Goal: Transaction & Acquisition: Purchase product/service

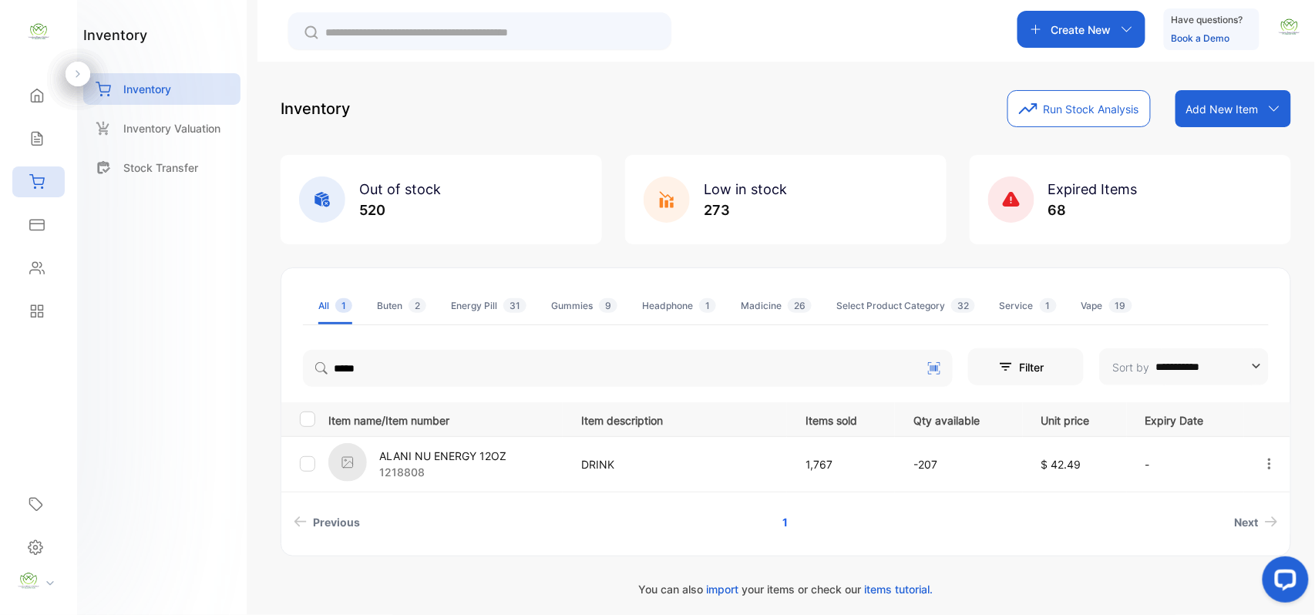
click at [1105, 47] on div "Create New" at bounding box center [1081, 29] width 128 height 37
type input "*****"
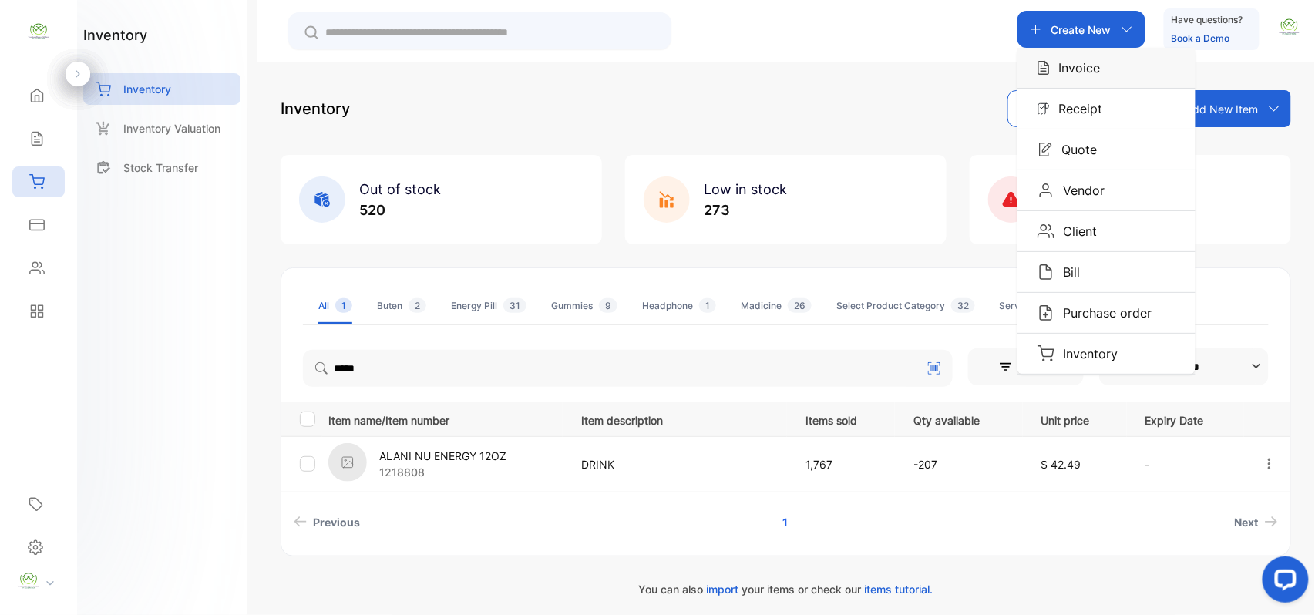
click at [1098, 75] on p "Invoice" at bounding box center [1075, 68] width 51 height 18
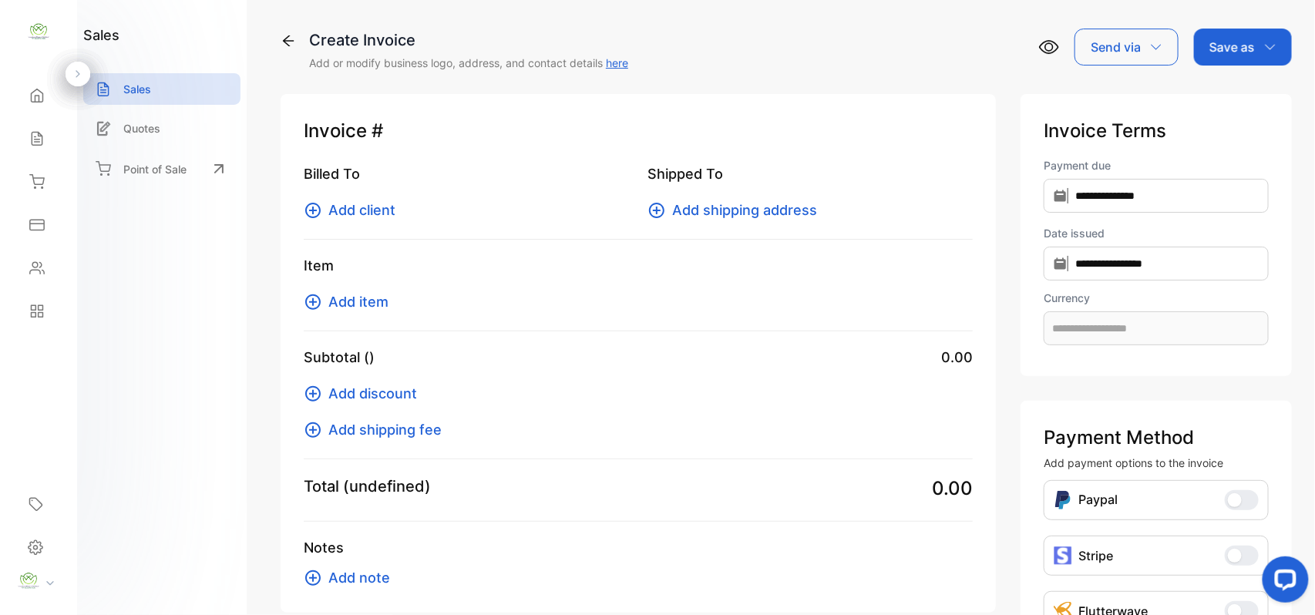
type input "**********"
click at [325, 214] on button "Add client" at bounding box center [354, 210] width 101 height 21
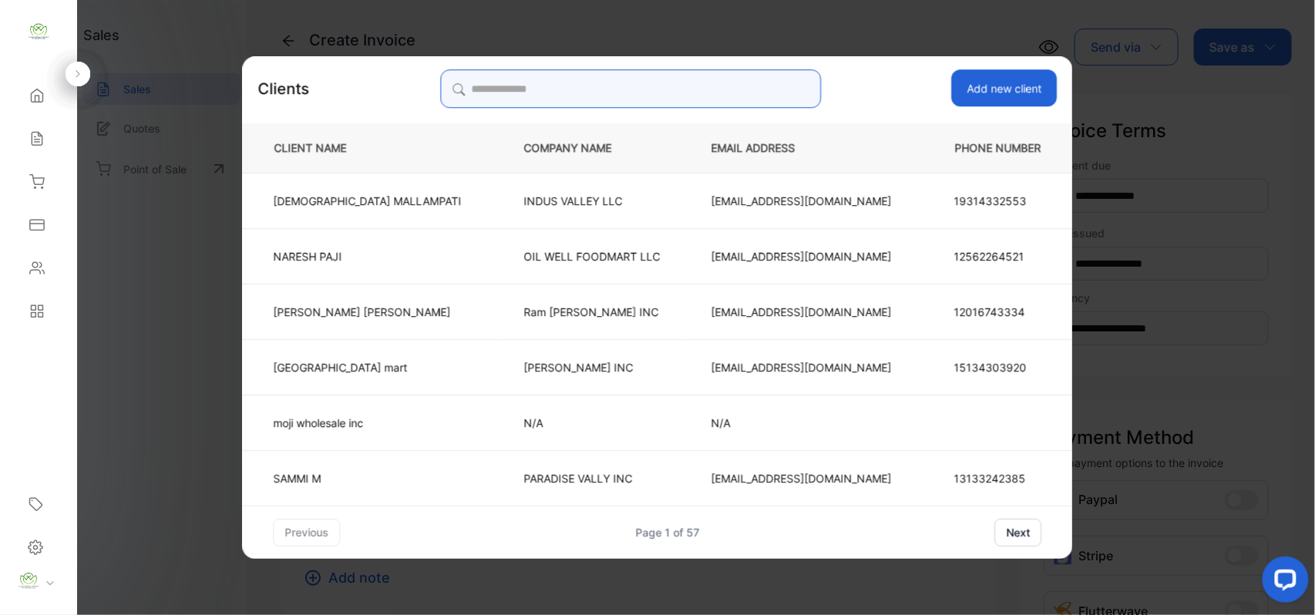
click at [716, 82] on input "search" at bounding box center [630, 88] width 381 height 39
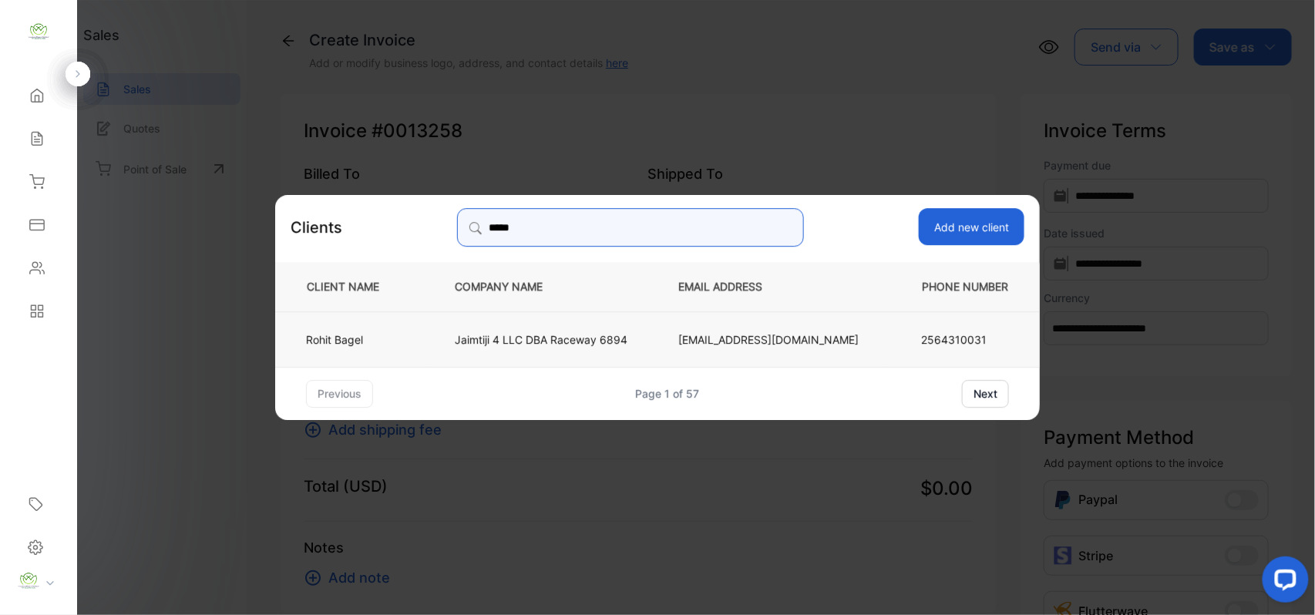
type input "*****"
click at [689, 346] on td "Raceway6894@gmail.com" at bounding box center [768, 338] width 231 height 55
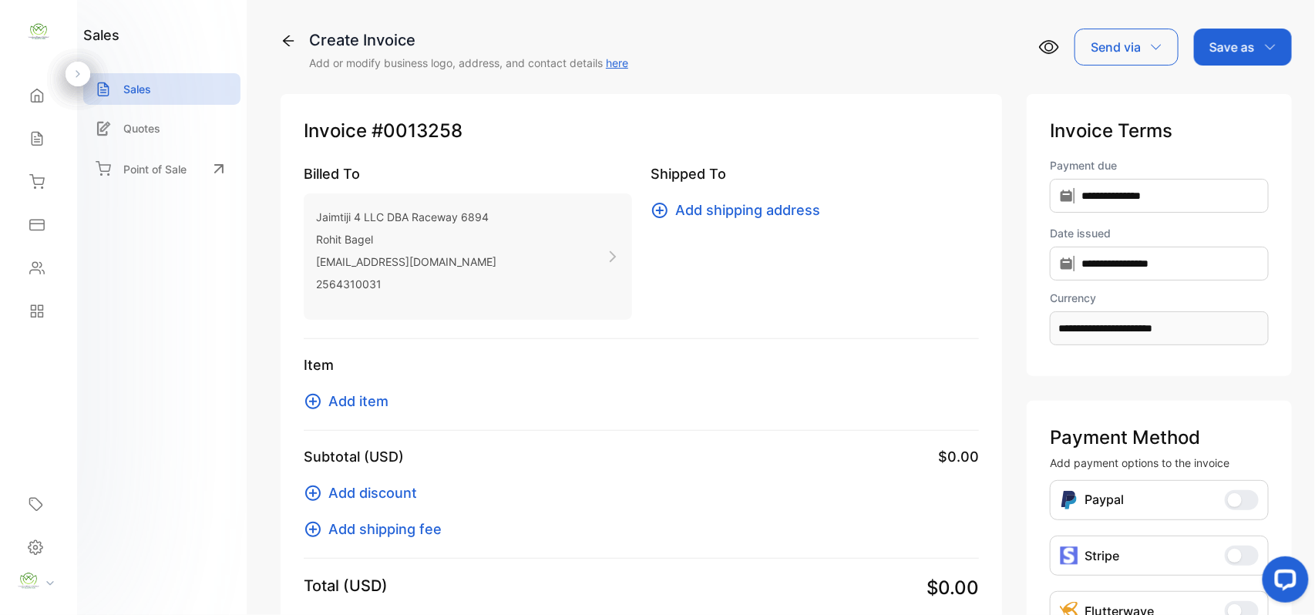
click at [334, 401] on span "Add item" at bounding box center [358, 401] width 60 height 21
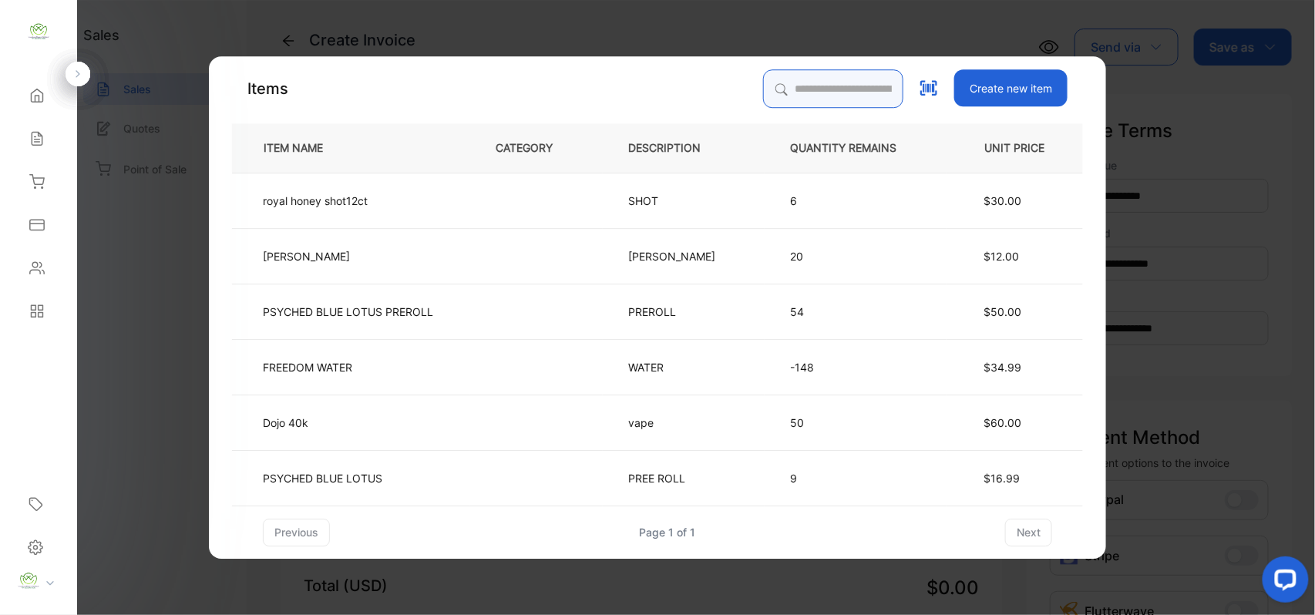
click at [797, 88] on input "search" at bounding box center [833, 88] width 140 height 39
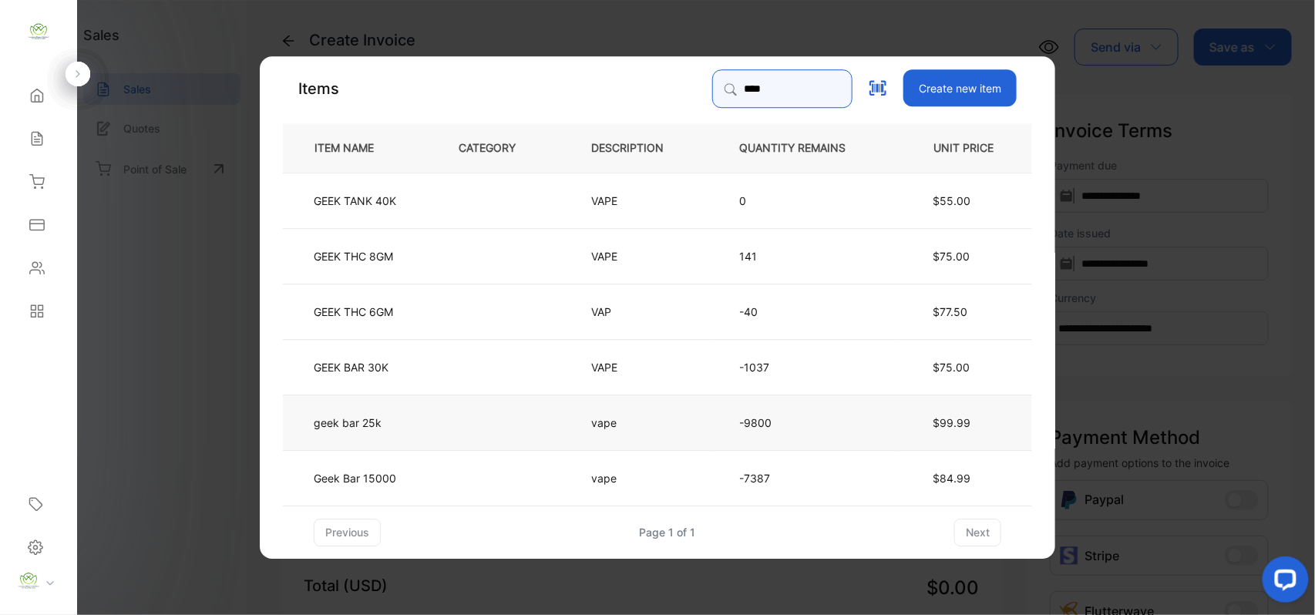
type input "****"
click at [382, 415] on td "geek bar 25k" at bounding box center [358, 421] width 150 height 55
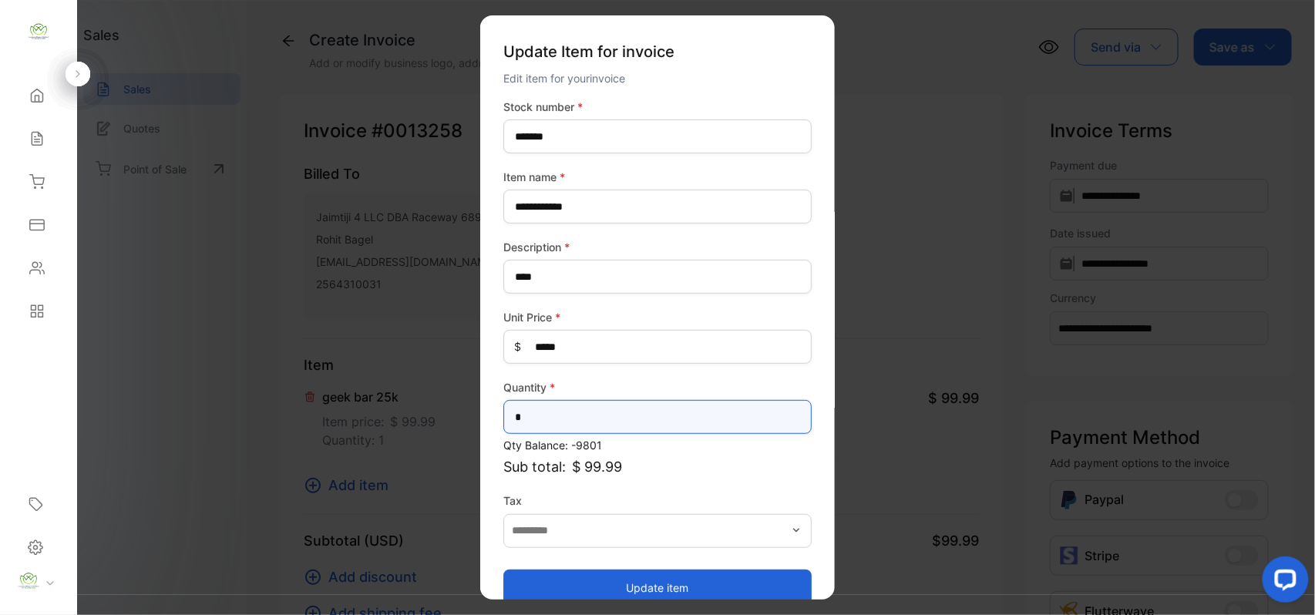
drag, startPoint x: 540, startPoint y: 420, endPoint x: 287, endPoint y: 423, distance: 253.6
type input "*"
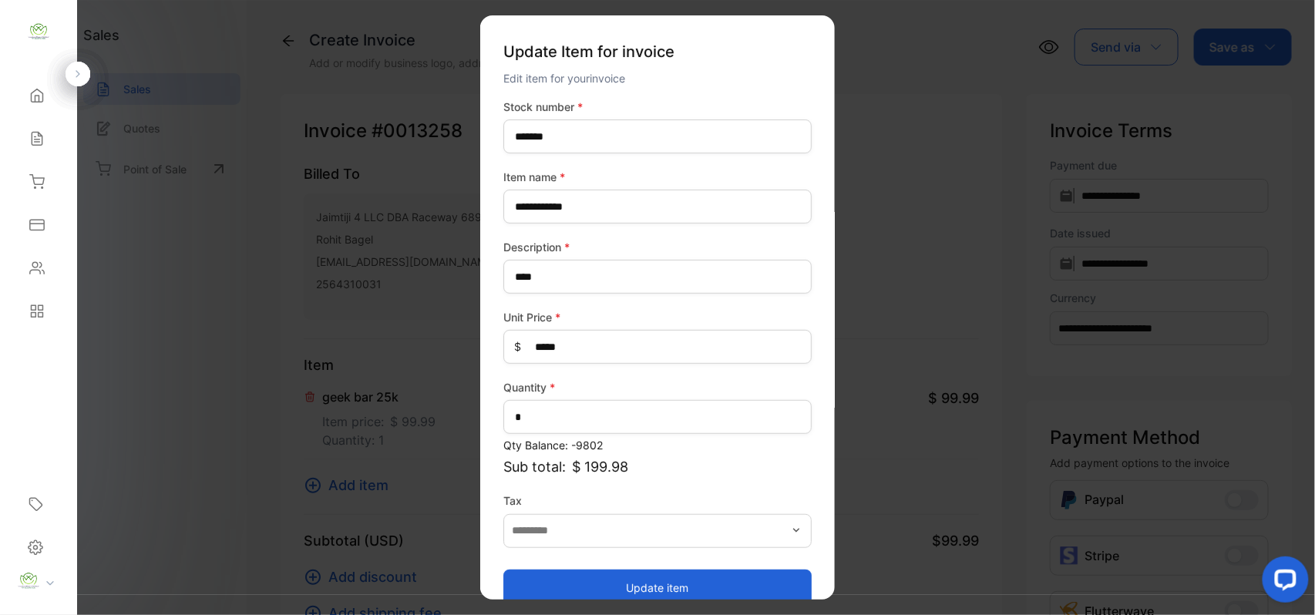
drag, startPoint x: 688, startPoint y: 586, endPoint x: 664, endPoint y: 574, distance: 25.9
click at [688, 586] on button "Update item" at bounding box center [657, 587] width 308 height 37
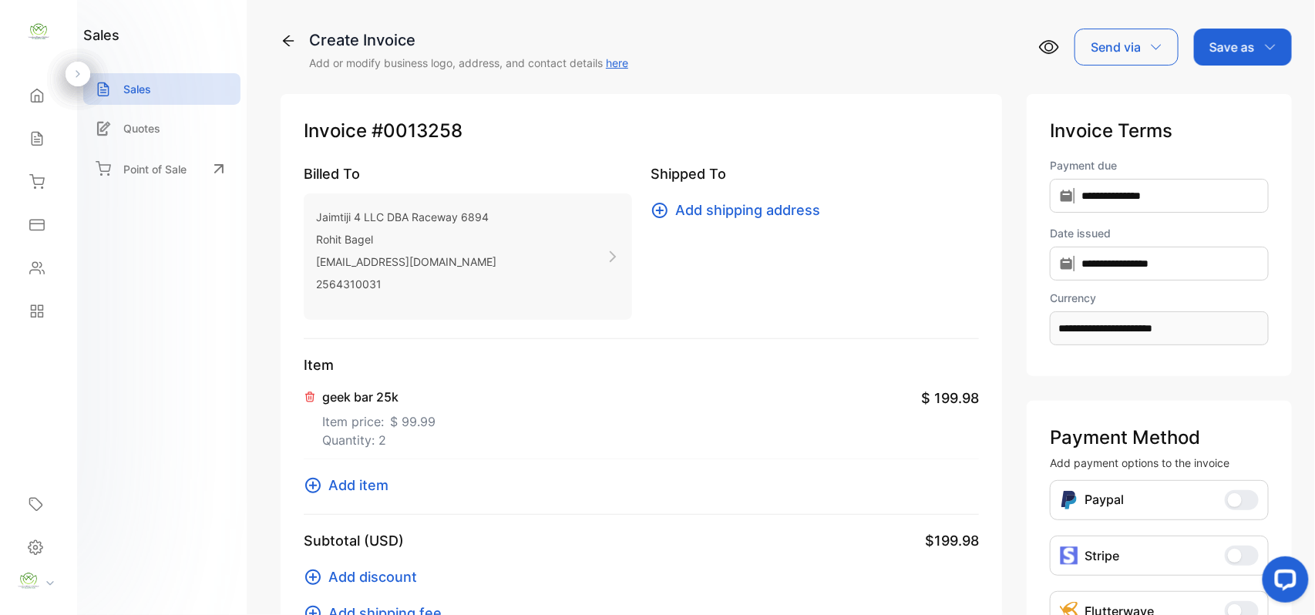
click at [371, 493] on span "Add item" at bounding box center [358, 485] width 60 height 21
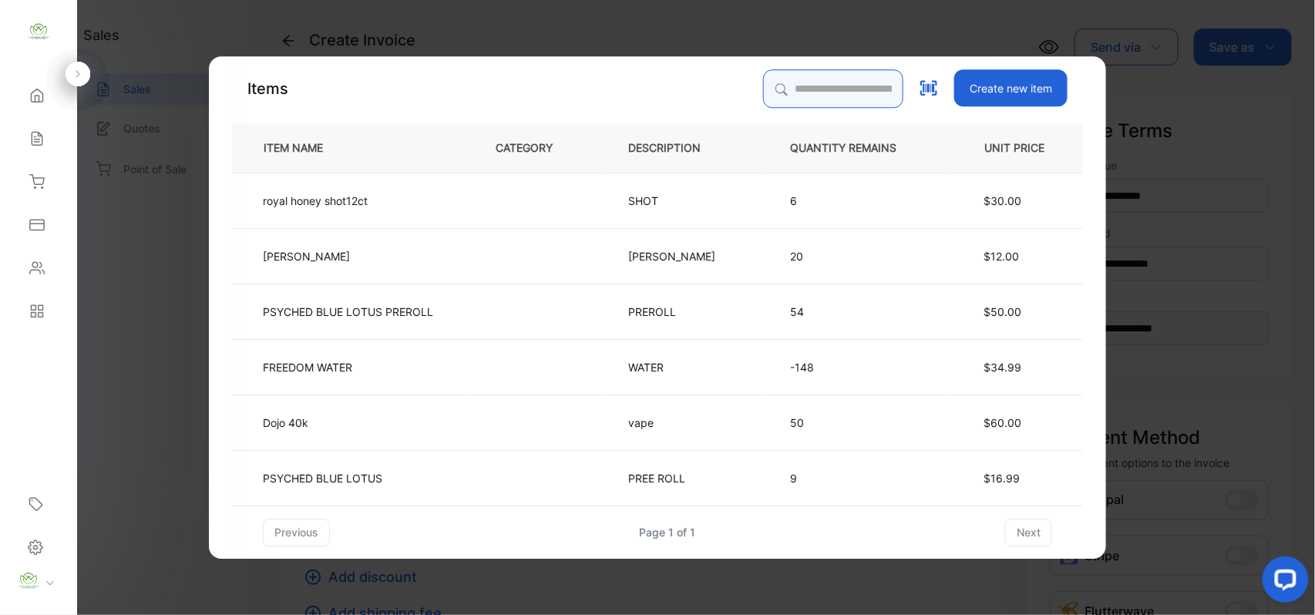
click at [819, 92] on input "search" at bounding box center [833, 88] width 140 height 39
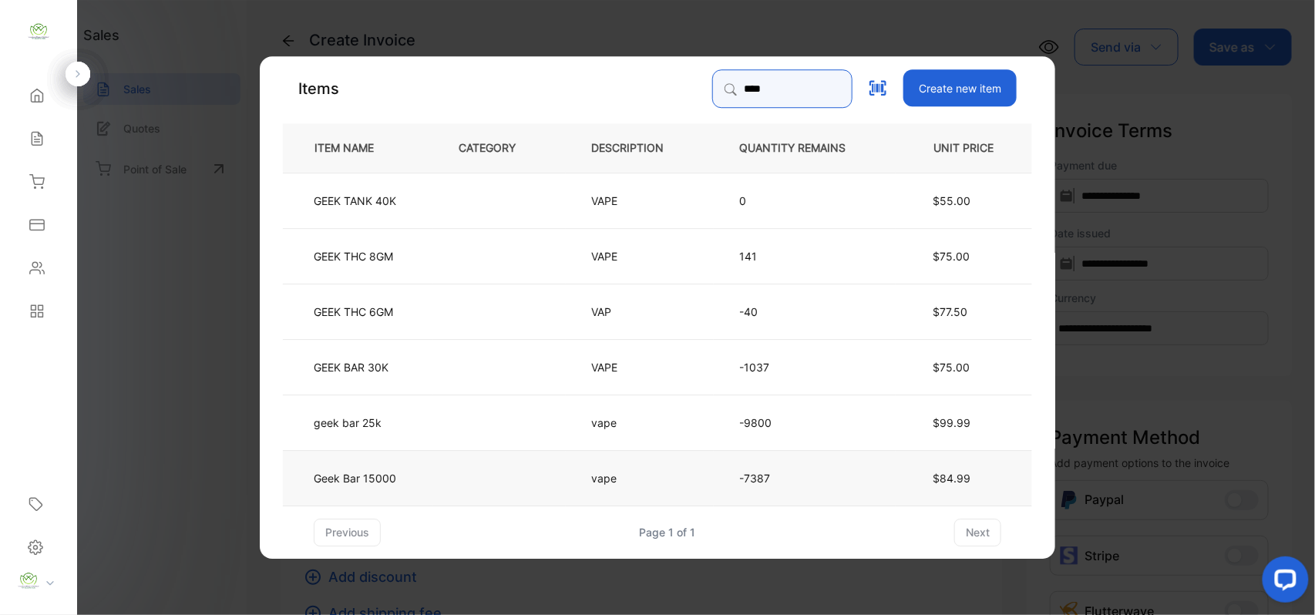
type input "****"
click at [453, 476] on td at bounding box center [499, 476] width 133 height 55
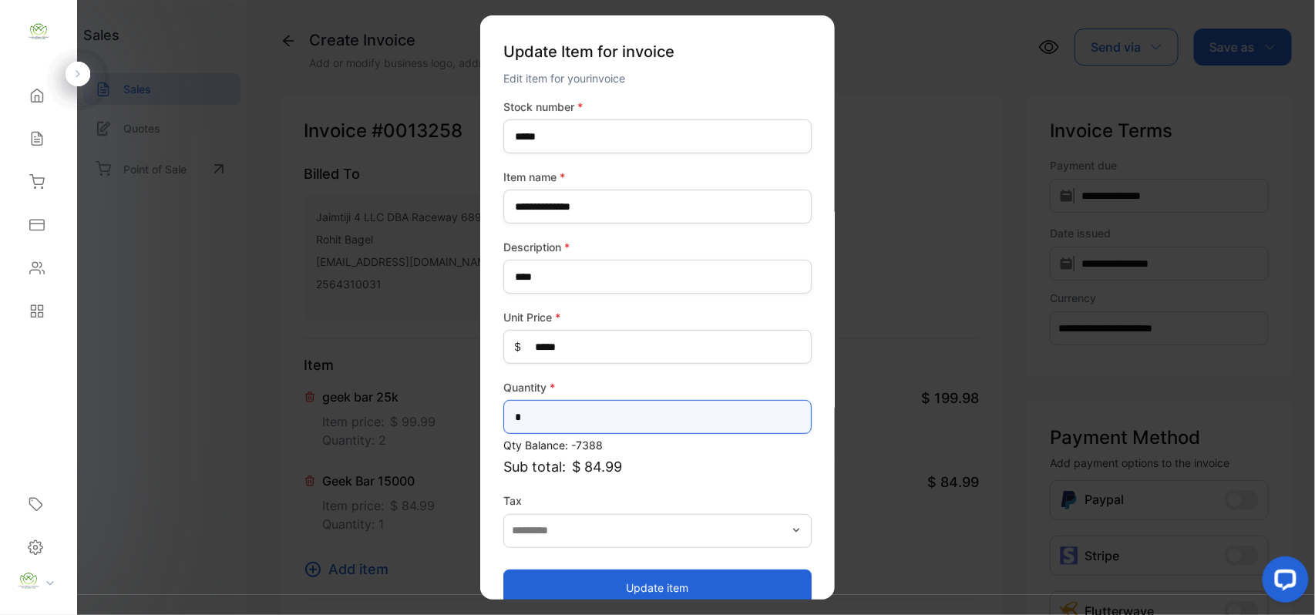
drag, startPoint x: 566, startPoint y: 410, endPoint x: 51, endPoint y: 425, distance: 515.1
click at [59, 425] on div "**********" at bounding box center [657, 323] width 1315 height 646
type input "*"
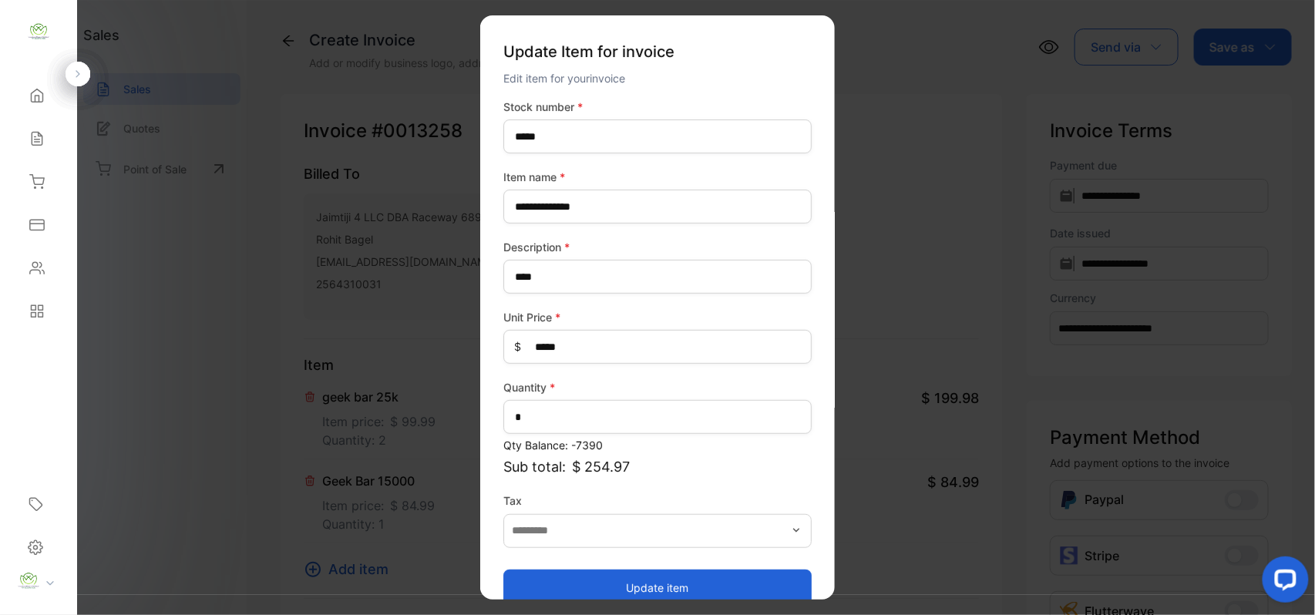
click at [532, 586] on button "Update item" at bounding box center [657, 587] width 308 height 37
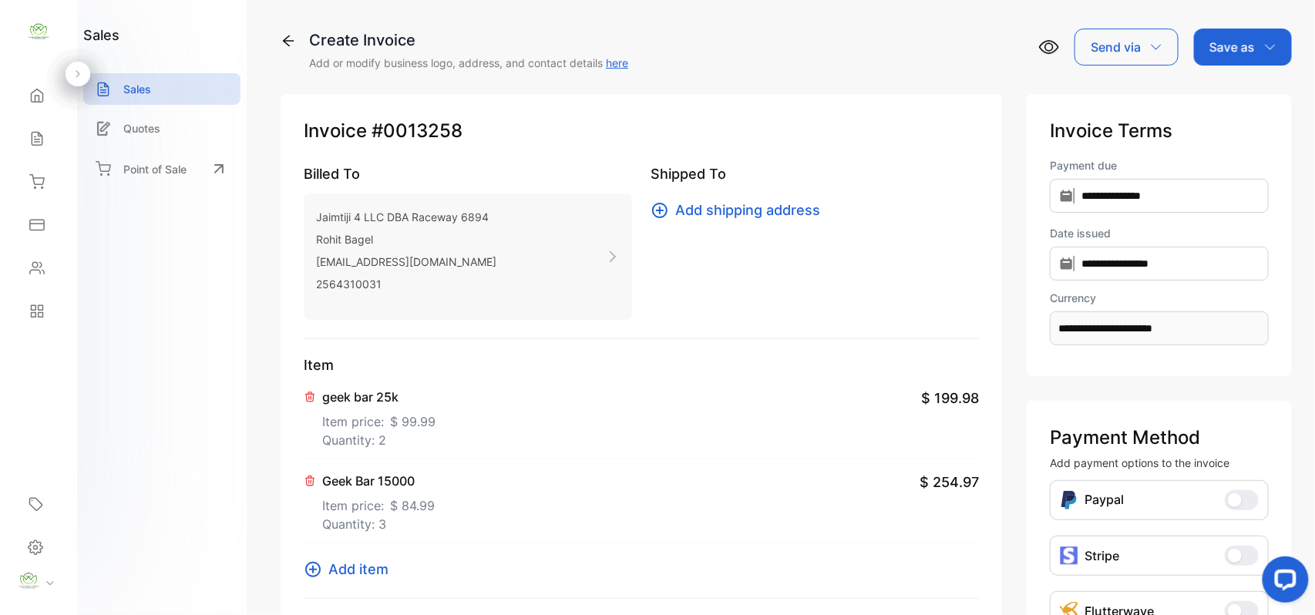
click at [396, 414] on span "$ 99.99" at bounding box center [412, 421] width 45 height 18
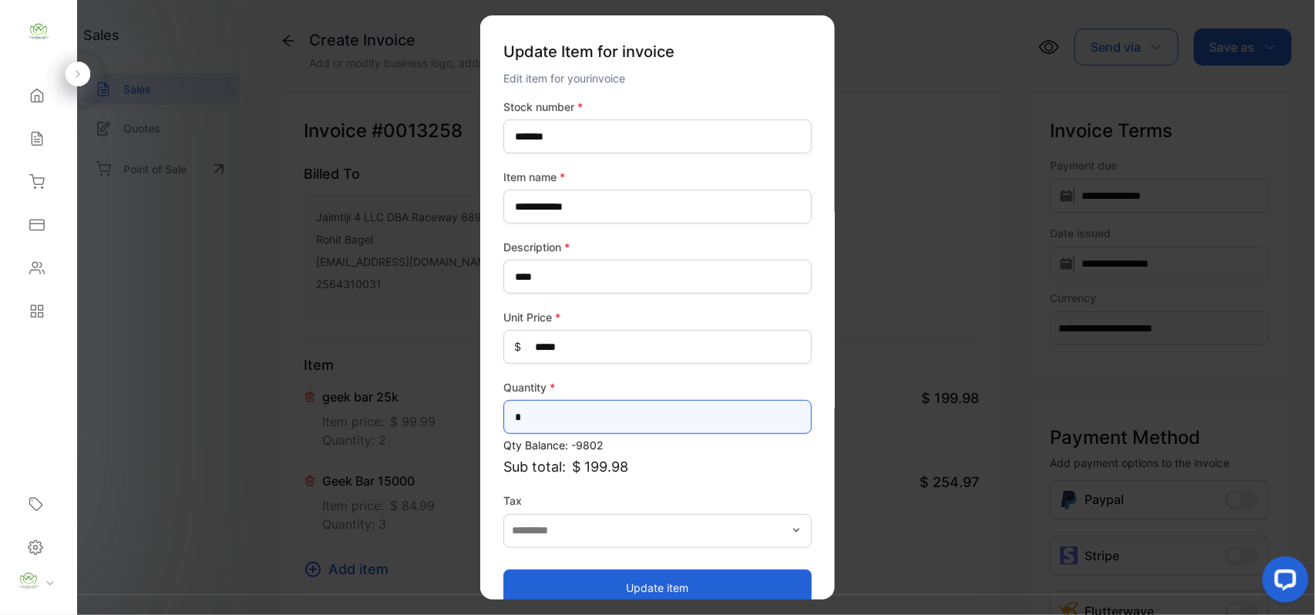
drag, startPoint x: 580, startPoint y: 414, endPoint x: 0, endPoint y: 422, distance: 580.5
click at [0, 422] on div "**********" at bounding box center [657, 323] width 1315 height 646
type input "*"
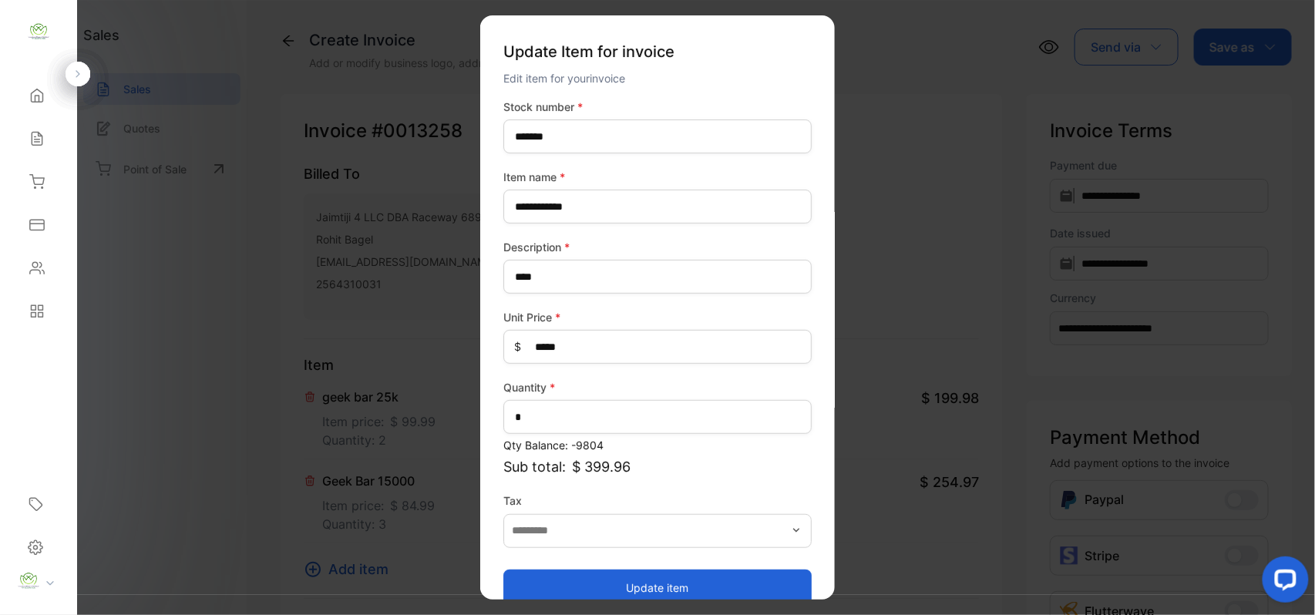
click at [552, 584] on button "Update item" at bounding box center [657, 587] width 308 height 37
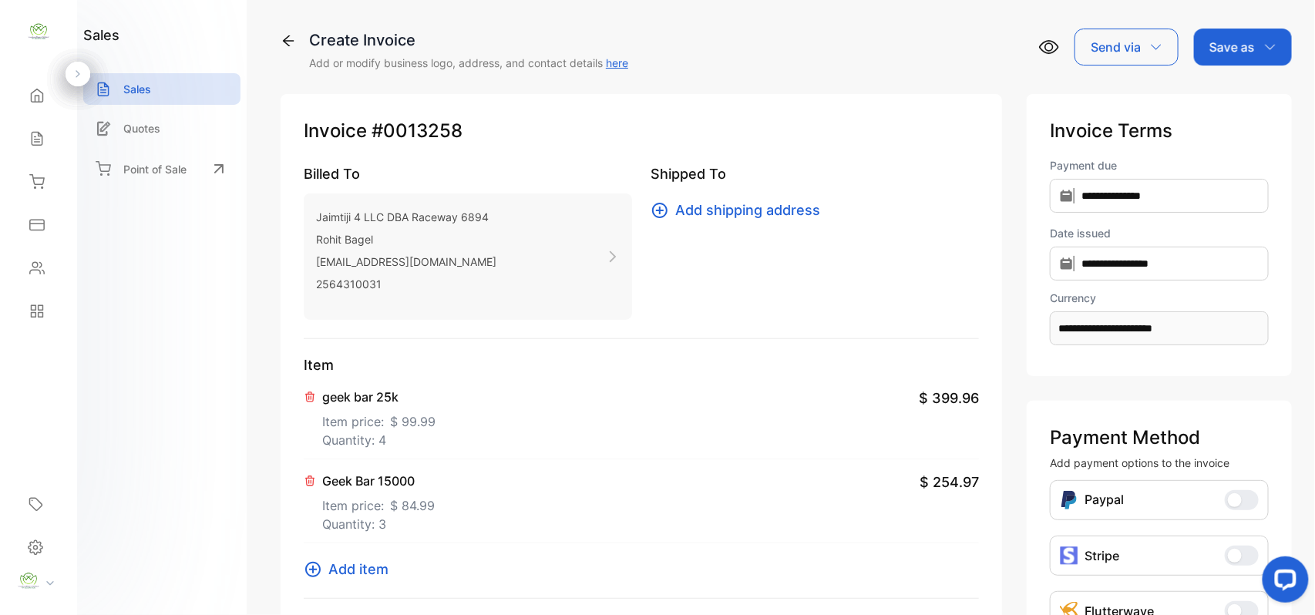
click at [361, 570] on span "Add item" at bounding box center [358, 569] width 60 height 21
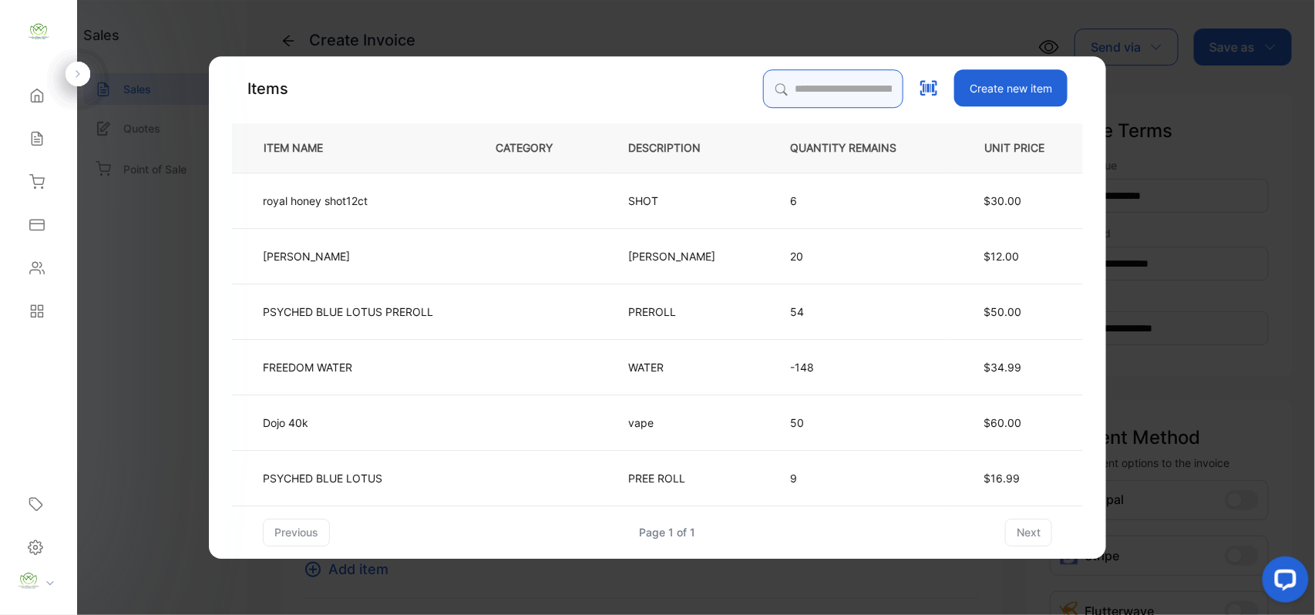
click at [834, 92] on input "search" at bounding box center [833, 88] width 140 height 39
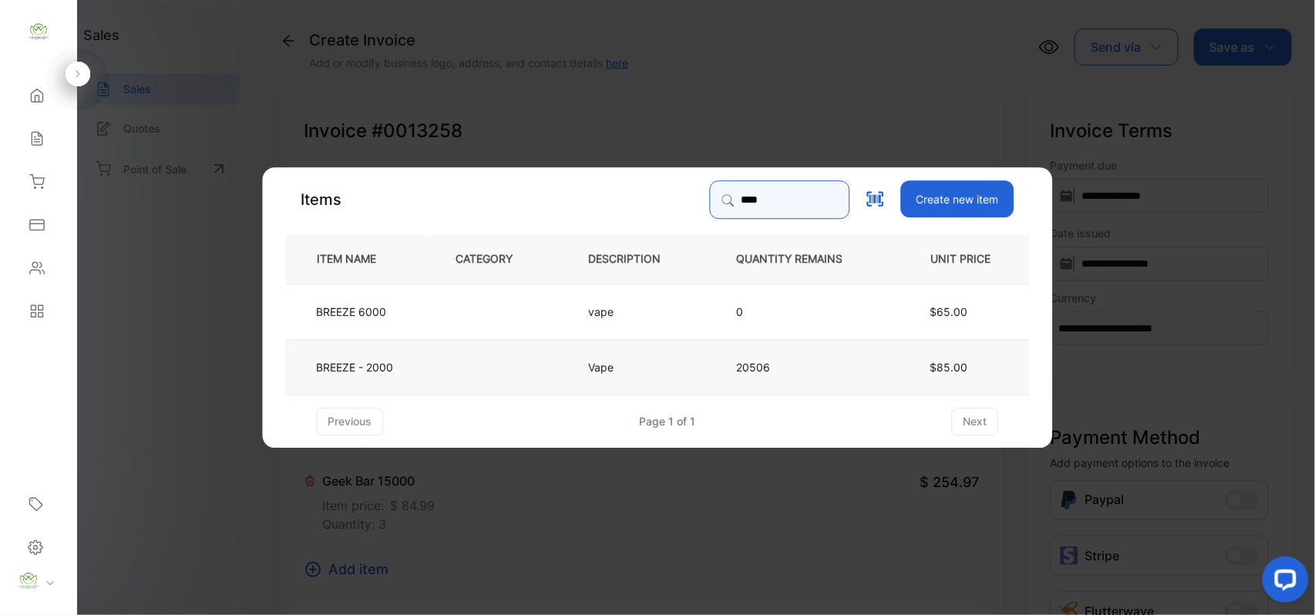
type input "****"
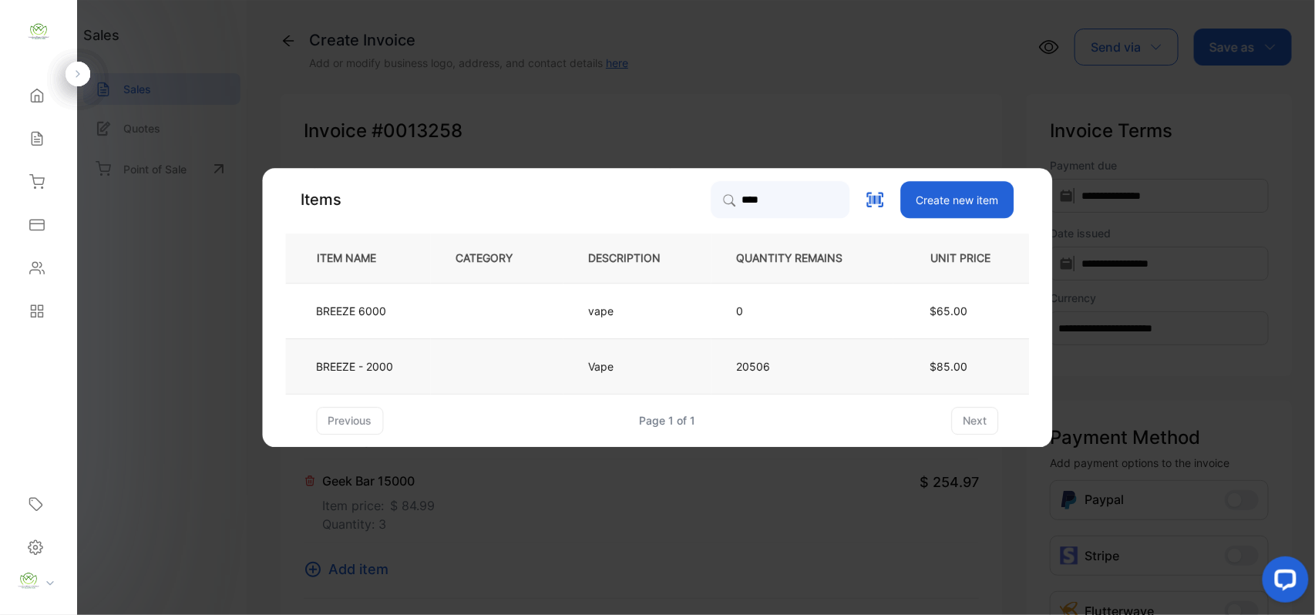
click at [485, 381] on td at bounding box center [497, 365] width 133 height 55
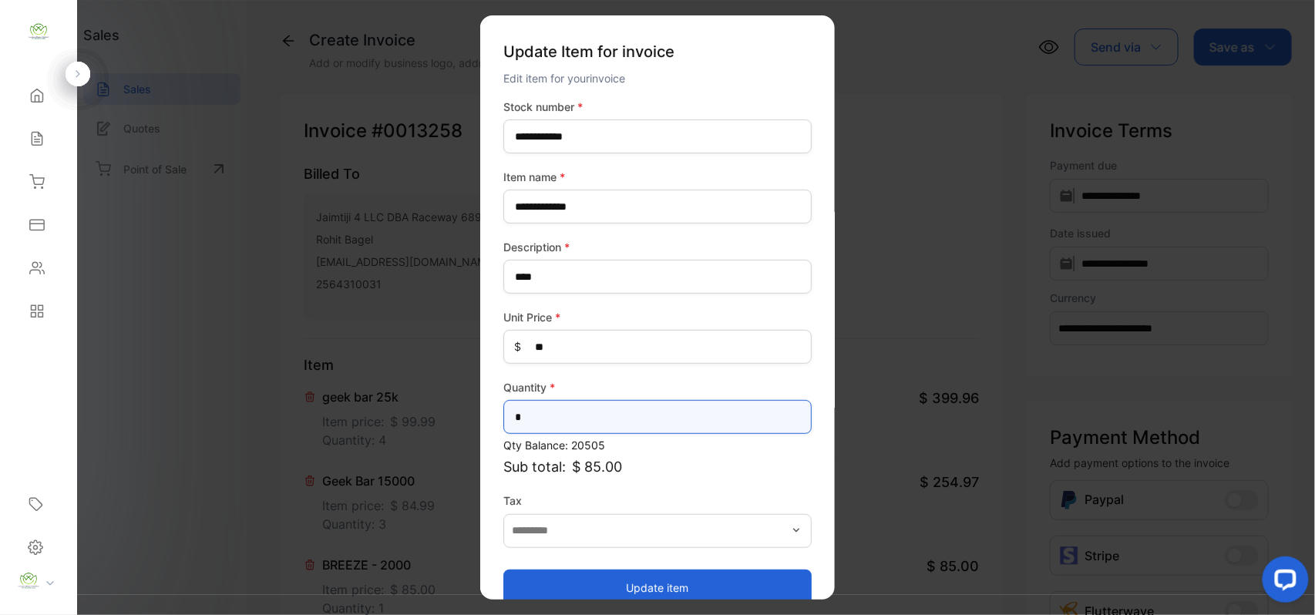
drag, startPoint x: 565, startPoint y: 415, endPoint x: 0, endPoint y: 432, distance: 565.3
click at [0, 432] on div "**********" at bounding box center [657, 323] width 1315 height 646
type input "*"
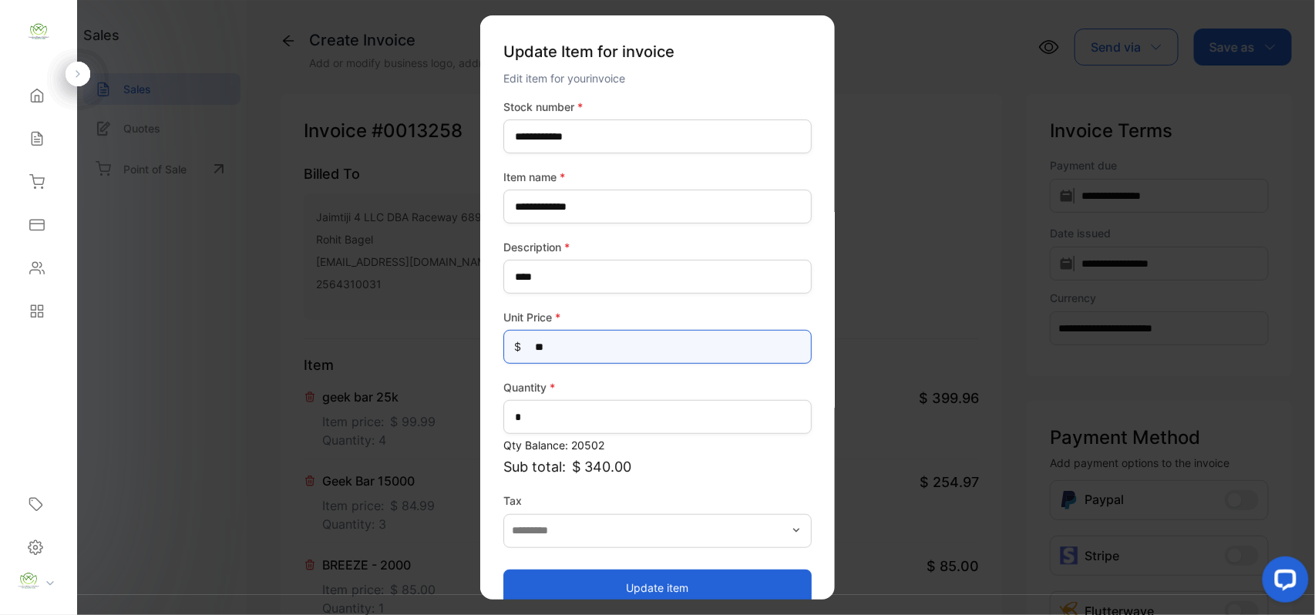
drag, startPoint x: 569, startPoint y: 348, endPoint x: 91, endPoint y: 392, distance: 479.9
type Price-inputprice "***"
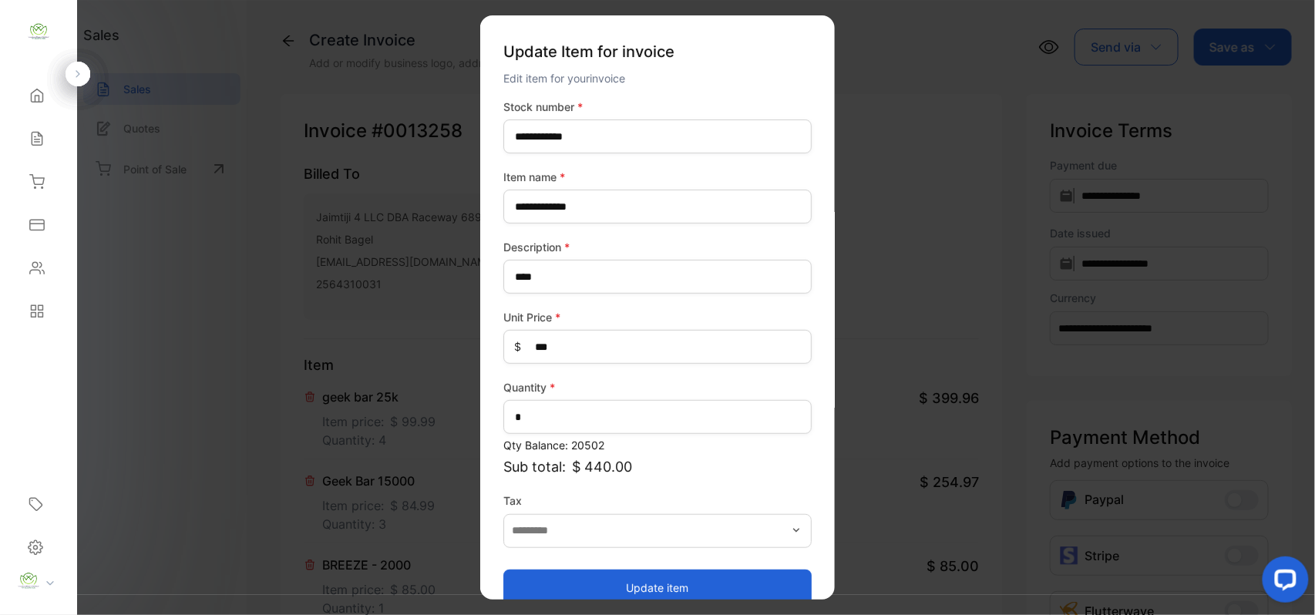
click at [547, 590] on button "Update item" at bounding box center [657, 587] width 308 height 37
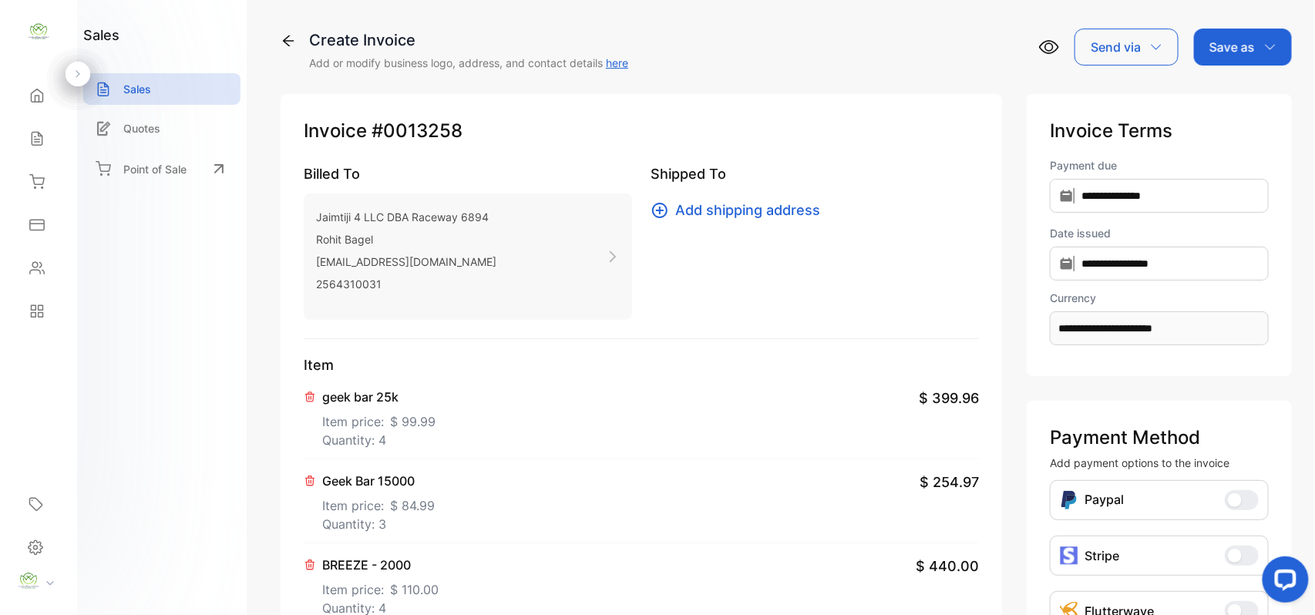
scroll to position [239, 0]
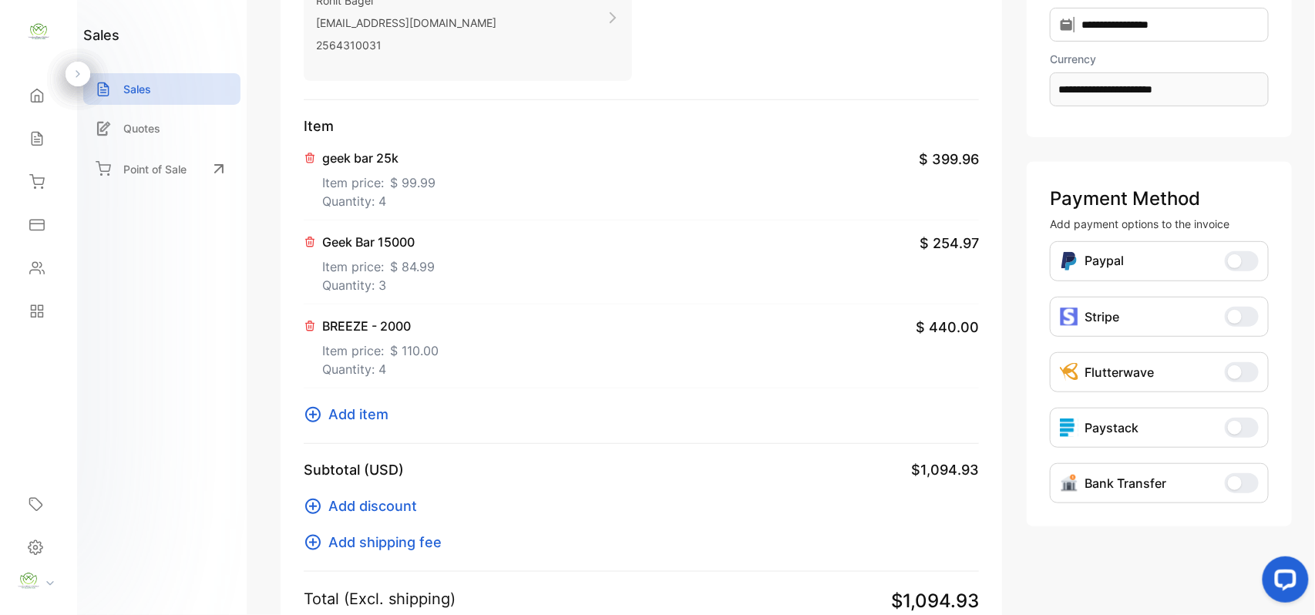
click at [337, 413] on span "Add item" at bounding box center [358, 414] width 60 height 21
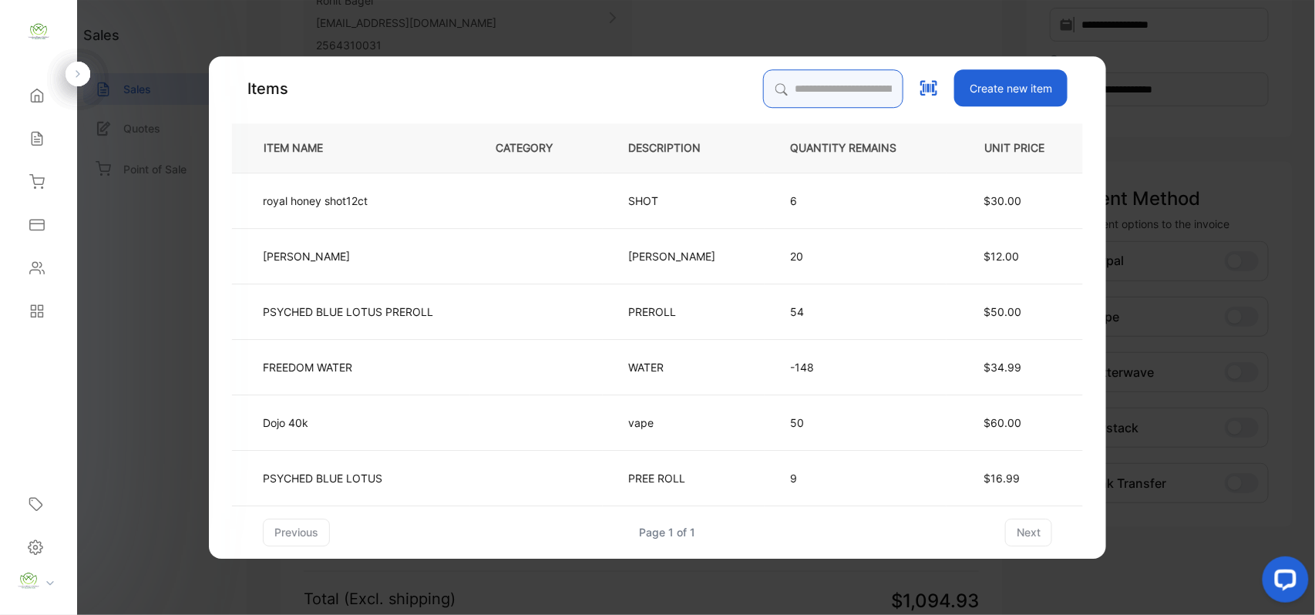
click at [869, 89] on input "search" at bounding box center [833, 88] width 140 height 39
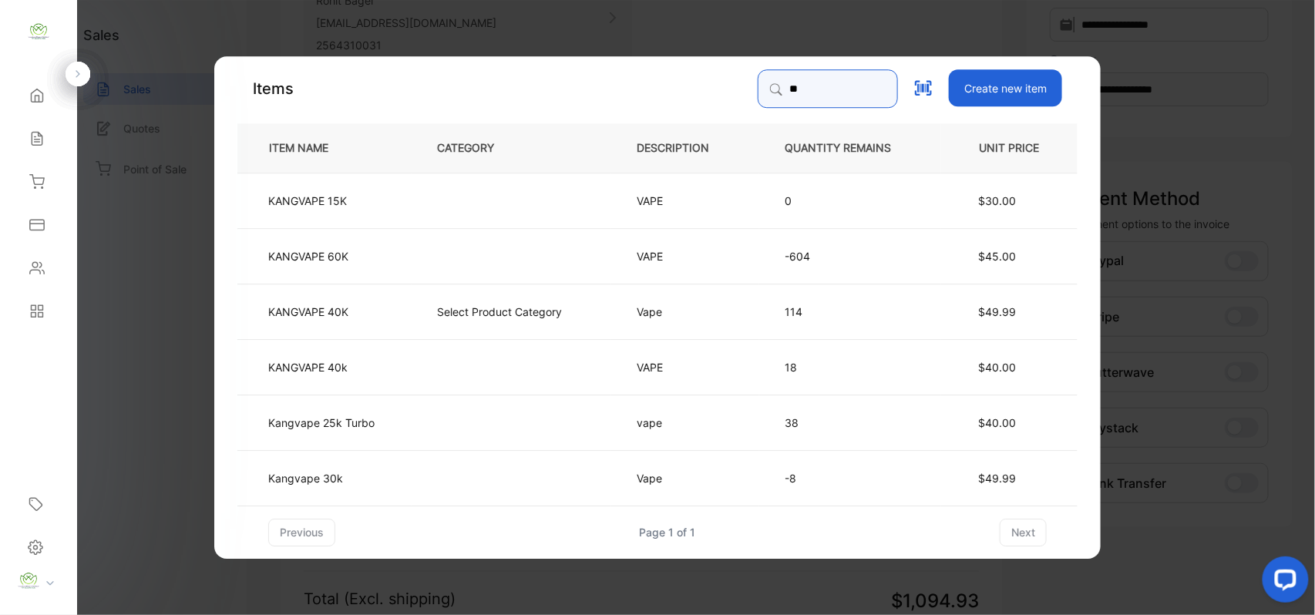
type input "*"
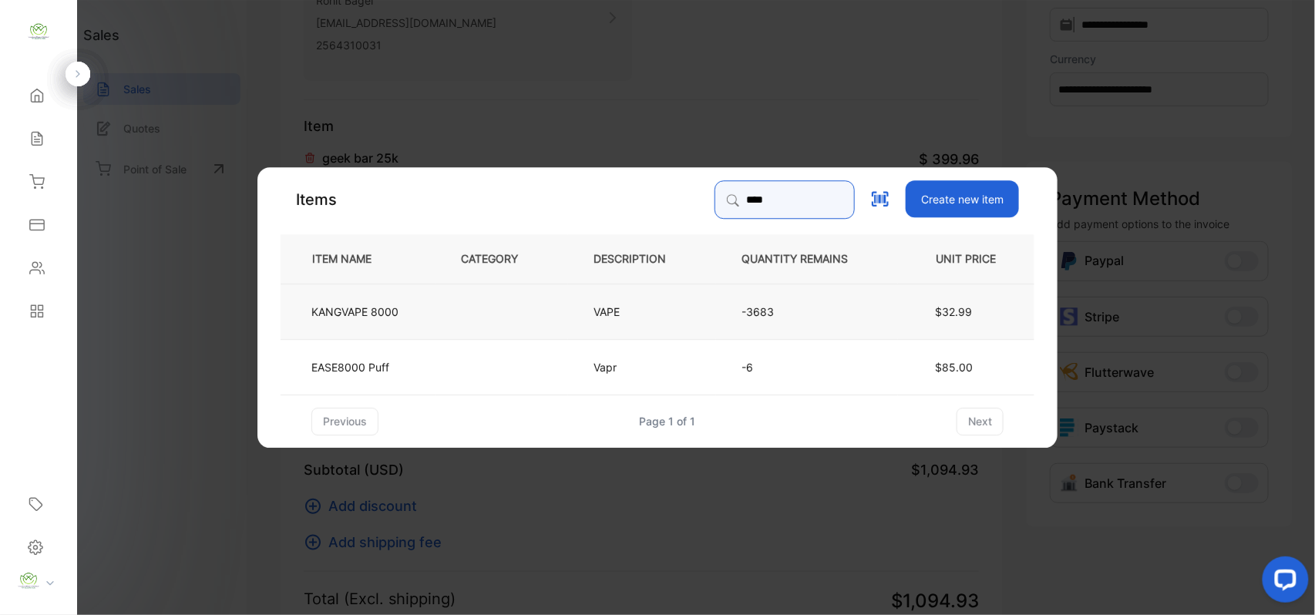
type input "****"
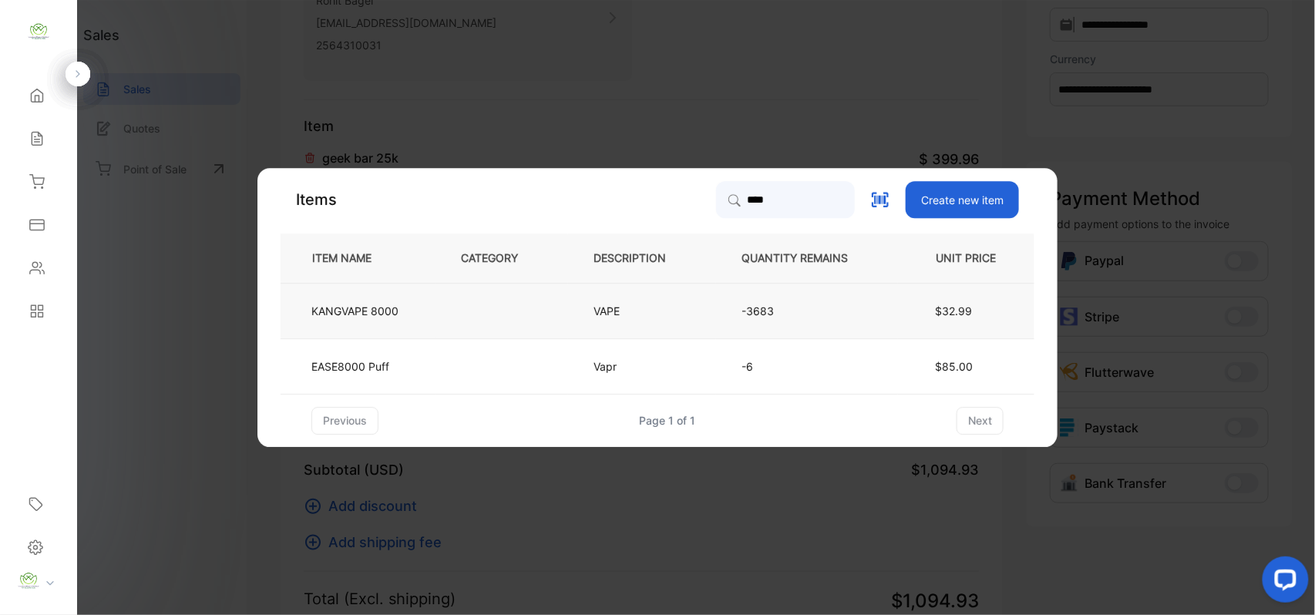
click at [412, 319] on td "KANGVAPE 8000" at bounding box center [358, 310] width 155 height 55
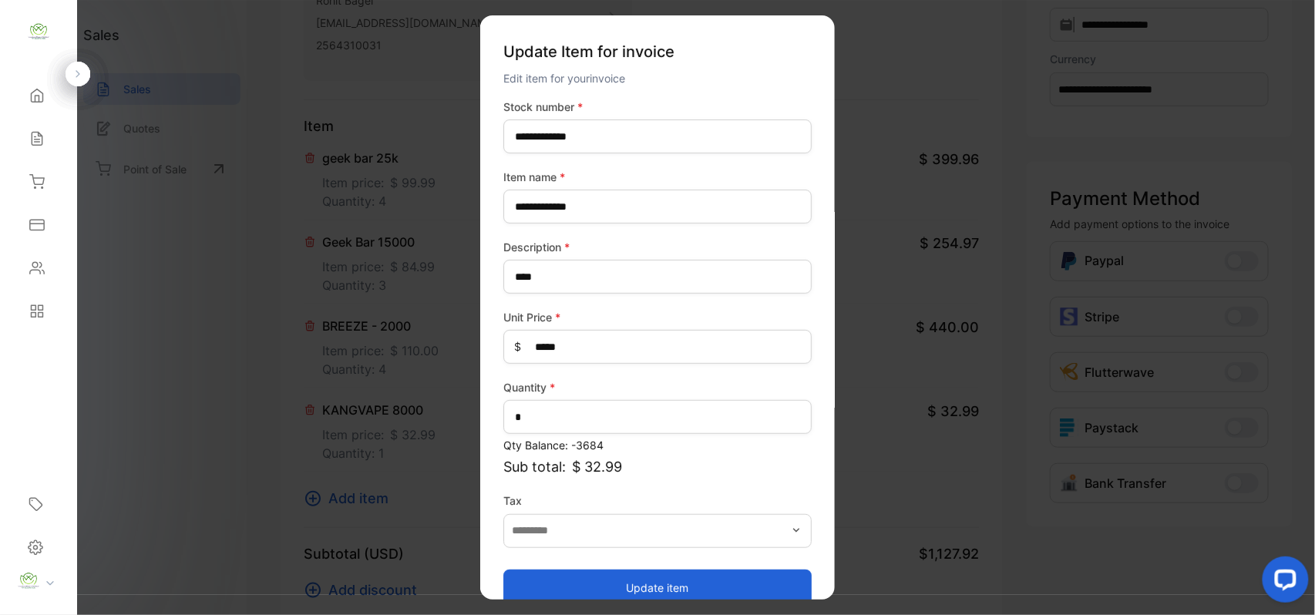
click at [608, 587] on button "Update item" at bounding box center [657, 587] width 308 height 37
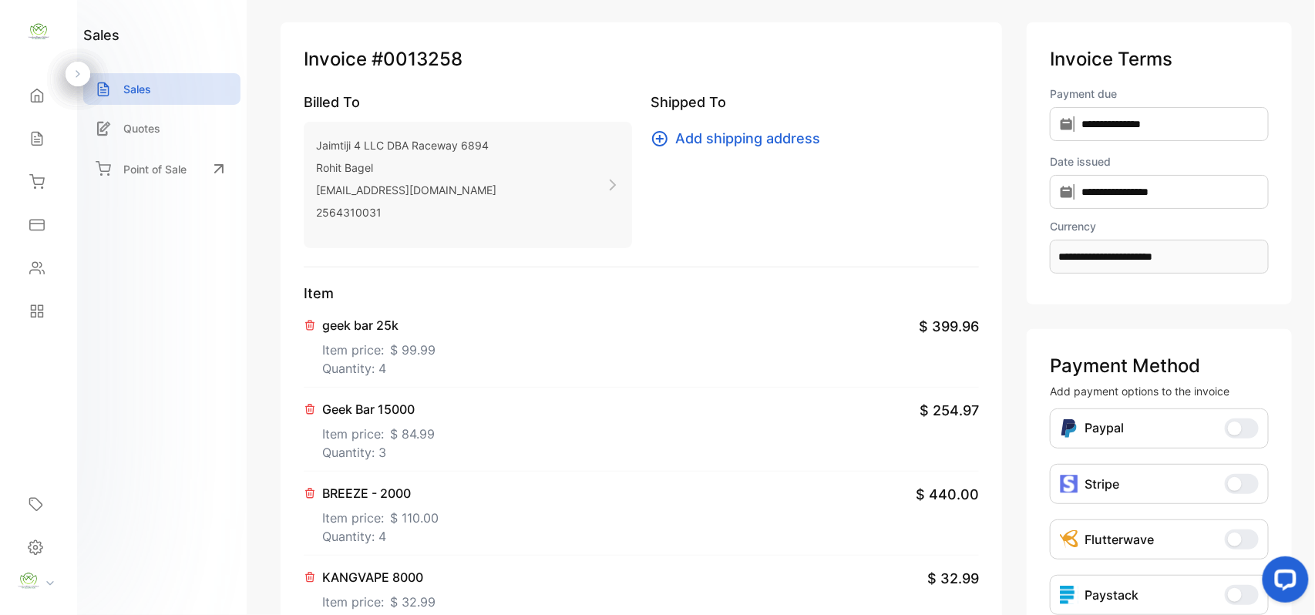
scroll to position [0, 0]
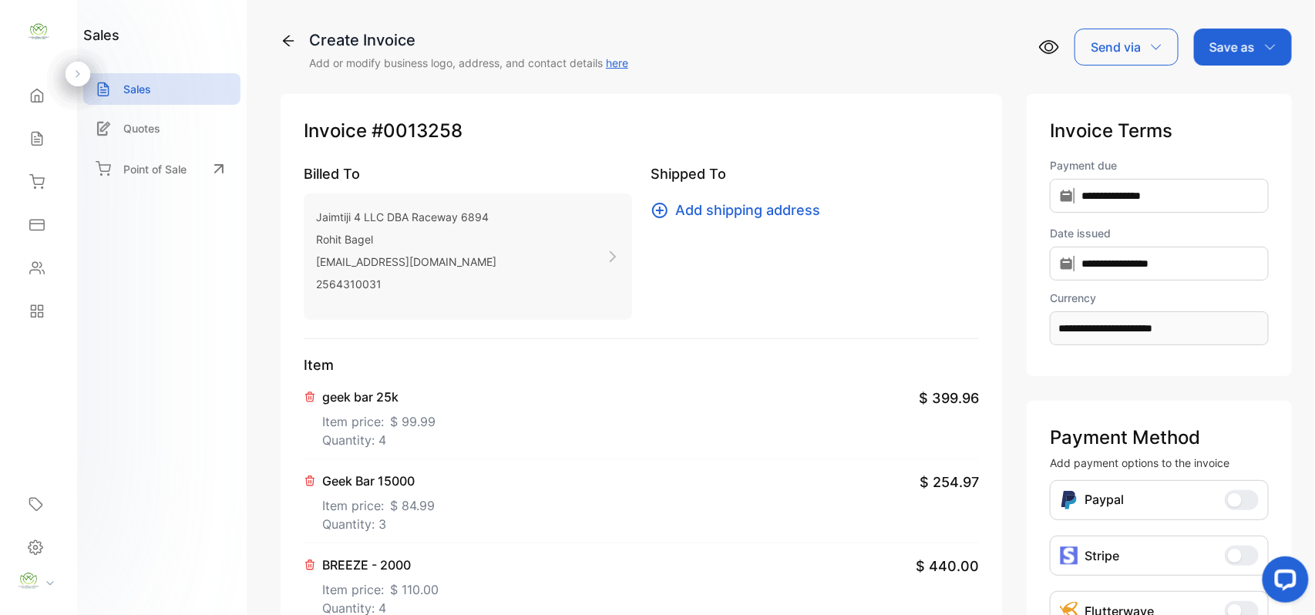
click at [1264, 43] on icon "button" at bounding box center [1270, 47] width 12 height 12
click at [1225, 111] on div "Invoice" at bounding box center [1239, 97] width 89 height 31
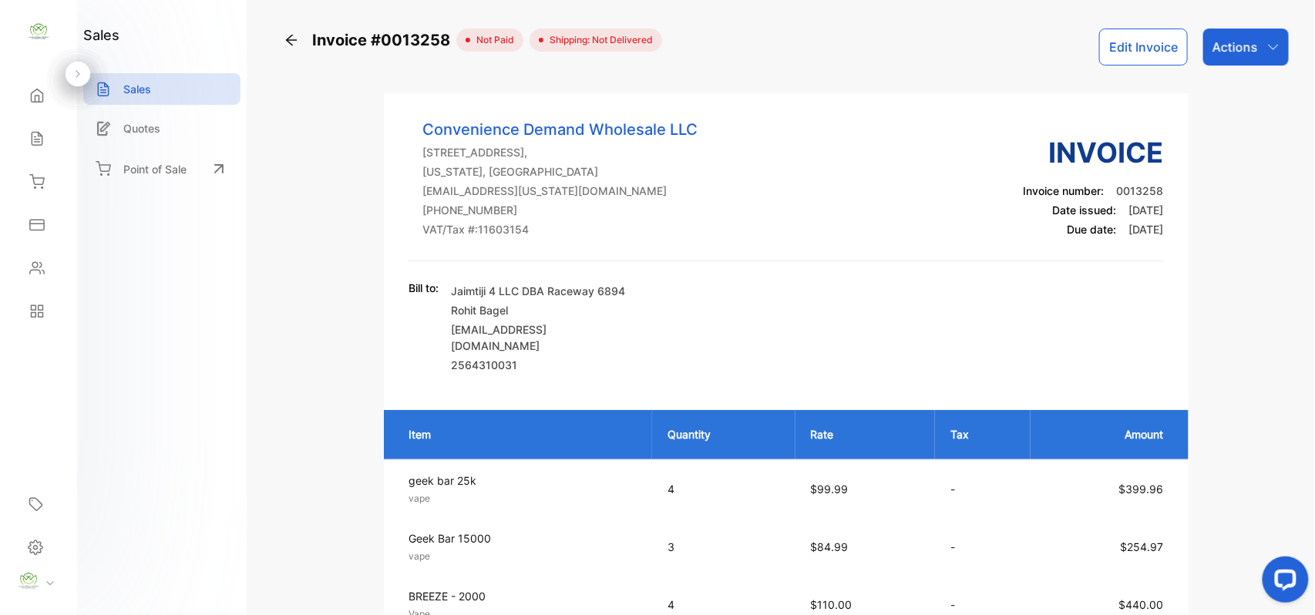
click at [1263, 53] on div "Actions" at bounding box center [1246, 47] width 86 height 37
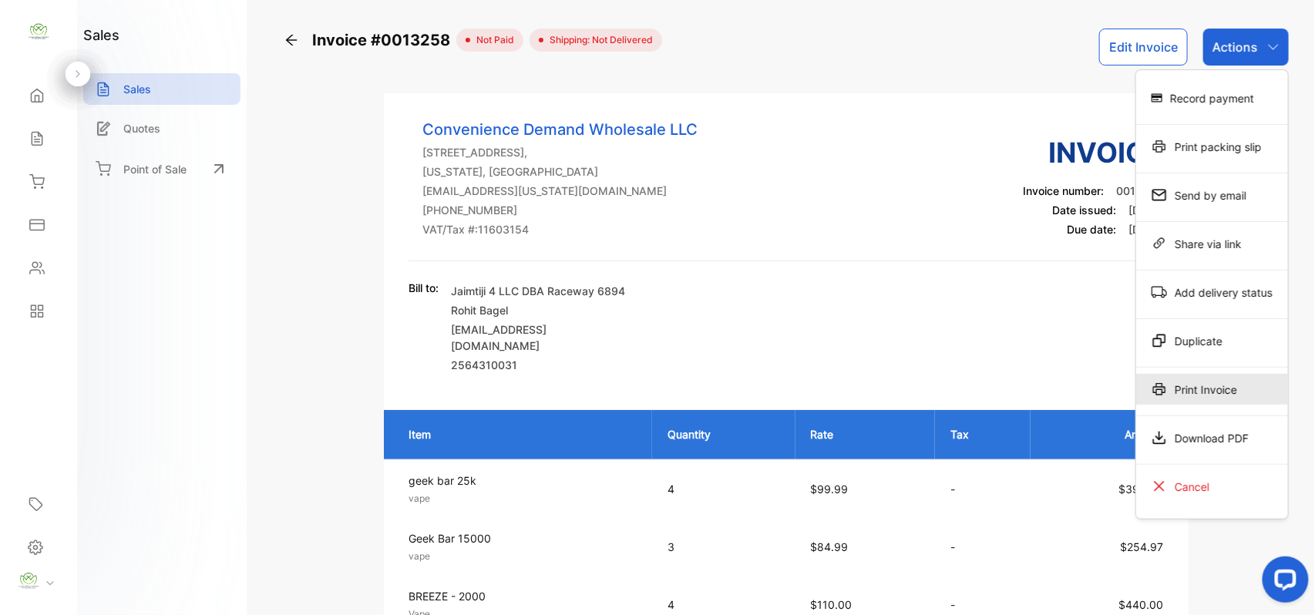
click at [1212, 395] on div "Print Invoice" at bounding box center [1212, 389] width 152 height 31
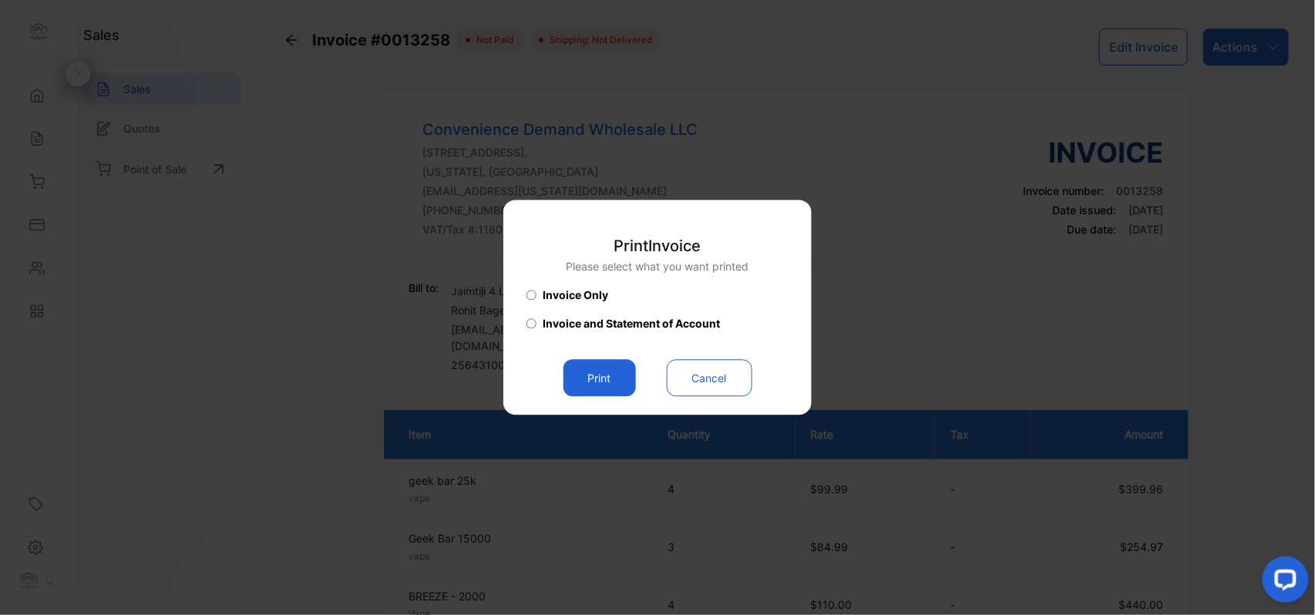
drag, startPoint x: 597, startPoint y: 383, endPoint x: 689, endPoint y: 341, distance: 101.8
click at [600, 382] on button "Print" at bounding box center [599, 378] width 72 height 37
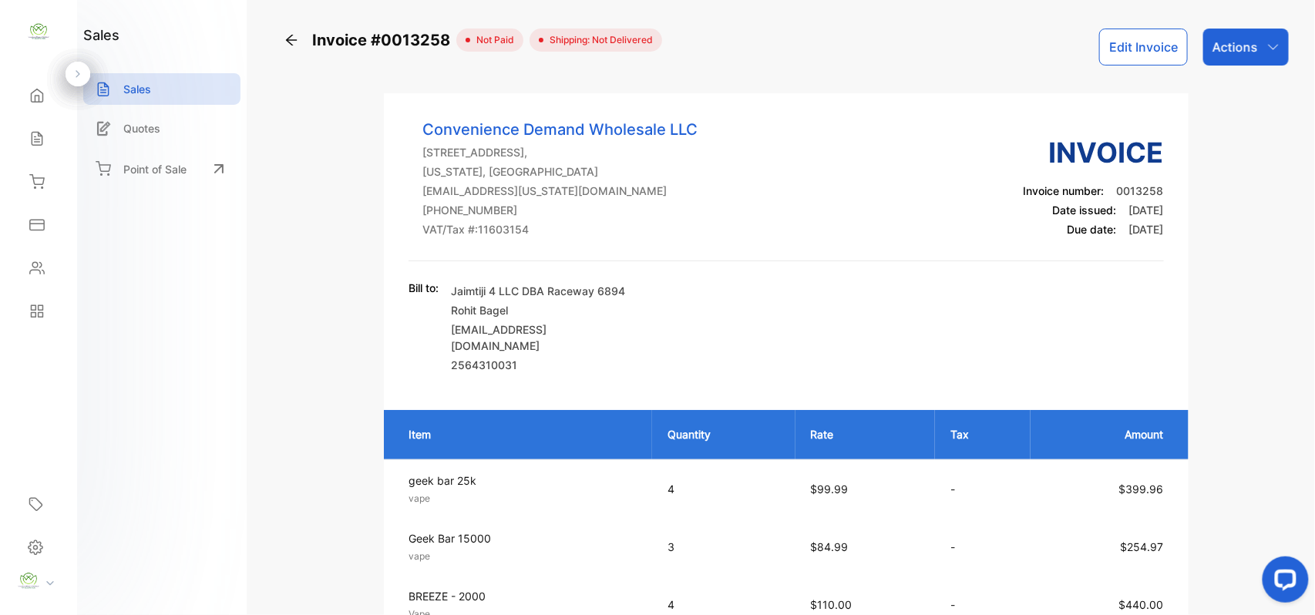
click at [1253, 39] on p "Actions" at bounding box center [1235, 47] width 45 height 18
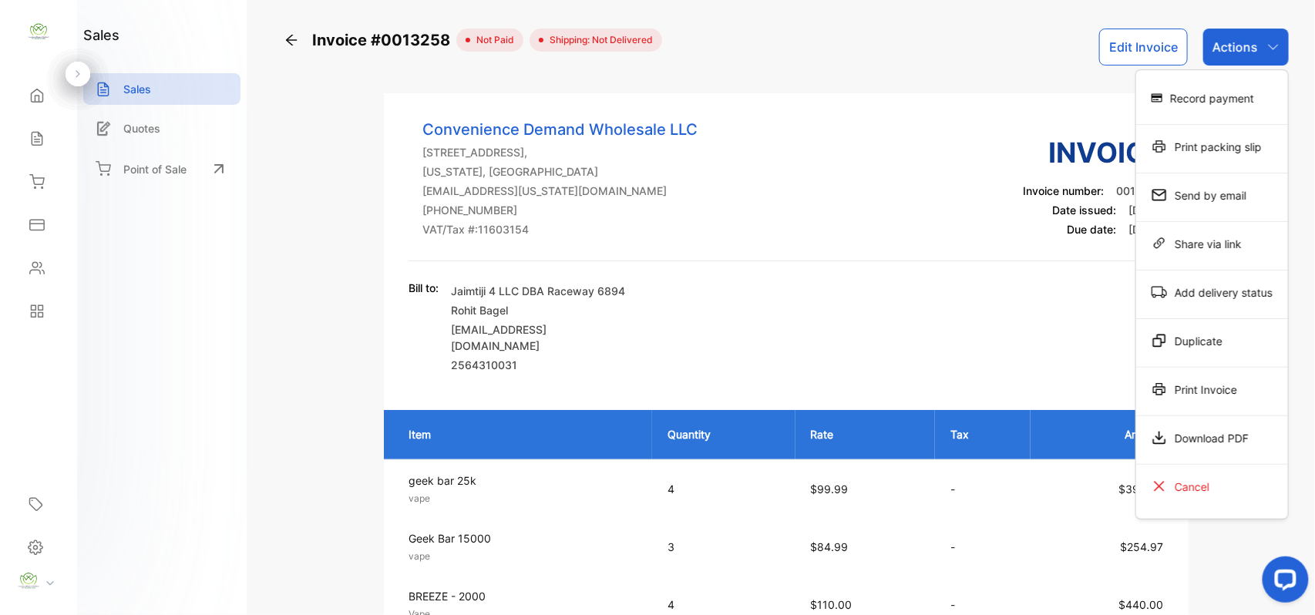
click at [1213, 91] on div "Record payment" at bounding box center [1212, 97] width 152 height 31
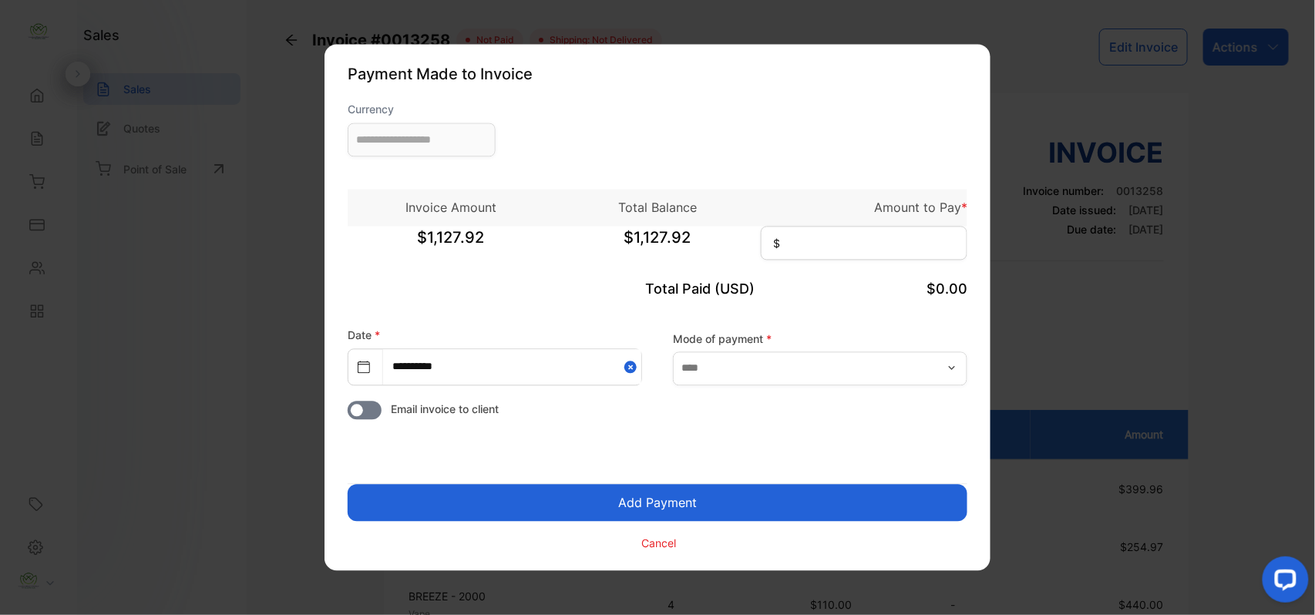
type input "**********"
click at [837, 239] on input at bounding box center [864, 244] width 207 height 34
drag, startPoint x: 646, startPoint y: 549, endPoint x: 661, endPoint y: 534, distance: 20.7
click at [646, 549] on p "Cancel" at bounding box center [659, 543] width 35 height 16
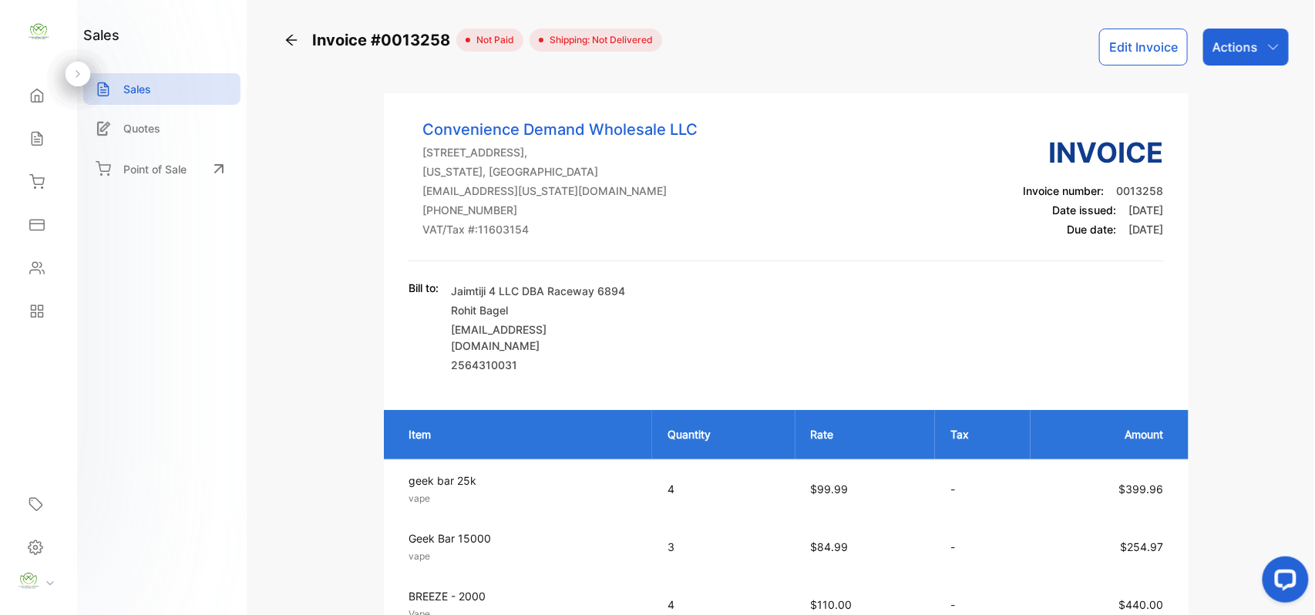
click at [1246, 47] on p "Actions" at bounding box center [1235, 47] width 45 height 18
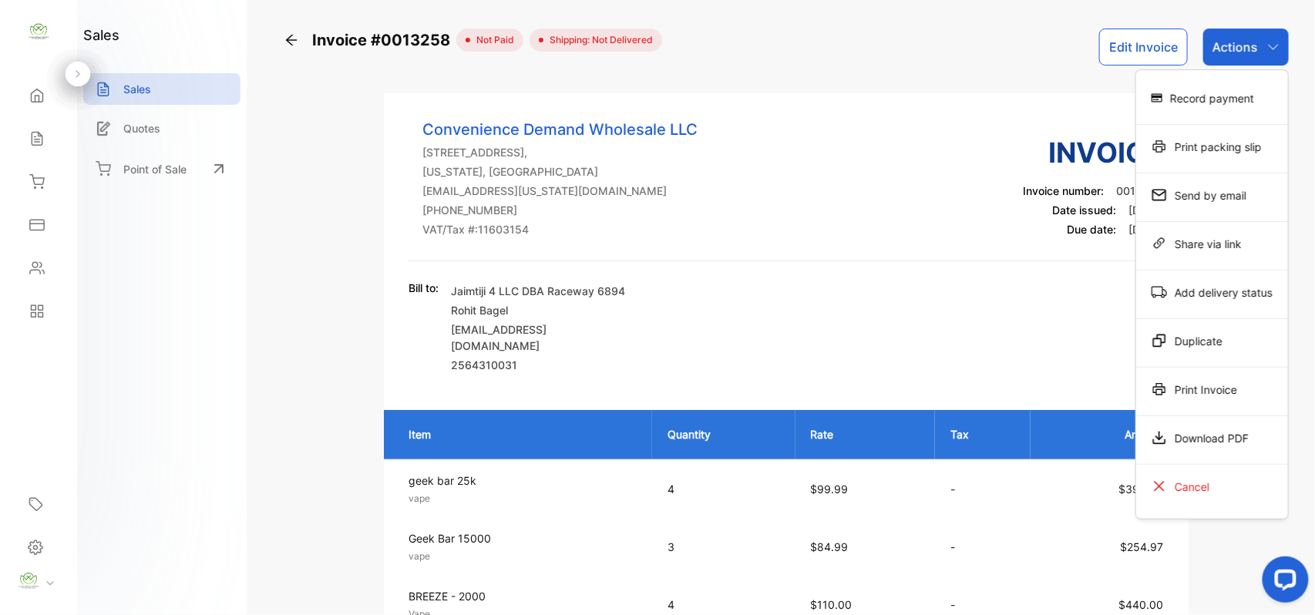
click at [1228, 92] on div "Record payment" at bounding box center [1212, 97] width 152 height 31
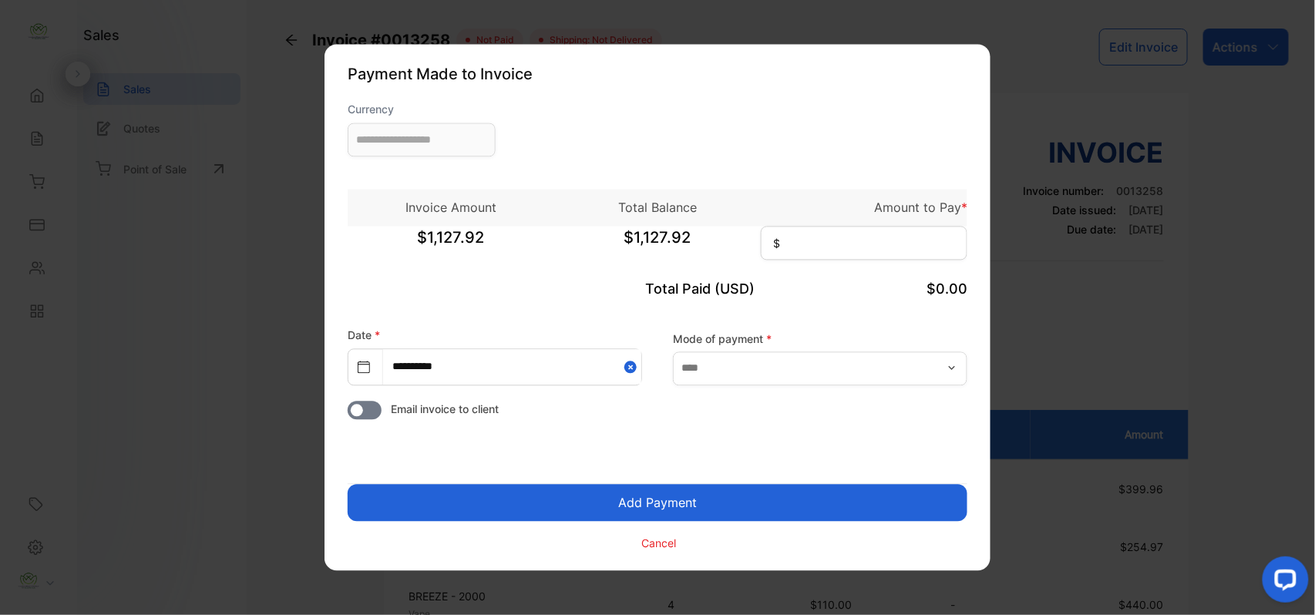
type input "**********"
click at [856, 234] on input at bounding box center [864, 244] width 207 height 34
type input "********"
click at [772, 365] on input "text" at bounding box center [820, 368] width 294 height 34
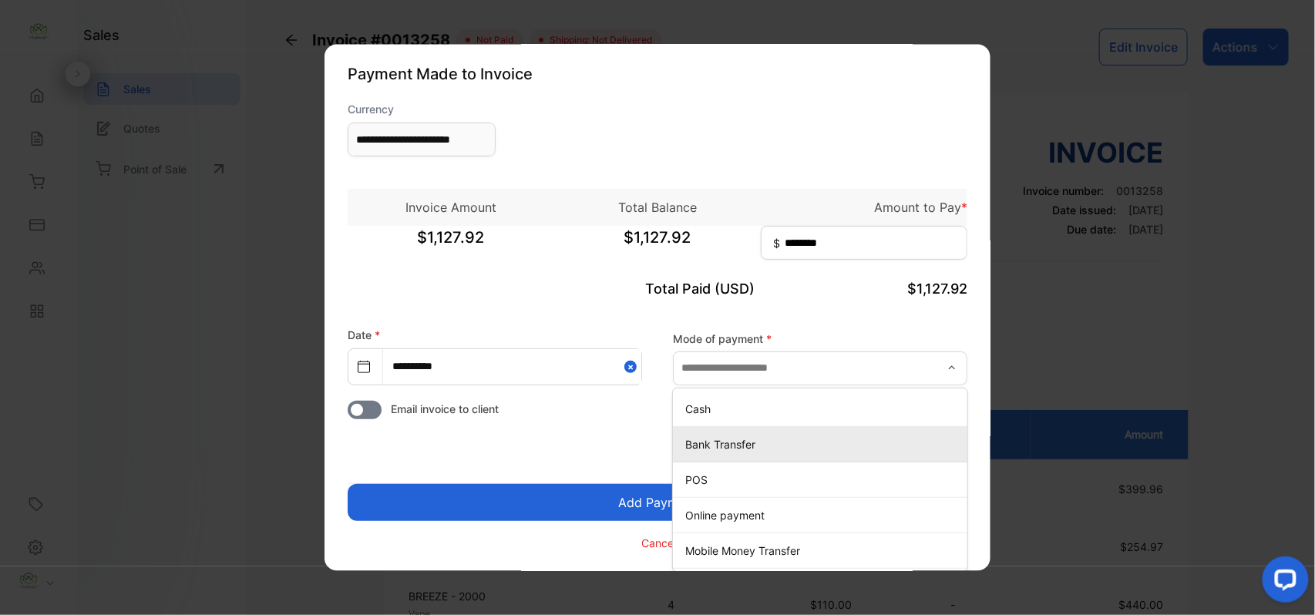
click at [734, 445] on p "Bank Transfer" at bounding box center [823, 444] width 276 height 16
type input "**********"
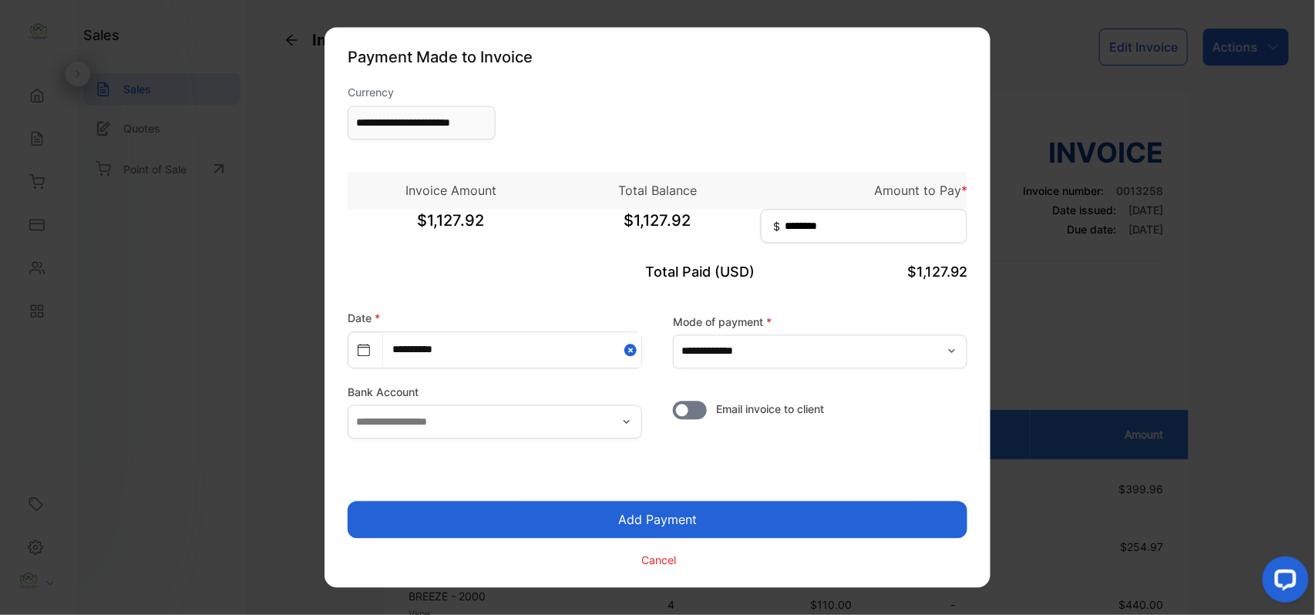
click at [667, 516] on button "Add Payment" at bounding box center [658, 520] width 620 height 37
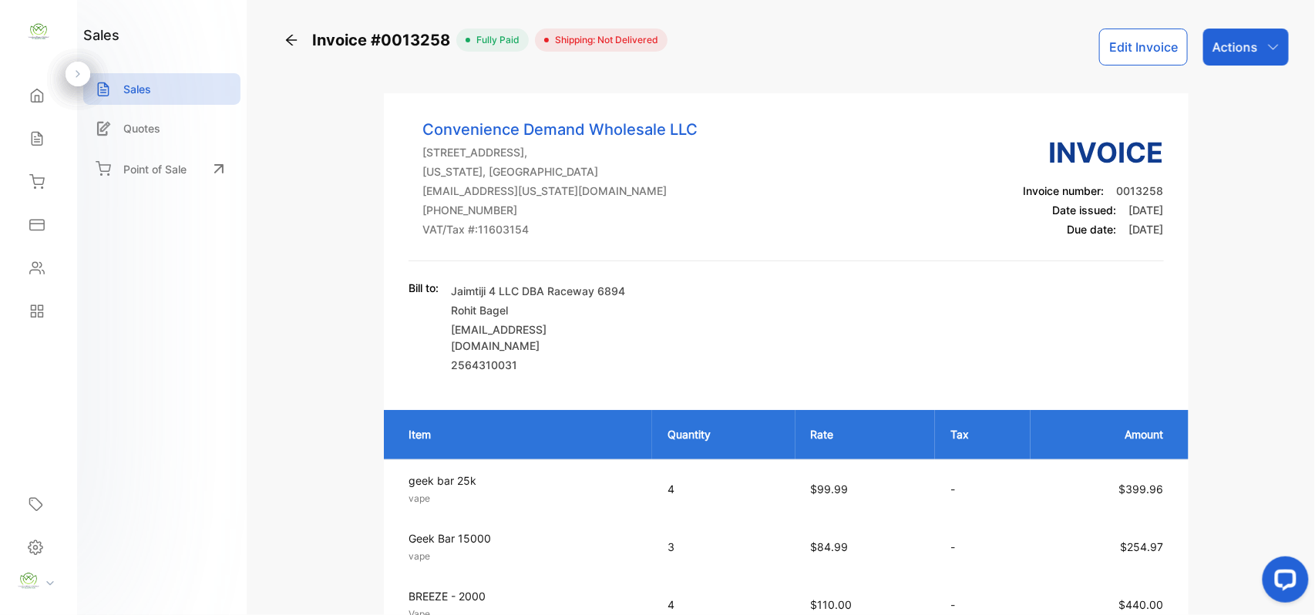
click at [1250, 47] on p "Actions" at bounding box center [1235, 47] width 45 height 18
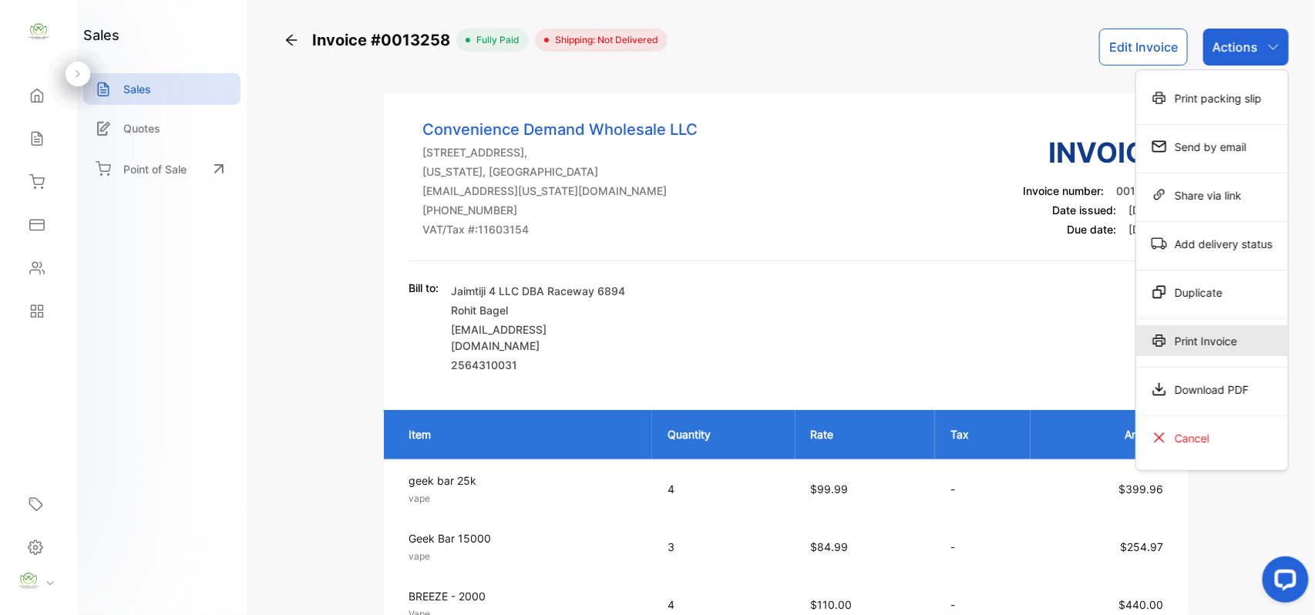
click at [1184, 346] on div "Print Invoice" at bounding box center [1212, 340] width 152 height 31
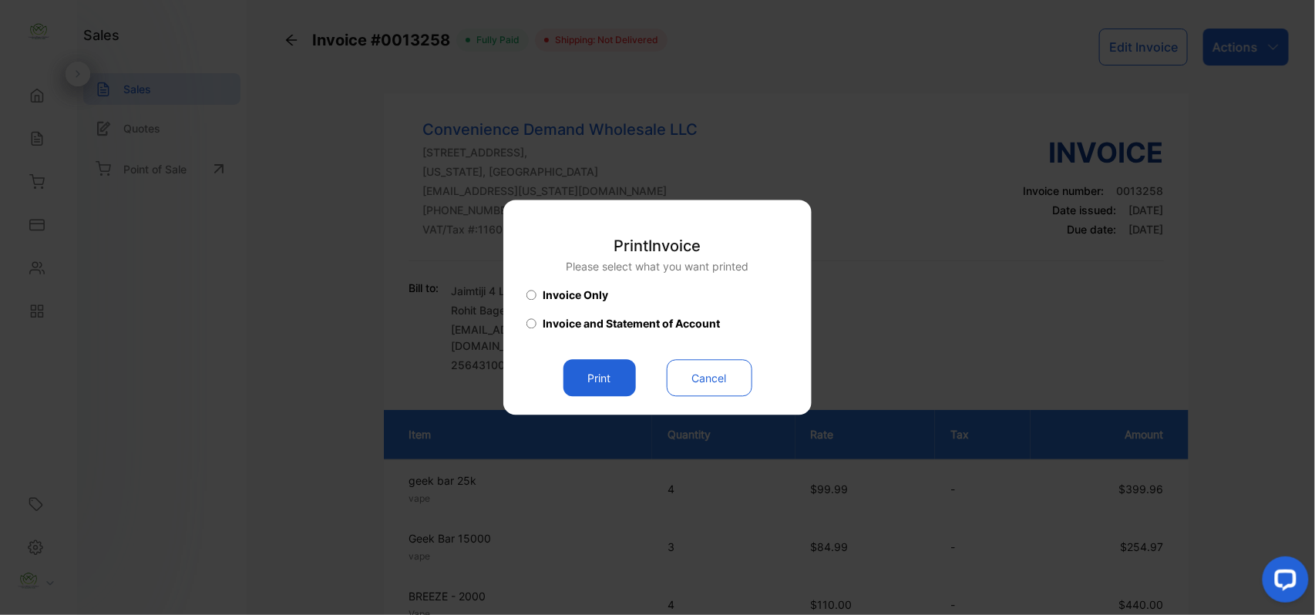
click at [606, 376] on button "Print" at bounding box center [599, 378] width 72 height 37
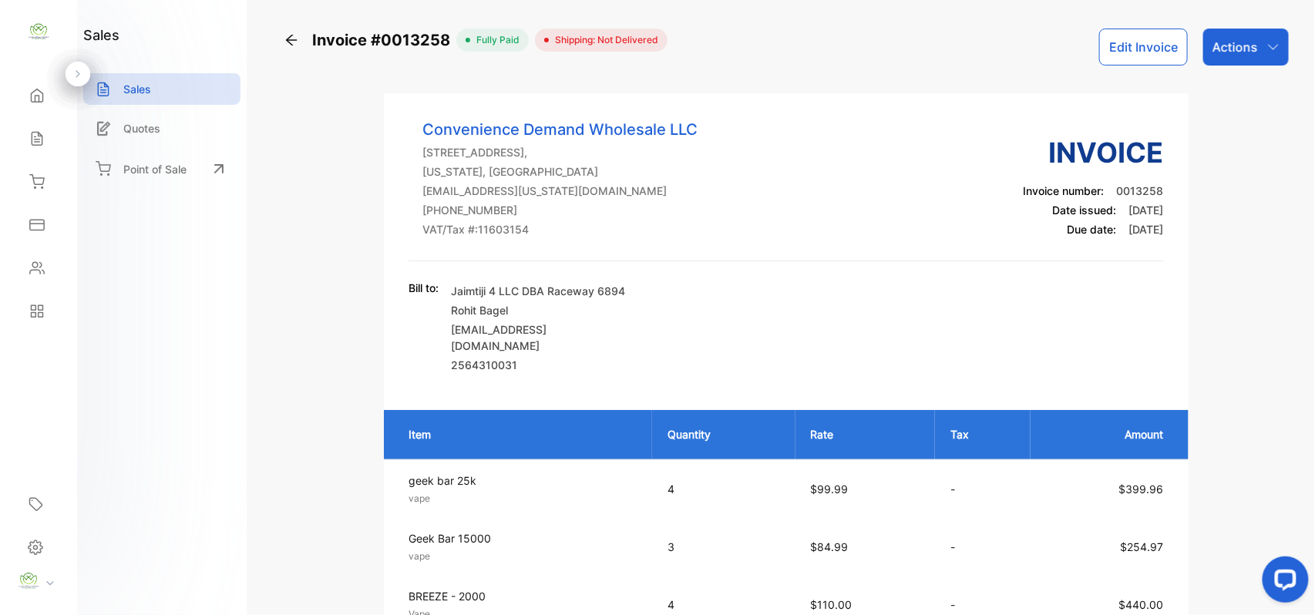
drag, startPoint x: 35, startPoint y: 137, endPoint x: 314, endPoint y: 62, distance: 289.1
click at [35, 137] on icon at bounding box center [37, 139] width 10 height 13
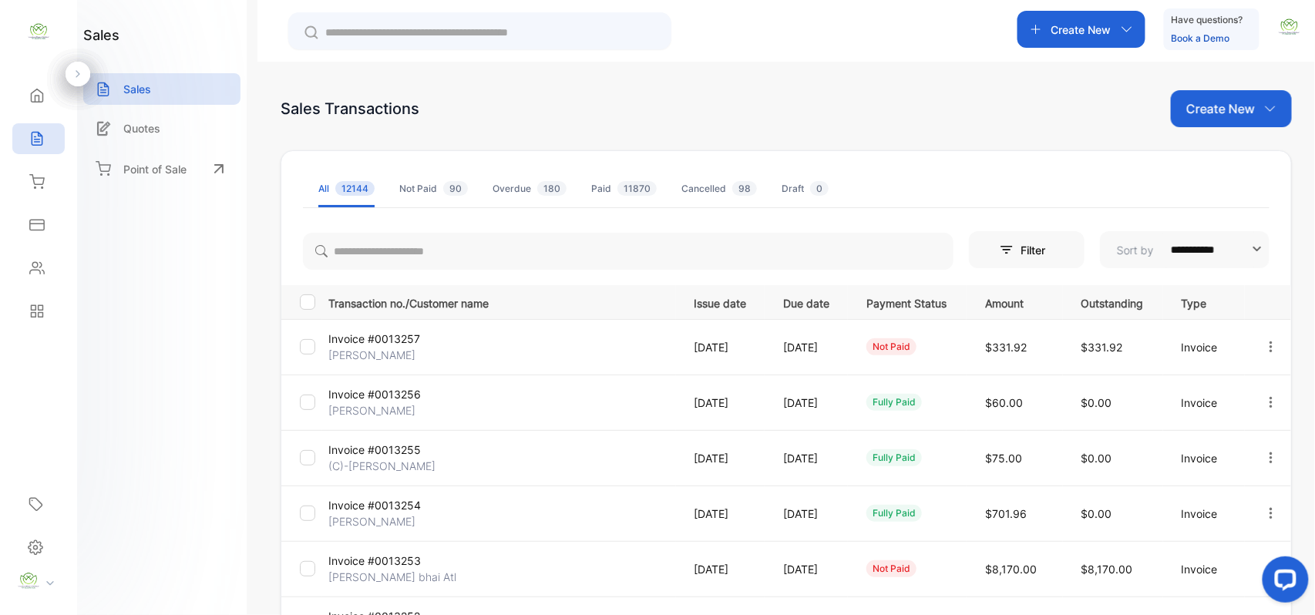
click at [1105, 28] on p "Create New" at bounding box center [1081, 30] width 60 height 16
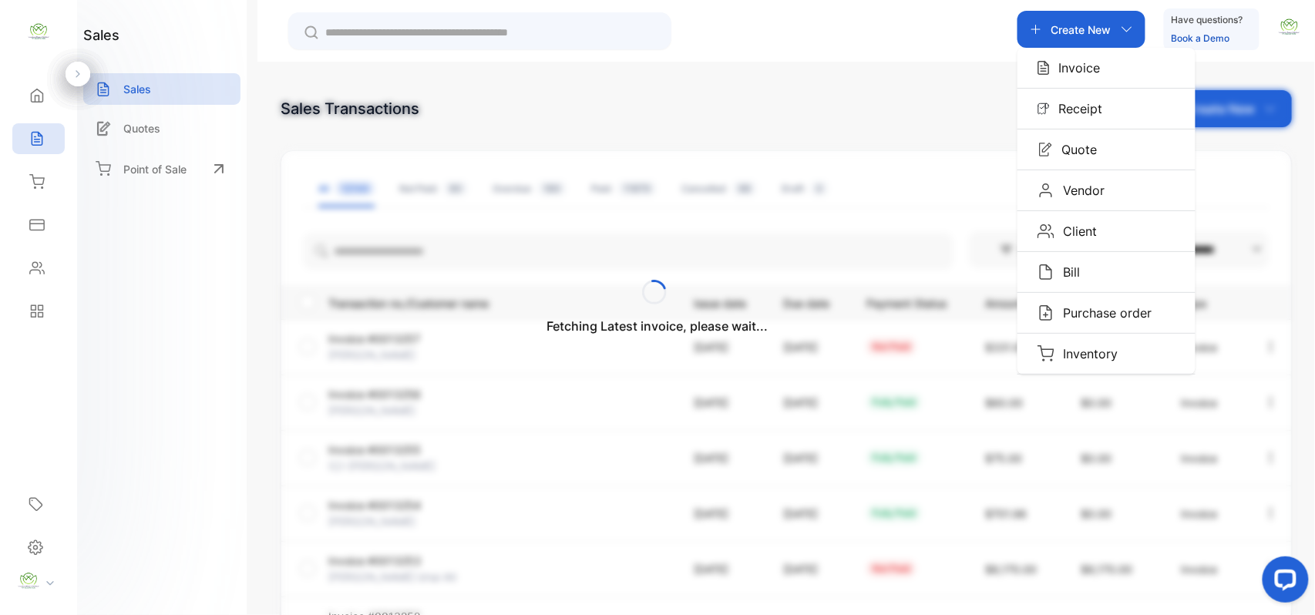
click at [1077, 76] on p "Invoice" at bounding box center [1075, 68] width 51 height 18
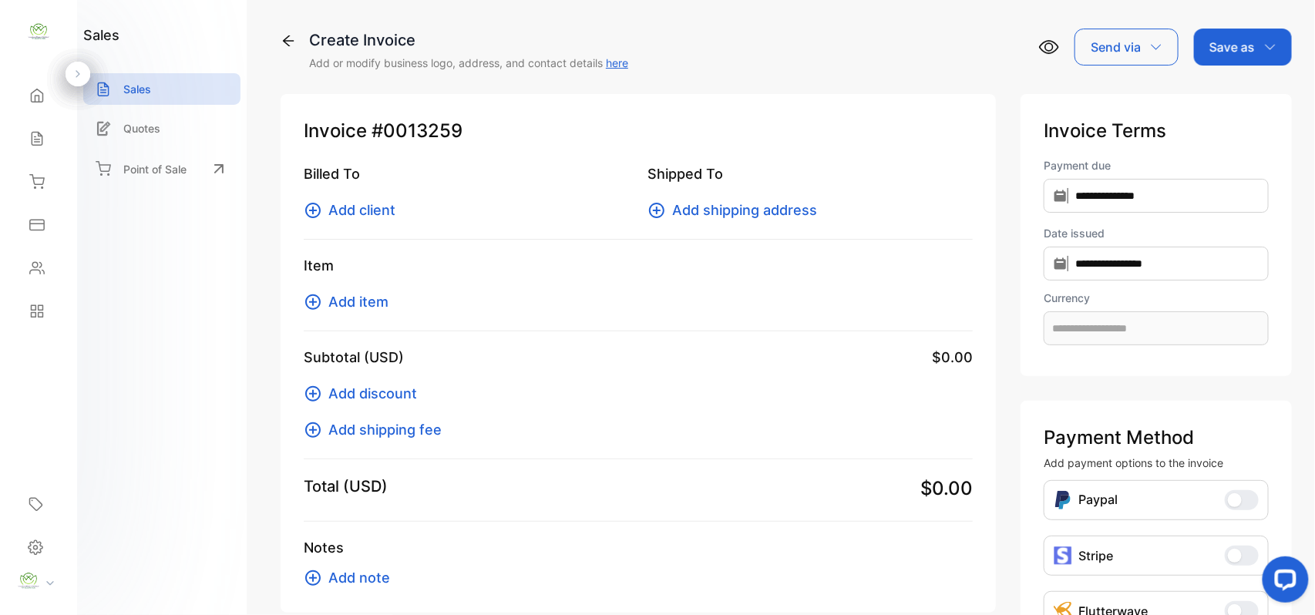
type input "**********"
click at [375, 214] on span "Add client" at bounding box center [361, 210] width 67 height 21
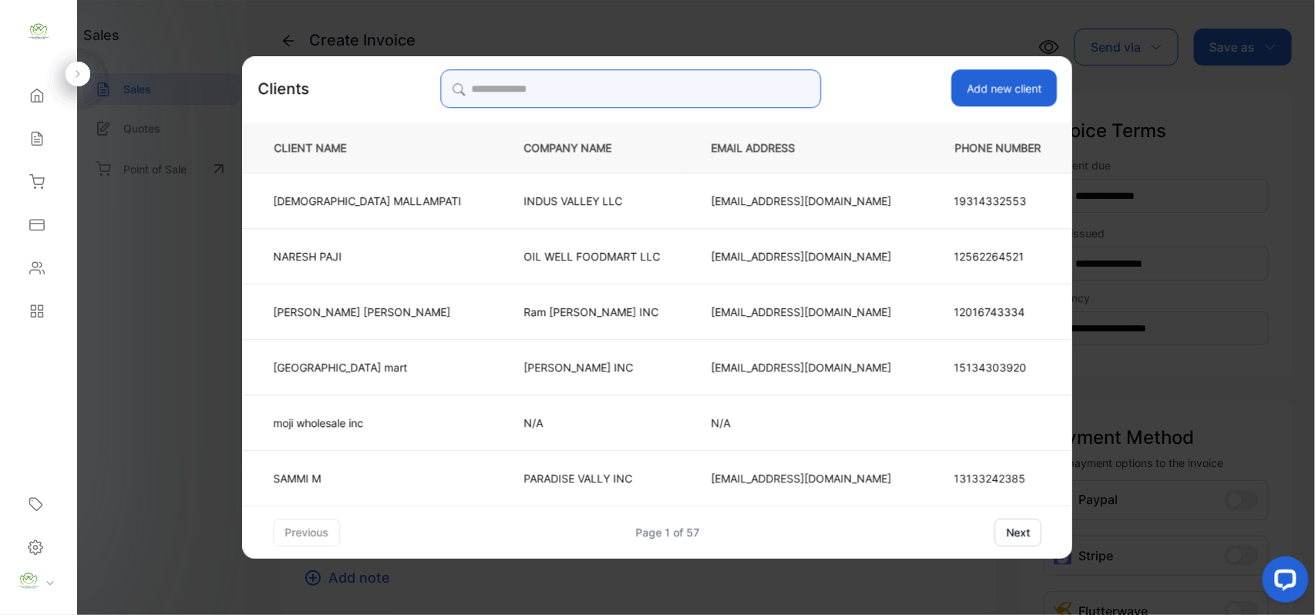
click at [658, 91] on input "search" at bounding box center [630, 88] width 381 height 39
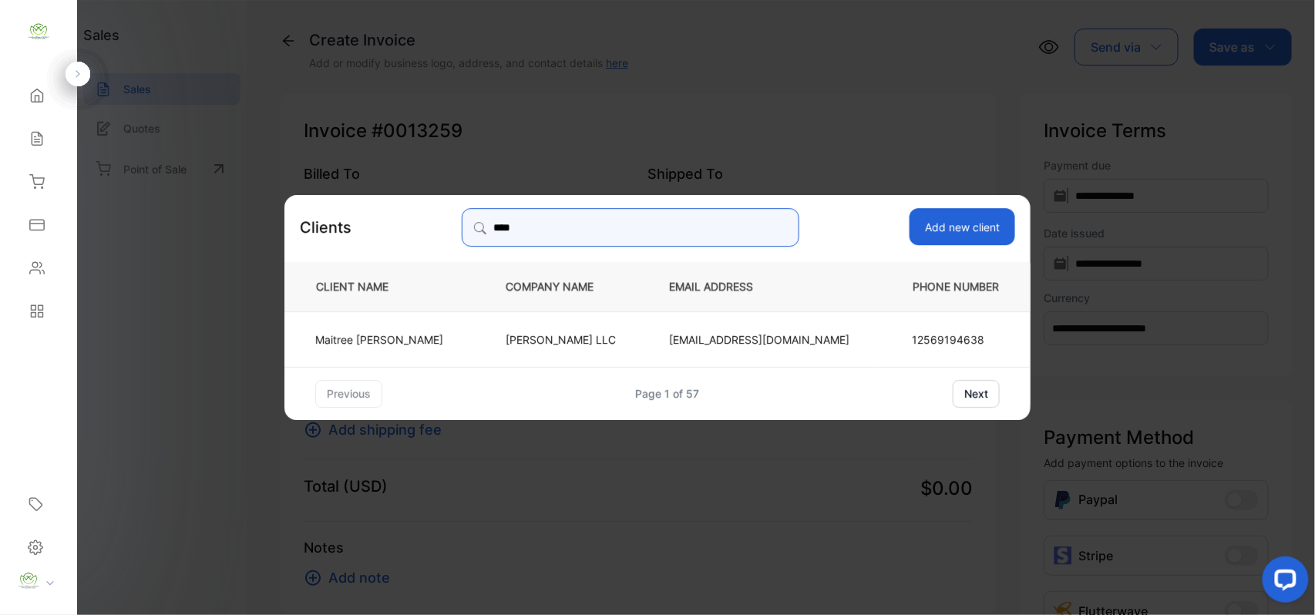
type input "****"
click at [414, 345] on p "Maitree Patel" at bounding box center [379, 339] width 128 height 16
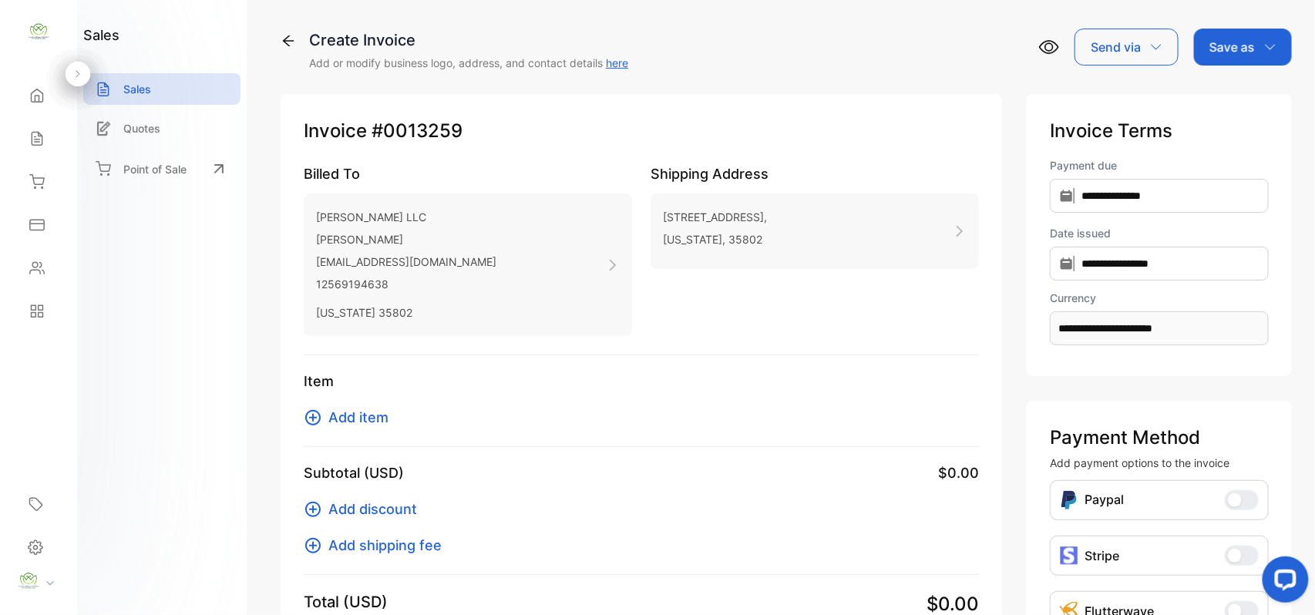
click at [359, 419] on span "Add item" at bounding box center [358, 417] width 60 height 21
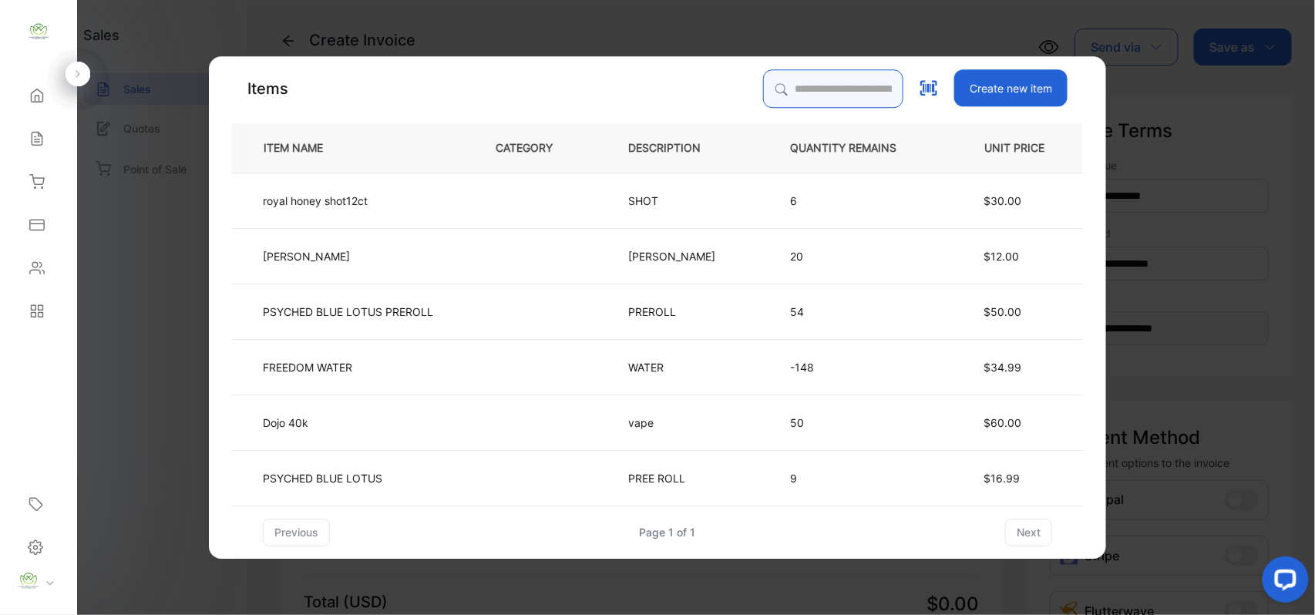
click at [799, 92] on input "search" at bounding box center [833, 88] width 140 height 39
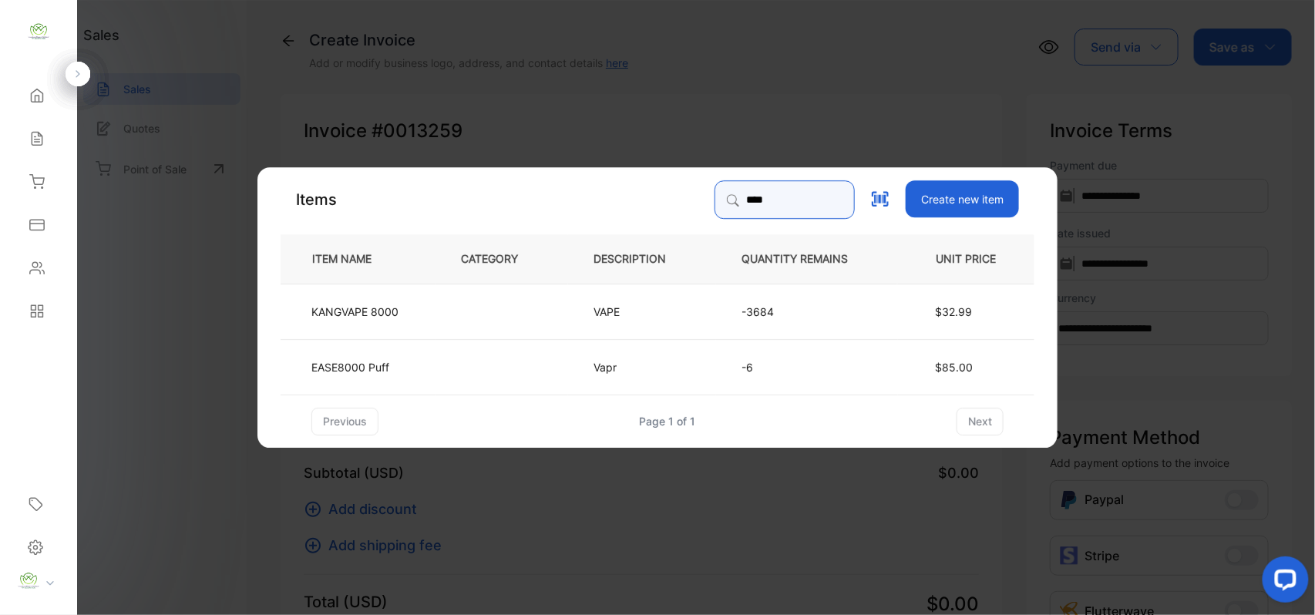
type input "****"
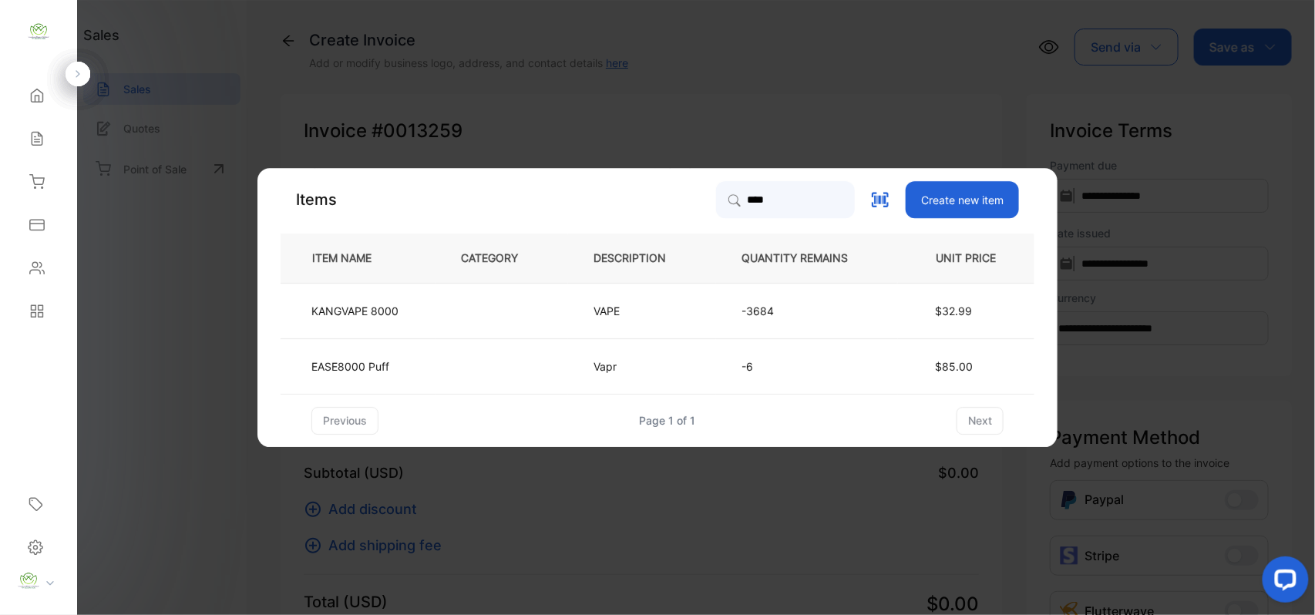
click at [336, 318] on p "KANGVAPE 8000" at bounding box center [354, 311] width 87 height 16
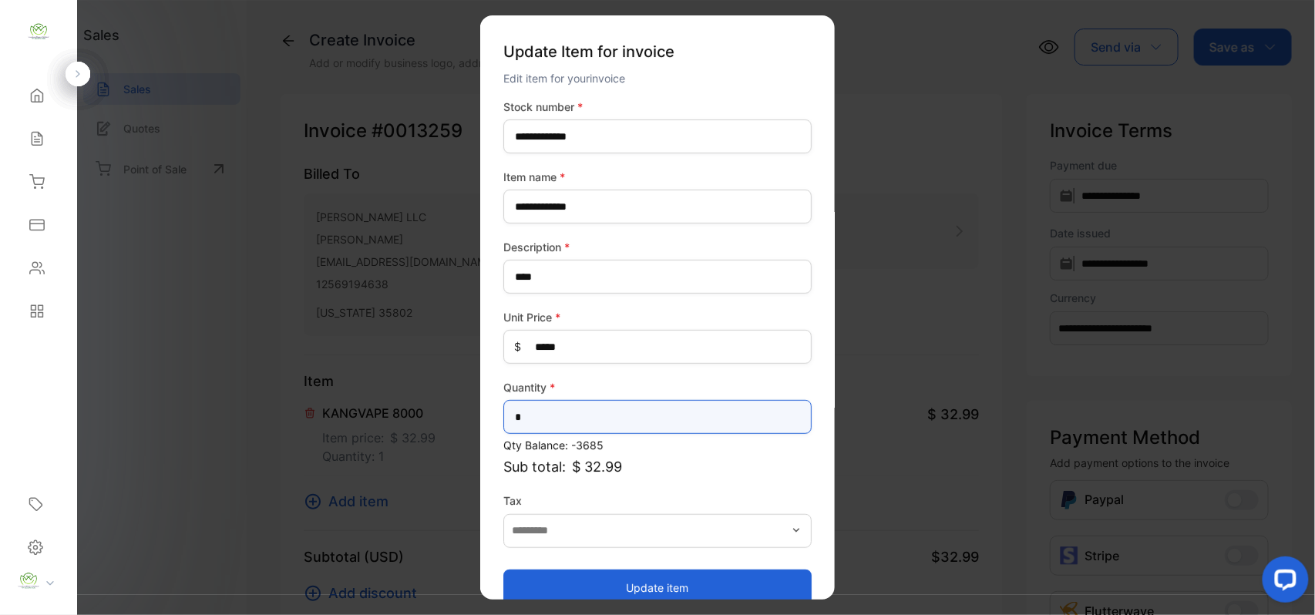
drag, startPoint x: 540, startPoint y: 411, endPoint x: 12, endPoint y: 409, distance: 527.3
click at [47, 411] on div "**********" at bounding box center [657, 323] width 1315 height 646
type input "*"
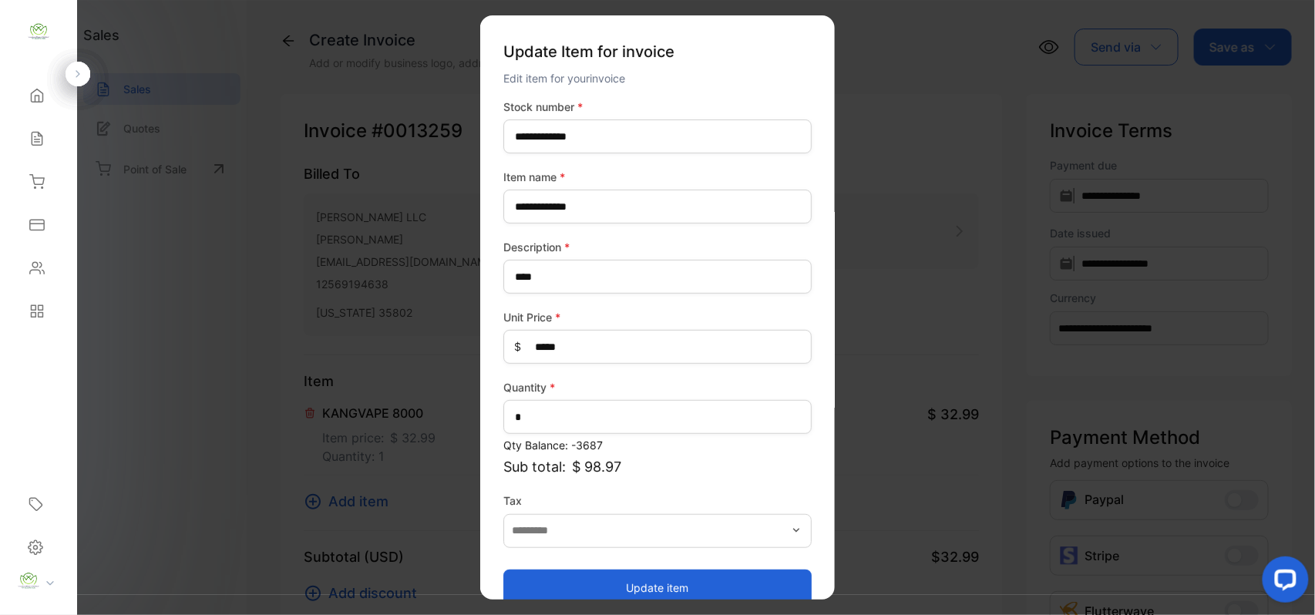
drag, startPoint x: 549, startPoint y: 584, endPoint x: 553, endPoint y: 572, distance: 12.2
click at [549, 583] on button "Update item" at bounding box center [657, 587] width 308 height 37
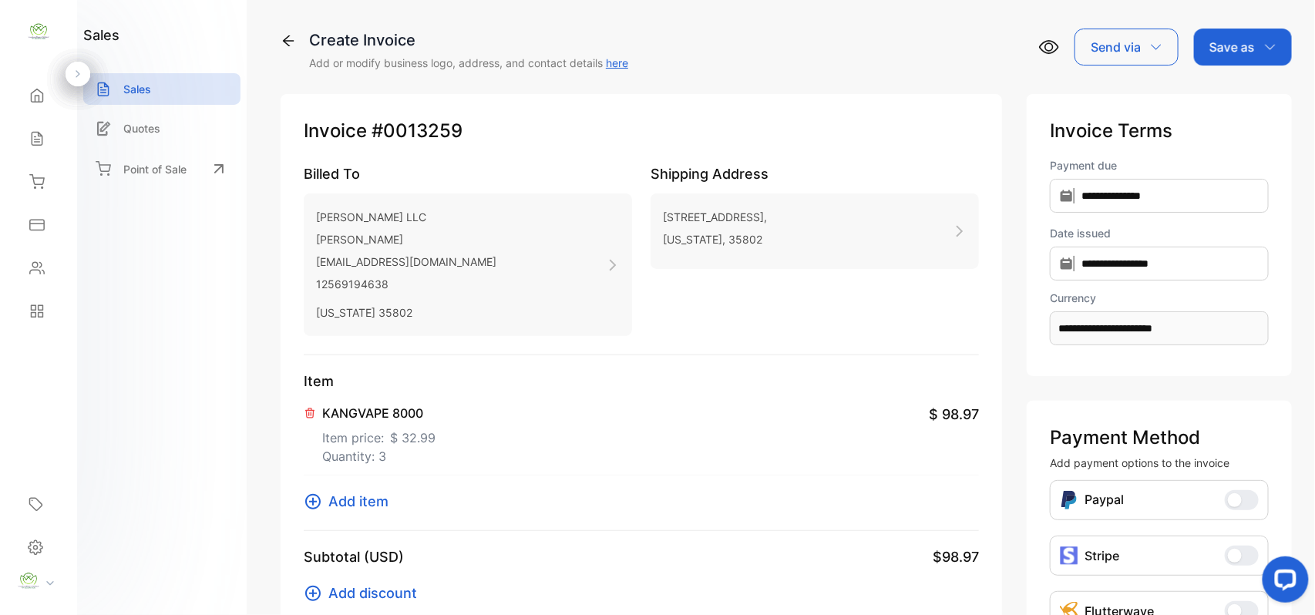
click at [358, 506] on span "Add item" at bounding box center [358, 501] width 60 height 21
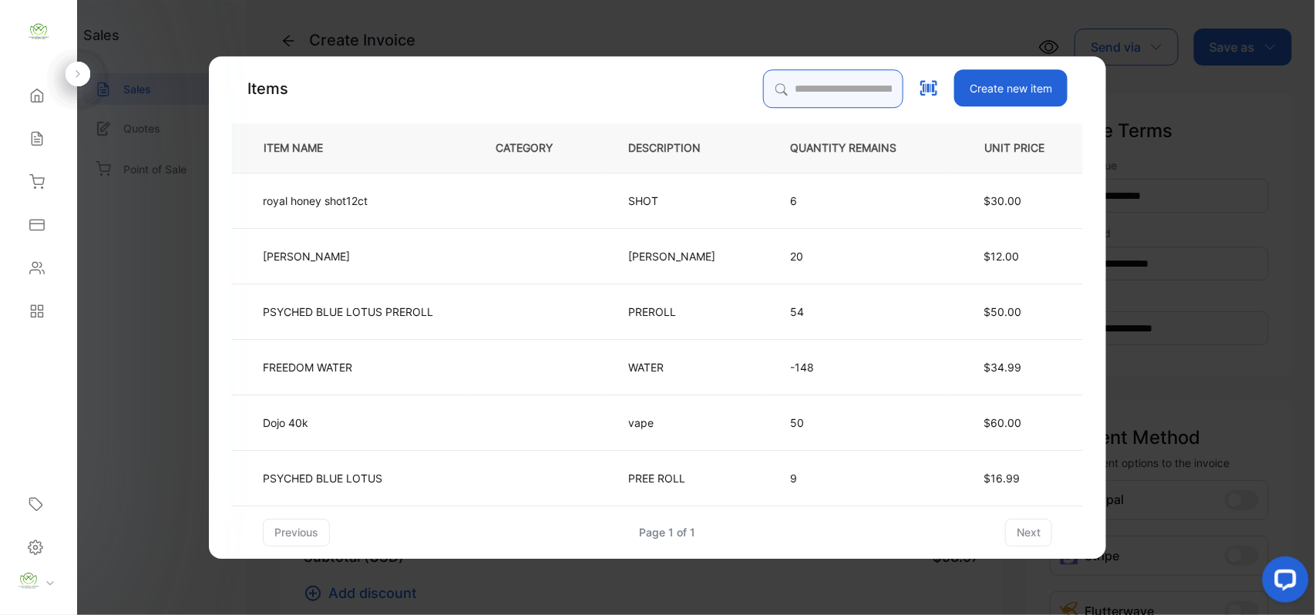
click at [794, 96] on input "search" at bounding box center [833, 88] width 140 height 39
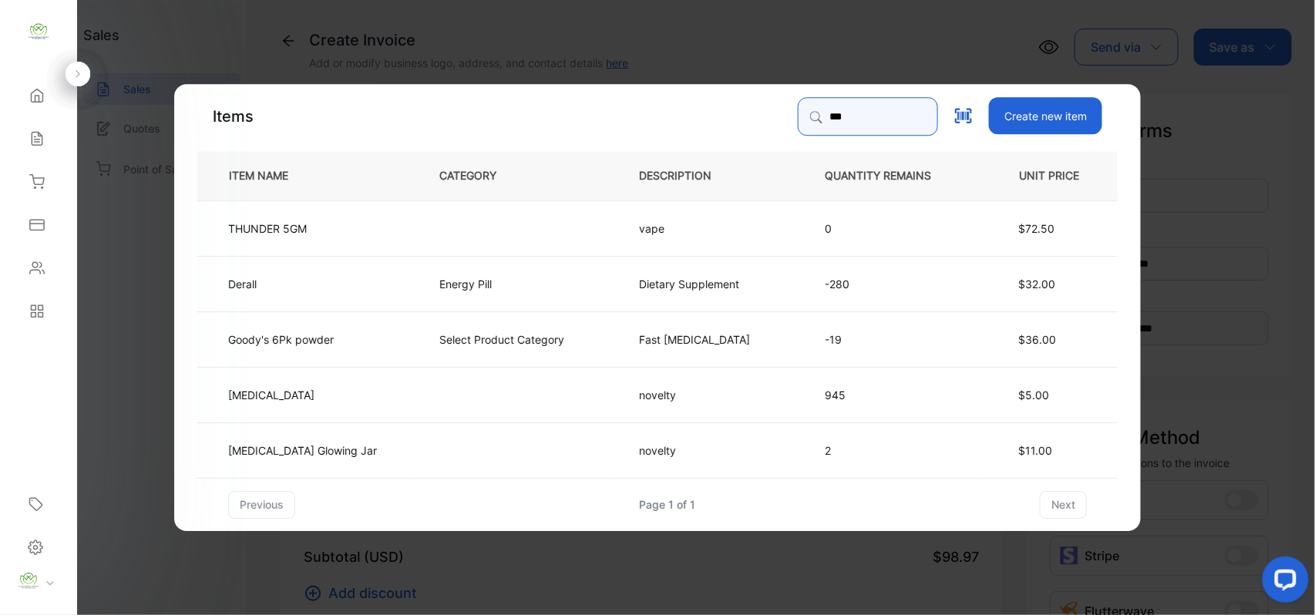
type input "***"
click at [353, 302] on td "Derall" at bounding box center [305, 282] width 217 height 55
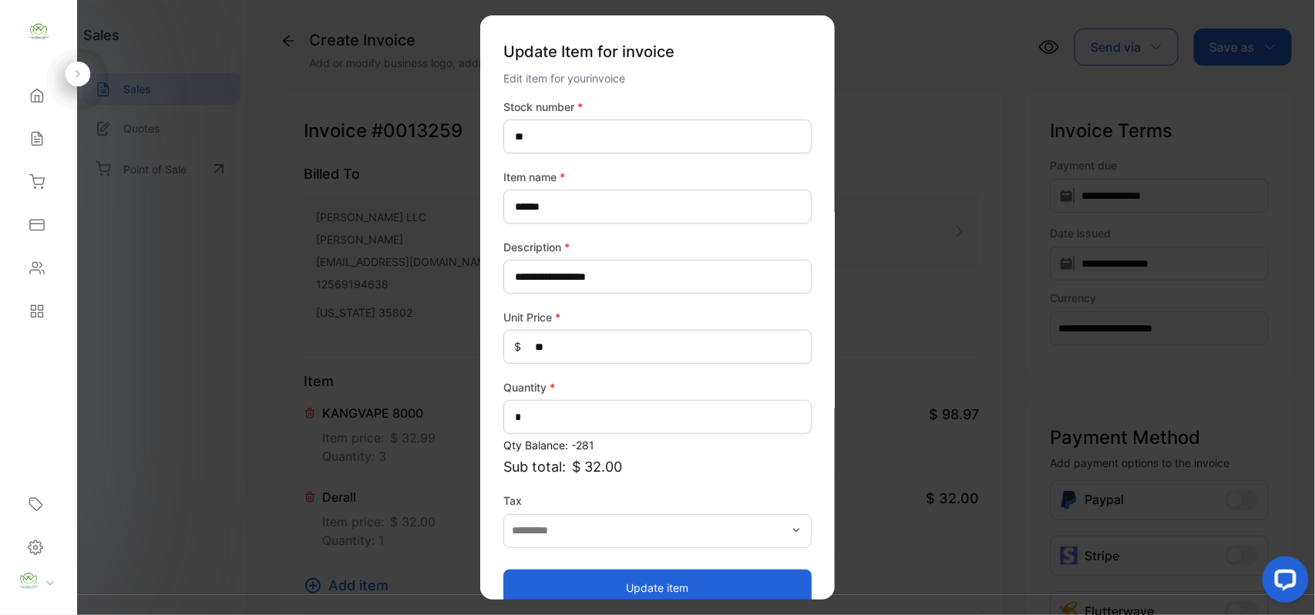
drag, startPoint x: 726, startPoint y: 584, endPoint x: 435, endPoint y: 484, distance: 307.9
click at [725, 578] on button "Update item" at bounding box center [657, 587] width 308 height 37
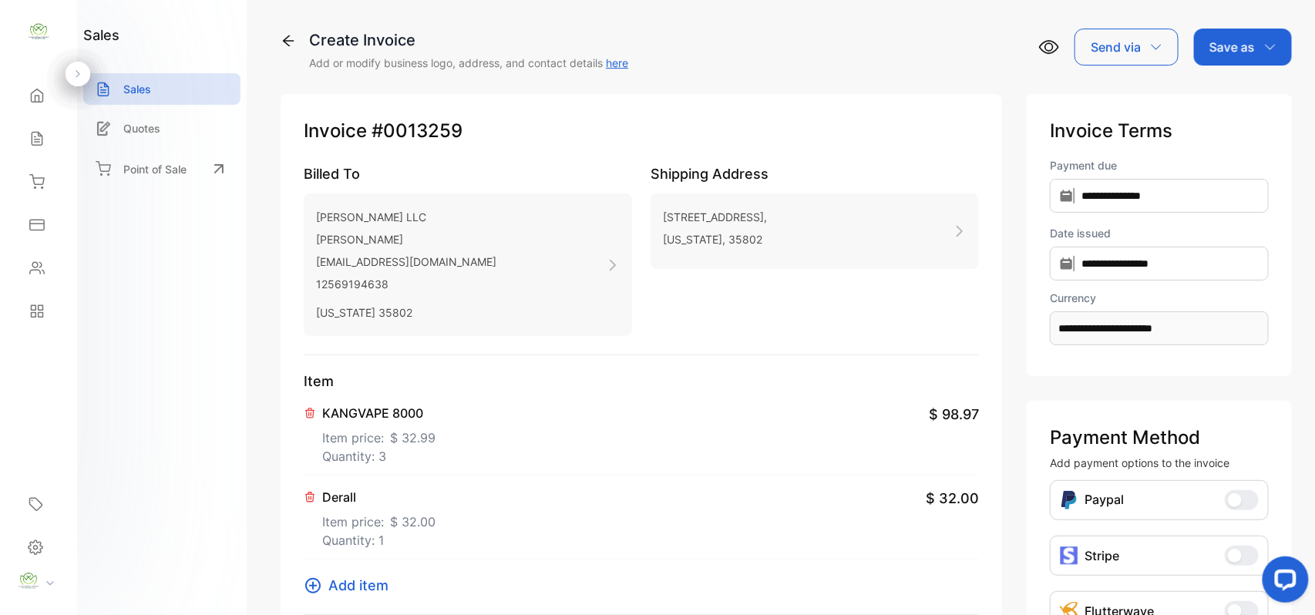
click at [362, 592] on span "Add item" at bounding box center [358, 585] width 60 height 21
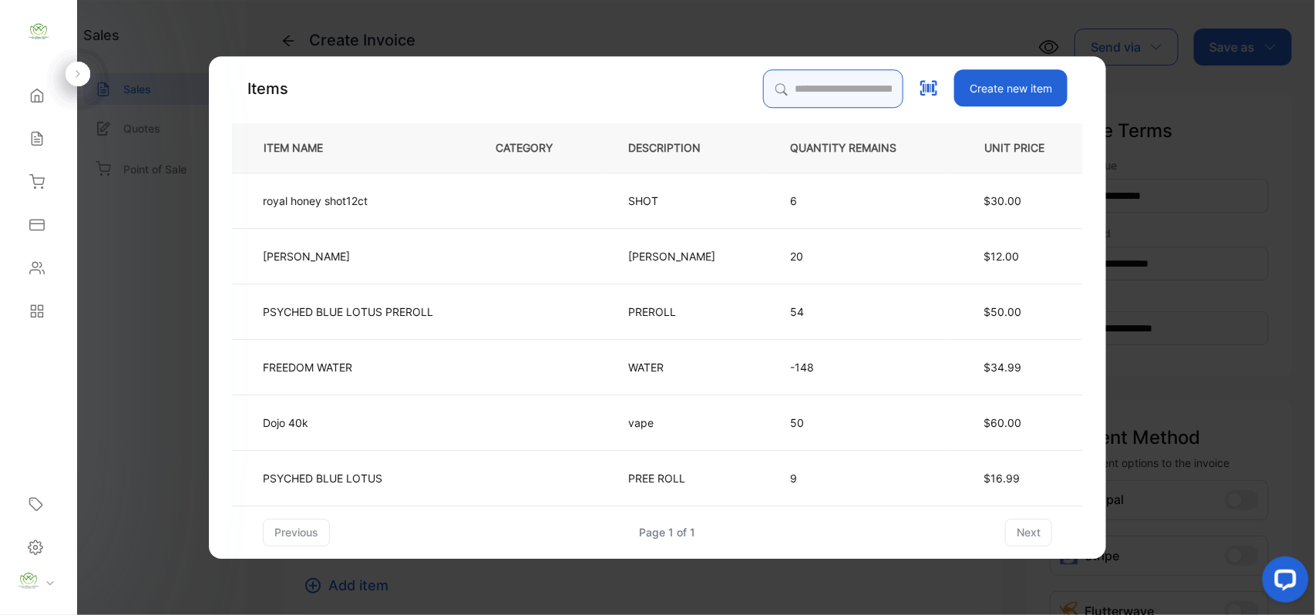
click at [842, 90] on input "search" at bounding box center [833, 88] width 140 height 39
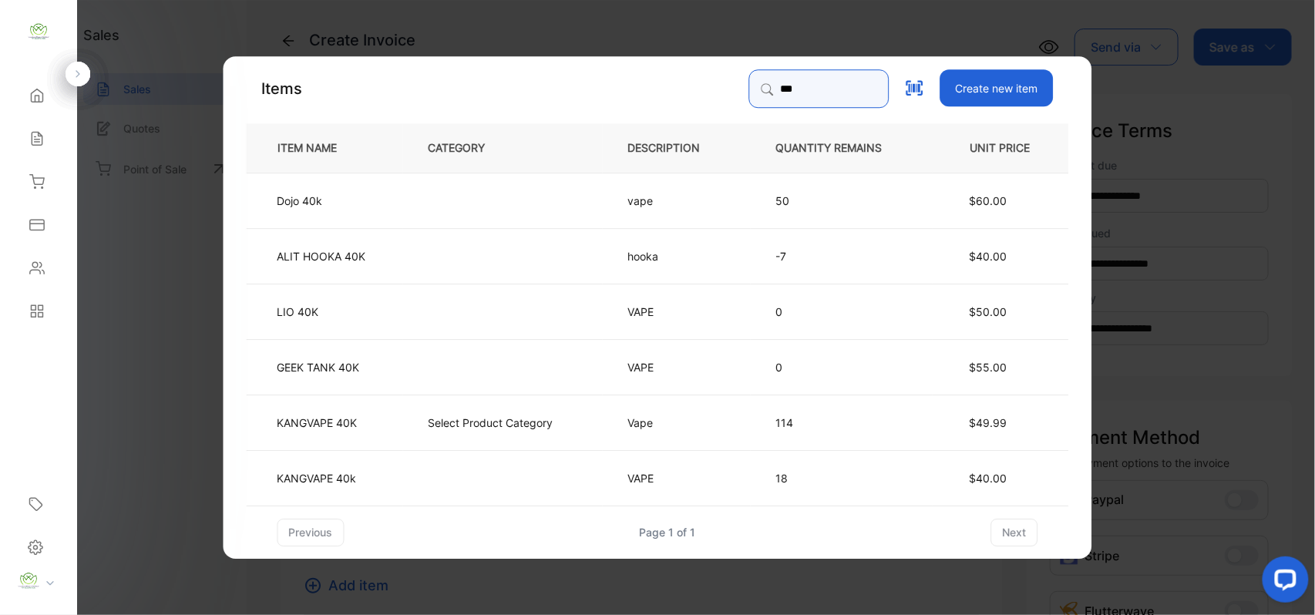
type input "***"
click at [424, 413] on td "Select Product Category" at bounding box center [503, 421] width 200 height 55
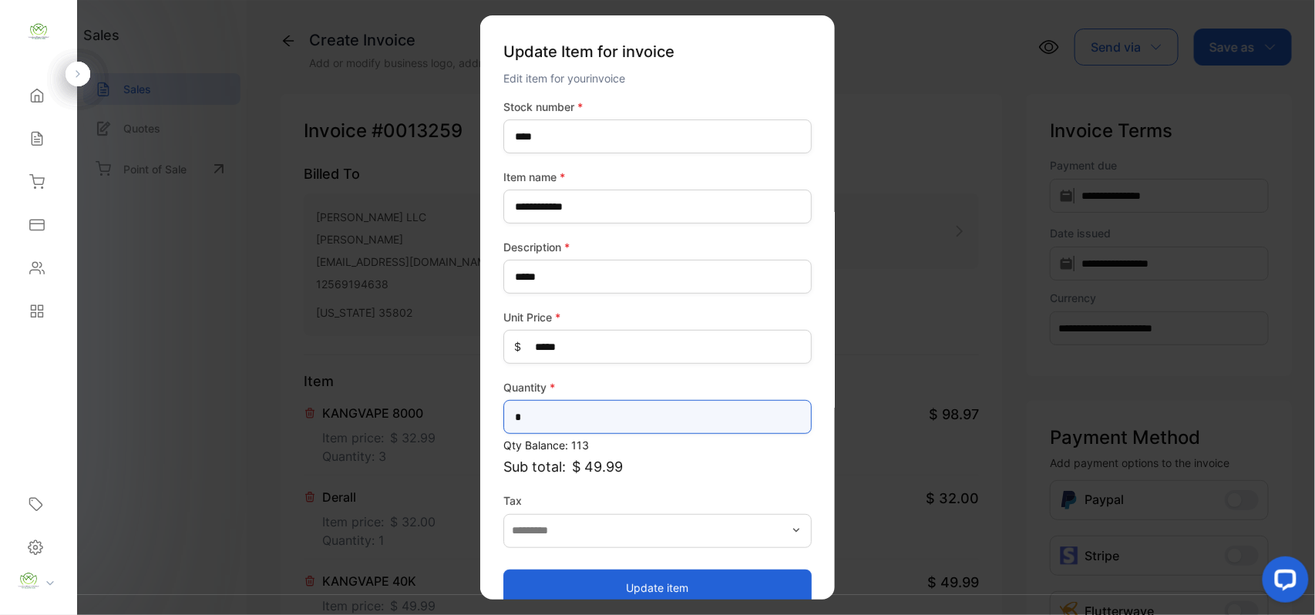
drag, startPoint x: 566, startPoint y: 416, endPoint x: 63, endPoint y: 407, distance: 502.7
click at [71, 411] on div "**********" at bounding box center [657, 323] width 1315 height 646
type input "*"
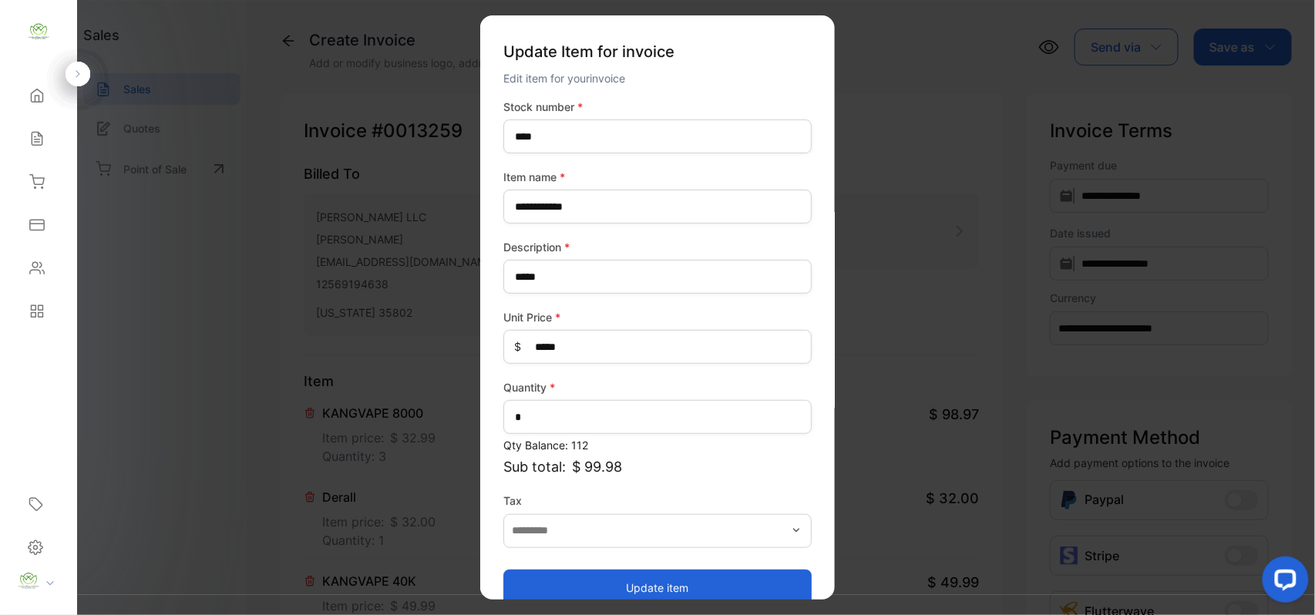
drag, startPoint x: 728, startPoint y: 592, endPoint x: 749, endPoint y: 567, distance: 32.3
click at [728, 590] on button "Update item" at bounding box center [657, 587] width 308 height 37
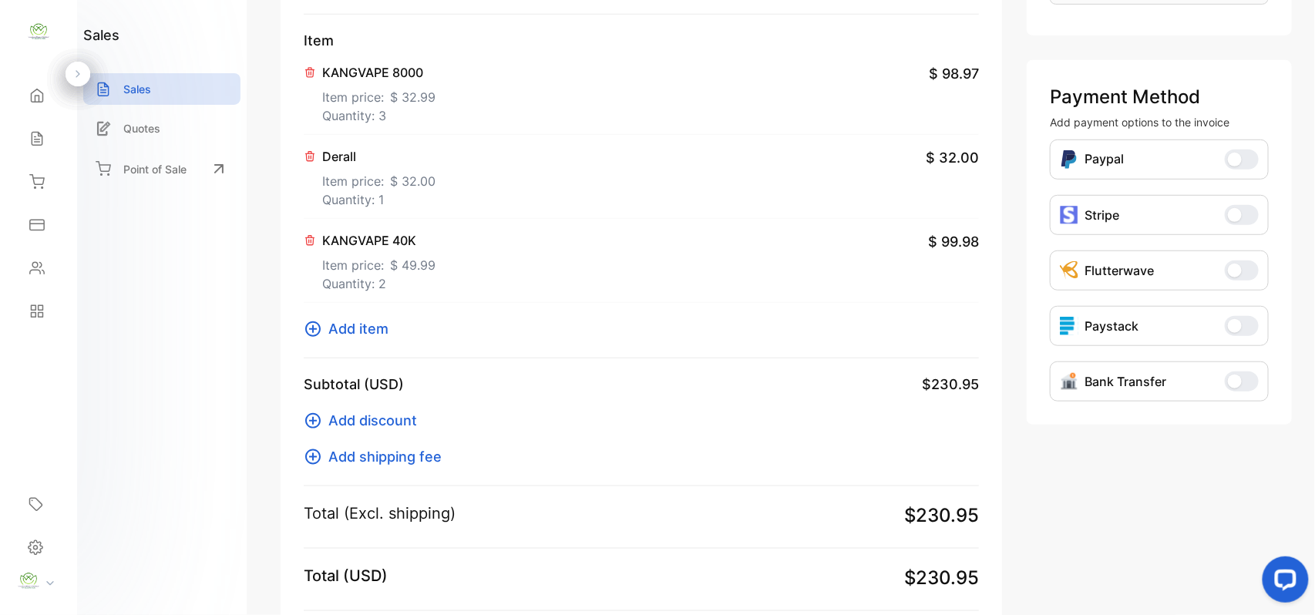
scroll to position [479, 0]
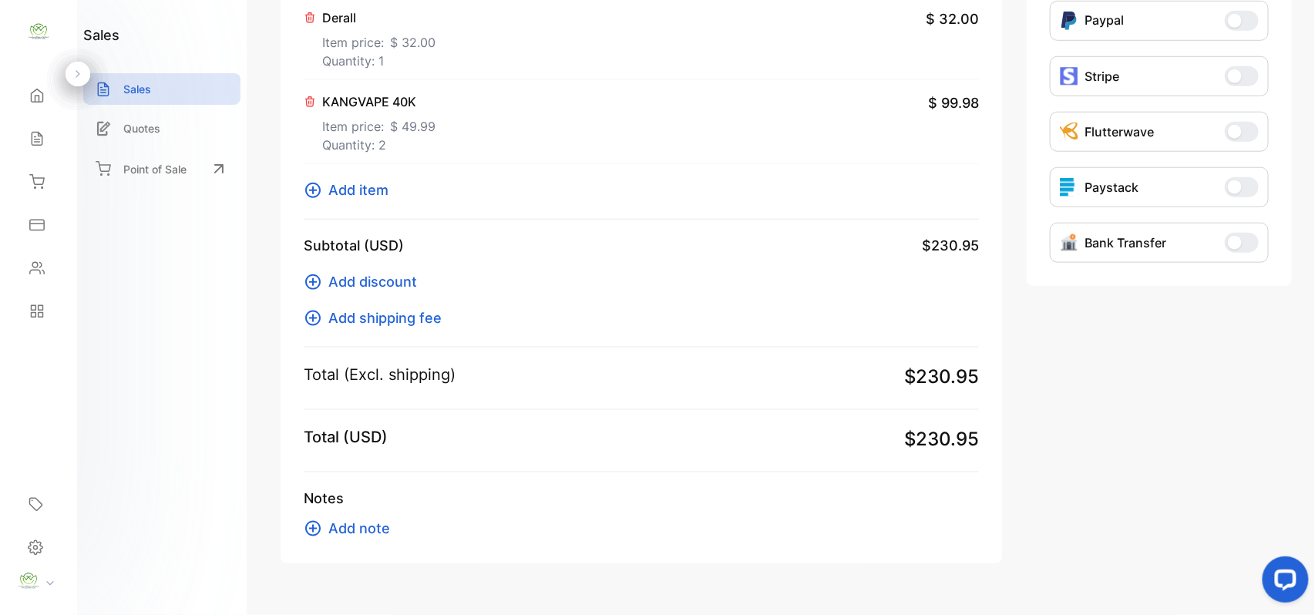
click at [340, 191] on span "Add item" at bounding box center [358, 190] width 60 height 21
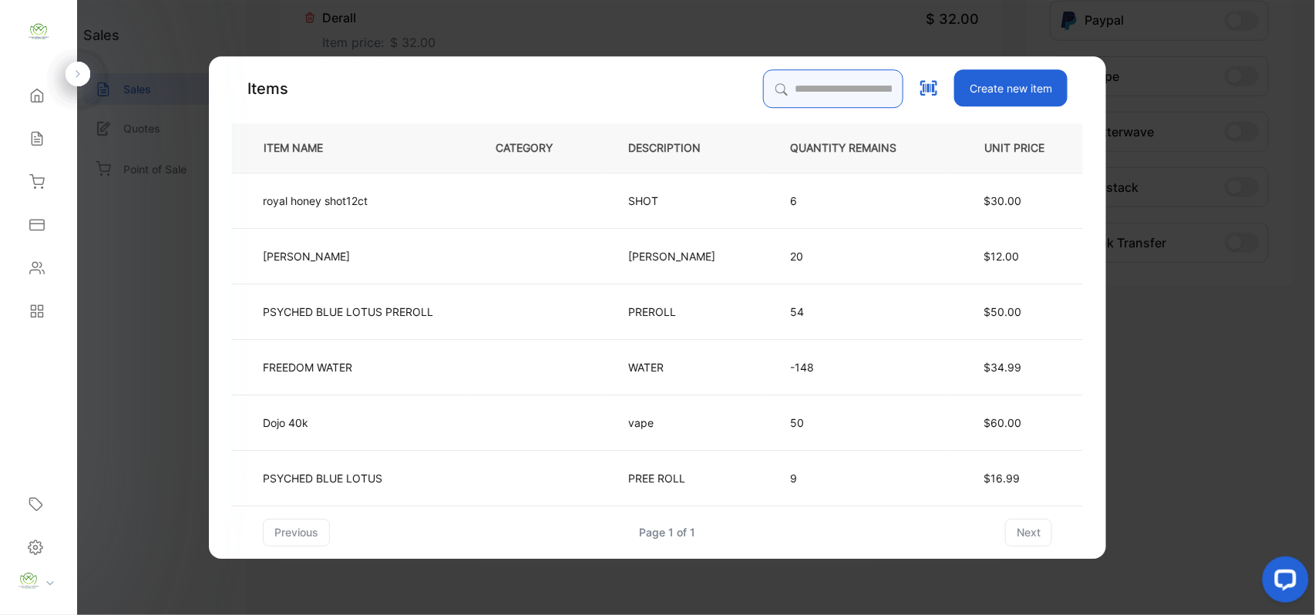
click at [843, 92] on input "search" at bounding box center [833, 88] width 140 height 39
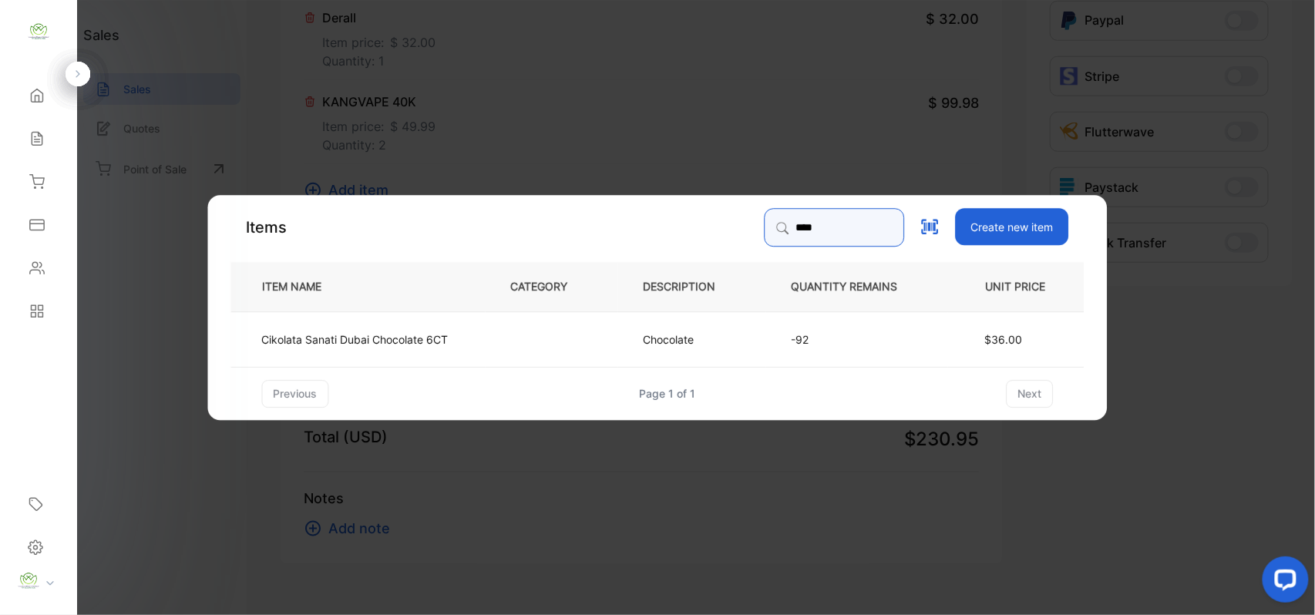
type input "****"
click at [436, 335] on p "Cikolata Sanati Dubai Chocolate 6CT" at bounding box center [355, 339] width 187 height 16
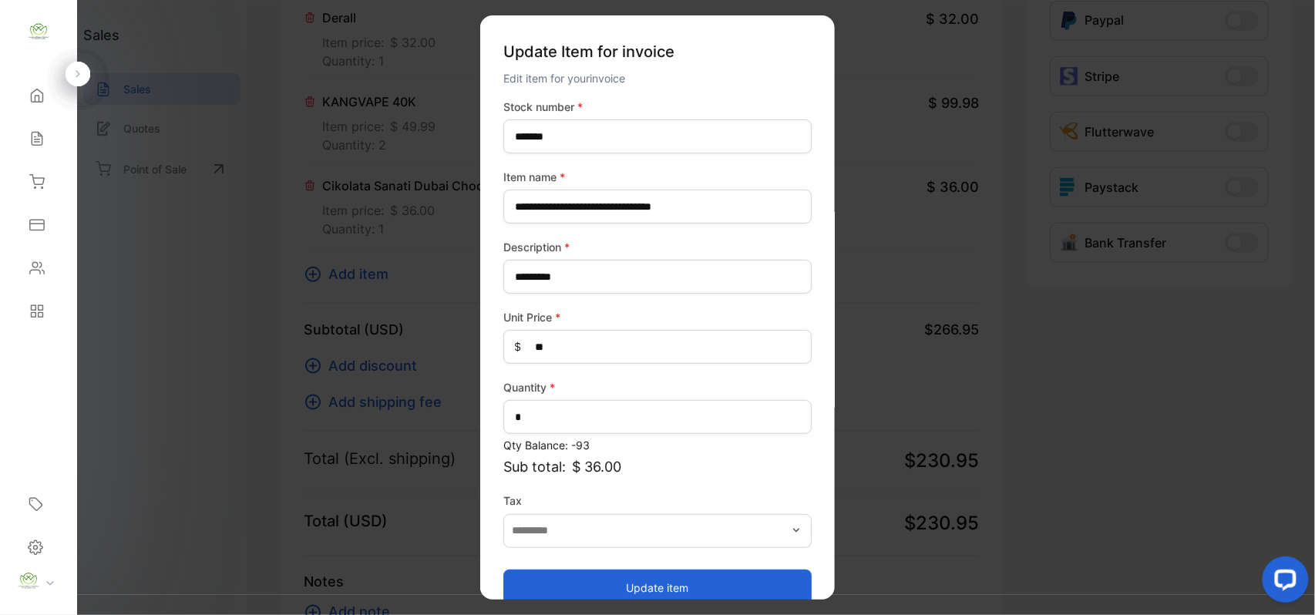
click at [571, 577] on button "Update item" at bounding box center [657, 587] width 308 height 37
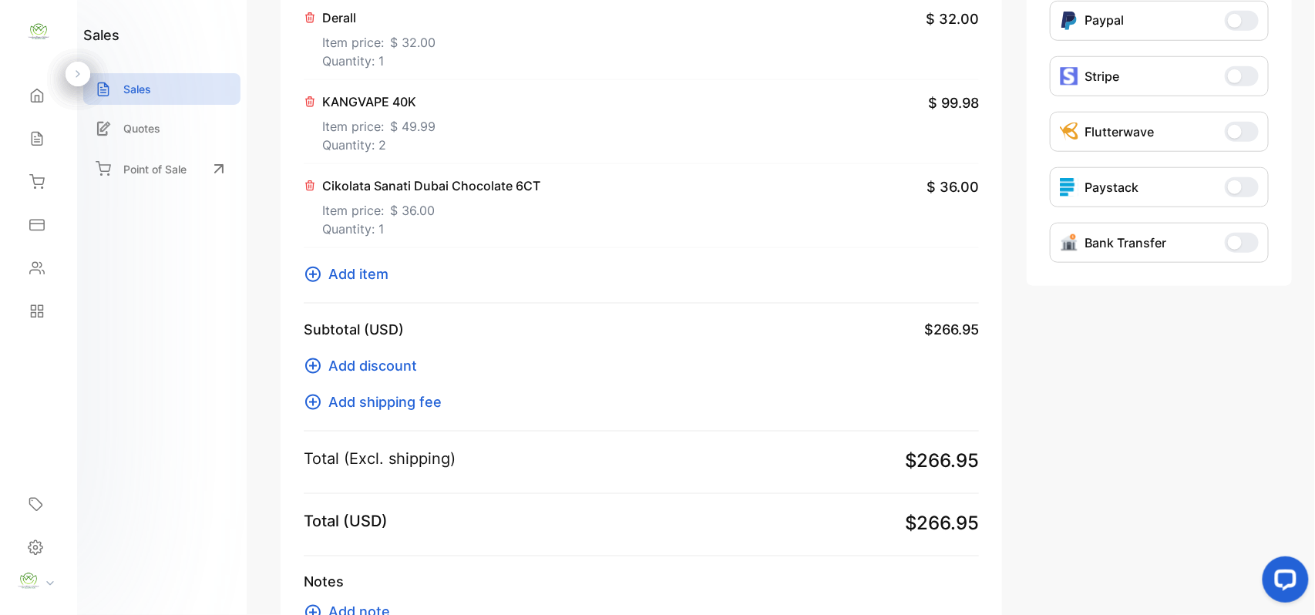
click at [356, 278] on span "Add item" at bounding box center [358, 274] width 60 height 21
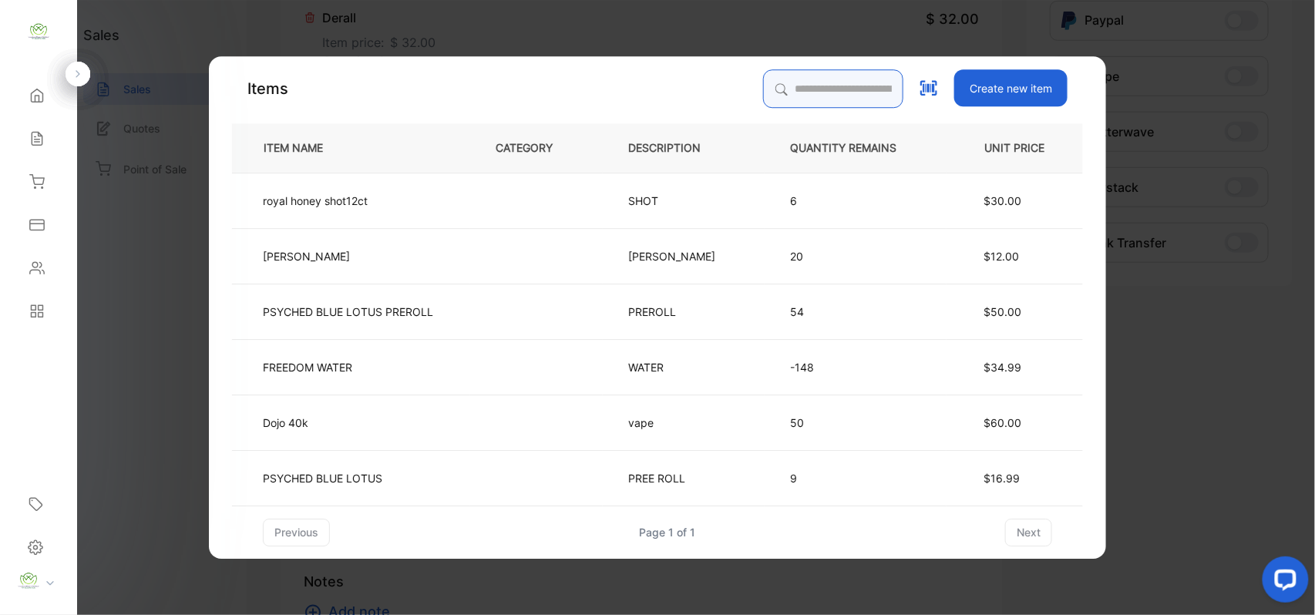
click at [803, 89] on input "search" at bounding box center [833, 88] width 140 height 39
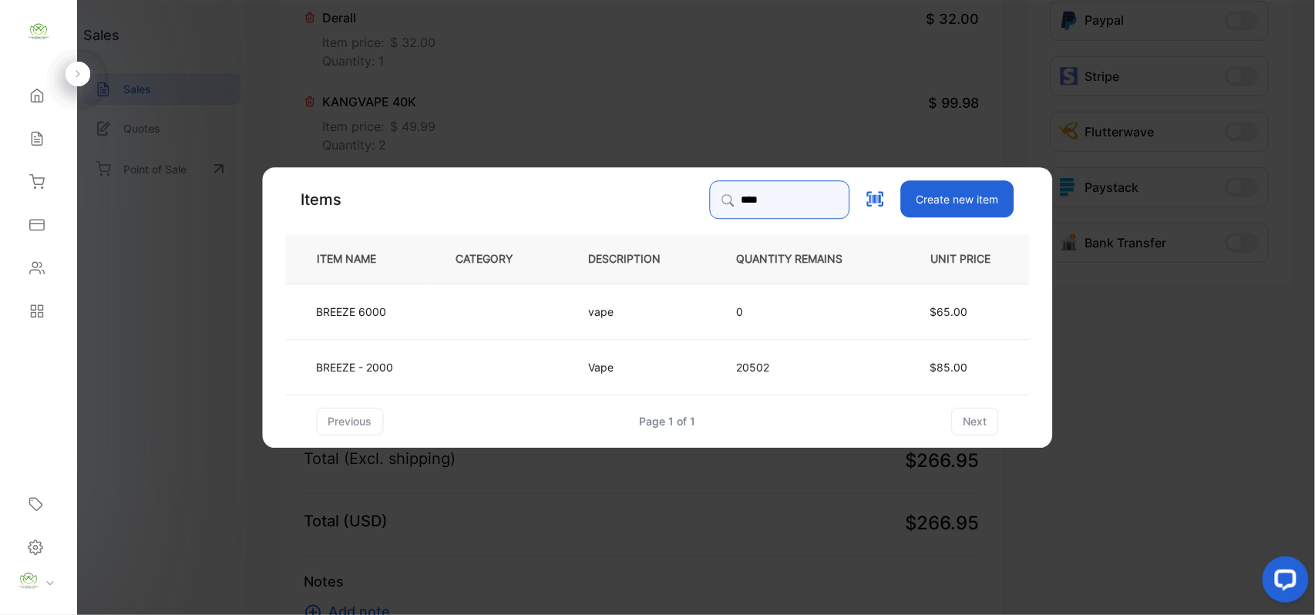
type input "****"
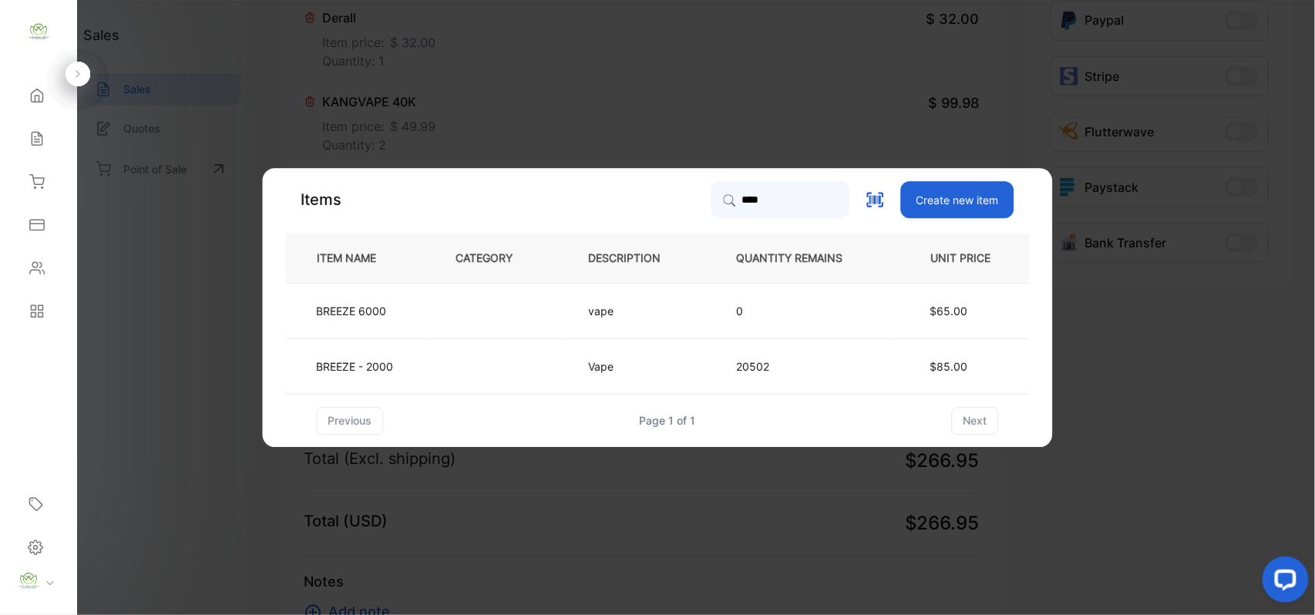
click at [436, 376] on td at bounding box center [497, 365] width 133 height 55
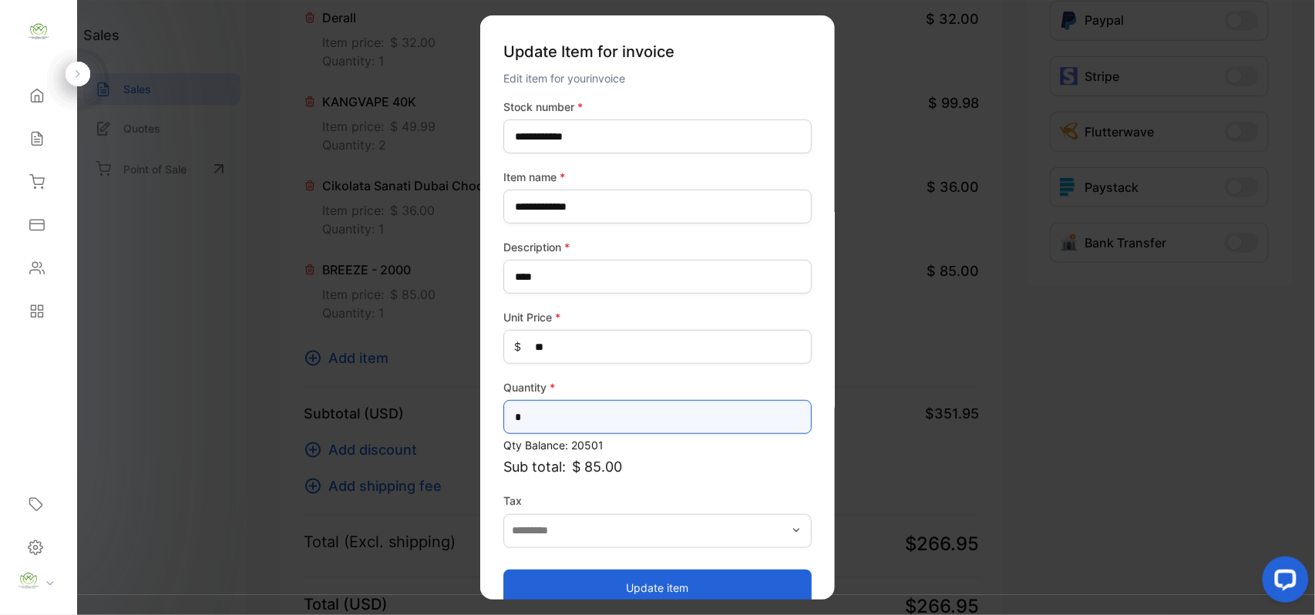
drag, startPoint x: 543, startPoint y: 421, endPoint x: 103, endPoint y: 352, distance: 444.7
type input "*"
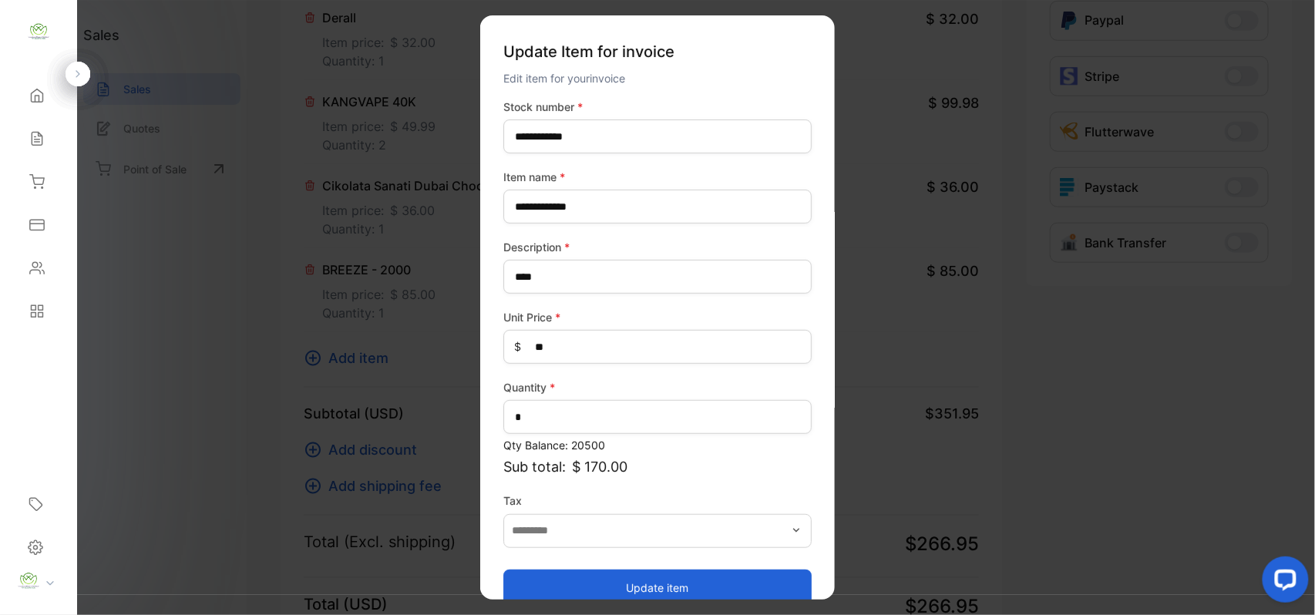
drag, startPoint x: 577, startPoint y: 584, endPoint x: 570, endPoint y: 556, distance: 29.2
click at [577, 581] on button "Update item" at bounding box center [657, 587] width 308 height 37
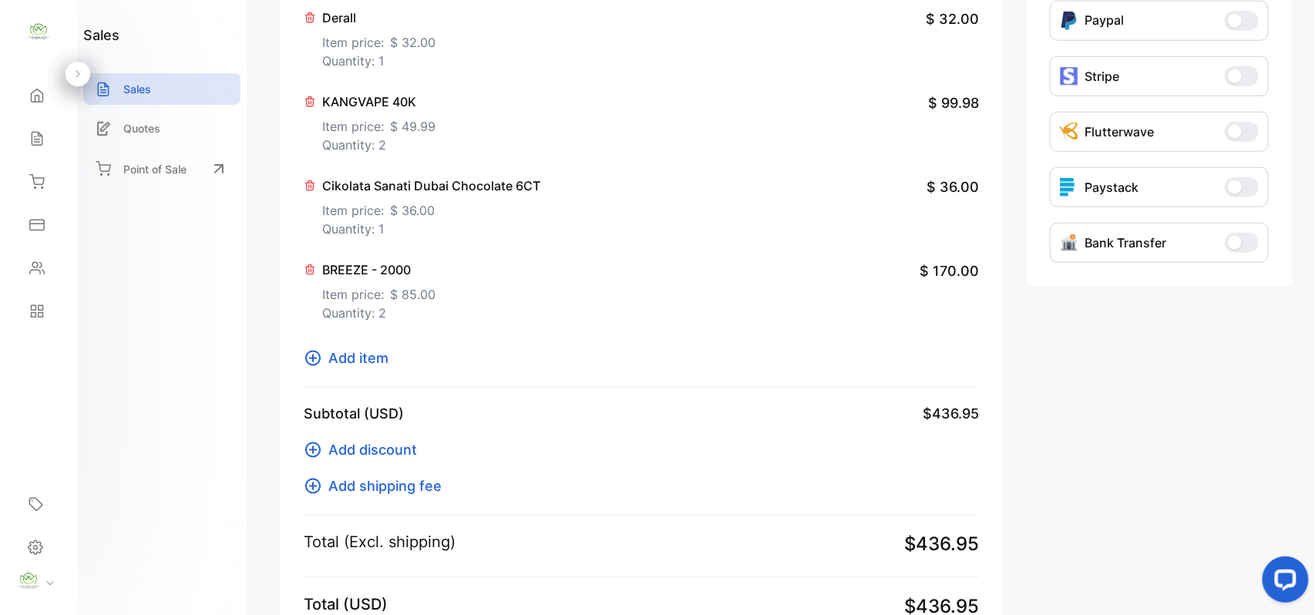
click at [341, 359] on span "Add item" at bounding box center [358, 358] width 60 height 21
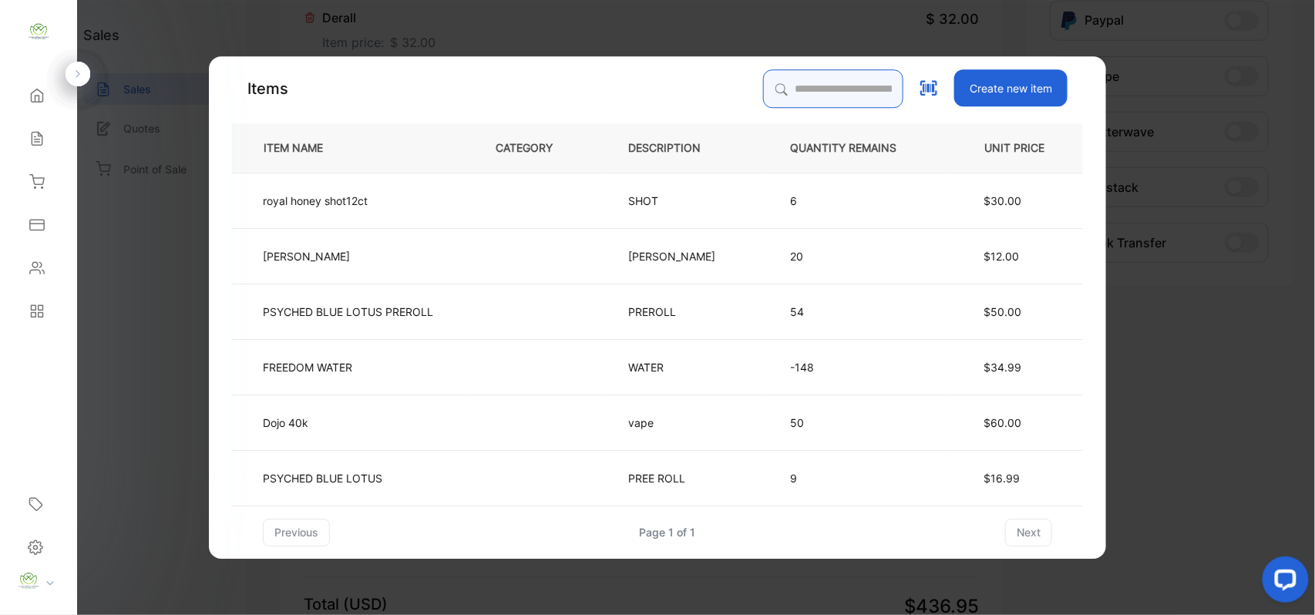
click at [829, 86] on input "search" at bounding box center [833, 88] width 140 height 39
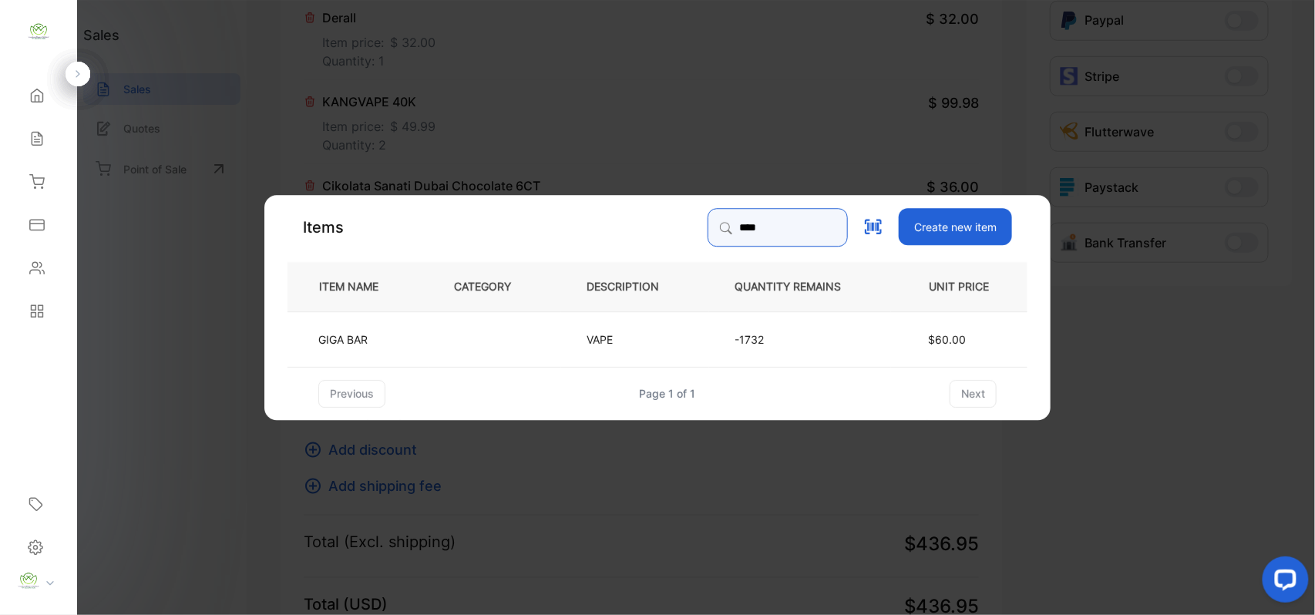
type input "****"
click at [925, 355] on td "$60.00" at bounding box center [959, 338] width 136 height 55
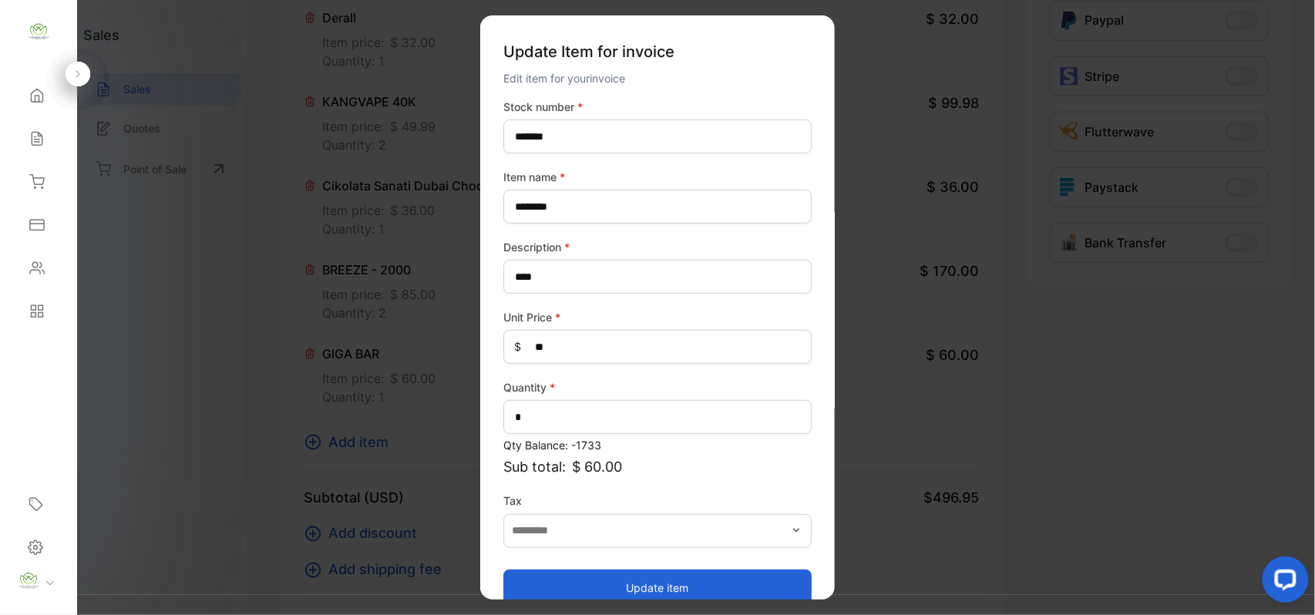
click at [598, 584] on button "Update item" at bounding box center [657, 587] width 308 height 37
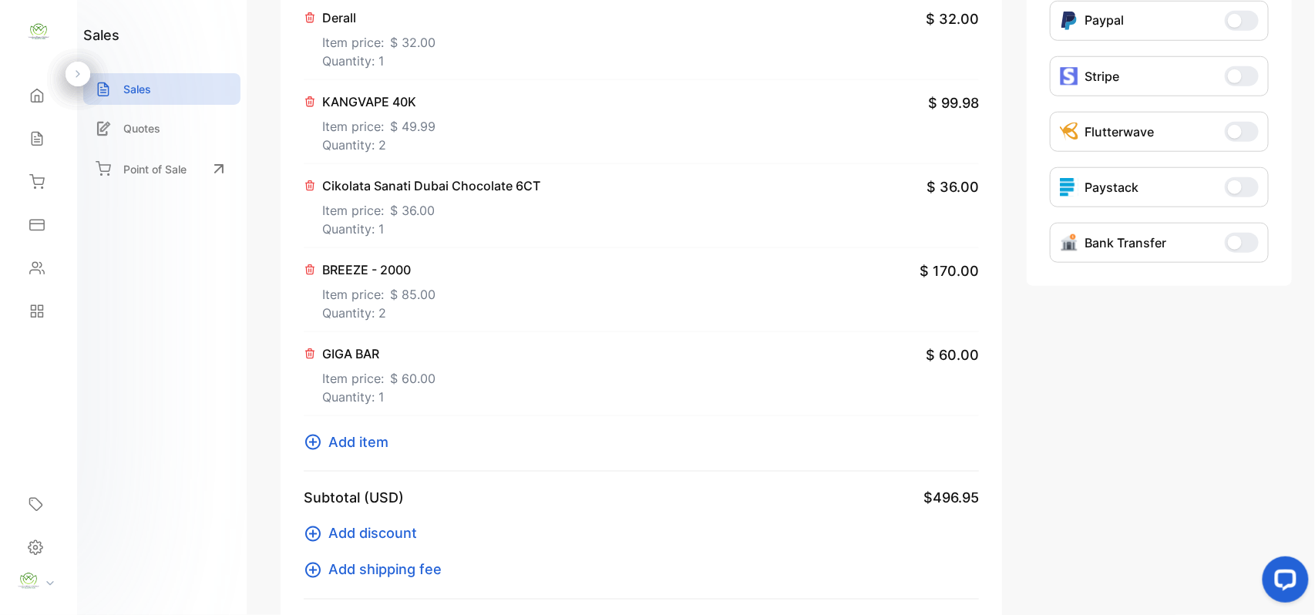
click at [346, 441] on span "Add item" at bounding box center [358, 442] width 60 height 21
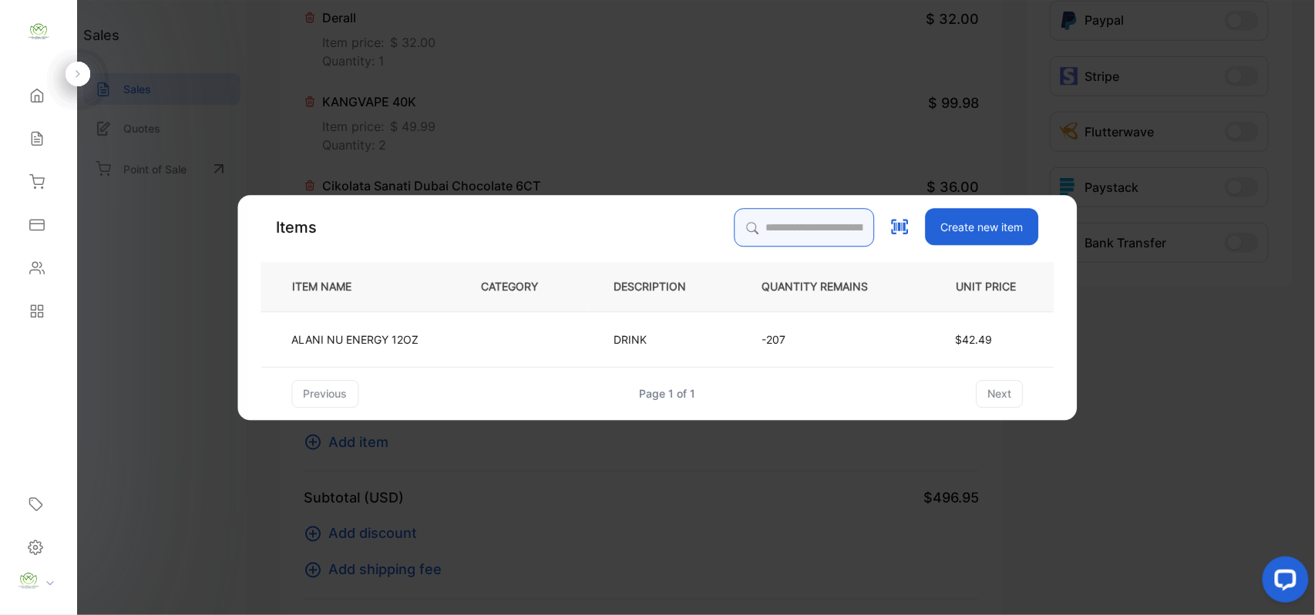
click at [759, 217] on input "search" at bounding box center [805, 227] width 140 height 39
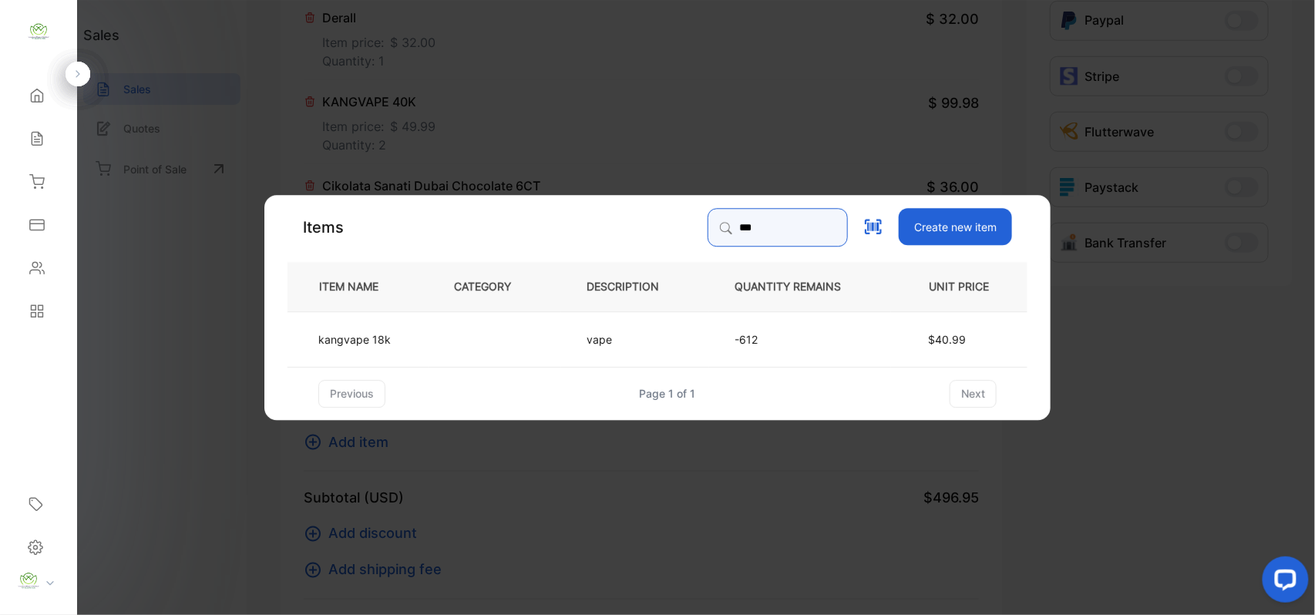
type input "***"
click at [432, 328] on td at bounding box center [495, 338] width 133 height 55
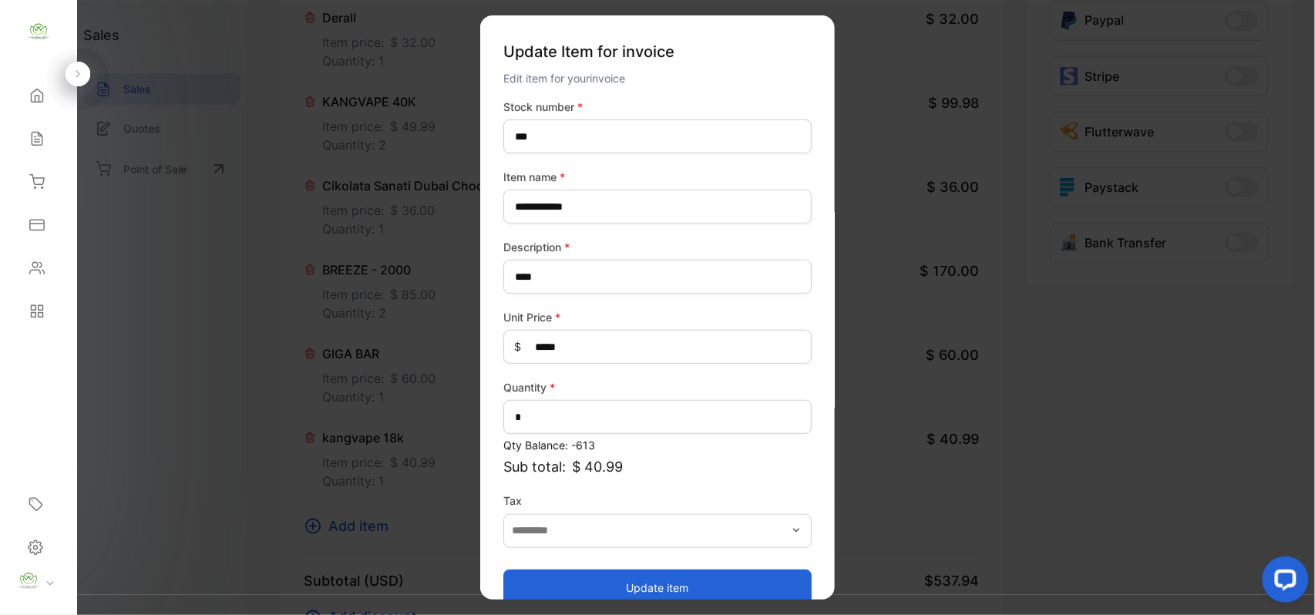
click at [596, 584] on button "Update item" at bounding box center [657, 587] width 308 height 37
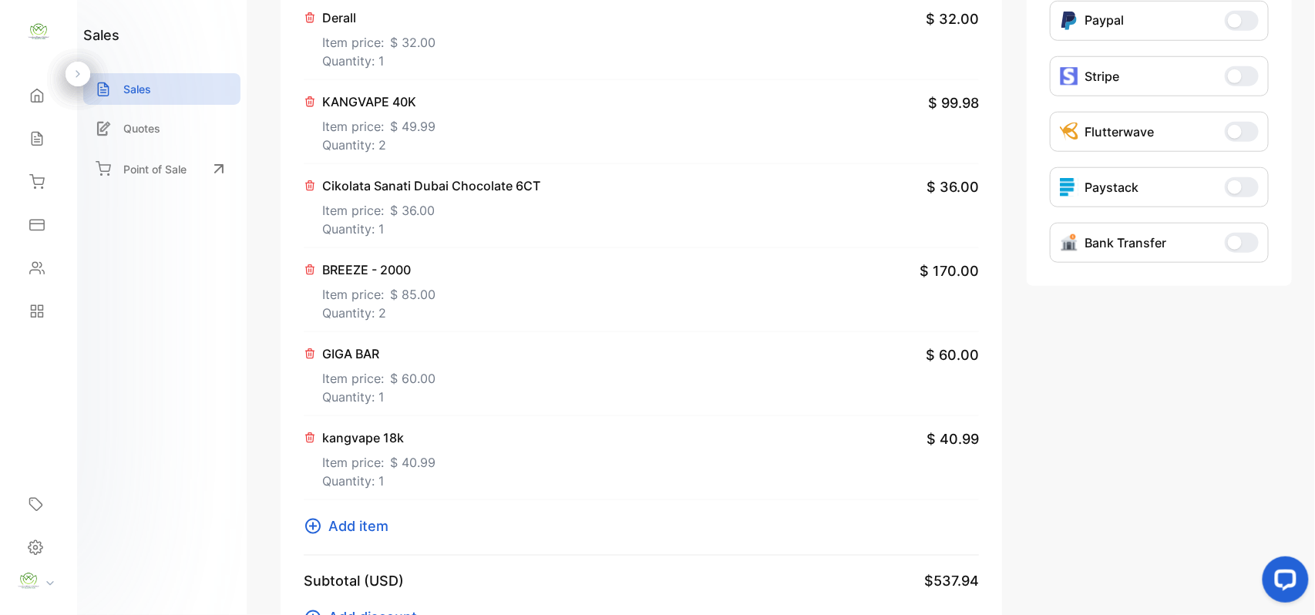
click at [359, 525] on span "Add item" at bounding box center [358, 526] width 60 height 21
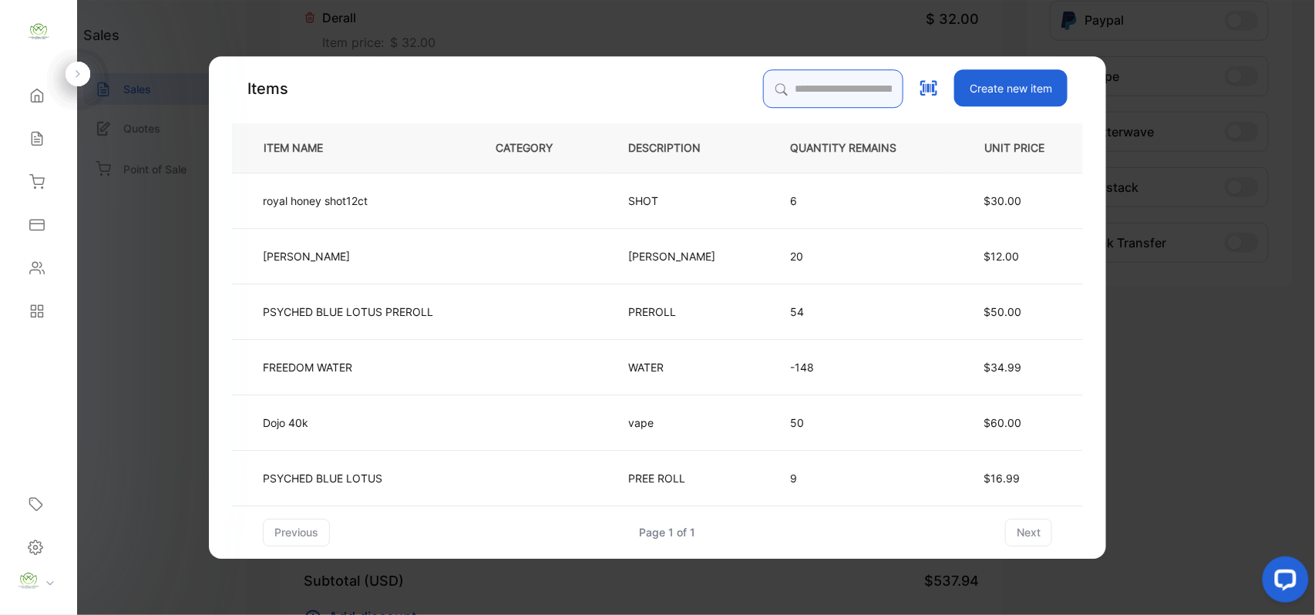
click at [817, 81] on input "search" at bounding box center [833, 88] width 140 height 39
type input "*"
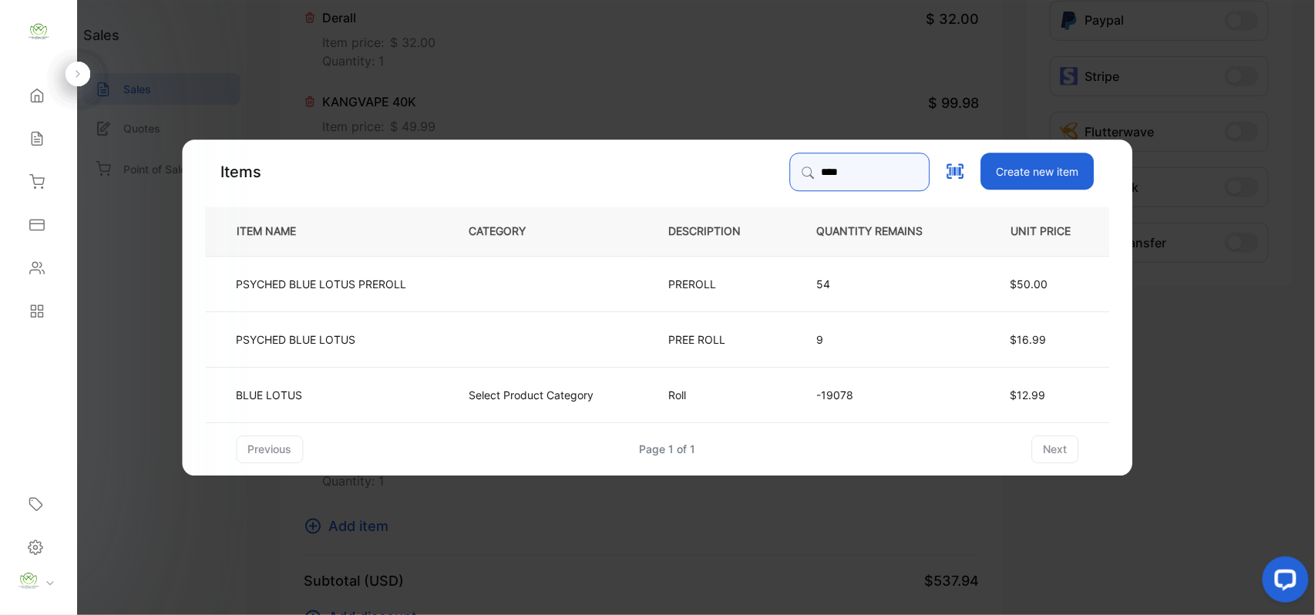
type input "****"
click at [765, 396] on td "Roll" at bounding box center [718, 393] width 148 height 55
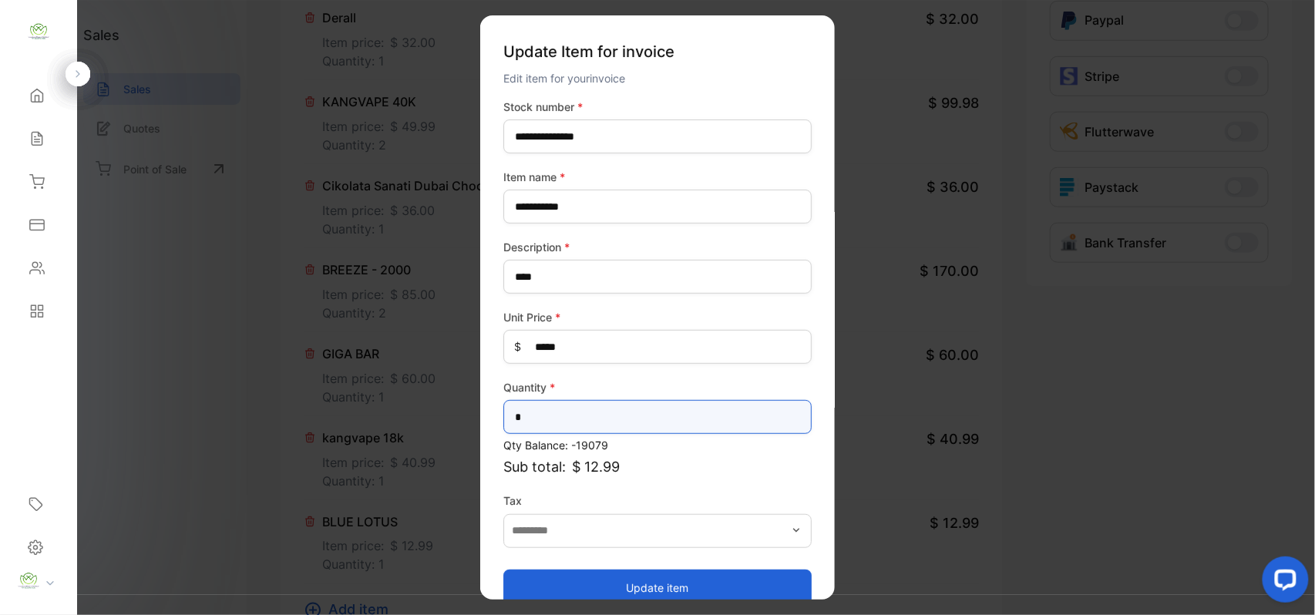
drag, startPoint x: 526, startPoint y: 418, endPoint x: 82, endPoint y: 402, distance: 444.3
type input "*"
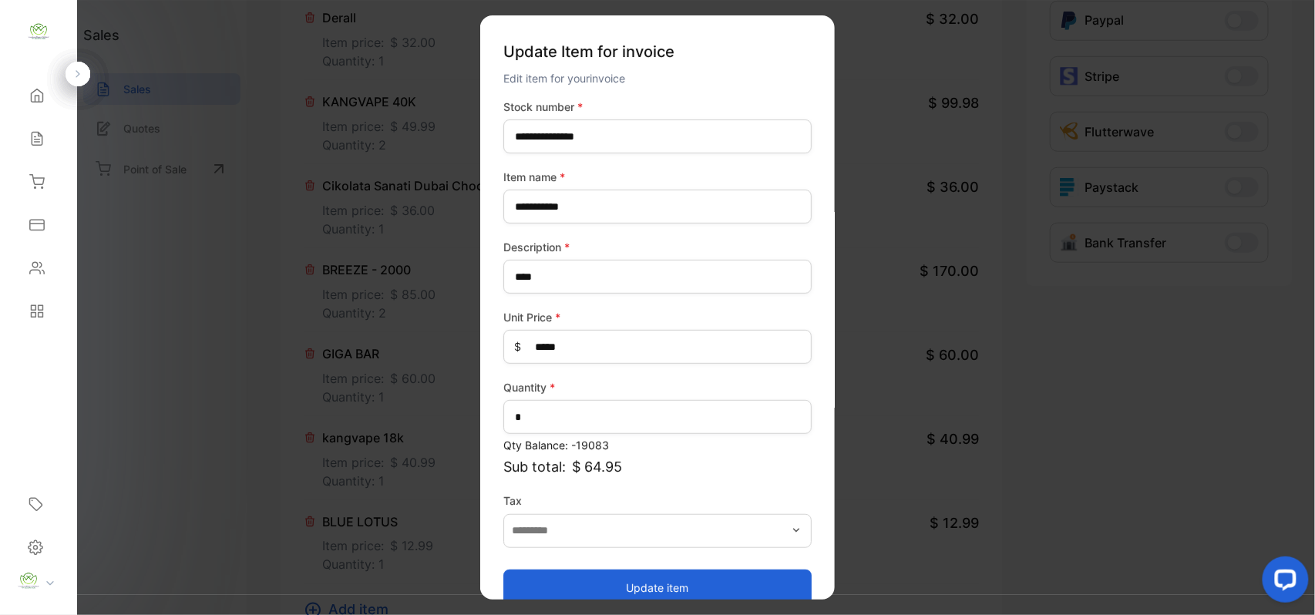
click at [679, 580] on button "Update item" at bounding box center [657, 587] width 308 height 37
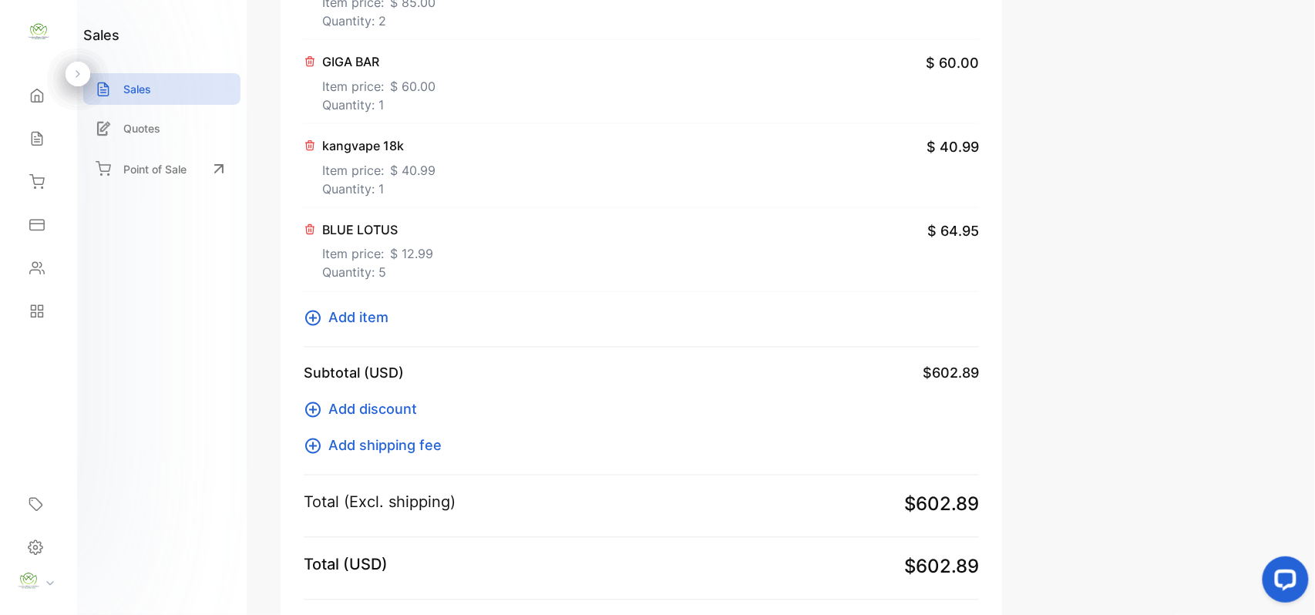
scroll to position [937, 0]
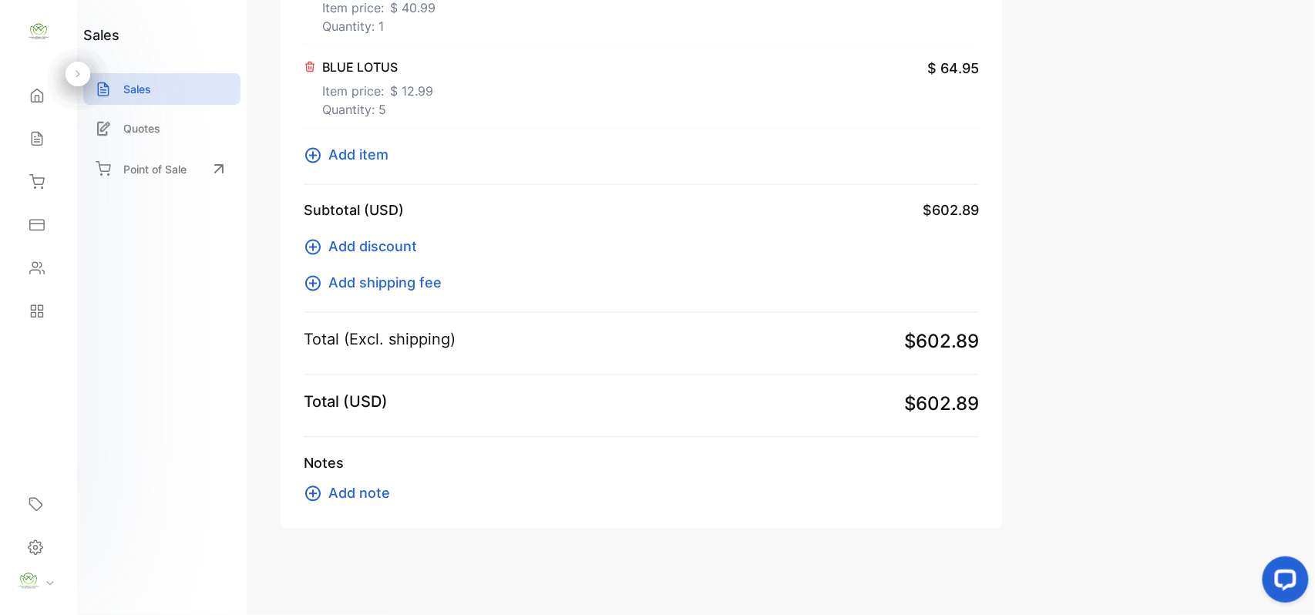
click at [370, 157] on span "Add item" at bounding box center [358, 155] width 60 height 21
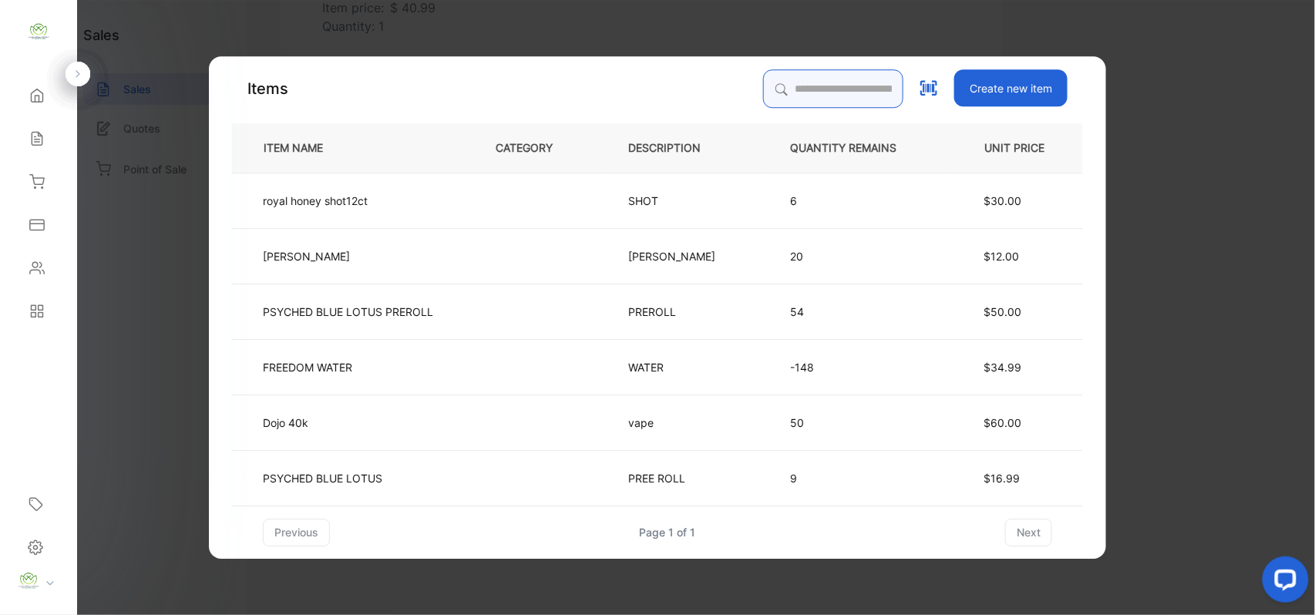
click at [812, 97] on input "search" at bounding box center [833, 88] width 140 height 39
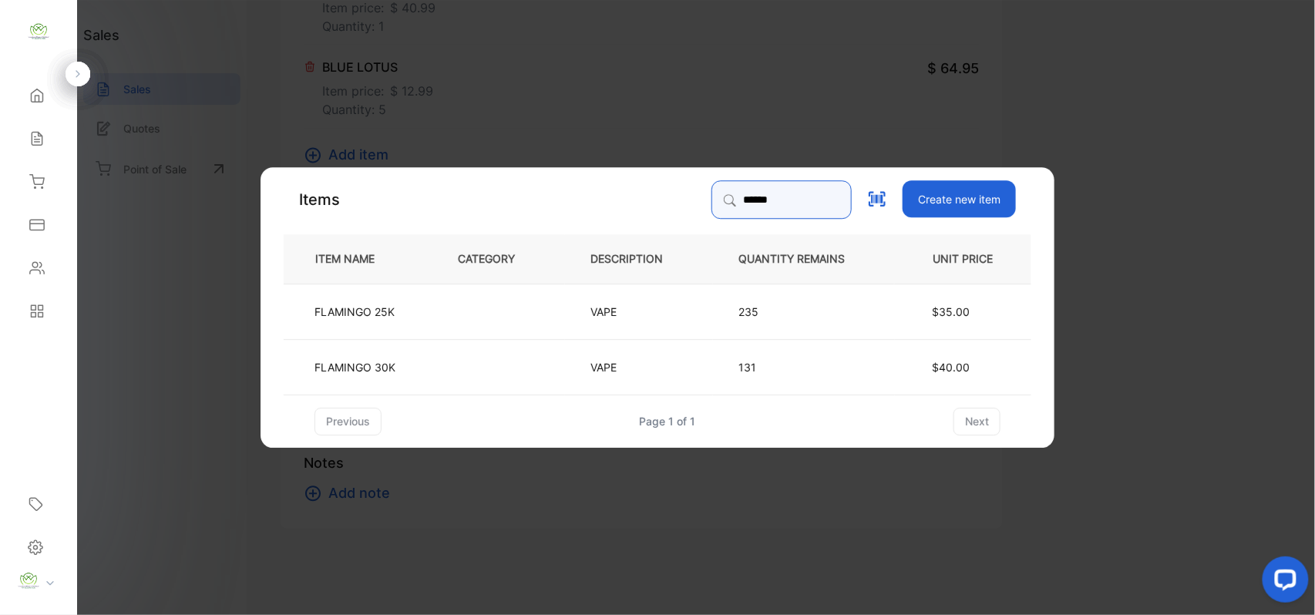
type input "******"
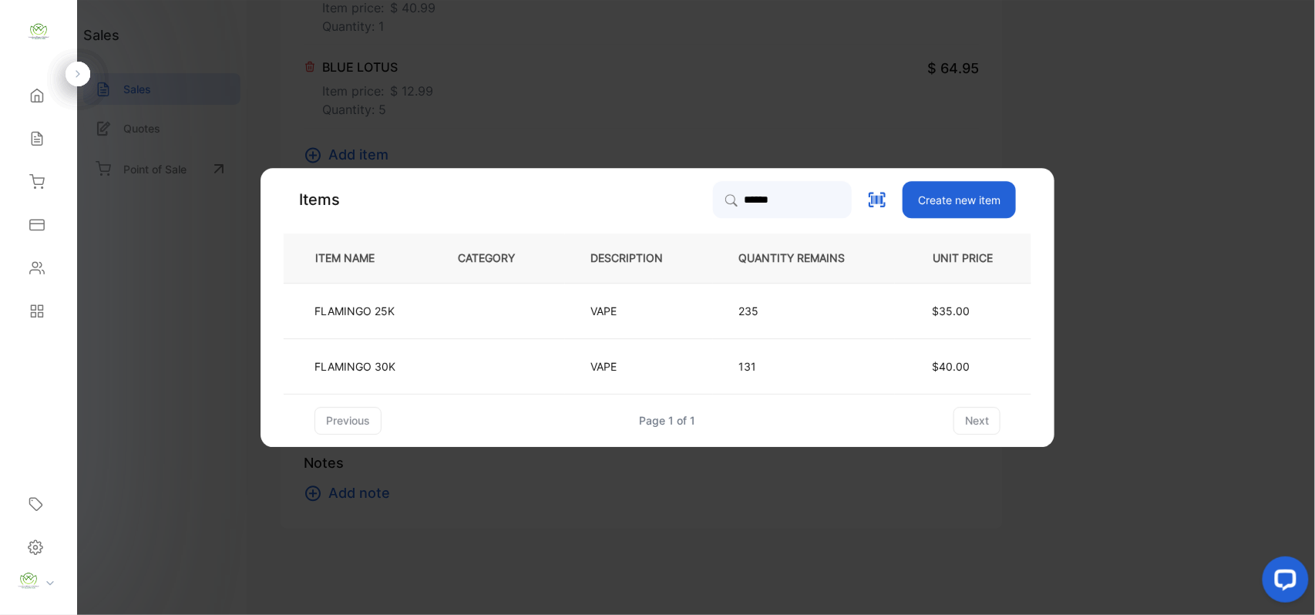
click at [429, 303] on td "FLAMINGO 25K" at bounding box center [358, 310] width 149 height 55
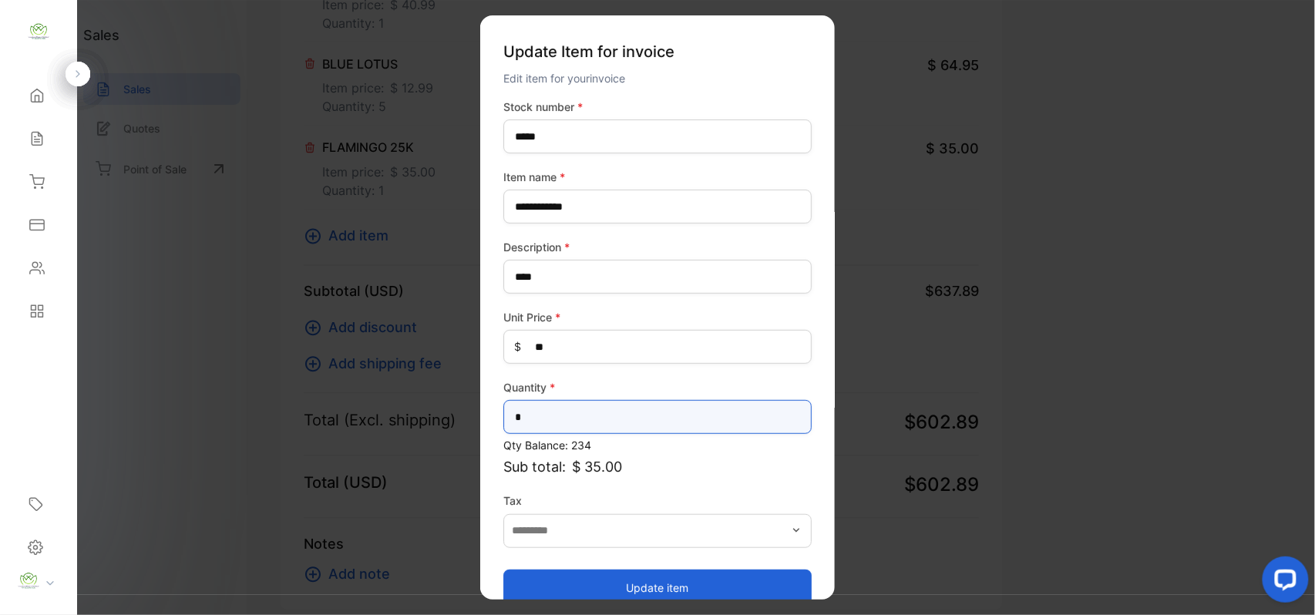
drag, startPoint x: 543, startPoint y: 417, endPoint x: 62, endPoint y: 379, distance: 482.5
click at [71, 381] on div "Convenience Demand Wholesale LLC Convenience Demand Wholesale LLC Home Home Sal…" at bounding box center [657, 323] width 1315 height 646
type input "*"
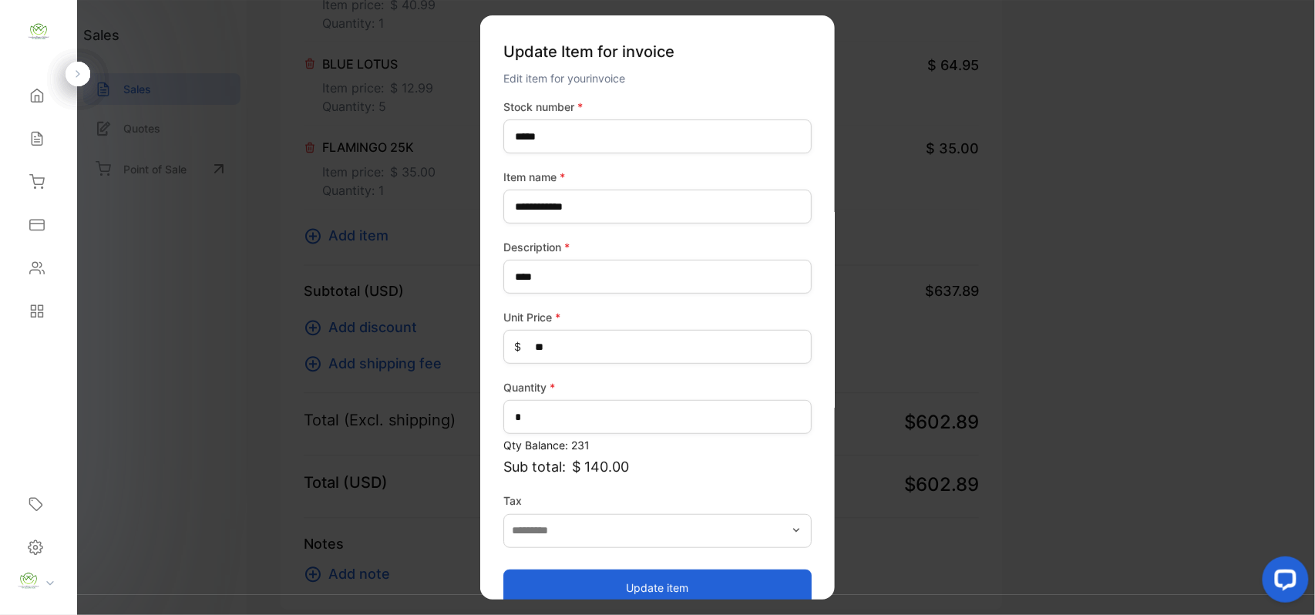
click at [557, 584] on button "Update item" at bounding box center [657, 587] width 308 height 37
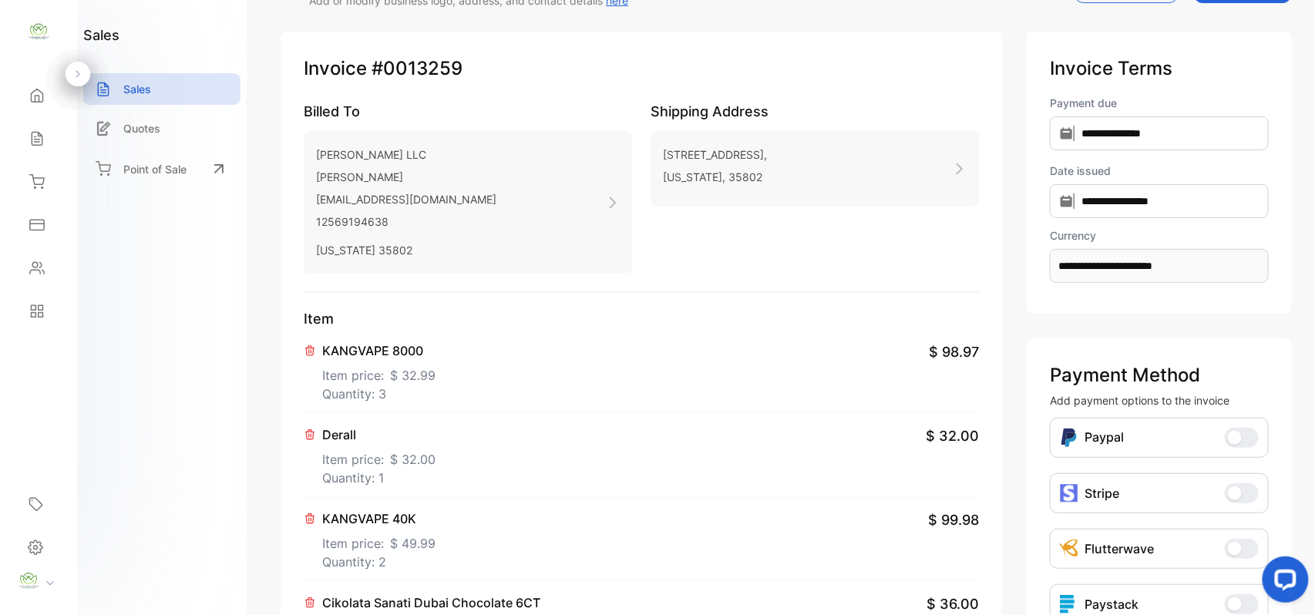
scroll to position [302, 0]
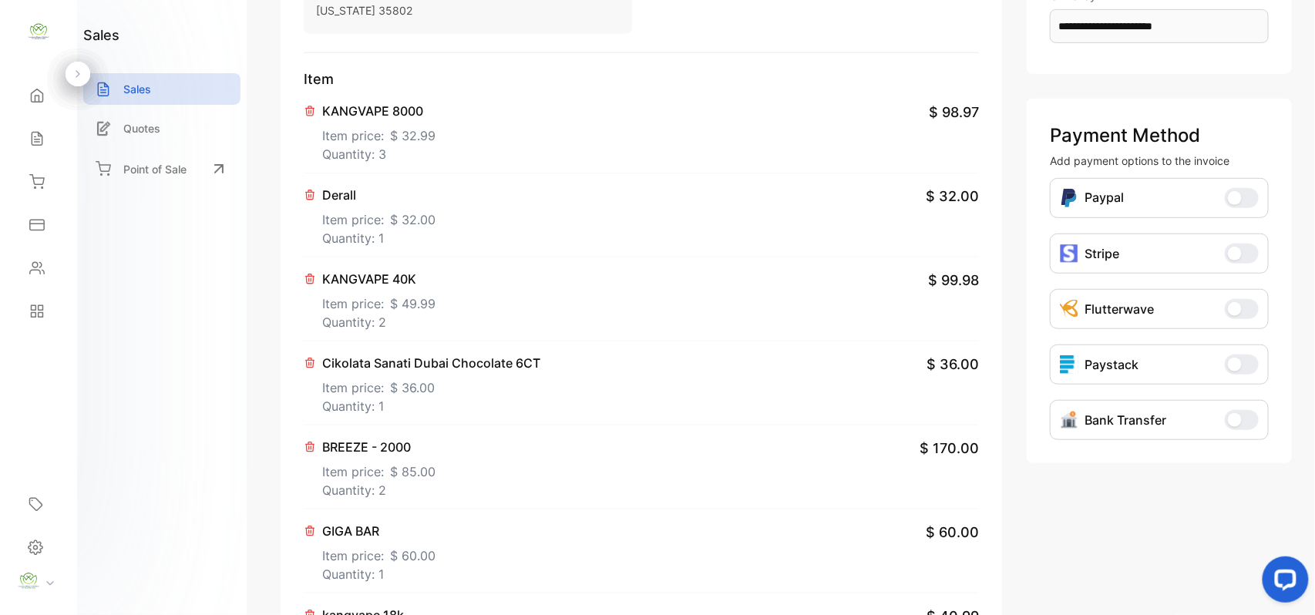
click at [383, 387] on p "Item price: $ 36.00" at bounding box center [431, 384] width 218 height 25
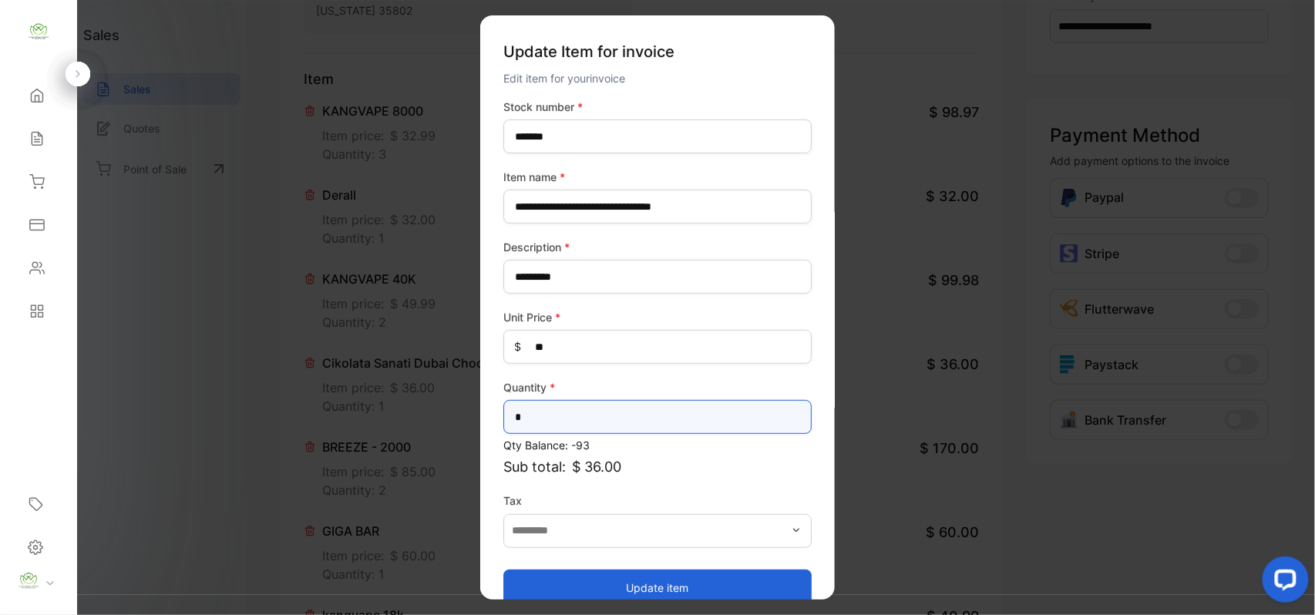
click at [0, 345] on div "Convenience Demand Wholesale LLC Convenience Demand Wholesale LLC Home Home Sal…" at bounding box center [657, 323] width 1315 height 646
type input "*"
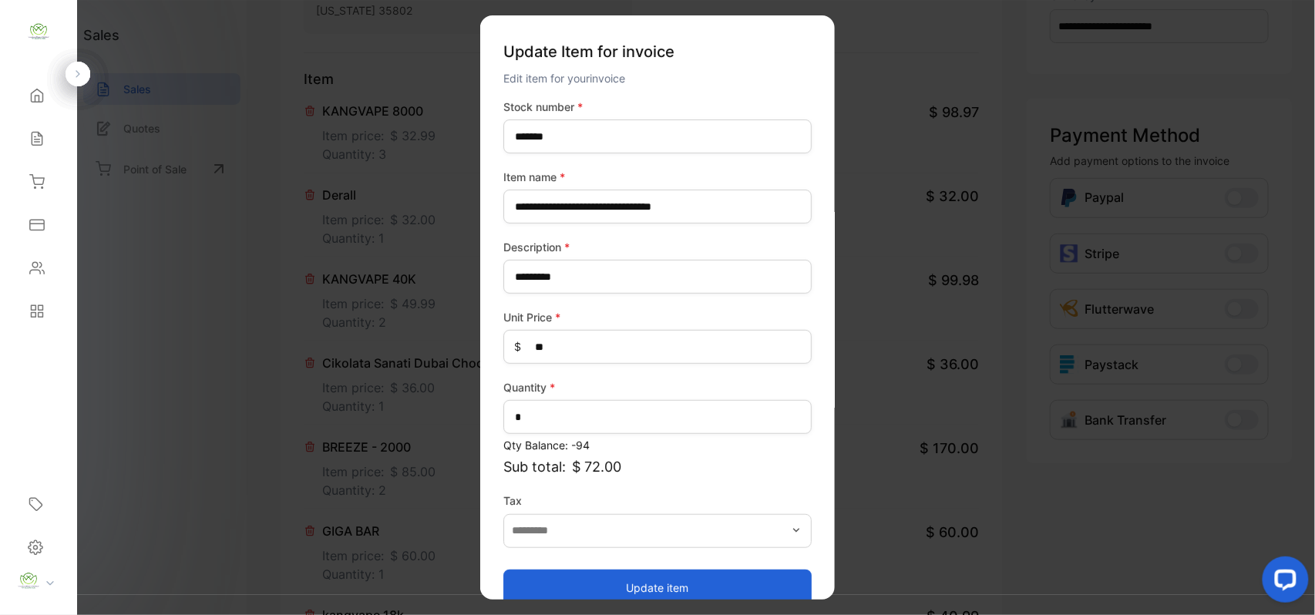
drag, startPoint x: 682, startPoint y: 581, endPoint x: 657, endPoint y: 510, distance: 75.3
click at [682, 580] on button "Update item" at bounding box center [657, 587] width 308 height 37
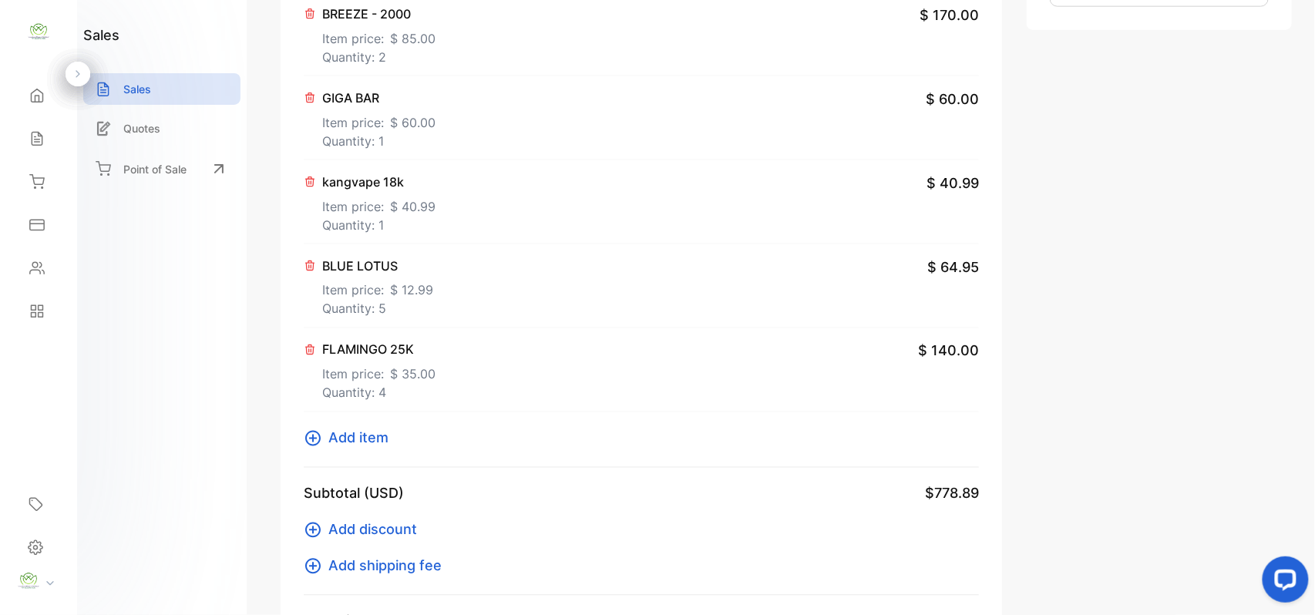
scroll to position [782, 0]
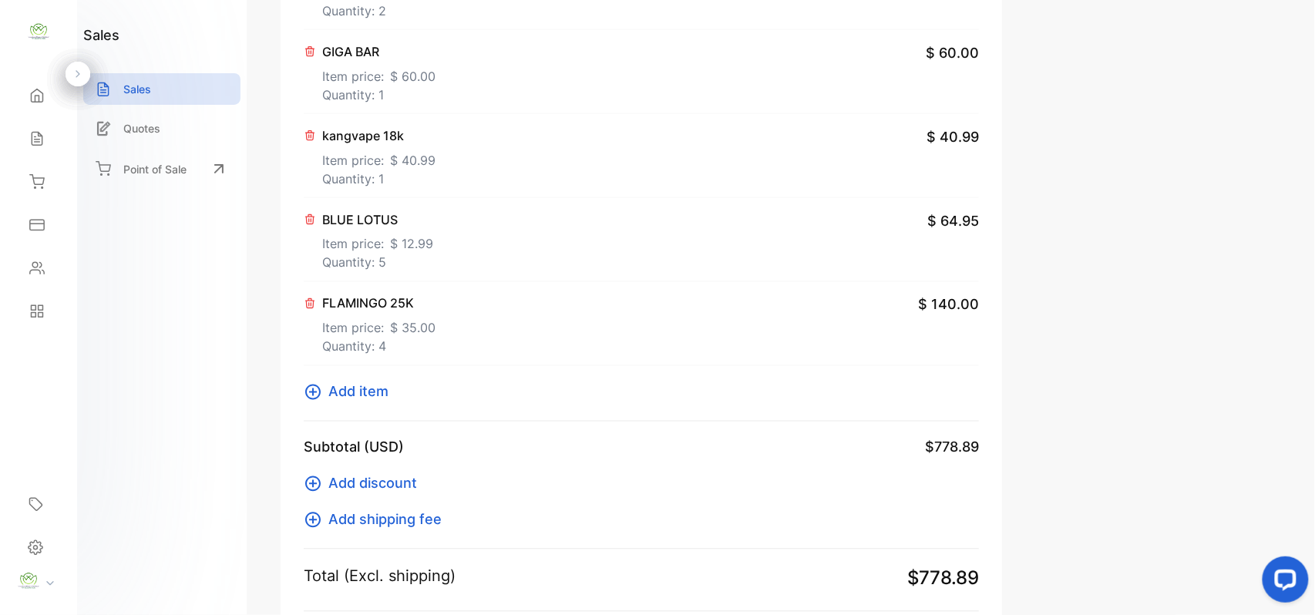
click at [377, 395] on span "Add item" at bounding box center [358, 392] width 60 height 21
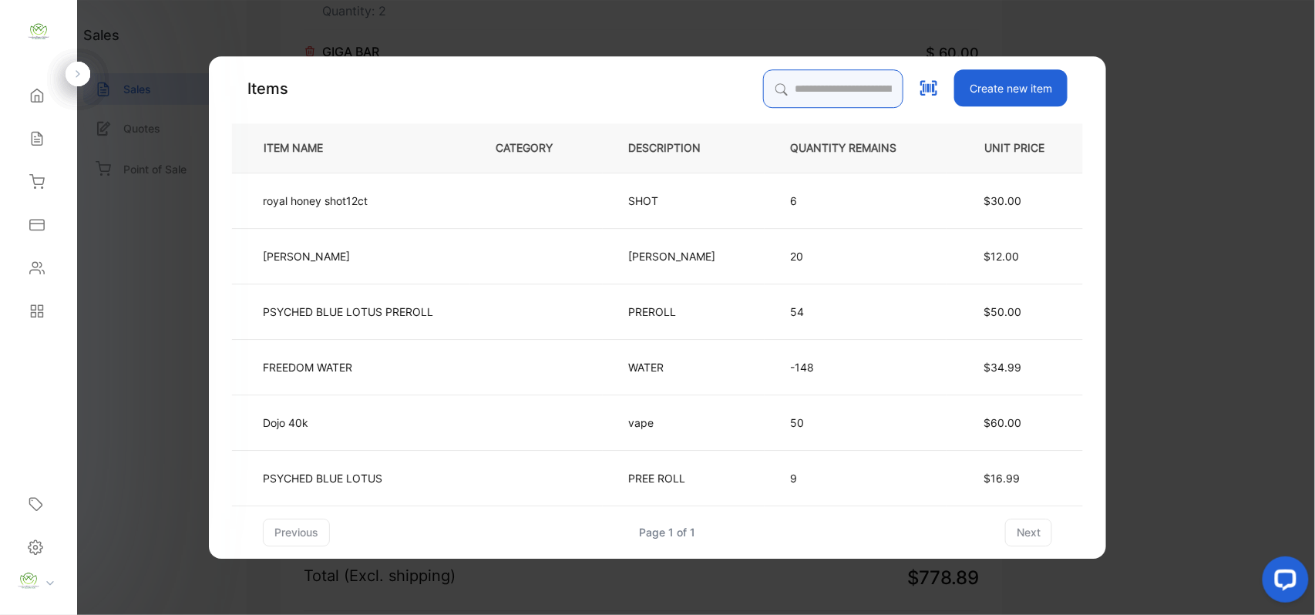
click at [836, 86] on input "search" at bounding box center [833, 88] width 140 height 39
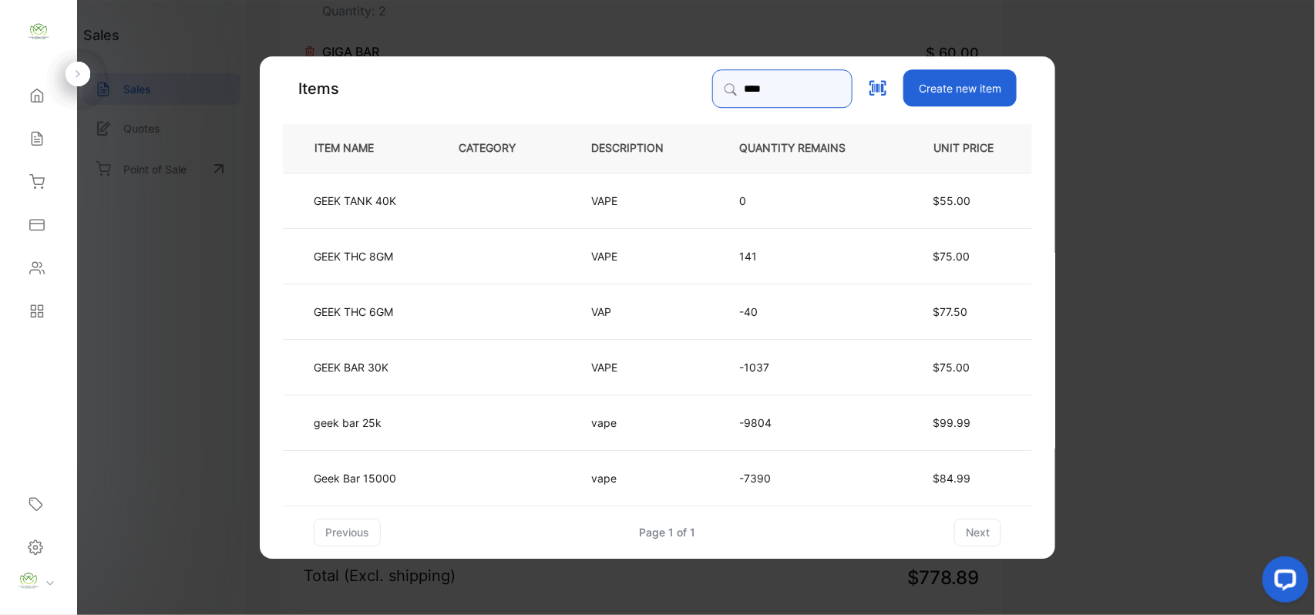
type input "****"
click at [450, 419] on td at bounding box center [499, 421] width 133 height 55
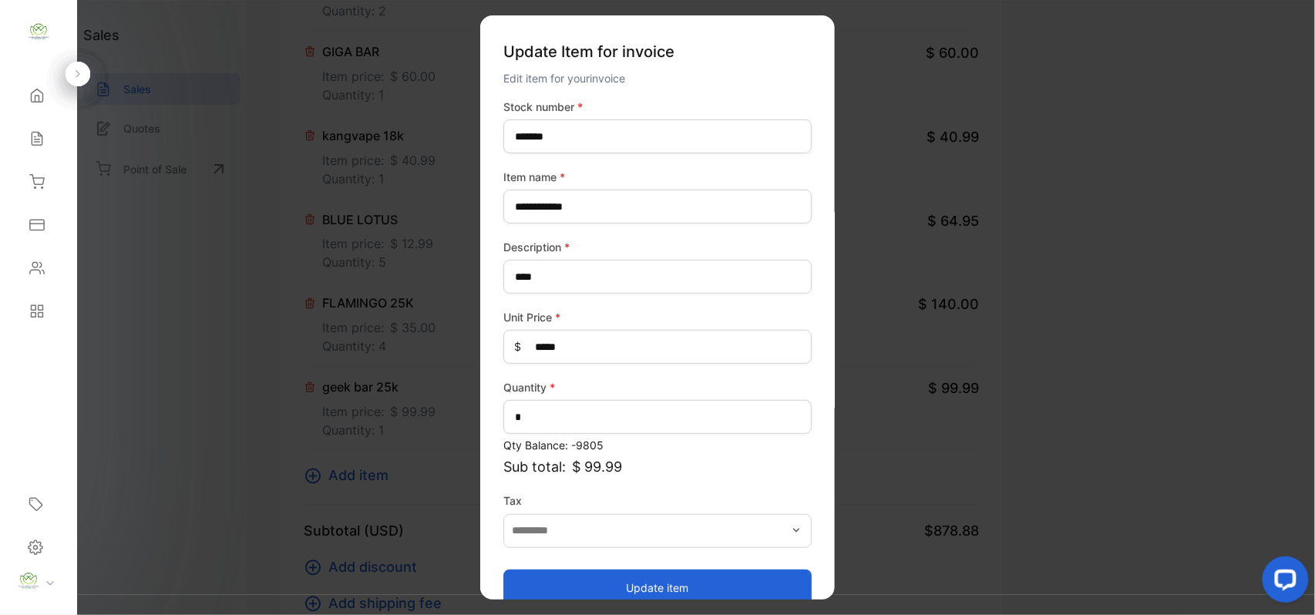
click at [570, 581] on button "Update item" at bounding box center [657, 587] width 308 height 37
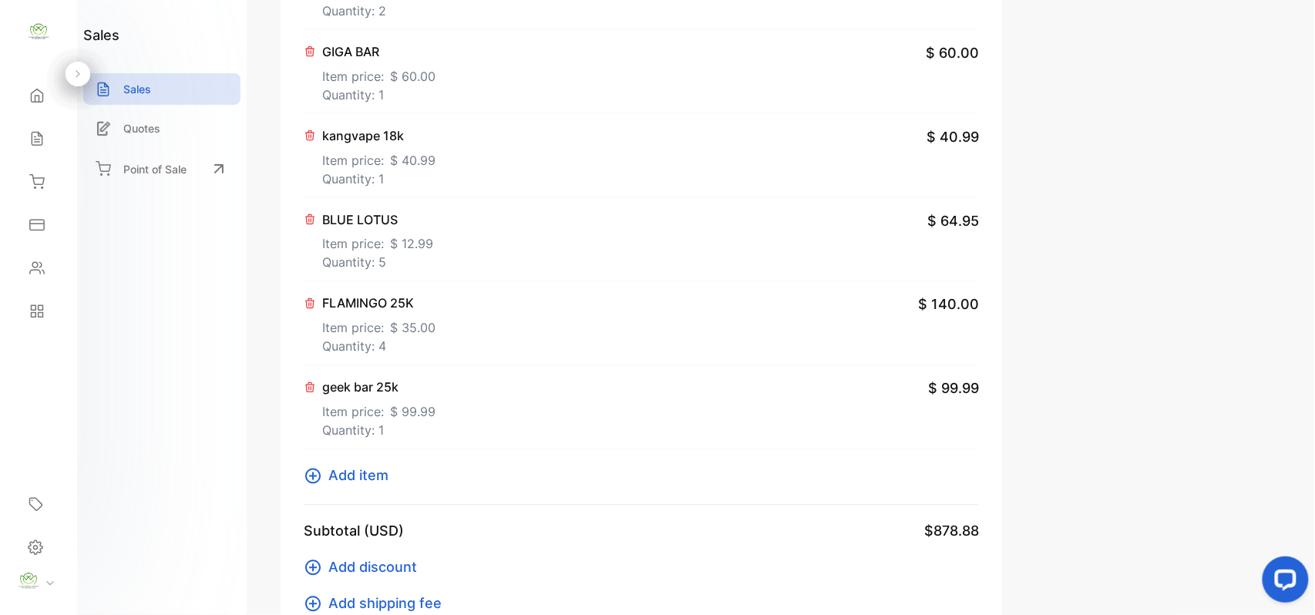
click at [361, 467] on span "Add item" at bounding box center [358, 476] width 60 height 21
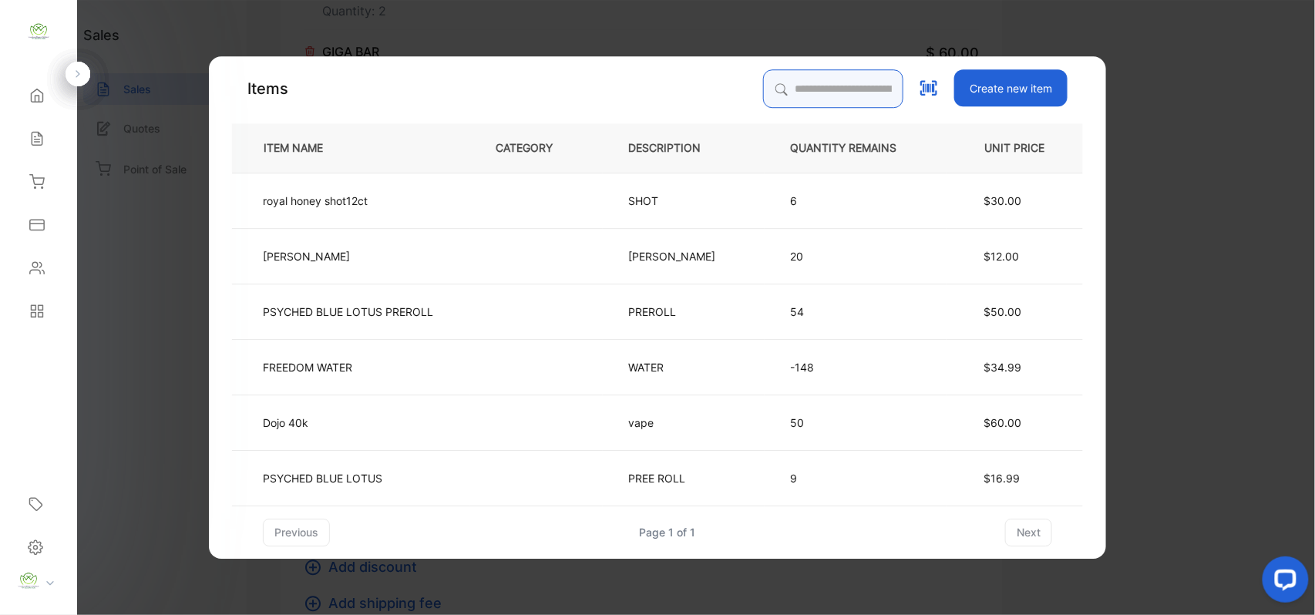
click at [826, 87] on input "search" at bounding box center [833, 88] width 140 height 39
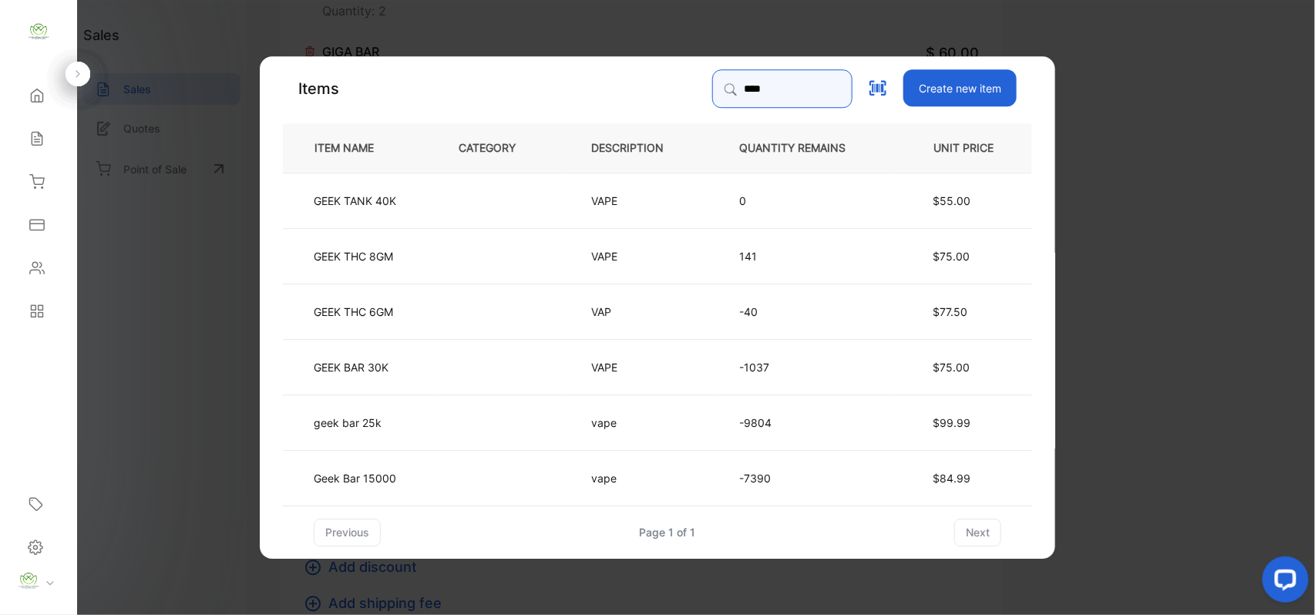
type input "****"
click at [423, 473] on td "Geek Bar 15000" at bounding box center [358, 476] width 150 height 55
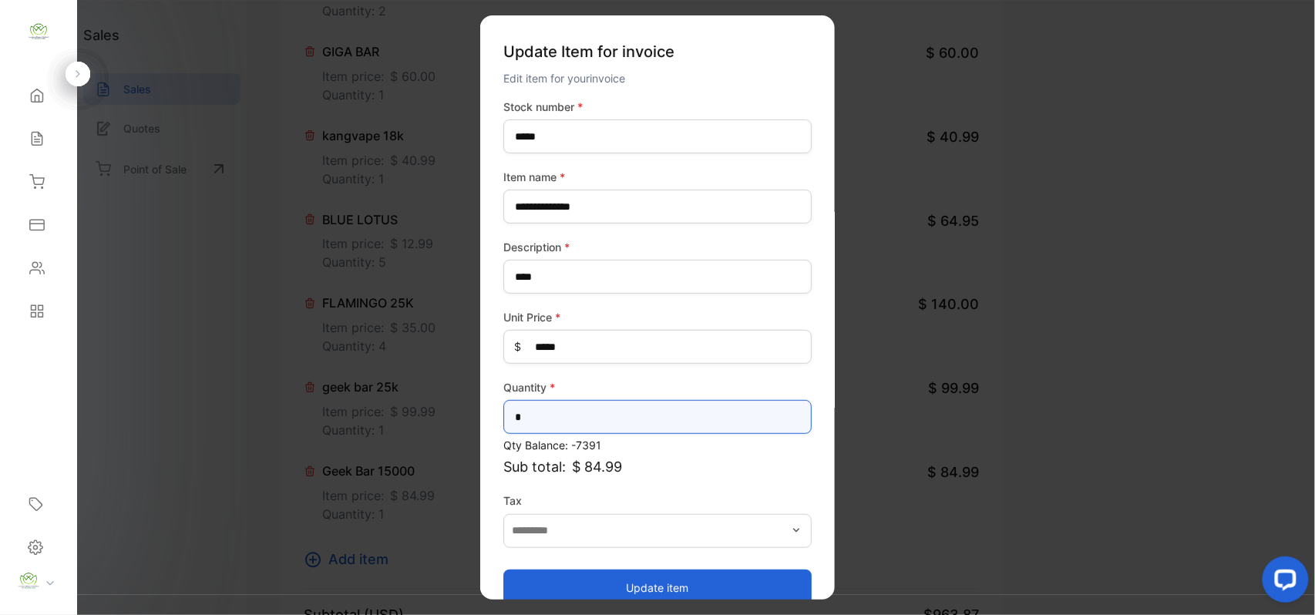
drag, startPoint x: 562, startPoint y: 415, endPoint x: 158, endPoint y: 380, distance: 405.4
click at [0, 399] on div "Convenience Demand Wholesale LLC Convenience Demand Wholesale LLC Home Home Sal…" at bounding box center [657, 323] width 1315 height 646
type input "*"
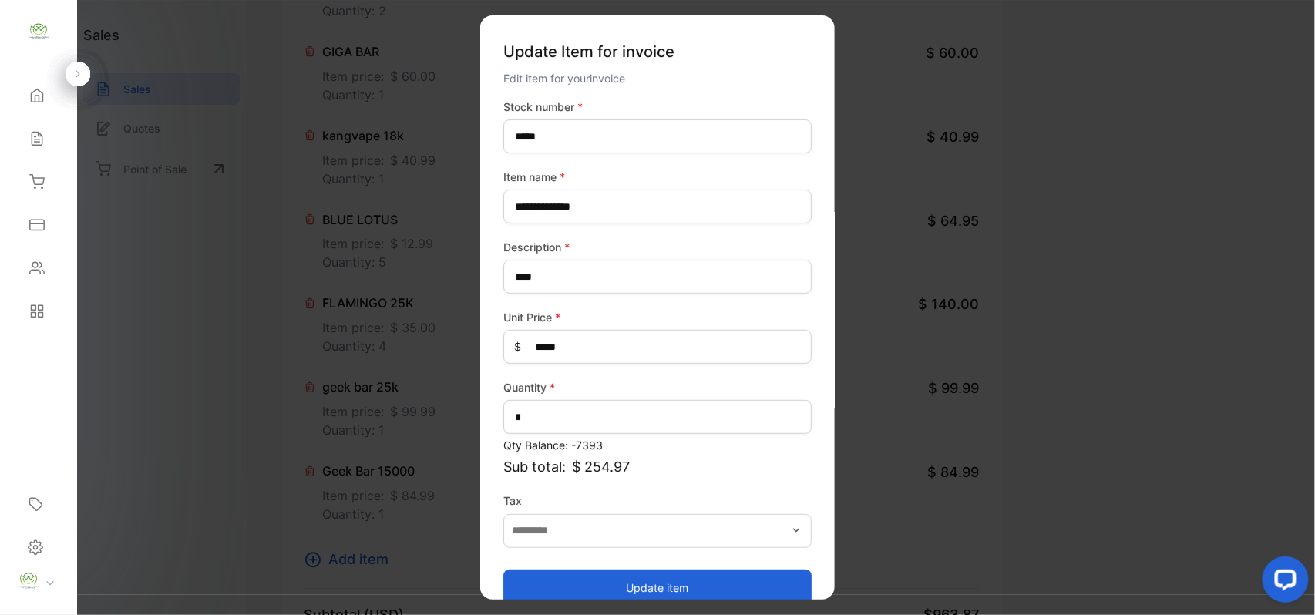
click at [691, 584] on button "Update item" at bounding box center [657, 587] width 308 height 37
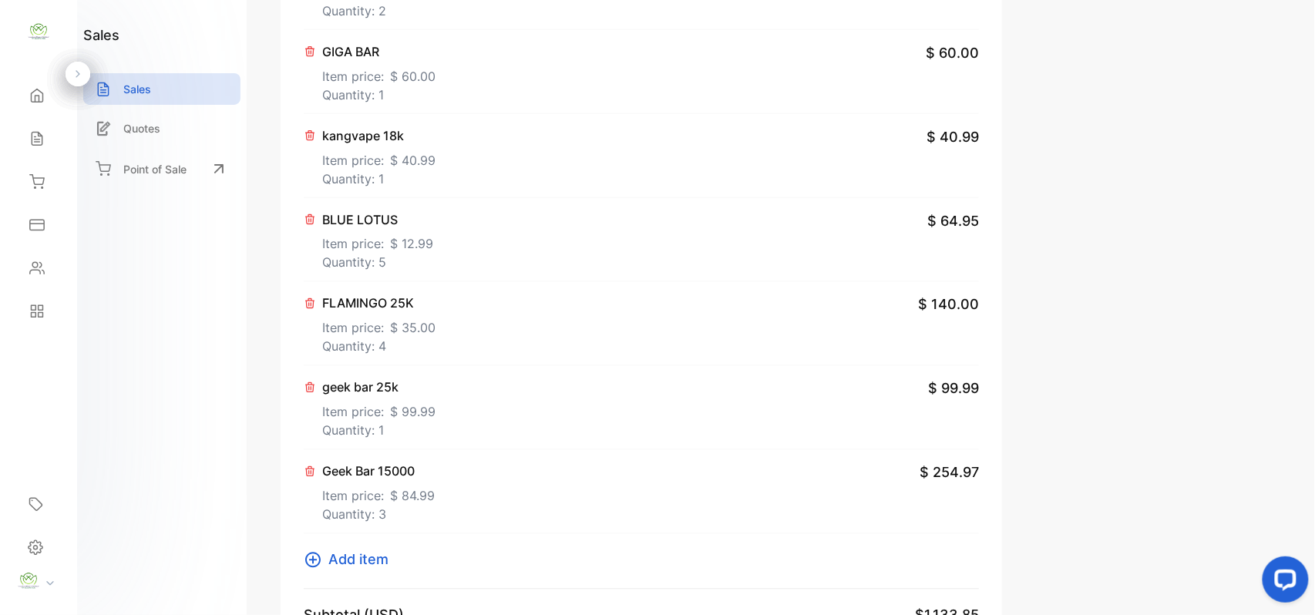
click at [370, 404] on p "Item price: $ 99.99" at bounding box center [378, 409] width 113 height 25
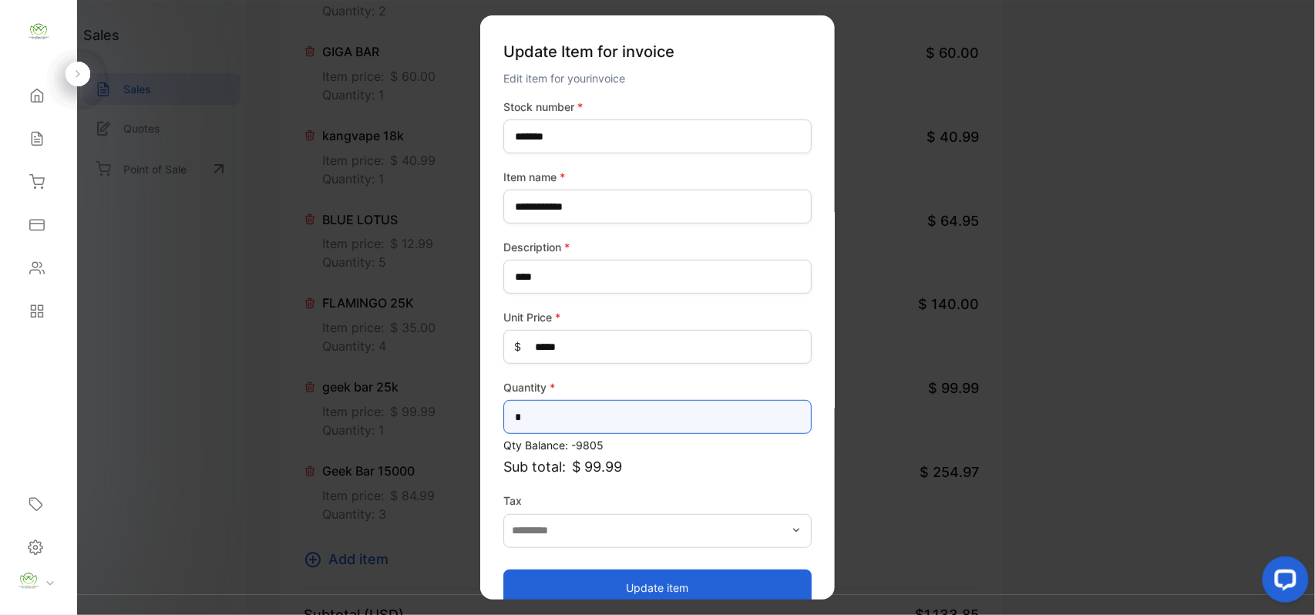
drag, startPoint x: 540, startPoint y: 421, endPoint x: 371, endPoint y: 401, distance: 170.0
type input "**"
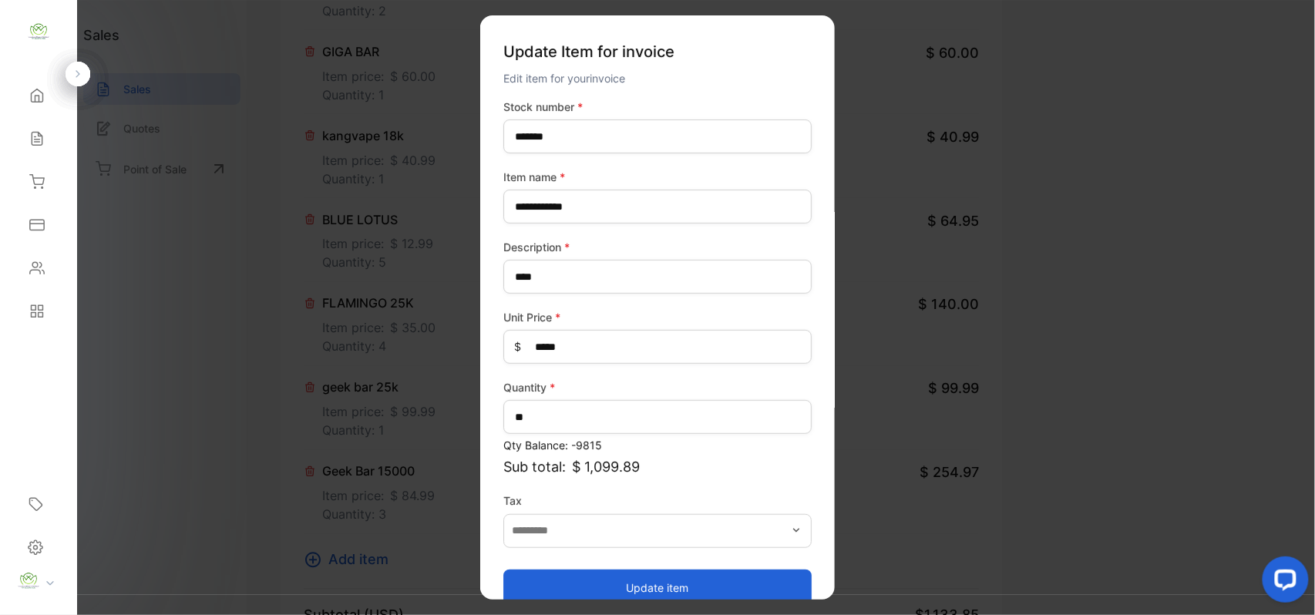
click at [745, 590] on button "Update item" at bounding box center [657, 587] width 308 height 37
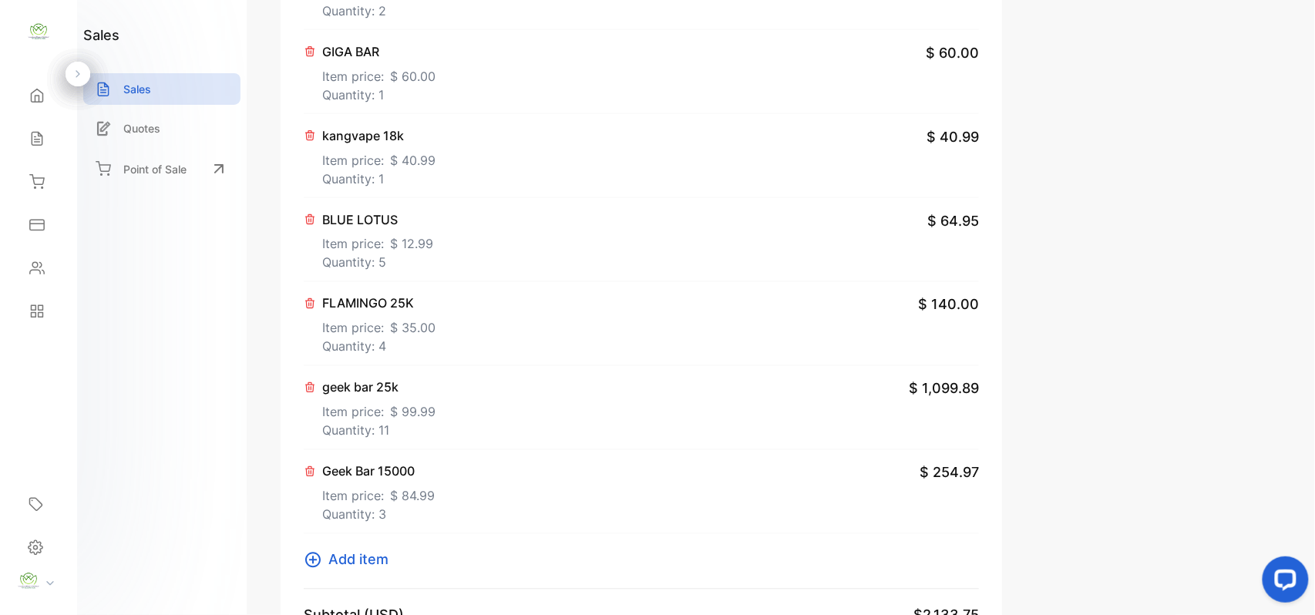
click at [384, 409] on p "Item price: $ 99.99" at bounding box center [378, 409] width 113 height 25
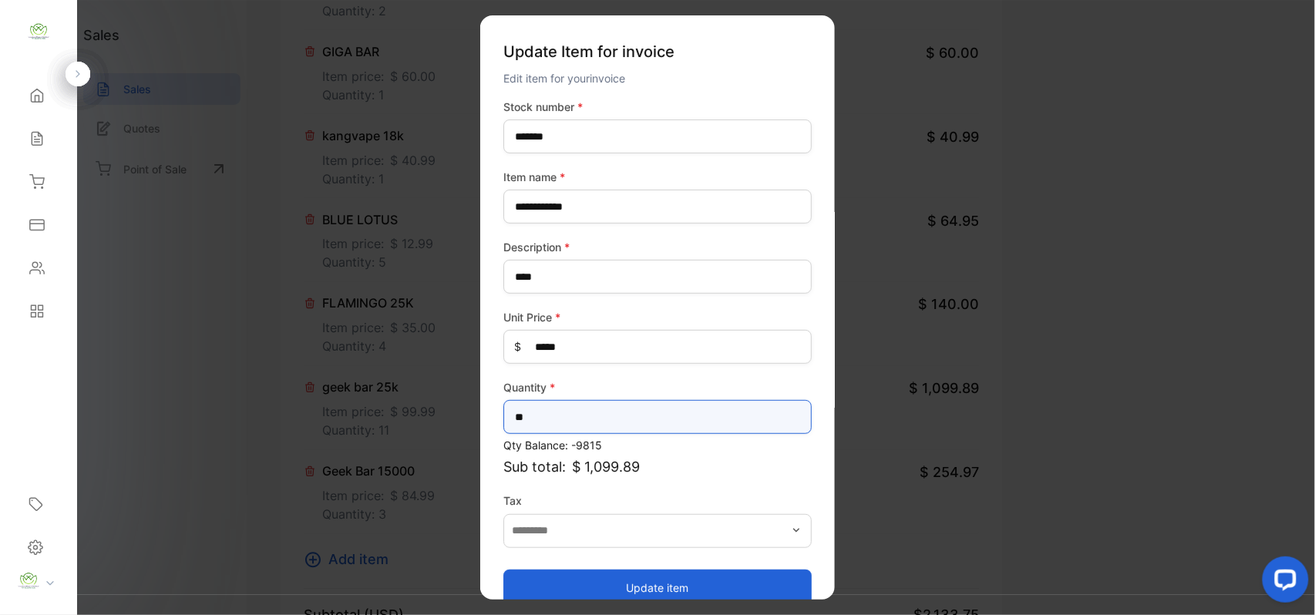
drag, startPoint x: 550, startPoint y: 425, endPoint x: 7, endPoint y: 383, distance: 544.3
click at [7, 383] on div "Convenience Demand Wholesale LLC Convenience Demand Wholesale LLC Home Home Sal…" at bounding box center [657, 323] width 1315 height 646
type input "**"
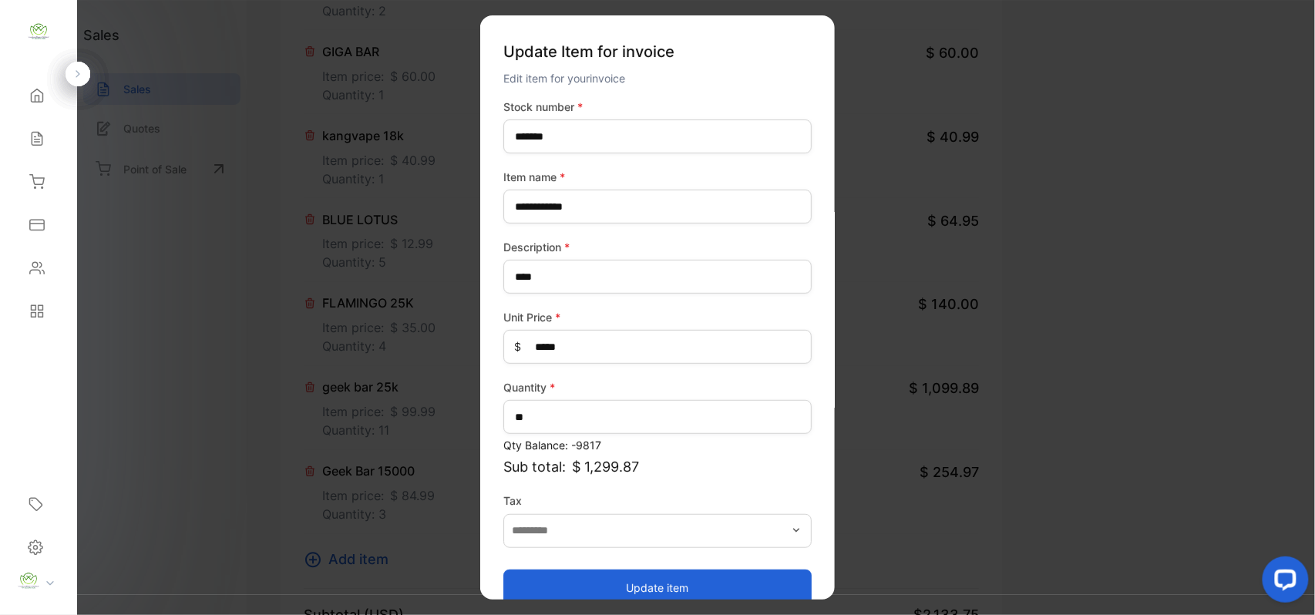
click at [528, 583] on button "Update item" at bounding box center [657, 587] width 308 height 37
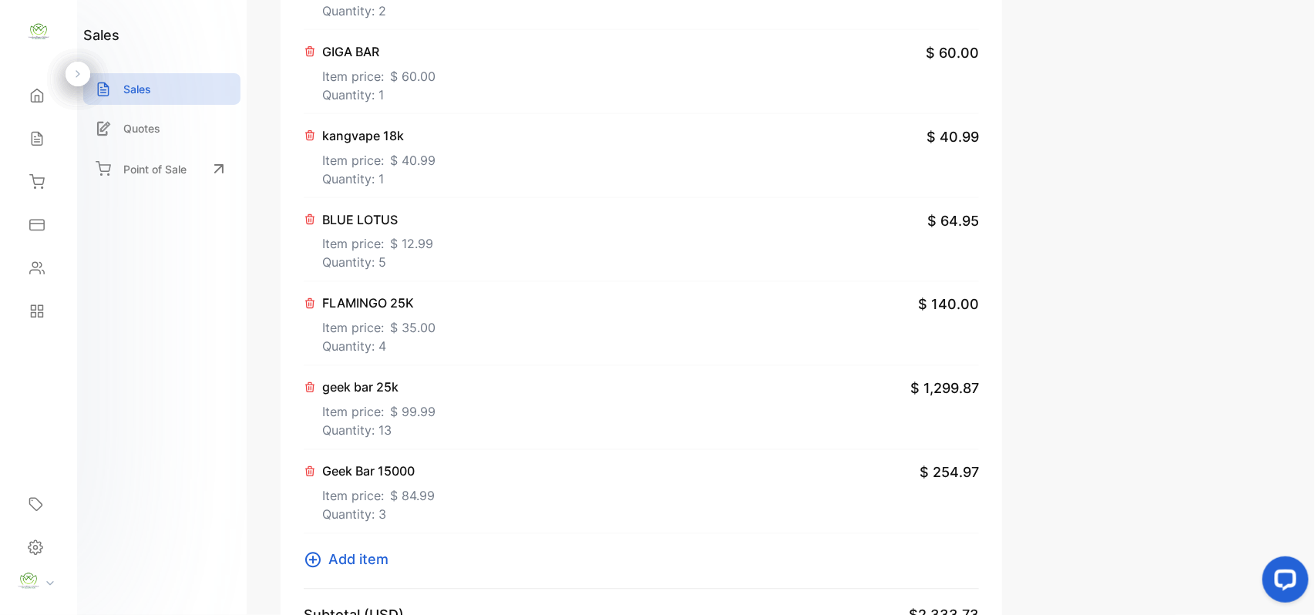
click at [382, 501] on p "Item price: $ 84.99" at bounding box center [378, 493] width 113 height 25
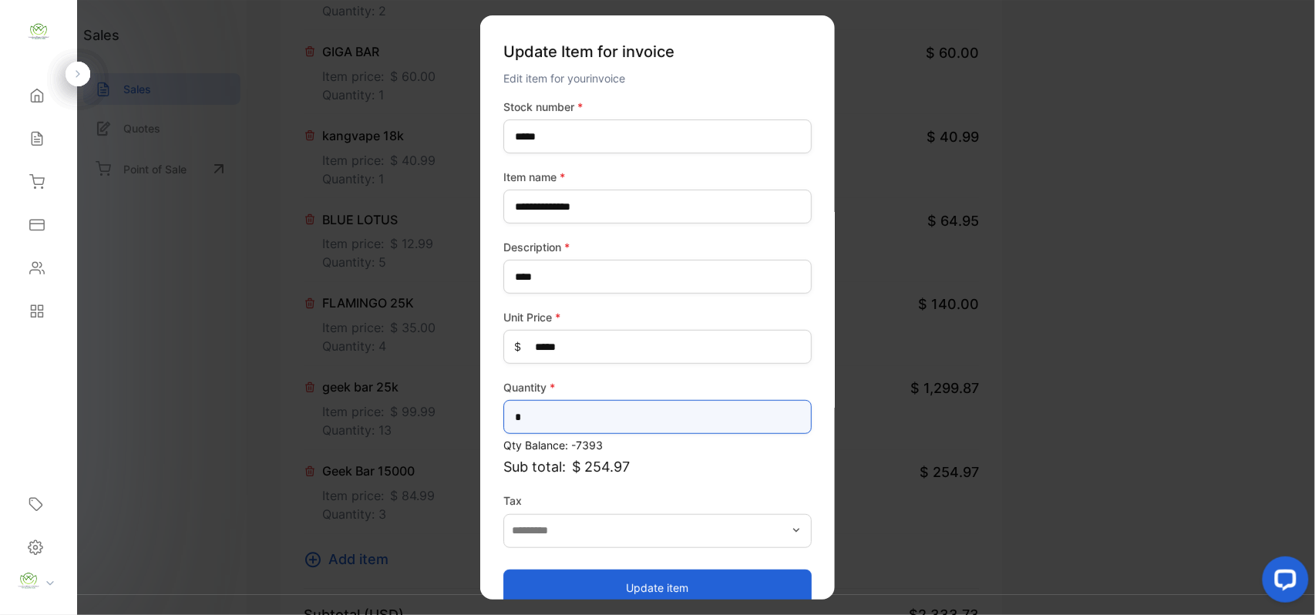
drag, startPoint x: 532, startPoint y: 420, endPoint x: 0, endPoint y: 362, distance: 535.0
click at [0, 364] on div "Convenience Demand Wholesale LLC Convenience Demand Wholesale LLC Home Home Sal…" at bounding box center [657, 323] width 1315 height 646
type input "*"
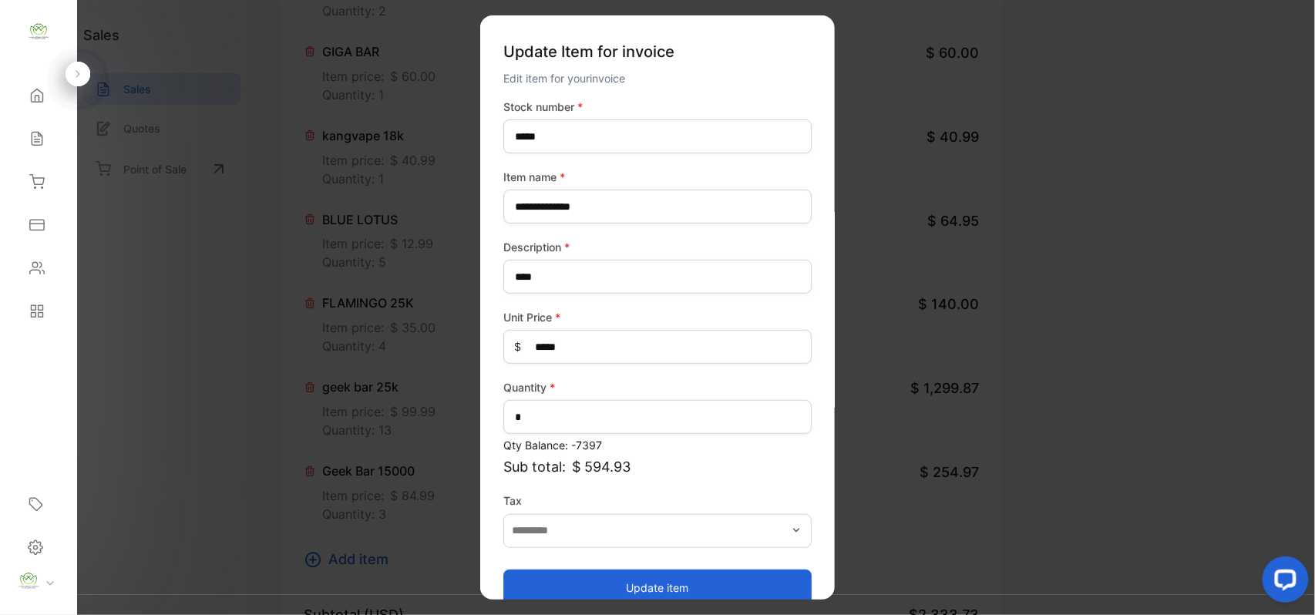
click at [632, 578] on button "Update item" at bounding box center [657, 587] width 308 height 37
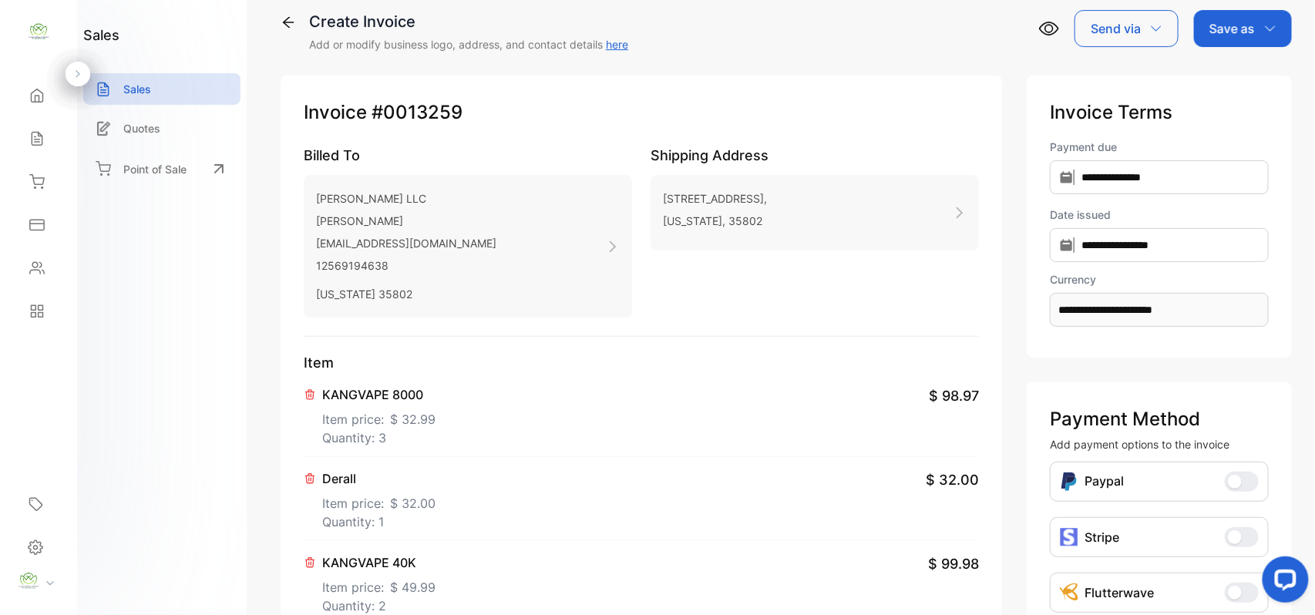
scroll to position [0, 0]
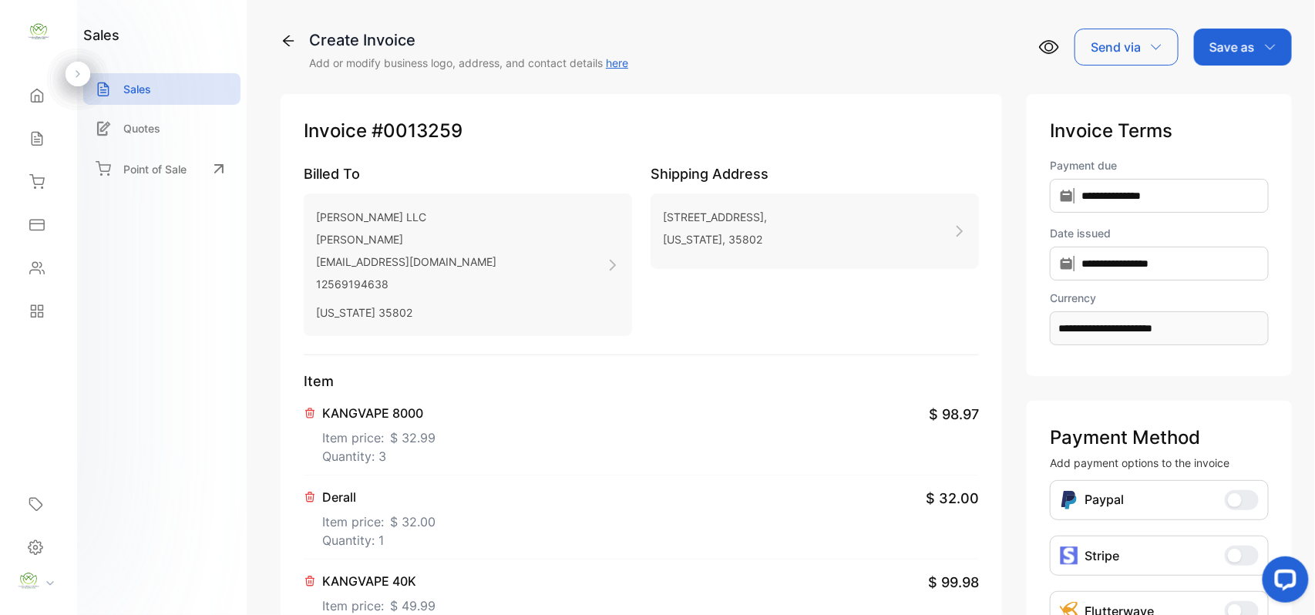
drag, startPoint x: 1252, startPoint y: 46, endPoint x: 1246, endPoint y: 56, distance: 11.4
click at [1252, 47] on div "Save as" at bounding box center [1243, 47] width 98 height 37
click at [1238, 90] on div "Invoice" at bounding box center [1239, 97] width 89 height 31
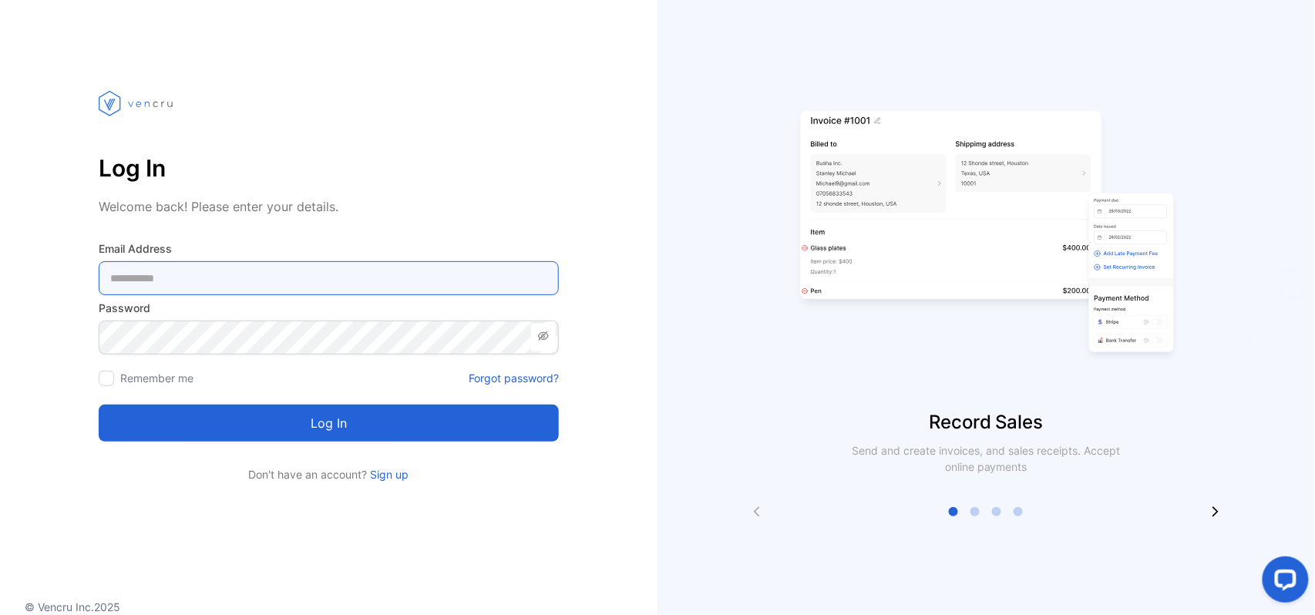
type Address-inputemail "**********"
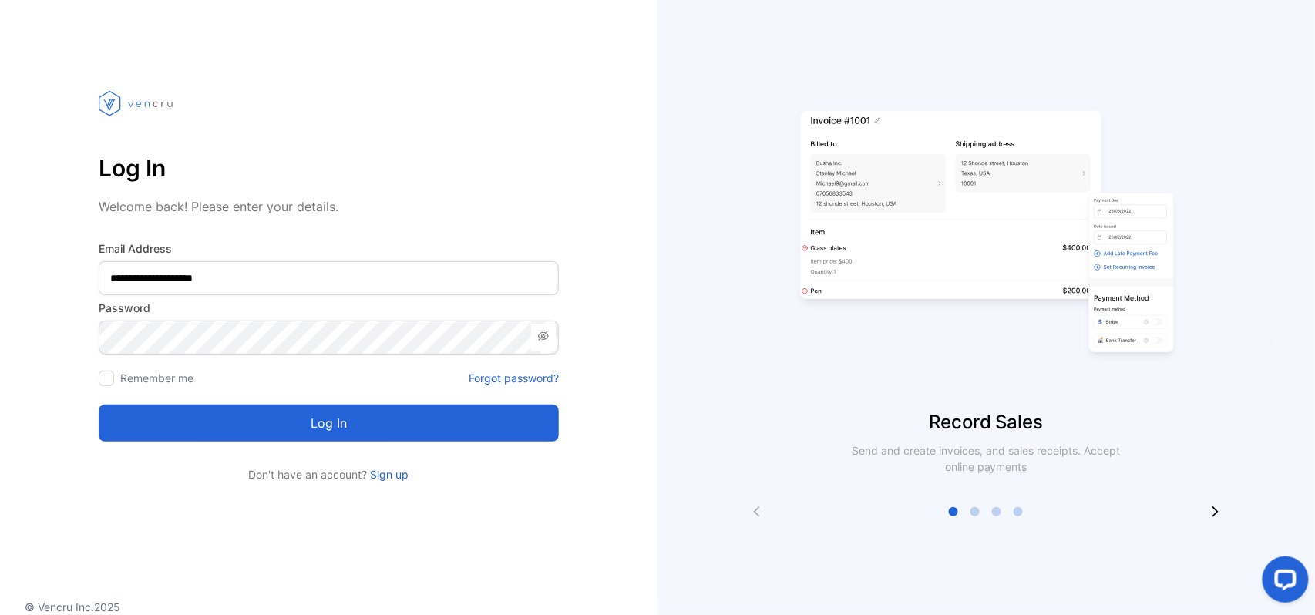
click at [376, 425] on button "Log in" at bounding box center [329, 423] width 460 height 37
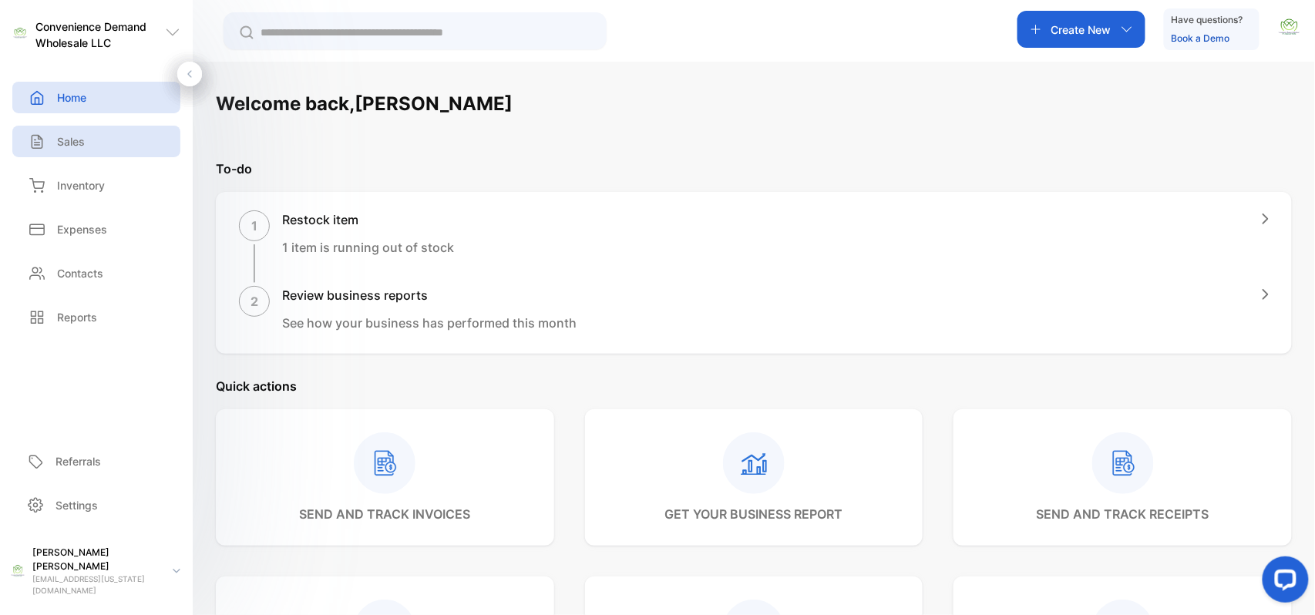
click at [86, 140] on div "Sales" at bounding box center [96, 142] width 168 height 32
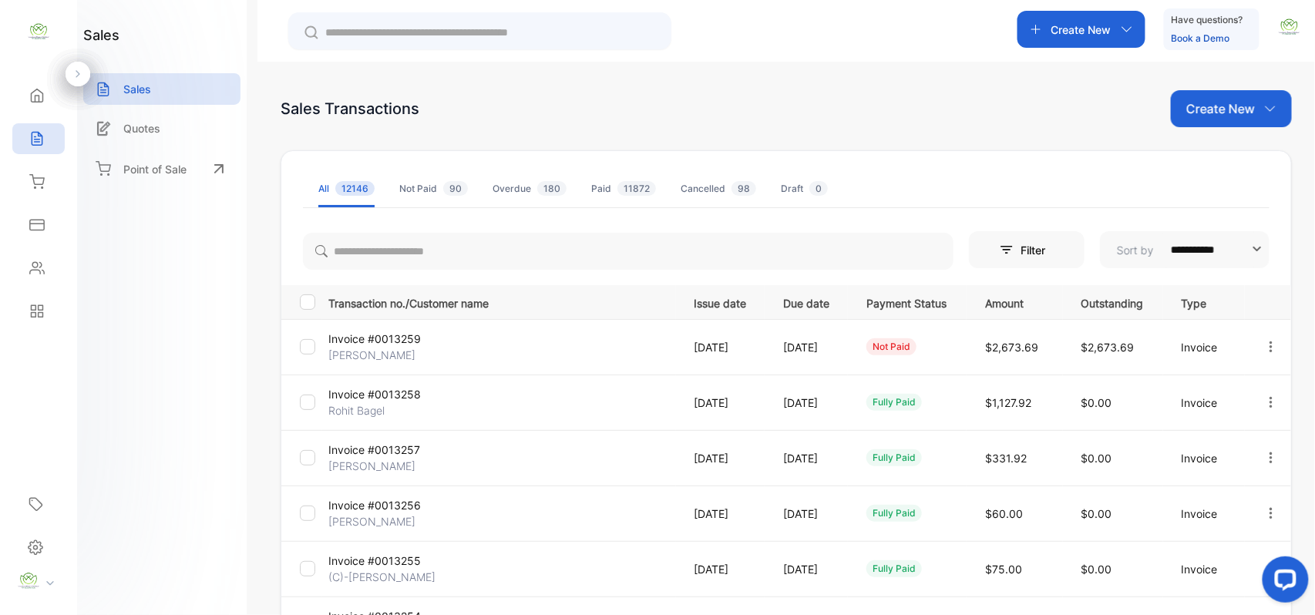
click at [1272, 345] on icon "button" at bounding box center [1271, 347] width 14 height 14
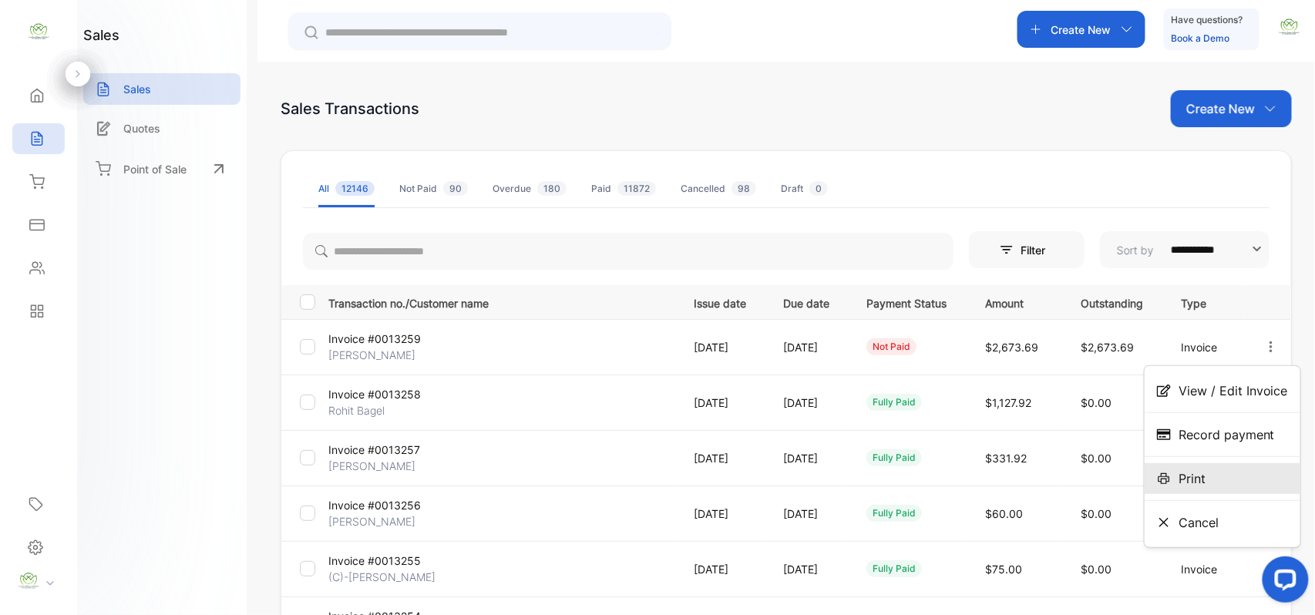
click at [1188, 486] on span "Print" at bounding box center [1192, 478] width 27 height 18
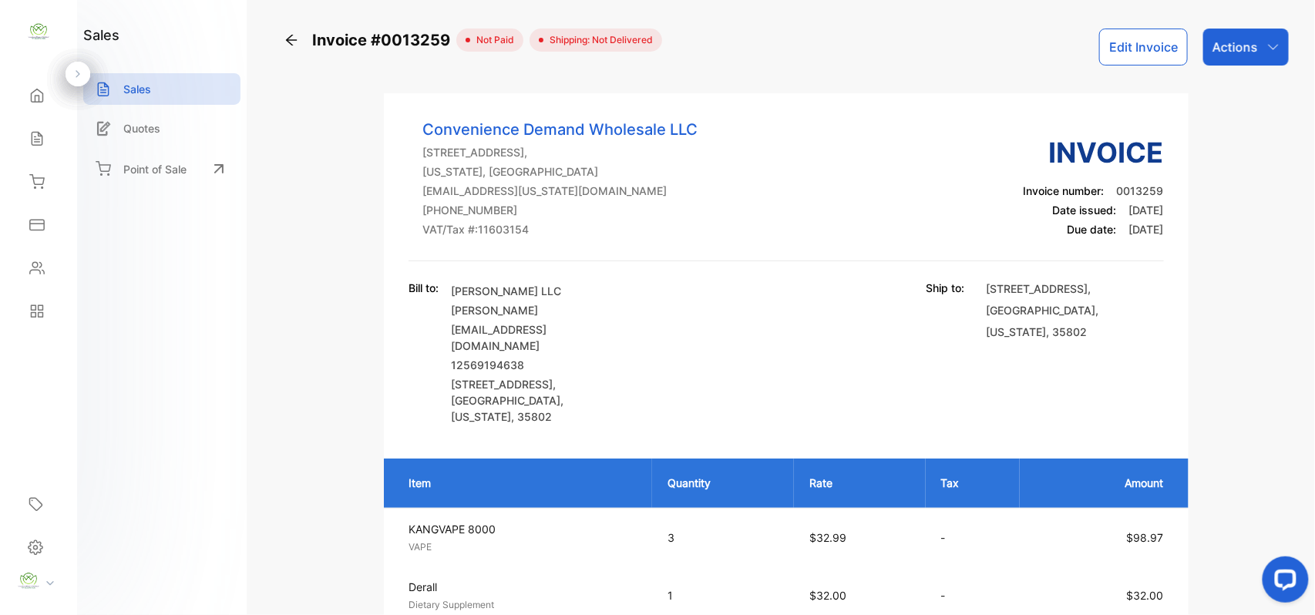
click at [1243, 49] on p "Actions" at bounding box center [1235, 47] width 45 height 18
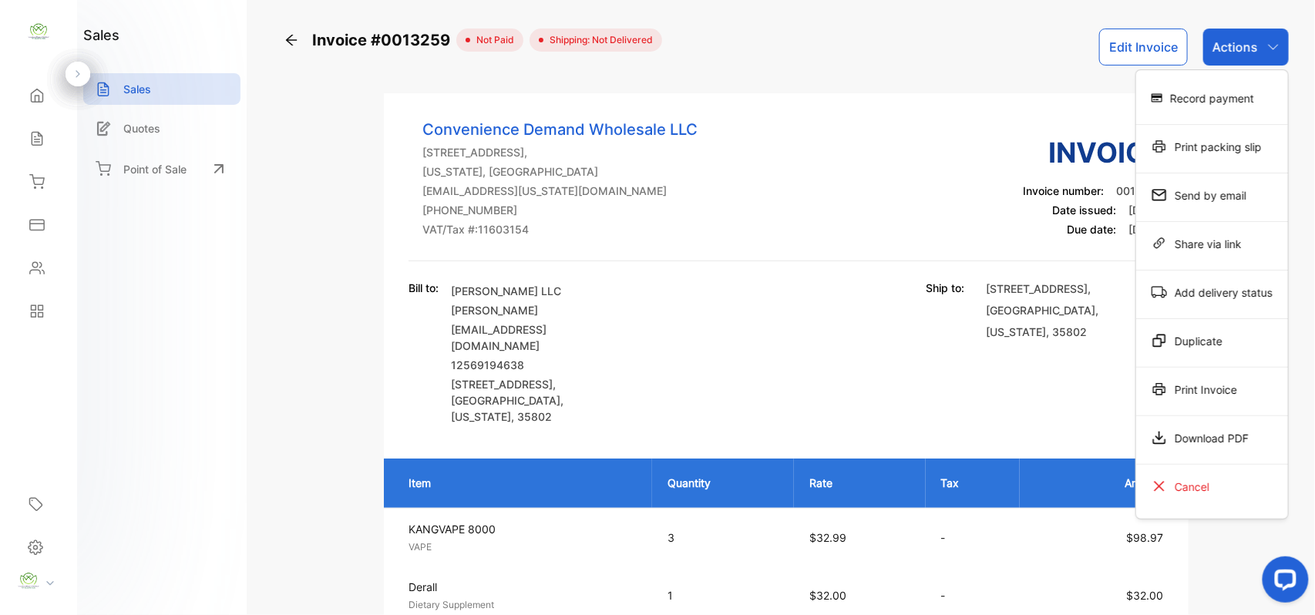
click at [1213, 153] on div "Print packing slip" at bounding box center [1212, 146] width 152 height 31
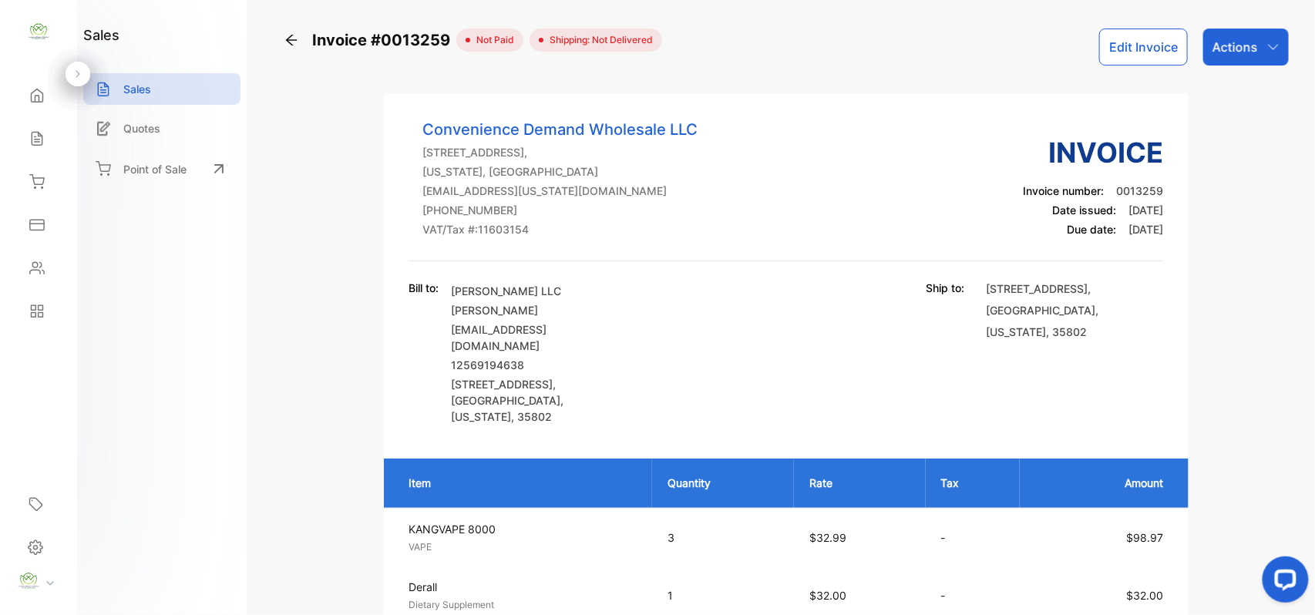
click at [1271, 41] on icon "button" at bounding box center [1273, 47] width 12 height 12
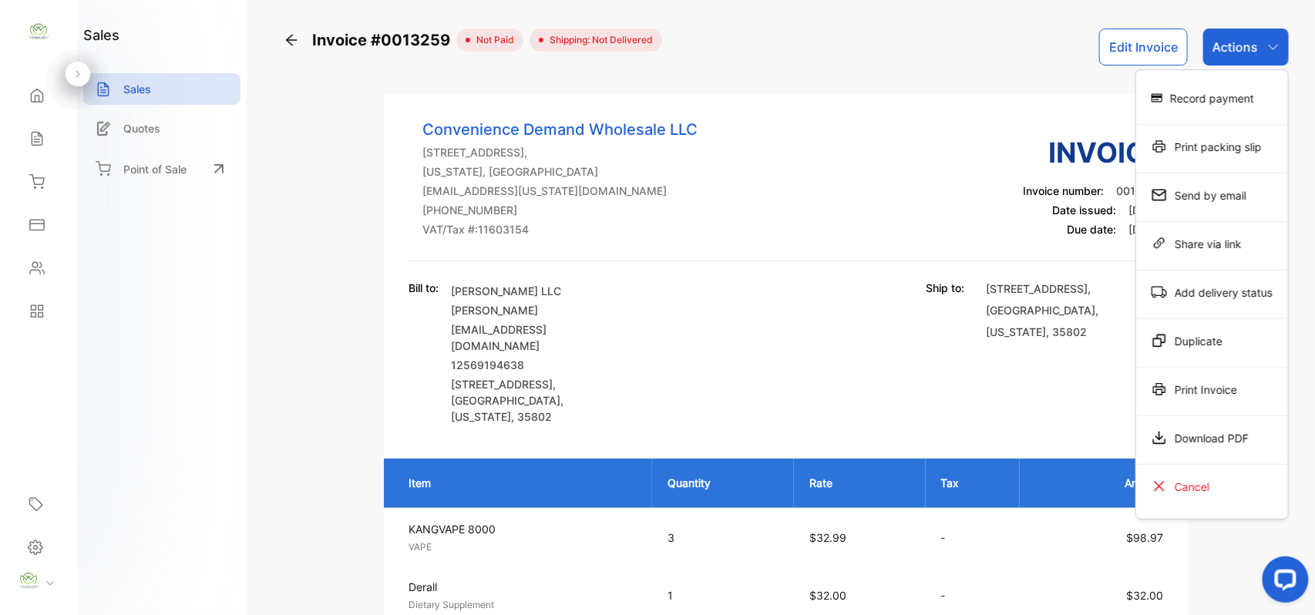
click at [1225, 143] on div "Print packing slip" at bounding box center [1212, 146] width 152 height 31
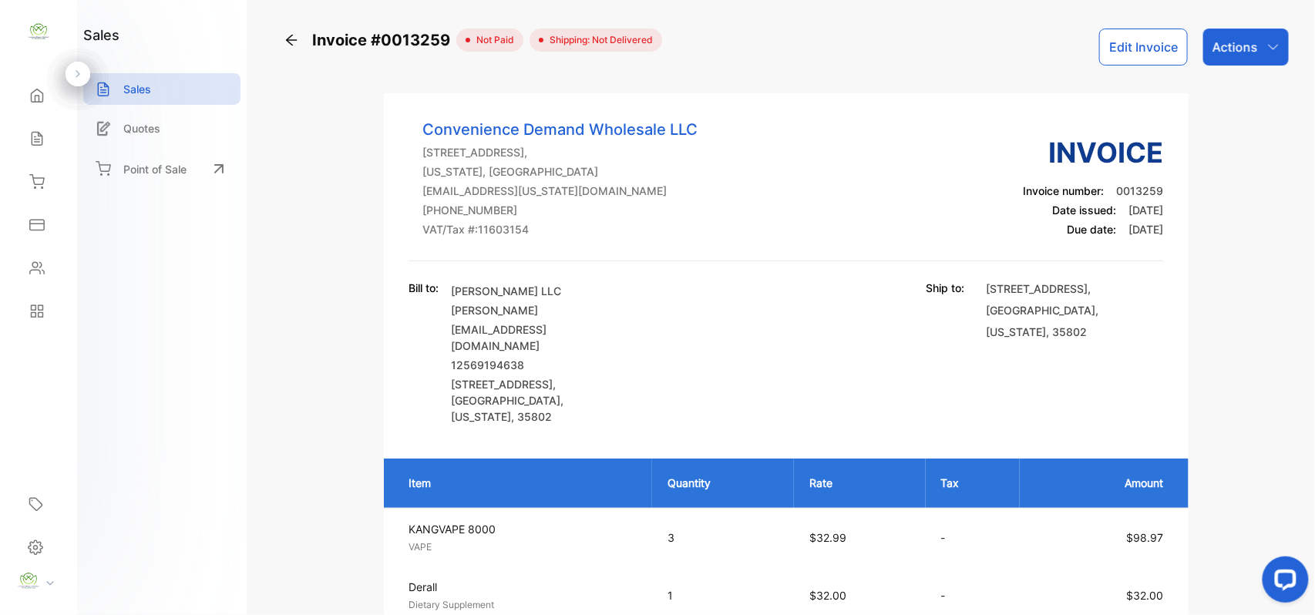
drag, startPoint x: 824, startPoint y: 402, endPoint x: 109, endPoint y: 399, distance: 715.3
click at [119, 410] on div "sales Sales Quotes Point of Sale" at bounding box center [162, 307] width 170 height 615
click at [45, 150] on div "Sales" at bounding box center [38, 138] width 52 height 31
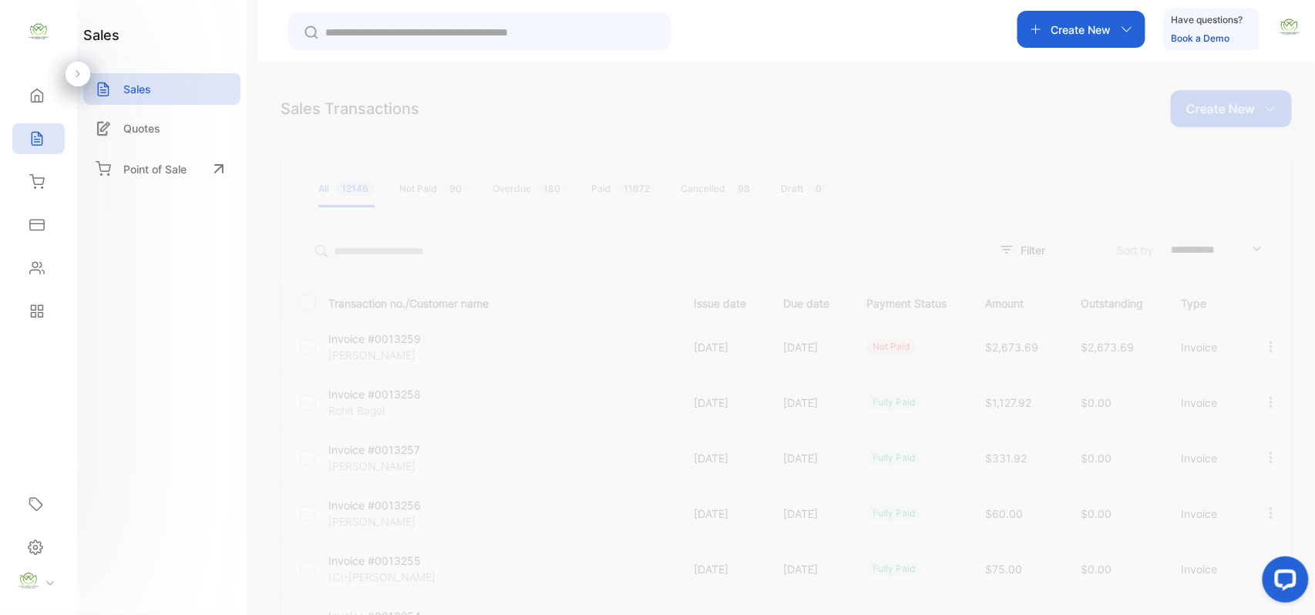
drag, startPoint x: 1230, startPoint y: 103, endPoint x: 1219, endPoint y: 111, distance: 13.7
click at [1222, 109] on p "Create New" at bounding box center [1220, 108] width 69 height 18
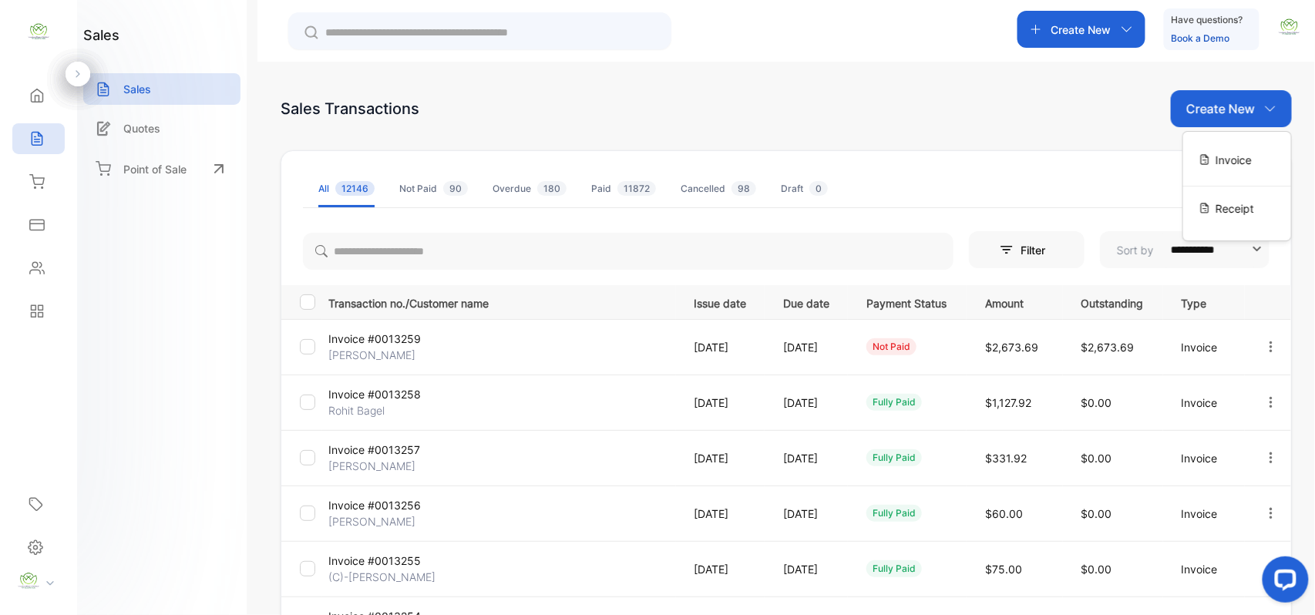
drag, startPoint x: 1223, startPoint y: 165, endPoint x: 1209, endPoint y: 170, distance: 14.6
click at [1216, 167] on span "Invoice" at bounding box center [1234, 160] width 36 height 16
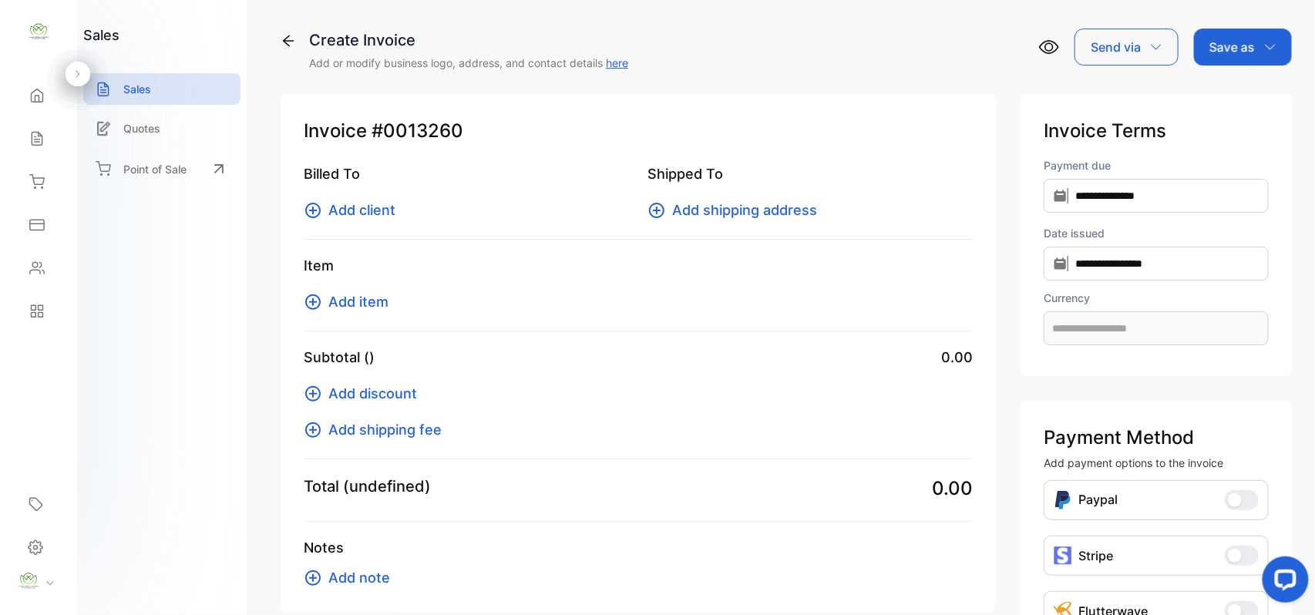
type input "**********"
click at [389, 213] on span "Add client" at bounding box center [361, 210] width 67 height 21
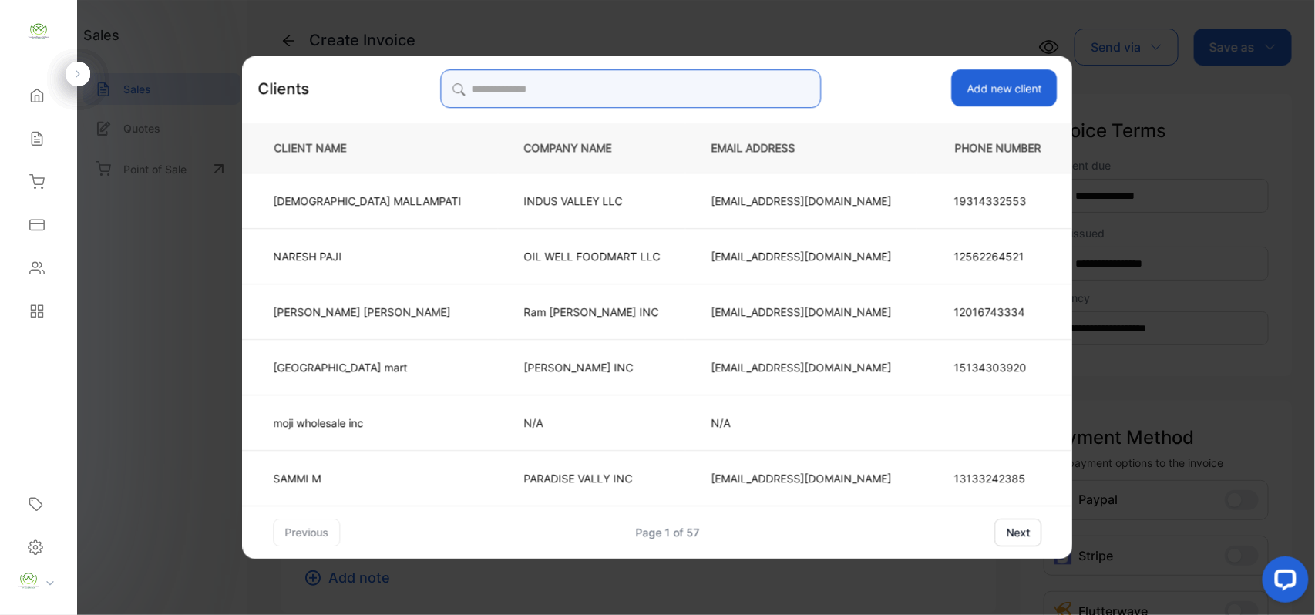
click at [741, 87] on input "search" at bounding box center [630, 88] width 381 height 39
click at [520, 80] on input "search" at bounding box center [630, 88] width 381 height 39
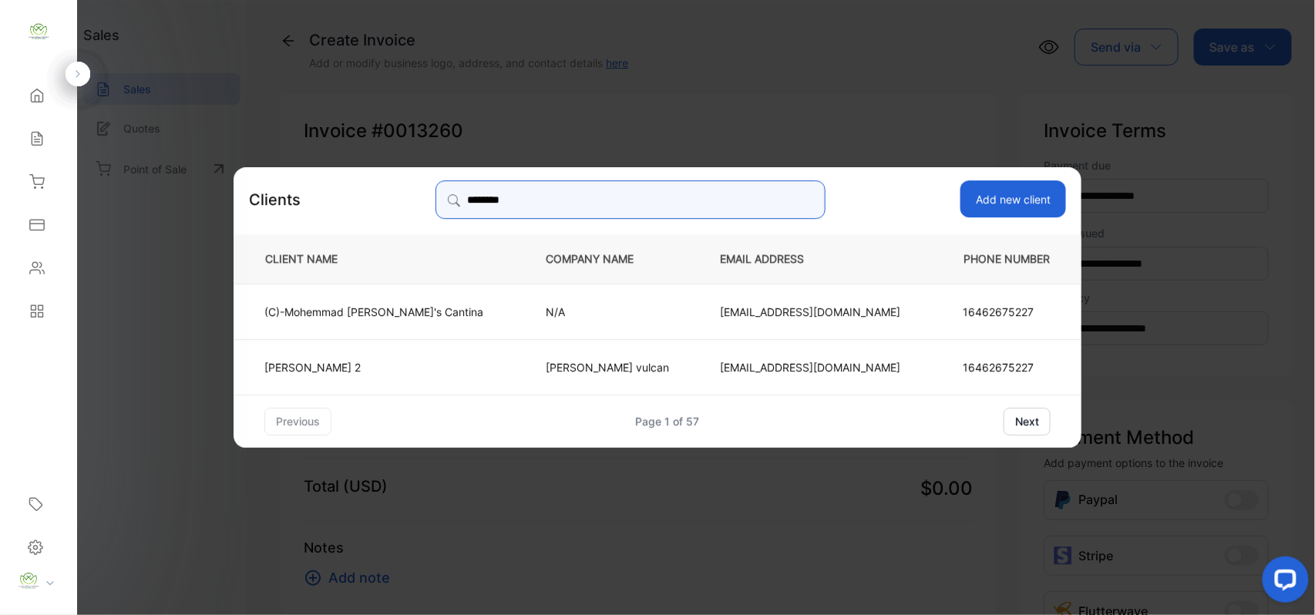
type input "********"
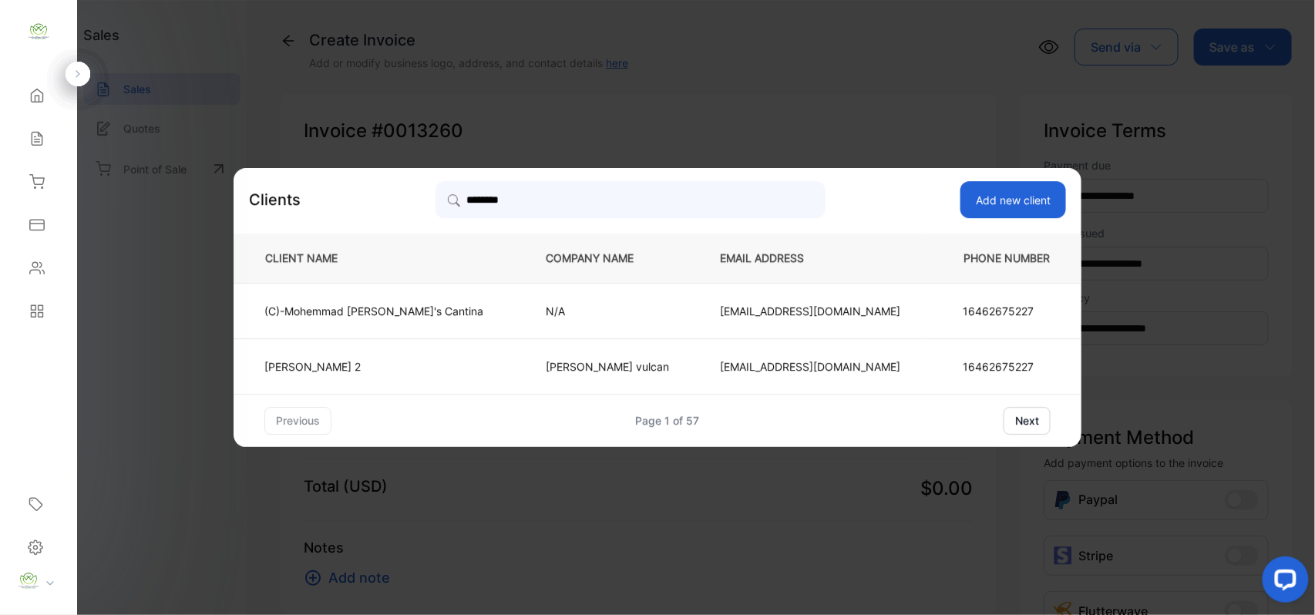
click at [470, 365] on p "MOHMMAD ROSIE 2" at bounding box center [373, 366] width 219 height 16
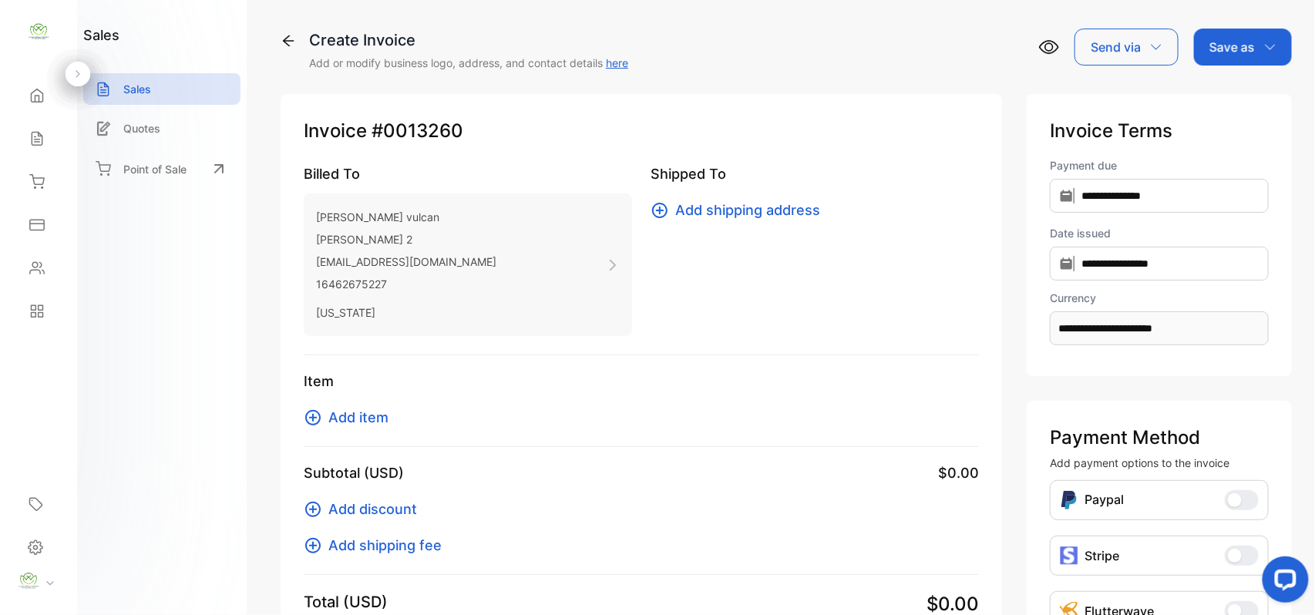
click at [375, 418] on span "Add item" at bounding box center [358, 417] width 60 height 21
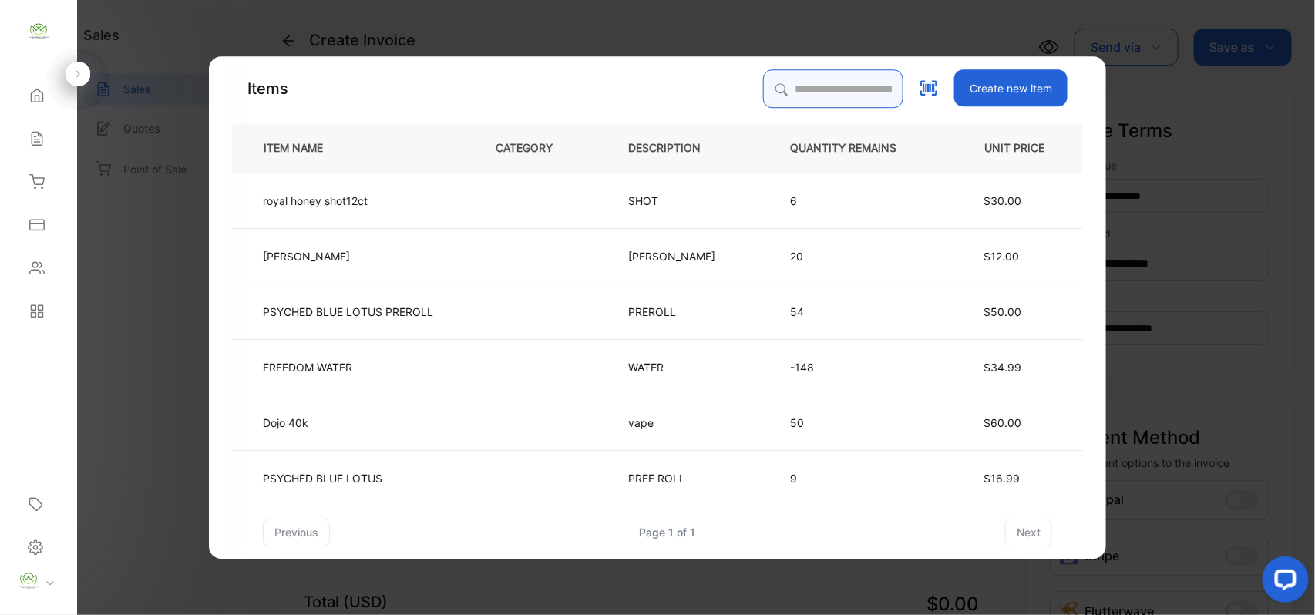
click at [822, 87] on input "search" at bounding box center [833, 88] width 140 height 39
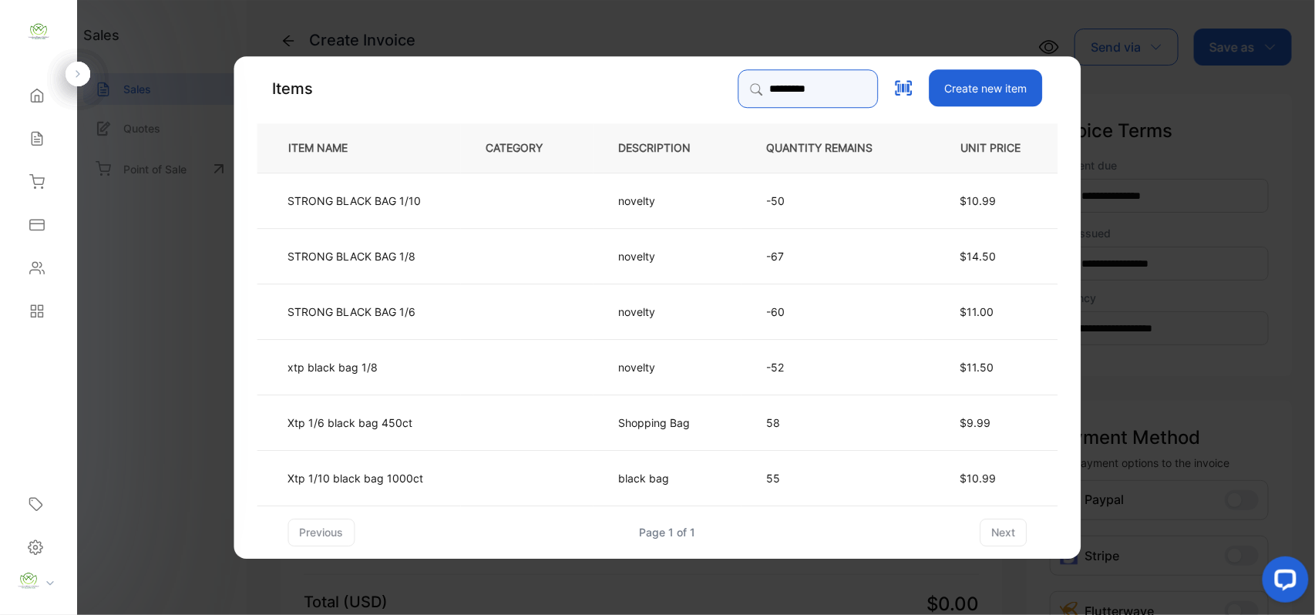
type input "*********"
click at [438, 308] on td "STRONG BLACK BAG 1/6" at bounding box center [358, 310] width 203 height 55
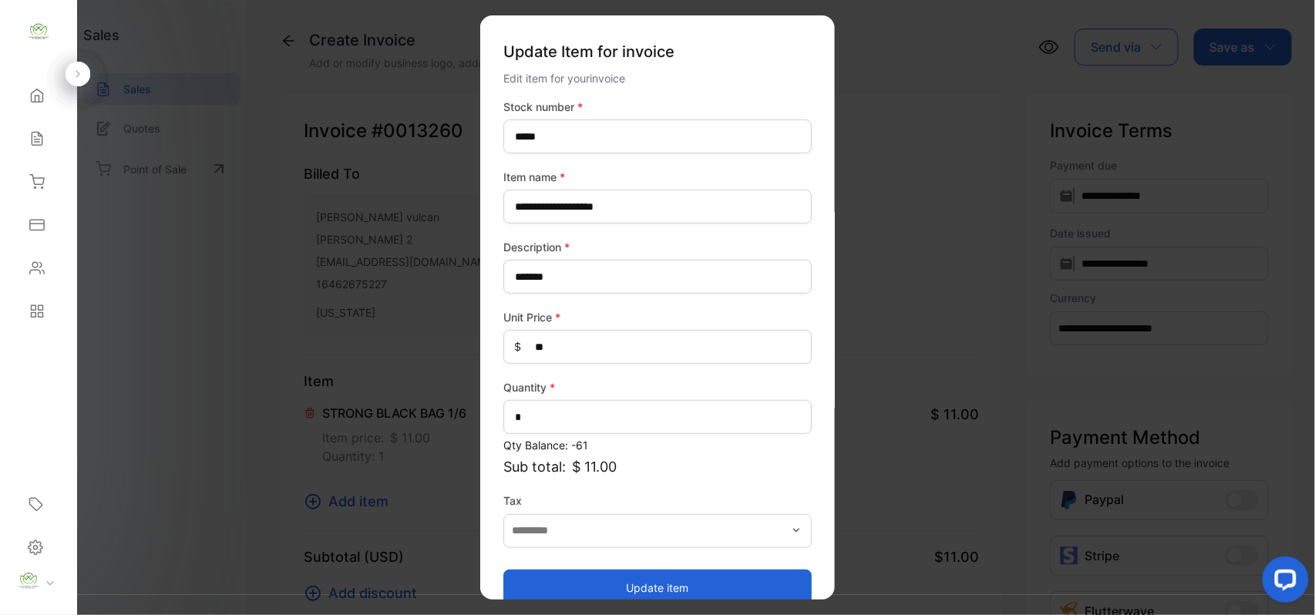
click at [624, 583] on button "Update item" at bounding box center [657, 587] width 308 height 37
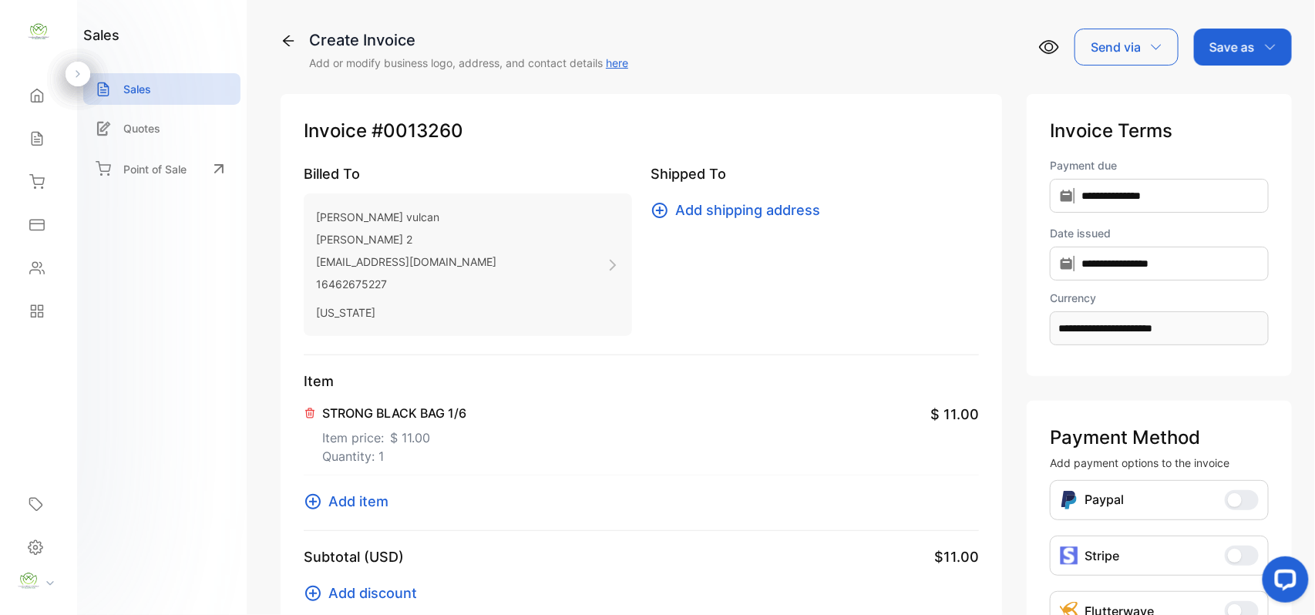
click at [1233, 69] on div "Create Invoice Add or modify business logo, address, and contact details here S…" at bounding box center [786, 50] width 1011 height 42
click at [1230, 52] on p "Save as" at bounding box center [1231, 47] width 45 height 18
click at [1233, 91] on div "Invoice" at bounding box center [1239, 97] width 89 height 31
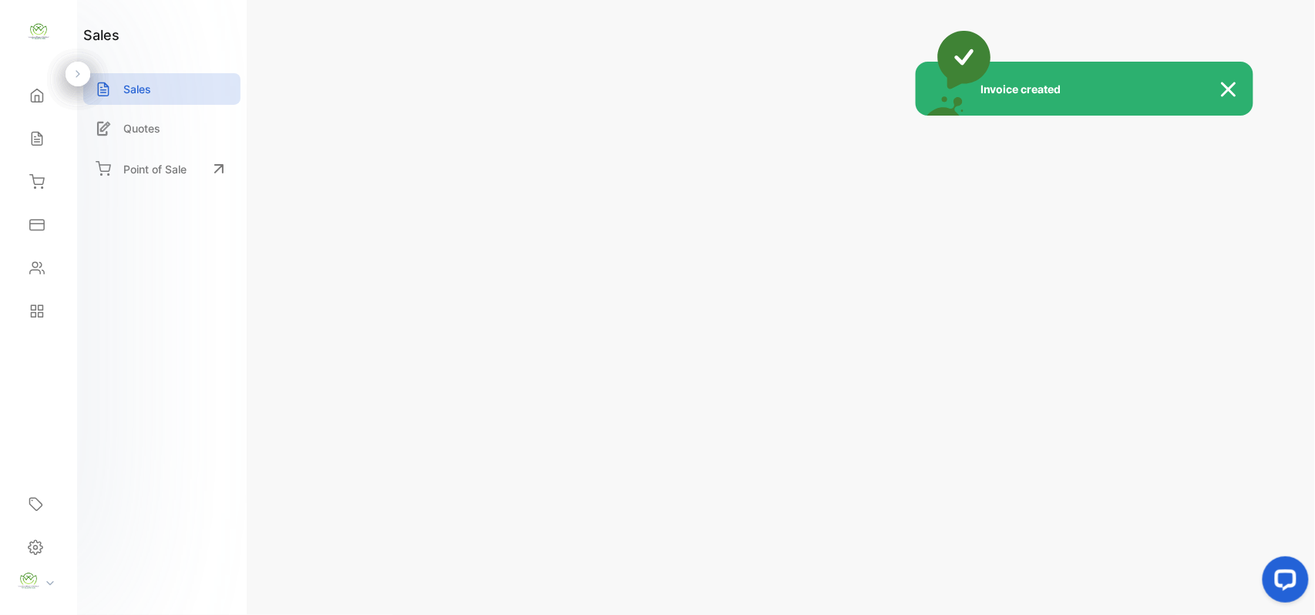
click at [1239, 38] on div "Invoice created" at bounding box center [657, 307] width 1315 height 615
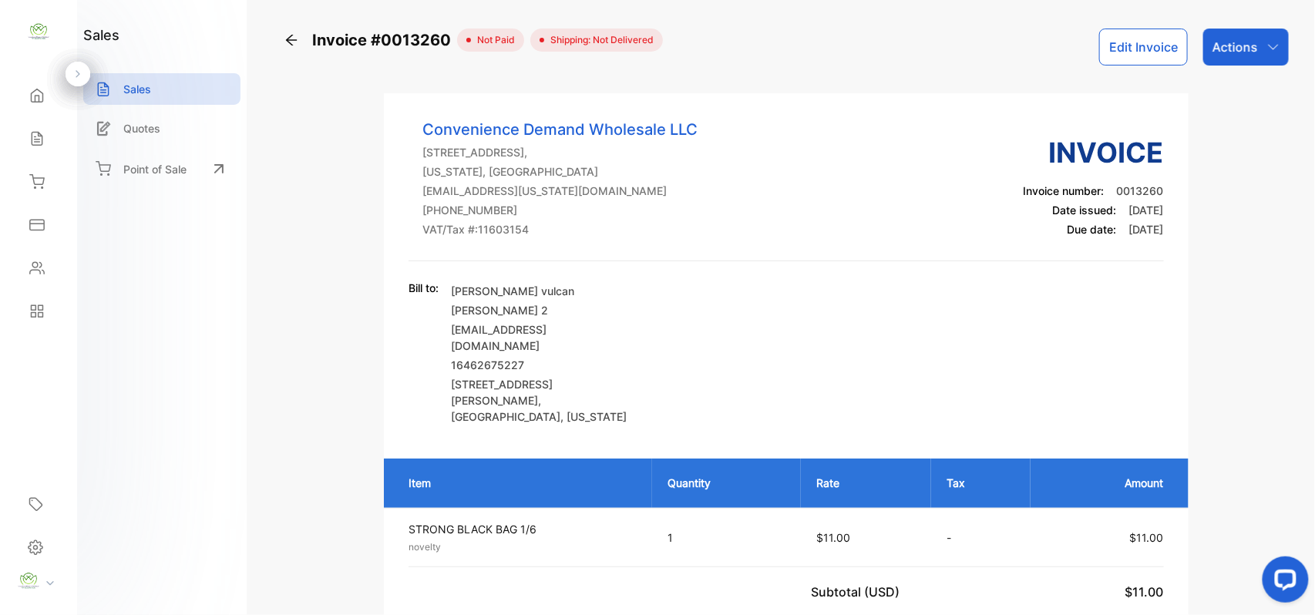
click at [1235, 38] on p "Actions" at bounding box center [1235, 47] width 45 height 18
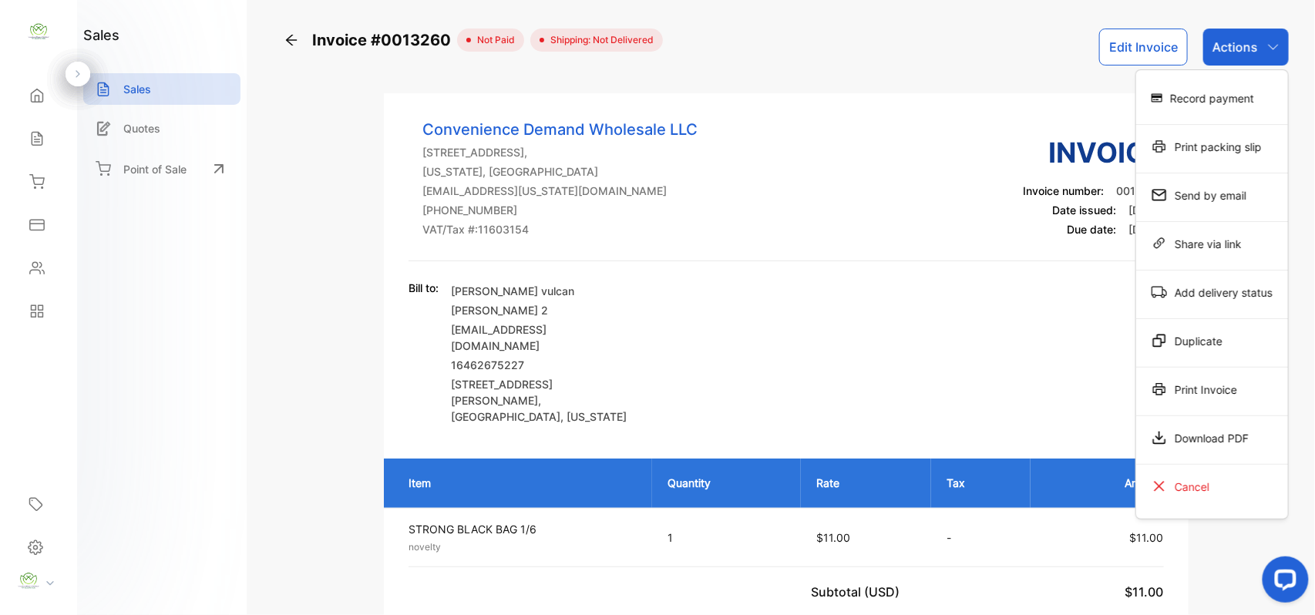
click at [1195, 396] on div "Print Invoice" at bounding box center [1212, 389] width 152 height 31
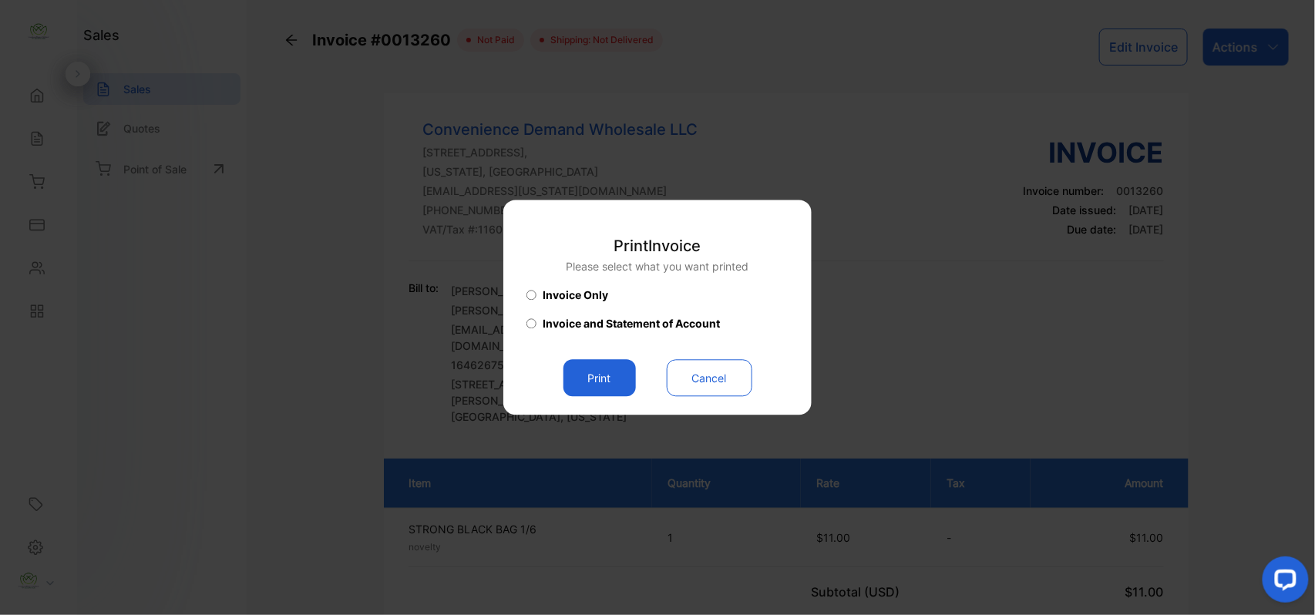
click at [583, 386] on button "Print" at bounding box center [599, 378] width 72 height 37
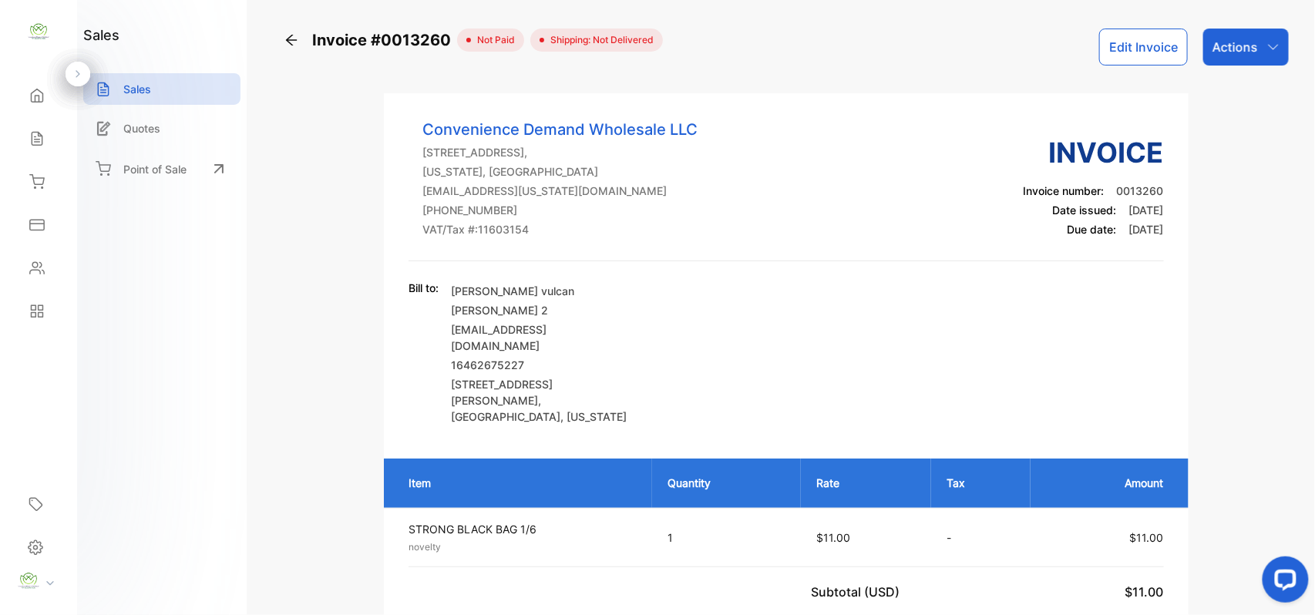
click at [1259, 46] on div "Actions" at bounding box center [1246, 47] width 86 height 37
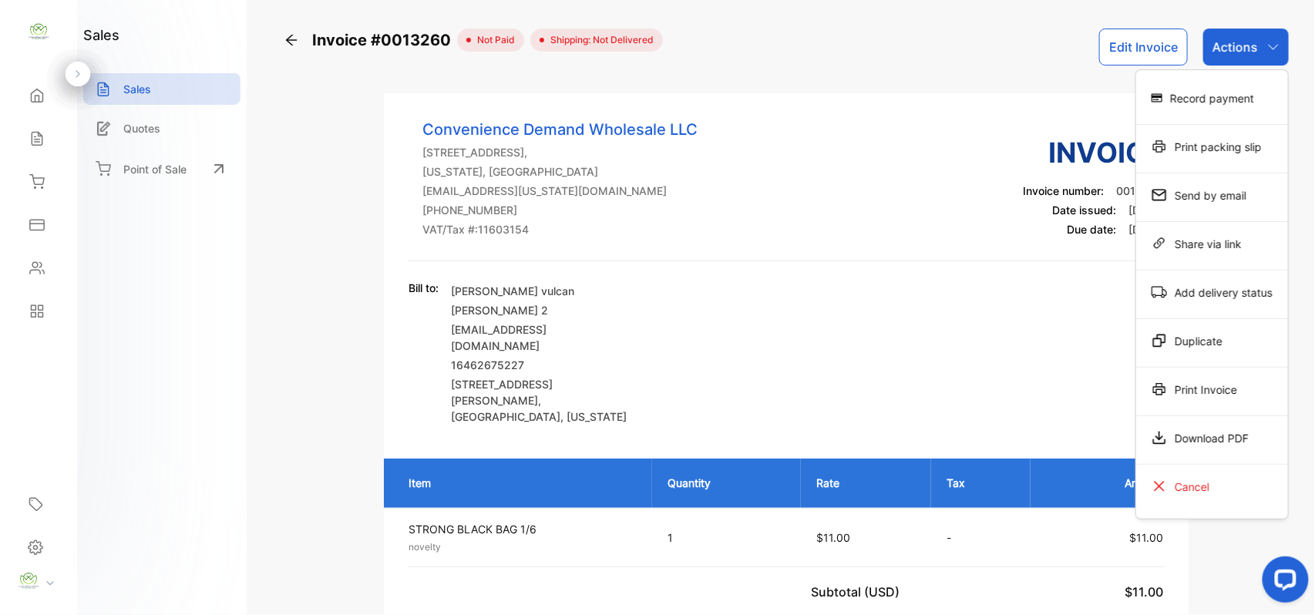
click at [1226, 103] on div "Record payment" at bounding box center [1212, 97] width 152 height 31
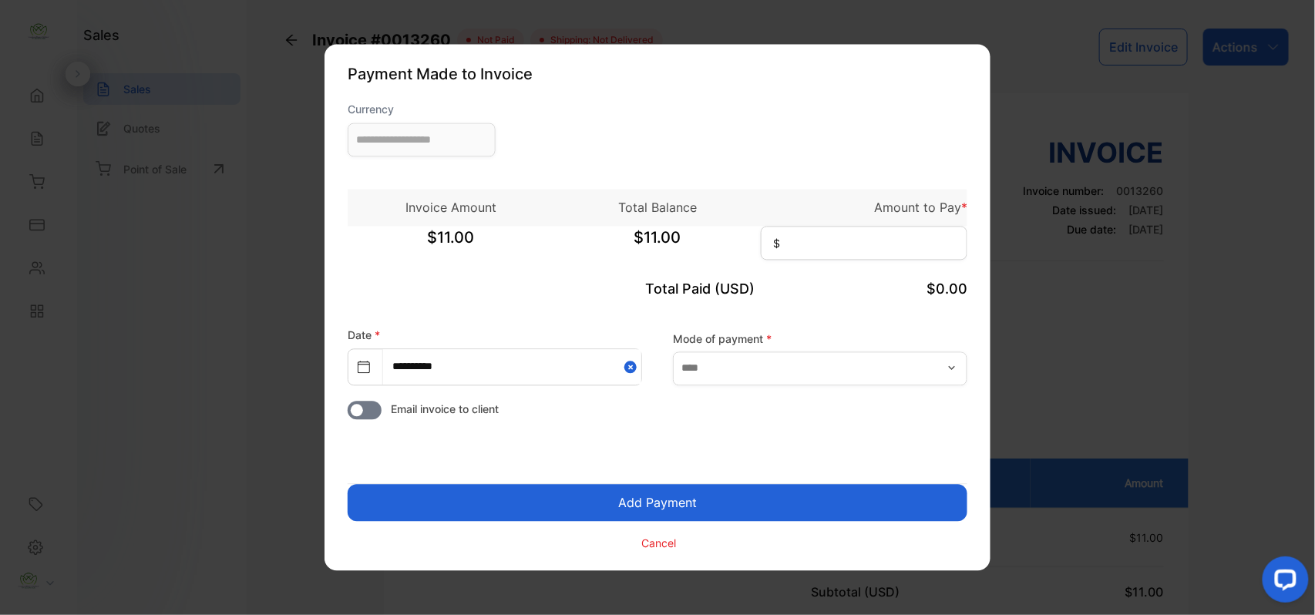
type input "**********"
click at [846, 239] on input at bounding box center [864, 244] width 207 height 34
type input "**"
click at [348, 485] on button "Add Payment" at bounding box center [658, 503] width 620 height 37
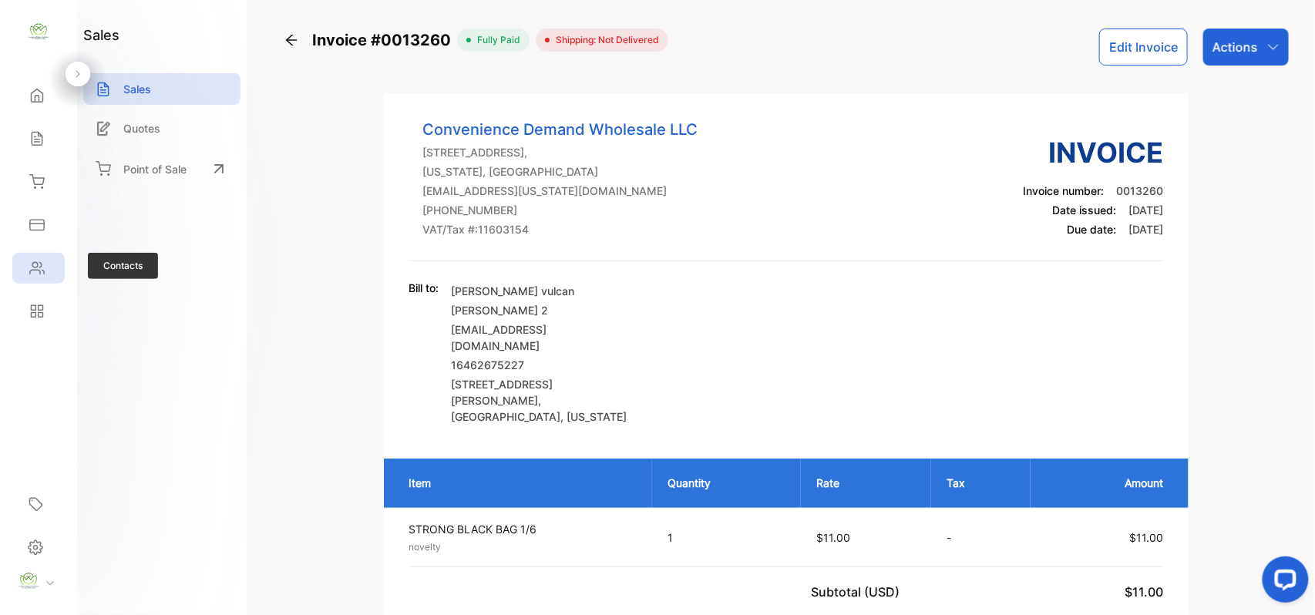
click at [42, 267] on icon at bounding box center [36, 268] width 15 height 15
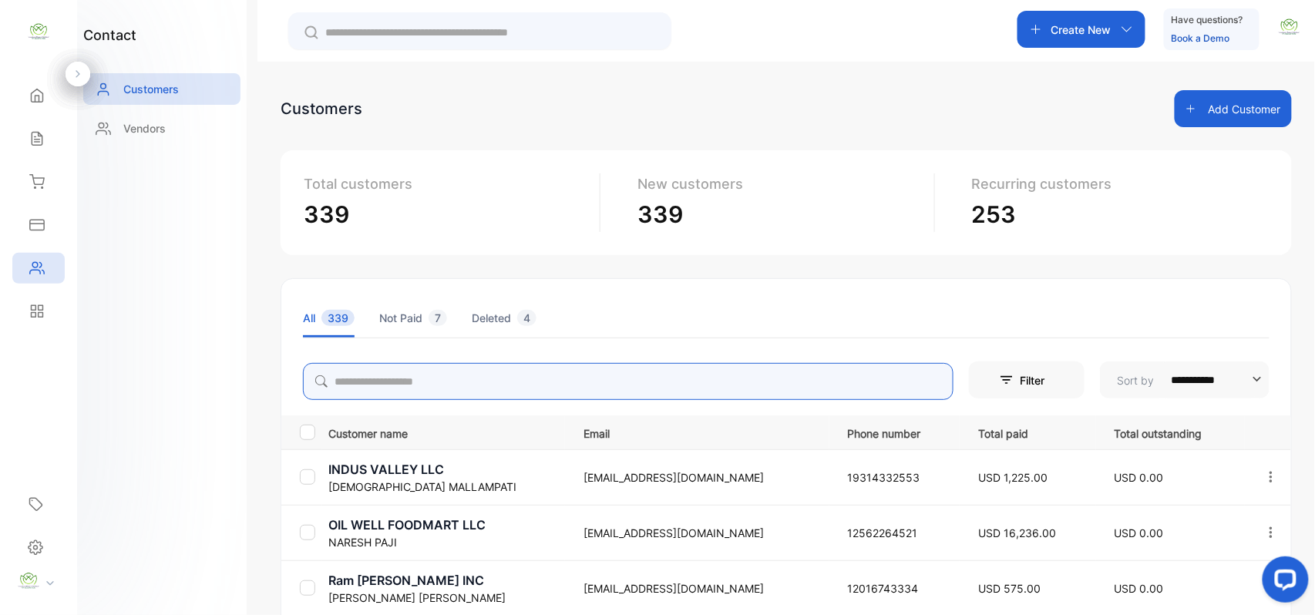
click at [731, 379] on input "search" at bounding box center [628, 381] width 651 height 37
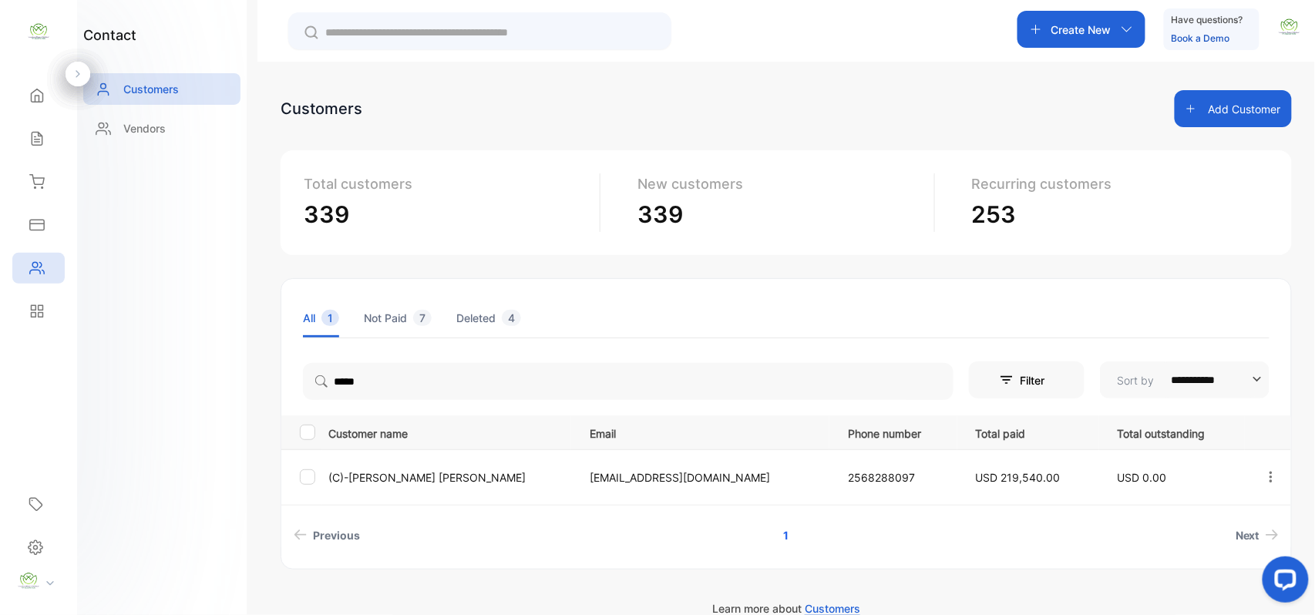
click at [129, 312] on div "contact Customers Vendors" at bounding box center [162, 307] width 170 height 615
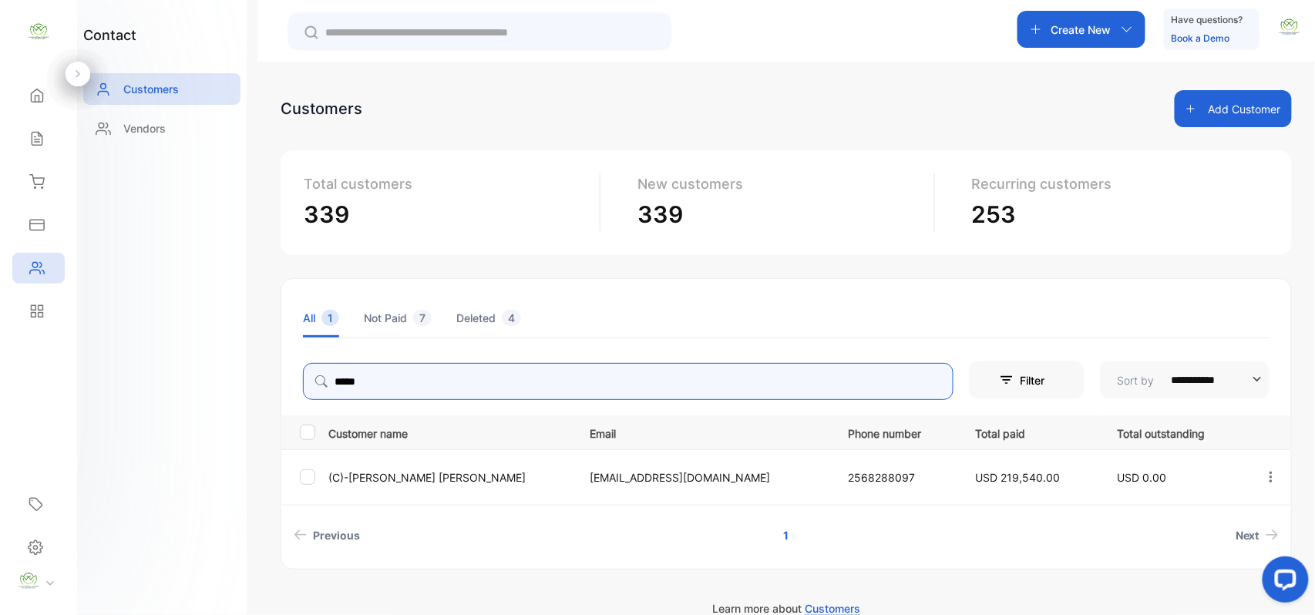
click at [418, 383] on input "*****" at bounding box center [628, 381] width 651 height 37
type input "*"
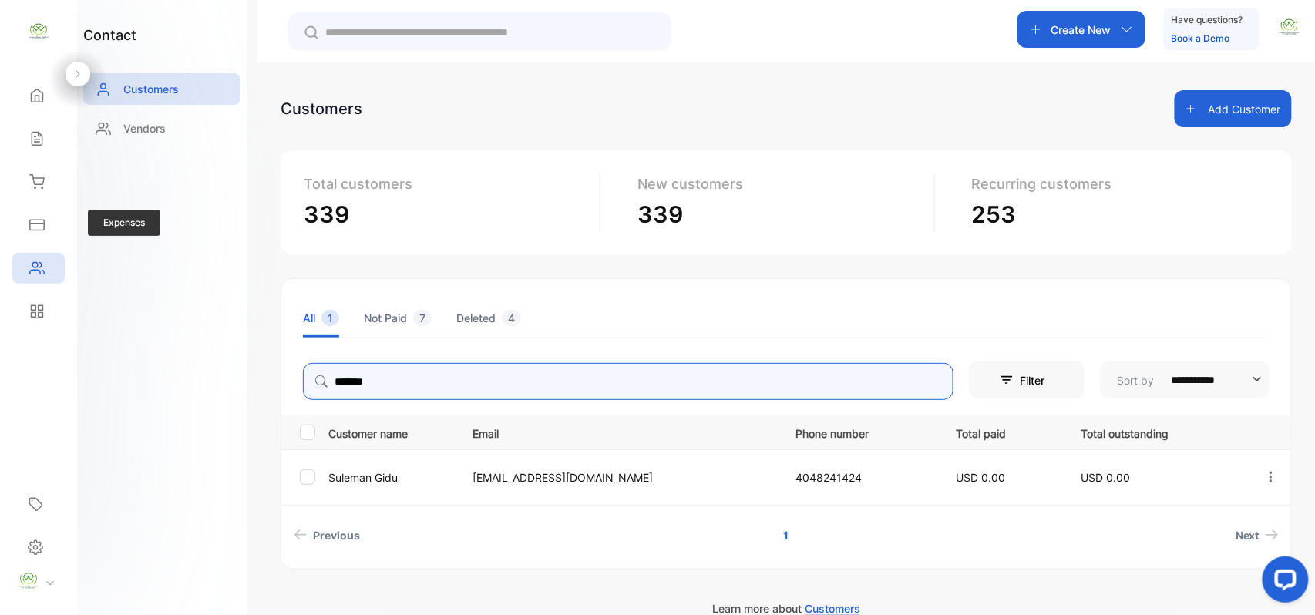
type input "*******"
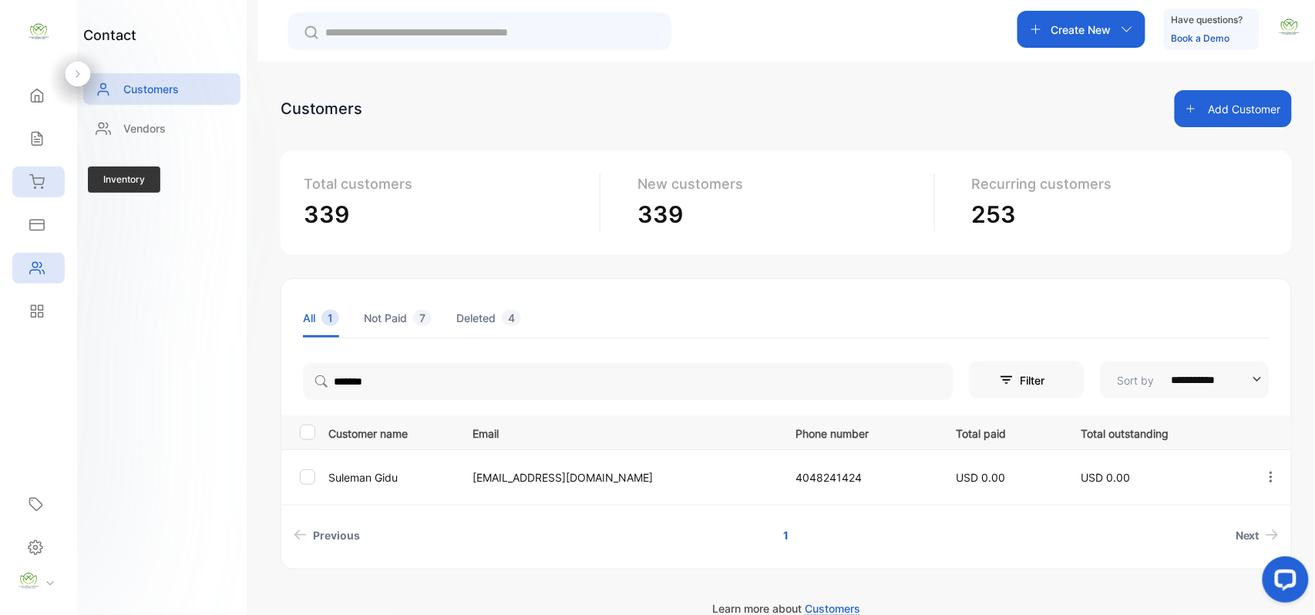
click at [42, 186] on icon at bounding box center [36, 181] width 15 height 15
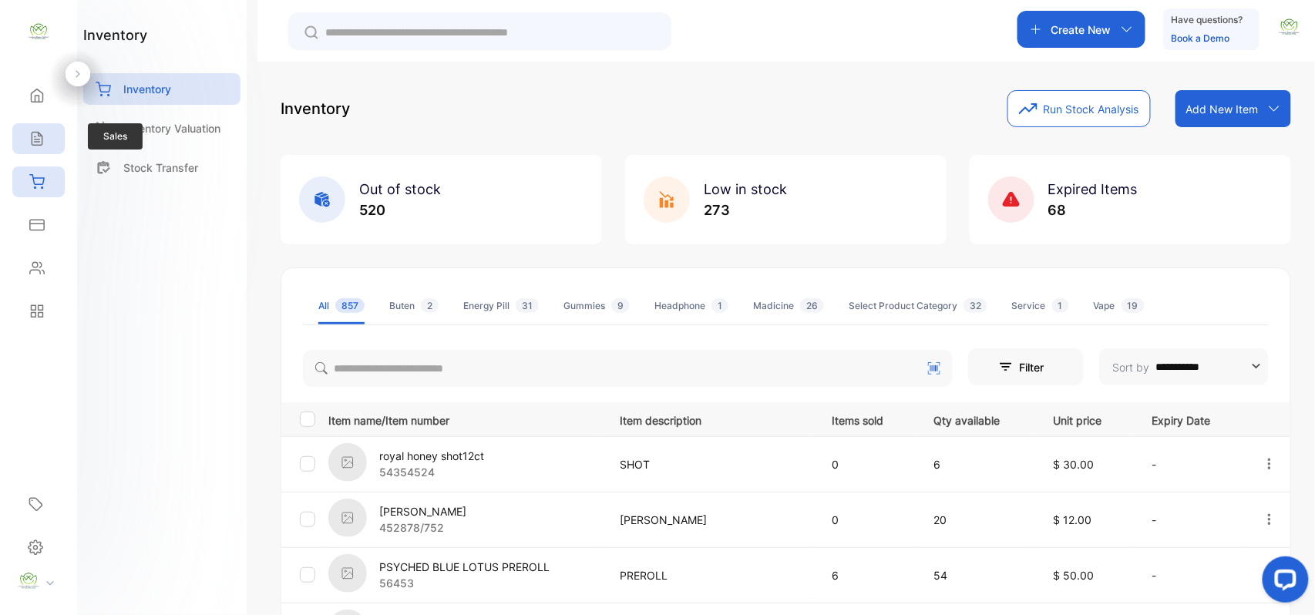
click at [29, 140] on div "Sales" at bounding box center [35, 138] width 20 height 15
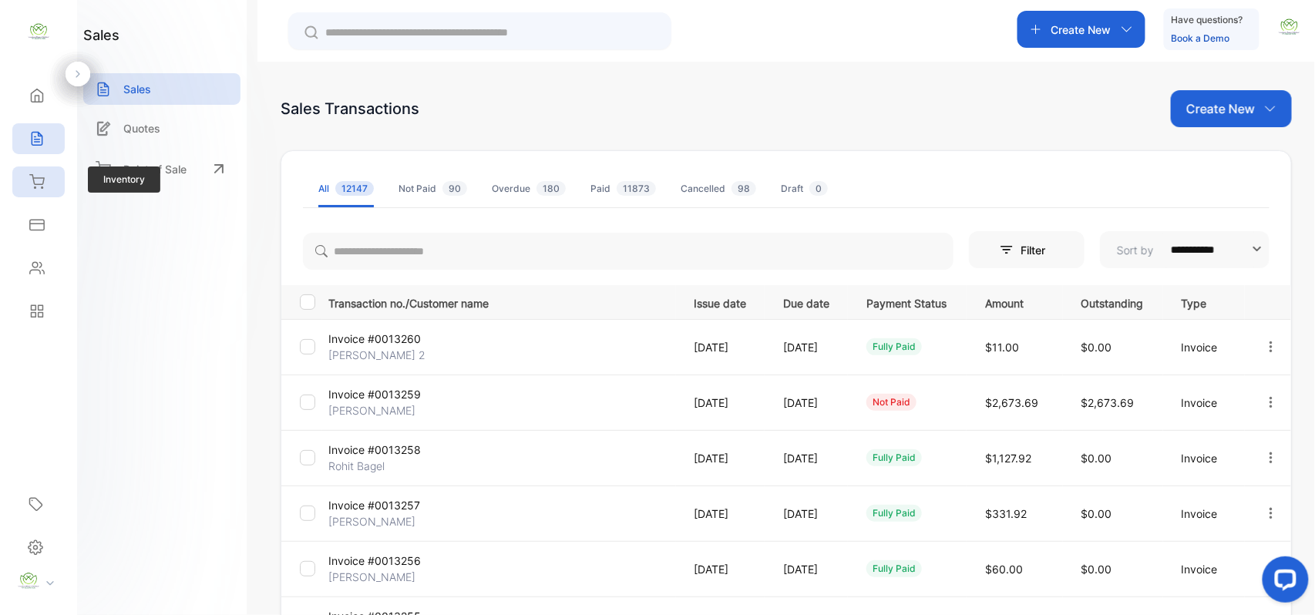
click at [28, 189] on div "Inventory" at bounding box center [35, 181] width 20 height 15
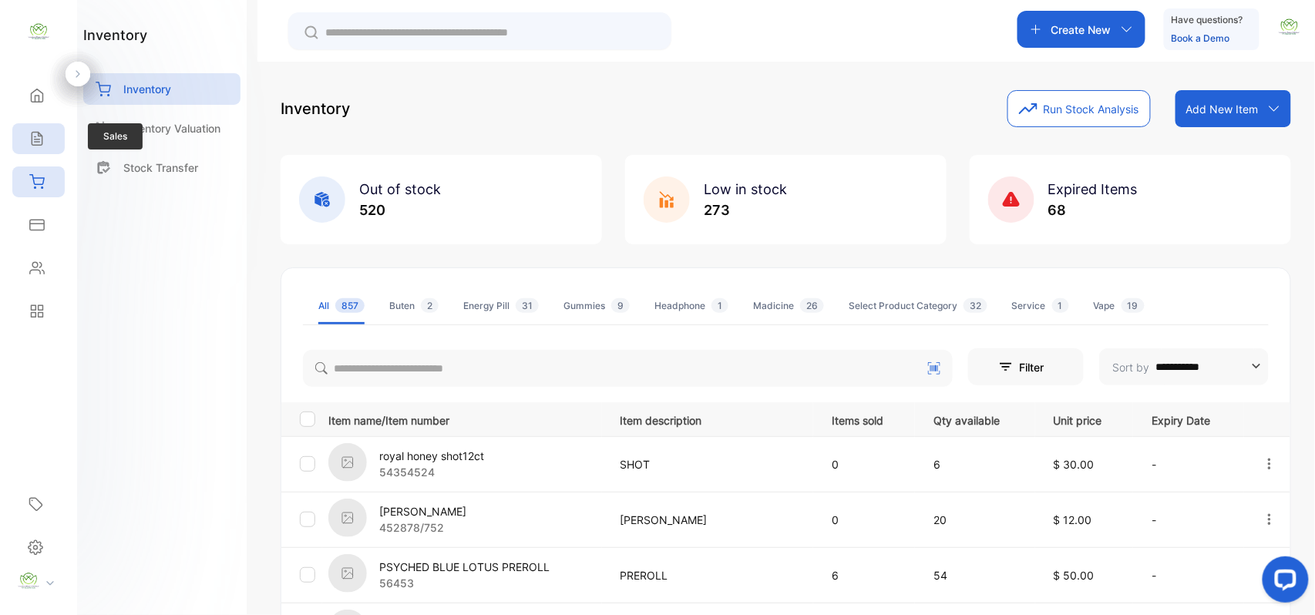
click at [44, 153] on div "Sales" at bounding box center [38, 138] width 52 height 31
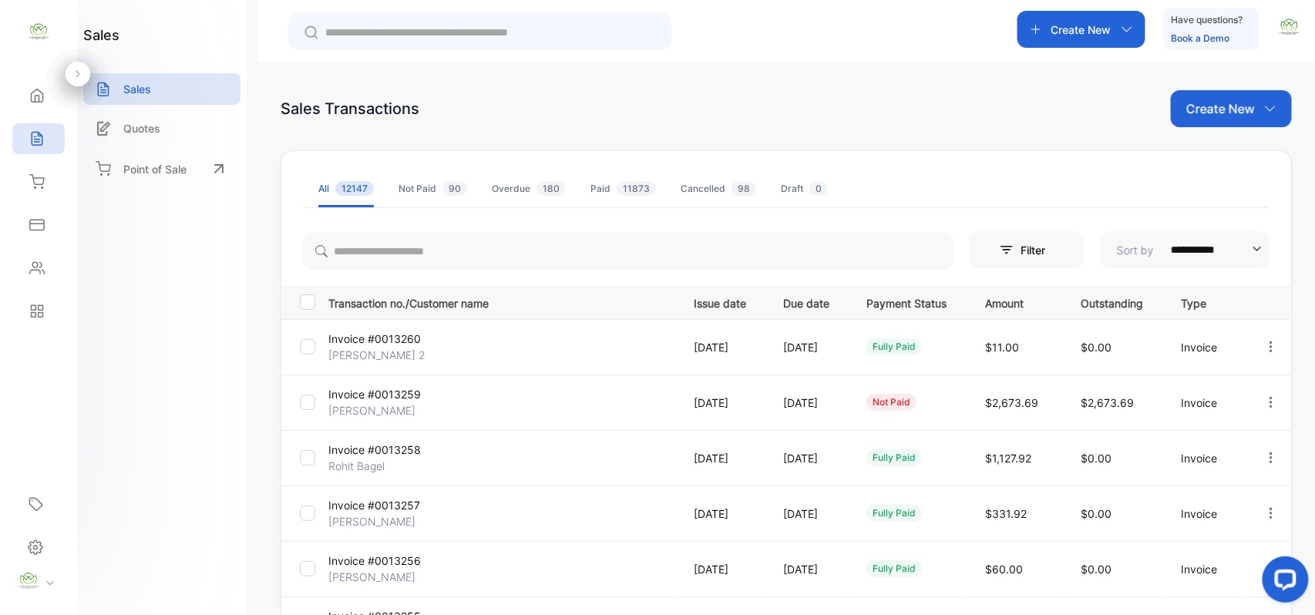
click at [1268, 345] on icon "button" at bounding box center [1271, 347] width 14 height 14
click at [1223, 396] on span "View / Edit Invoice" at bounding box center [1233, 391] width 109 height 18
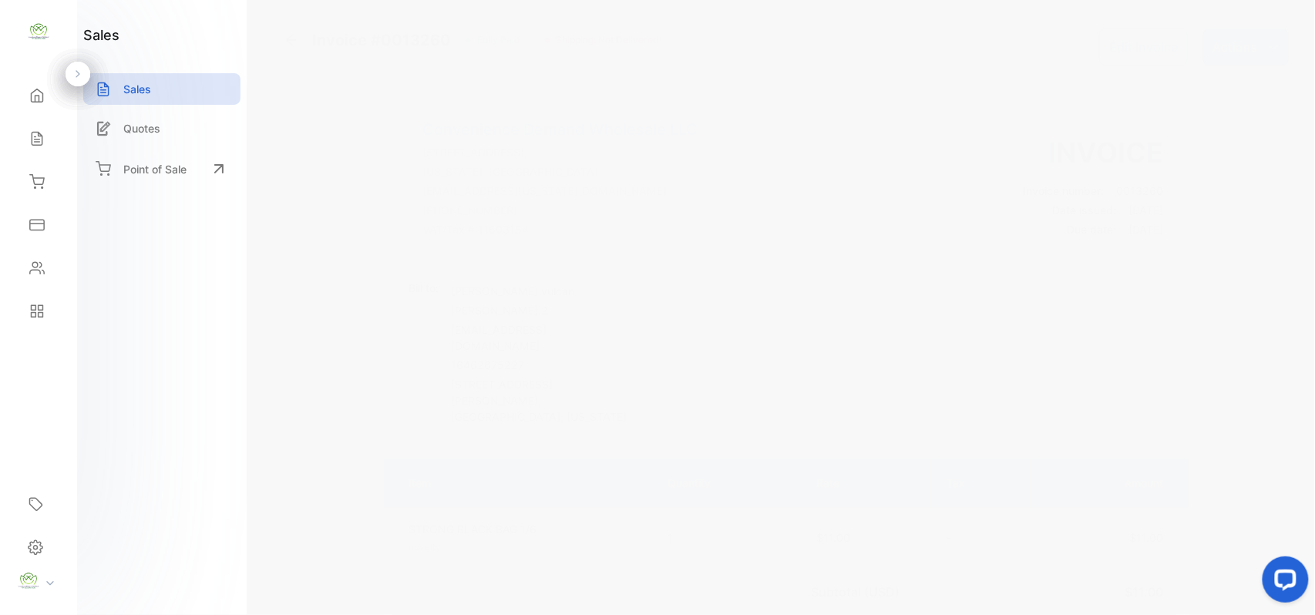
click at [285, 35] on icon at bounding box center [291, 39] width 15 height 15
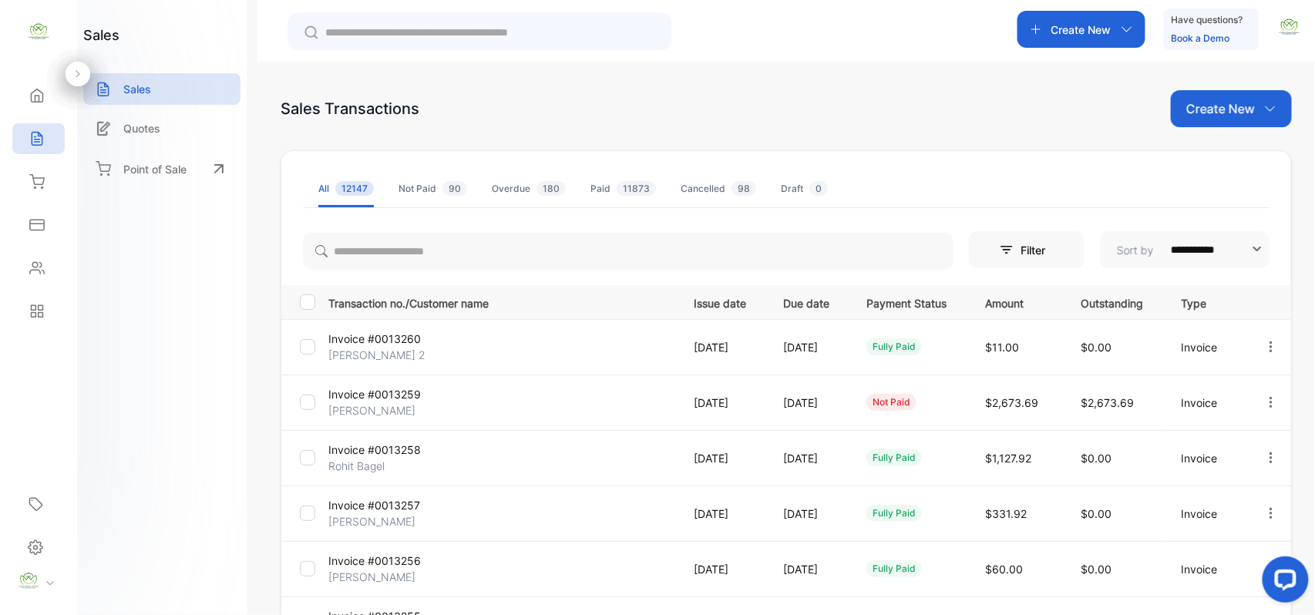
click at [1270, 402] on icon "button" at bounding box center [1271, 402] width 14 height 14
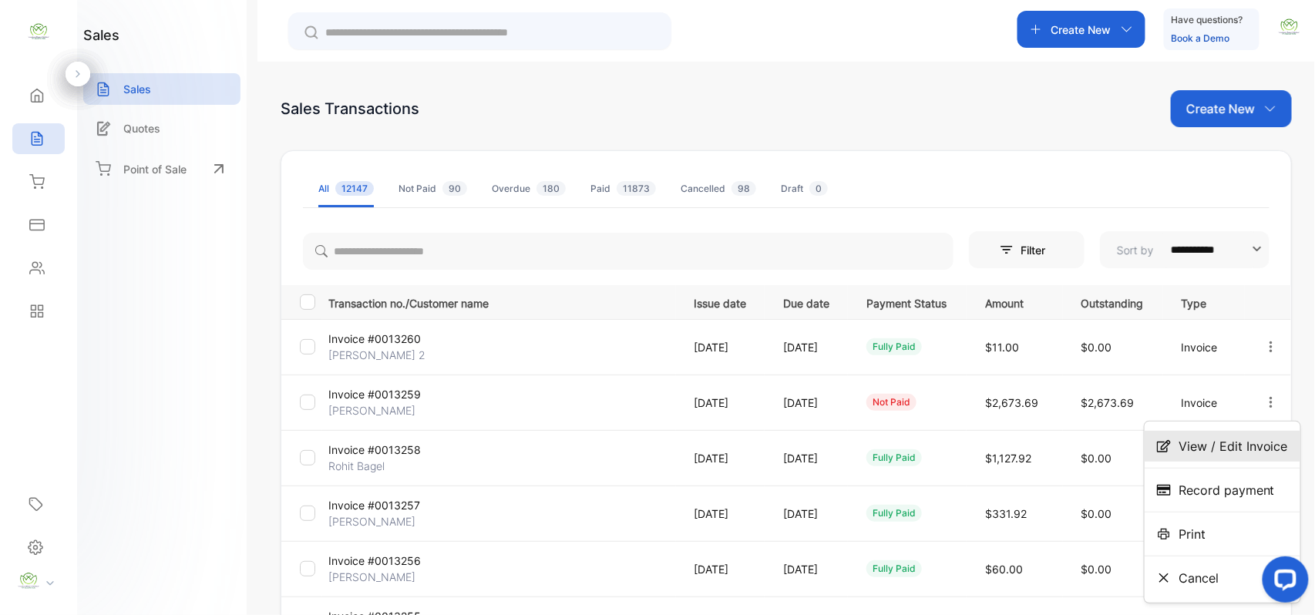
click at [1223, 448] on span "View / Edit Invoice" at bounding box center [1233, 446] width 109 height 18
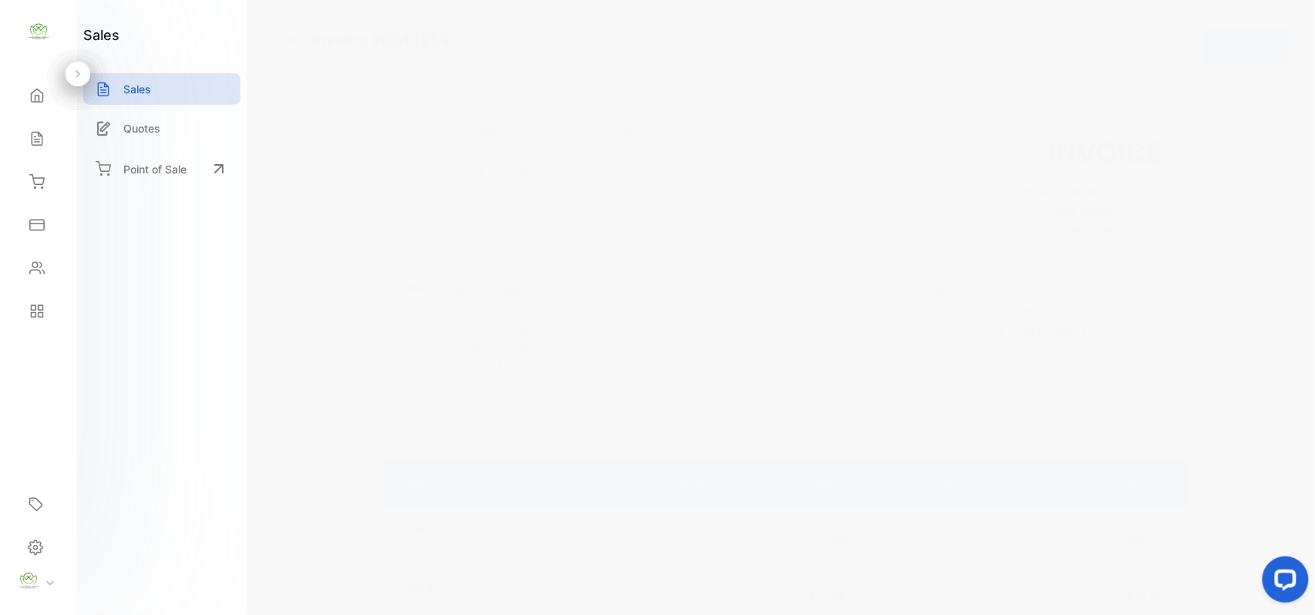
click at [1154, 47] on button "Edit Invoice" at bounding box center [1143, 47] width 89 height 37
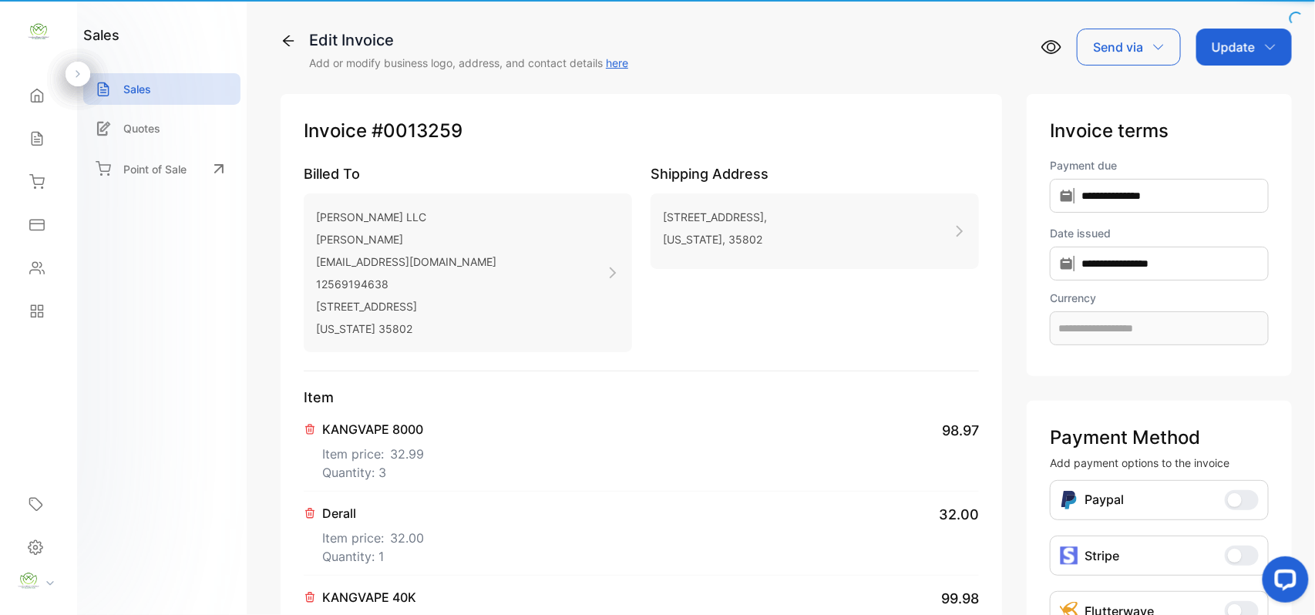
type input "**********"
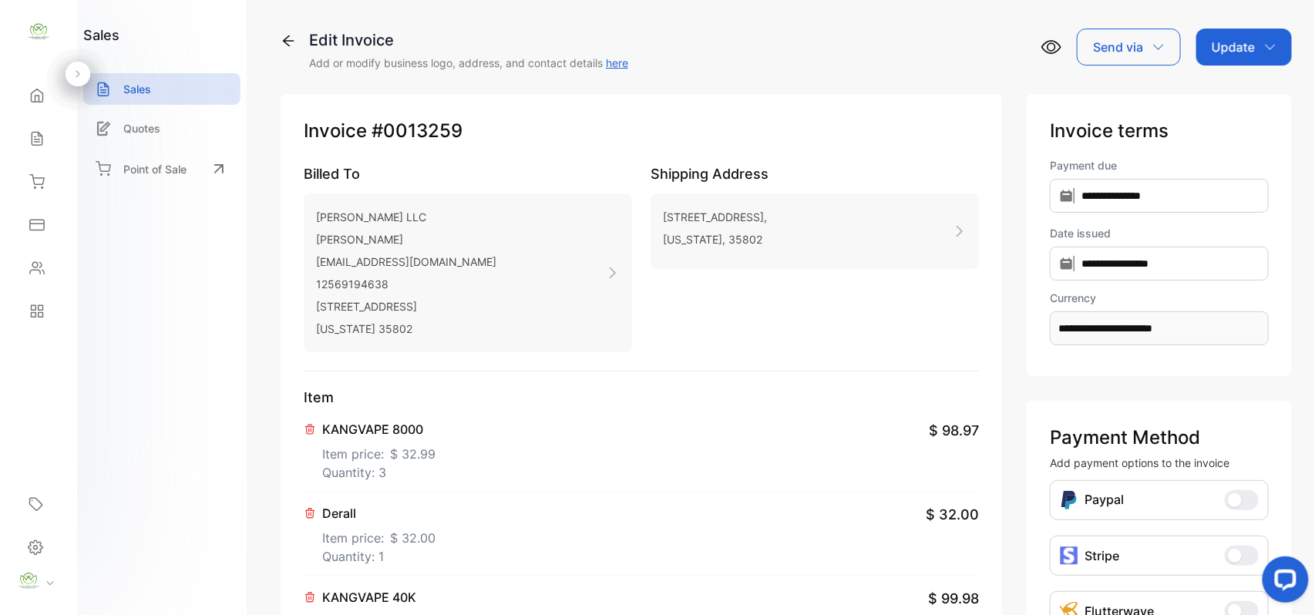
click at [370, 456] on p "Item price: $ 32.99" at bounding box center [378, 451] width 113 height 25
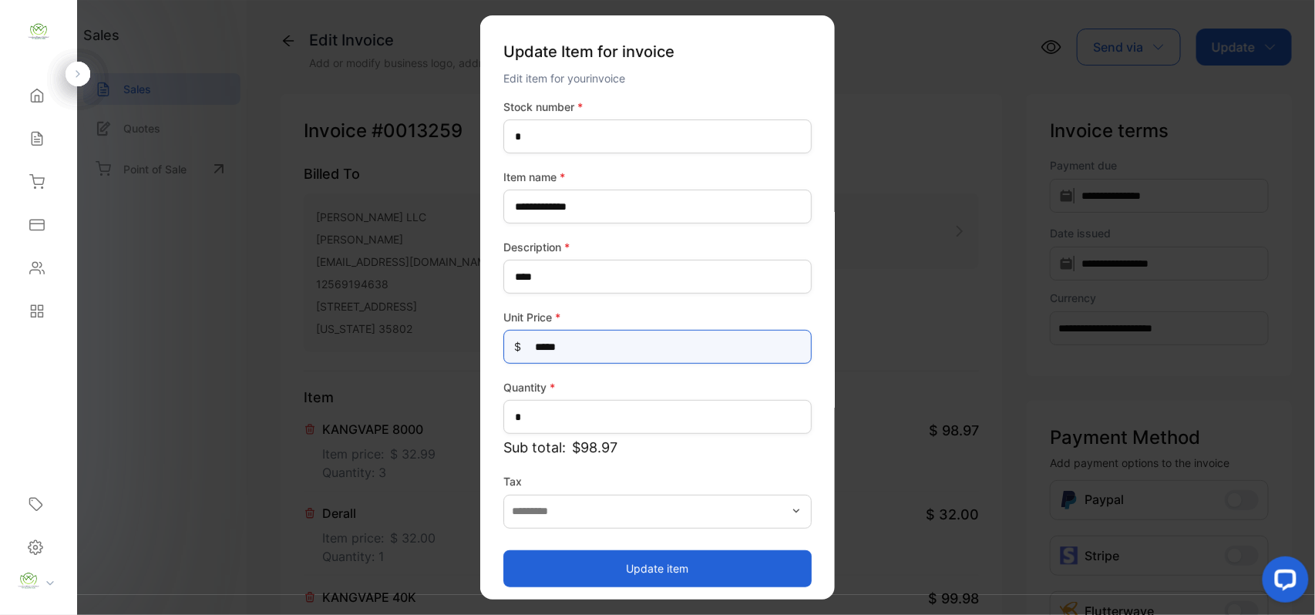
click at [617, 350] on Price-inputprice "*****" at bounding box center [657, 347] width 308 height 34
type Price-inputprice "**"
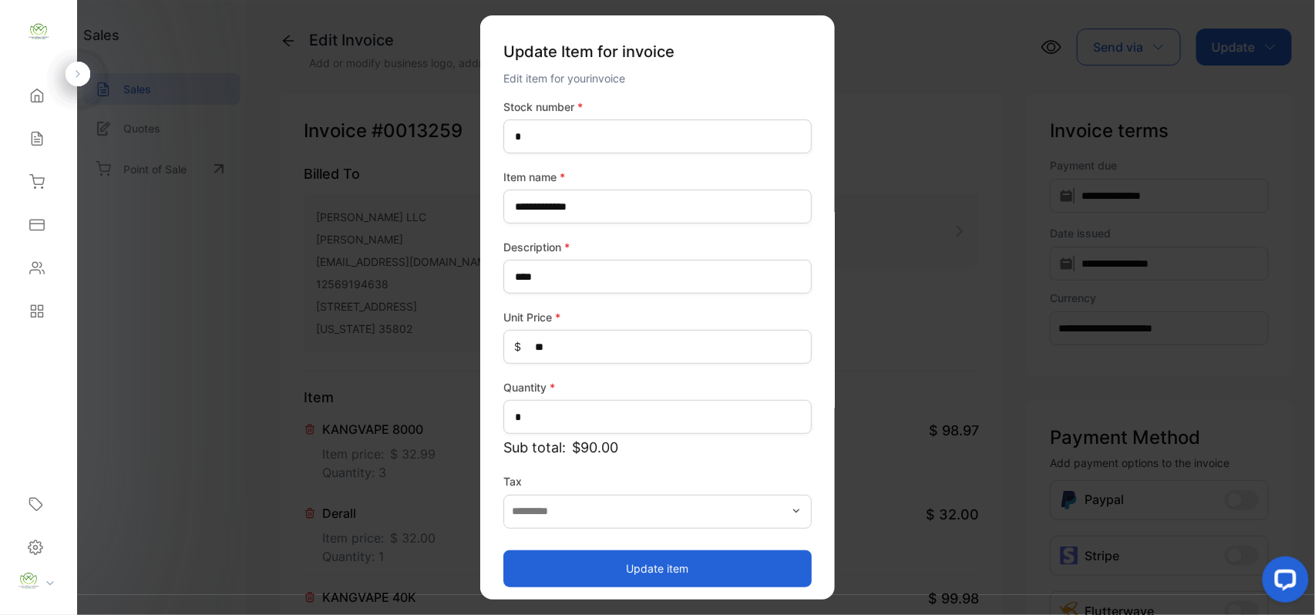
click at [540, 562] on button "Update item" at bounding box center [657, 568] width 308 height 37
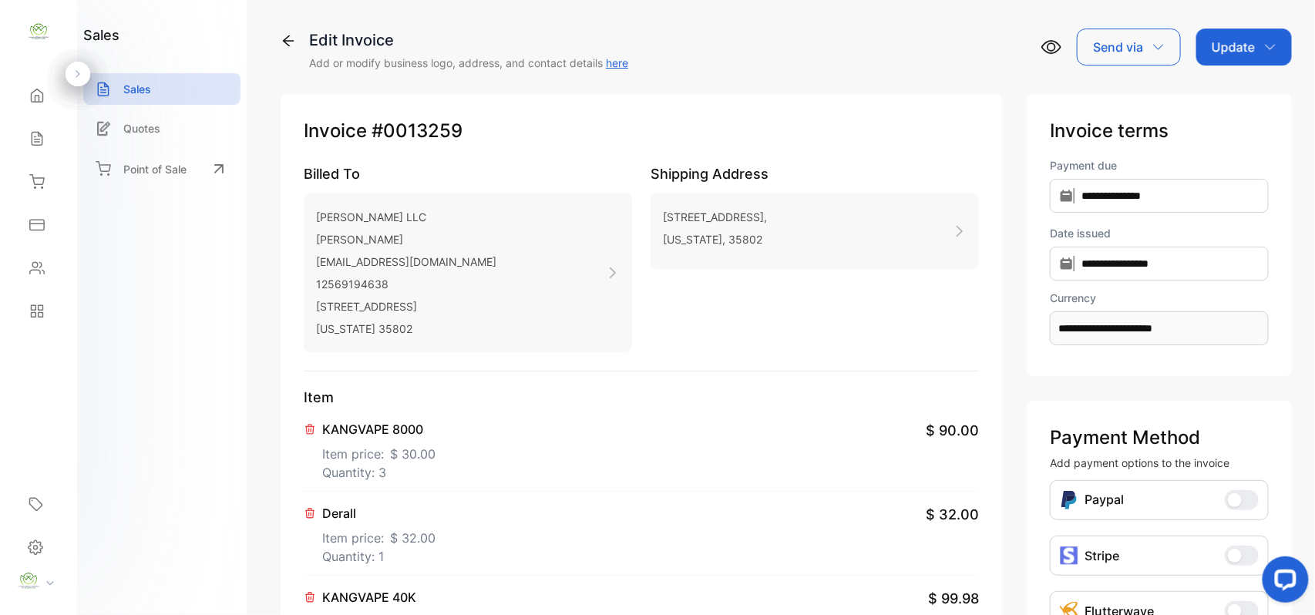
click at [356, 540] on p "Item price: $ 32.00" at bounding box center [378, 535] width 113 height 25
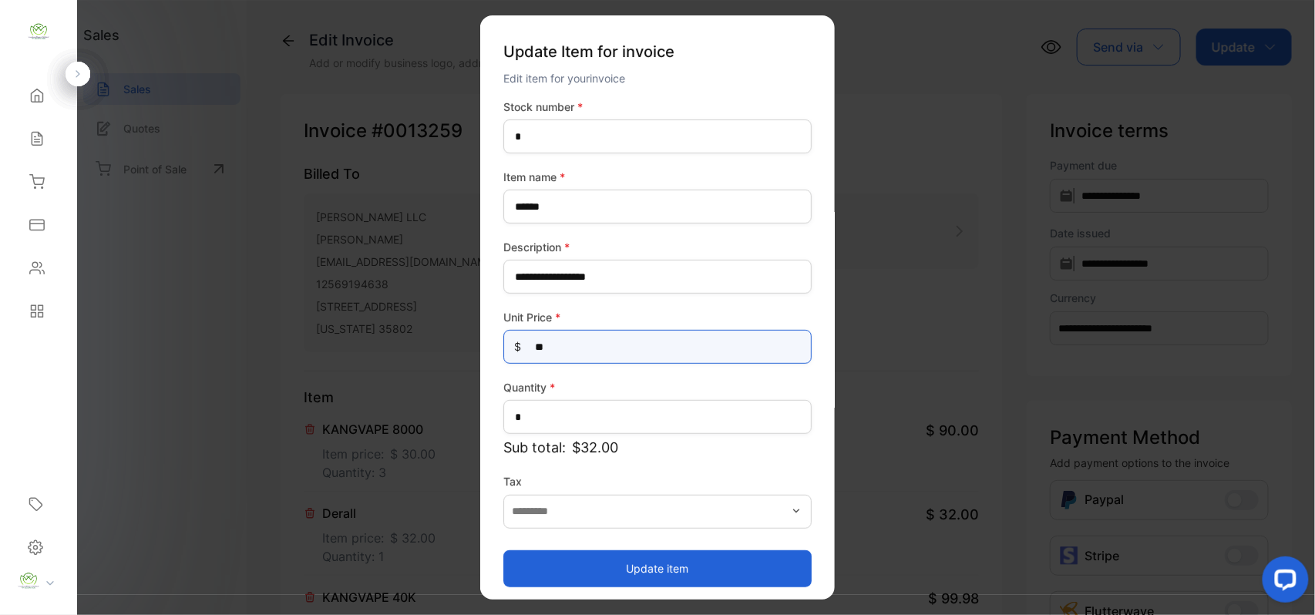
drag, startPoint x: 621, startPoint y: 347, endPoint x: 162, endPoint y: 410, distance: 463.7
type Price-inputprice "**"
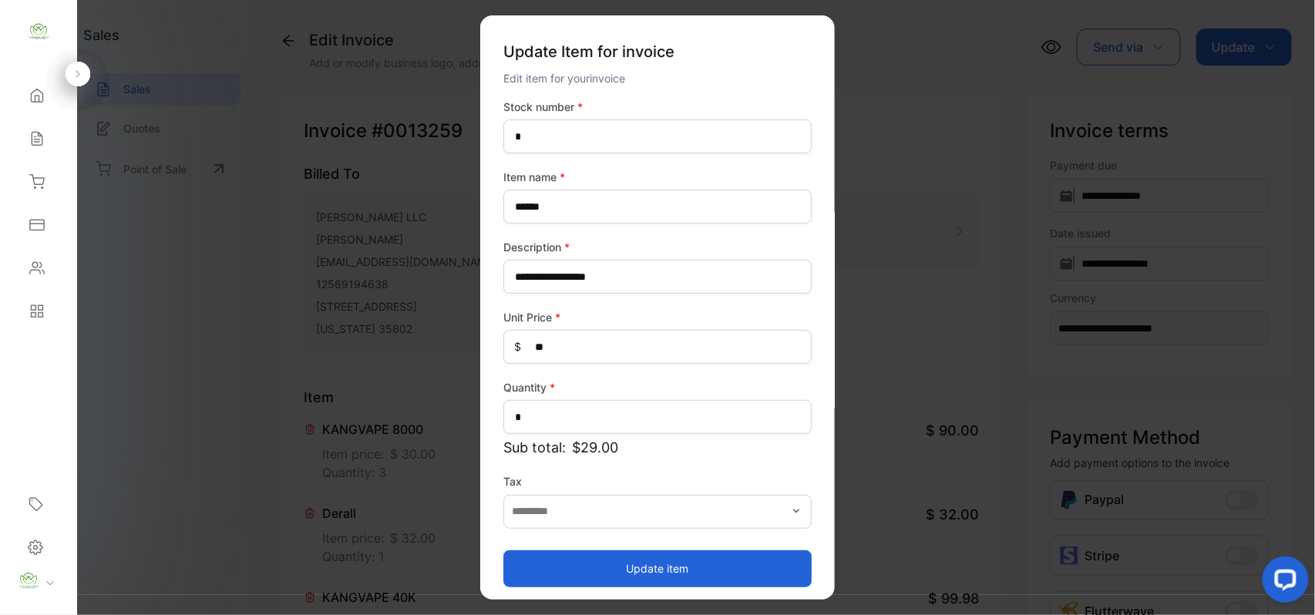
click at [530, 555] on button "Update item" at bounding box center [657, 568] width 308 height 37
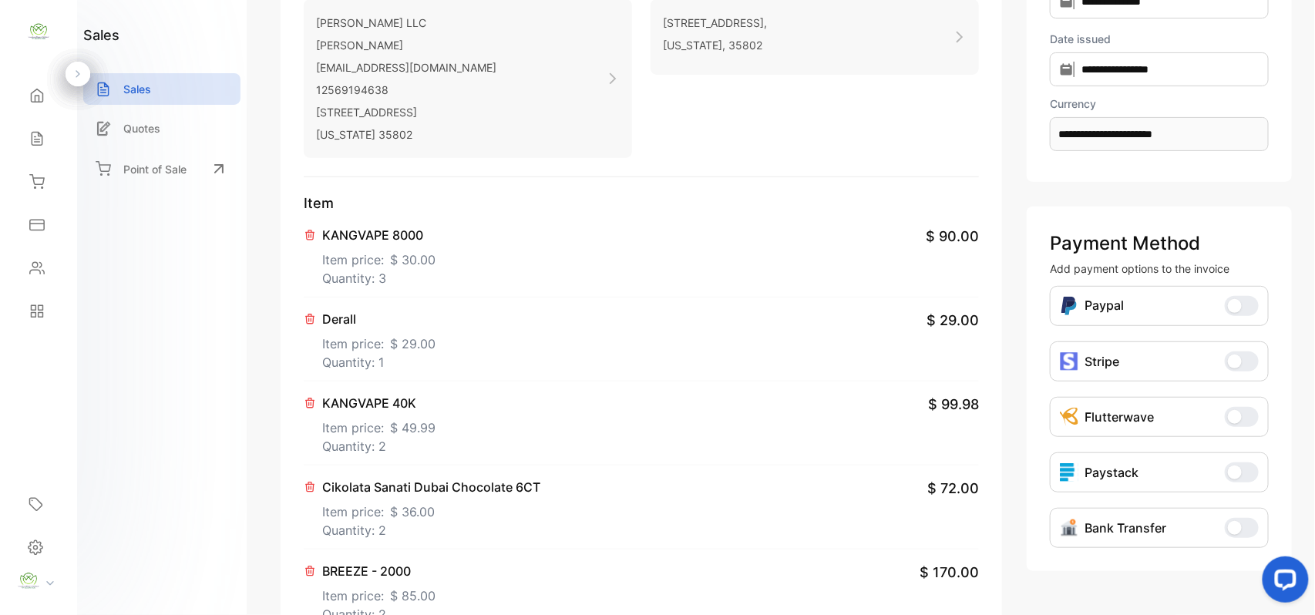
scroll to position [239, 0]
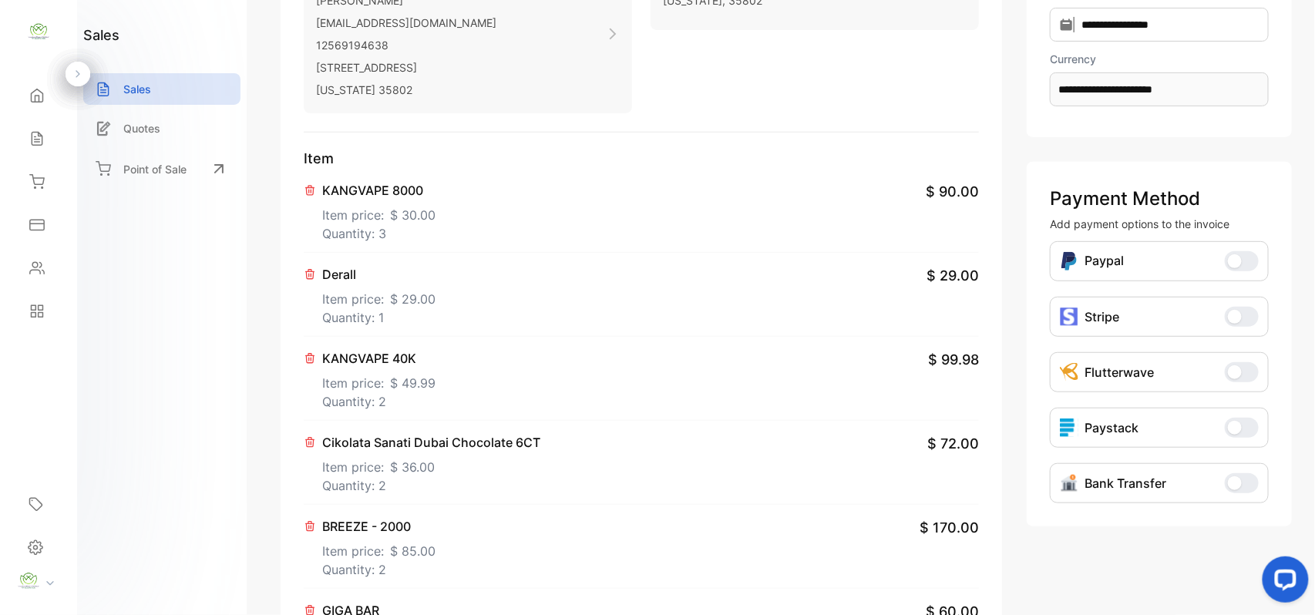
click at [364, 392] on p "Item price: $ 49.99" at bounding box center [378, 380] width 113 height 25
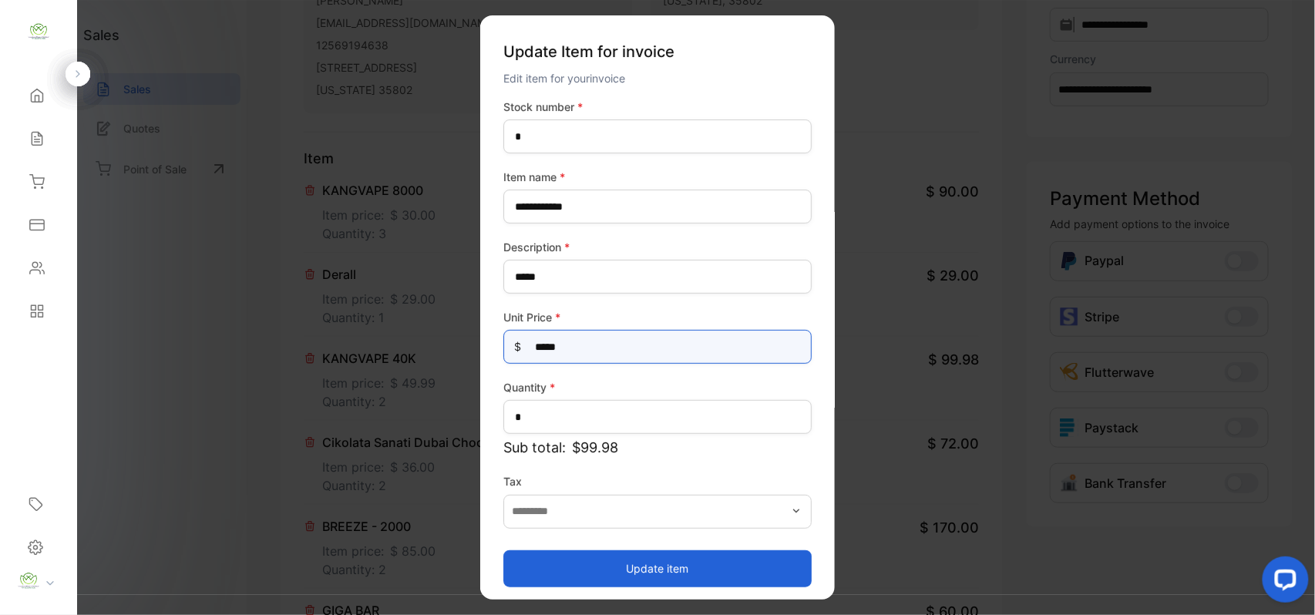
drag, startPoint x: 614, startPoint y: 338, endPoint x: 59, endPoint y: 352, distance: 554.4
click at [10, 358] on div "Convenience Demand Wholesale LLC Convenience Demand Wholesale LLC Home Home Sal…" at bounding box center [657, 323] width 1315 height 646
type Price-inputprice "*****"
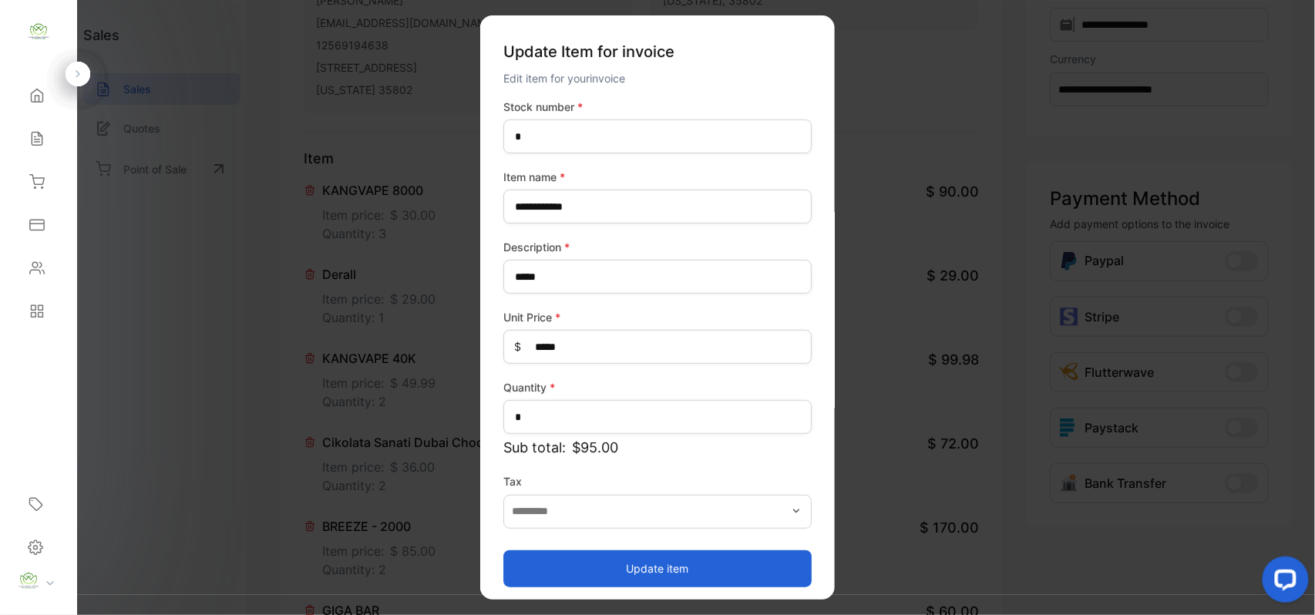
click at [604, 571] on button "Update item" at bounding box center [657, 568] width 308 height 37
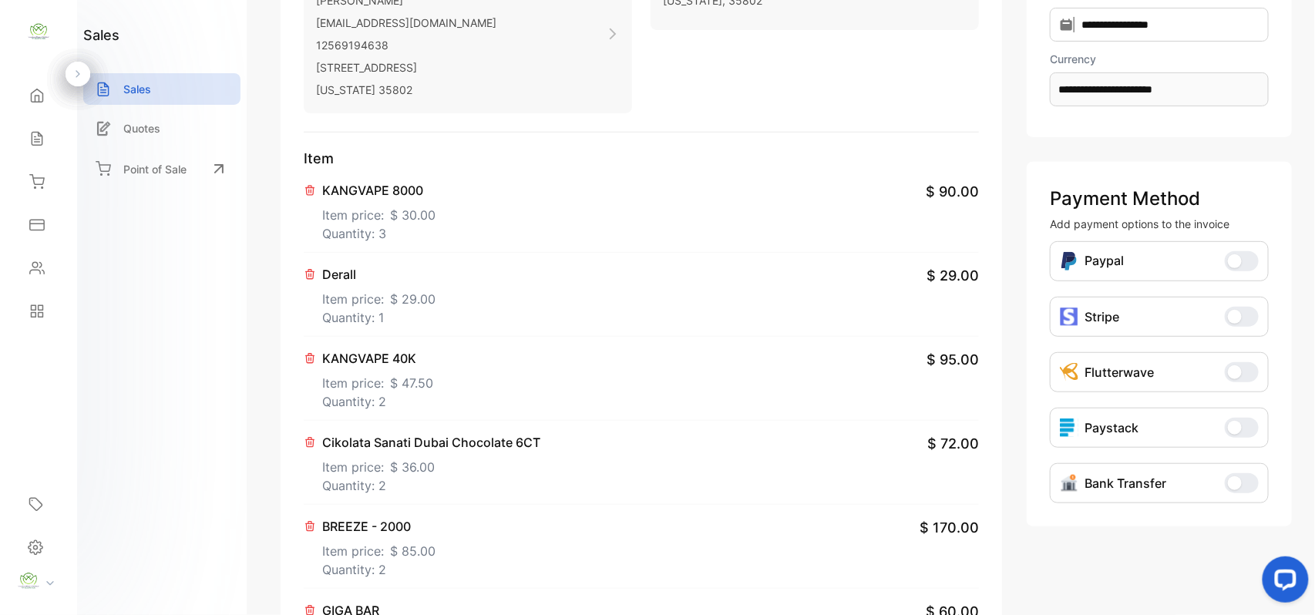
click at [358, 473] on p "Item price: $ 36.00" at bounding box center [431, 464] width 218 height 25
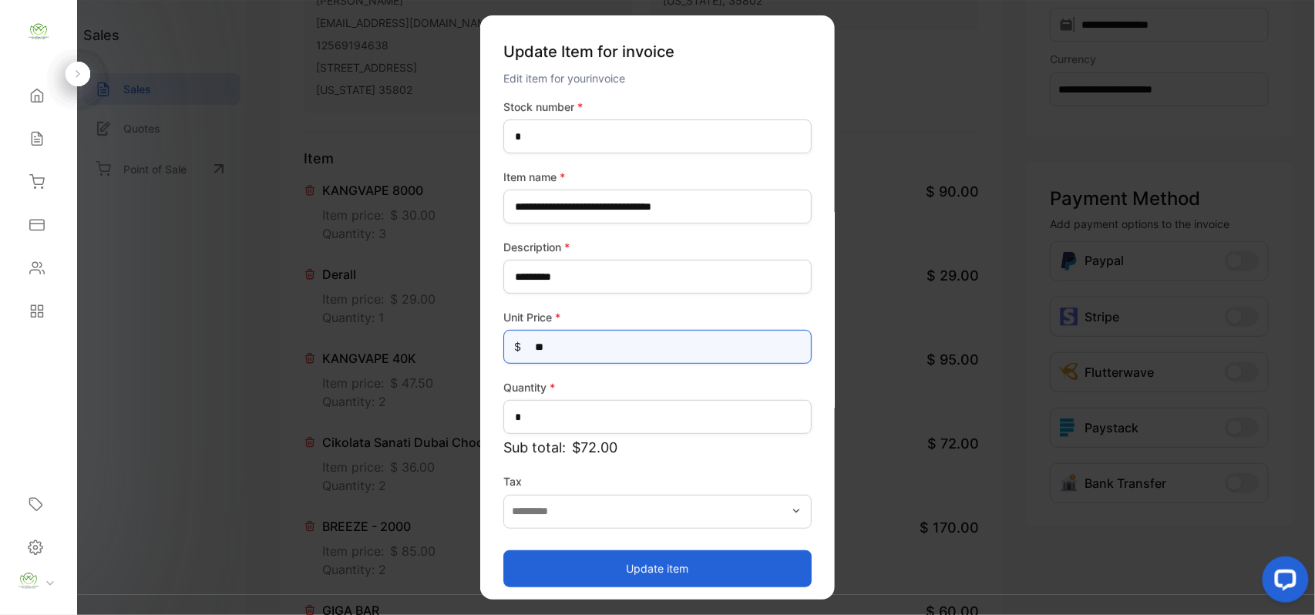
drag, startPoint x: 624, startPoint y: 343, endPoint x: 270, endPoint y: 371, distance: 354.9
type Price-inputprice "**"
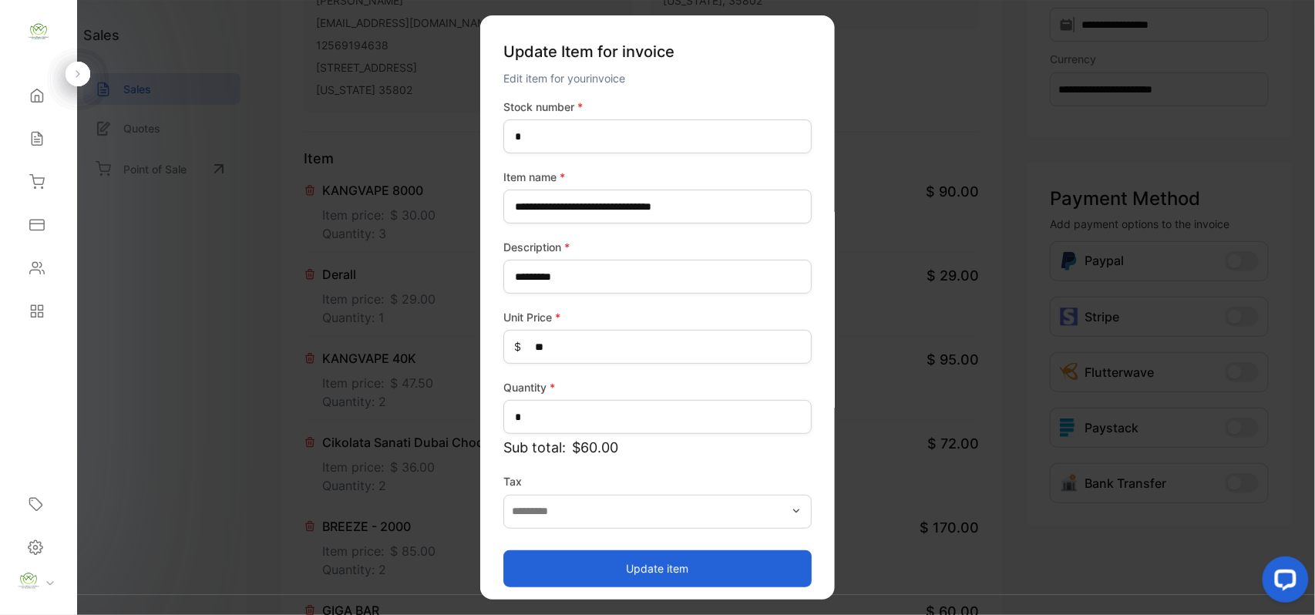
click at [531, 563] on button "Update item" at bounding box center [657, 568] width 308 height 37
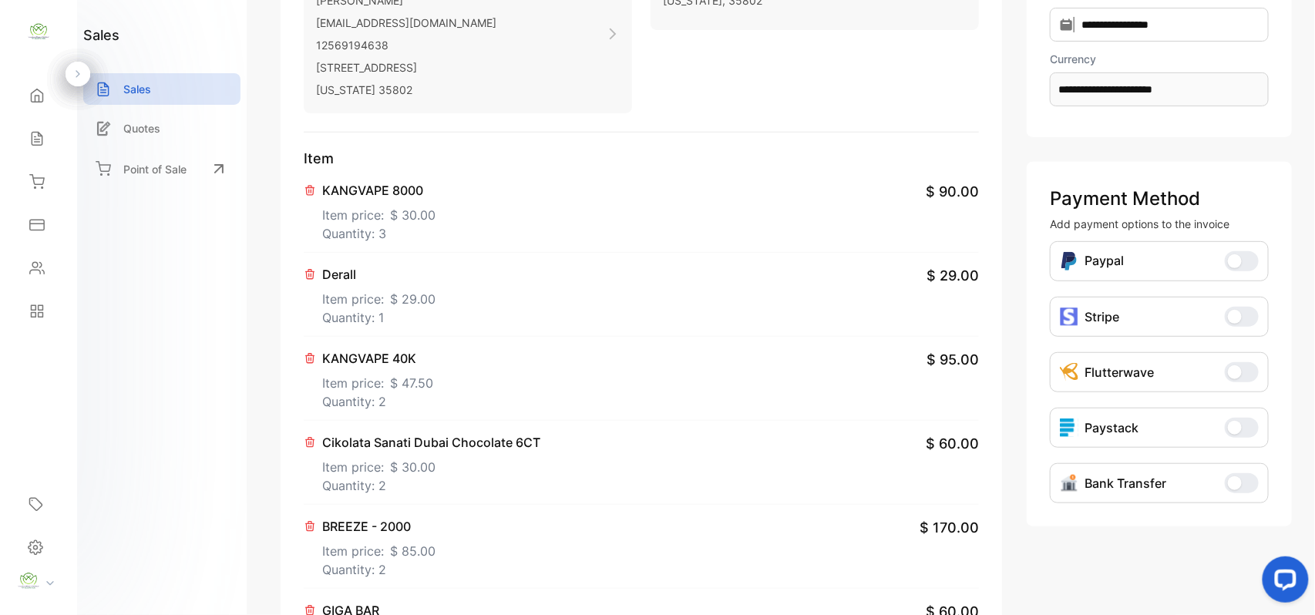
click at [370, 558] on p "Item price: $ 85.00" at bounding box center [378, 548] width 113 height 25
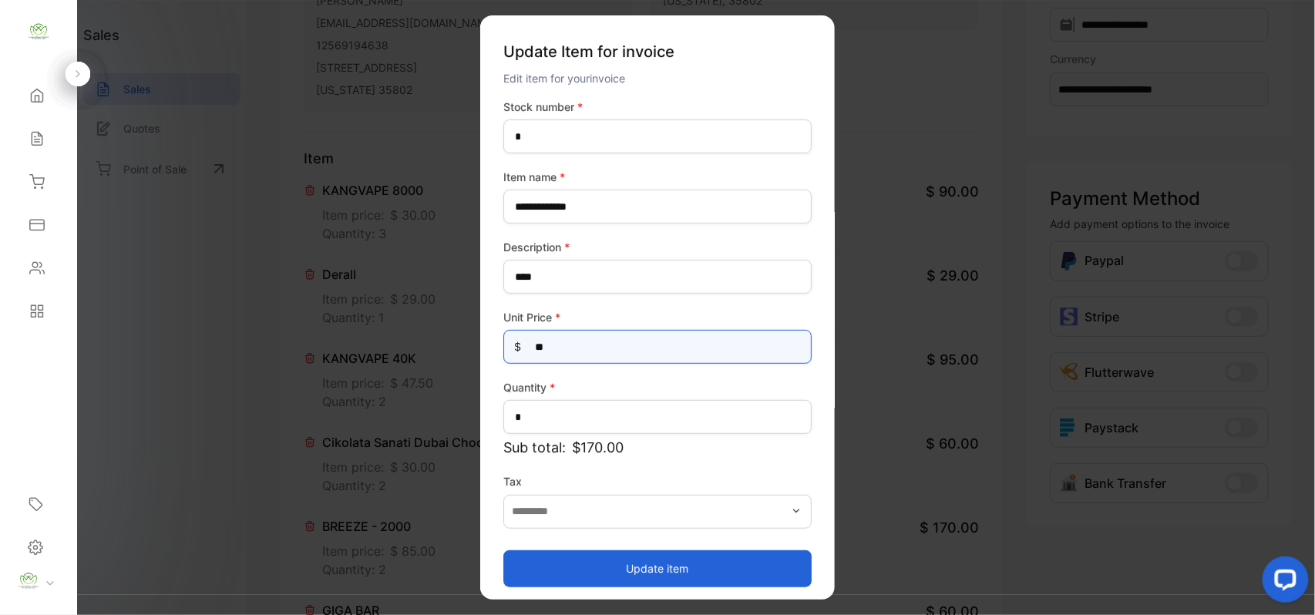
click at [611, 355] on Price-inputprice "**" at bounding box center [657, 347] width 308 height 34
type Price-inputprice "*"
type Price-inputprice "**"
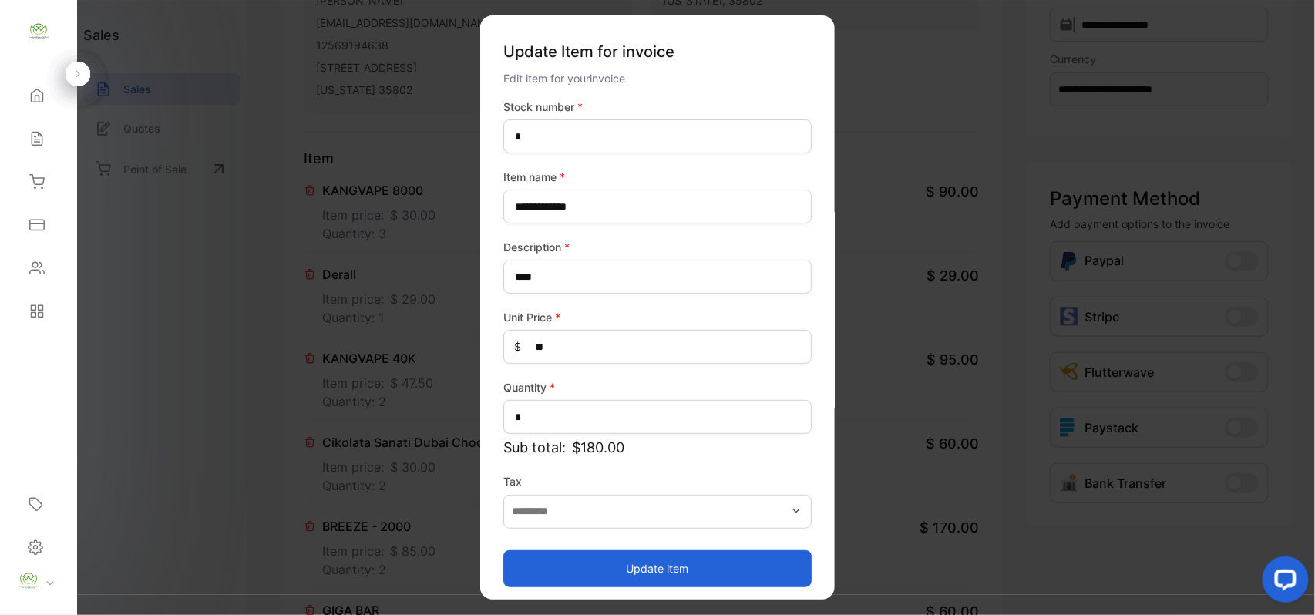
click at [627, 562] on button "Update item" at bounding box center [657, 568] width 308 height 37
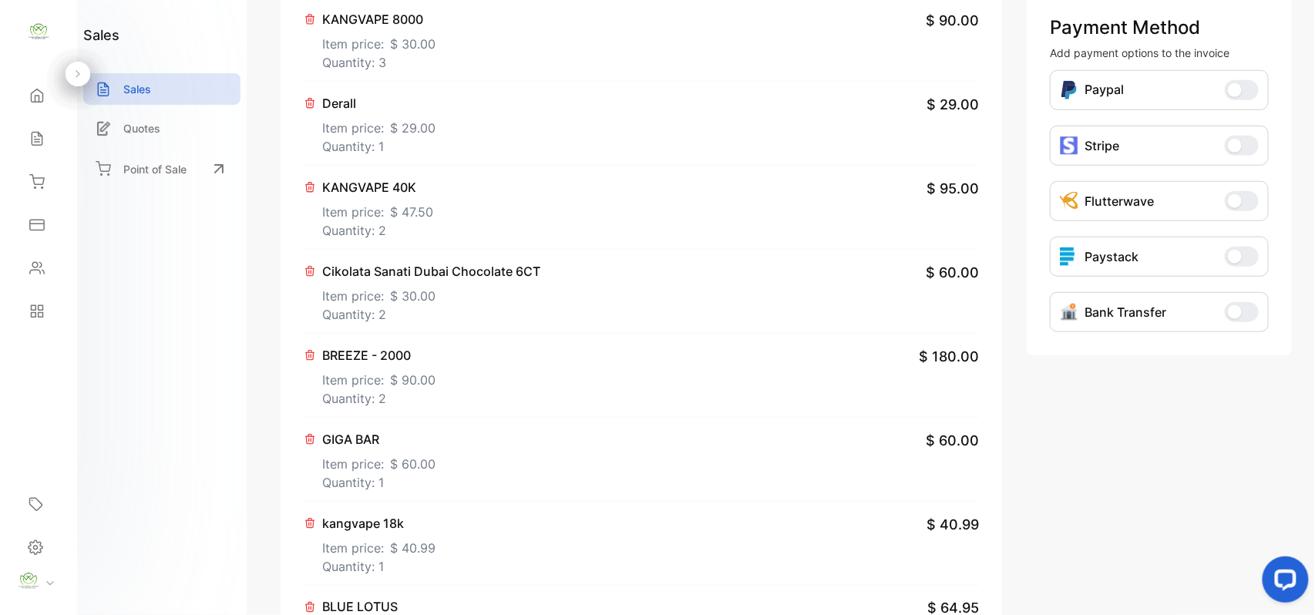
scroll to position [479, 0]
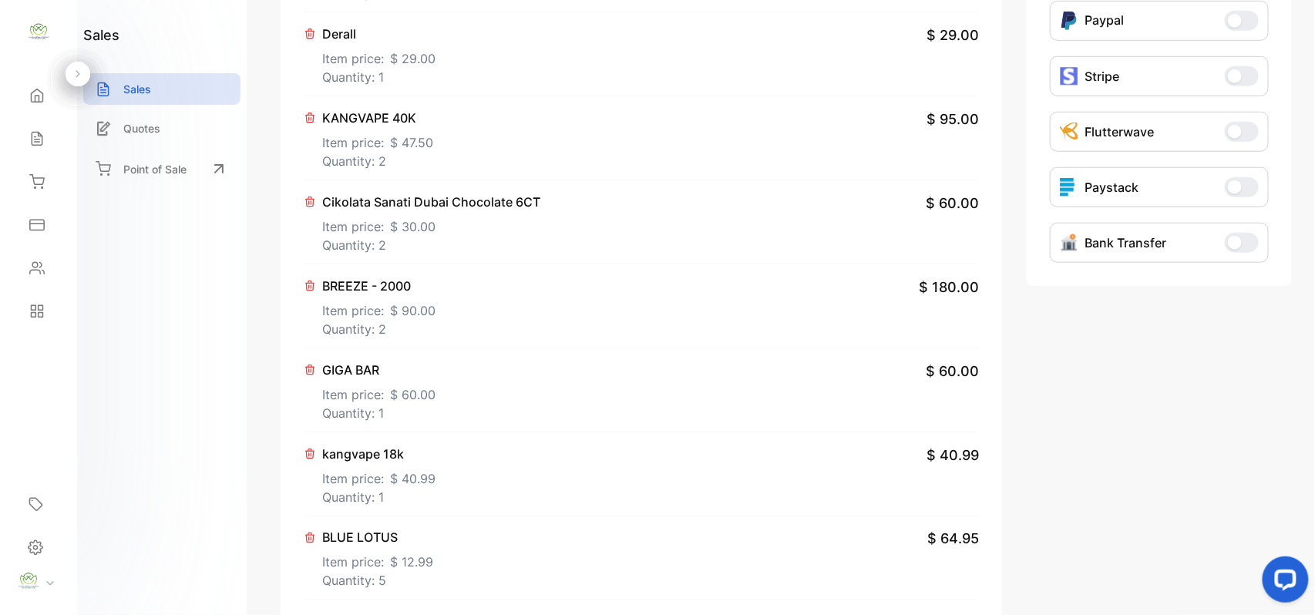
click at [355, 393] on p "Item price: $ 60.00" at bounding box center [378, 391] width 113 height 25
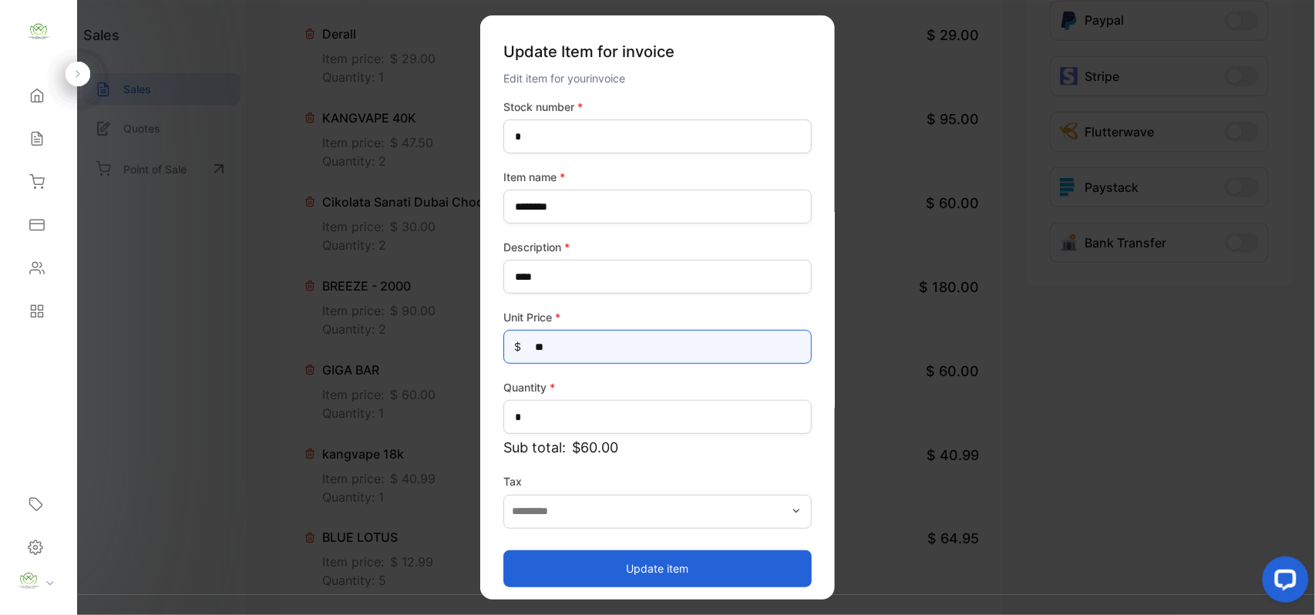
drag, startPoint x: 609, startPoint y: 347, endPoint x: 425, endPoint y: 350, distance: 183.5
type Price-inputprice "**"
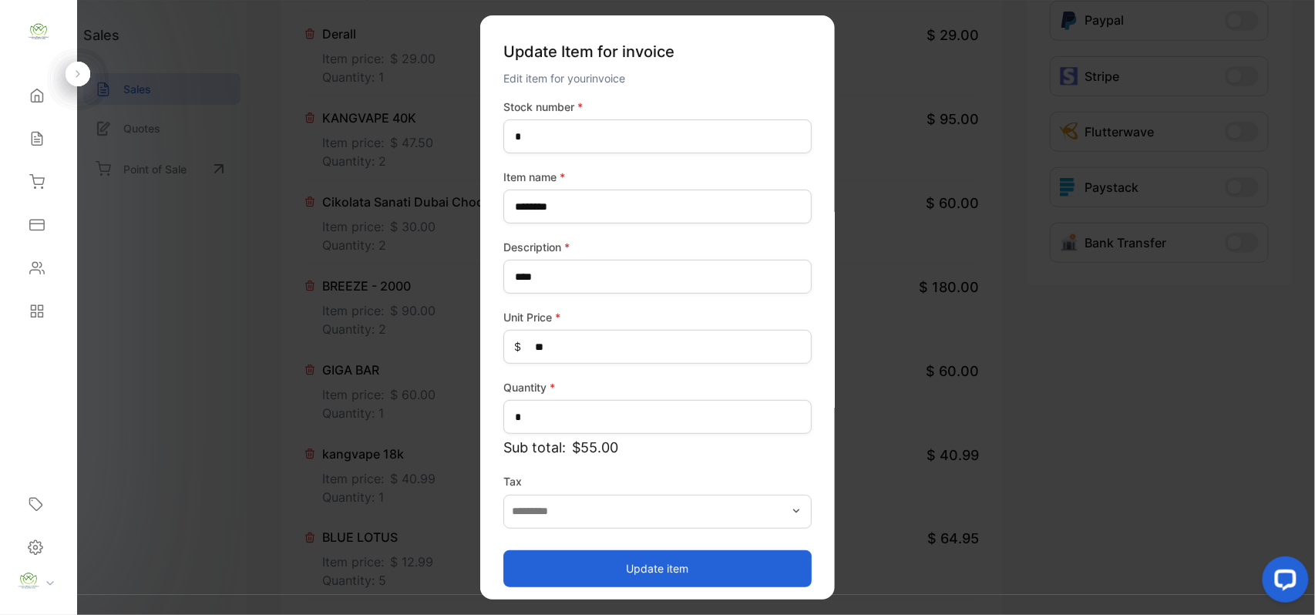
click at [549, 564] on button "Update item" at bounding box center [657, 568] width 308 height 37
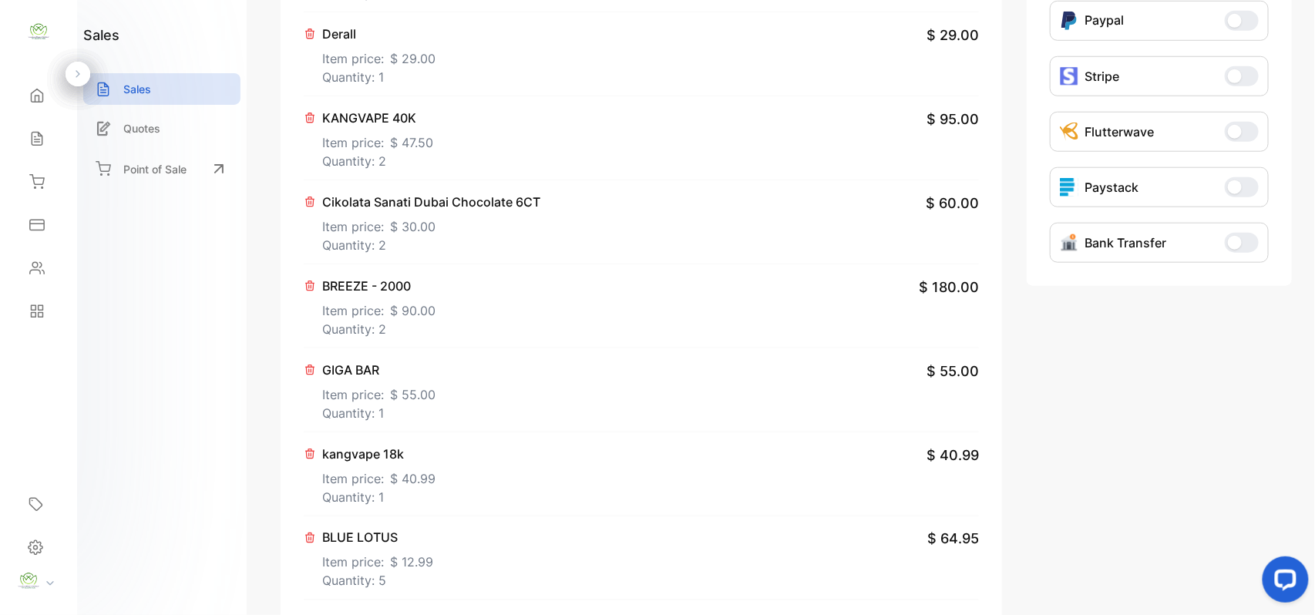
click at [379, 488] on p "Item price: $ 40.99" at bounding box center [378, 475] width 113 height 25
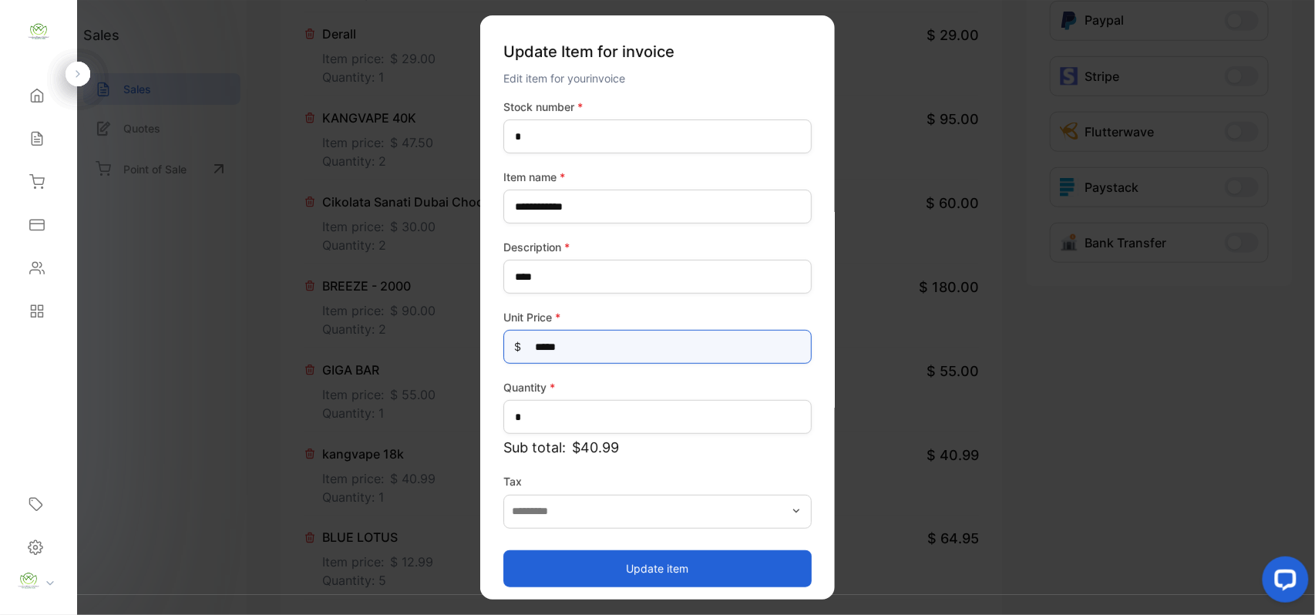
click at [654, 345] on Price-inputprice "*****" at bounding box center [657, 347] width 308 height 34
type Price-inputprice "***"
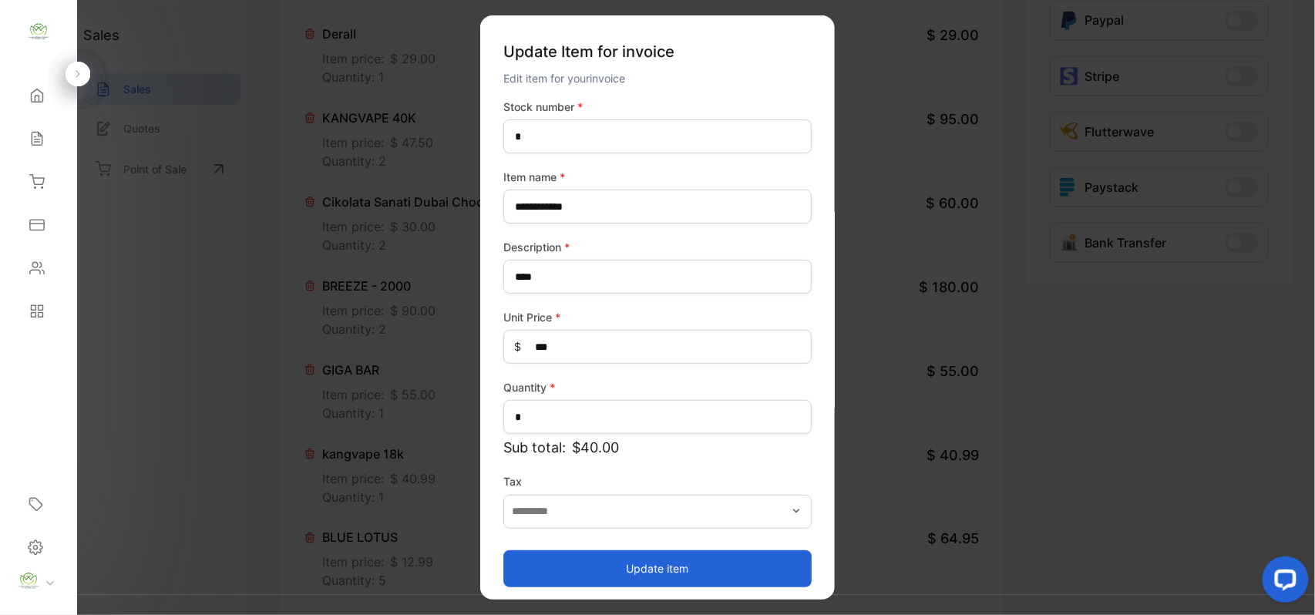
click at [541, 561] on button "Update item" at bounding box center [657, 568] width 308 height 37
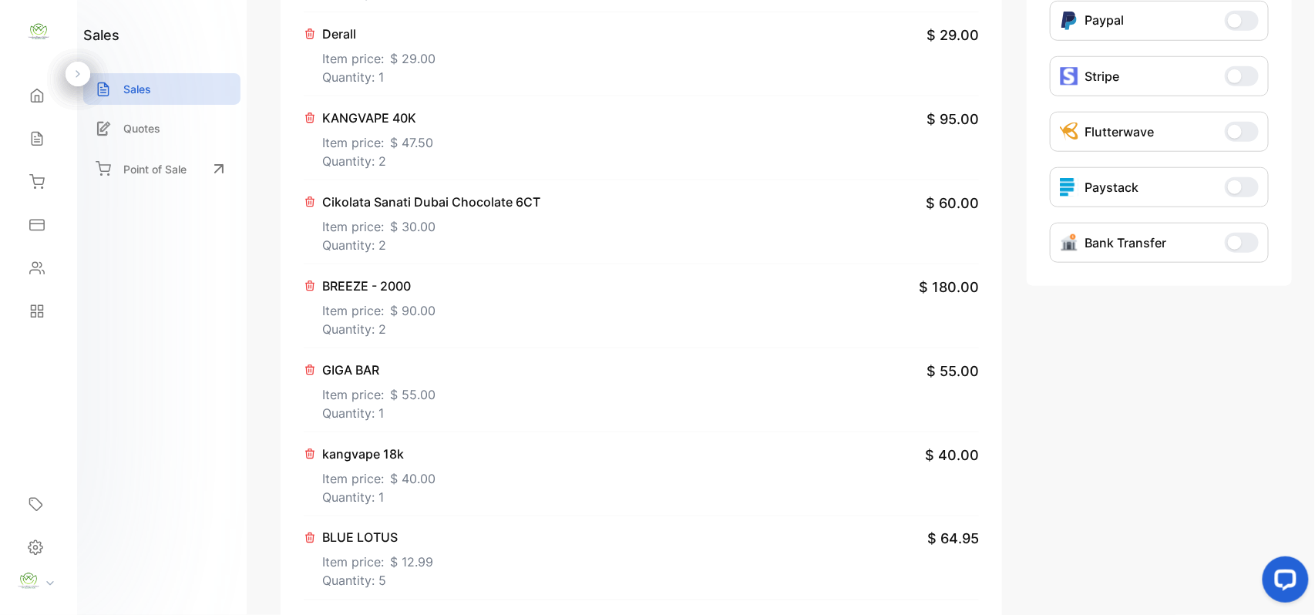
click at [365, 569] on p "Item price: $ 12.99" at bounding box center [377, 559] width 111 height 25
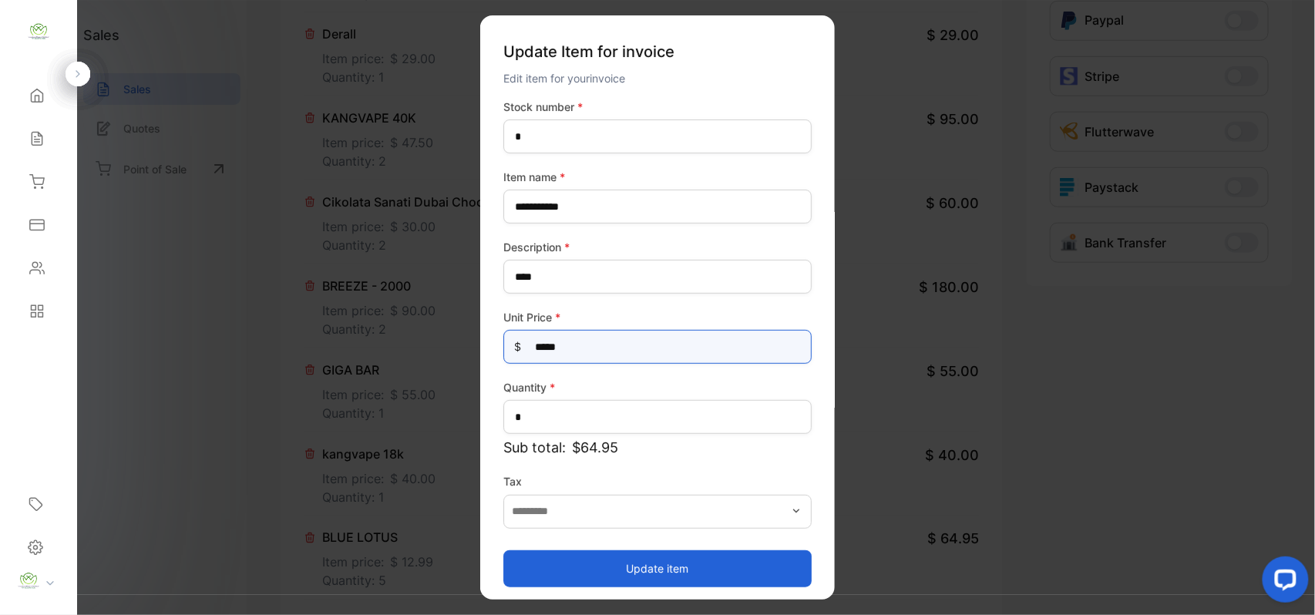
drag, startPoint x: 612, startPoint y: 355, endPoint x: 264, endPoint y: 355, distance: 348.4
type Price-inputprice "*"
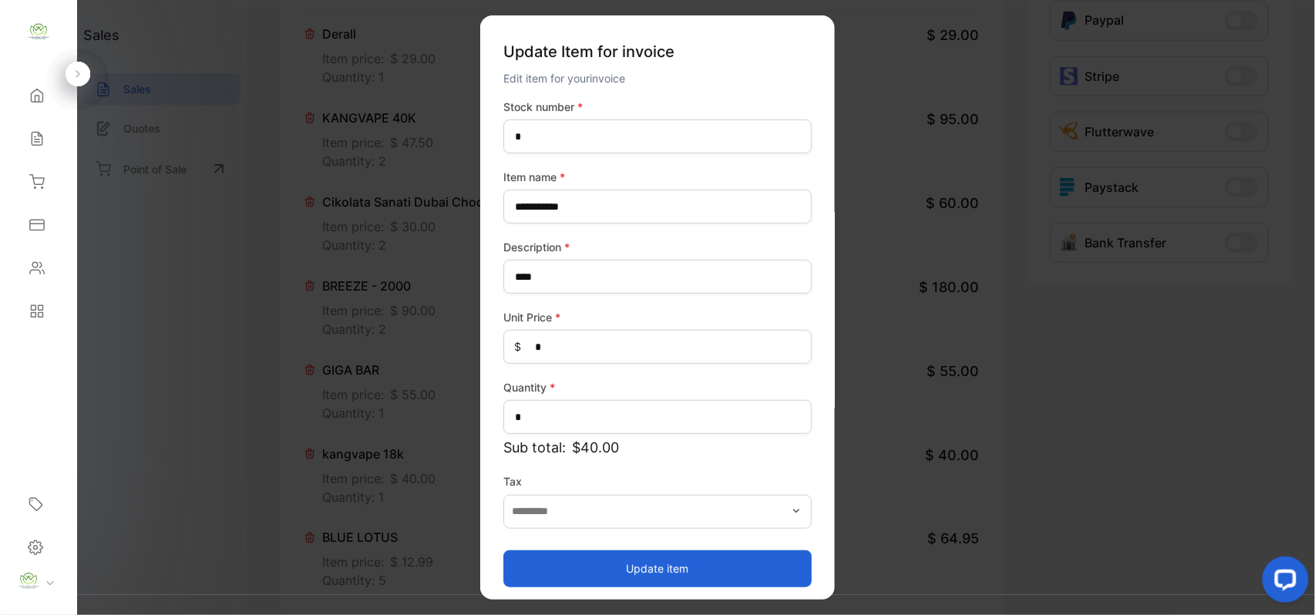
click at [540, 560] on button "Update item" at bounding box center [657, 568] width 308 height 37
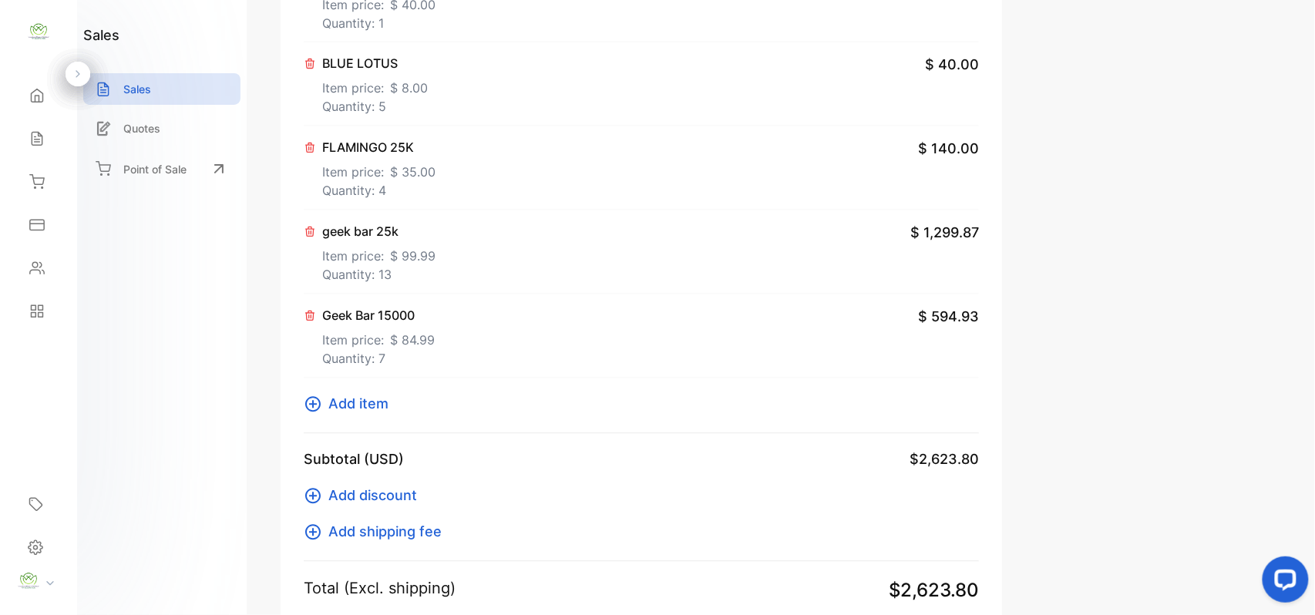
scroll to position [959, 0]
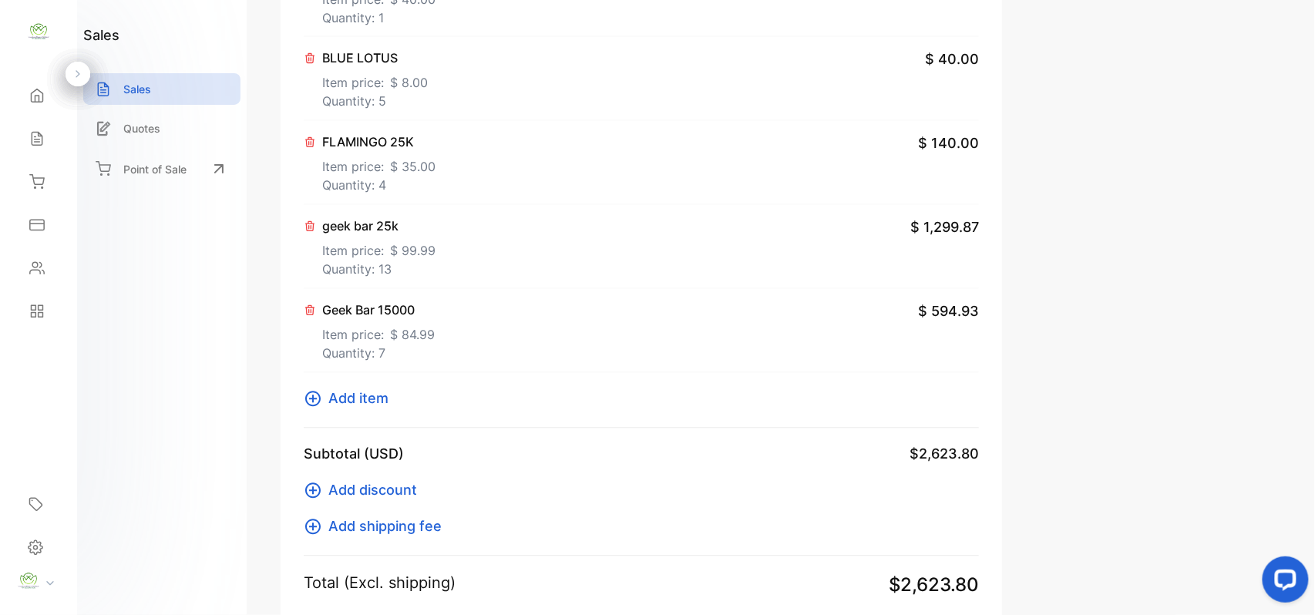
click at [355, 91] on p "Item price: $ 8.00" at bounding box center [375, 80] width 106 height 25
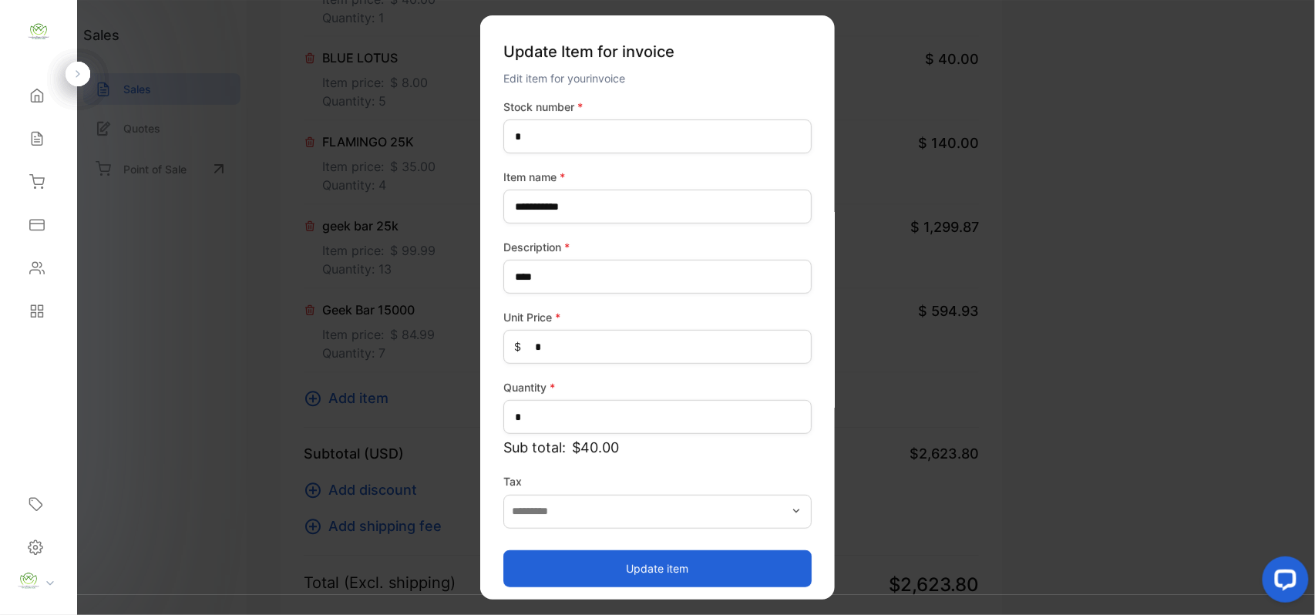
click at [564, 562] on button "Update item" at bounding box center [657, 568] width 308 height 37
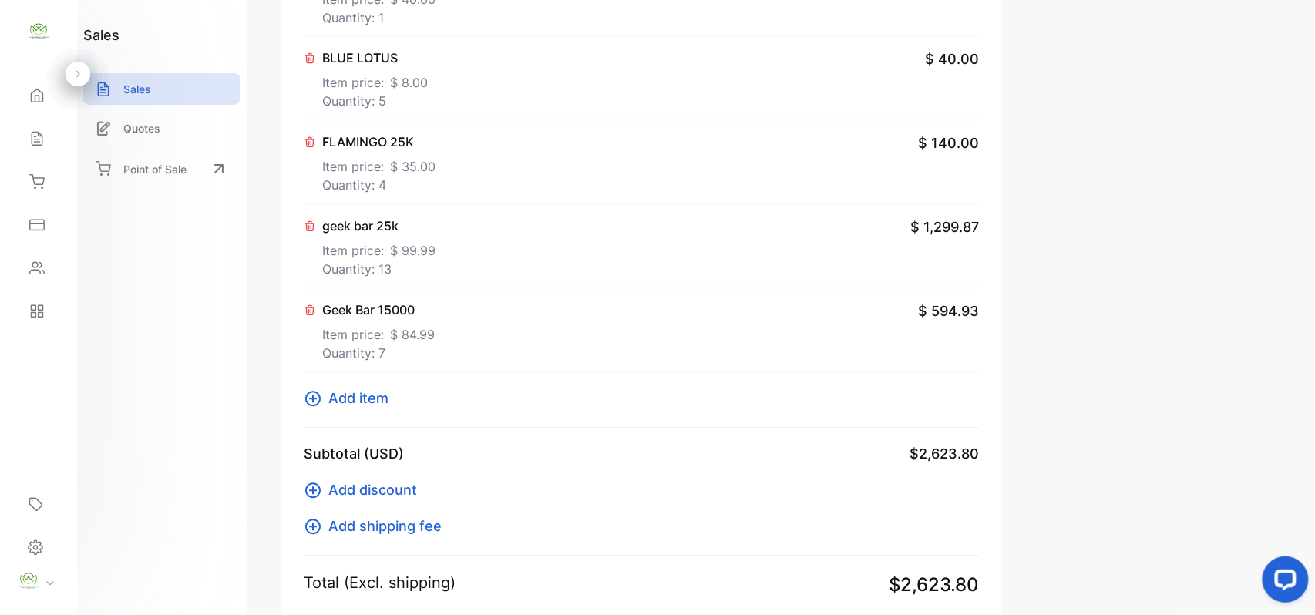
click at [349, 179] on p "Quantity: 4" at bounding box center [378, 186] width 113 height 18
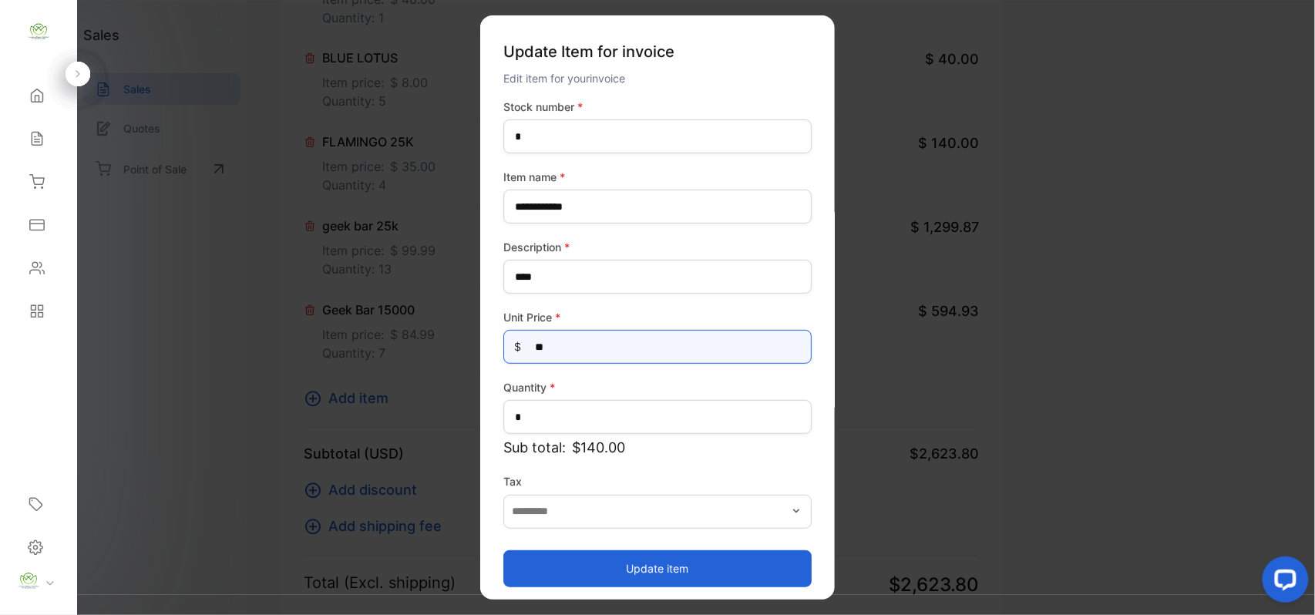
drag, startPoint x: 654, startPoint y: 353, endPoint x: 222, endPoint y: 328, distance: 432.4
type Price-inputprice "*****"
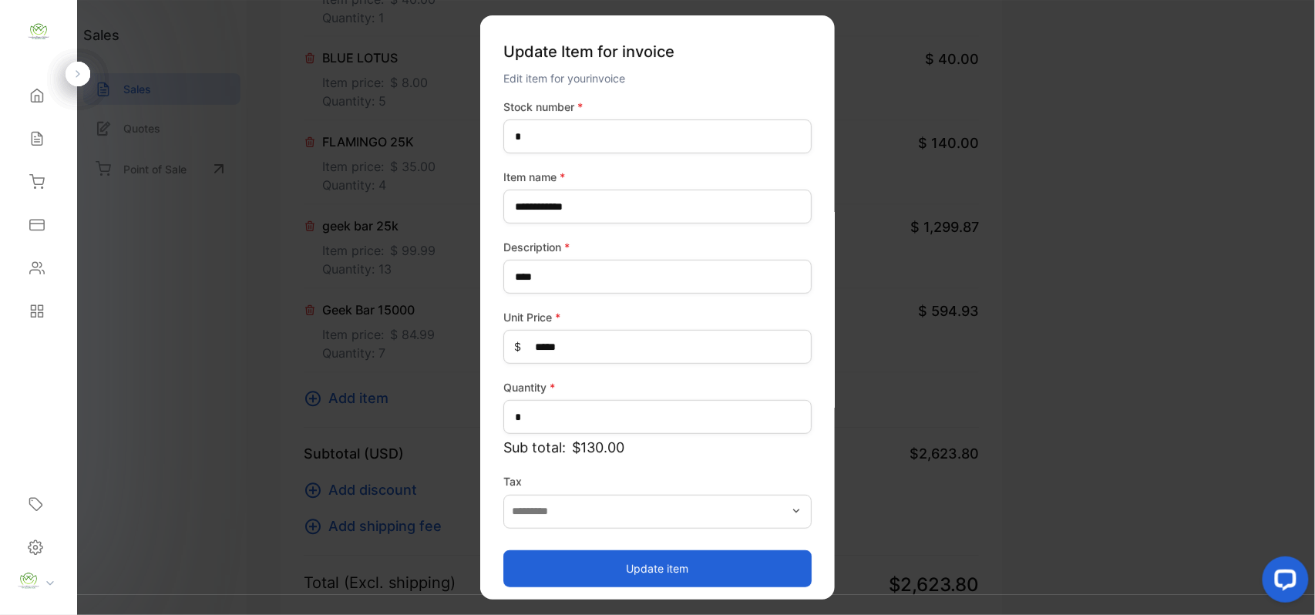
click at [533, 572] on button "Update item" at bounding box center [657, 568] width 308 height 37
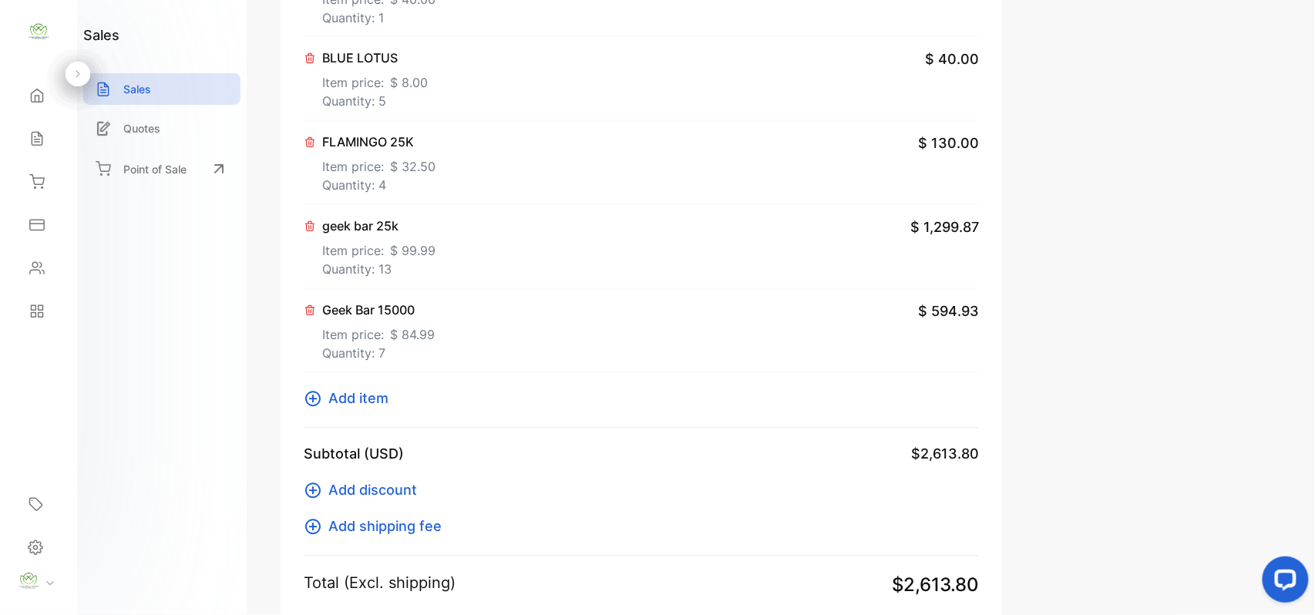
click at [358, 261] on p "Item price: $ 99.99" at bounding box center [378, 248] width 113 height 25
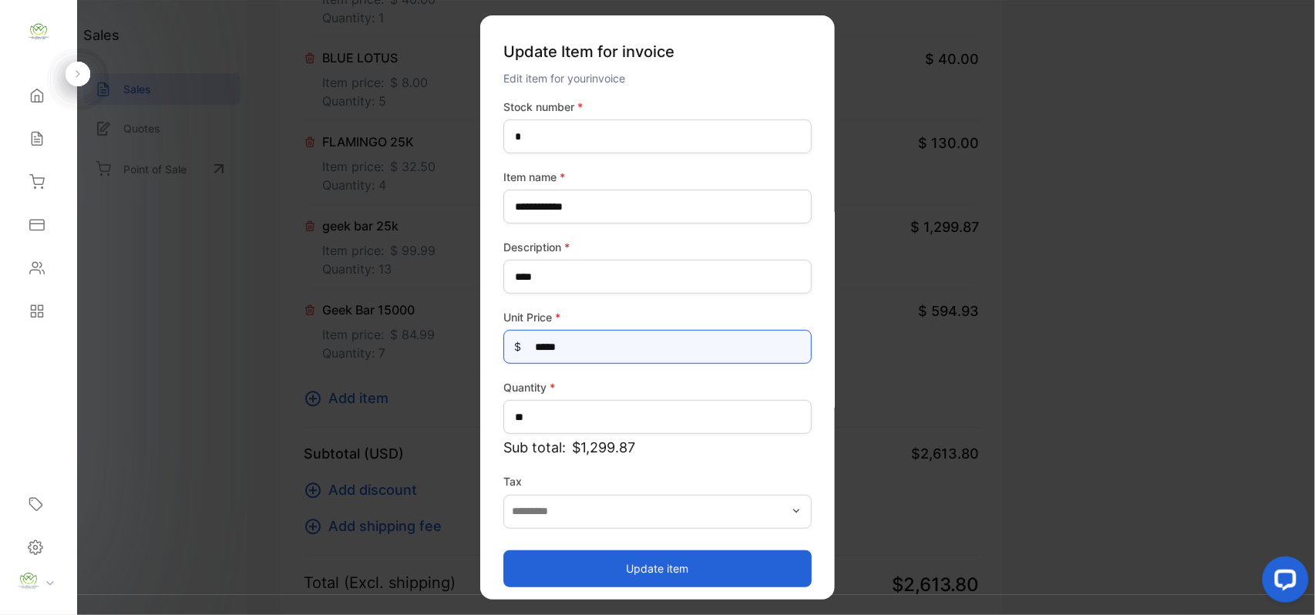
drag, startPoint x: 617, startPoint y: 348, endPoint x: 296, endPoint y: 372, distance: 322.3
type Price-inputprice "**"
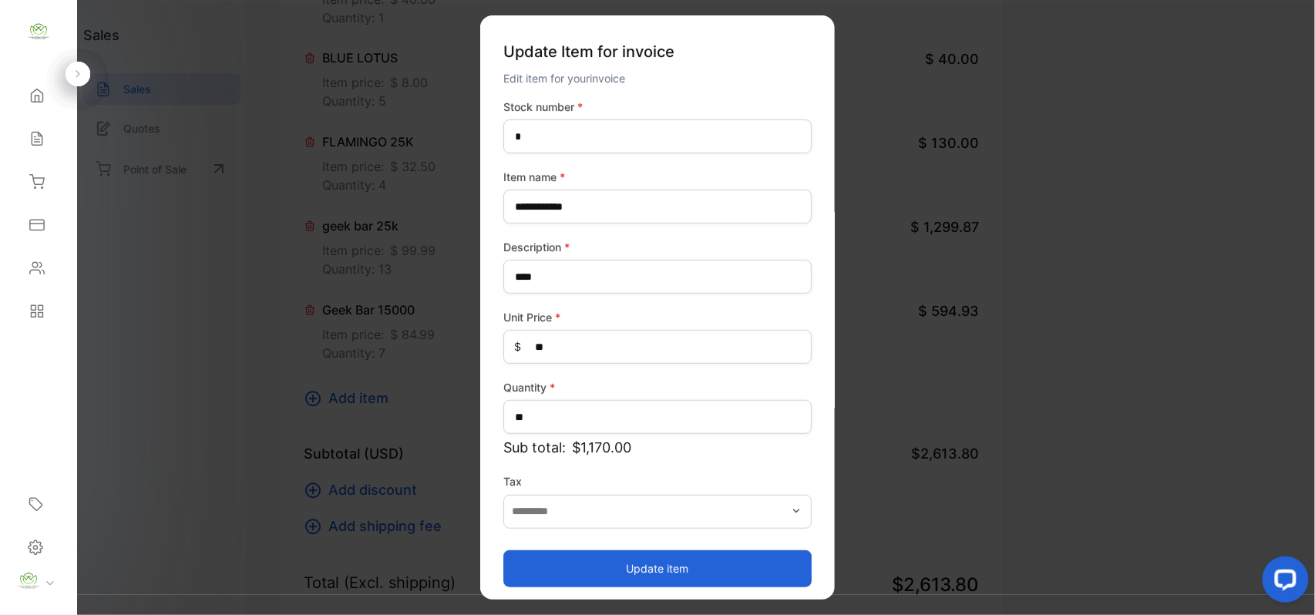
click at [572, 571] on button "Update item" at bounding box center [657, 568] width 308 height 37
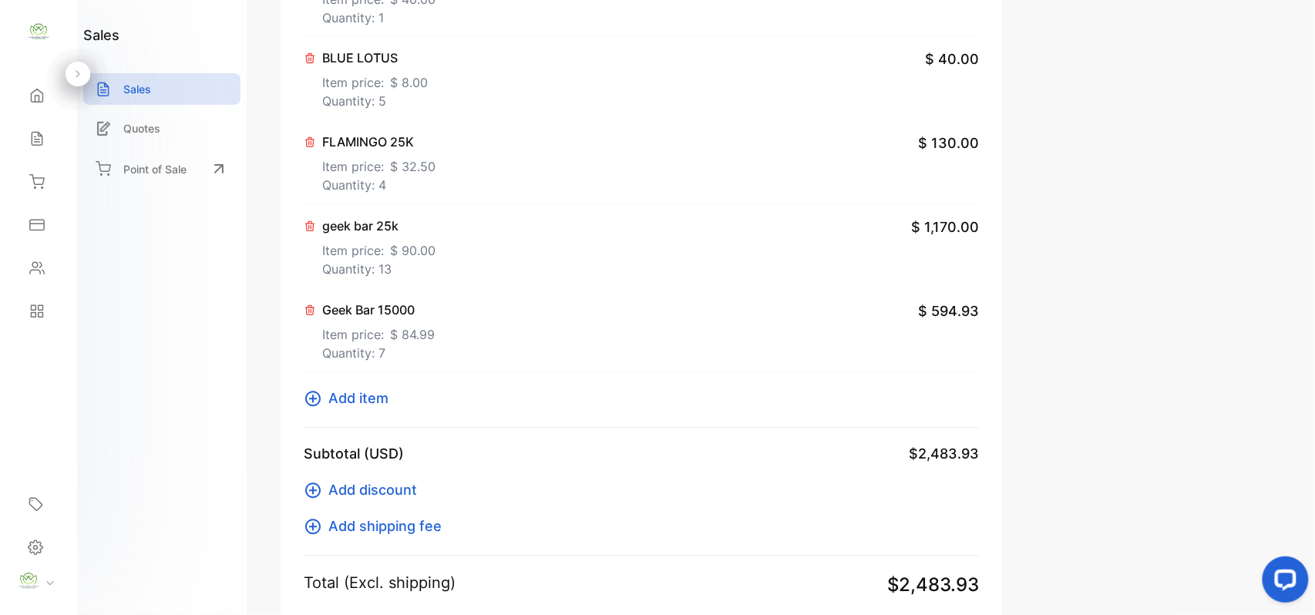
click at [386, 337] on p "Item price: $ 84.99" at bounding box center [378, 332] width 113 height 25
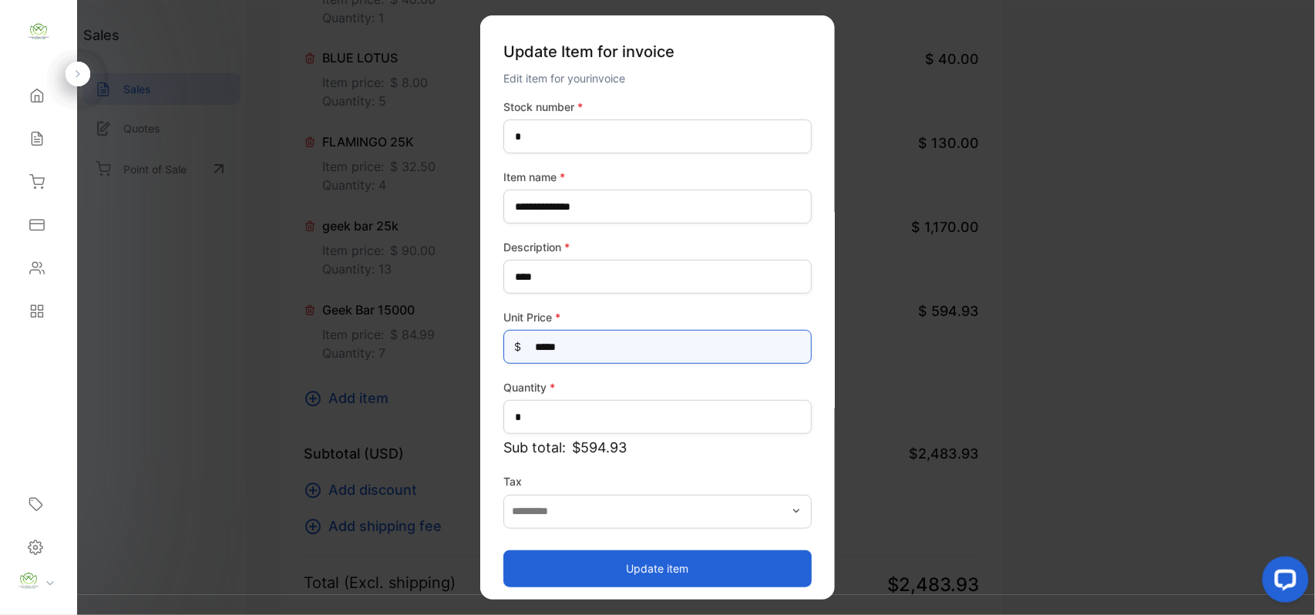
drag, startPoint x: 610, startPoint y: 348, endPoint x: 171, endPoint y: 349, distance: 439.4
type Price-inputprice "**"
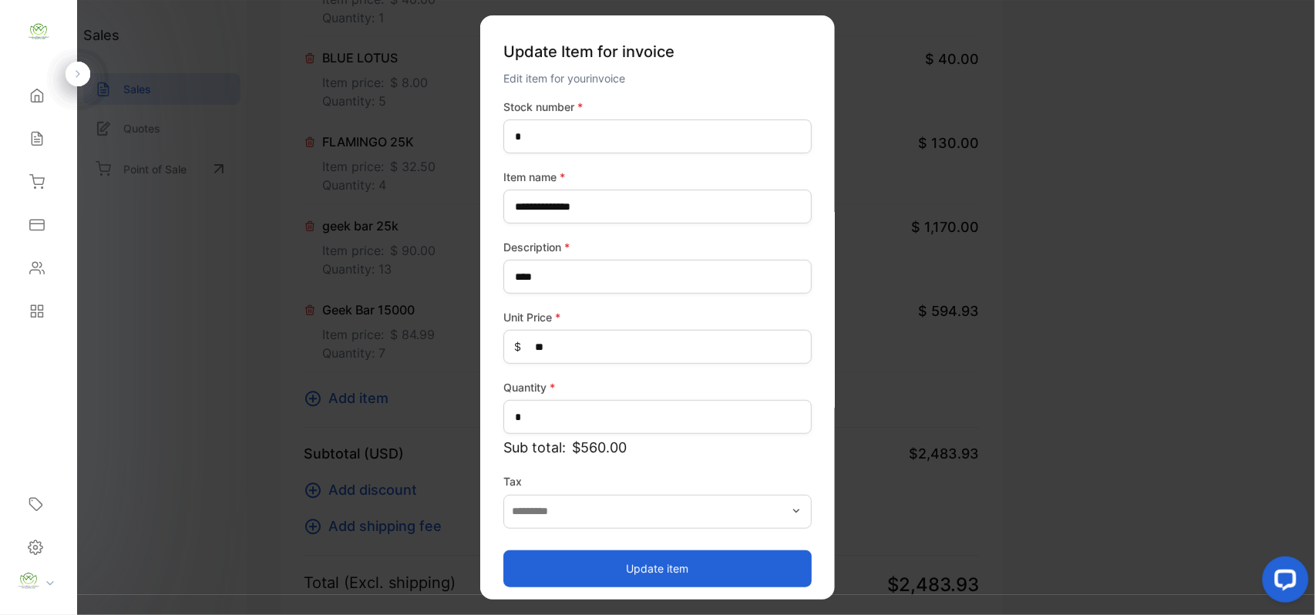
click at [540, 565] on button "Update item" at bounding box center [657, 568] width 308 height 37
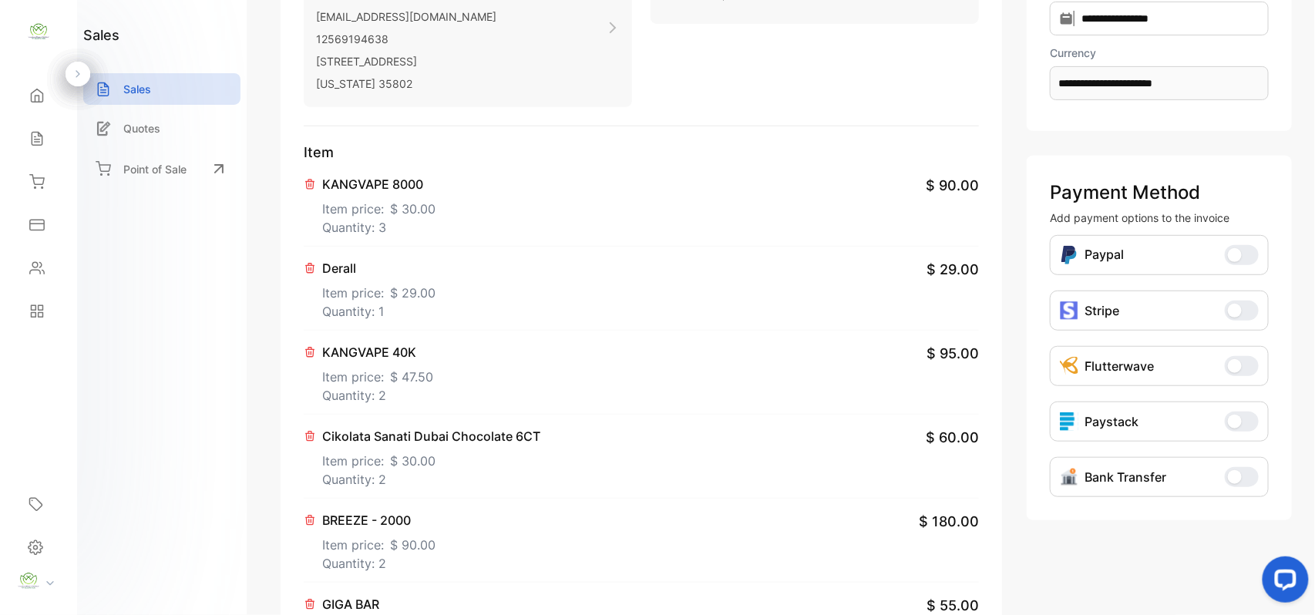
scroll to position [0, 0]
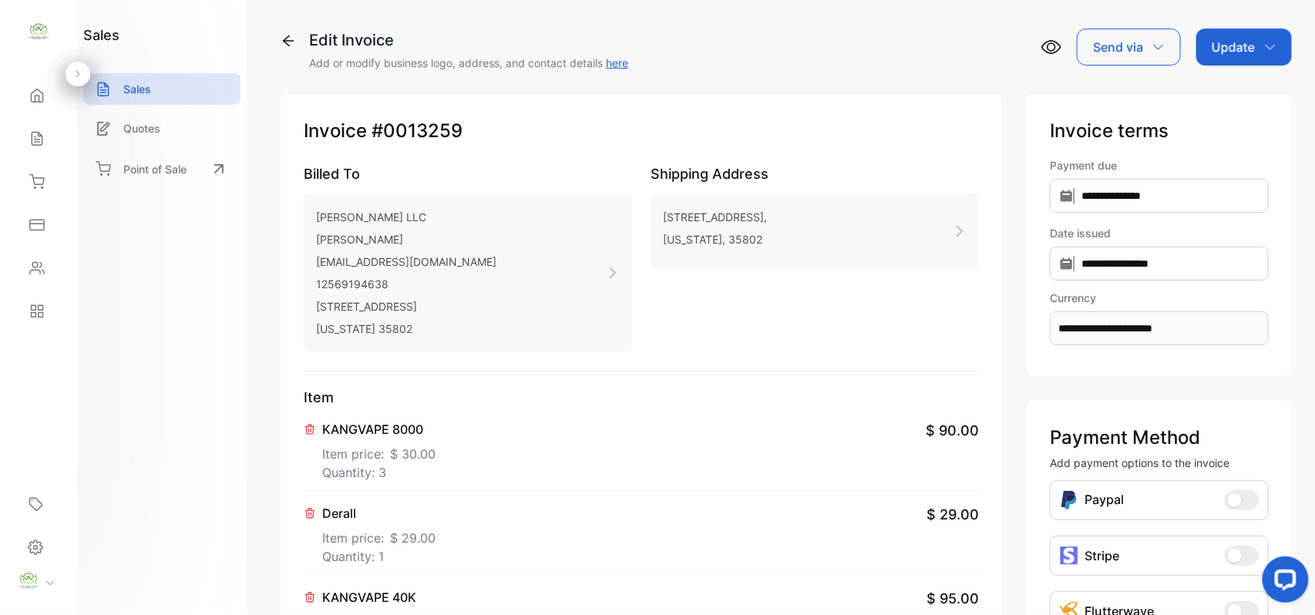
click at [1222, 43] on p "Update" at bounding box center [1233, 47] width 43 height 18
click at [1232, 93] on div "Invoice" at bounding box center [1246, 97] width 89 height 31
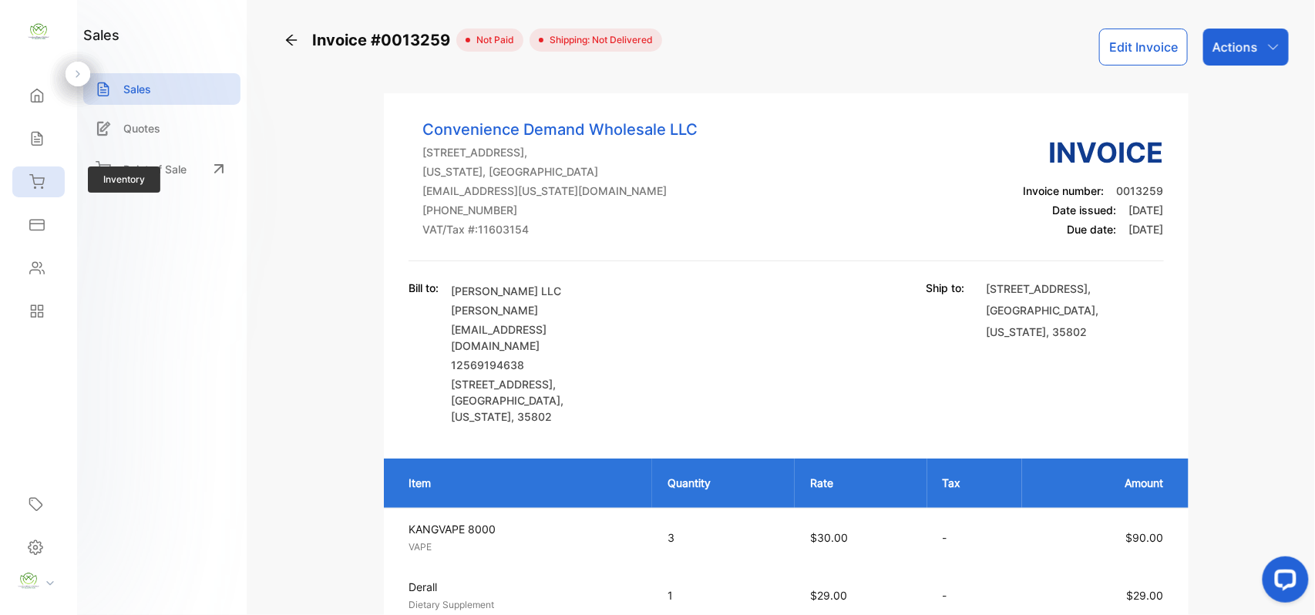
click at [50, 176] on div "Inventory" at bounding box center [38, 181] width 52 height 31
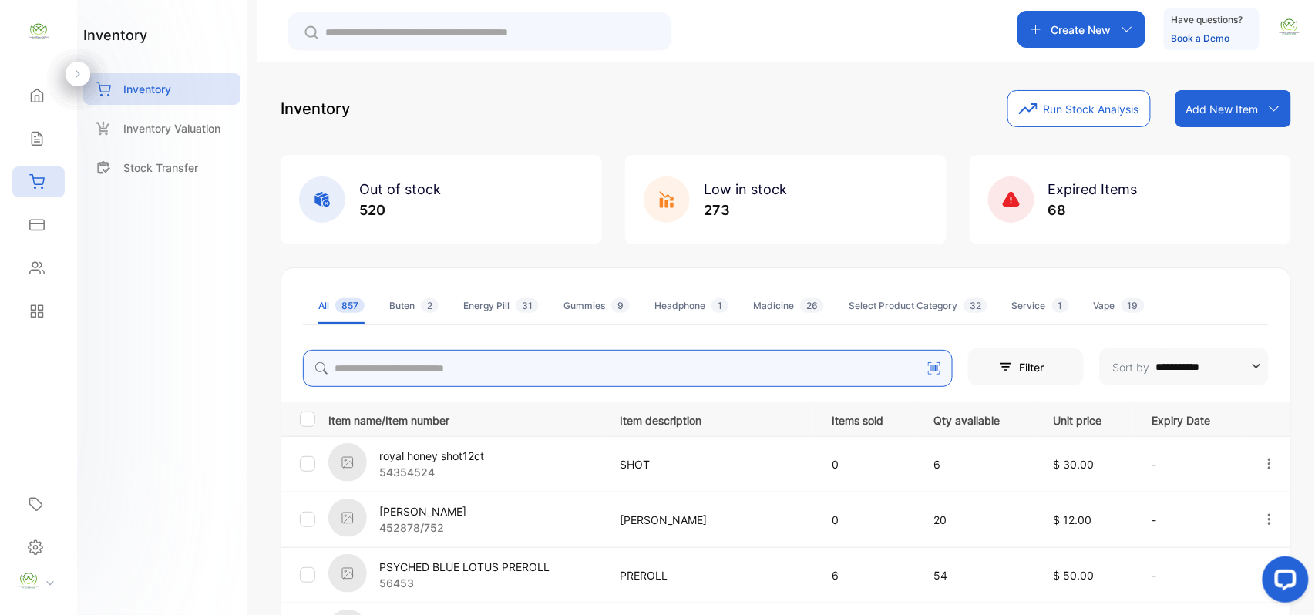
click at [479, 362] on input "search" at bounding box center [628, 368] width 650 height 37
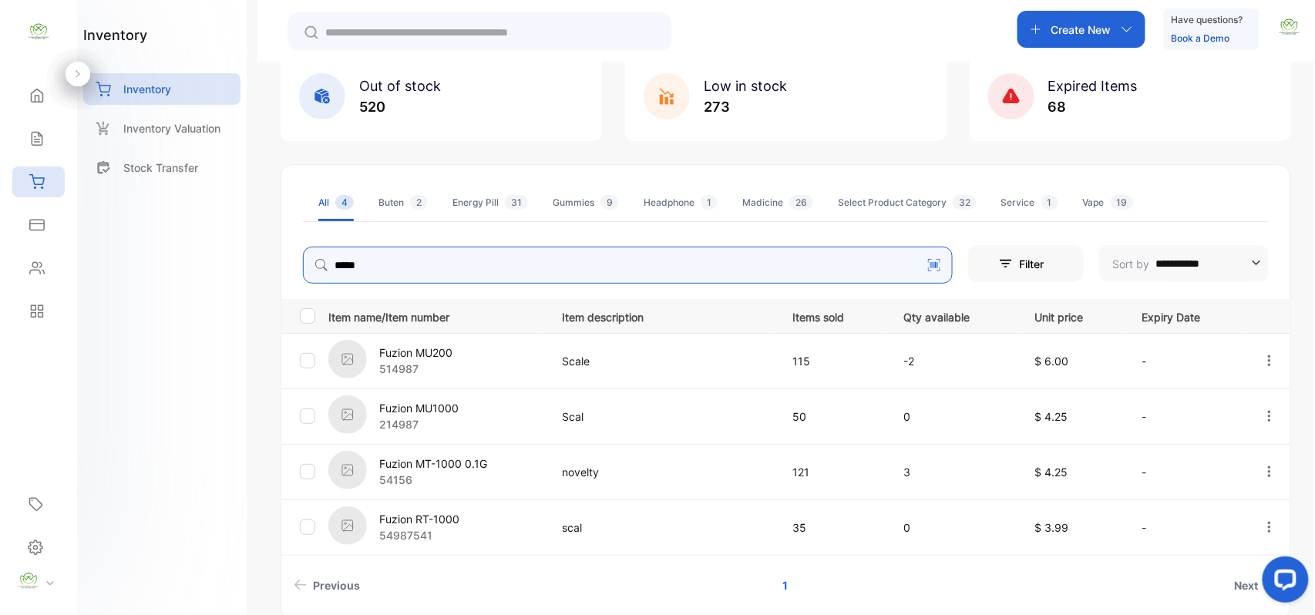
scroll to position [173, 0]
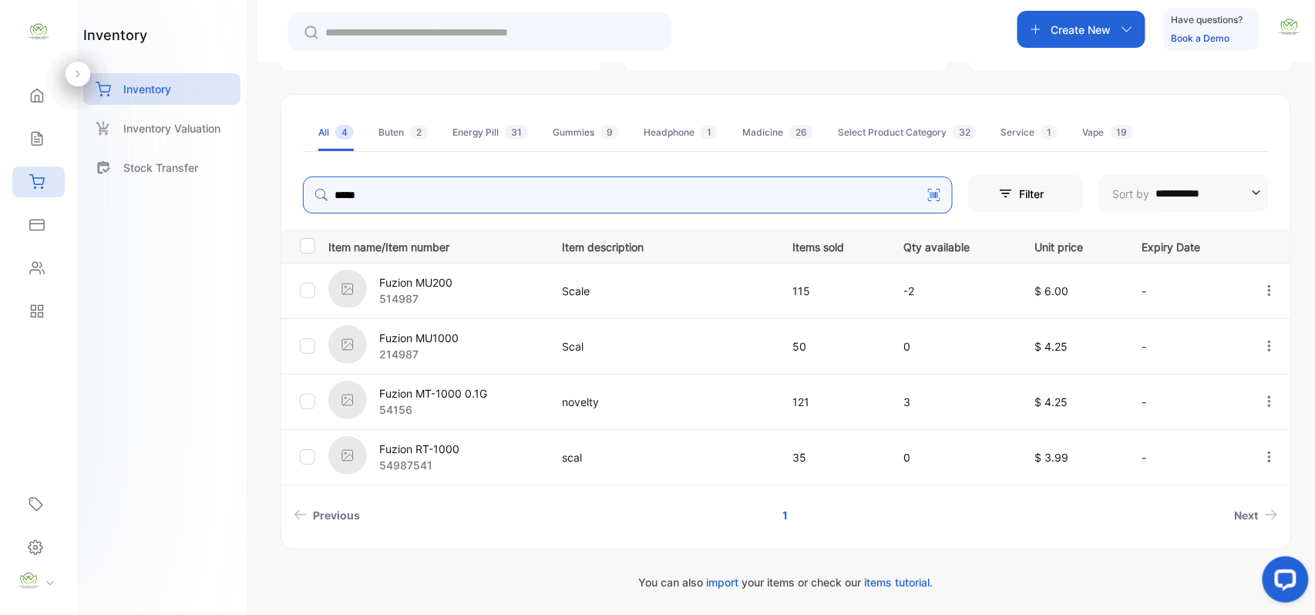
click at [1267, 399] on icon "button" at bounding box center [1270, 402] width 14 height 14
type input "*****"
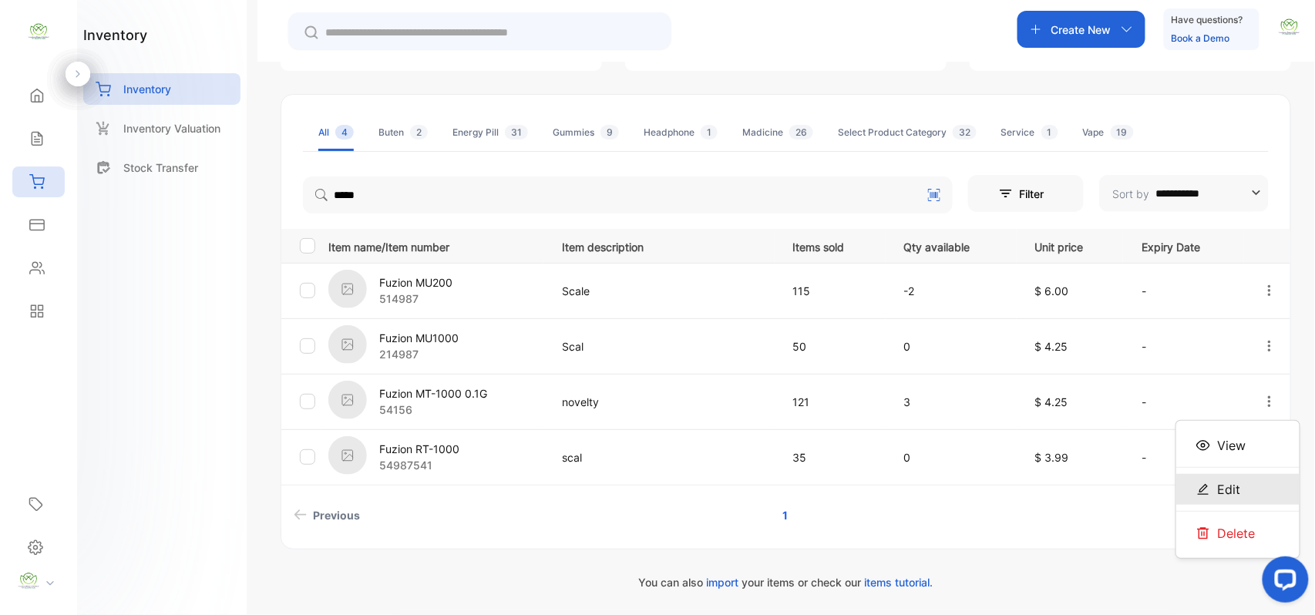
click at [1204, 492] on icon at bounding box center [1203, 490] width 14 height 14
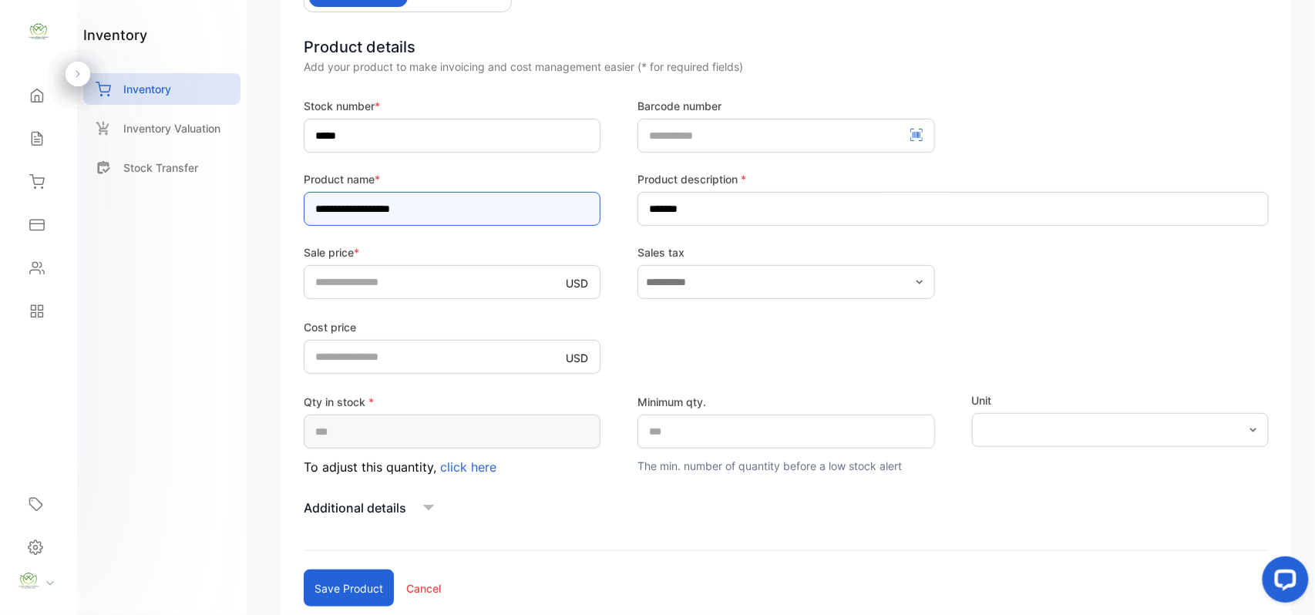
click at [395, 208] on input "**********" at bounding box center [452, 209] width 297 height 34
type input "**********"
click at [351, 583] on button "Save product" at bounding box center [349, 588] width 90 height 37
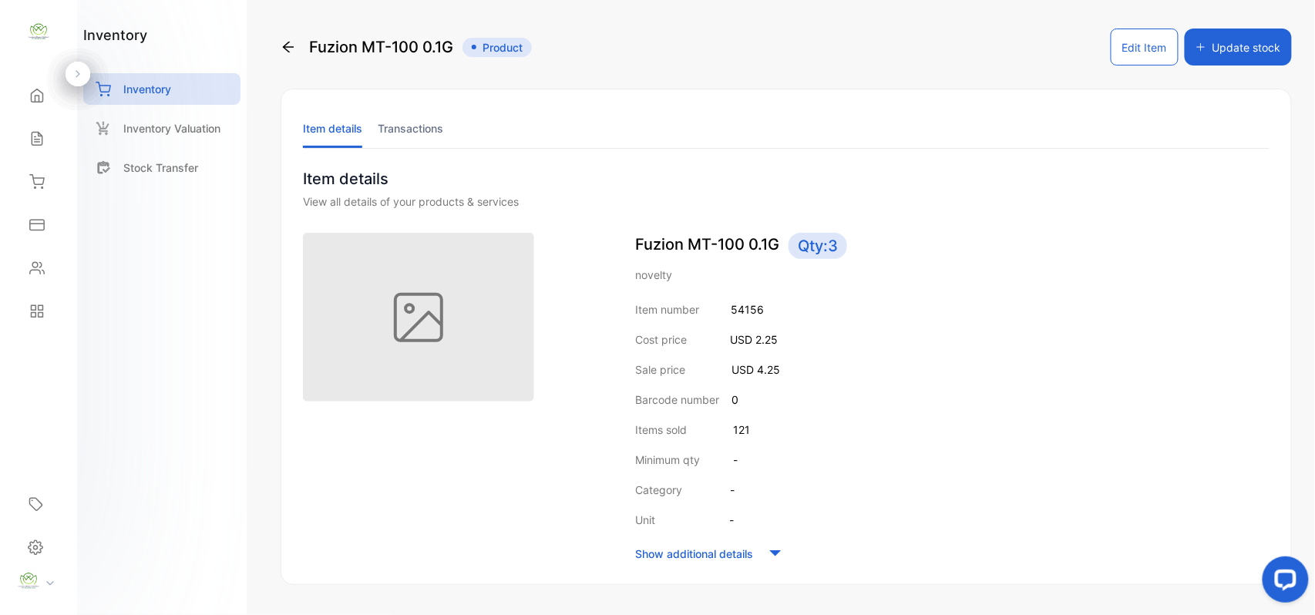
click at [1228, 43] on button "Update stock" at bounding box center [1238, 47] width 107 height 37
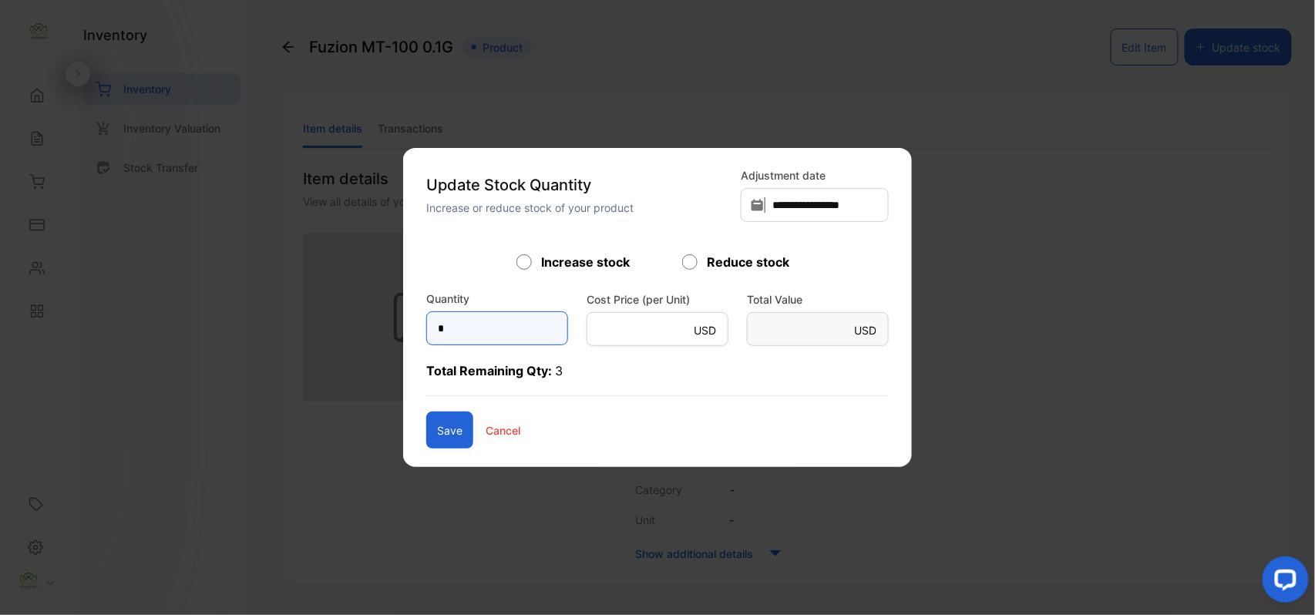
click at [485, 331] on input "*" at bounding box center [497, 328] width 142 height 34
type input "**"
type Value-inputsubject "****"
type input "***"
type Value-inputsubject "***"
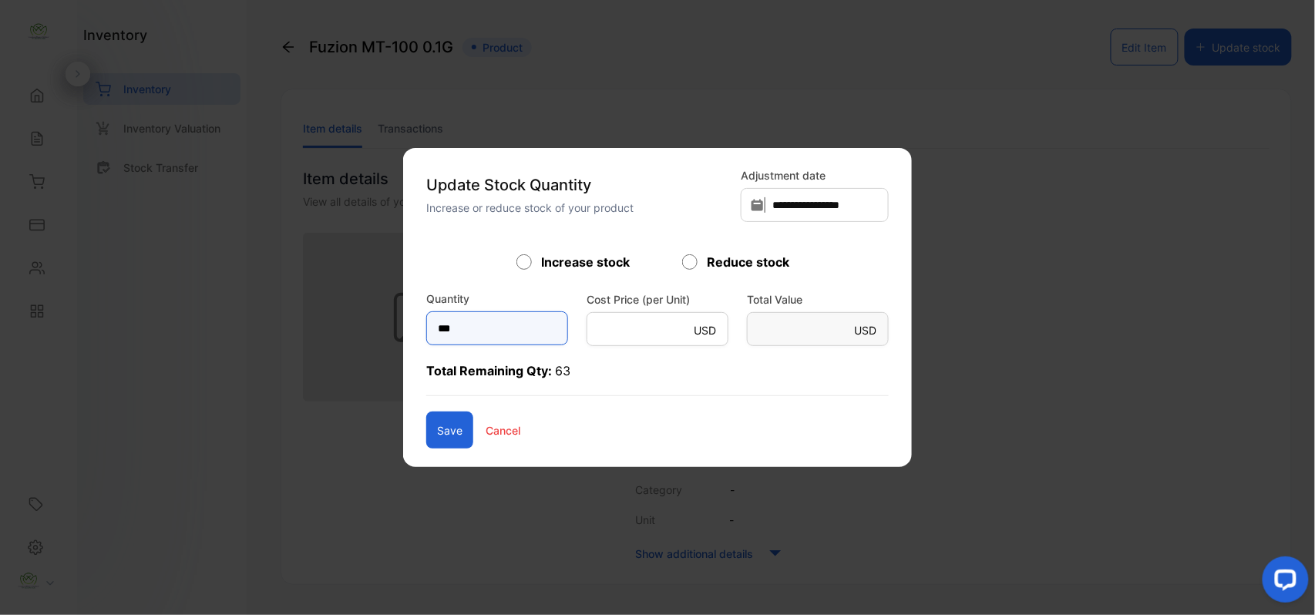
type input "***"
click at [426, 424] on button "Save" at bounding box center [449, 430] width 47 height 37
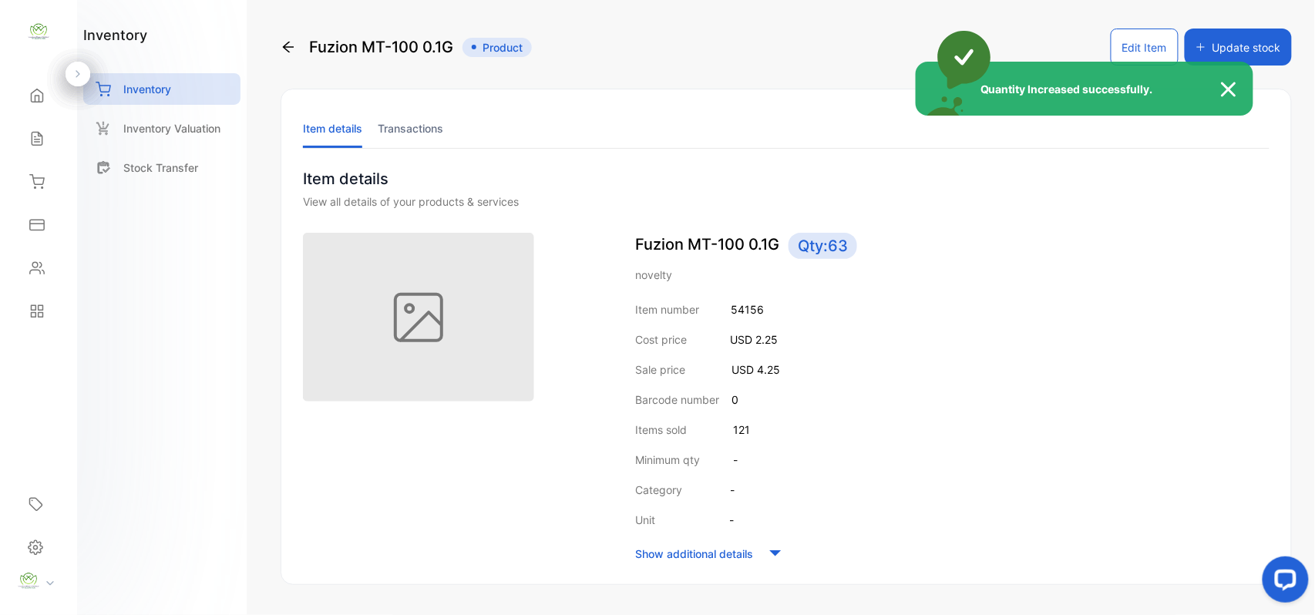
click at [31, 264] on div "Quantity Increased successfully." at bounding box center [657, 307] width 1315 height 615
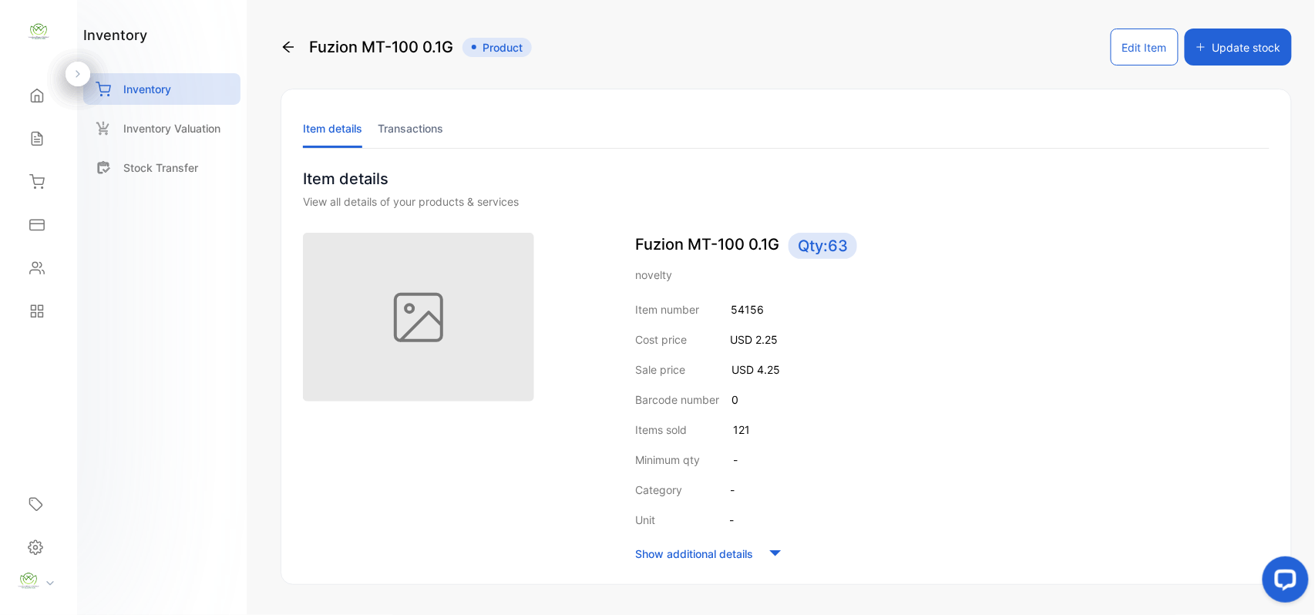
drag, startPoint x: 32, startPoint y: 170, endPoint x: 275, endPoint y: 276, distance: 265.8
click at [34, 171] on div "Inventory" at bounding box center [38, 181] width 52 height 31
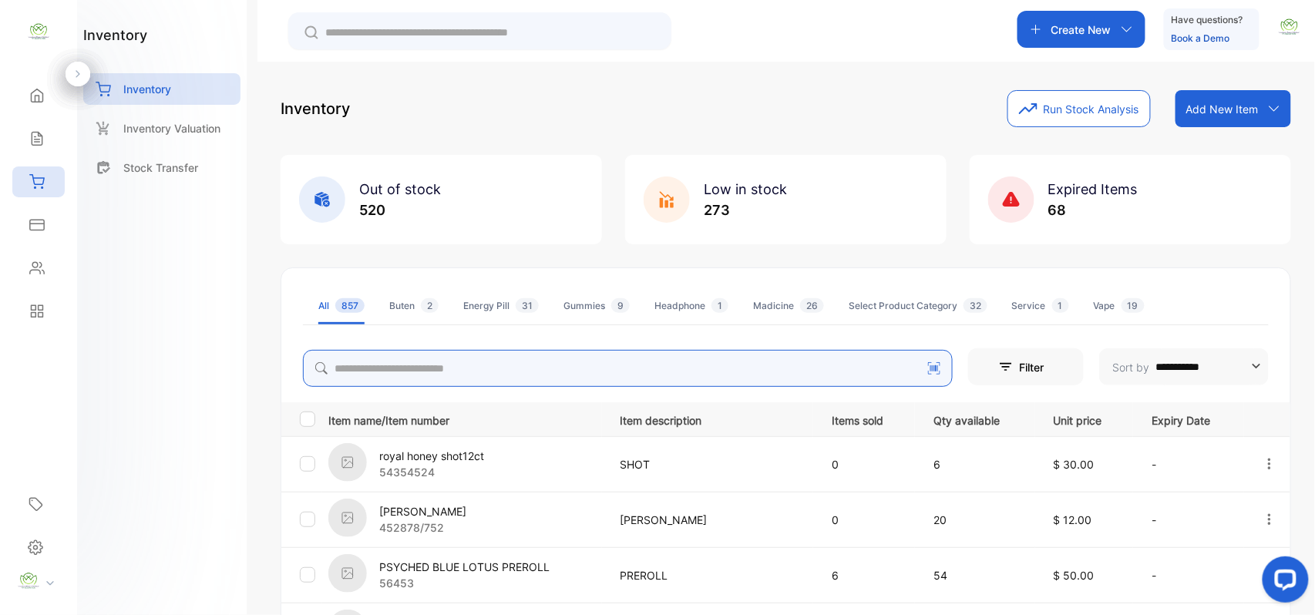
click at [537, 372] on input "search" at bounding box center [628, 368] width 650 height 37
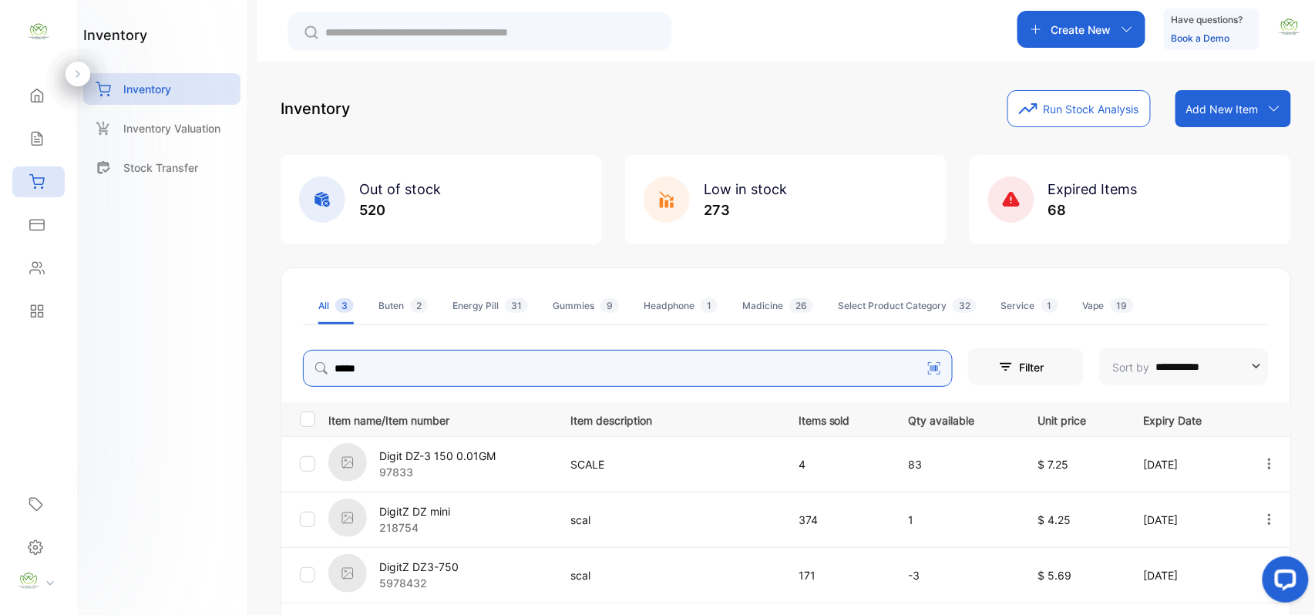
type input "*****"
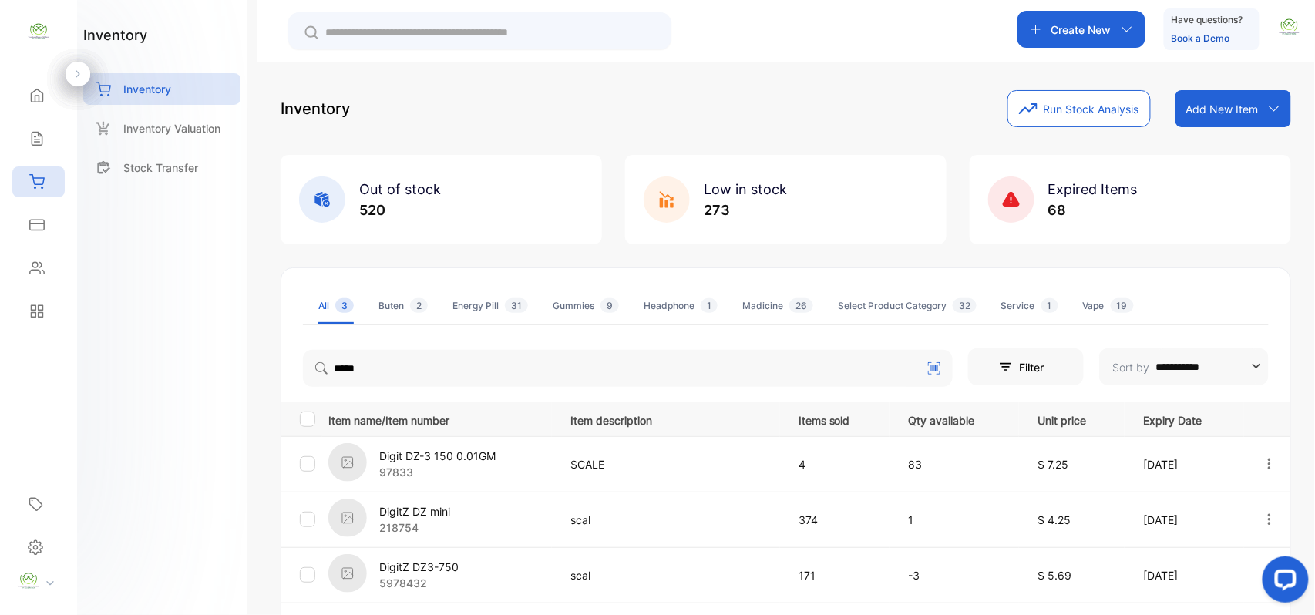
click at [176, 453] on div "inventory Inventory Inventory Valuation Stock Transfer" at bounding box center [162, 307] width 170 height 615
click at [34, 133] on icon at bounding box center [37, 139] width 10 height 13
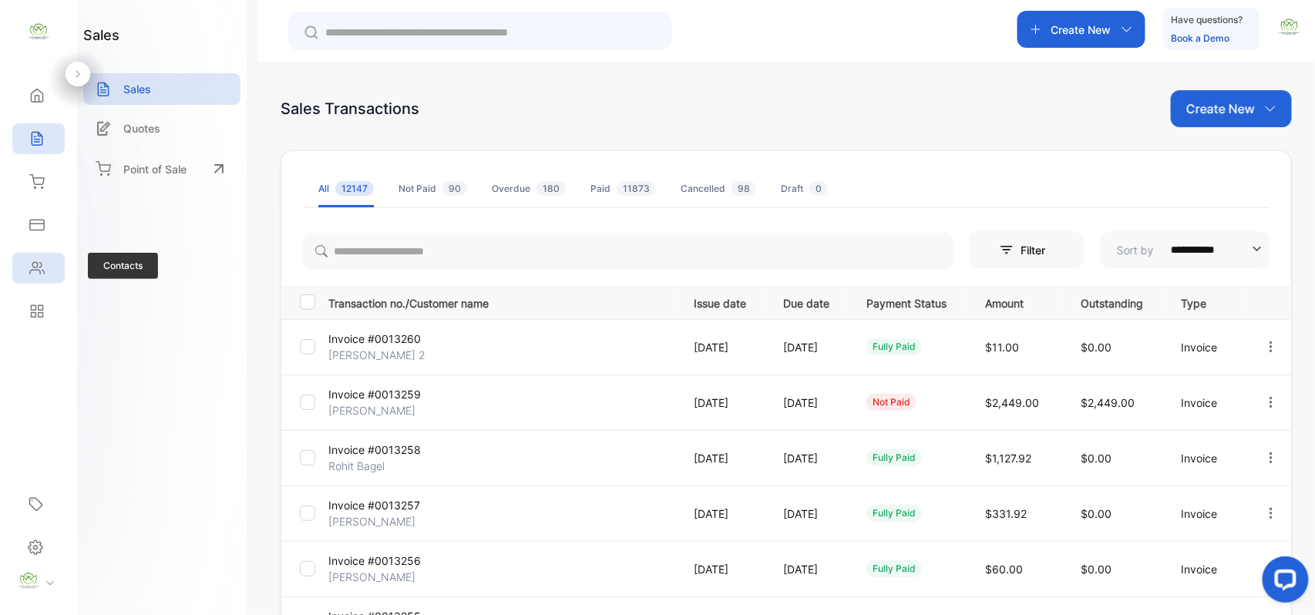
click at [48, 268] on div "Contacts" at bounding box center [38, 268] width 52 height 31
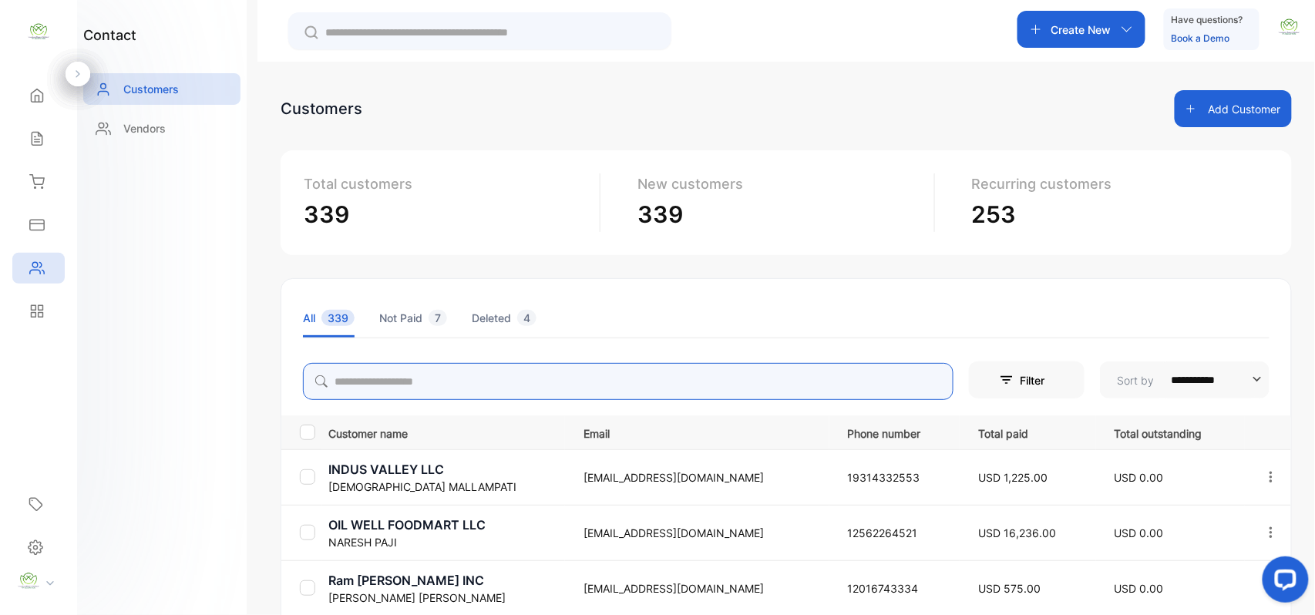
drag, startPoint x: 361, startPoint y: 384, endPoint x: 361, endPoint y: 374, distance: 10.0
click at [361, 383] on input "search" at bounding box center [628, 381] width 651 height 37
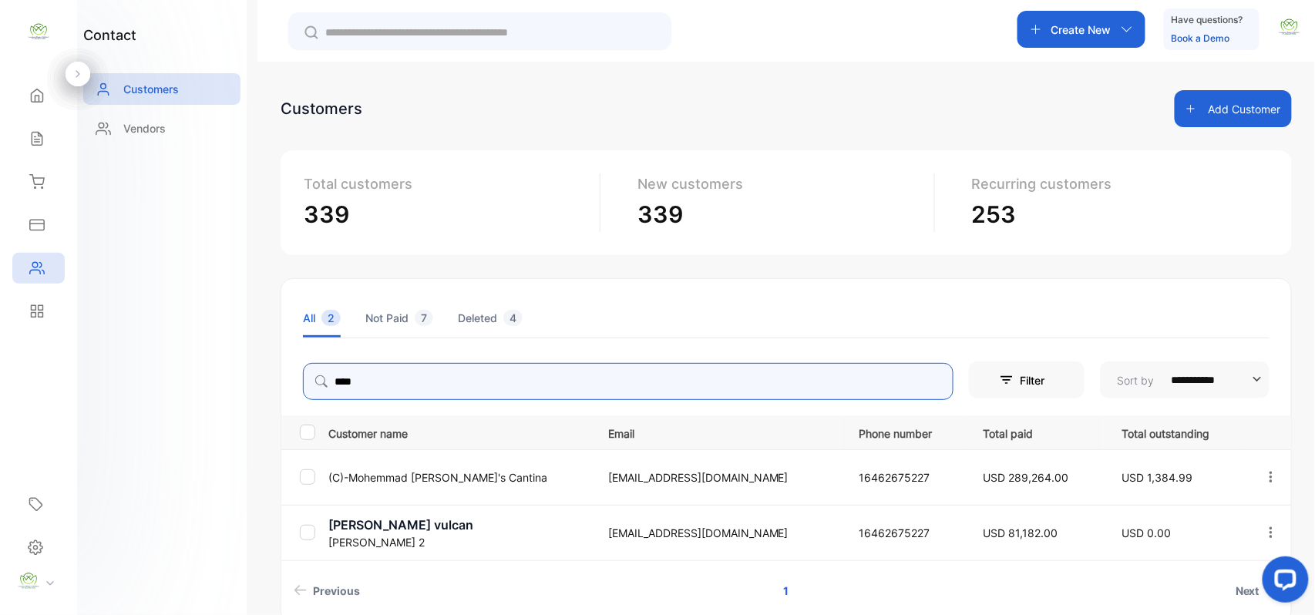
type input "****"
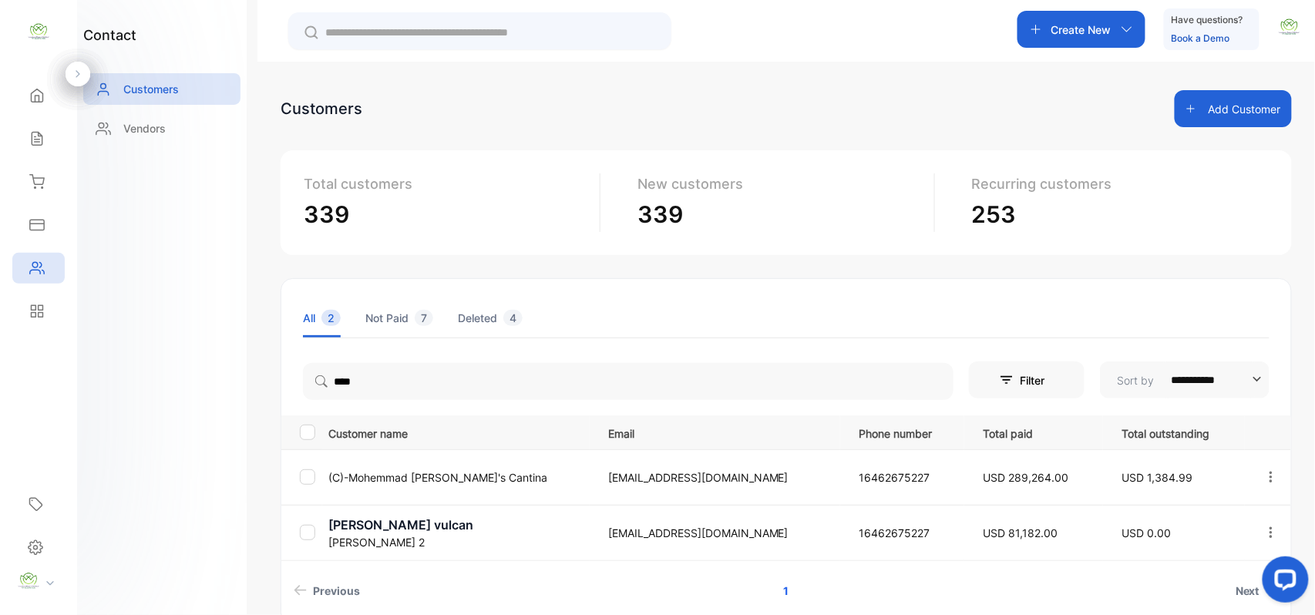
drag, startPoint x: 160, startPoint y: 372, endPoint x: 185, endPoint y: 378, distance: 25.4
click at [179, 375] on div "contact Customers Vendors" at bounding box center [162, 307] width 170 height 615
click at [461, 473] on p "(C)-Mohemmad Rosie's Cantina" at bounding box center [458, 477] width 261 height 16
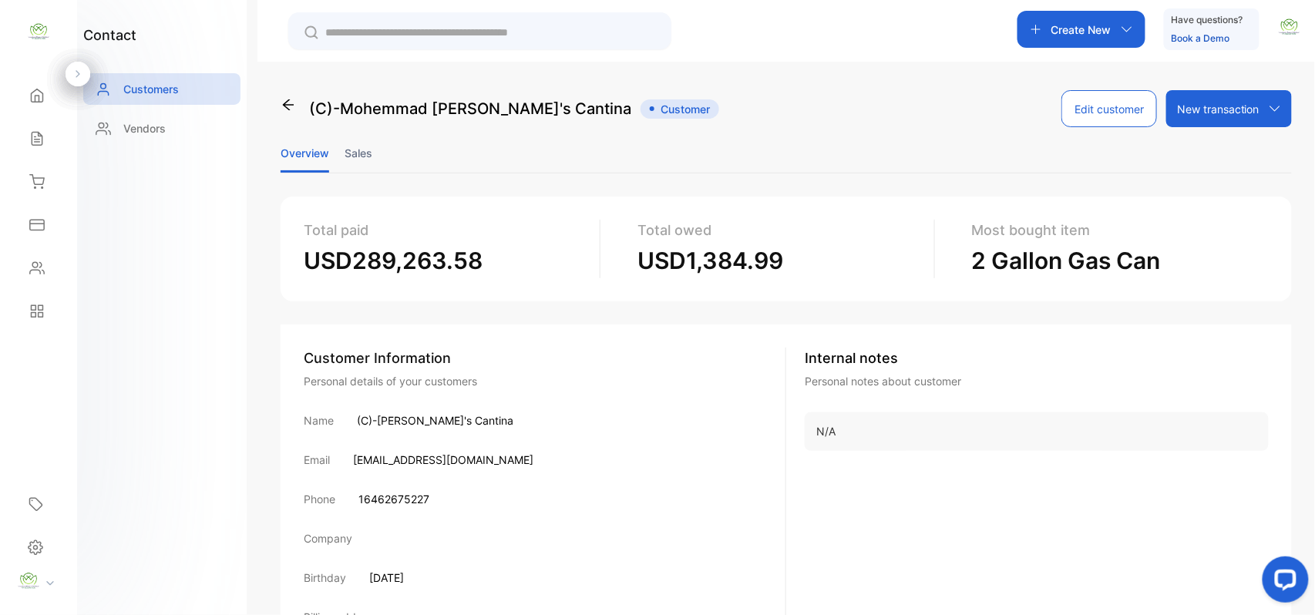
click at [362, 154] on li "Sales" at bounding box center [359, 152] width 28 height 39
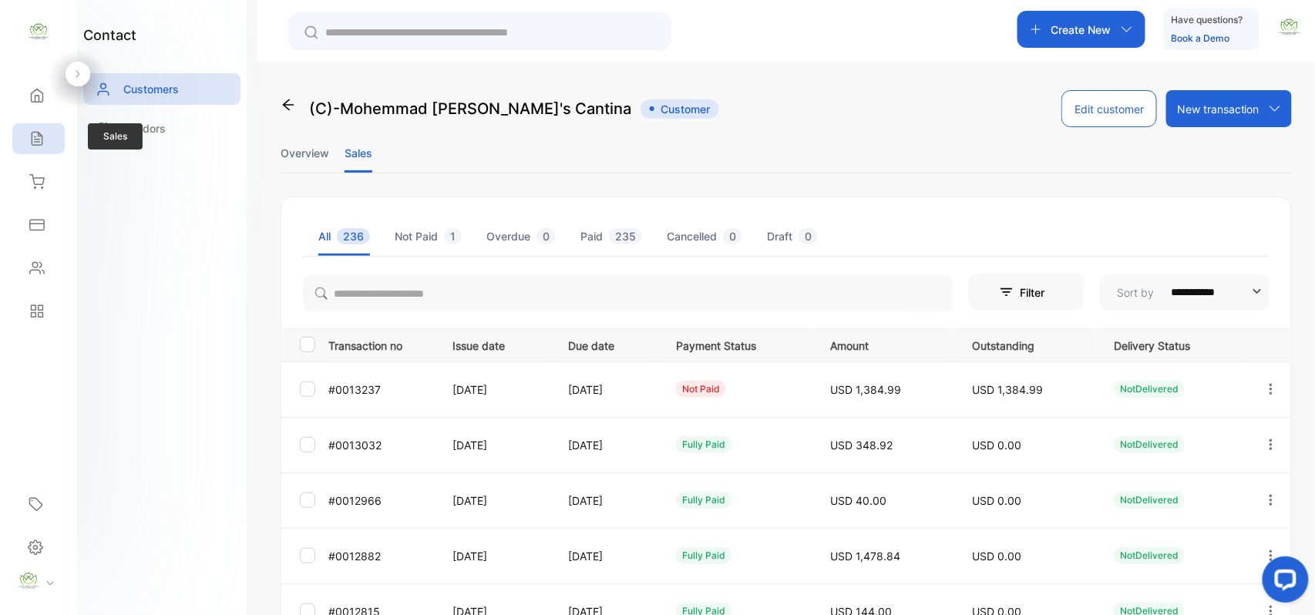
click at [31, 140] on icon at bounding box center [36, 138] width 15 height 15
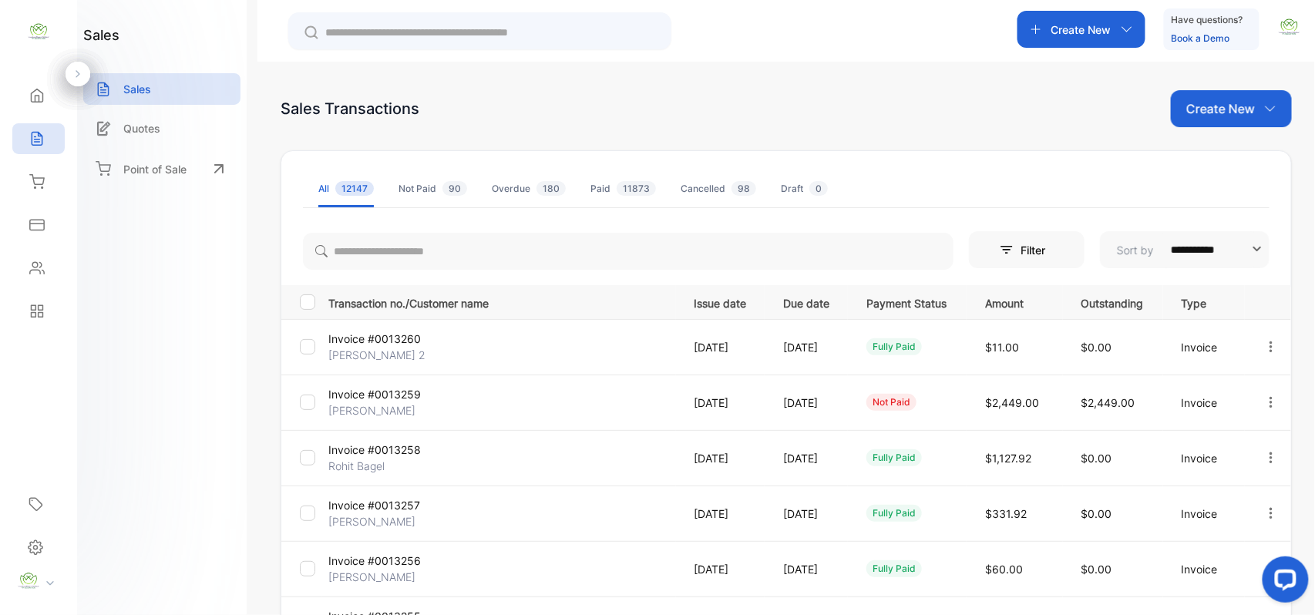
click at [1234, 103] on p "Create New" at bounding box center [1220, 108] width 69 height 18
click at [1229, 142] on div "Invoice" at bounding box center [1237, 162] width 108 height 49
click at [1229, 144] on div "Invoice" at bounding box center [1237, 159] width 108 height 31
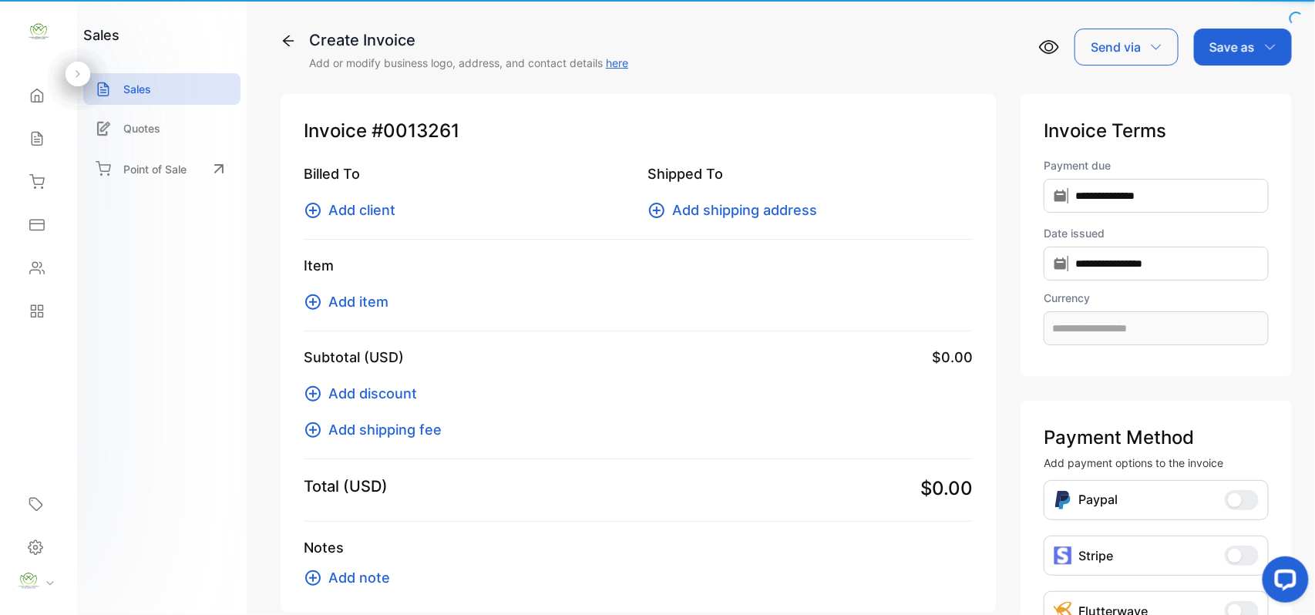
type input "**********"
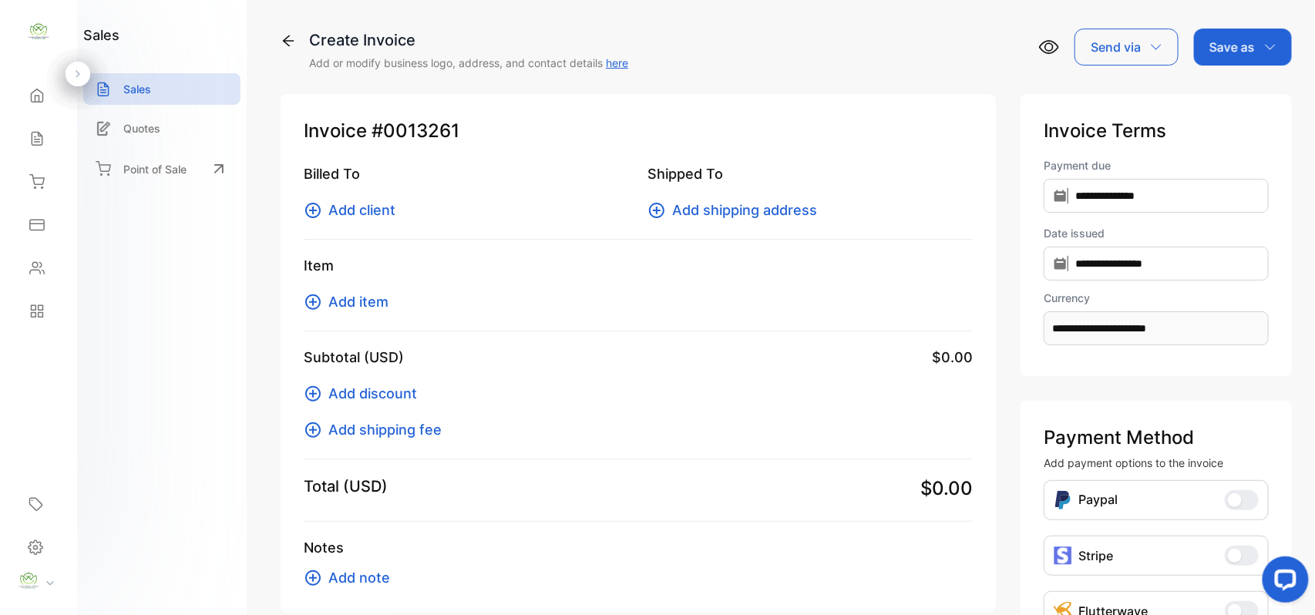
click at [377, 216] on span "Add client" at bounding box center [361, 210] width 67 height 21
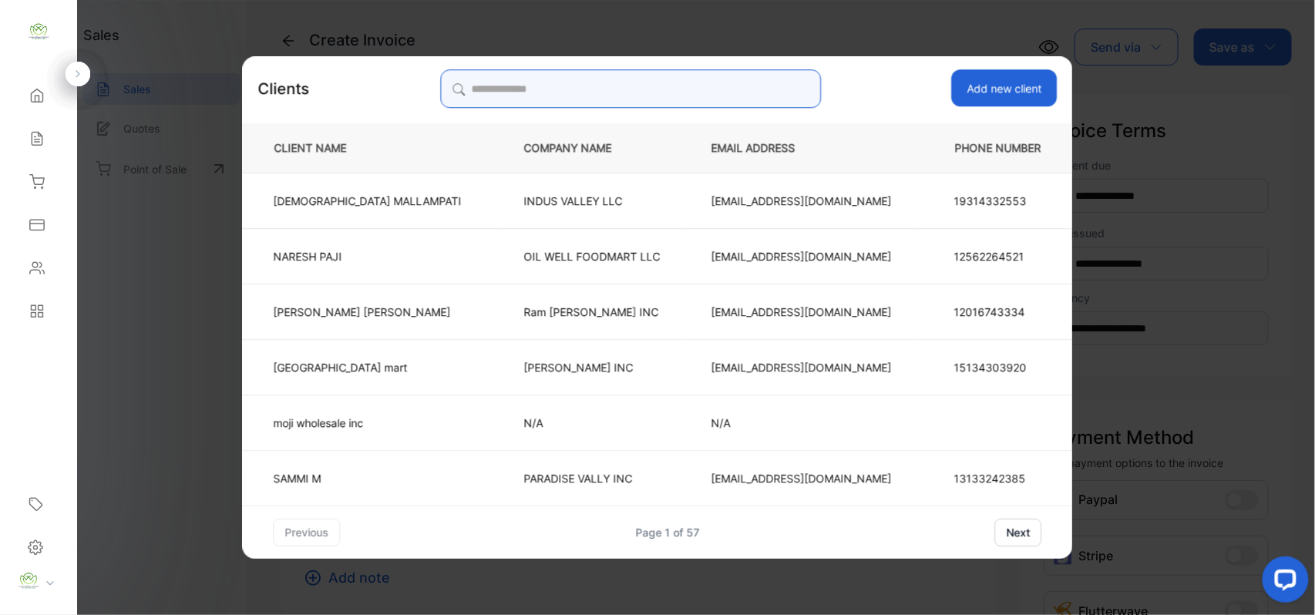
click at [688, 81] on input "search" at bounding box center [630, 88] width 381 height 39
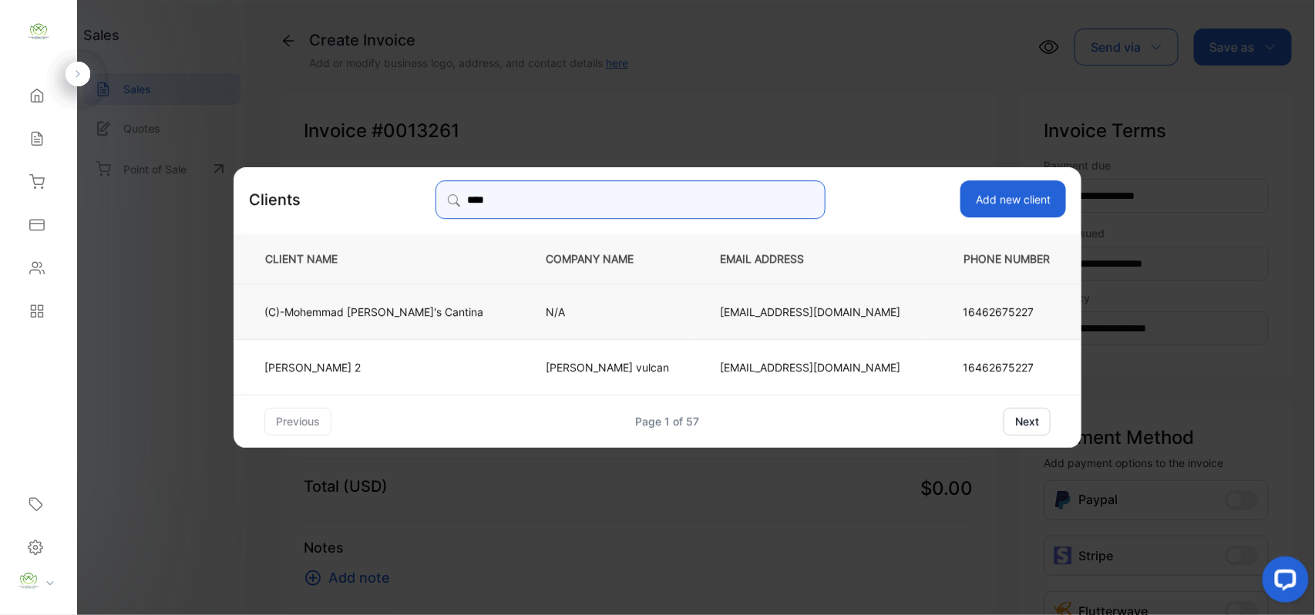
type input "****"
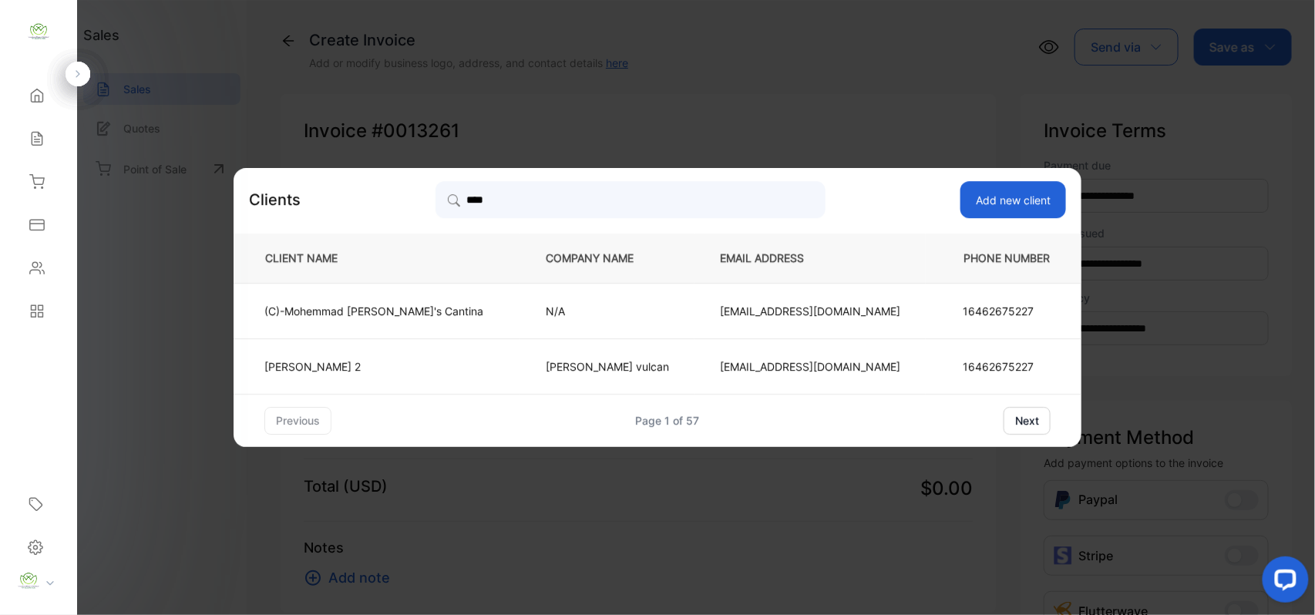
drag, startPoint x: 454, startPoint y: 309, endPoint x: 441, endPoint y: 322, distance: 18.5
click at [451, 311] on p "(C)-Mohemmad Rosie's Cantina" at bounding box center [373, 311] width 219 height 16
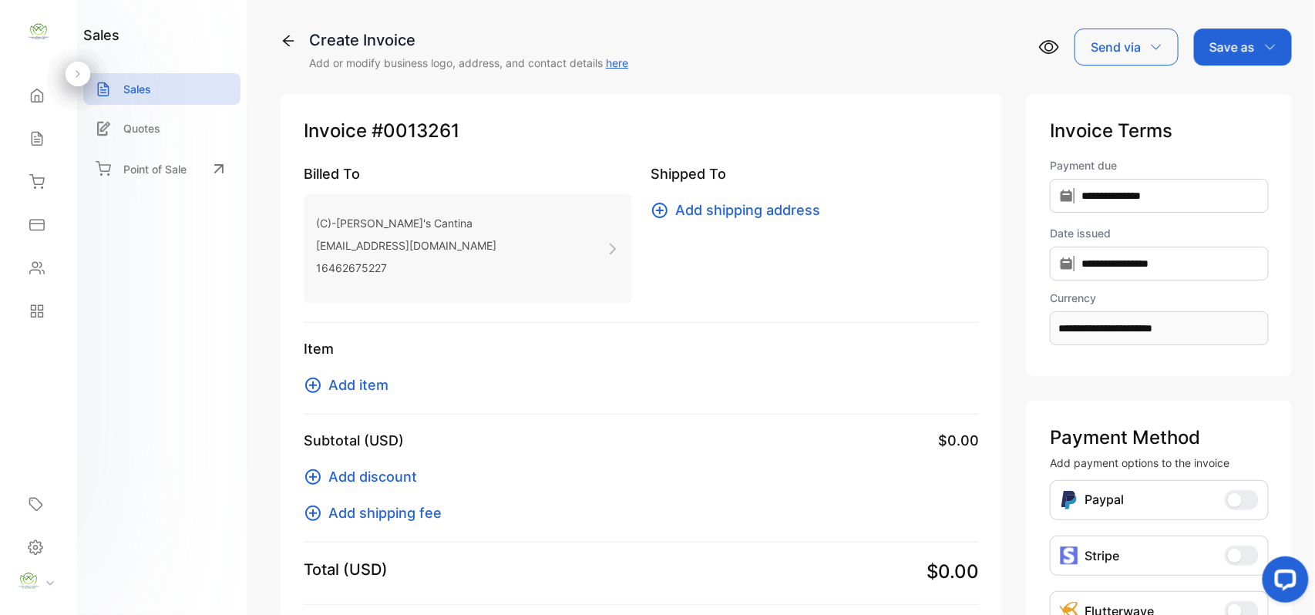
click at [351, 377] on span "Add item" at bounding box center [358, 385] width 60 height 21
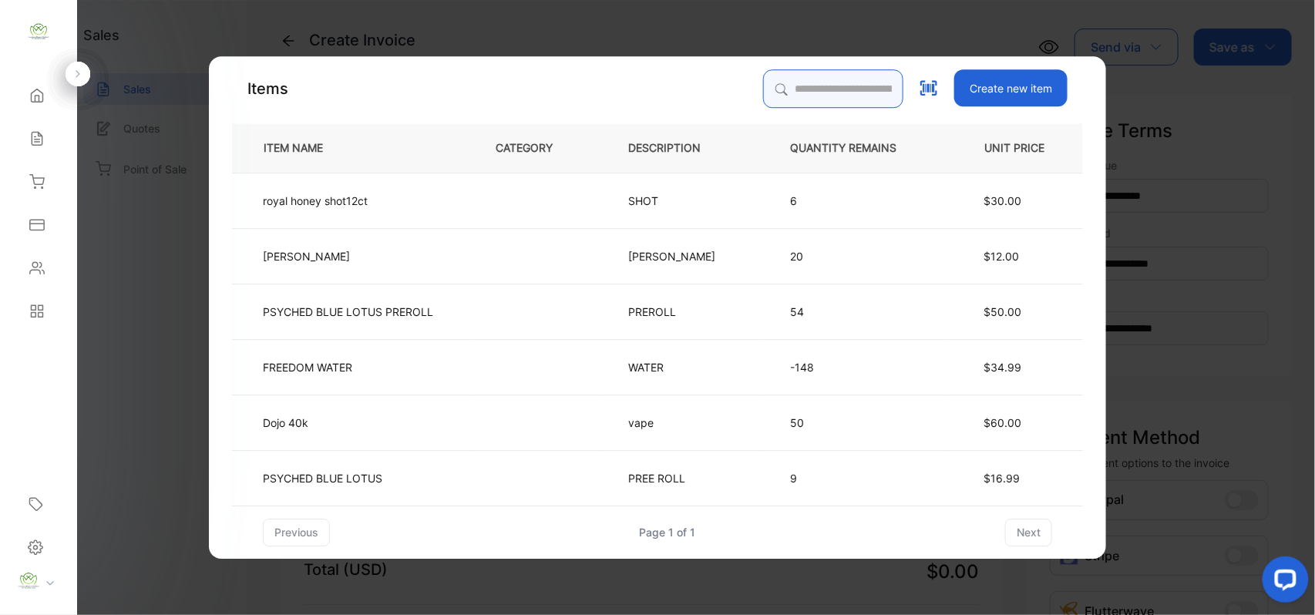
click at [800, 96] on input "search" at bounding box center [833, 88] width 140 height 39
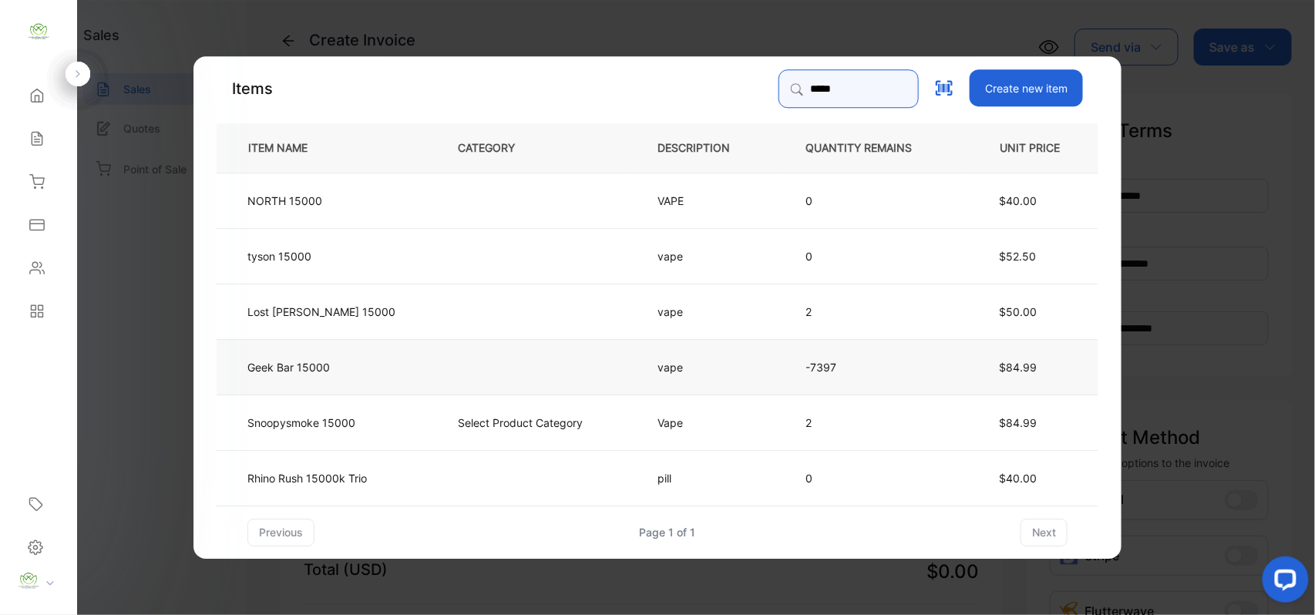
type input "*****"
click at [494, 367] on td at bounding box center [532, 365] width 200 height 55
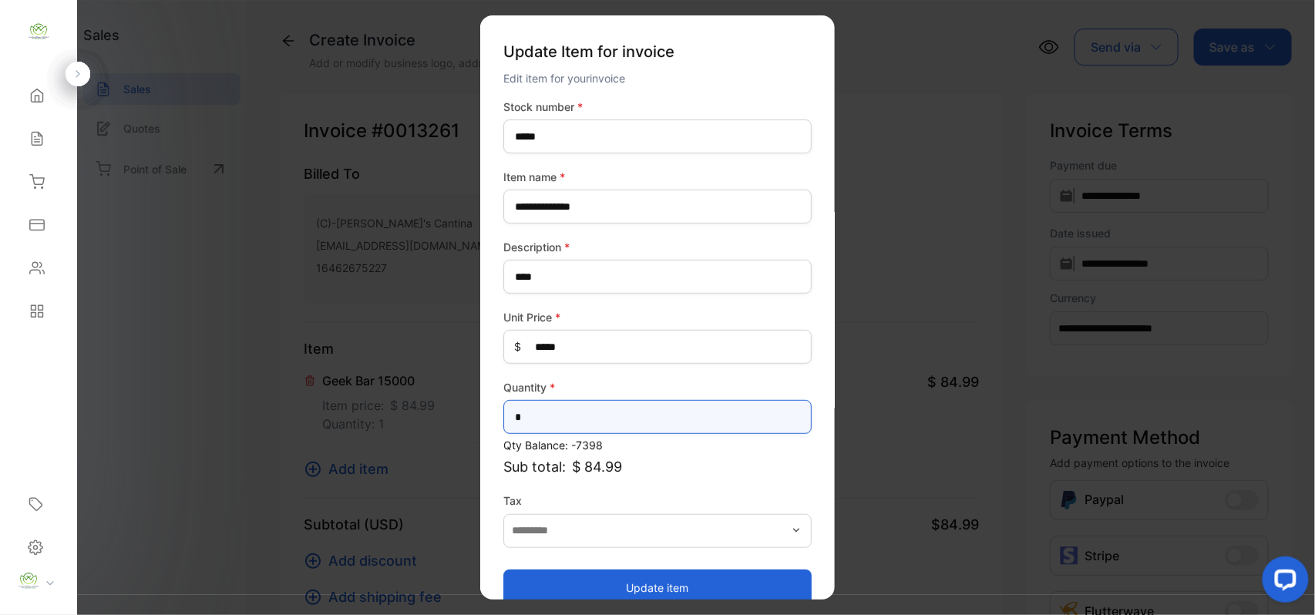
click at [681, 430] on input "*" at bounding box center [657, 417] width 308 height 34
type input "*"
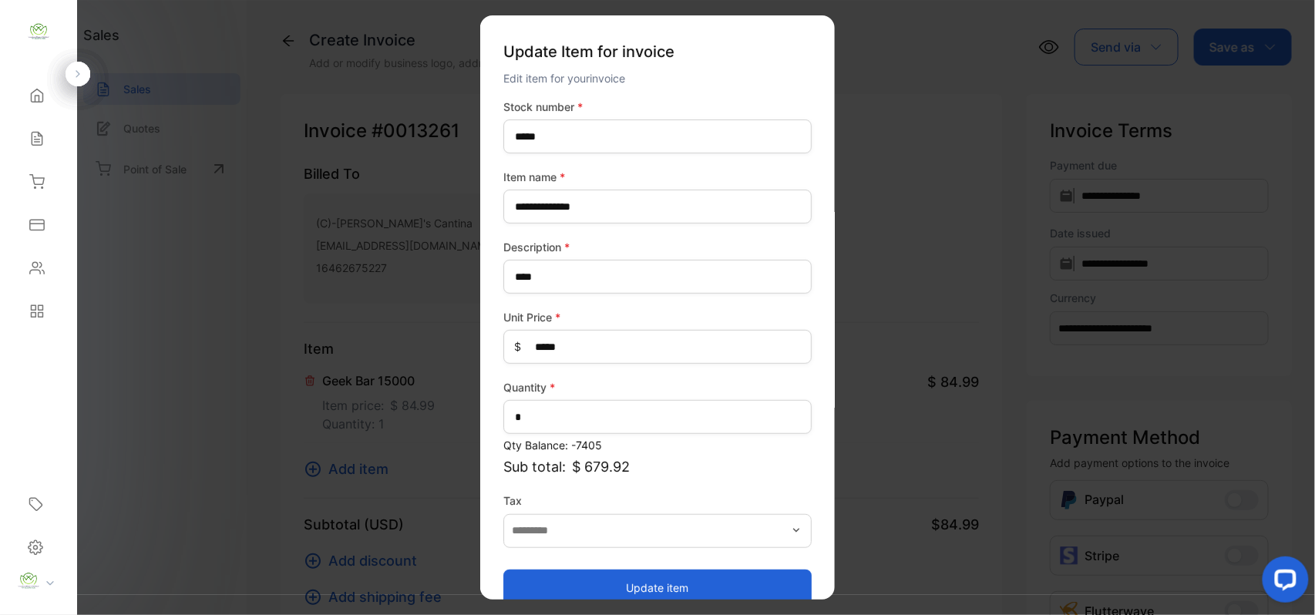
click at [706, 460] on p "Sub total: $ 679.92" at bounding box center [657, 466] width 308 height 21
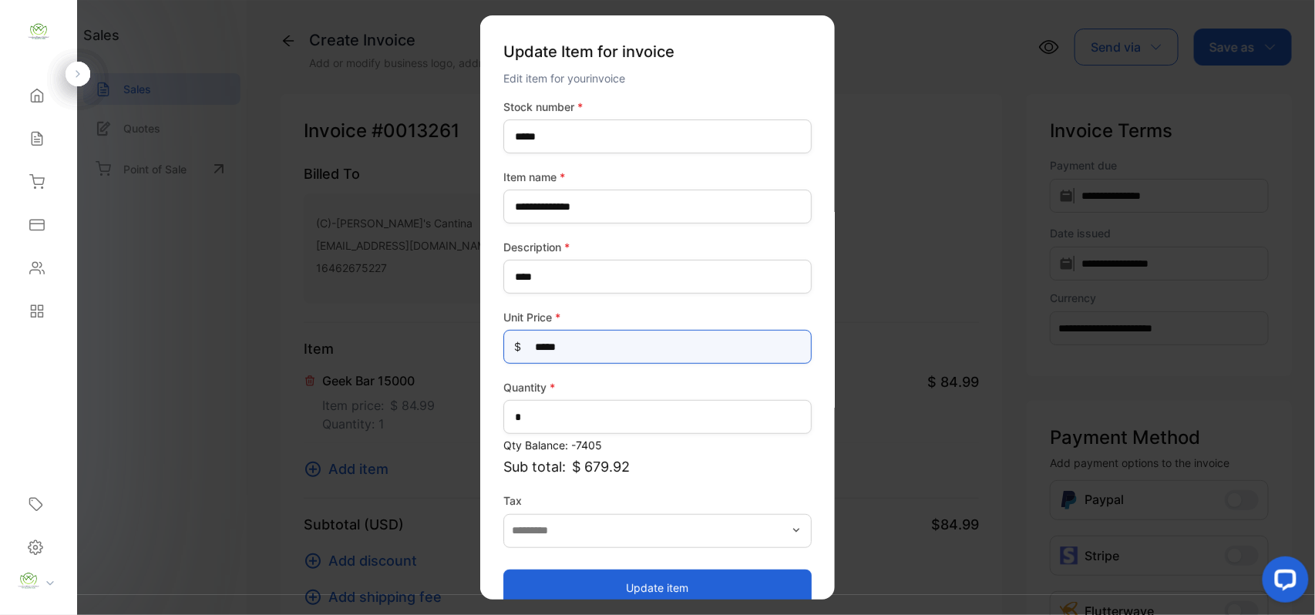
click at [614, 343] on Price-inputprice "*****" at bounding box center [657, 347] width 308 height 34
type Price-inputprice "**"
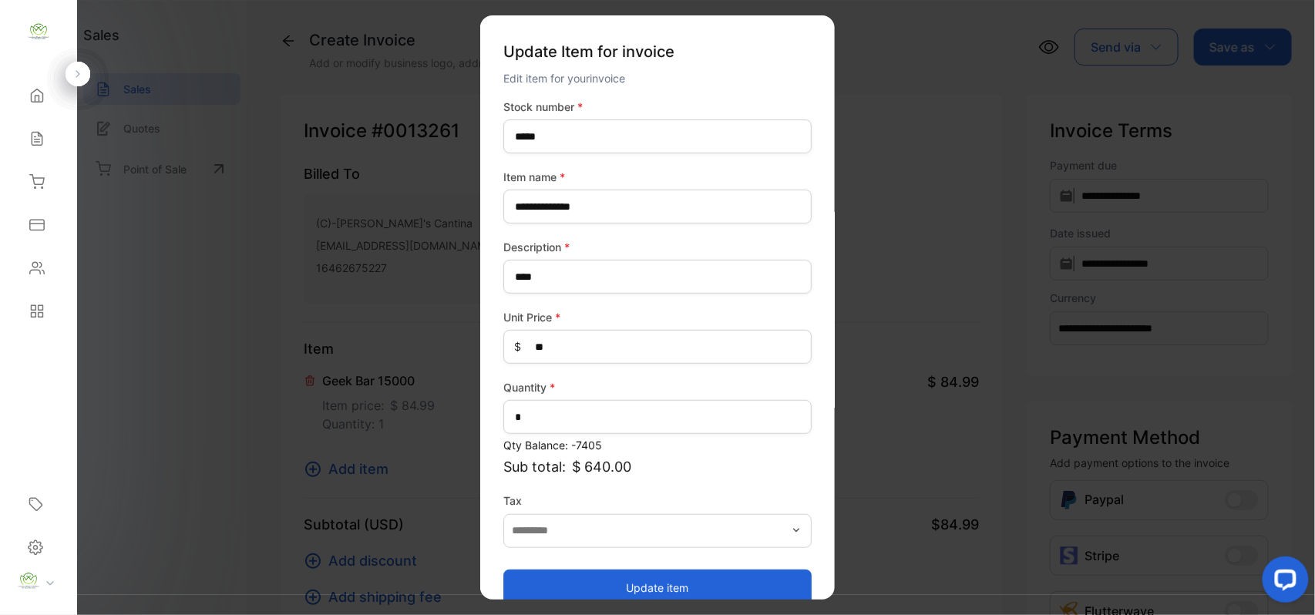
click at [584, 578] on button "Update item" at bounding box center [657, 587] width 308 height 37
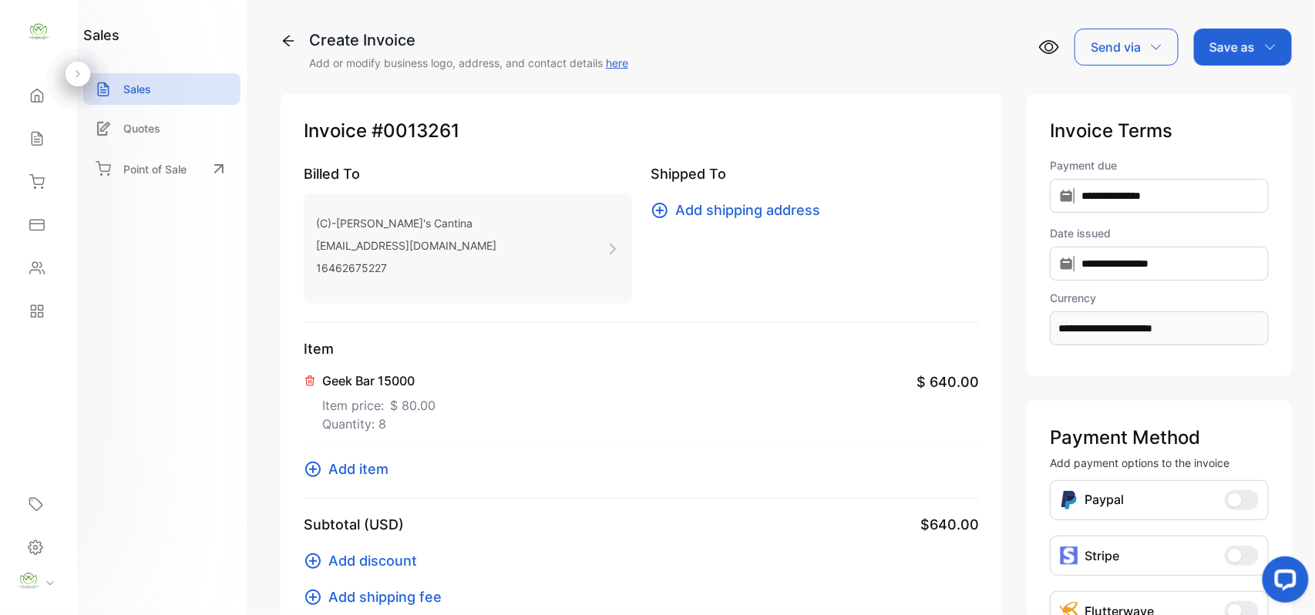
click at [387, 478] on span "Add item" at bounding box center [358, 469] width 60 height 21
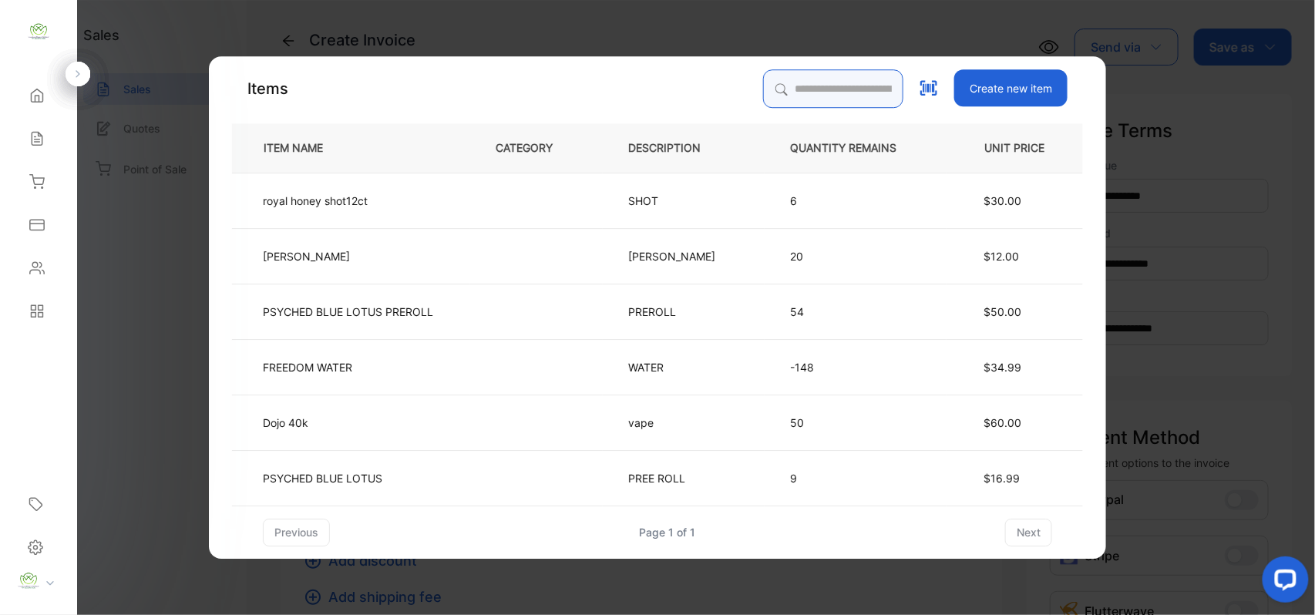
click at [783, 80] on input "search" at bounding box center [833, 88] width 140 height 39
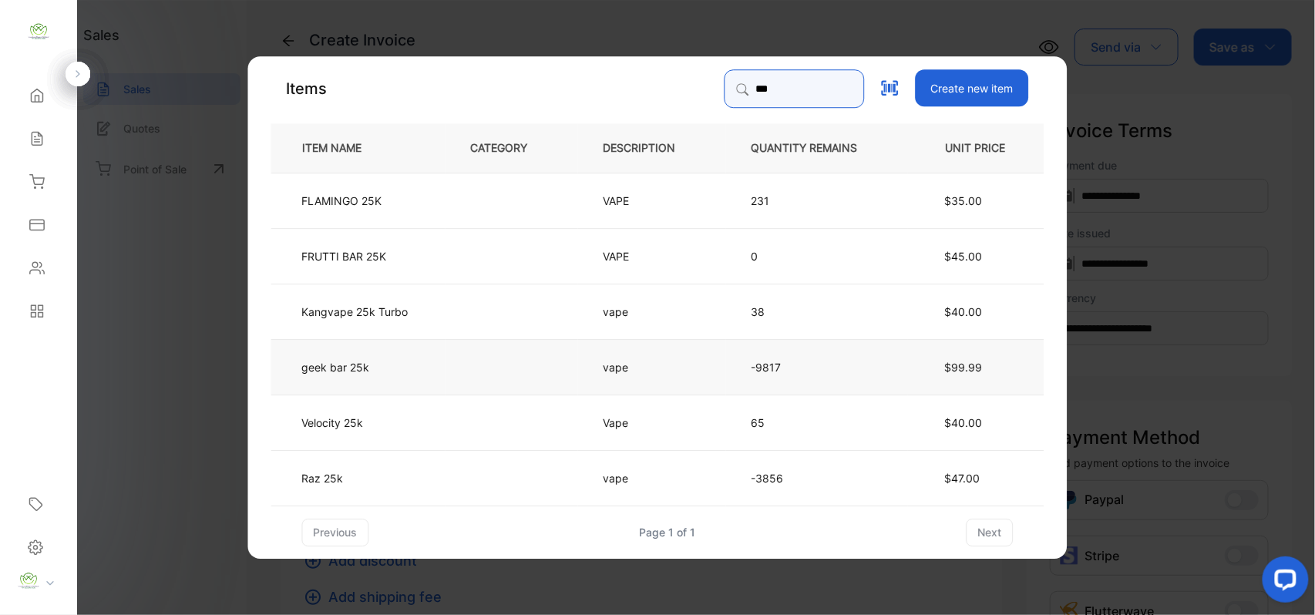
type input "***"
click at [523, 347] on td at bounding box center [512, 365] width 133 height 55
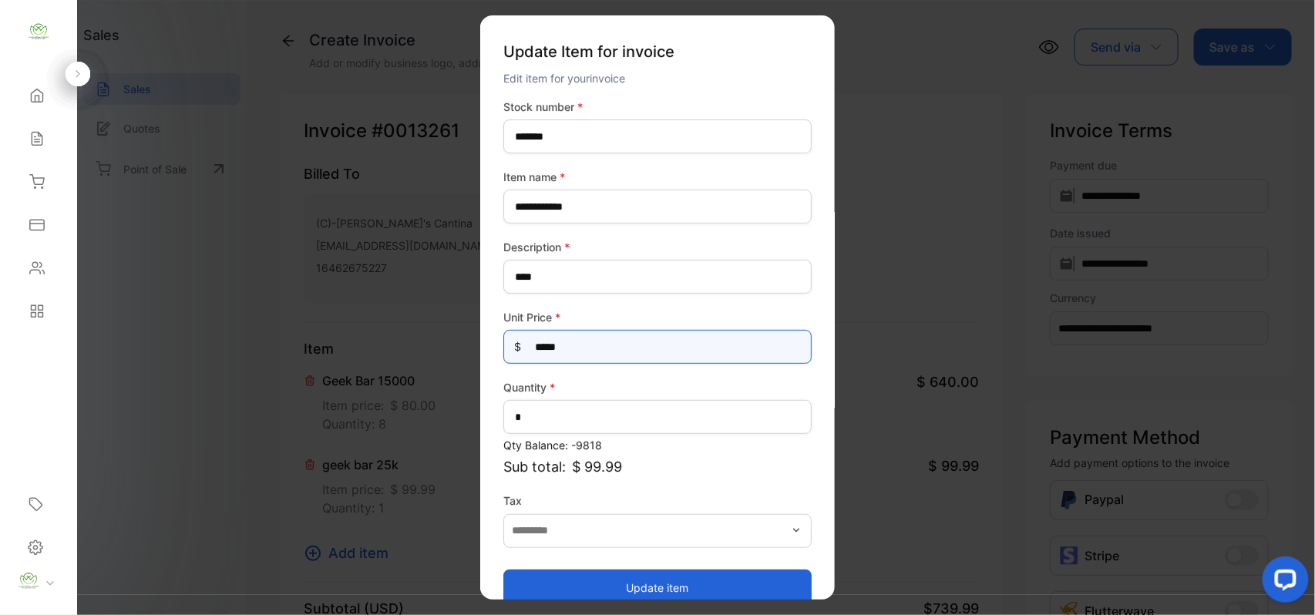
click at [612, 342] on Price-inputprice "*****" at bounding box center [657, 347] width 308 height 34
type Price-inputprice "**"
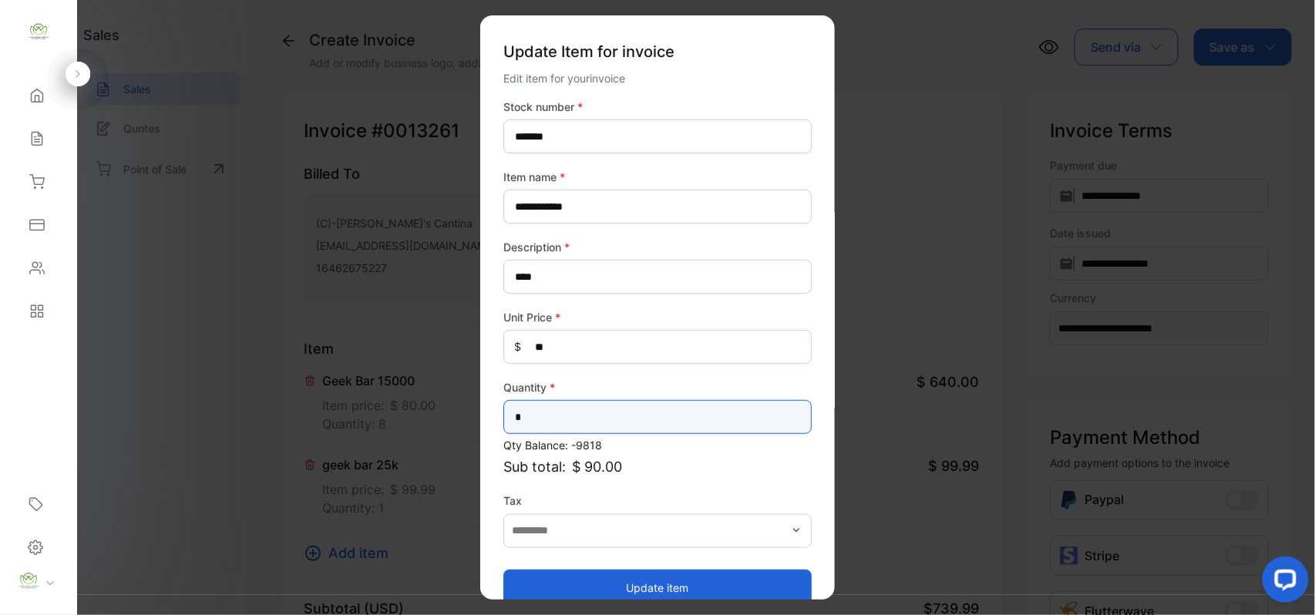
click at [601, 404] on input "*" at bounding box center [657, 417] width 308 height 34
type input "**"
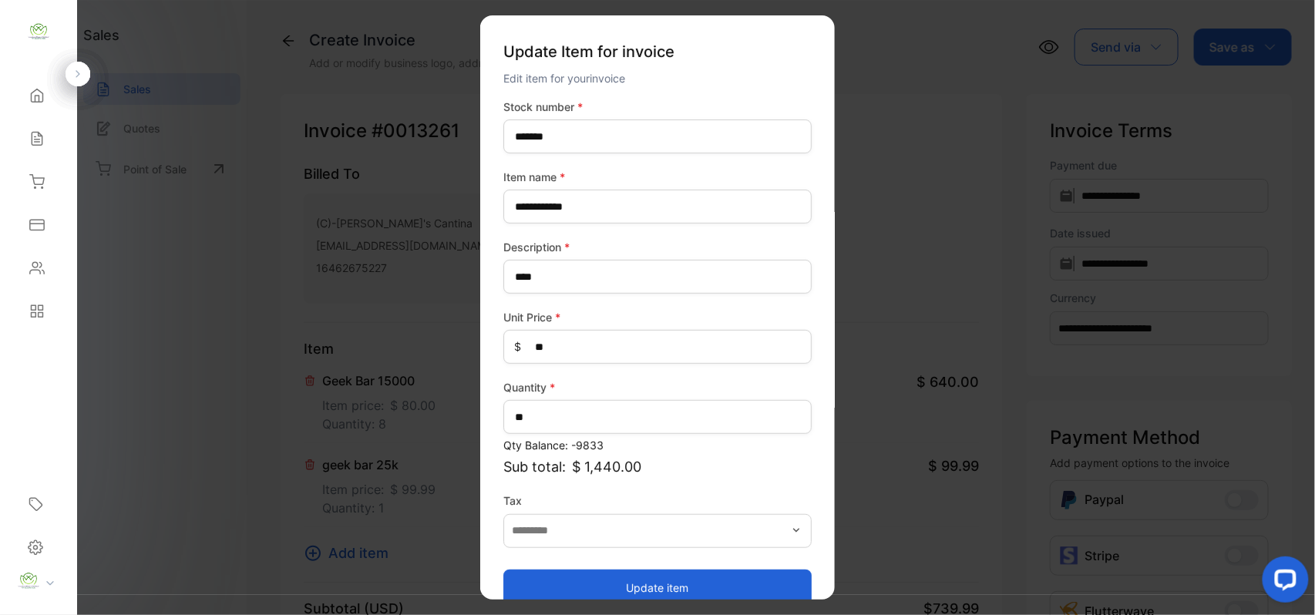
click at [550, 578] on button "Update item" at bounding box center [657, 587] width 308 height 37
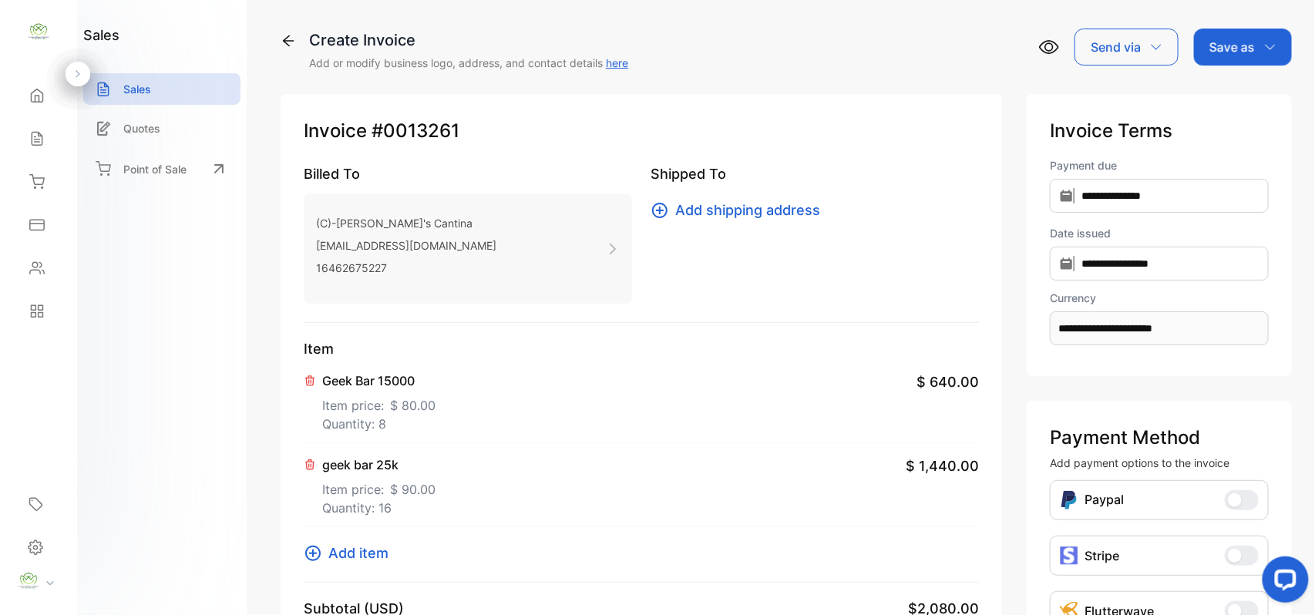
click at [1244, 59] on div "Save as" at bounding box center [1243, 47] width 98 height 37
click at [1238, 106] on div "Invoice" at bounding box center [1239, 97] width 89 height 31
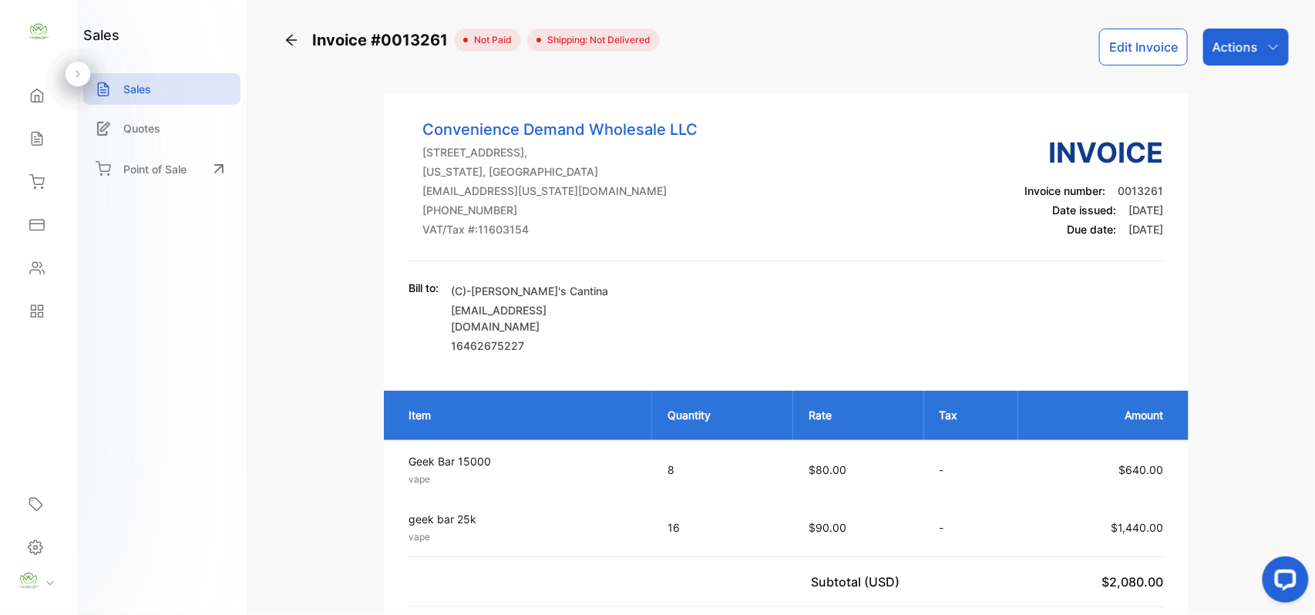
click at [1250, 52] on p "Actions" at bounding box center [1235, 47] width 45 height 18
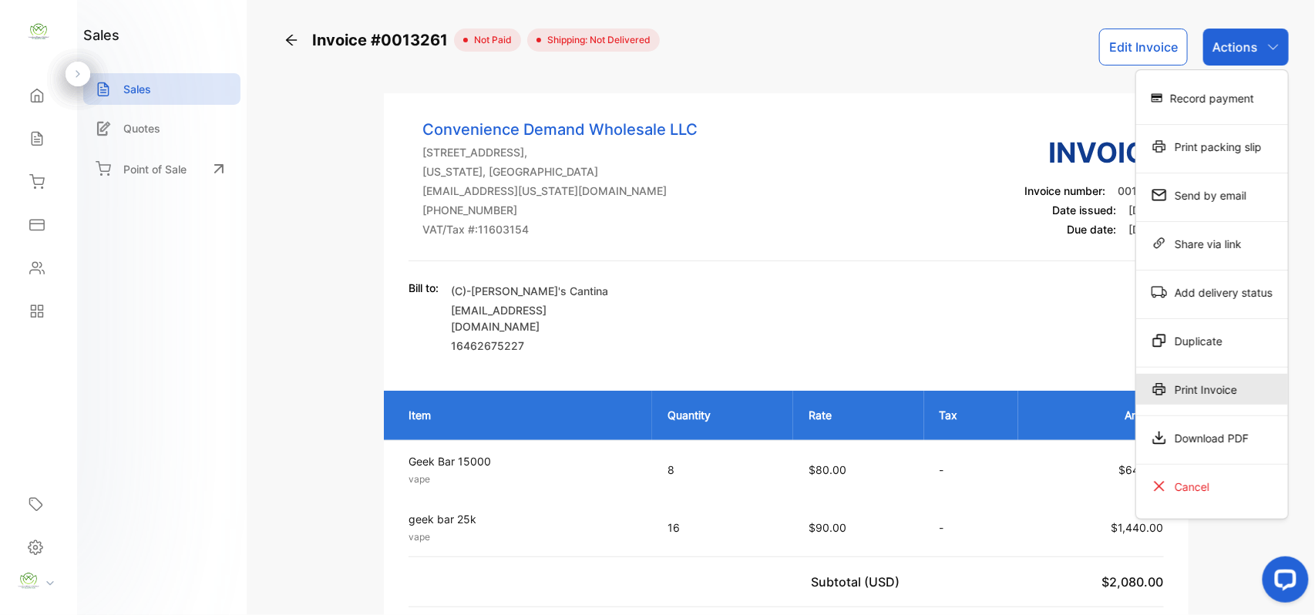
click at [1203, 392] on div "Print Invoice" at bounding box center [1212, 389] width 152 height 31
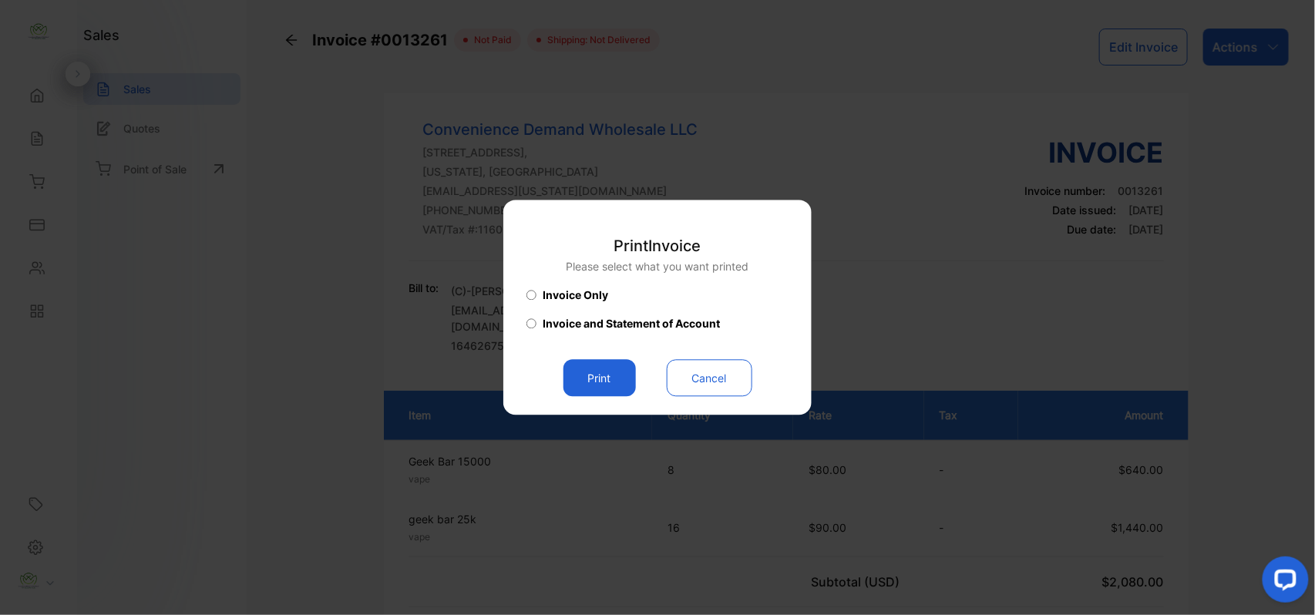
click at [589, 368] on button "Print" at bounding box center [599, 378] width 72 height 37
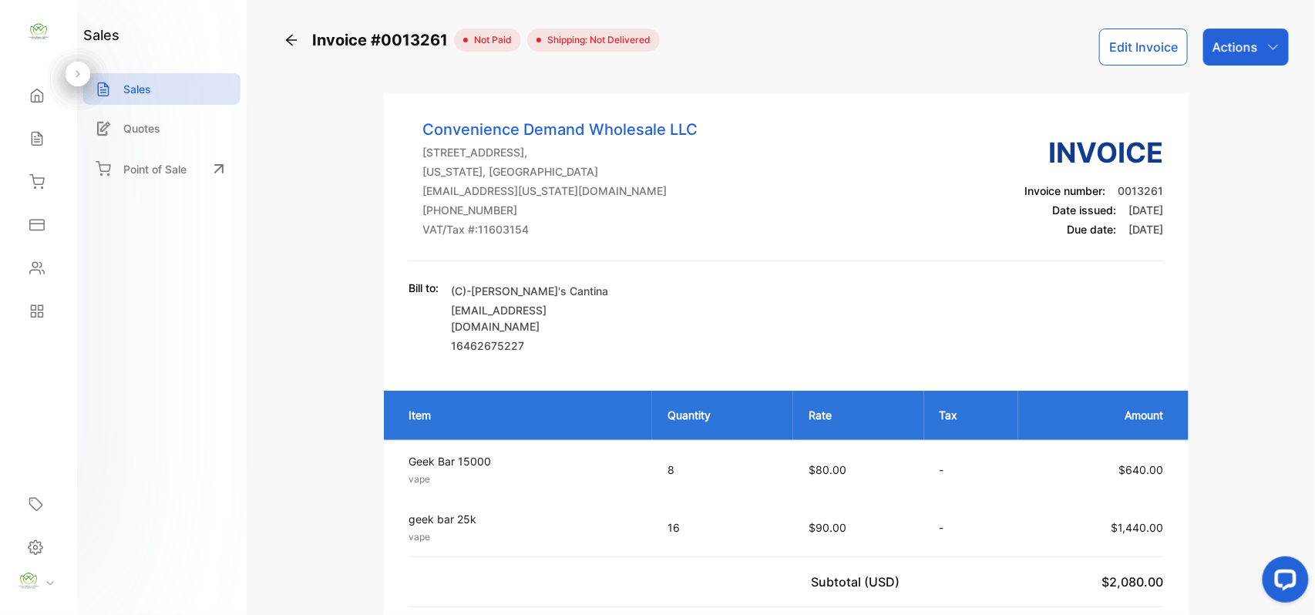
click at [48, 265] on div "Contacts" at bounding box center [38, 268] width 52 height 31
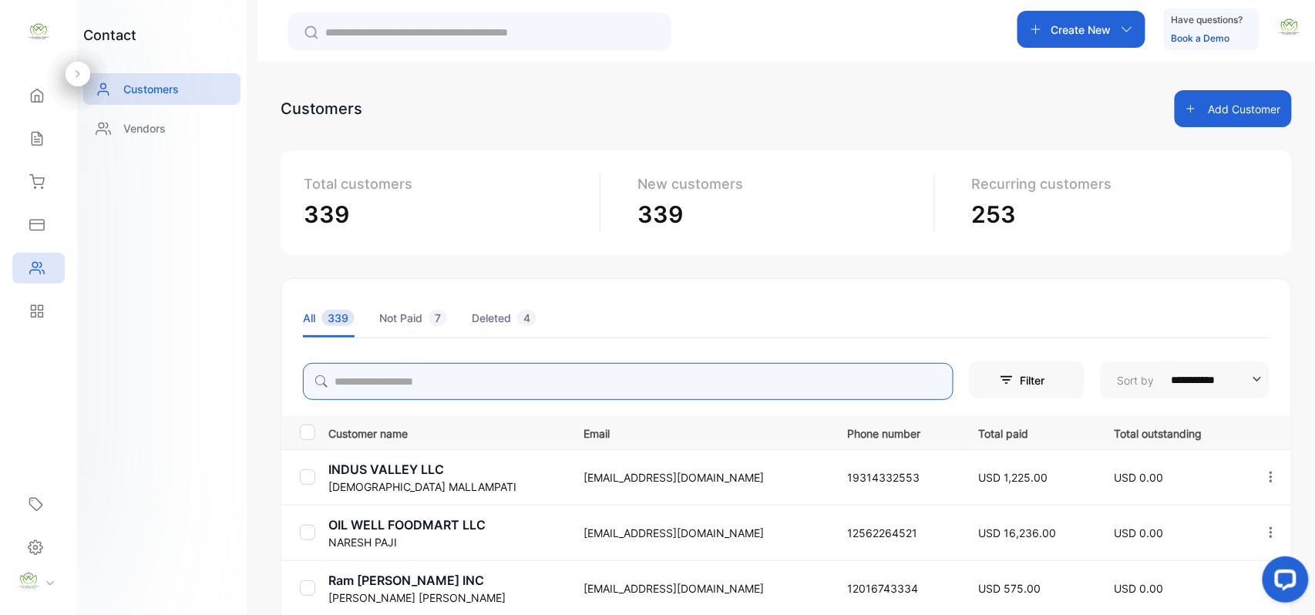
click at [513, 386] on input "search" at bounding box center [628, 381] width 651 height 37
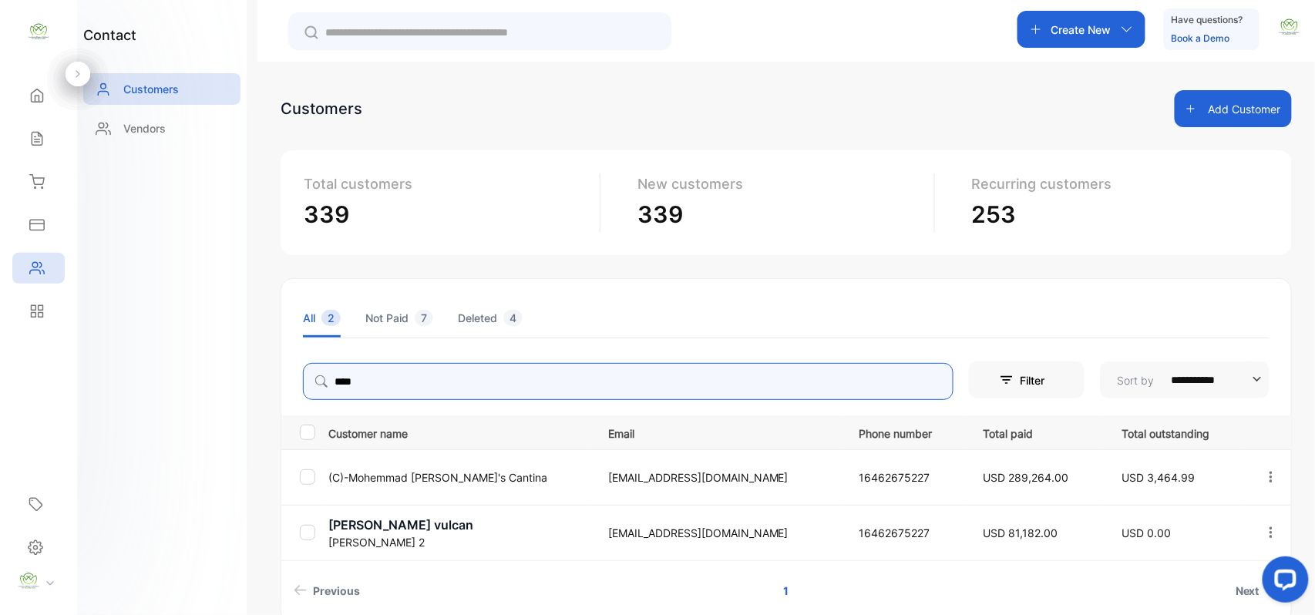
type input "****"
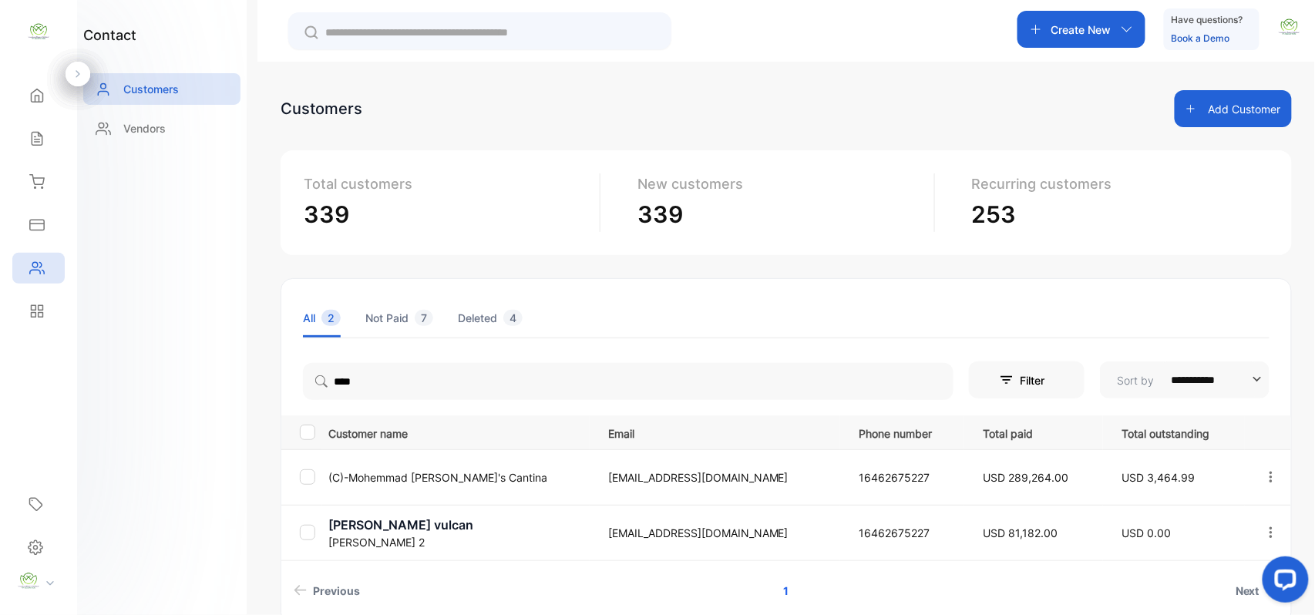
click at [54, 335] on aside "Convenience Demand Wholesale LLC Home Home Sales Sales Inventory Inventory Expe…" at bounding box center [38, 307] width 77 height 615
click at [447, 464] on td "(C)-[PERSON_NAME]'s Cantina" at bounding box center [455, 476] width 267 height 55
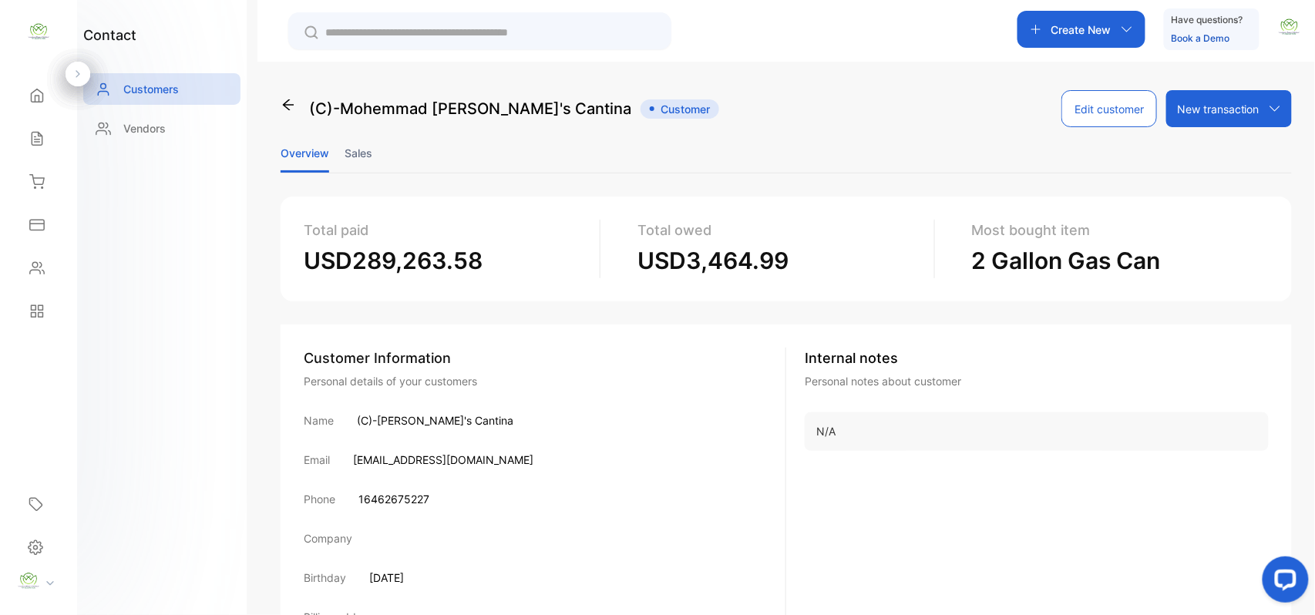
click at [349, 152] on li "Sales" at bounding box center [359, 152] width 28 height 39
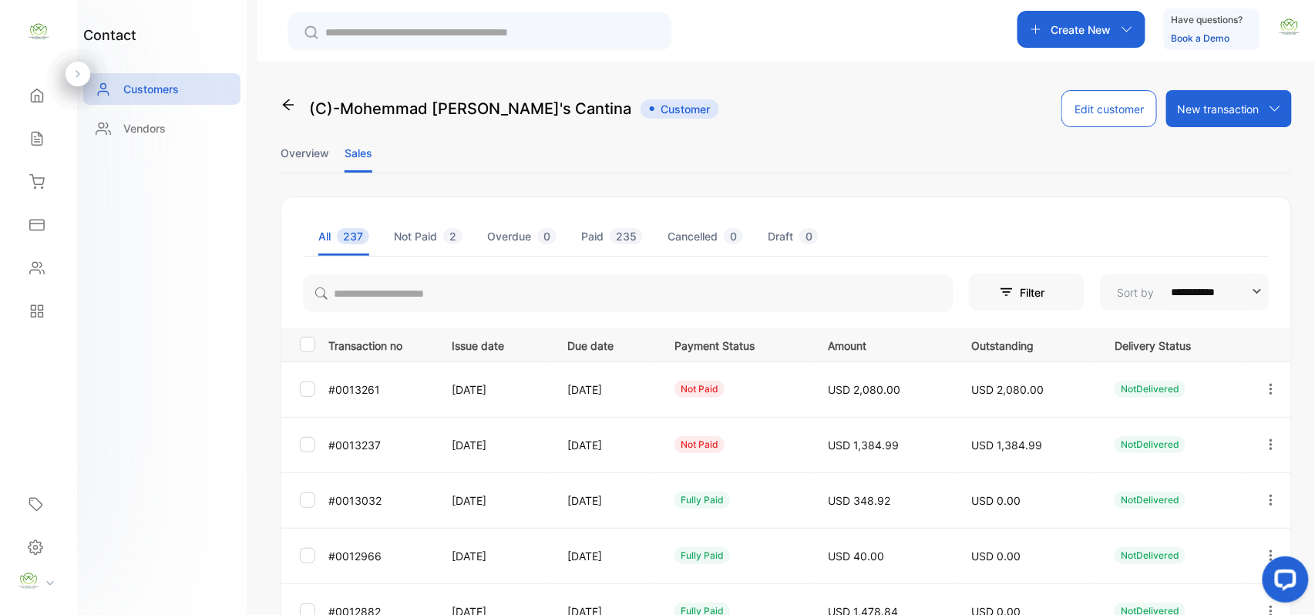
click at [1266, 447] on icon "button" at bounding box center [1271, 445] width 14 height 14
click at [1187, 486] on div "View" at bounding box center [1201, 491] width 173 height 31
click at [44, 142] on icon at bounding box center [36, 138] width 15 height 15
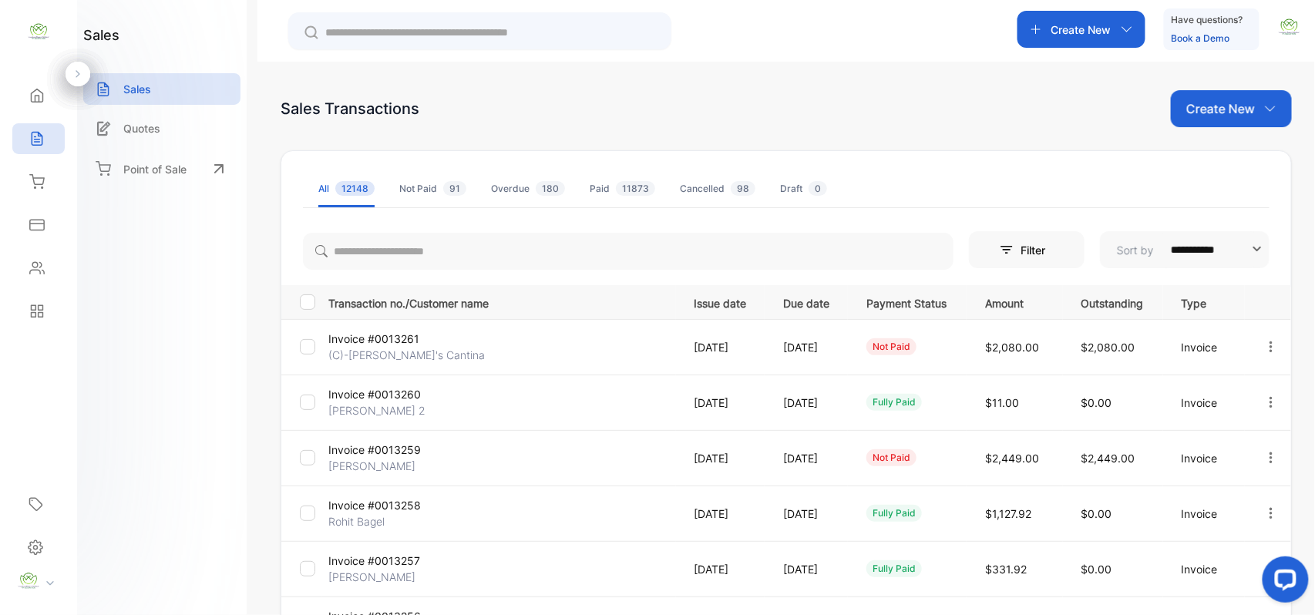
click at [1209, 109] on p "Create New" at bounding box center [1220, 108] width 69 height 18
click at [1218, 171] on div "Invoice" at bounding box center [1237, 159] width 108 height 31
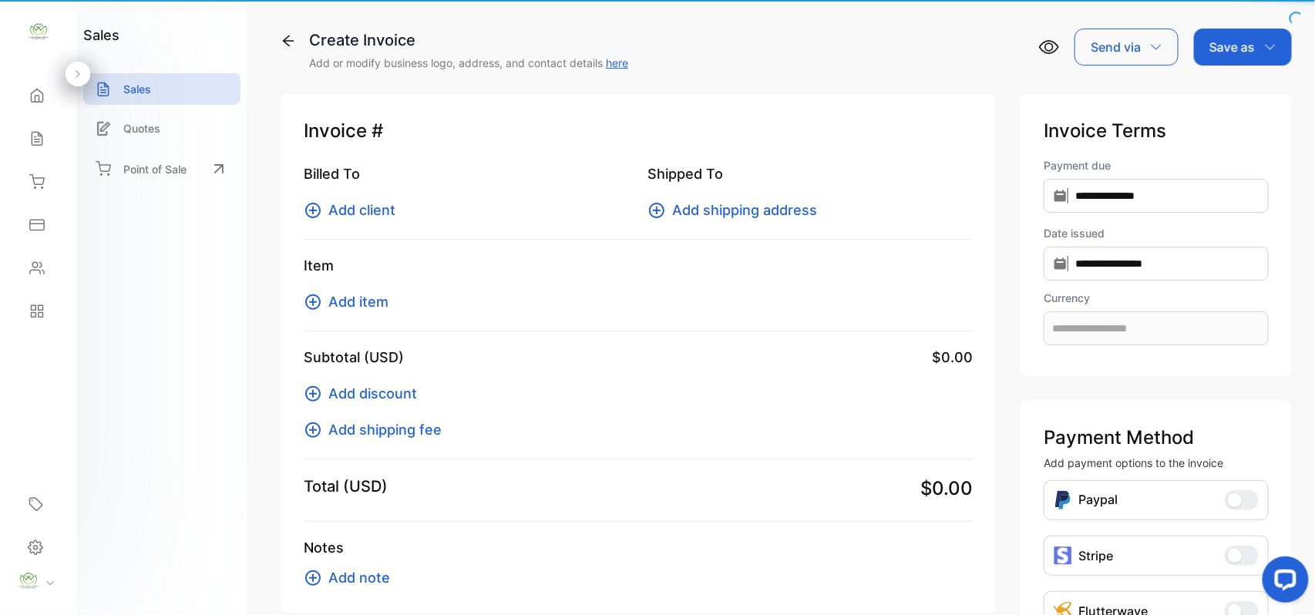
type input "**********"
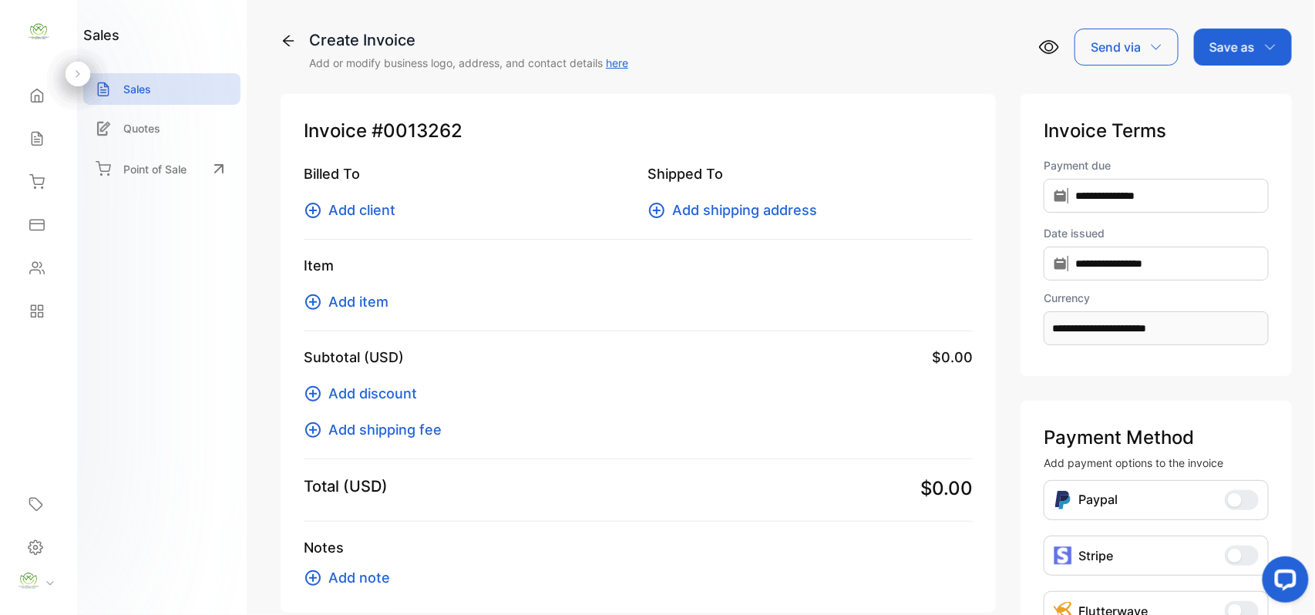
click at [375, 208] on span "Add client" at bounding box center [361, 210] width 67 height 21
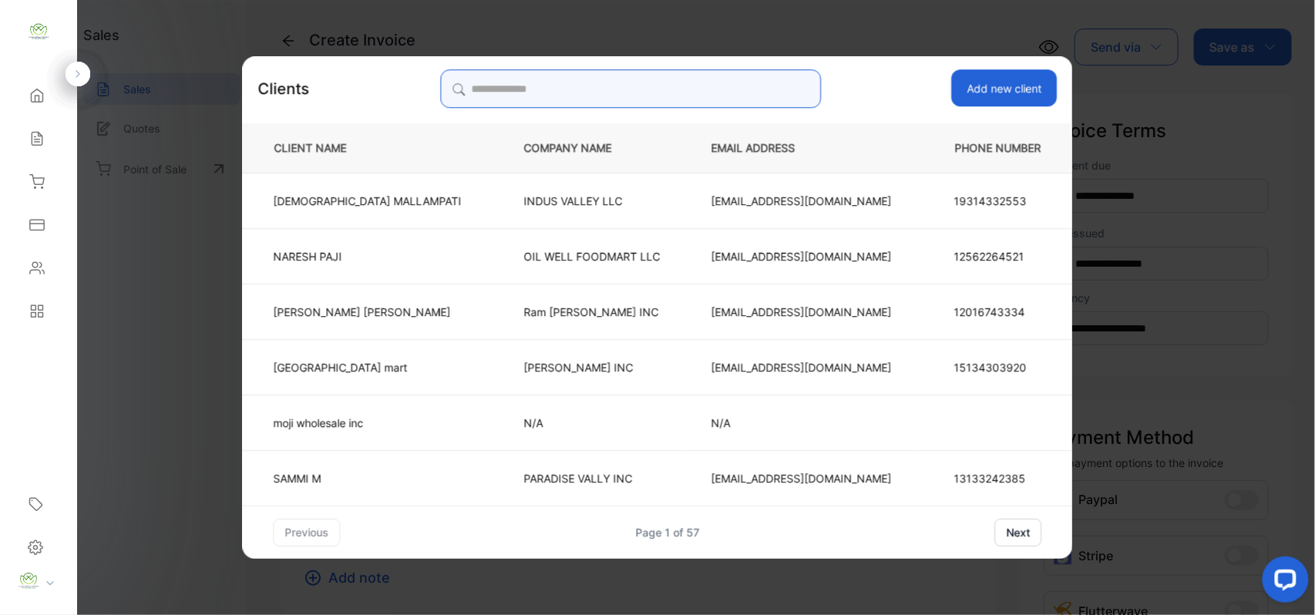
click at [708, 85] on input "search" at bounding box center [630, 88] width 381 height 39
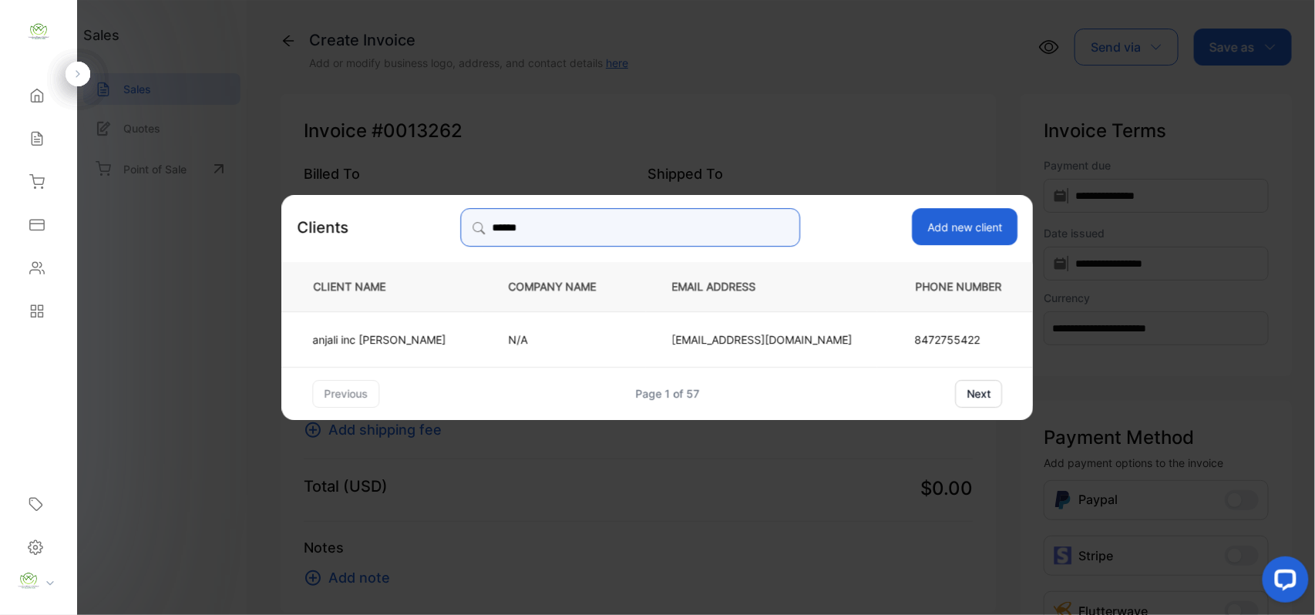
type input "******"
click at [466, 331] on td "anjali inc patel" at bounding box center [382, 338] width 201 height 55
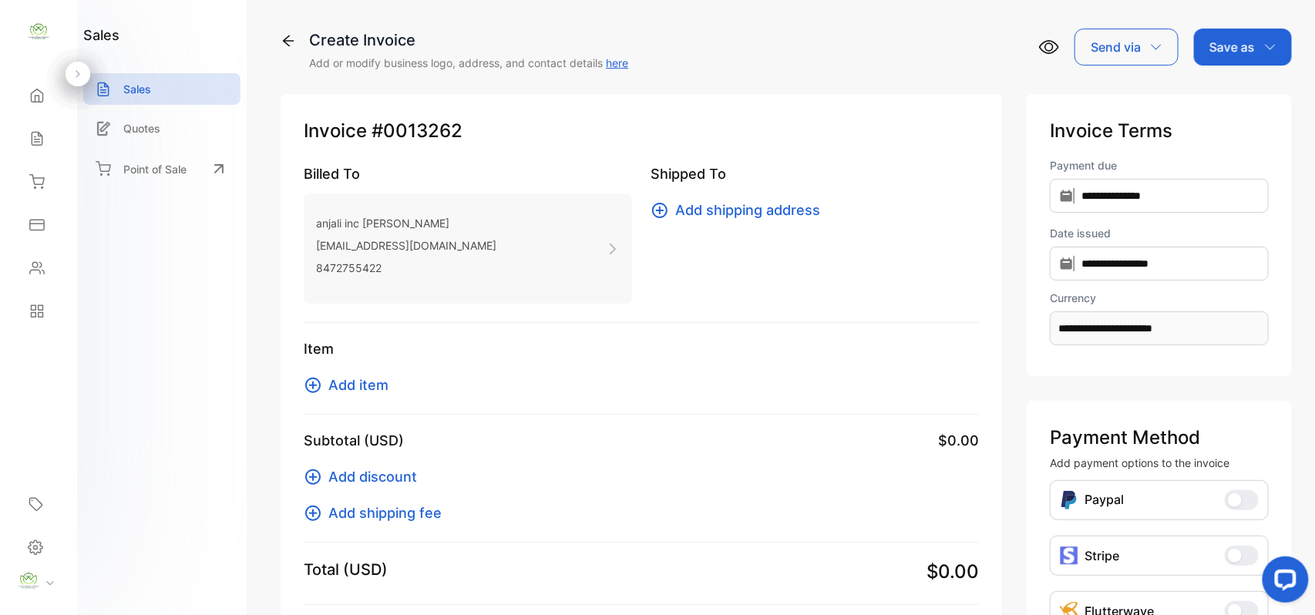
click at [358, 380] on span "Add item" at bounding box center [358, 385] width 60 height 21
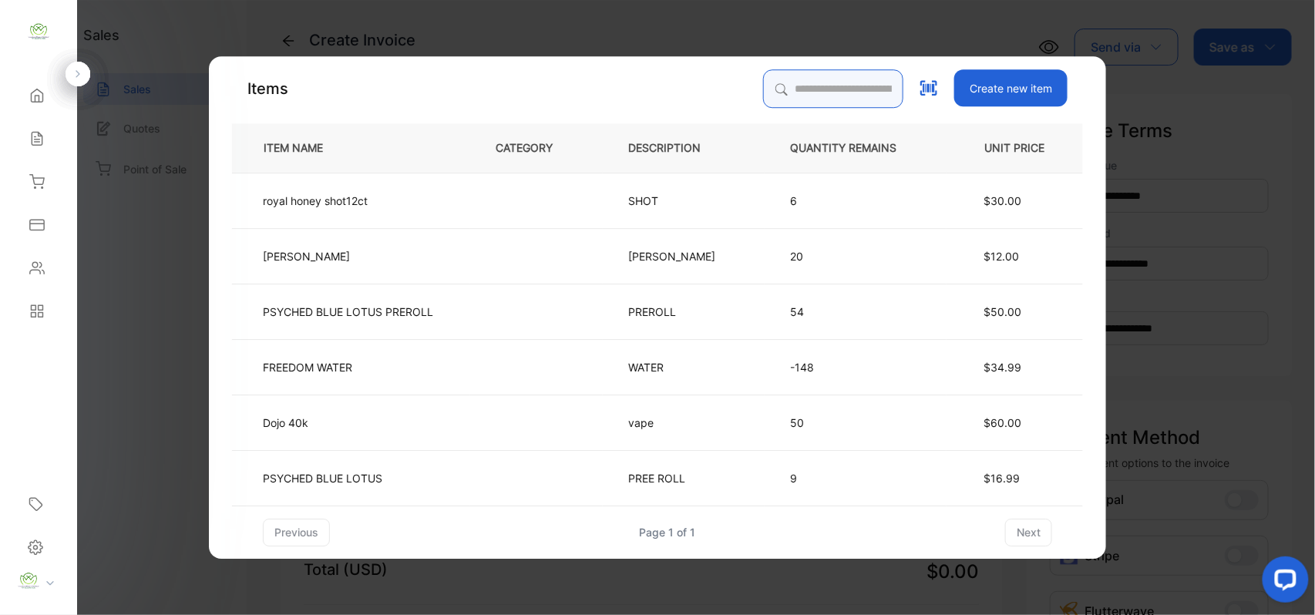
click at [808, 84] on input "search" at bounding box center [833, 88] width 140 height 39
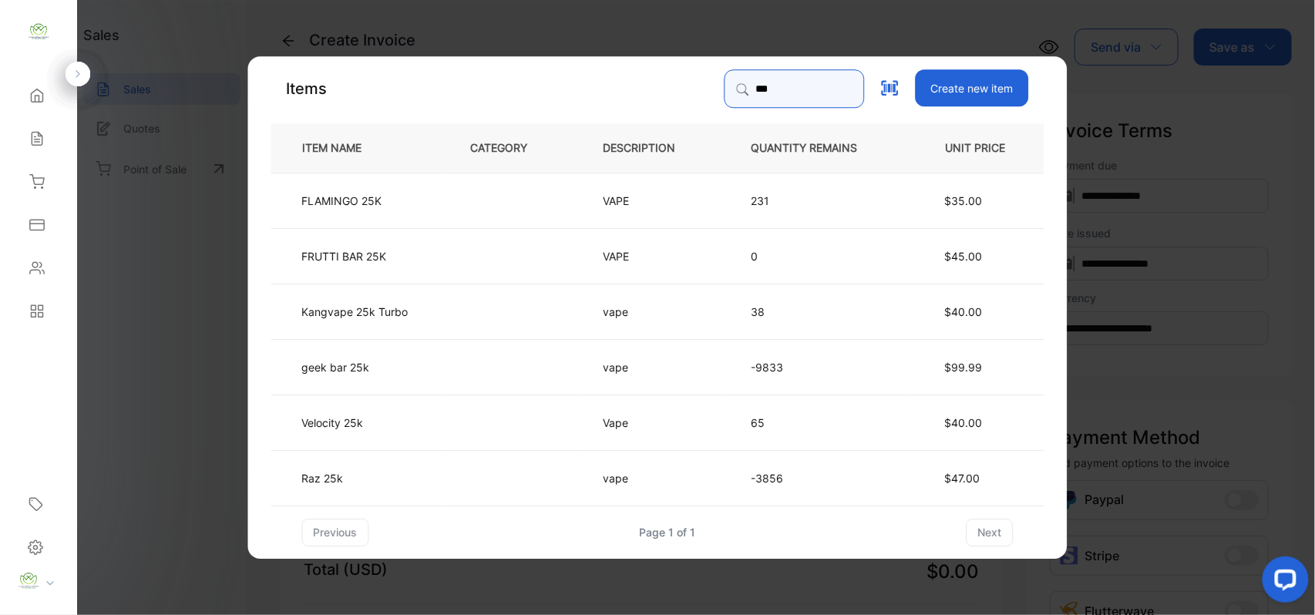
type input "***"
click at [644, 355] on td "vape" at bounding box center [652, 365] width 148 height 55
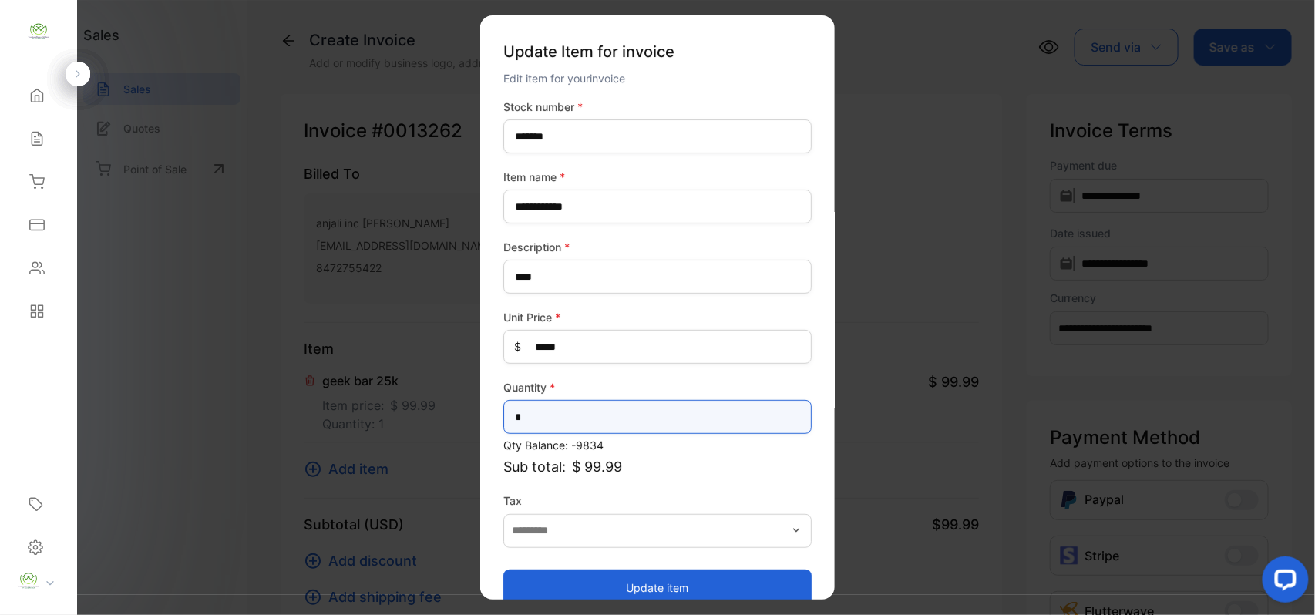
click at [602, 429] on input "*" at bounding box center [657, 417] width 308 height 34
type input "*"
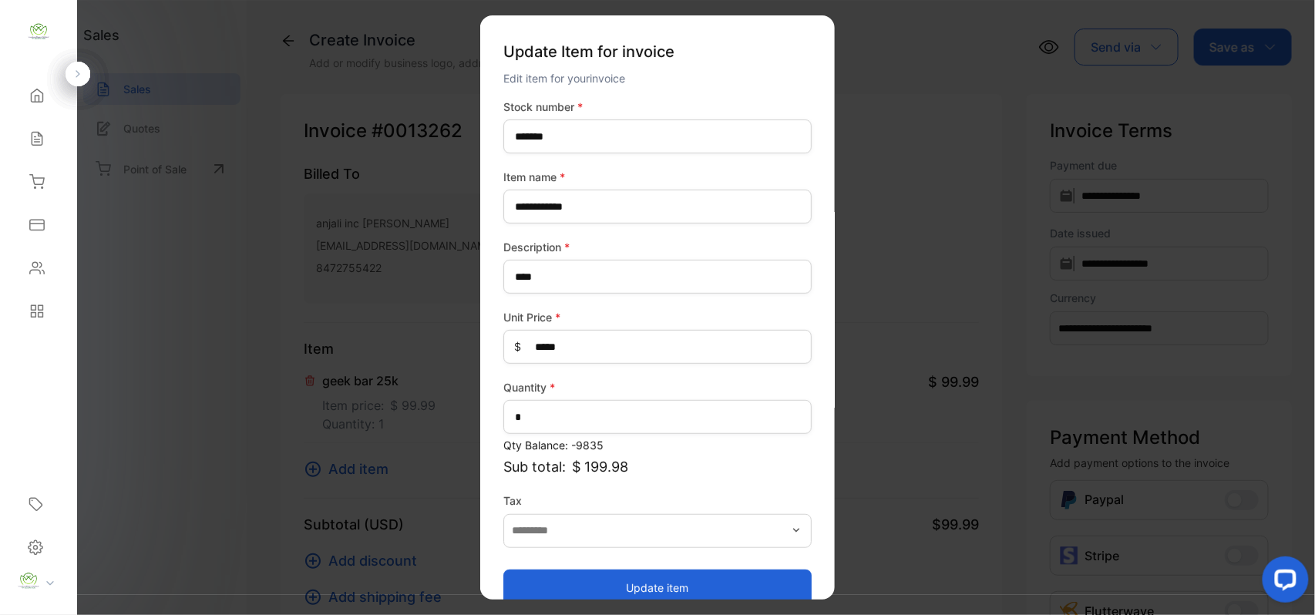
click at [596, 587] on button "Update item" at bounding box center [657, 587] width 308 height 37
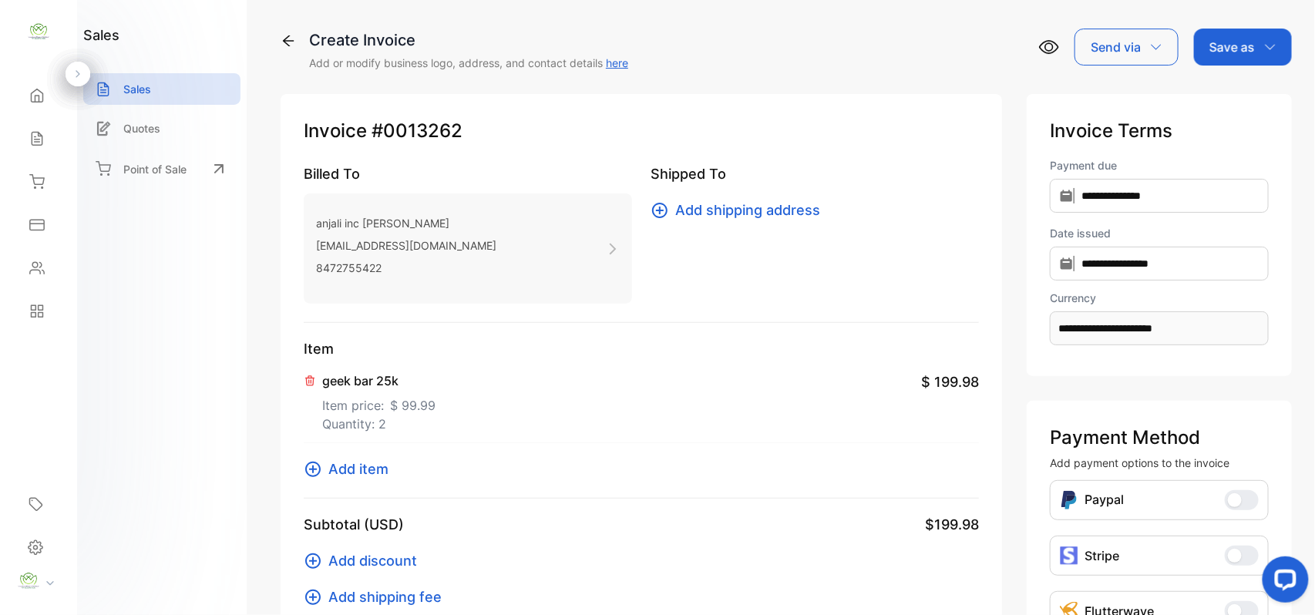
click at [343, 463] on span "Add item" at bounding box center [358, 469] width 60 height 21
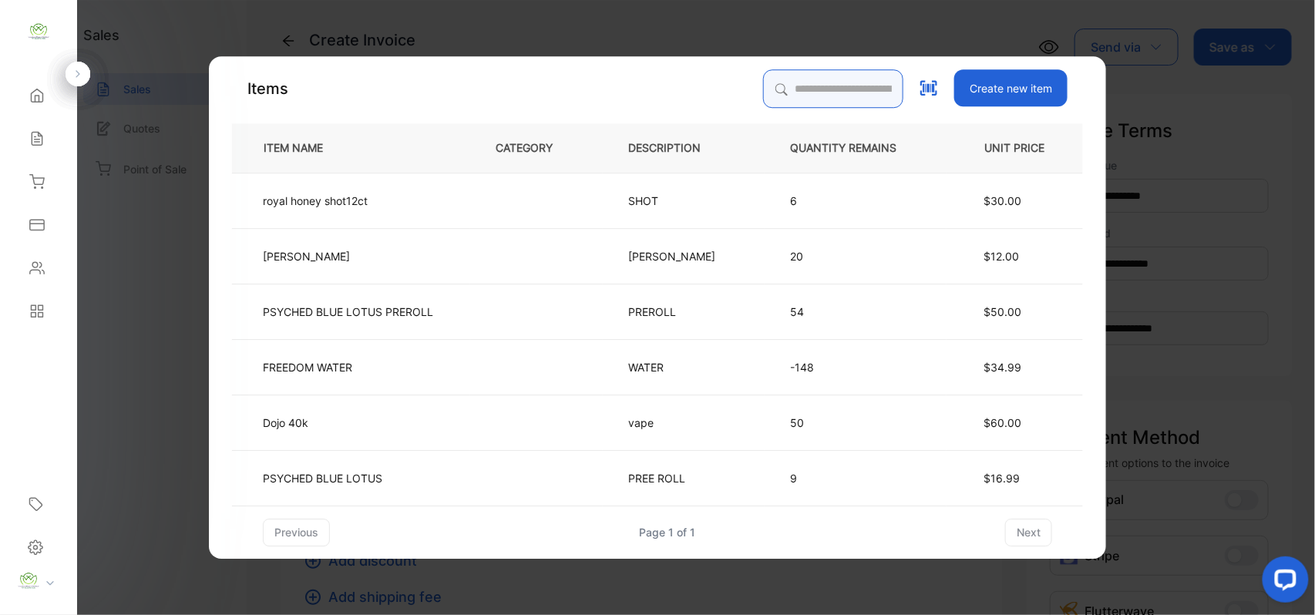
click at [821, 79] on input "search" at bounding box center [833, 88] width 140 height 39
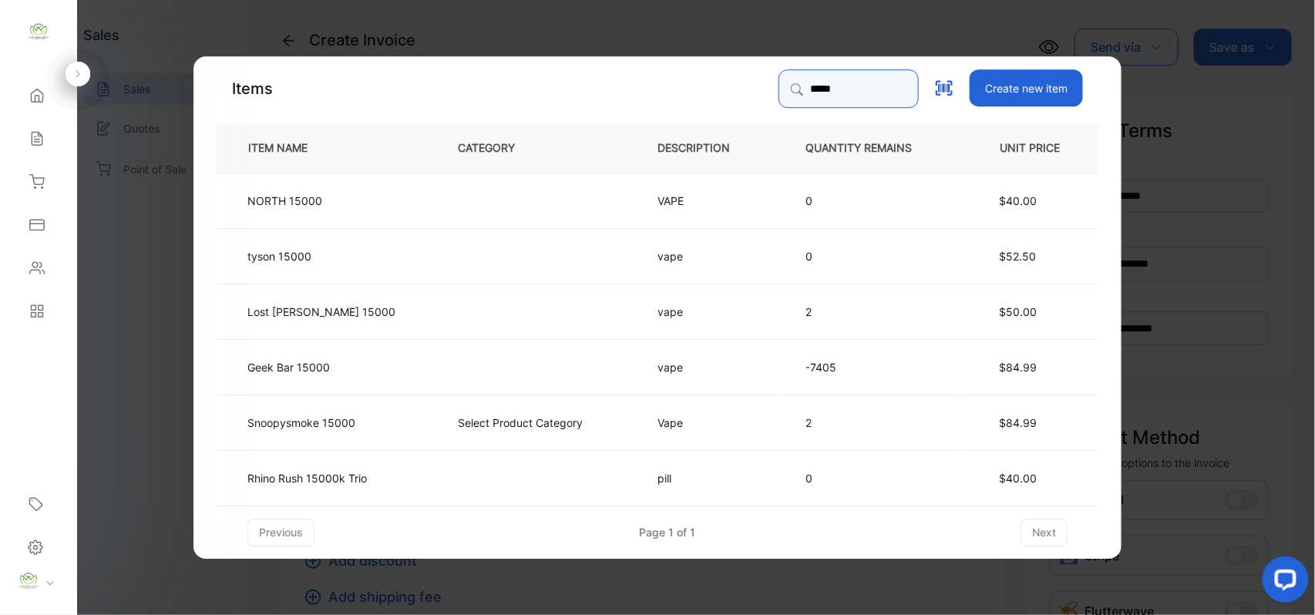
type input "*****"
click at [383, 365] on td "Geek Bar 15000" at bounding box center [325, 365] width 216 height 55
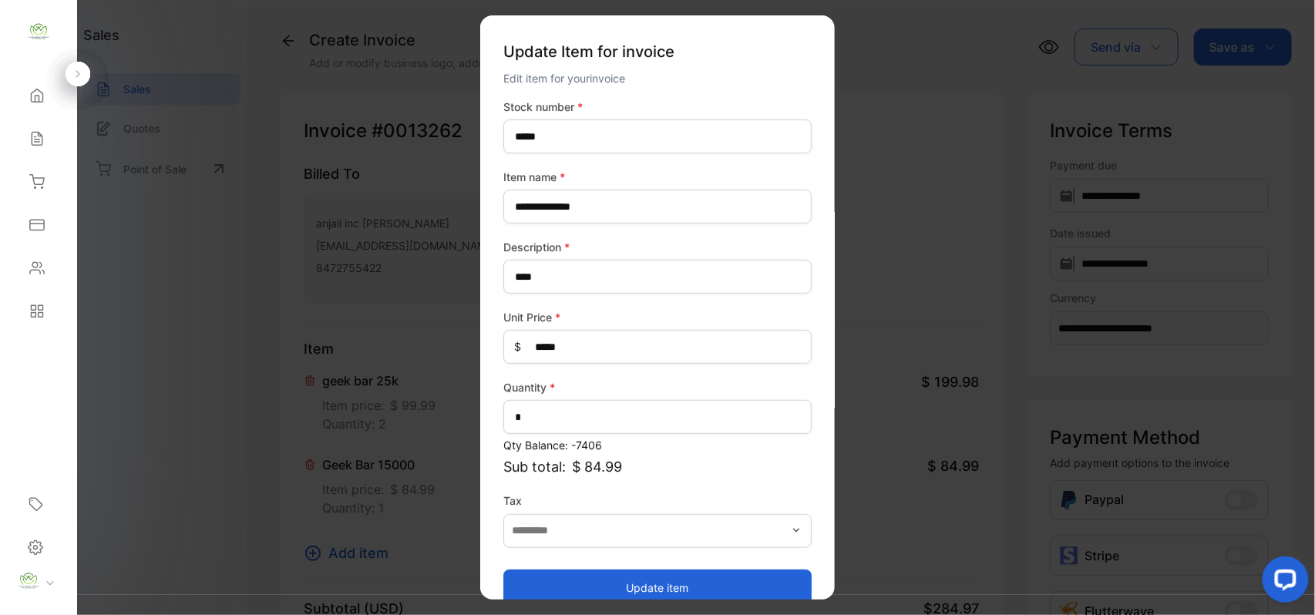
click at [598, 577] on button "Update item" at bounding box center [657, 587] width 308 height 37
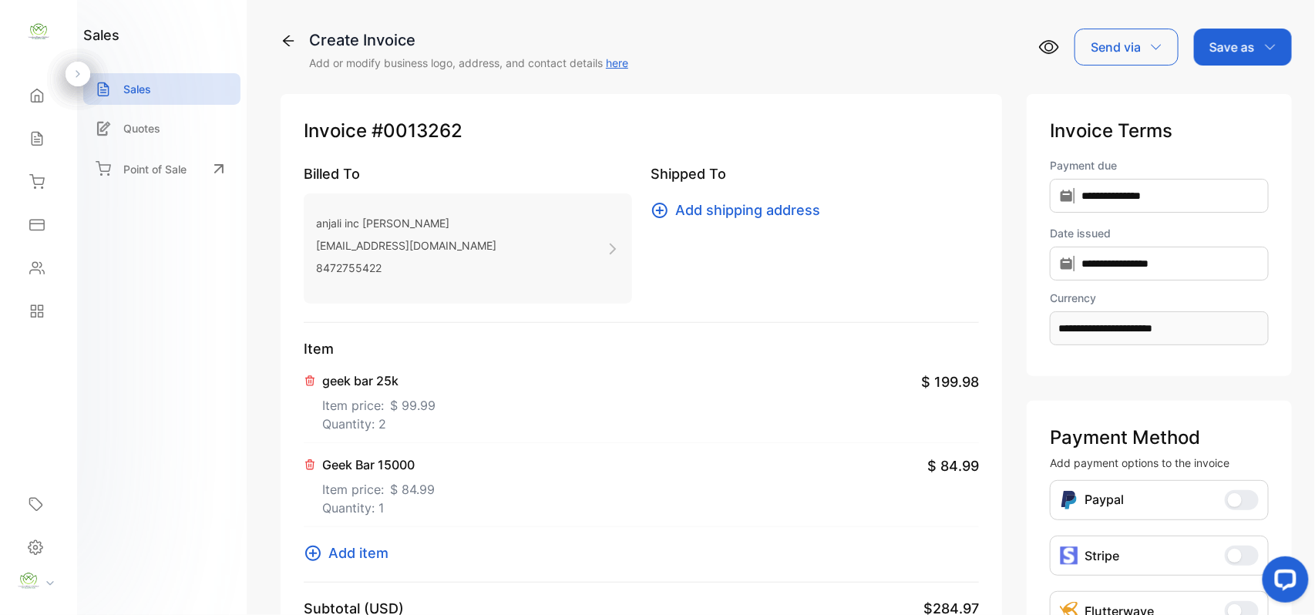
click at [372, 552] on span "Add item" at bounding box center [358, 553] width 60 height 21
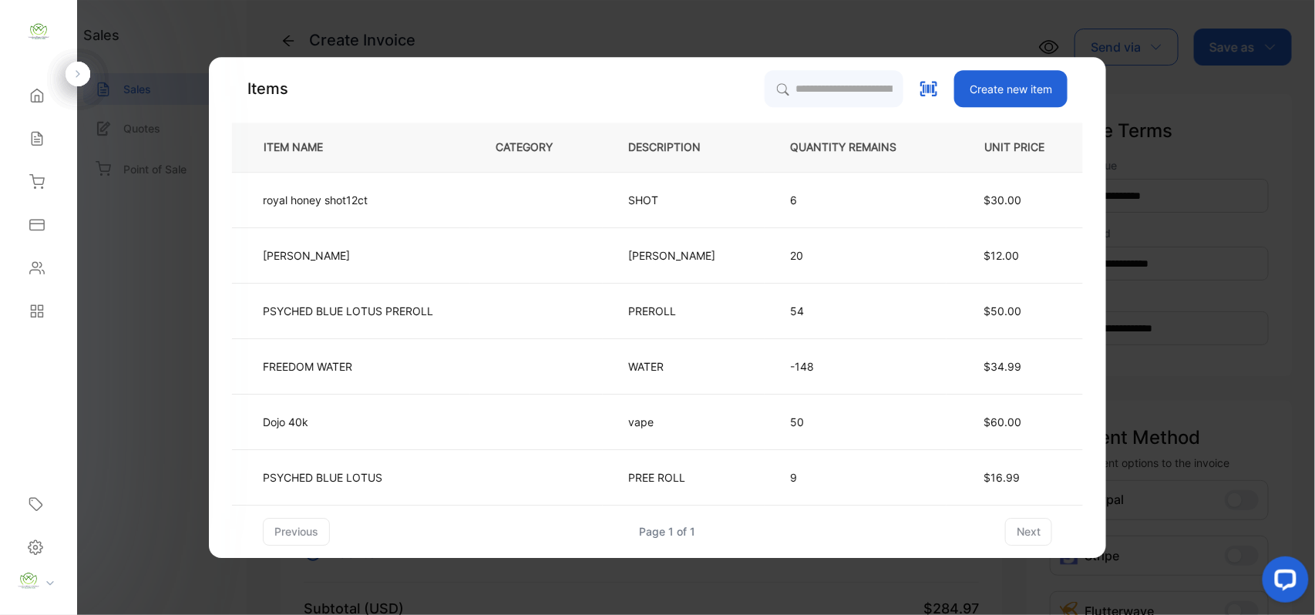
click at [735, 164] on th "DESCRIPTION" at bounding box center [684, 147] width 162 height 49
click at [817, 90] on input "search" at bounding box center [833, 88] width 140 height 39
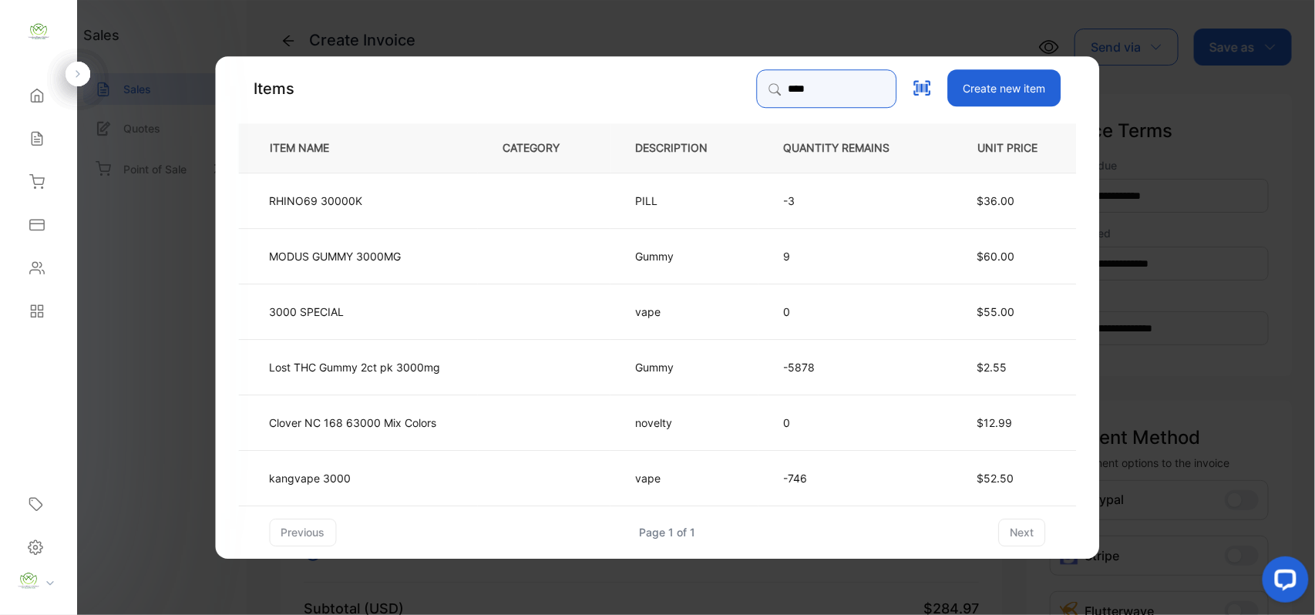
type input "****"
click at [395, 473] on td "kangvape 3000" at bounding box center [358, 476] width 239 height 55
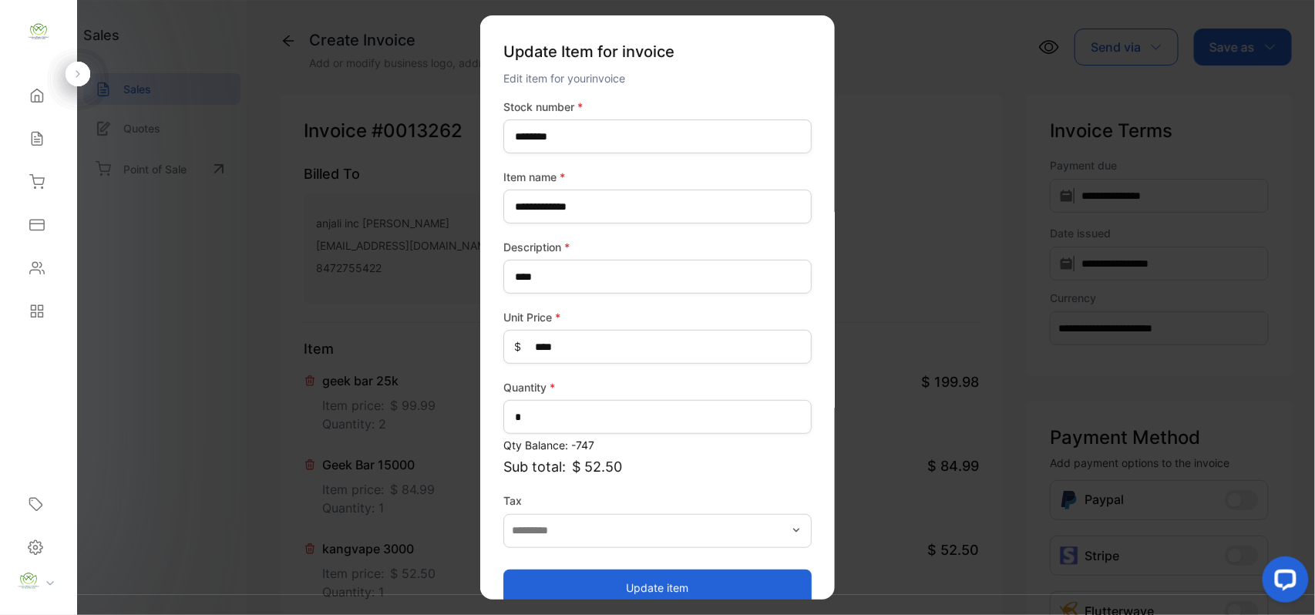
click at [644, 584] on button "Update item" at bounding box center [657, 587] width 308 height 37
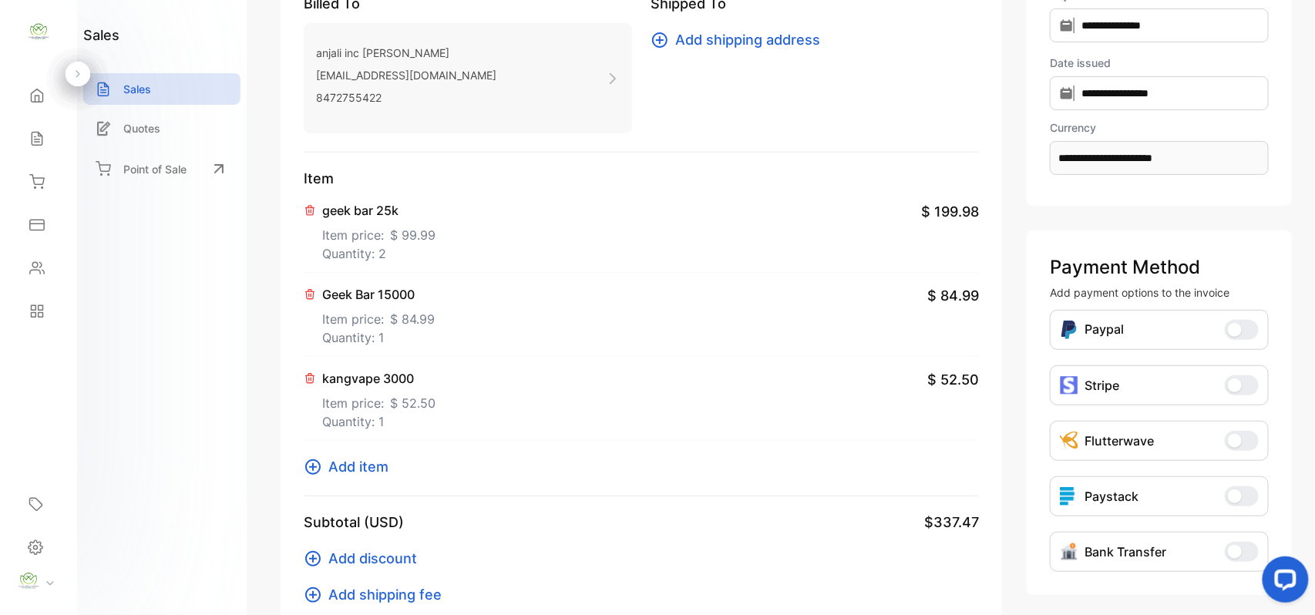
scroll to position [239, 0]
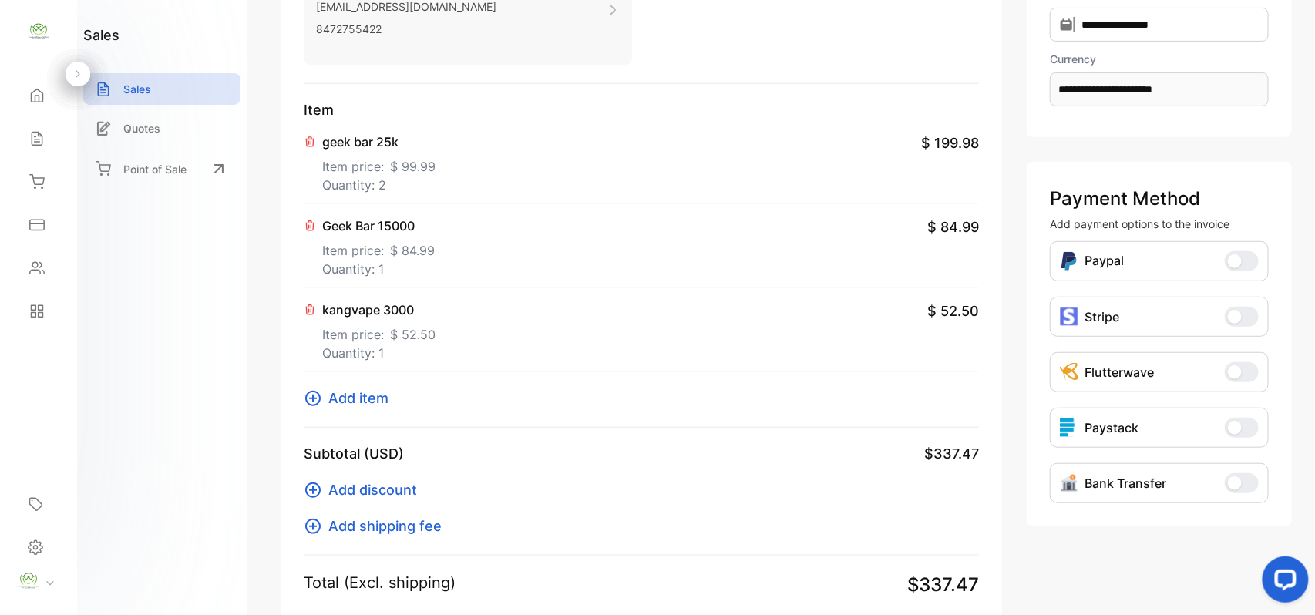
click at [389, 399] on button "Add item" at bounding box center [351, 398] width 94 height 21
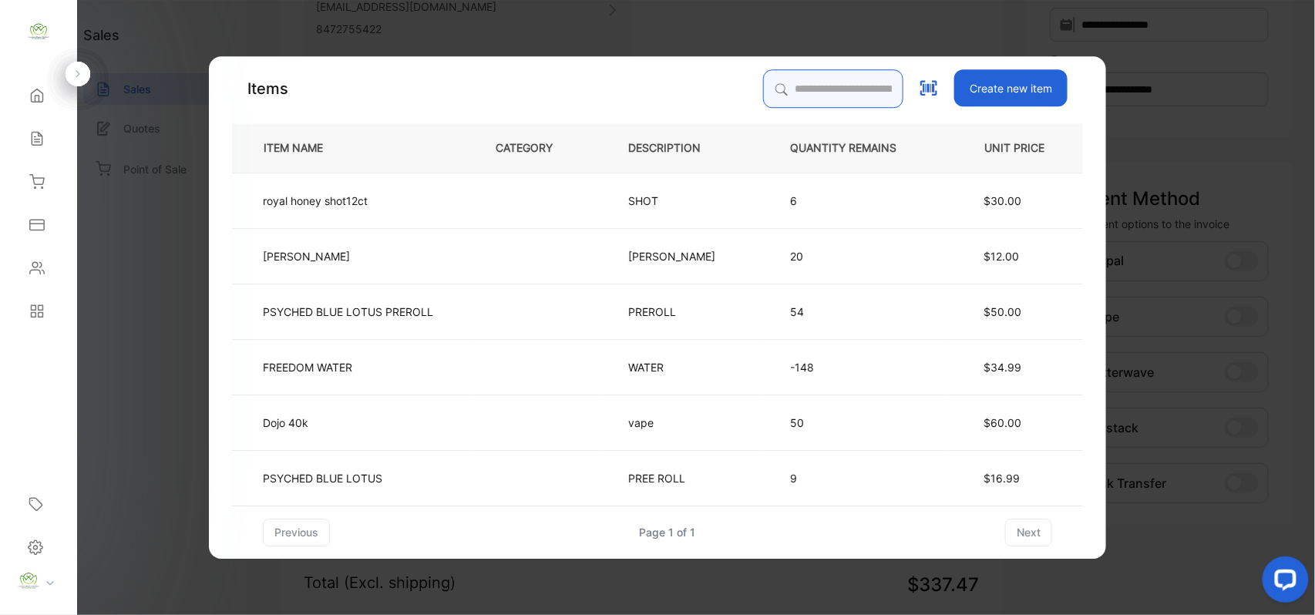
click at [811, 79] on input "search" at bounding box center [833, 88] width 140 height 39
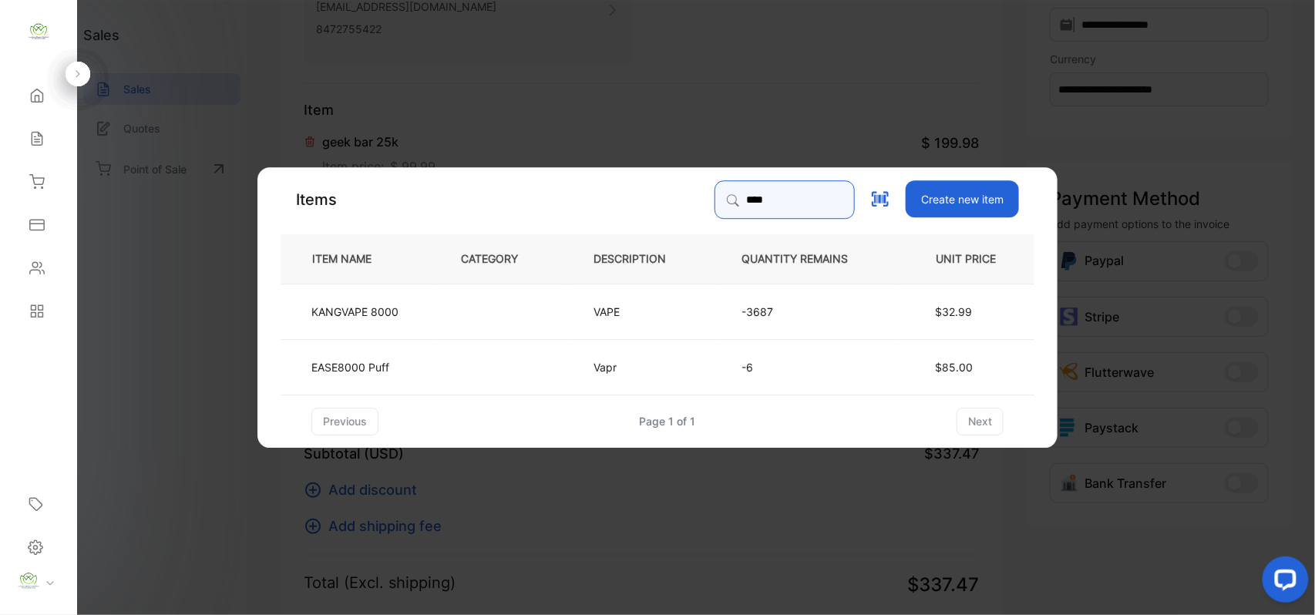
type input "****"
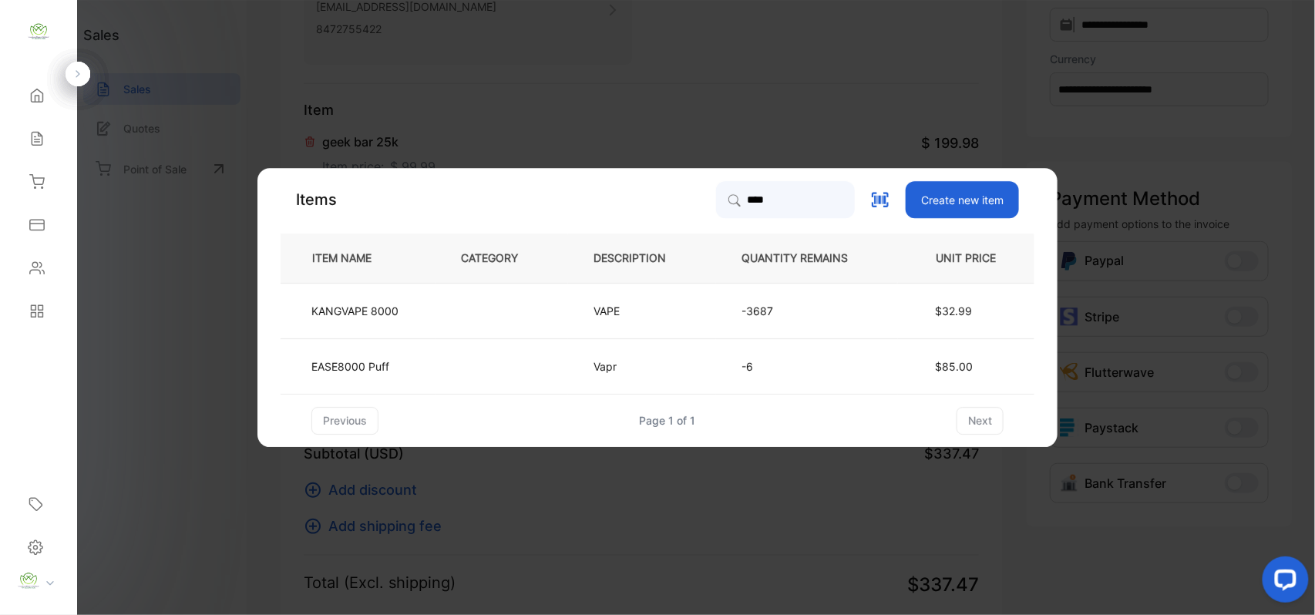
click at [684, 303] on td "VAPE" at bounding box center [642, 310] width 148 height 55
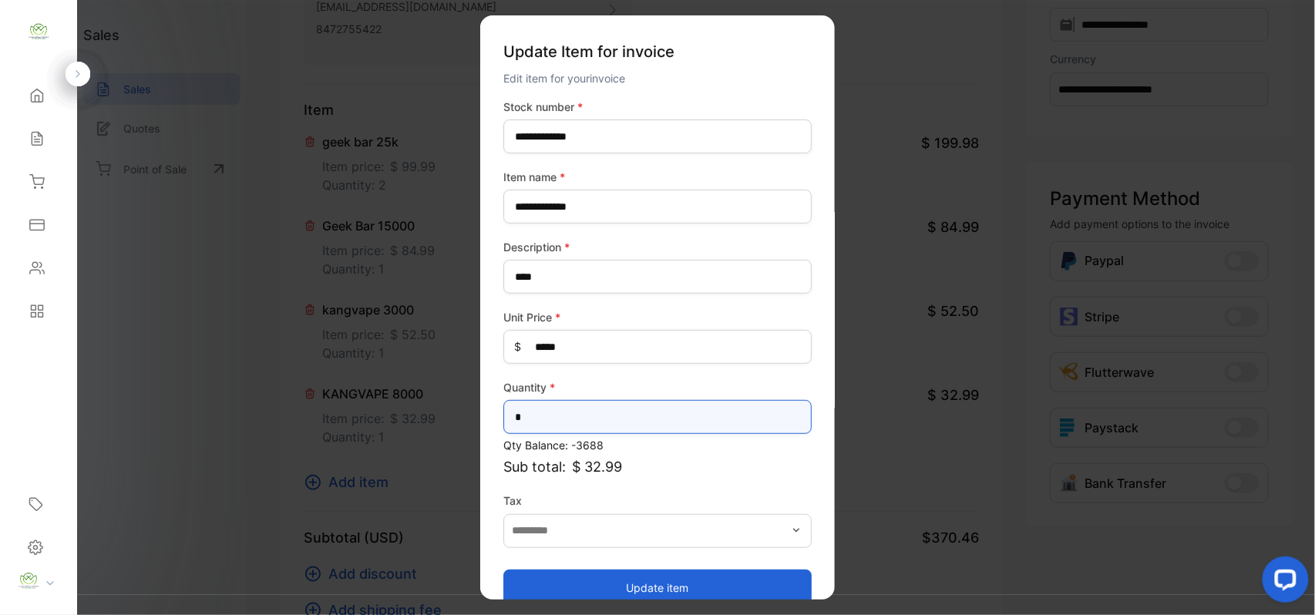
click at [609, 413] on input "*" at bounding box center [657, 417] width 308 height 34
type input "*"
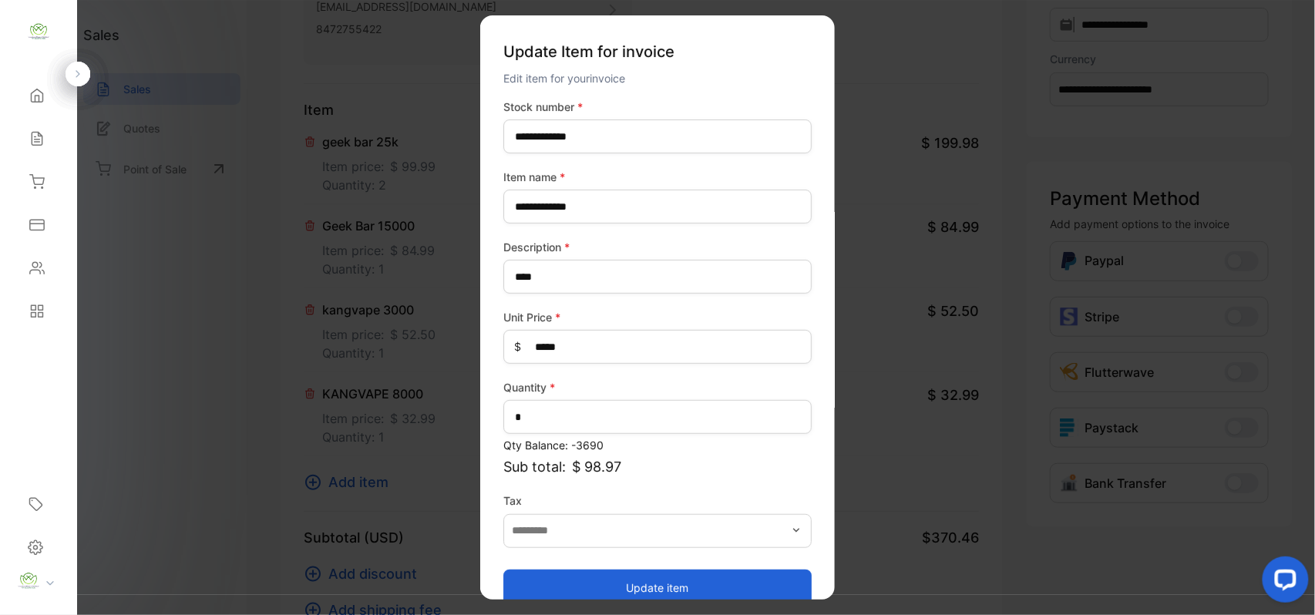
click at [636, 587] on button "Update item" at bounding box center [657, 587] width 308 height 37
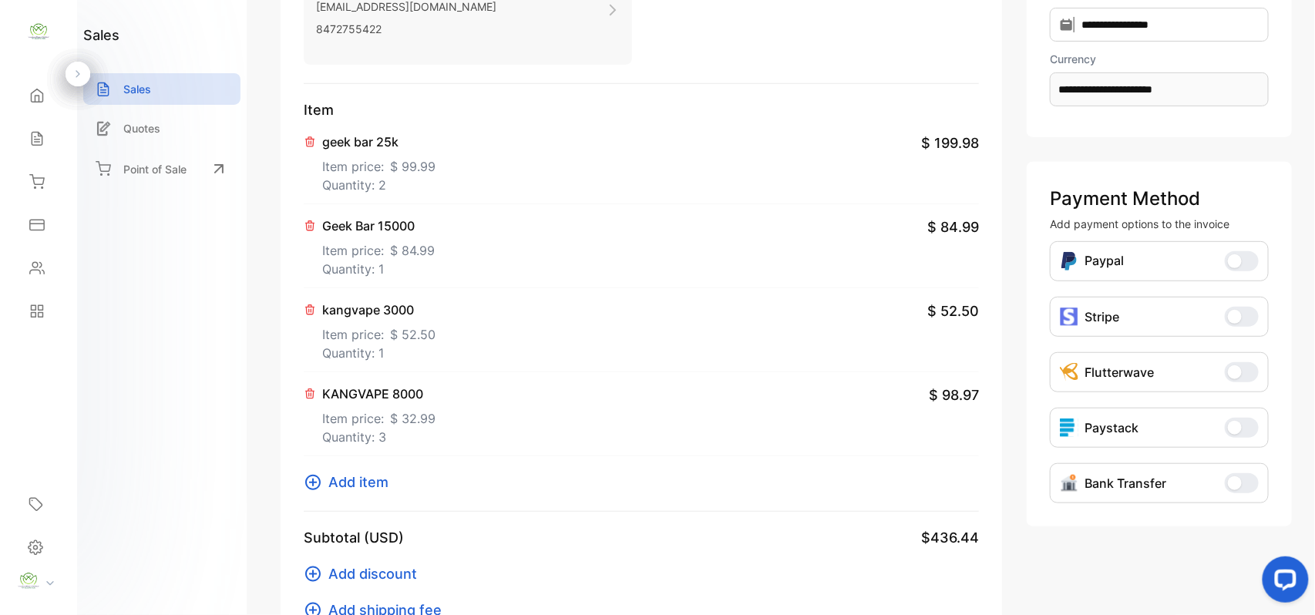
click at [358, 479] on span "Add item" at bounding box center [358, 482] width 60 height 21
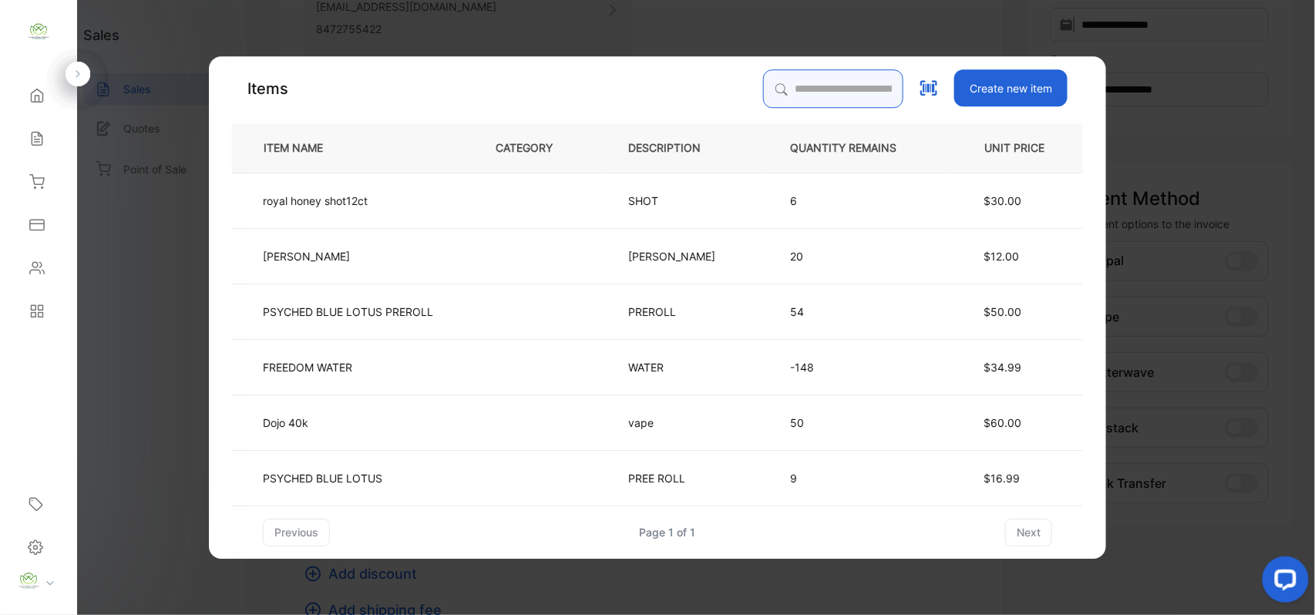
click at [817, 88] on input "search" at bounding box center [833, 88] width 140 height 39
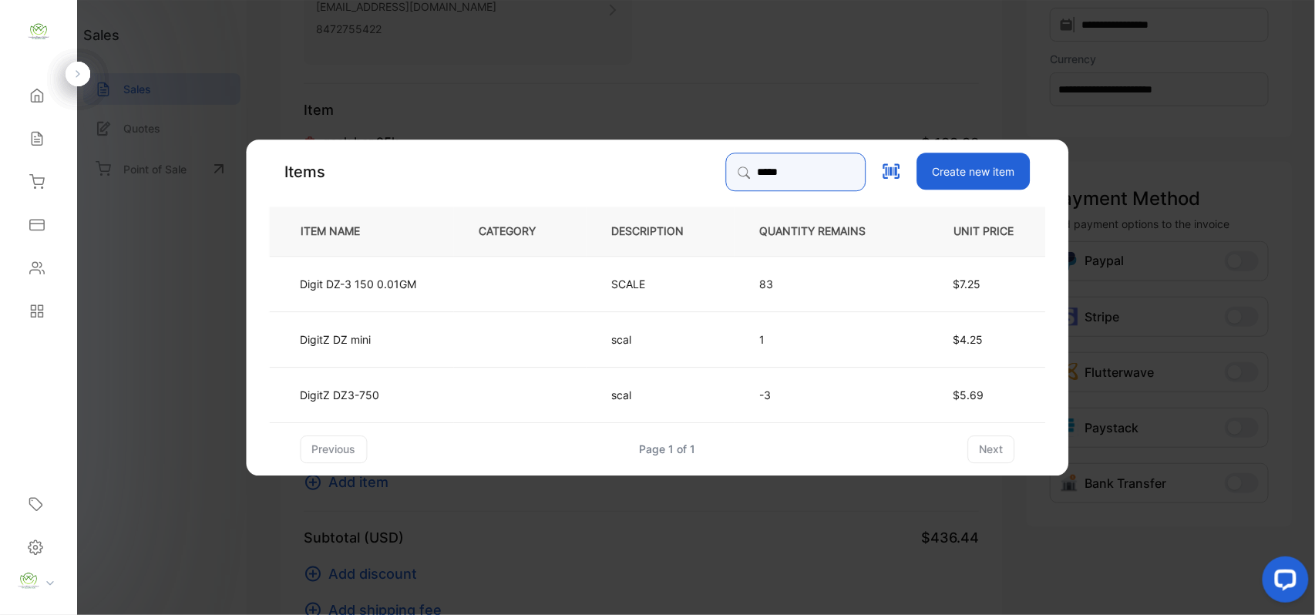
type input "*****"
click at [483, 277] on td at bounding box center [520, 282] width 133 height 55
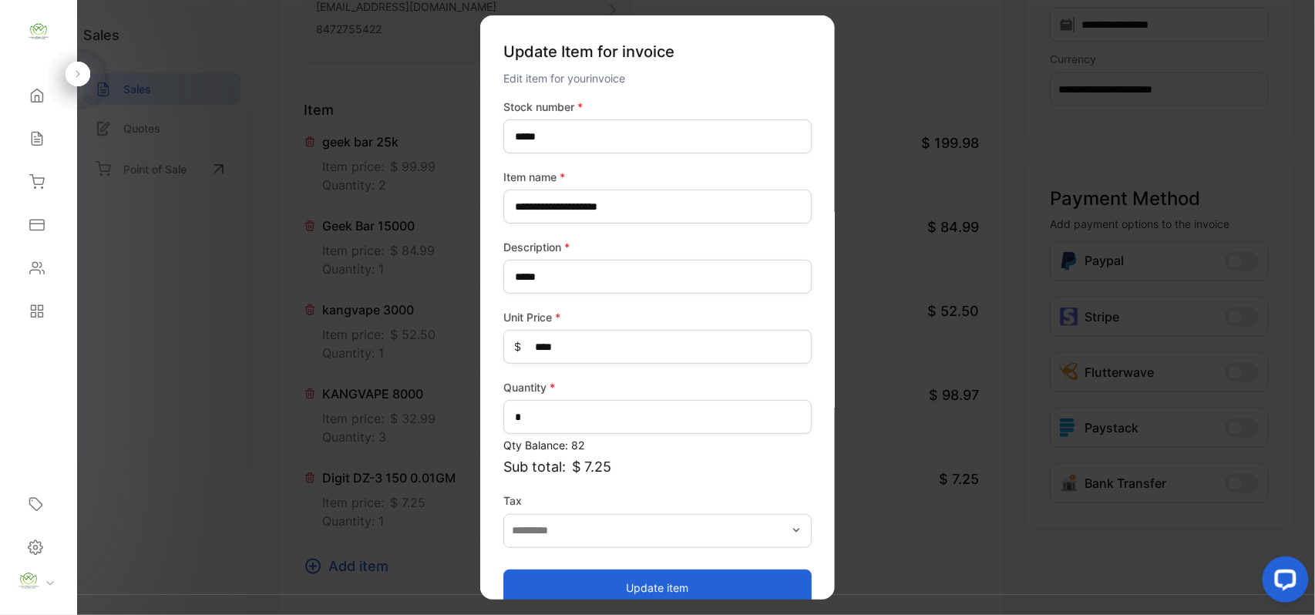
click at [711, 580] on button "Update item" at bounding box center [657, 587] width 308 height 37
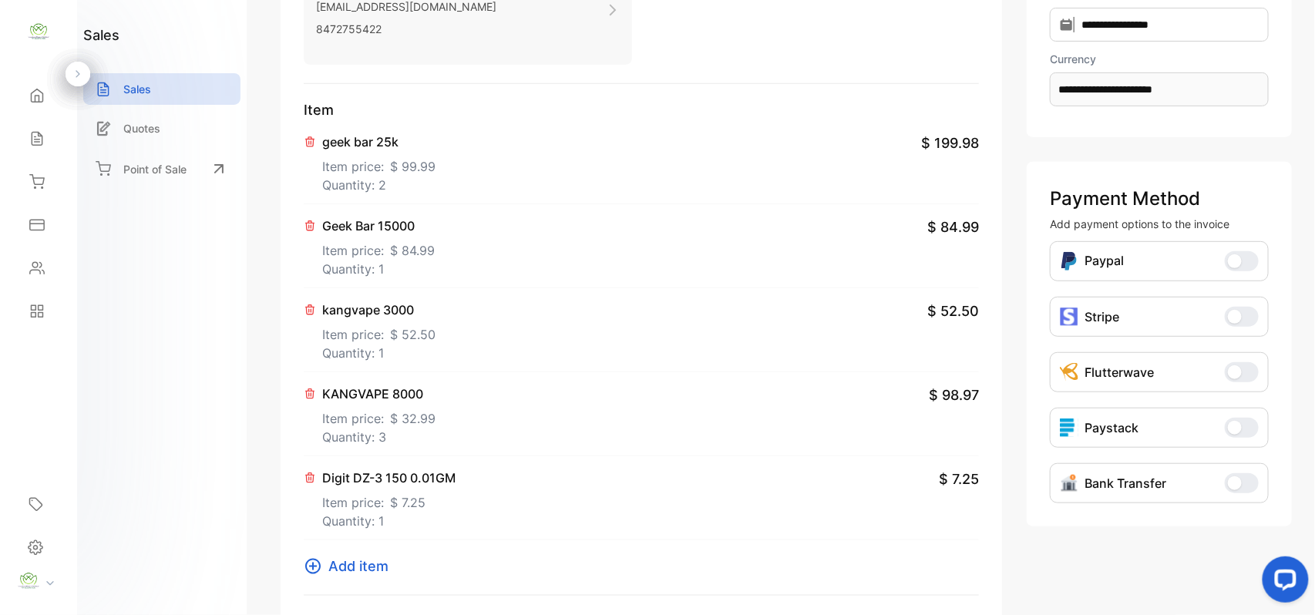
click at [379, 565] on span "Add item" at bounding box center [358, 566] width 60 height 21
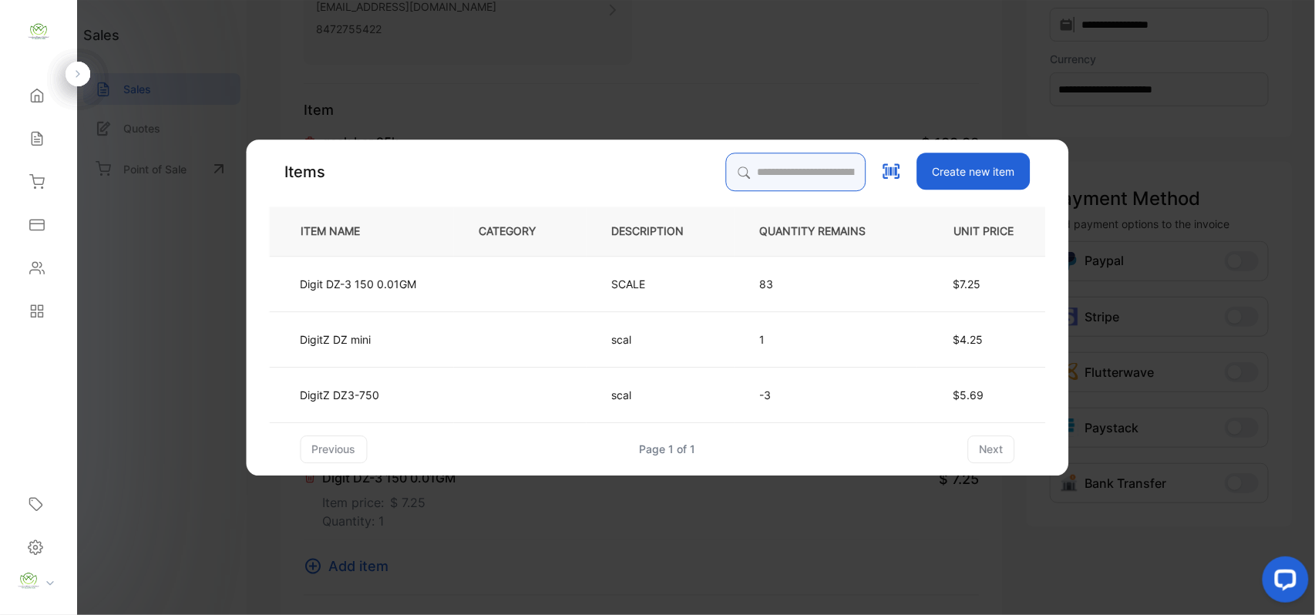
click at [749, 167] on input "search" at bounding box center [796, 172] width 140 height 39
type input "*****"
click at [496, 342] on td at bounding box center [520, 338] width 133 height 55
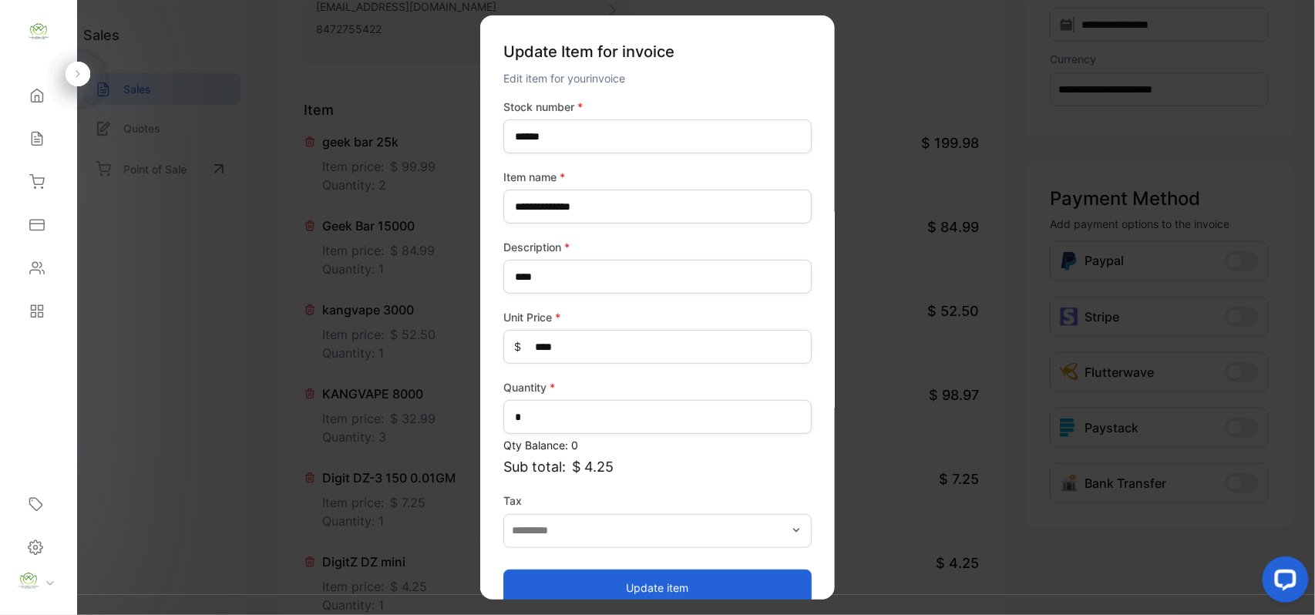
click at [587, 581] on button "Update item" at bounding box center [657, 587] width 308 height 37
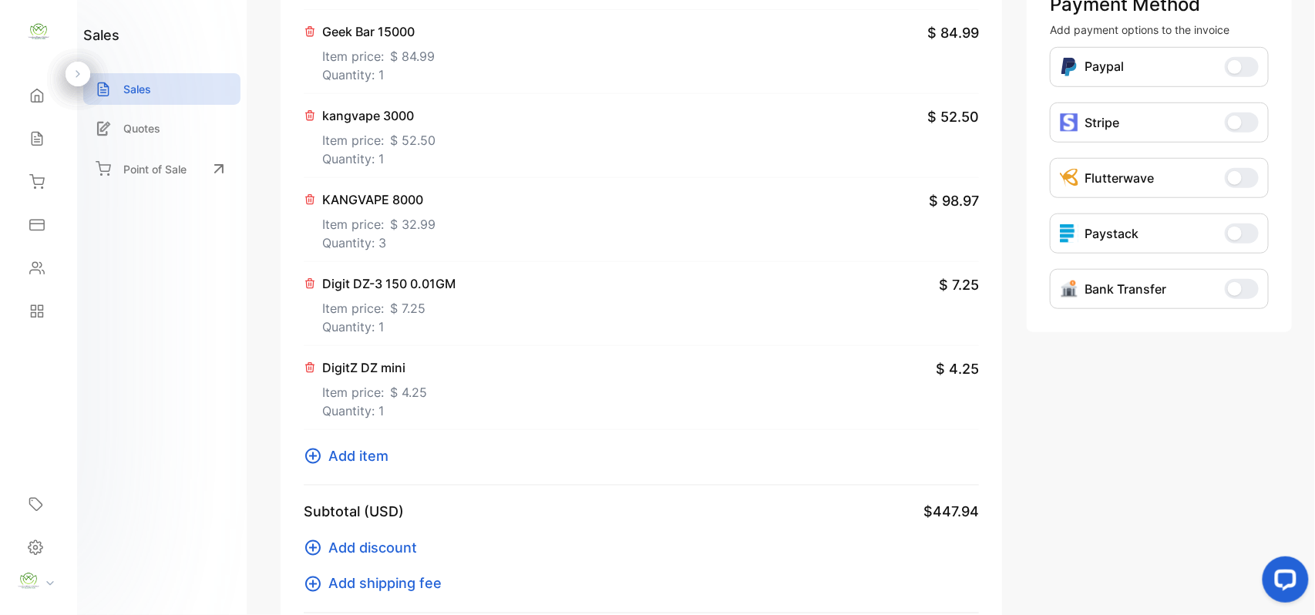
scroll to position [479, 0]
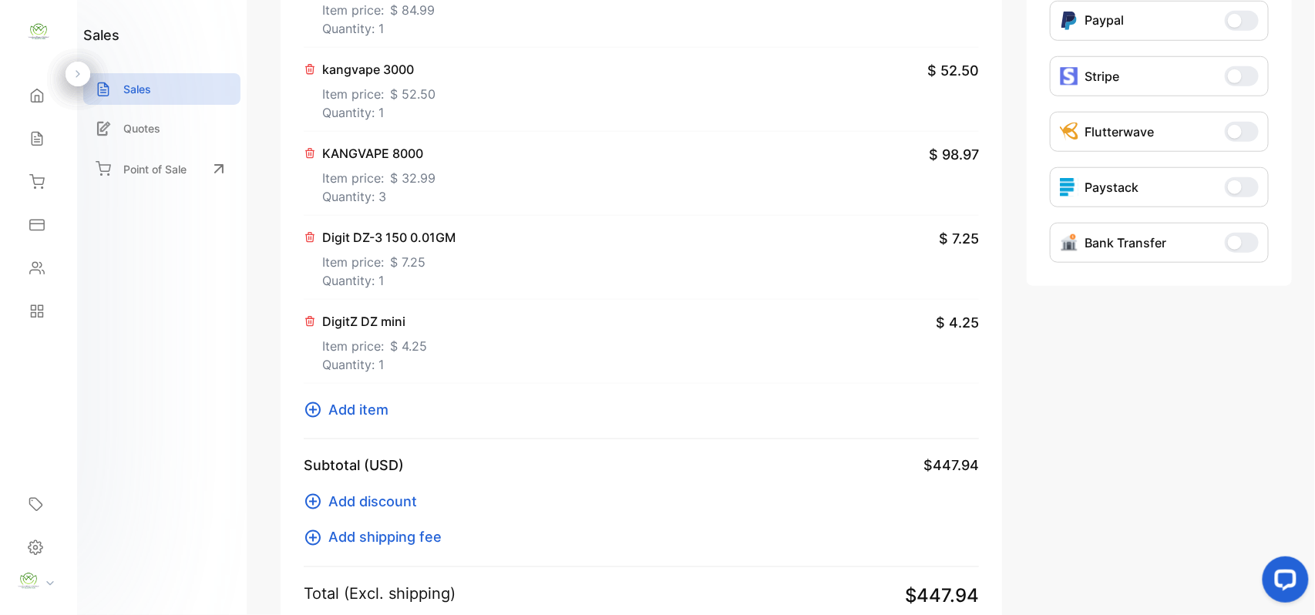
click at [365, 399] on div "Item geek bar 25k Item price: $ 99.99 Quantity: 2 $ 199.98 Geek Bar 15000 Item …" at bounding box center [641, 149] width 675 height 580
click at [383, 411] on span "Add item" at bounding box center [358, 409] width 60 height 21
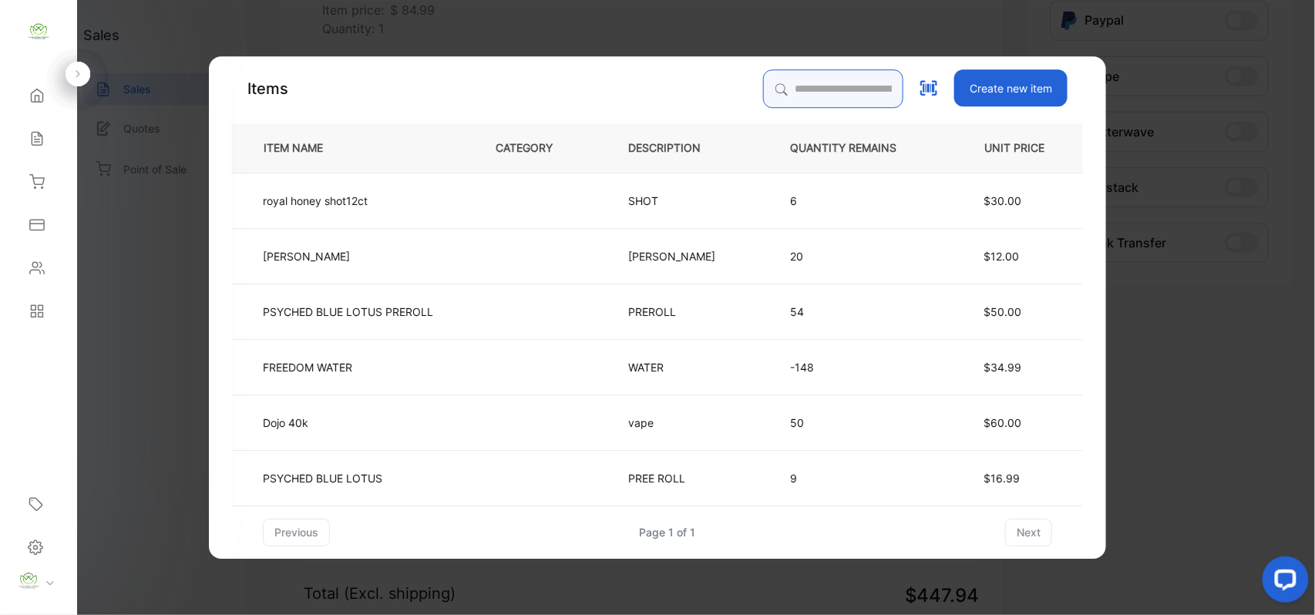
click at [789, 94] on input "search" at bounding box center [833, 88] width 140 height 39
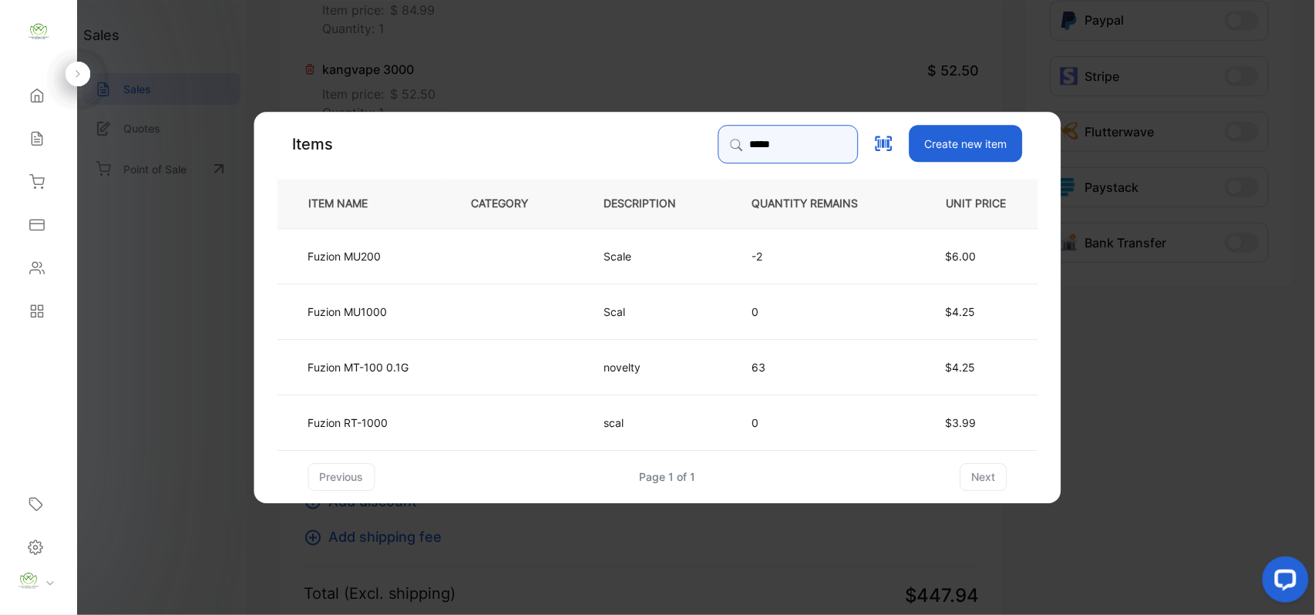
type input "*****"
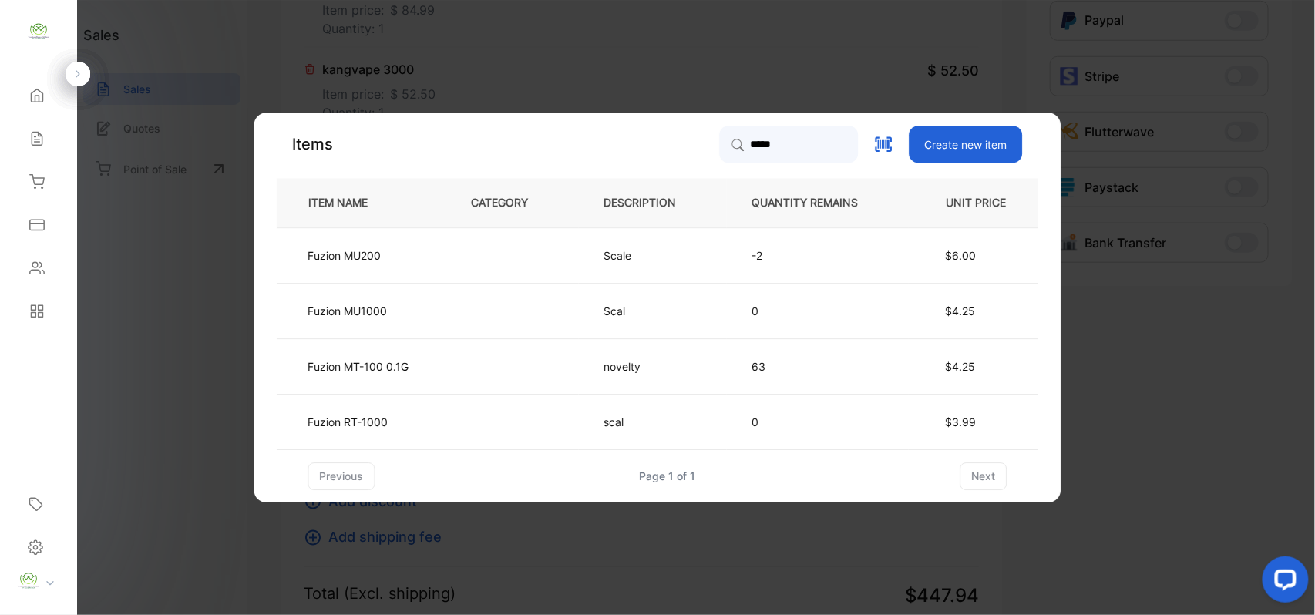
click at [476, 350] on td at bounding box center [512, 365] width 133 height 55
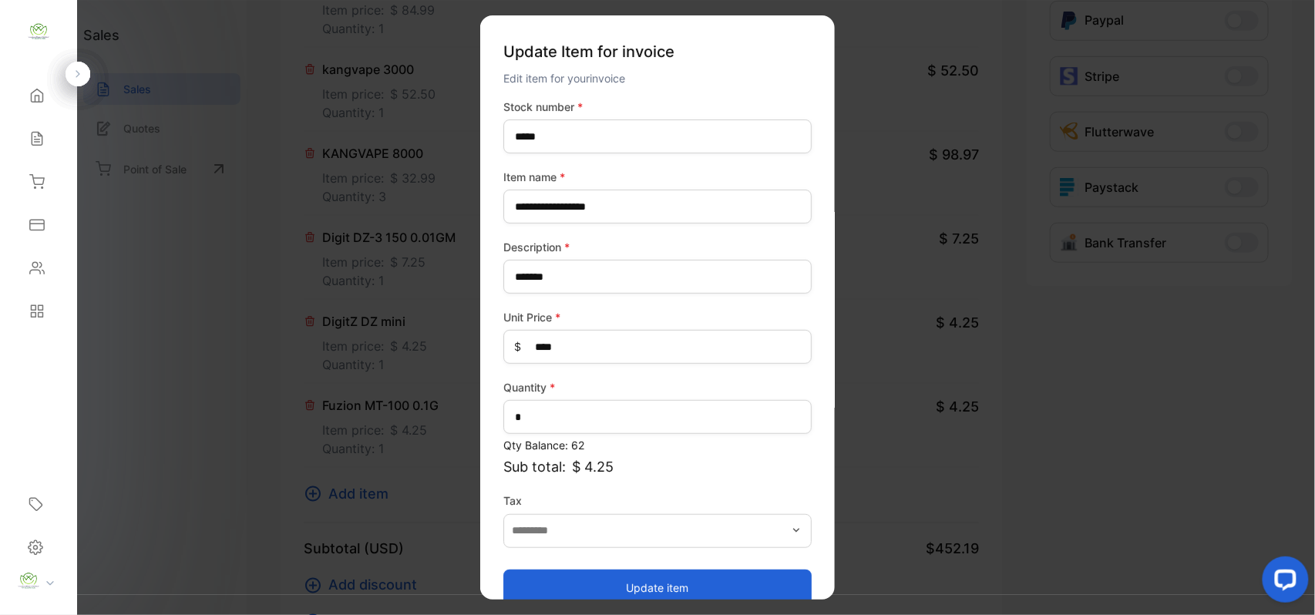
click at [723, 571] on button "Update item" at bounding box center [657, 587] width 308 height 37
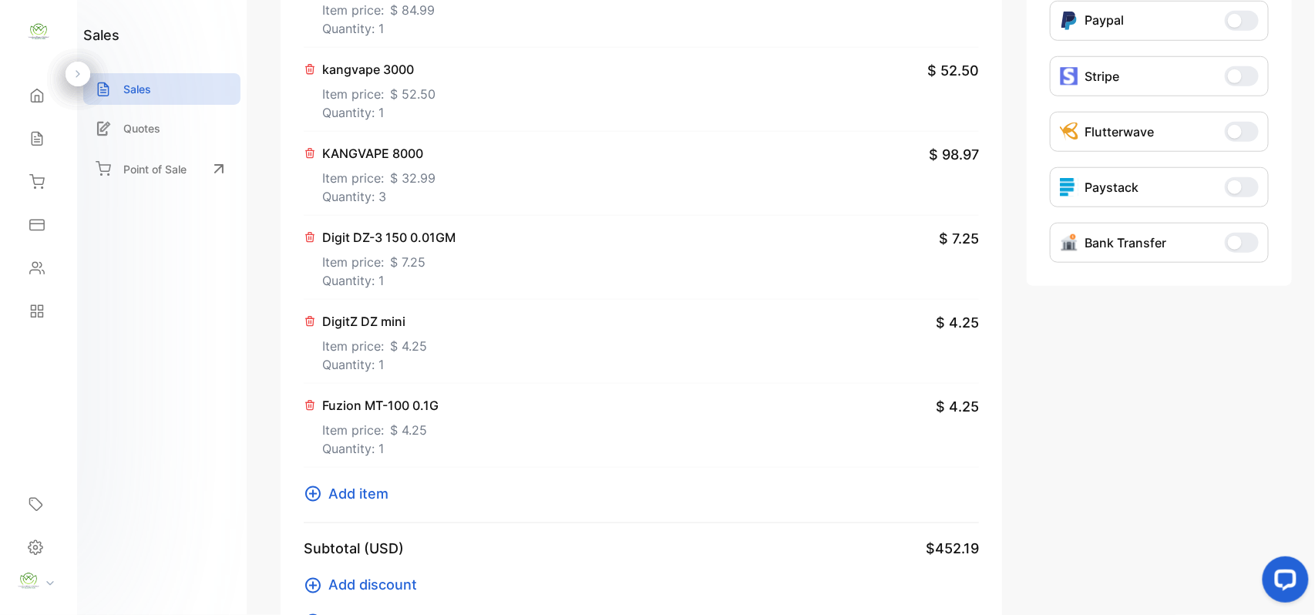
click at [352, 489] on span "Add item" at bounding box center [358, 493] width 60 height 21
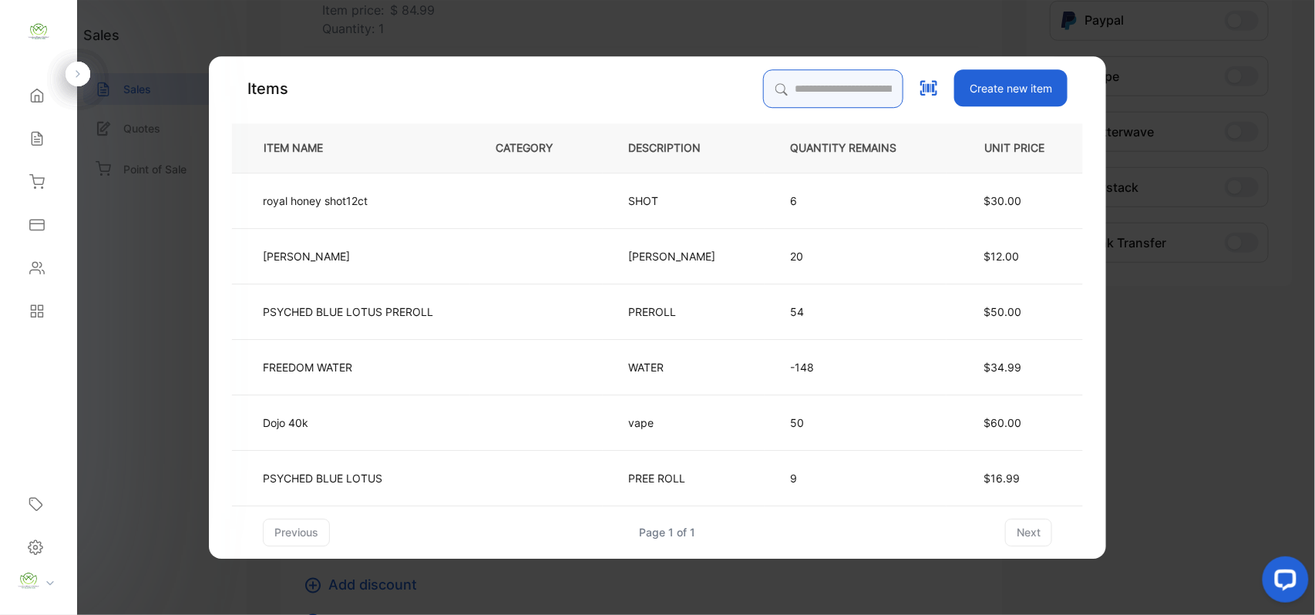
click at [763, 91] on input "search" at bounding box center [833, 88] width 140 height 39
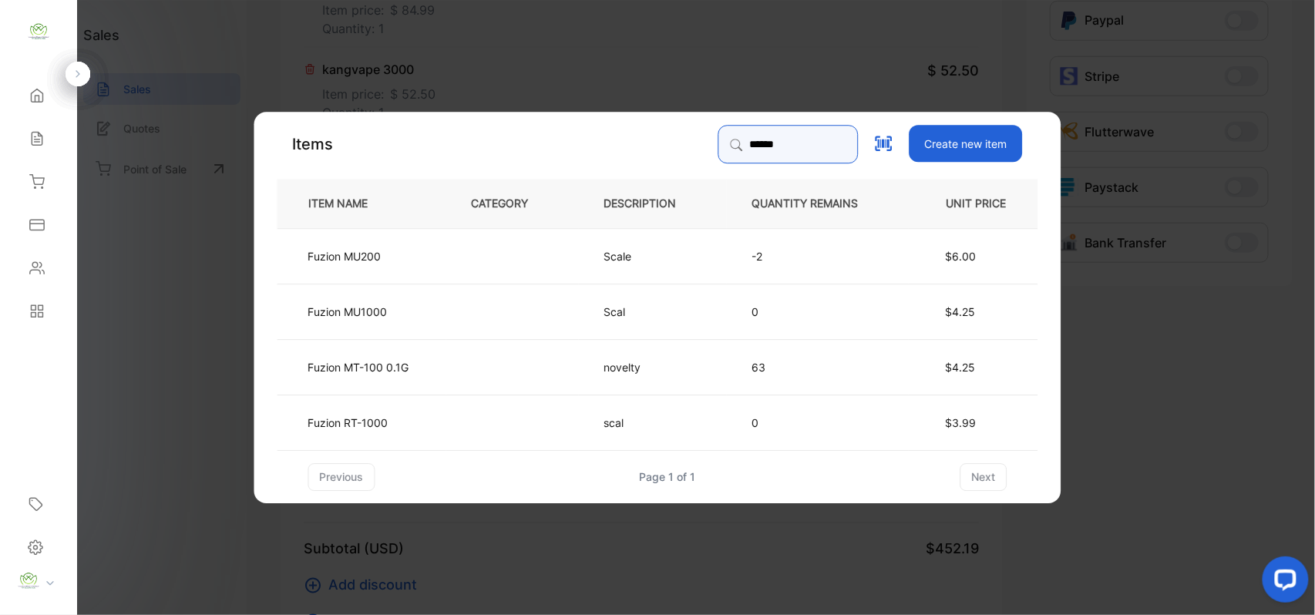
type input "******"
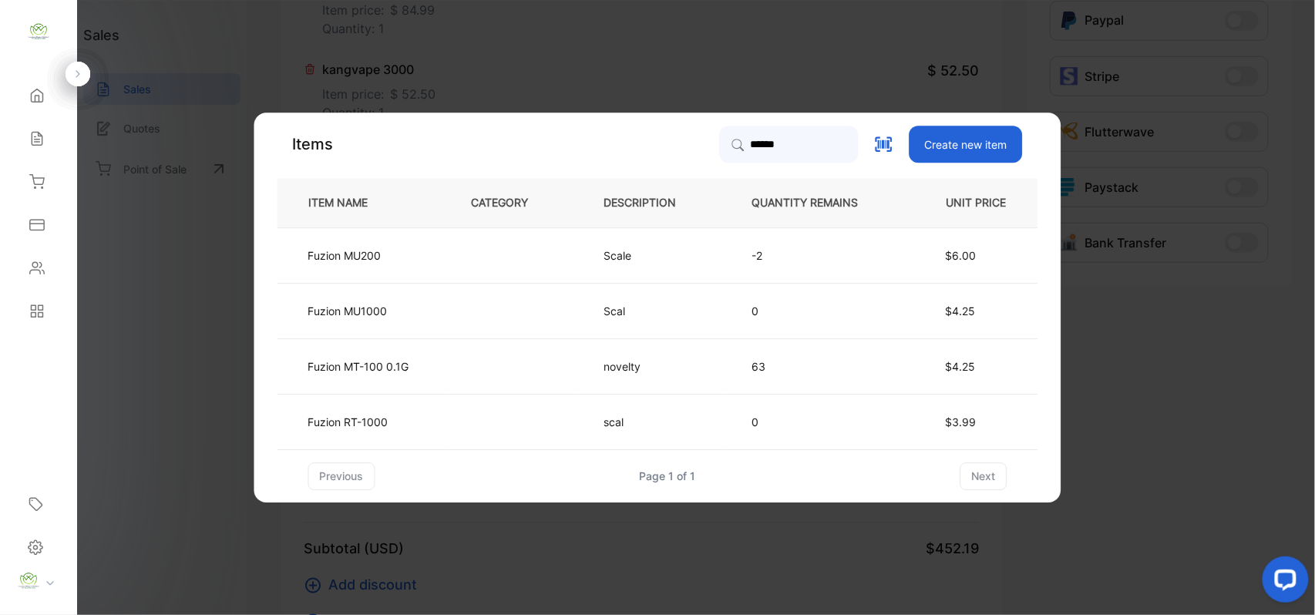
click at [540, 245] on td at bounding box center [512, 254] width 133 height 55
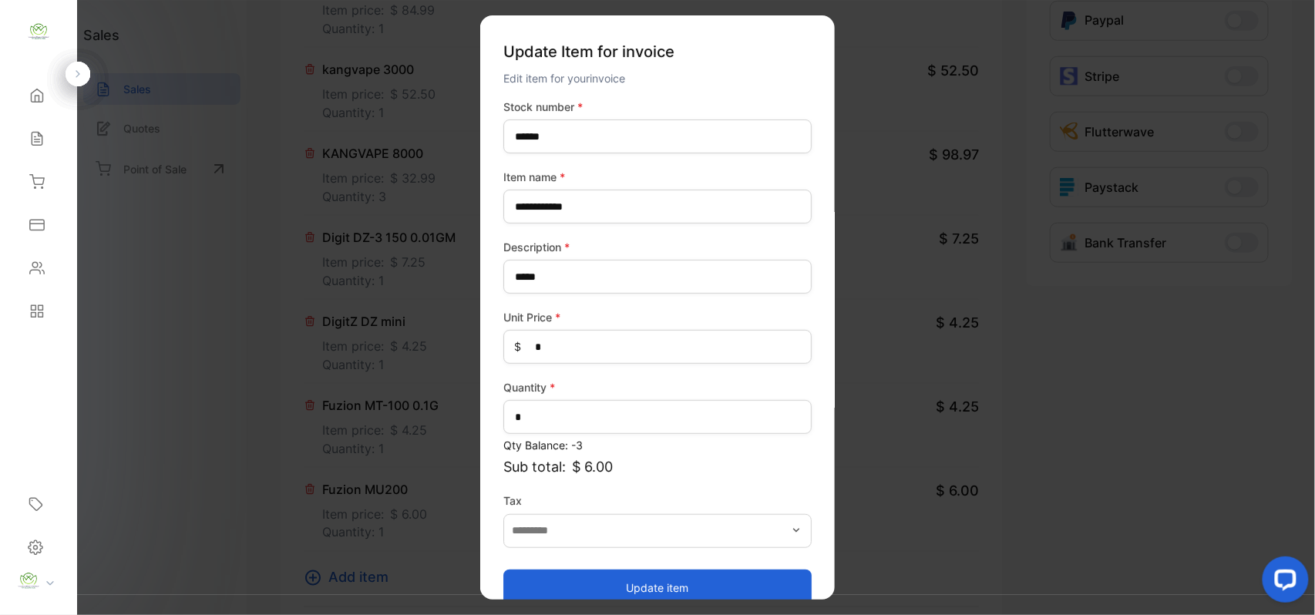
click at [671, 584] on button "Update item" at bounding box center [657, 587] width 308 height 37
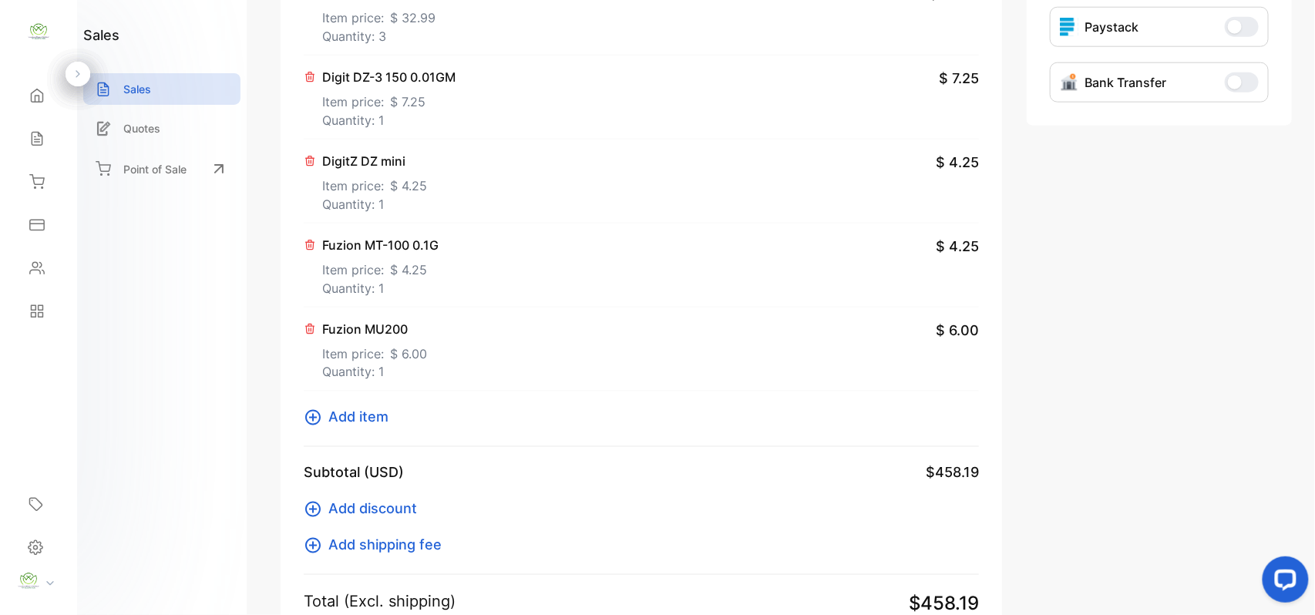
scroll to position [904, 0]
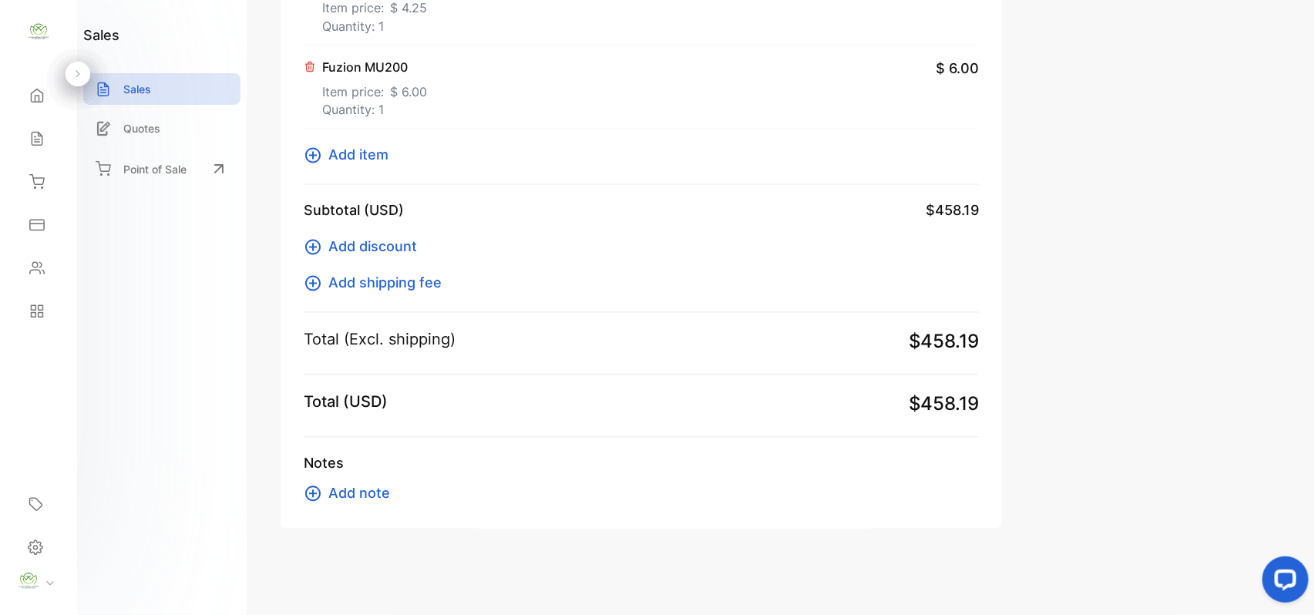
click at [355, 157] on span "Add item" at bounding box center [358, 155] width 60 height 21
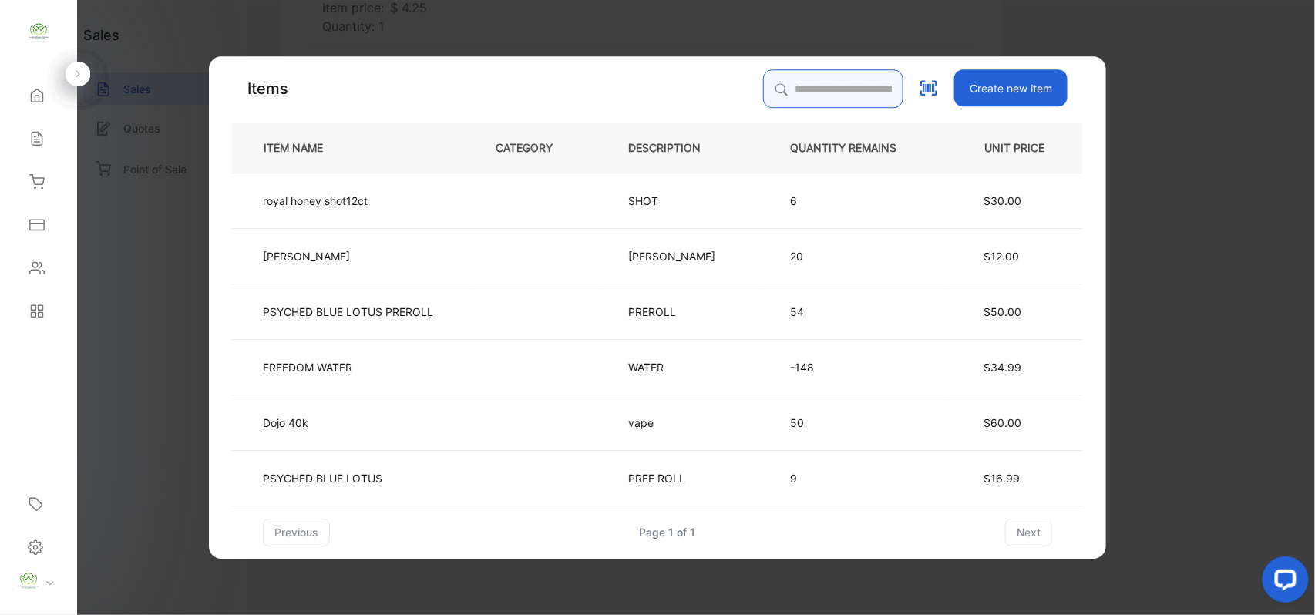
click at [789, 75] on input "search" at bounding box center [833, 88] width 140 height 39
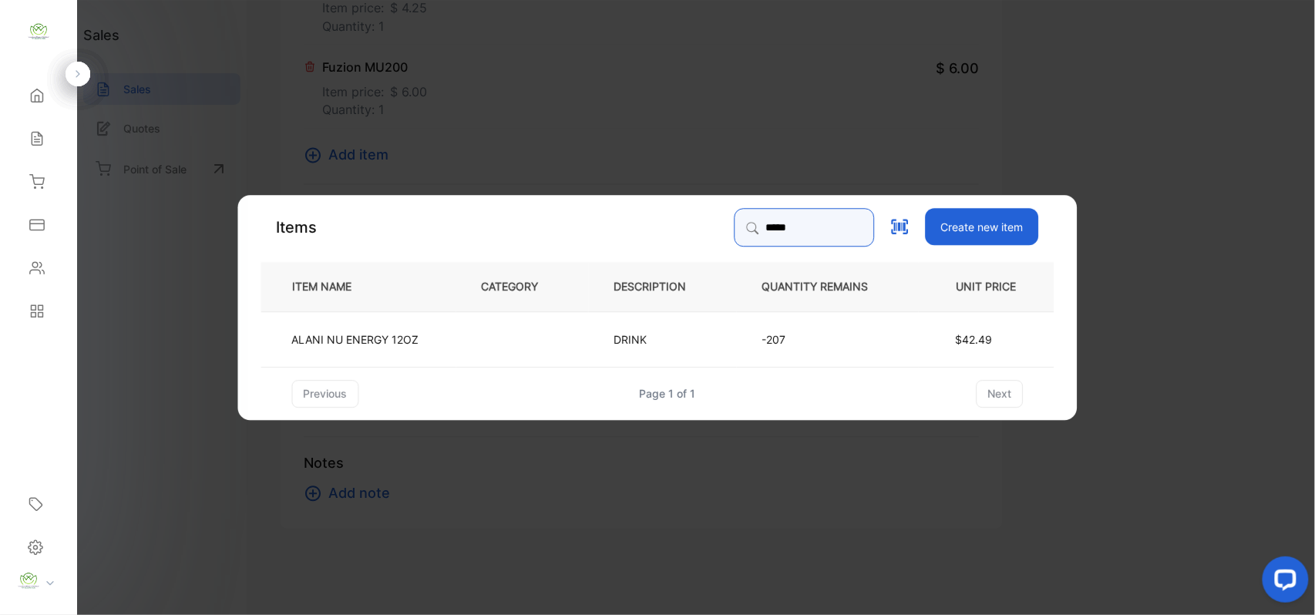
type input "*****"
click at [621, 337] on p "DRINK" at bounding box center [634, 339] width 41 height 16
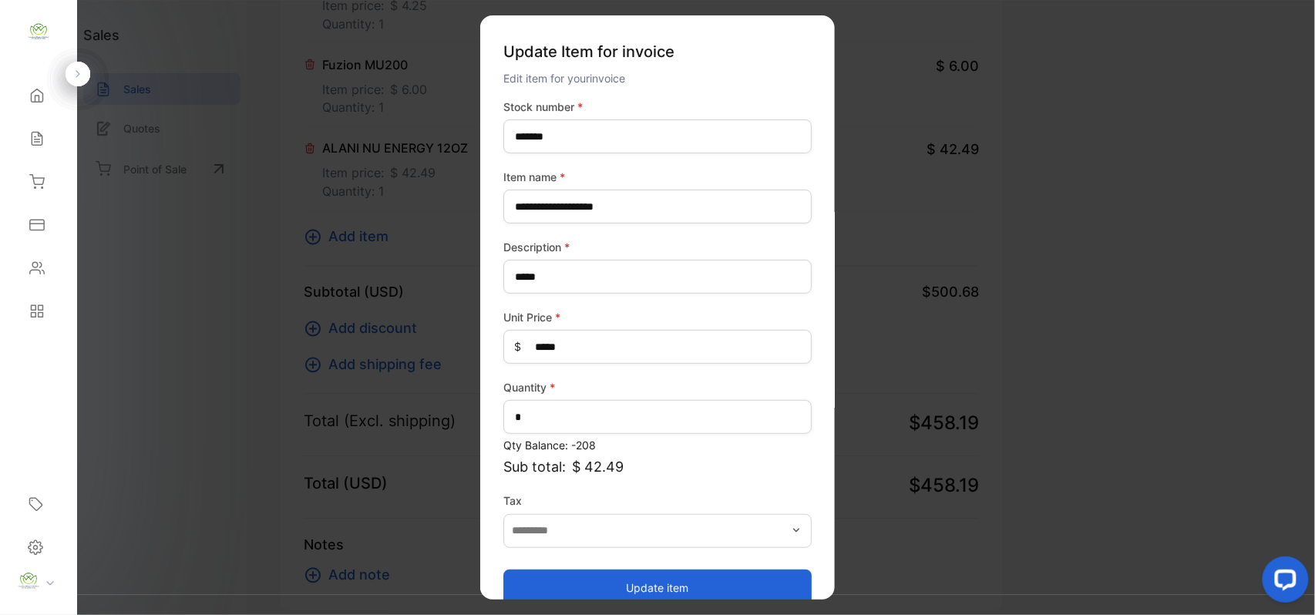
click at [572, 581] on button "Update item" at bounding box center [657, 587] width 308 height 37
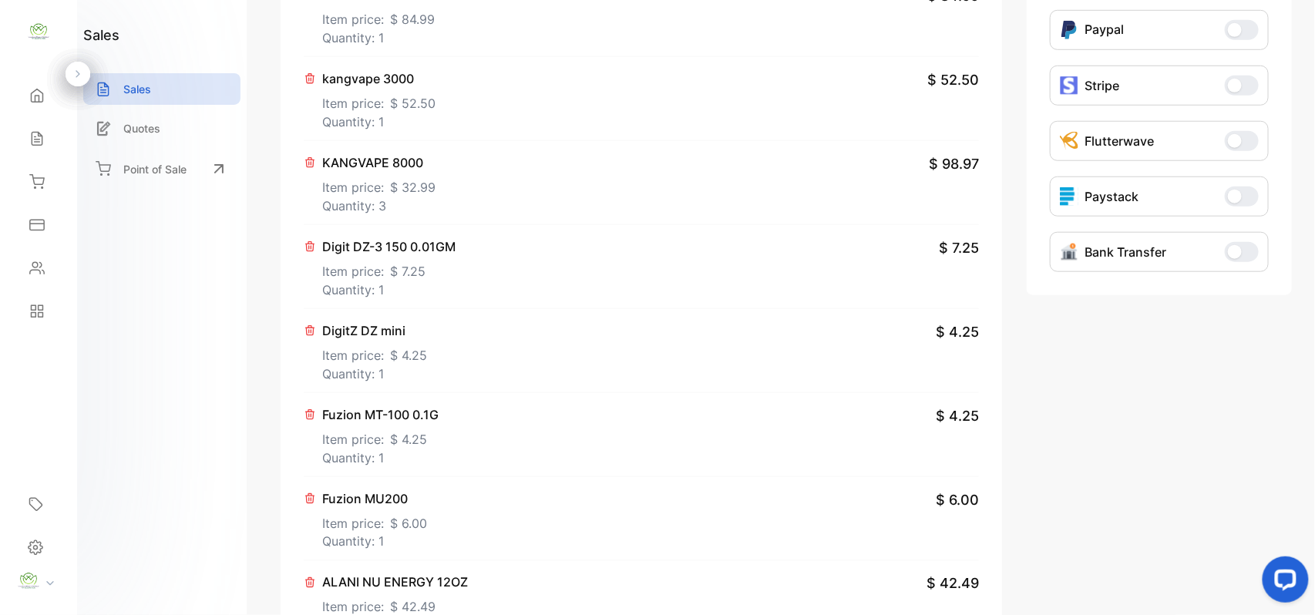
scroll to position [424, 0]
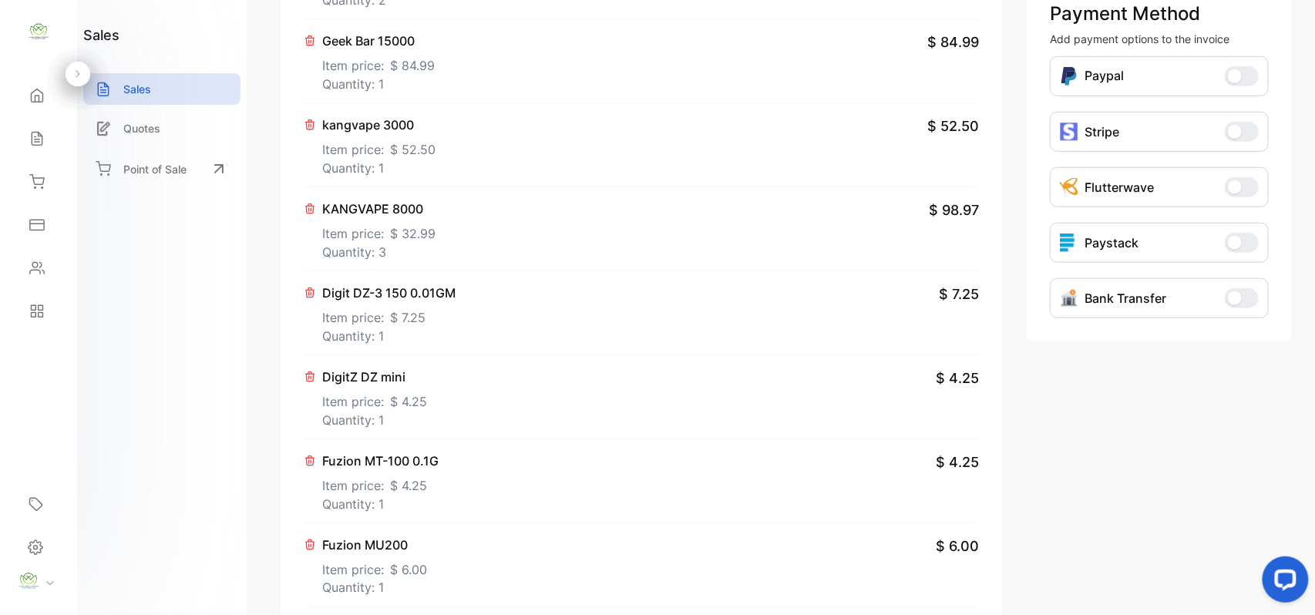
click at [412, 76] on p "Quantity: 1" at bounding box center [378, 84] width 113 height 18
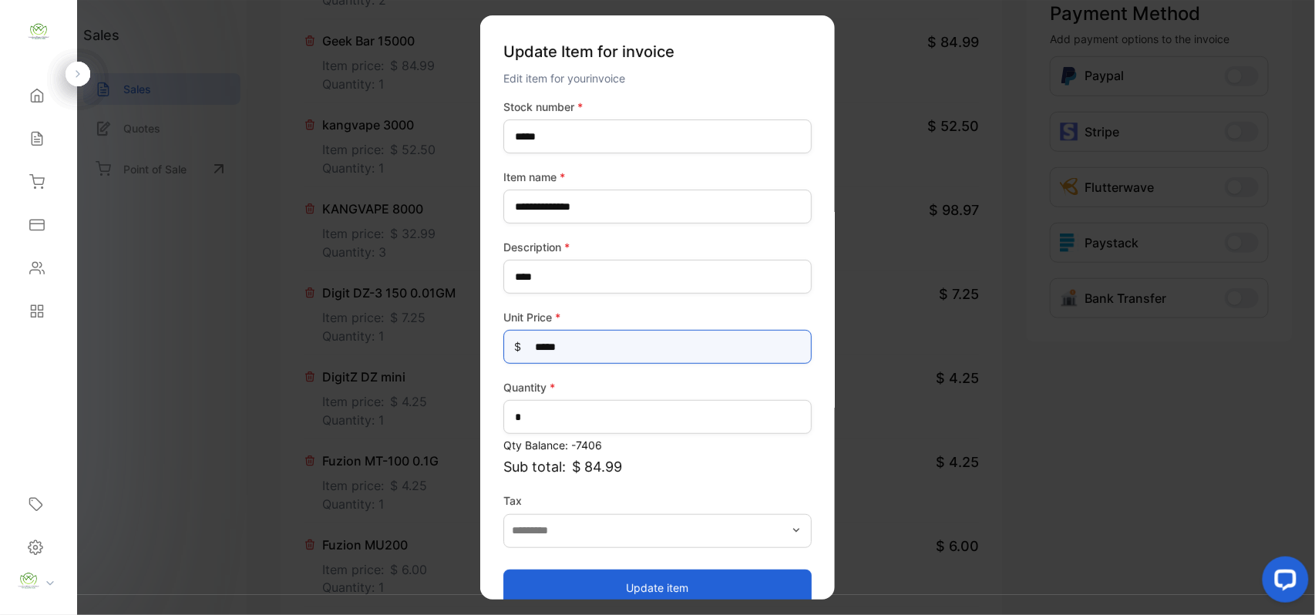
click at [652, 353] on Price-inputprice "*****" at bounding box center [657, 347] width 308 height 34
type Price-inputprice "**"
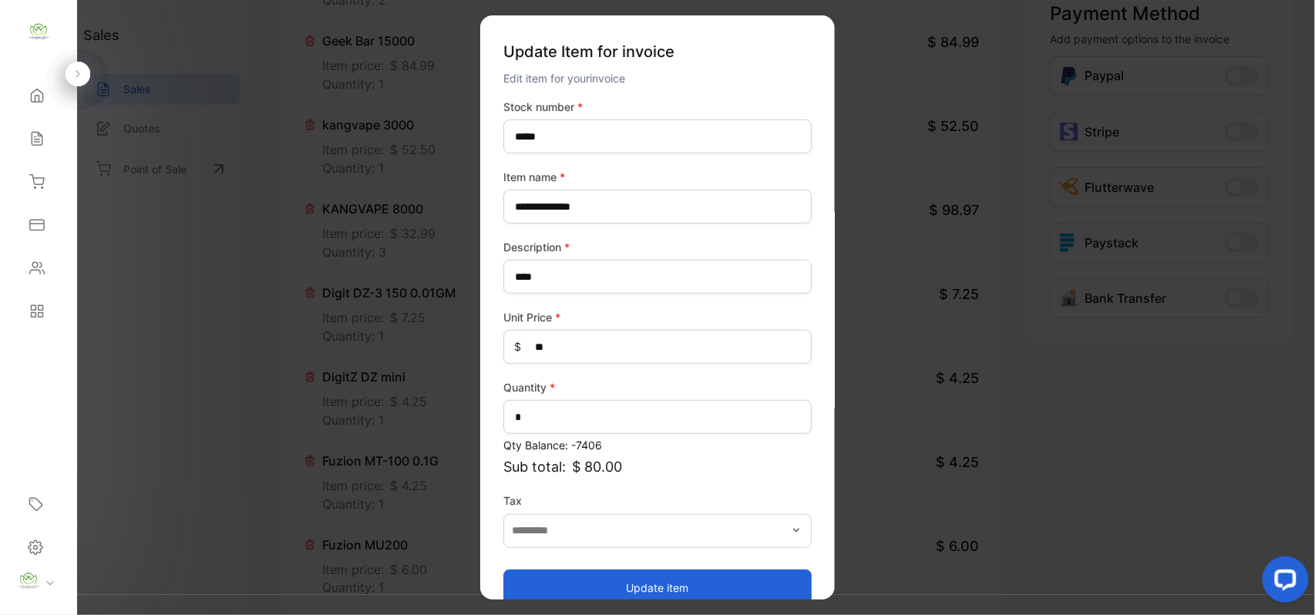
click at [598, 586] on button "Update item" at bounding box center [657, 587] width 308 height 37
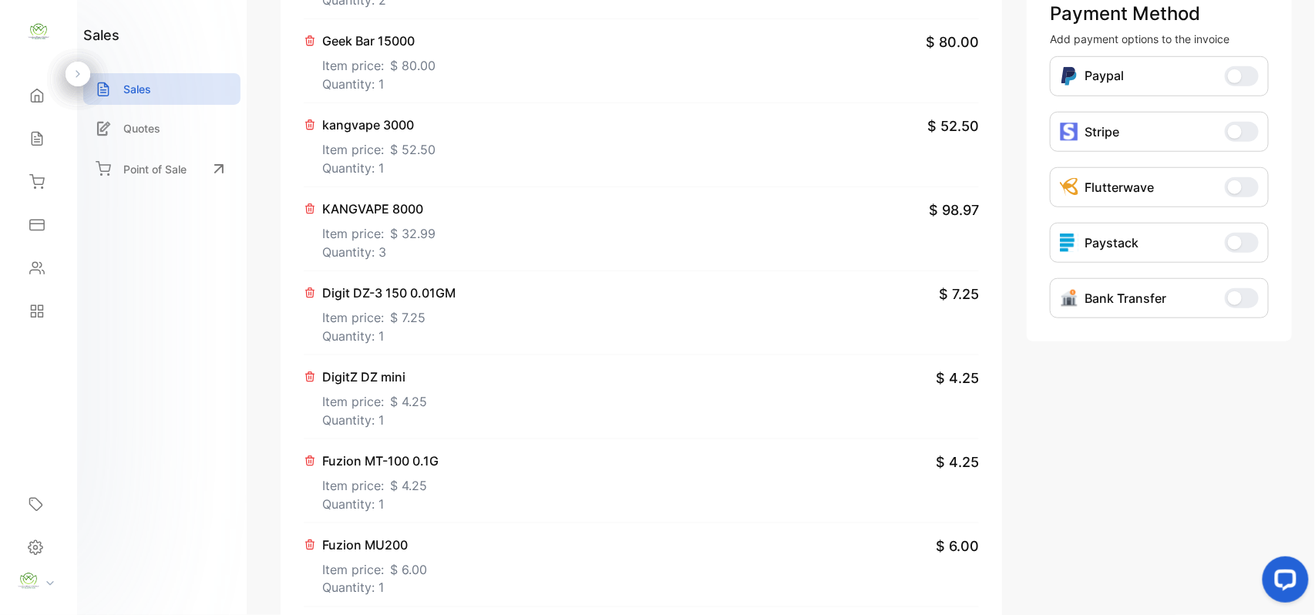
scroll to position [185, 0]
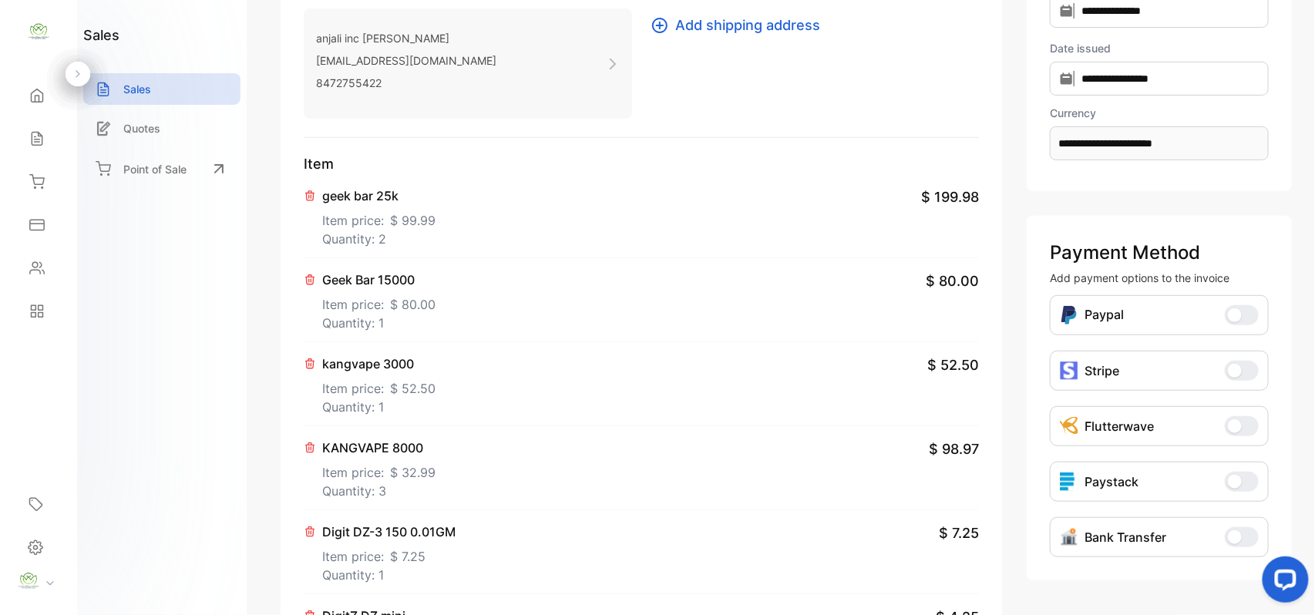
click at [405, 238] on p "Quantity: 2" at bounding box center [378, 239] width 113 height 18
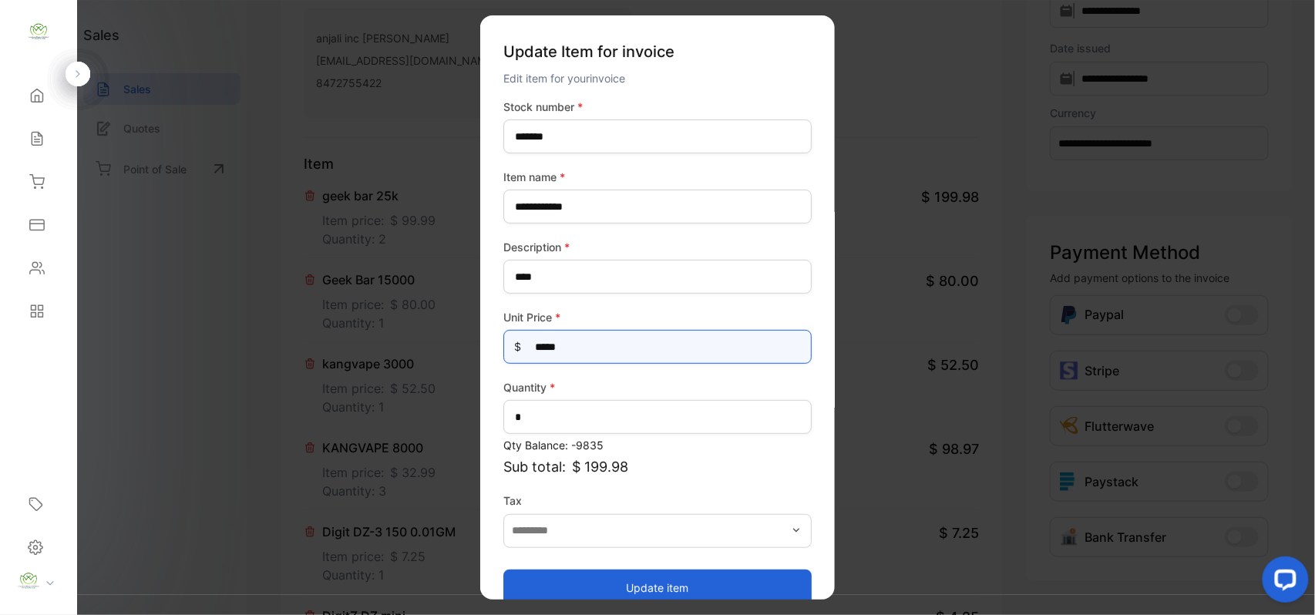
click at [584, 339] on Price-inputprice "*****" at bounding box center [657, 347] width 308 height 34
type Price-inputprice "**"
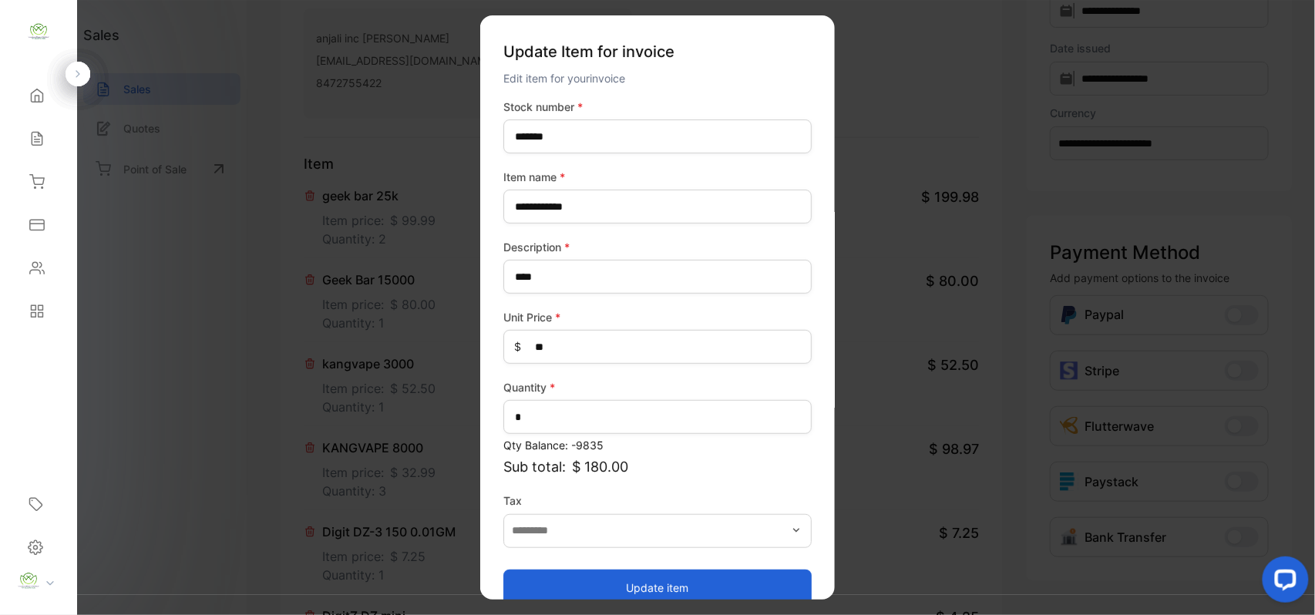
click at [567, 584] on button "Update item" at bounding box center [657, 587] width 308 height 37
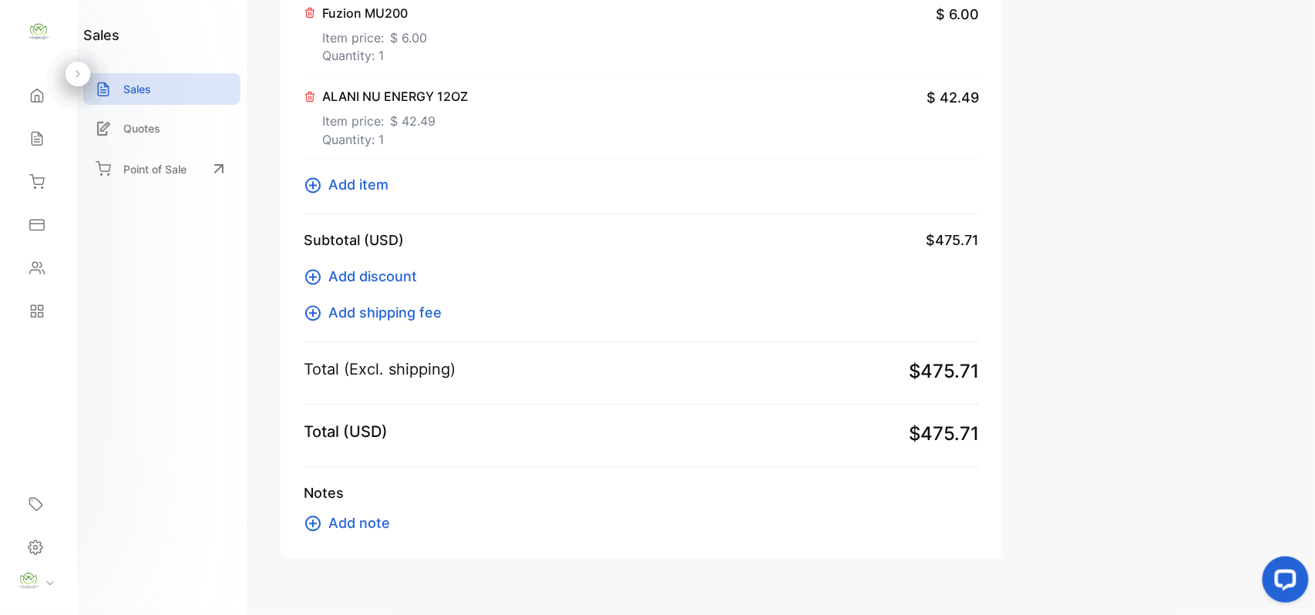
scroll to position [988, 0]
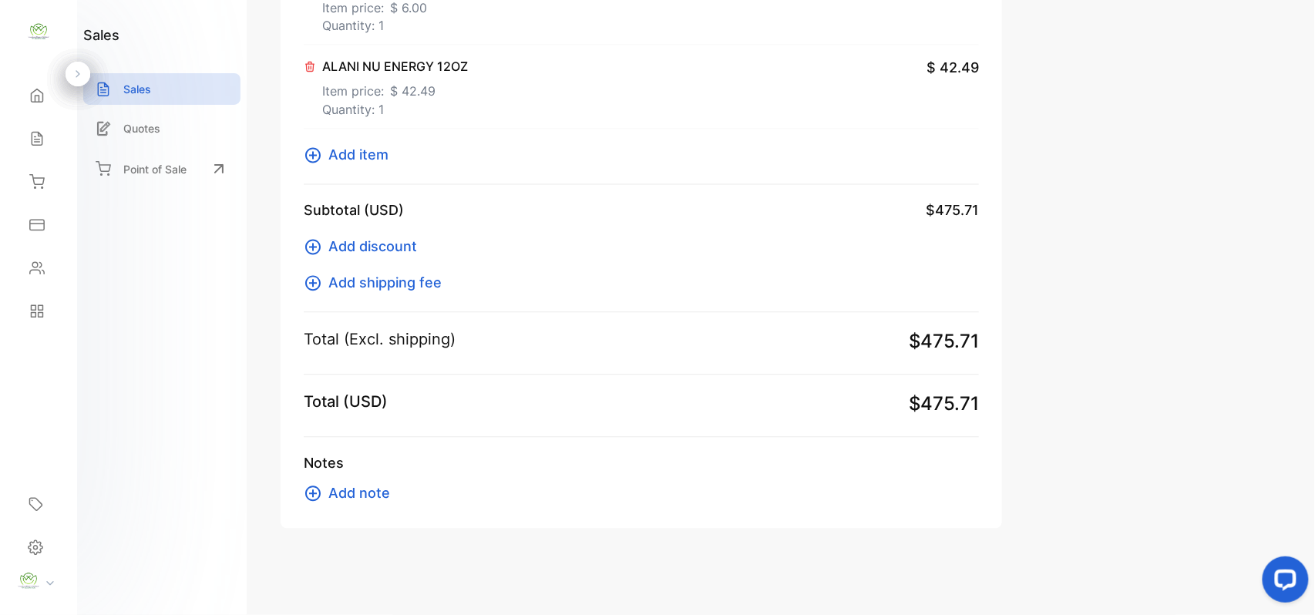
click at [364, 159] on span "Add item" at bounding box center [358, 155] width 60 height 21
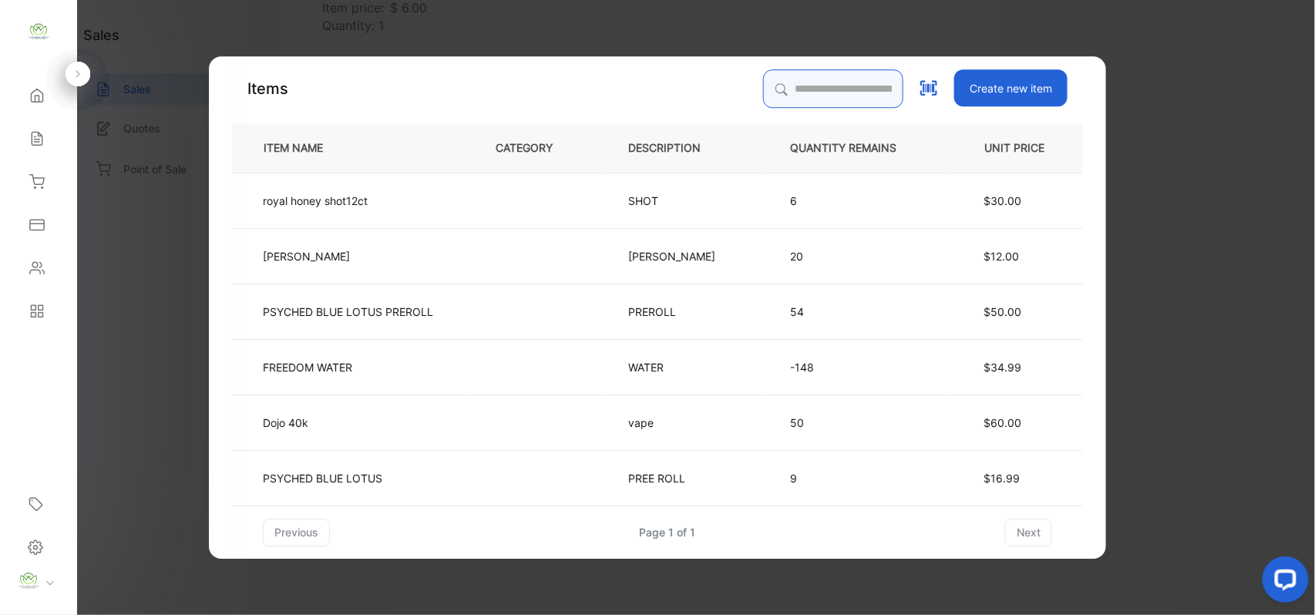
click at [809, 79] on input "search" at bounding box center [833, 88] width 140 height 39
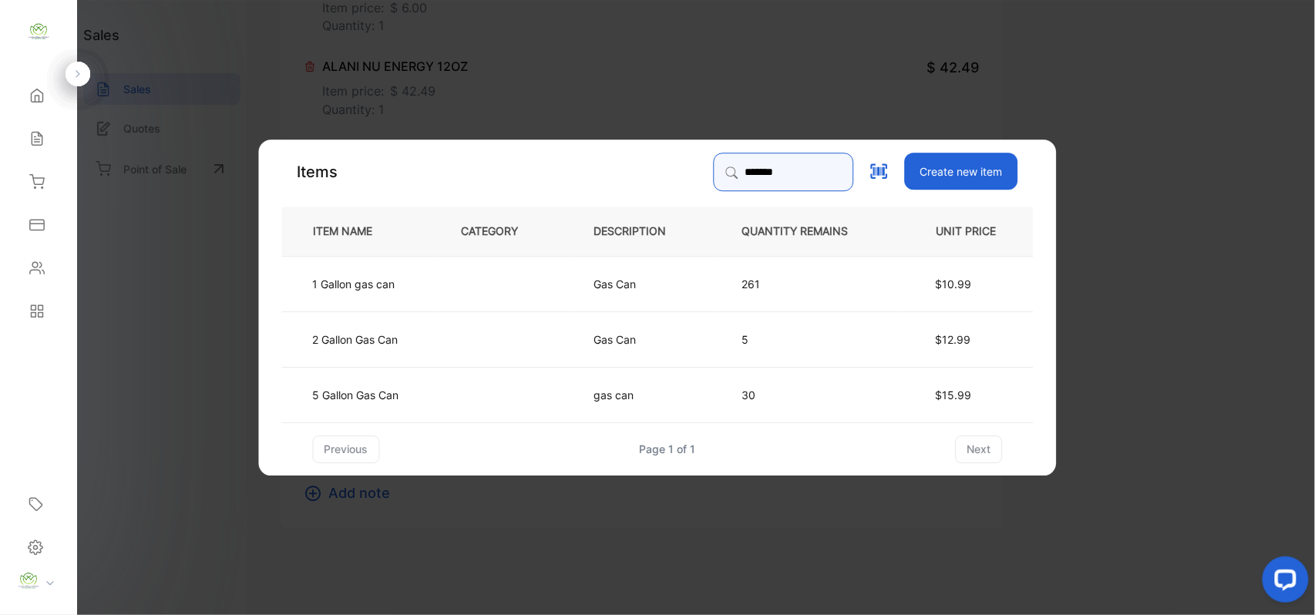
type input "*******"
click at [547, 278] on td at bounding box center [502, 282] width 133 height 55
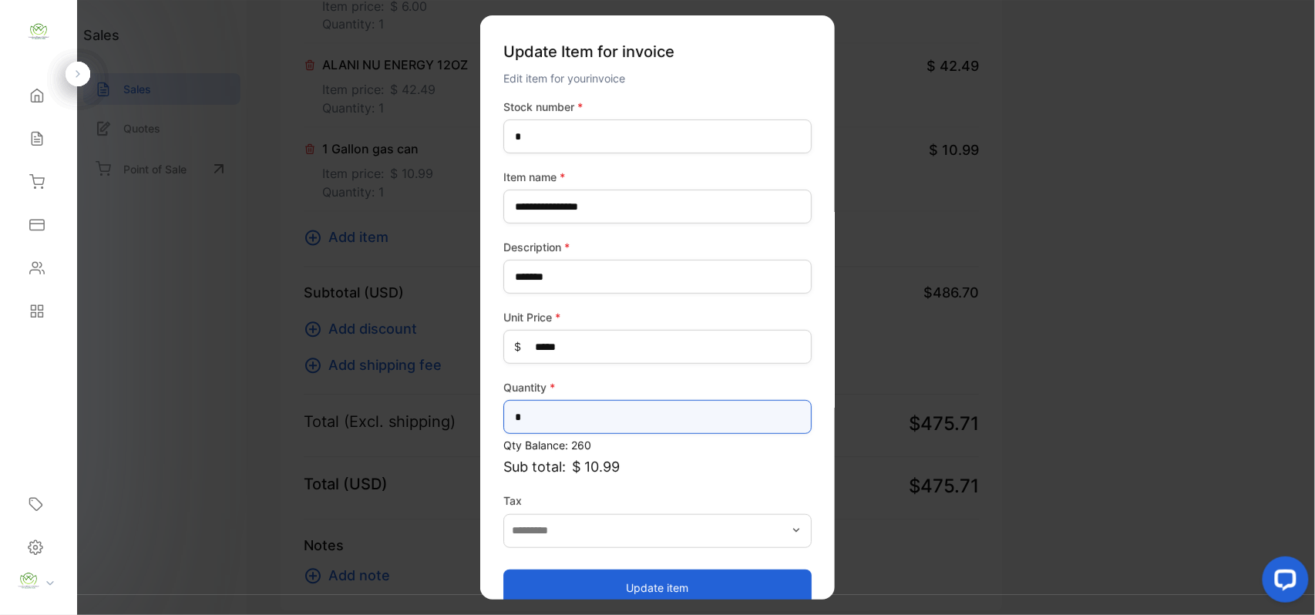
click at [705, 417] on input "*" at bounding box center [657, 417] width 308 height 34
type input "*"
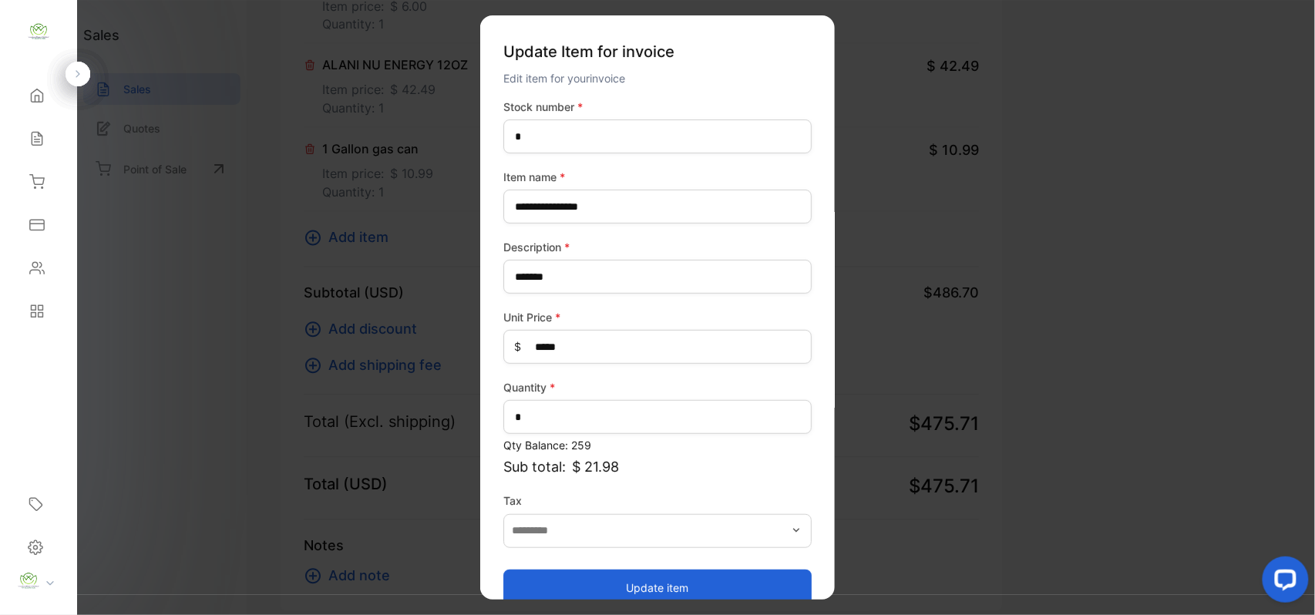
drag, startPoint x: 624, startPoint y: 578, endPoint x: 584, endPoint y: 563, distance: 42.9
click at [624, 578] on button "Update item" at bounding box center [657, 587] width 308 height 37
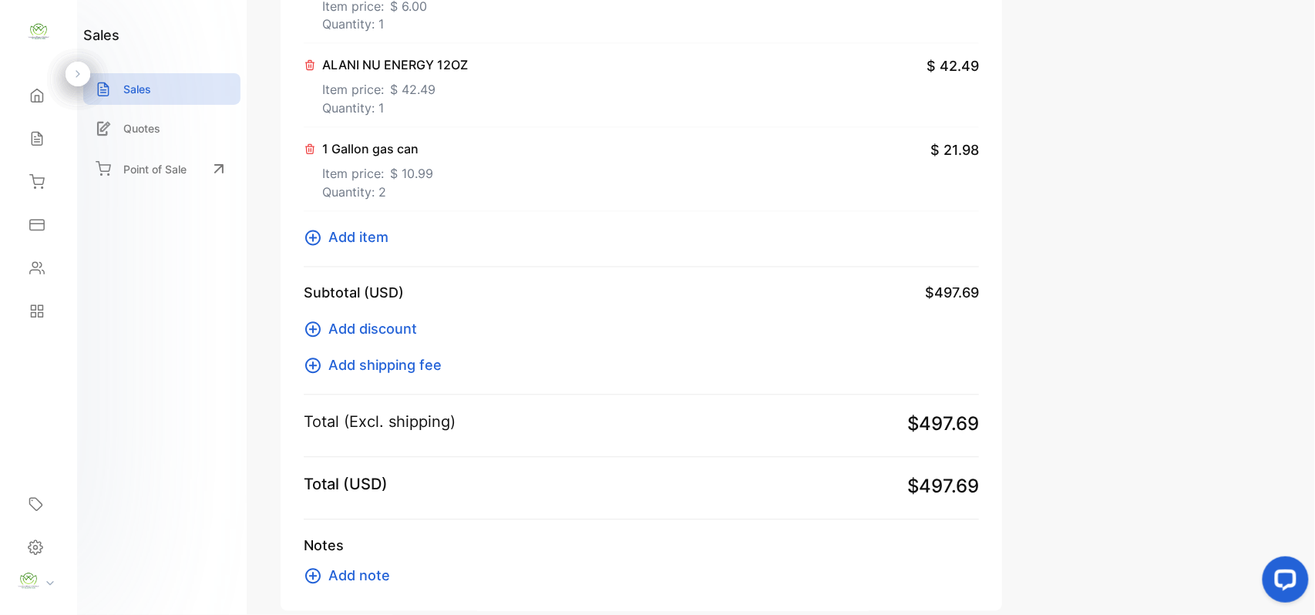
click at [376, 232] on span "Add item" at bounding box center [358, 237] width 60 height 21
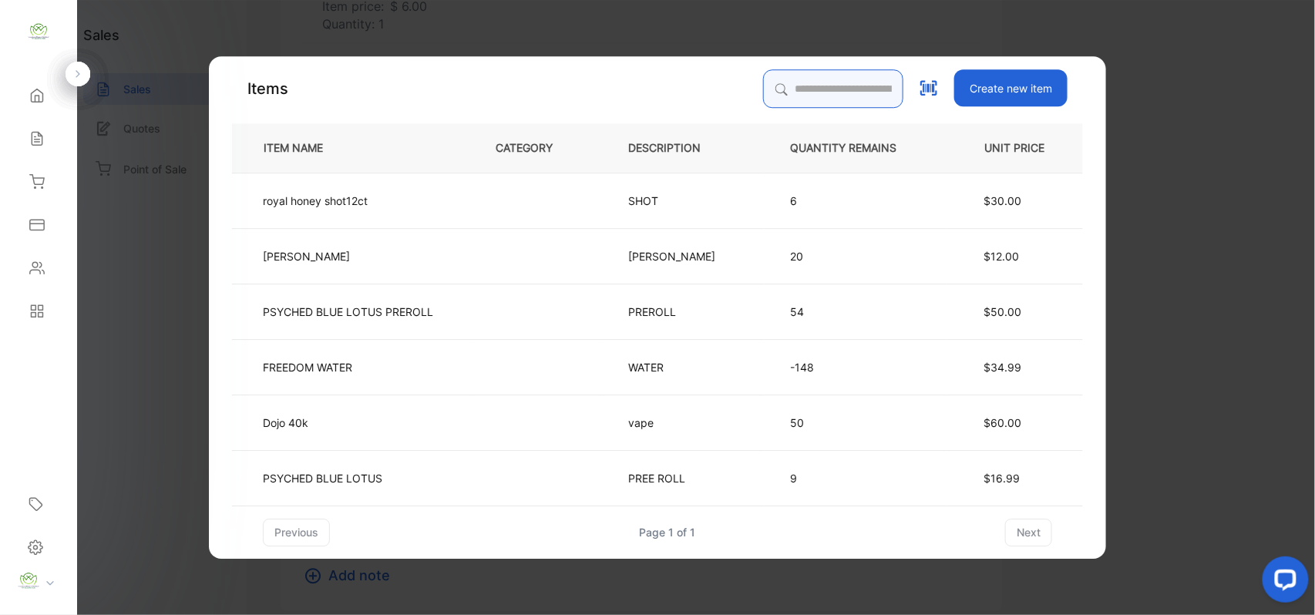
click at [818, 89] on input "search" at bounding box center [833, 88] width 140 height 39
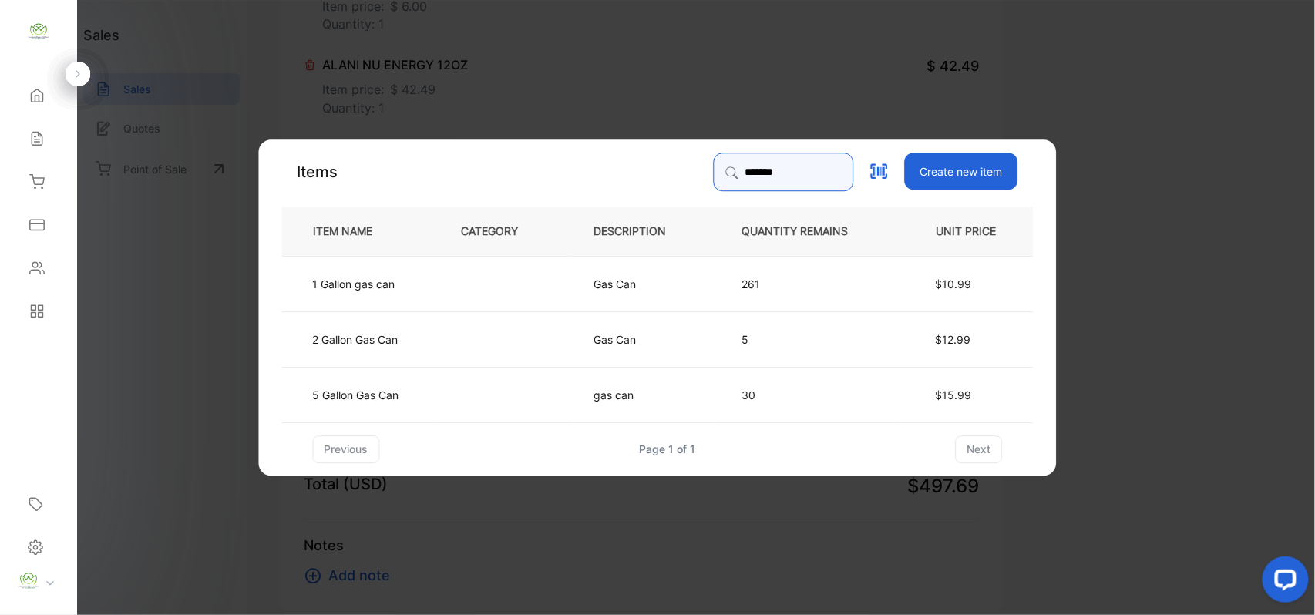
type input "*******"
click at [586, 352] on td "Gas Can" at bounding box center [643, 338] width 148 height 55
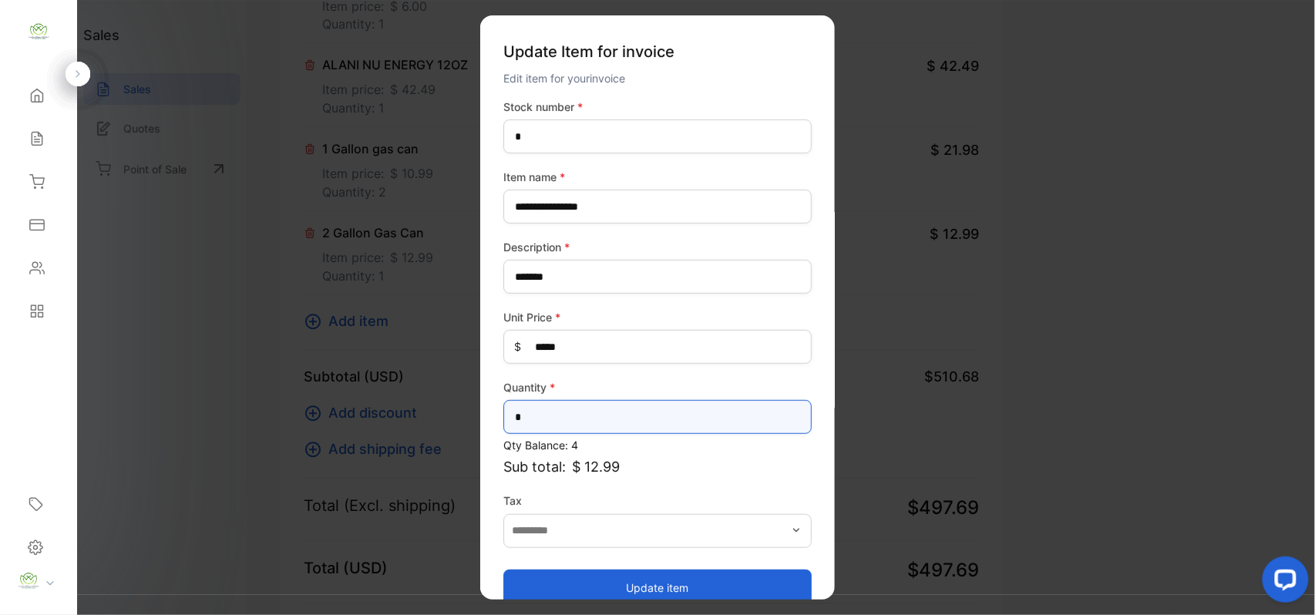
click at [701, 418] on input "*" at bounding box center [657, 417] width 308 height 34
type input "*"
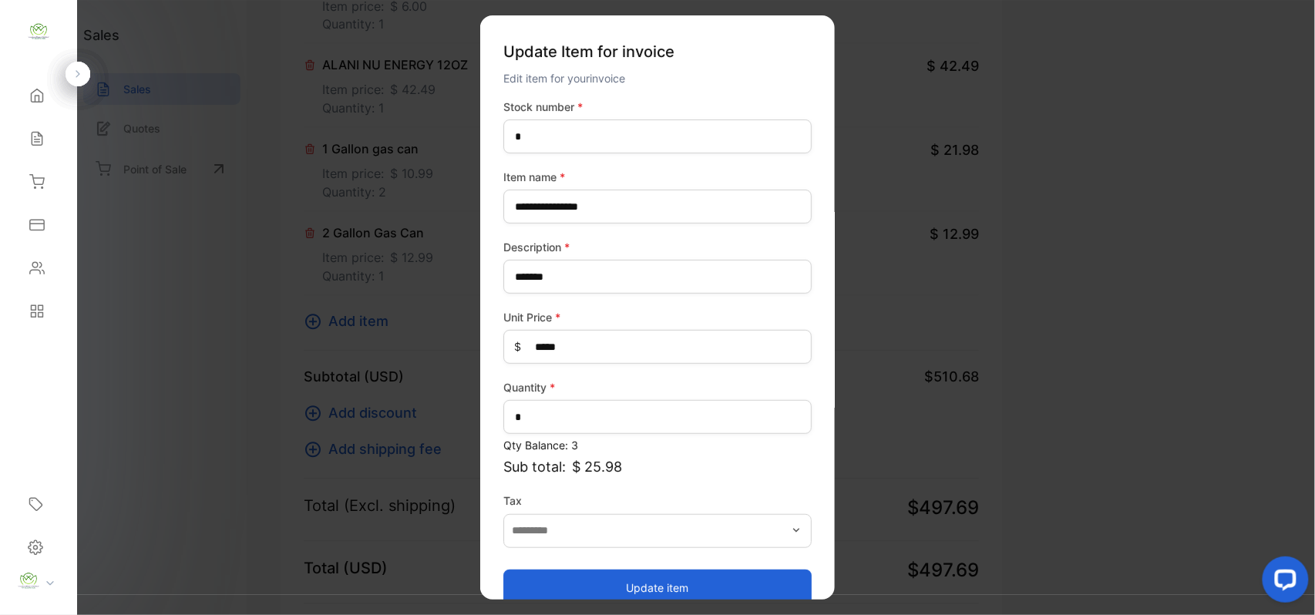
click at [698, 581] on button "Update item" at bounding box center [657, 587] width 308 height 37
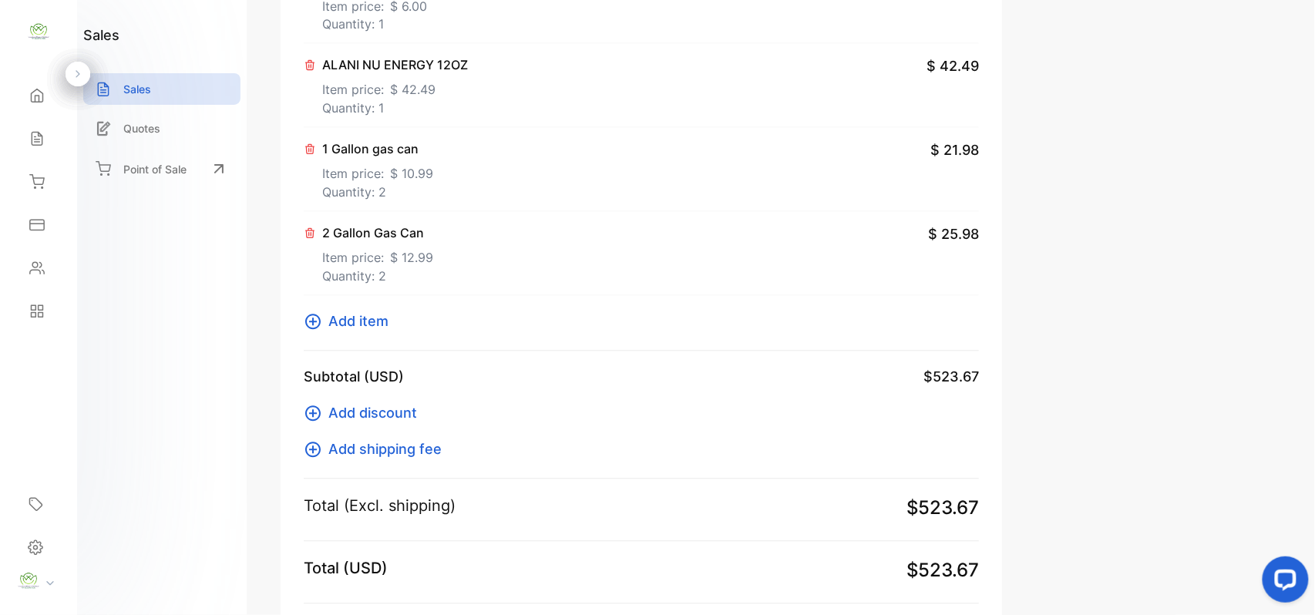
click at [355, 319] on span "Add item" at bounding box center [358, 321] width 60 height 21
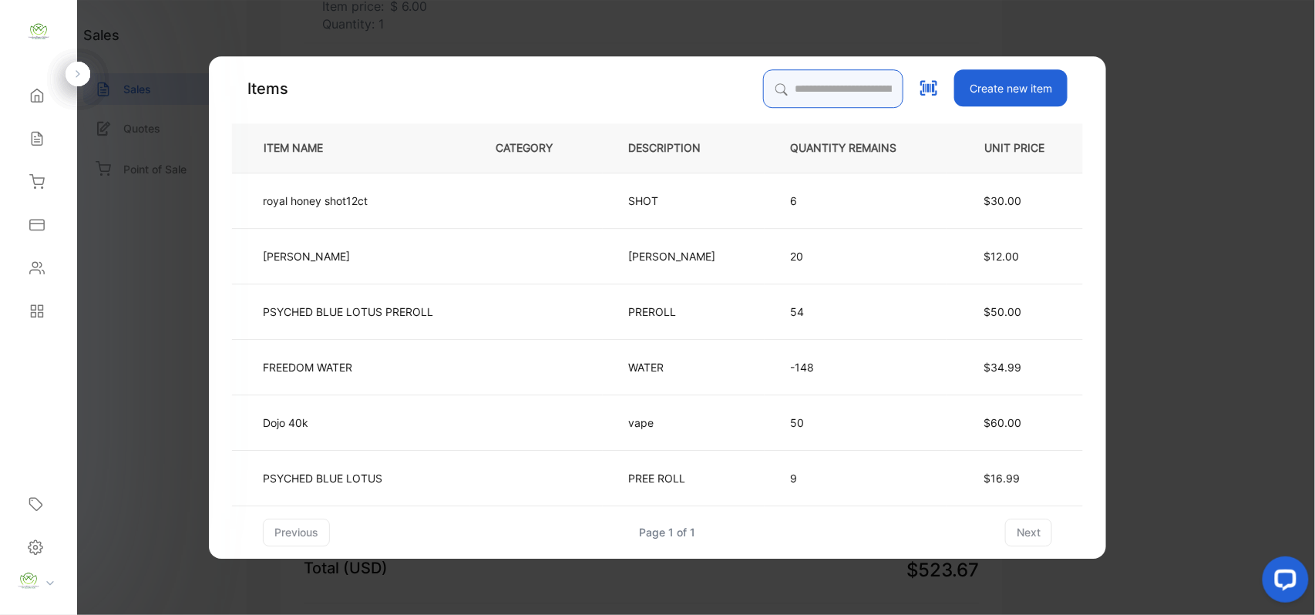
click at [778, 81] on input "search" at bounding box center [833, 88] width 140 height 39
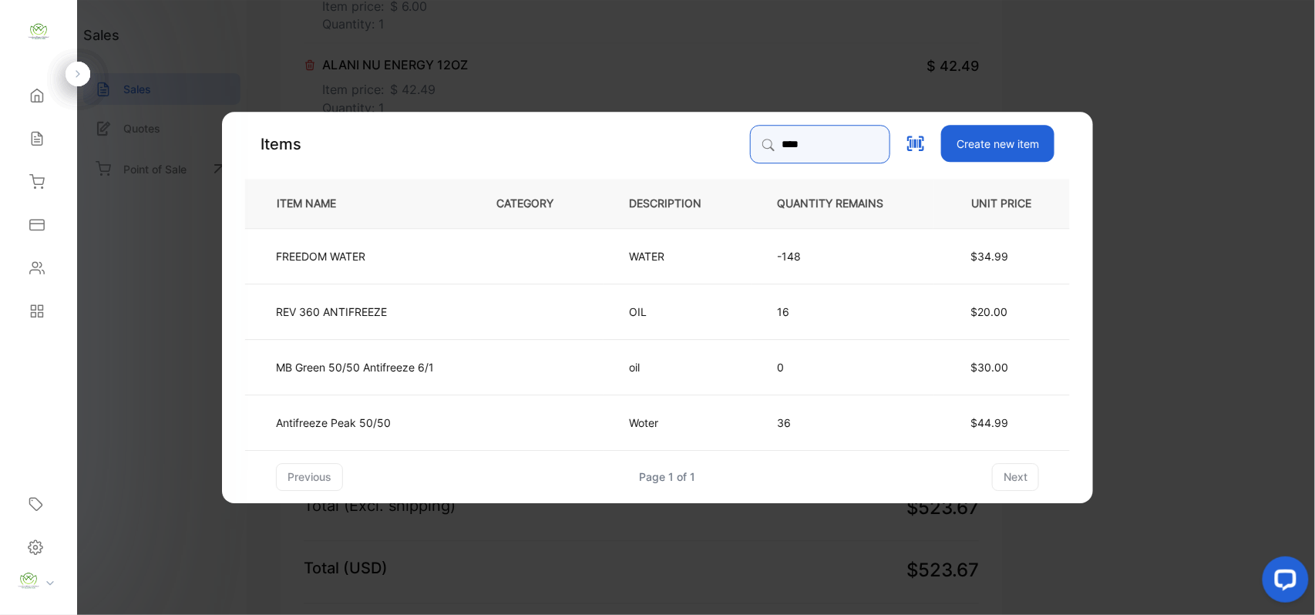
type input "****"
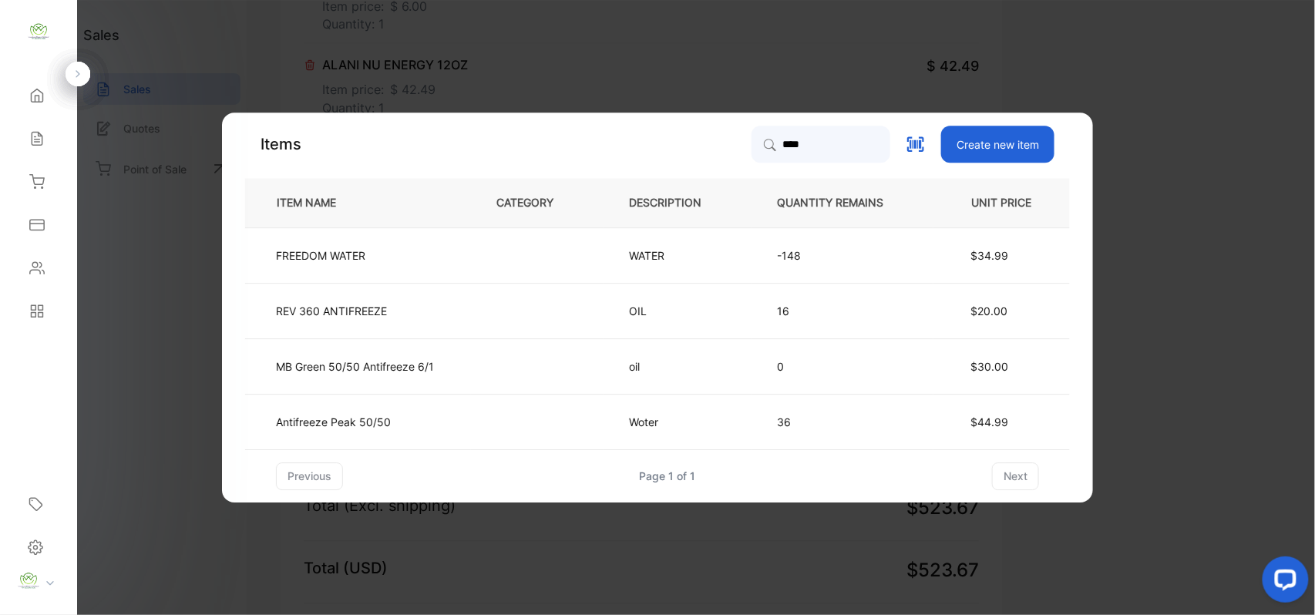
click at [518, 267] on td at bounding box center [537, 254] width 133 height 55
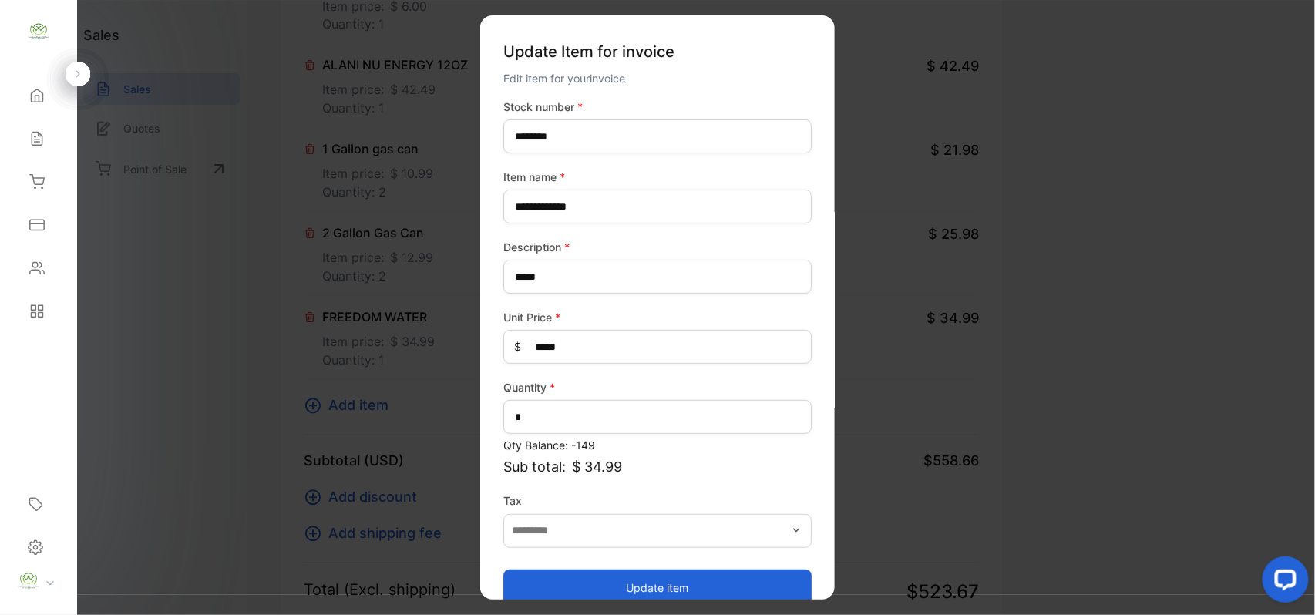
click at [590, 580] on button "Update item" at bounding box center [657, 587] width 308 height 37
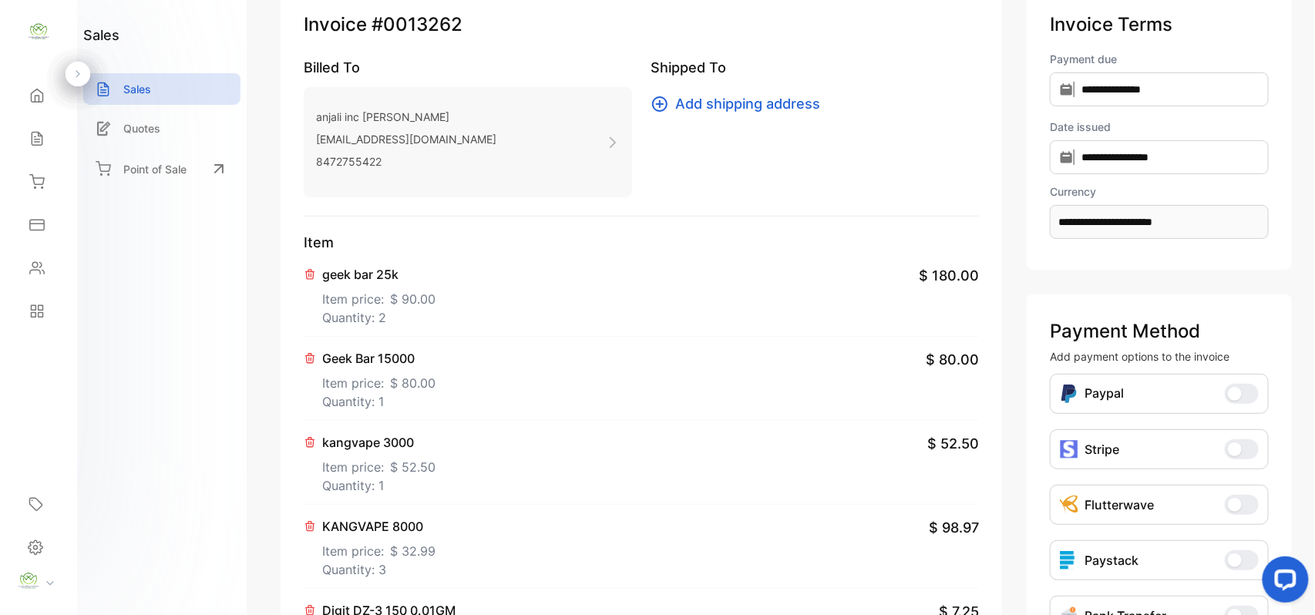
scroll to position [29, 0]
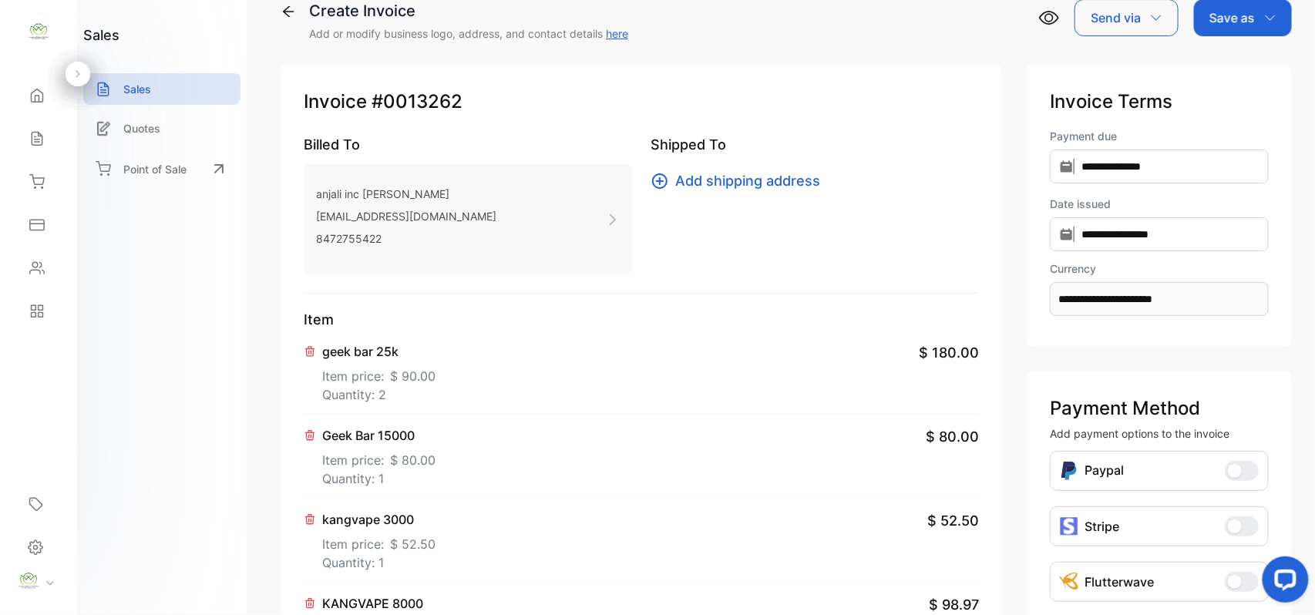
click at [1246, 25] on p "Save as" at bounding box center [1231, 17] width 45 height 18
click at [1234, 72] on div "Invoice" at bounding box center [1239, 69] width 89 height 31
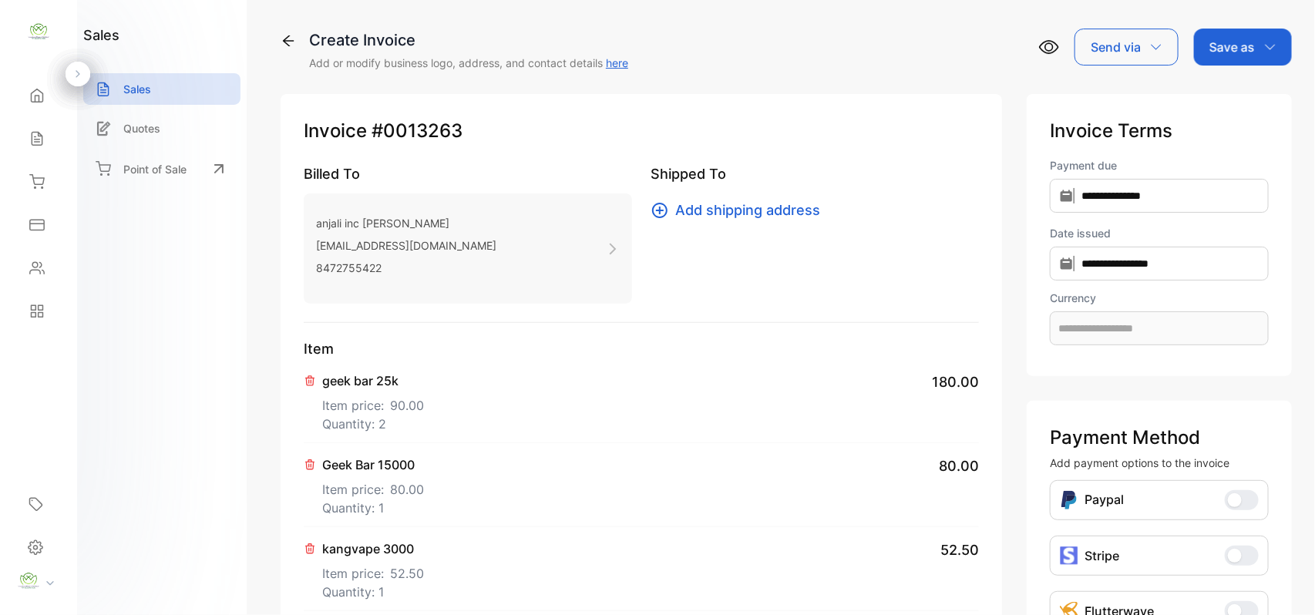
type input "**********"
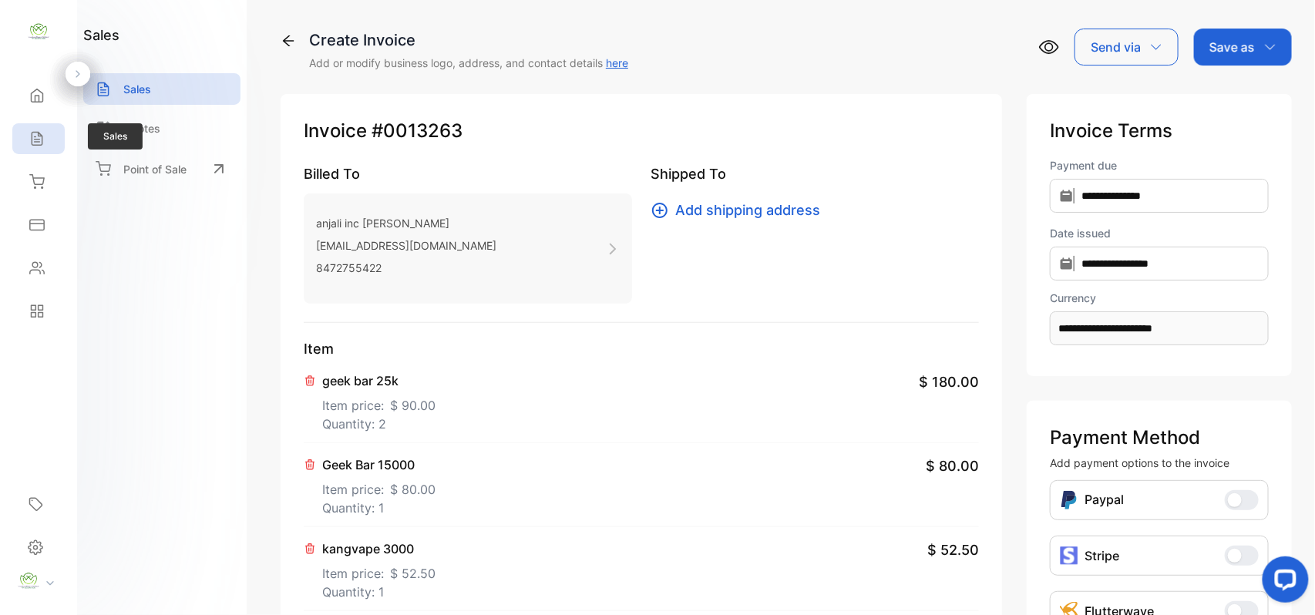
click at [49, 140] on div "Sales" at bounding box center [38, 138] width 52 height 31
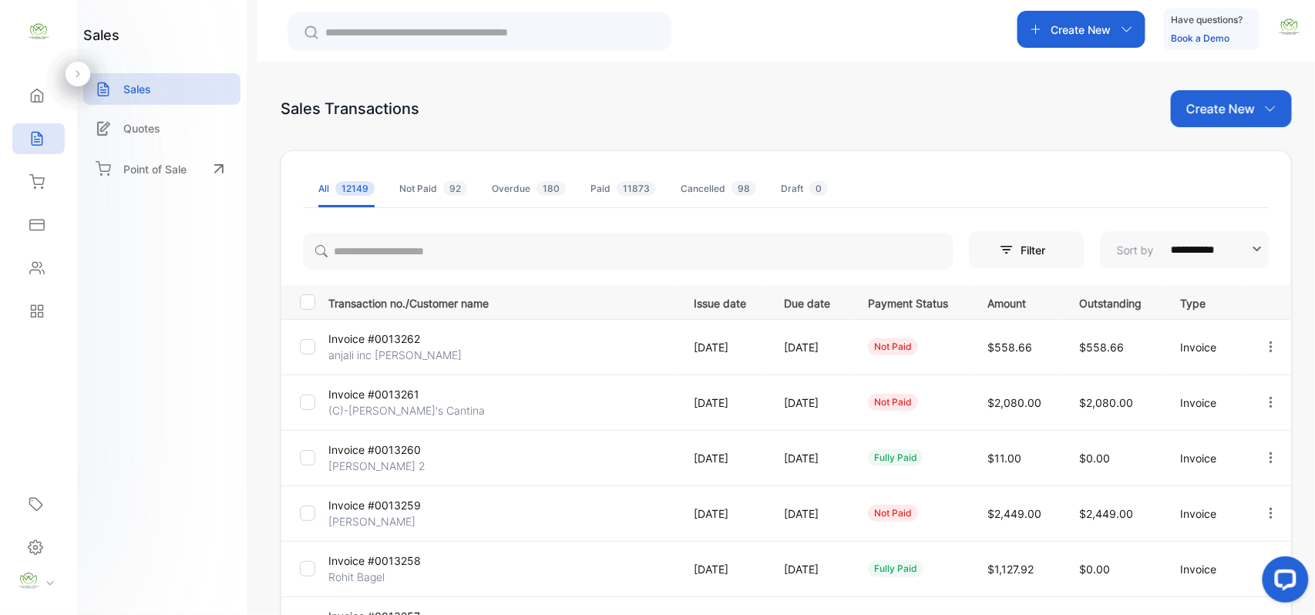
click at [379, 344] on p "Invoice #0013262" at bounding box center [386, 339] width 116 height 16
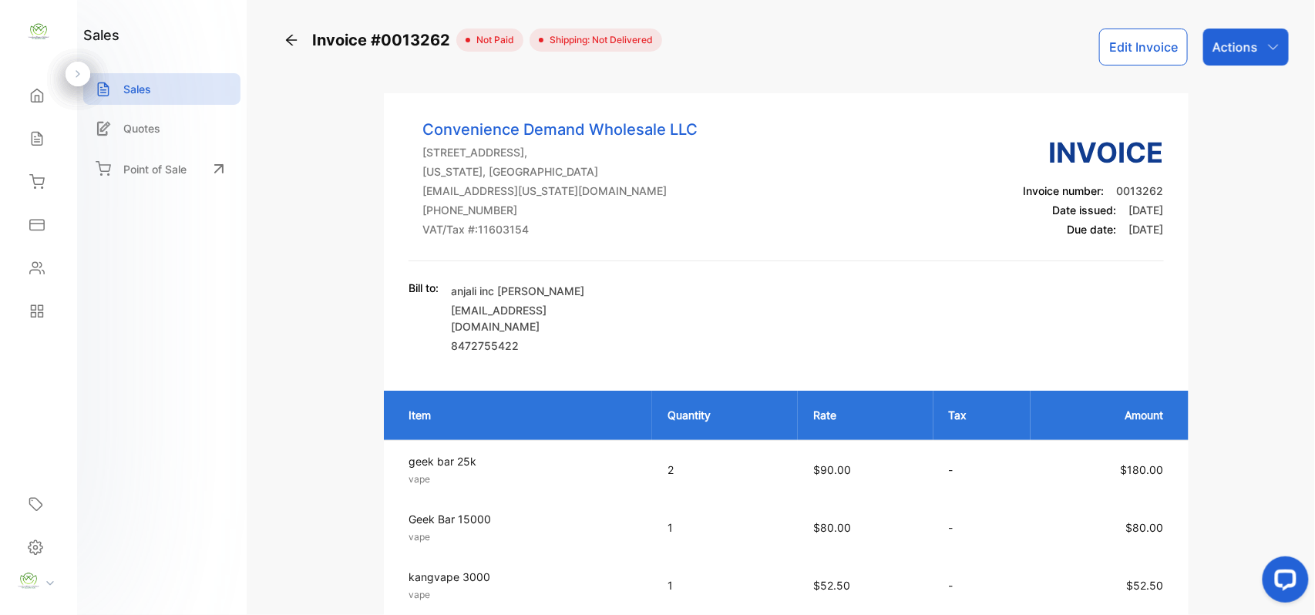
click at [1230, 57] on div "Actions" at bounding box center [1246, 47] width 86 height 37
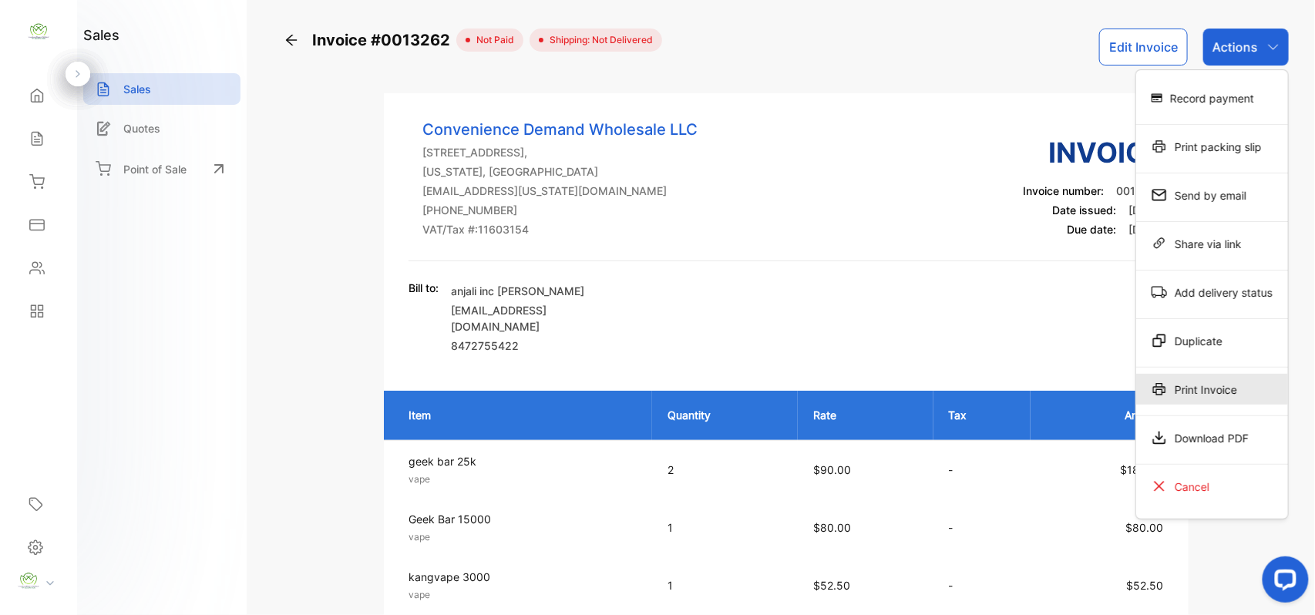
click at [1230, 390] on div "Print Invoice" at bounding box center [1212, 389] width 152 height 31
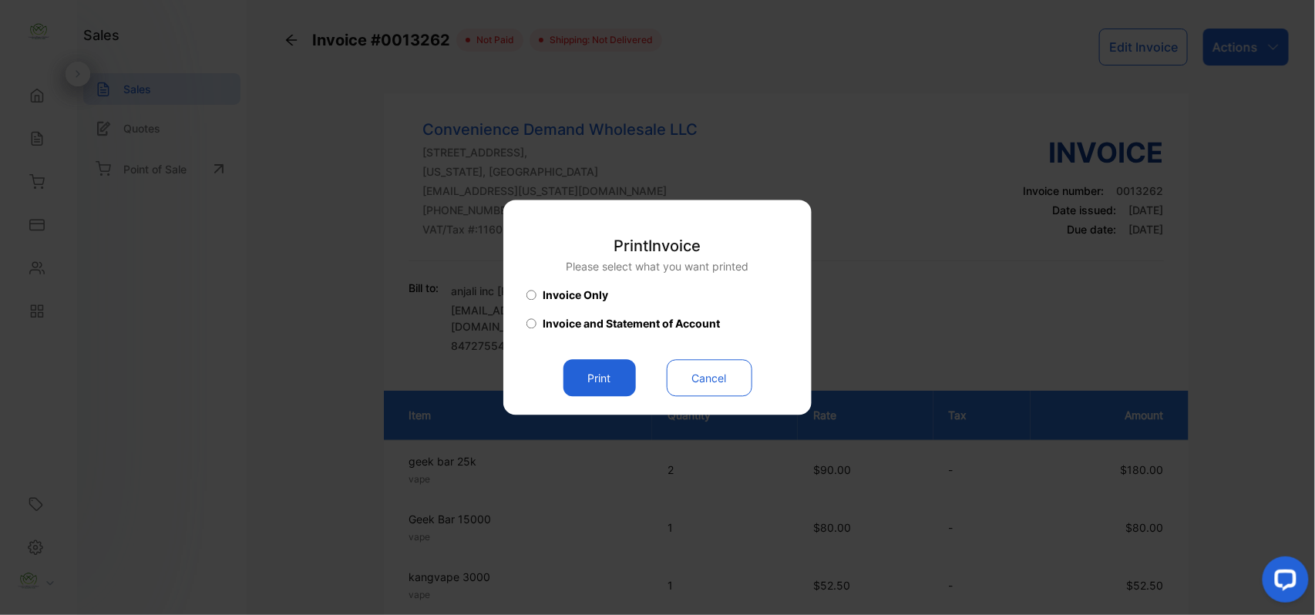
drag, startPoint x: 584, startPoint y: 375, endPoint x: 629, endPoint y: 368, distance: 45.2
click at [586, 375] on button "Print" at bounding box center [599, 378] width 72 height 37
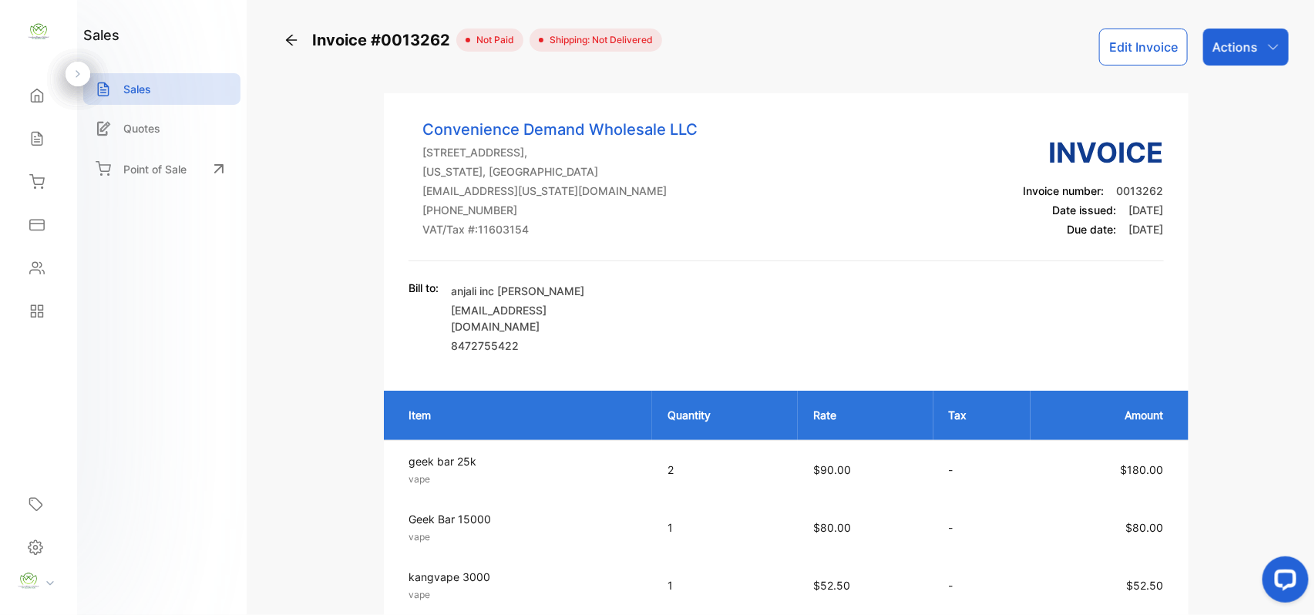
click at [37, 136] on icon at bounding box center [36, 138] width 15 height 15
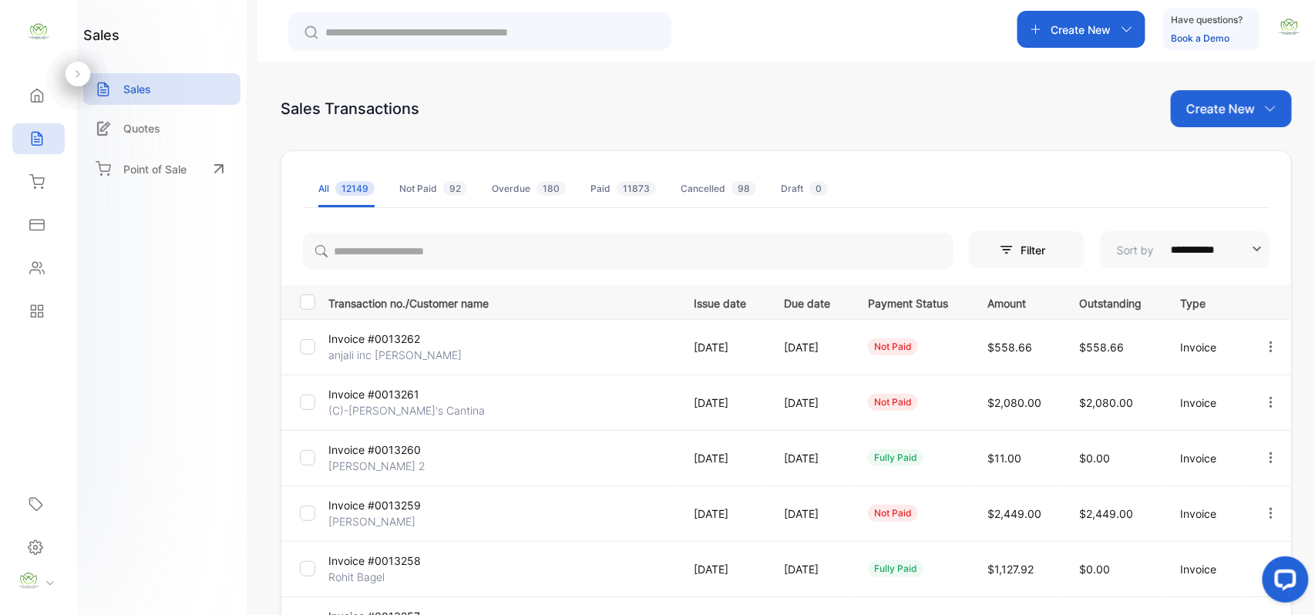
click at [32, 271] on icon at bounding box center [36, 268] width 15 height 15
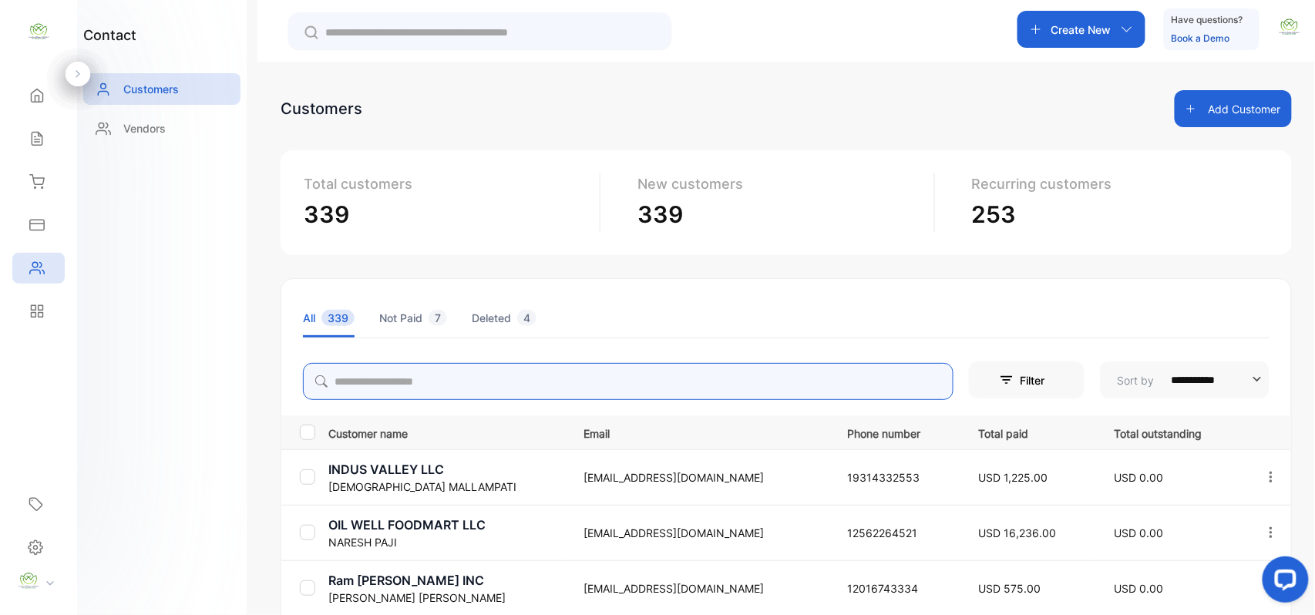
click at [432, 386] on input "search" at bounding box center [628, 381] width 651 height 37
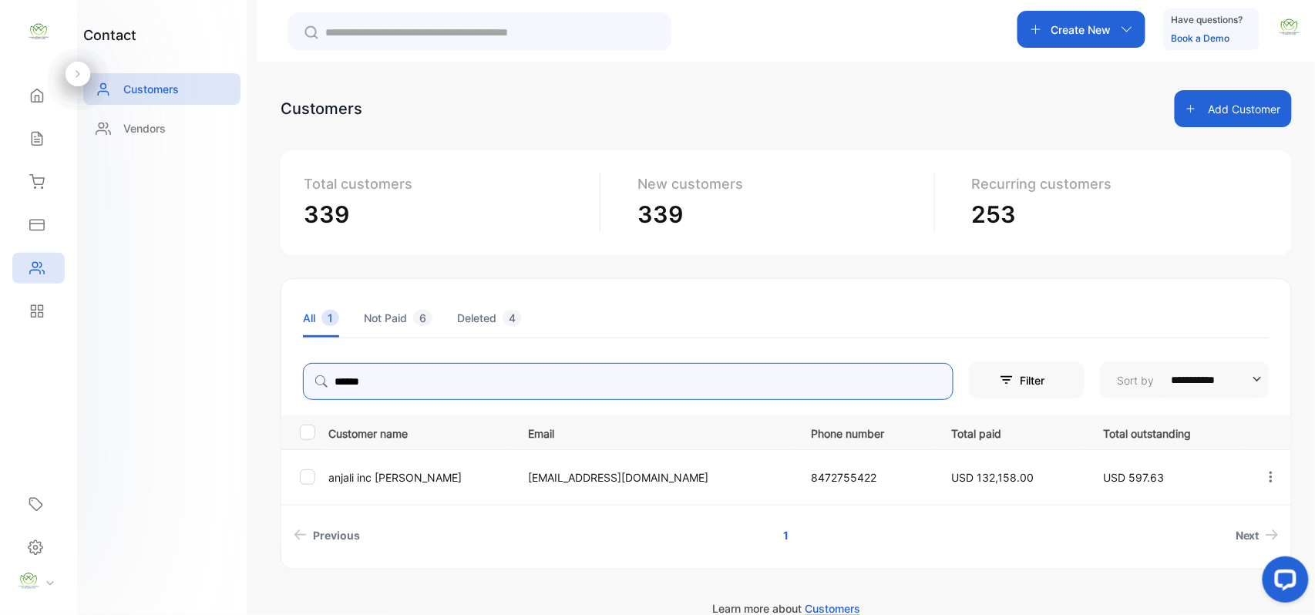
type input "******"
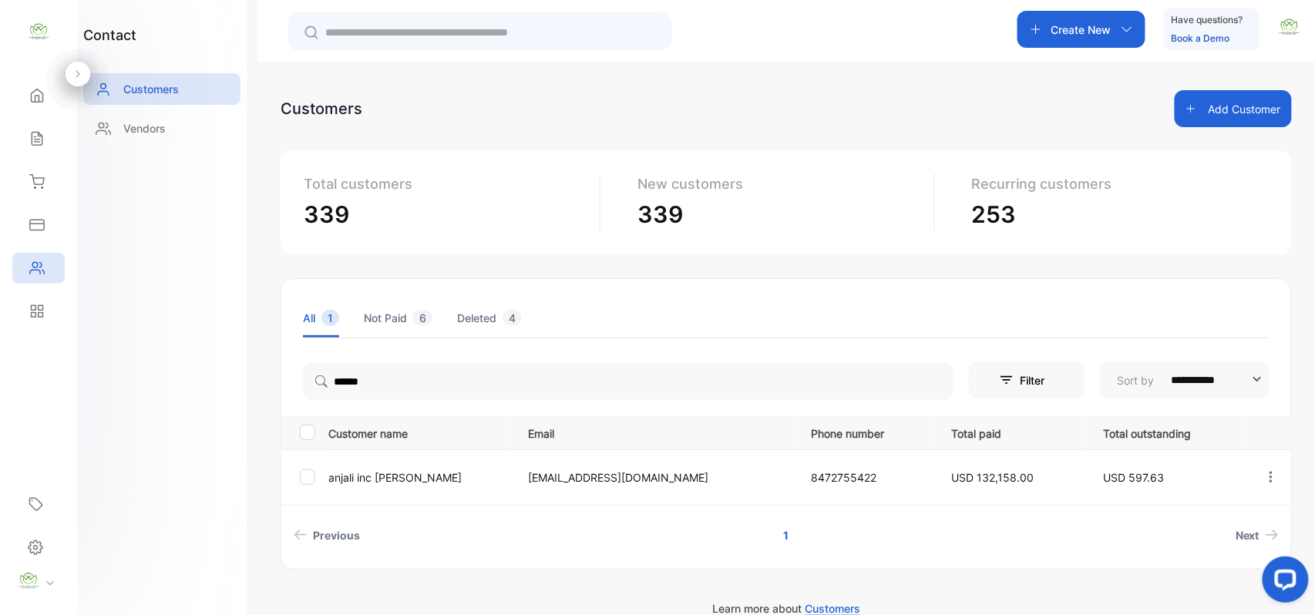
click at [23, 124] on div "Sales" at bounding box center [38, 138] width 52 height 31
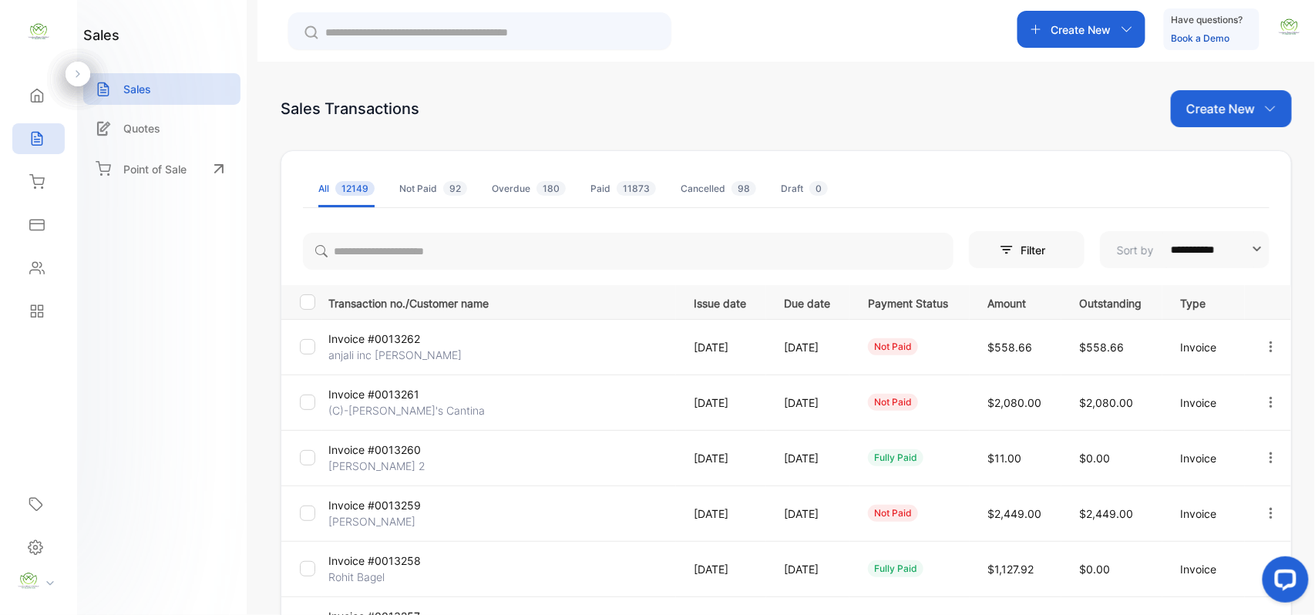
drag, startPoint x: 32, startPoint y: 272, endPoint x: 41, endPoint y: 272, distance: 9.2
click at [39, 272] on icon at bounding box center [36, 268] width 15 height 15
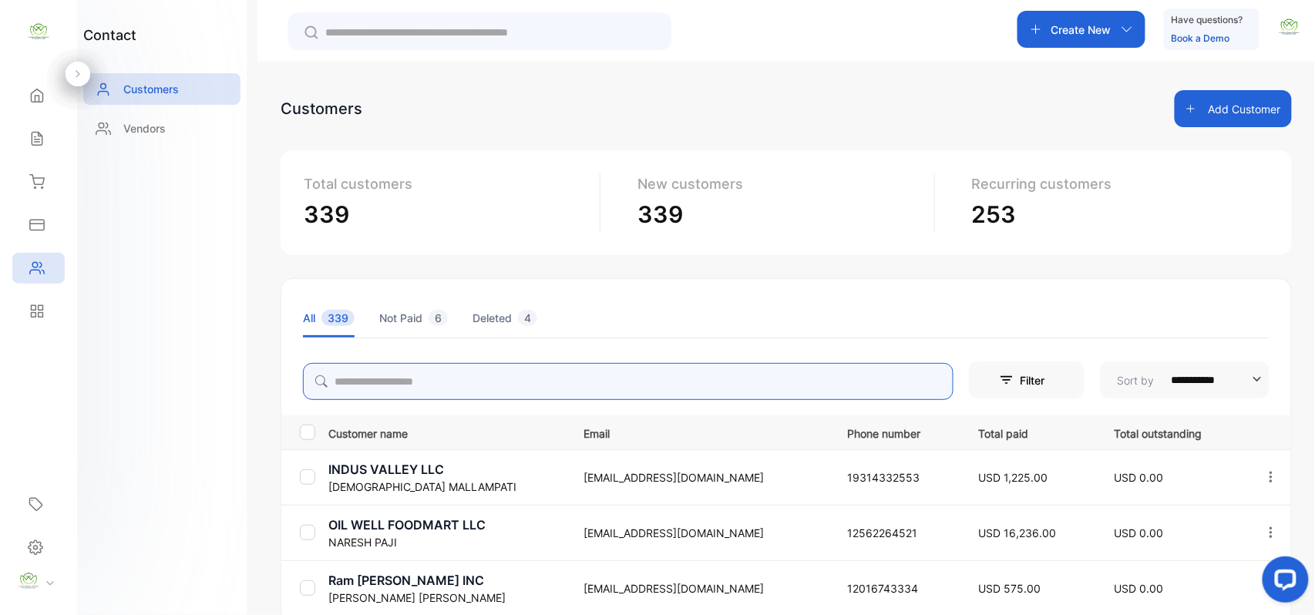
click at [384, 364] on input "search" at bounding box center [628, 381] width 651 height 37
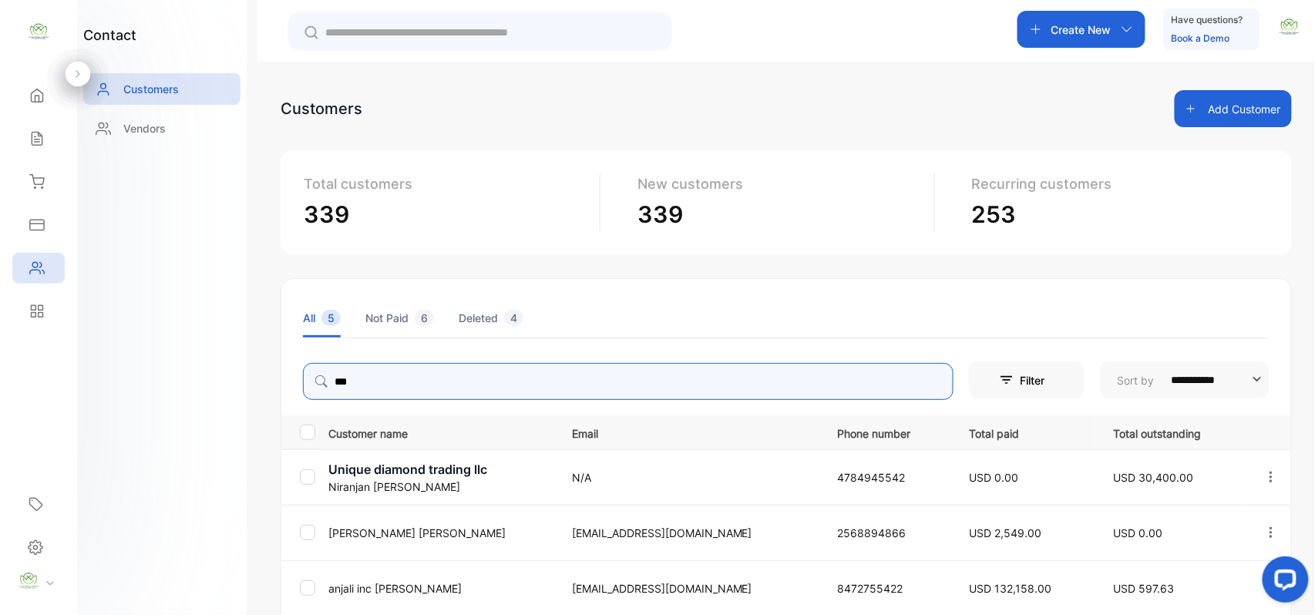
type input "***"
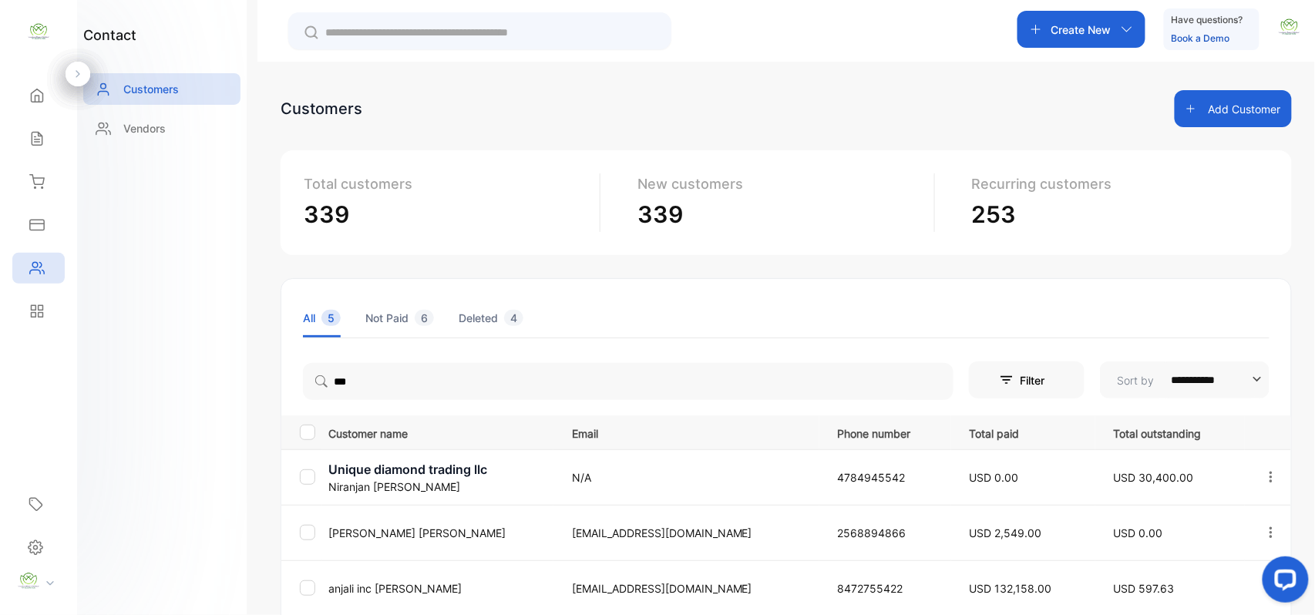
click at [352, 575] on td "anjali inc patel" at bounding box center [437, 587] width 231 height 55
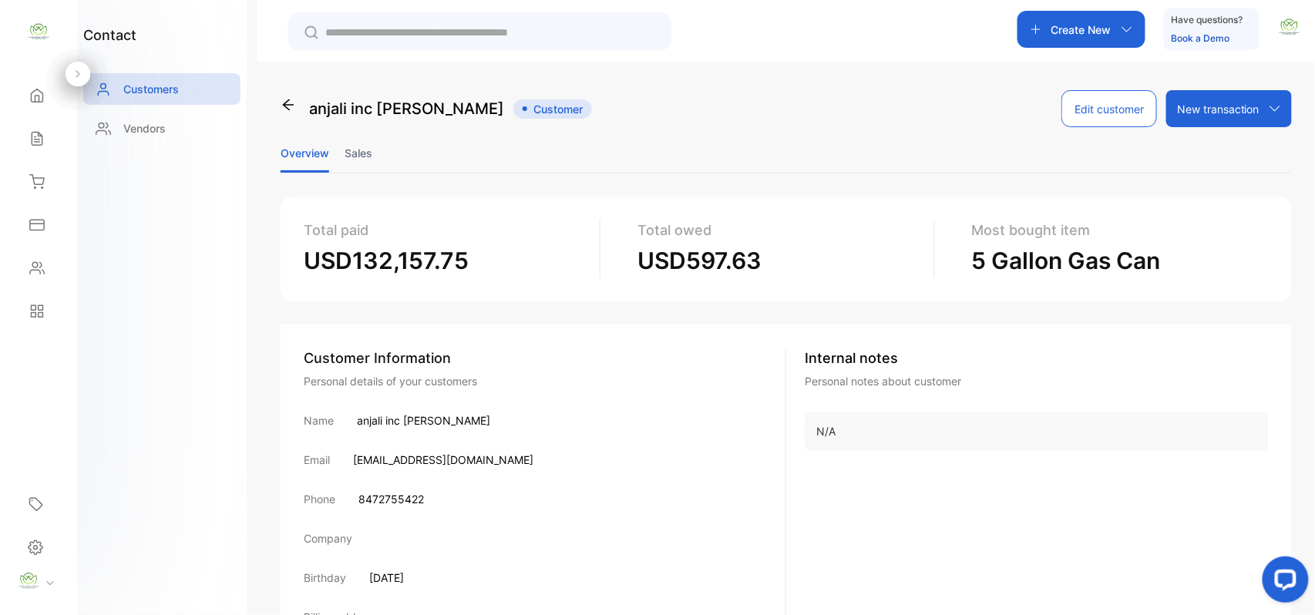
click at [351, 156] on li "Sales" at bounding box center [359, 152] width 28 height 39
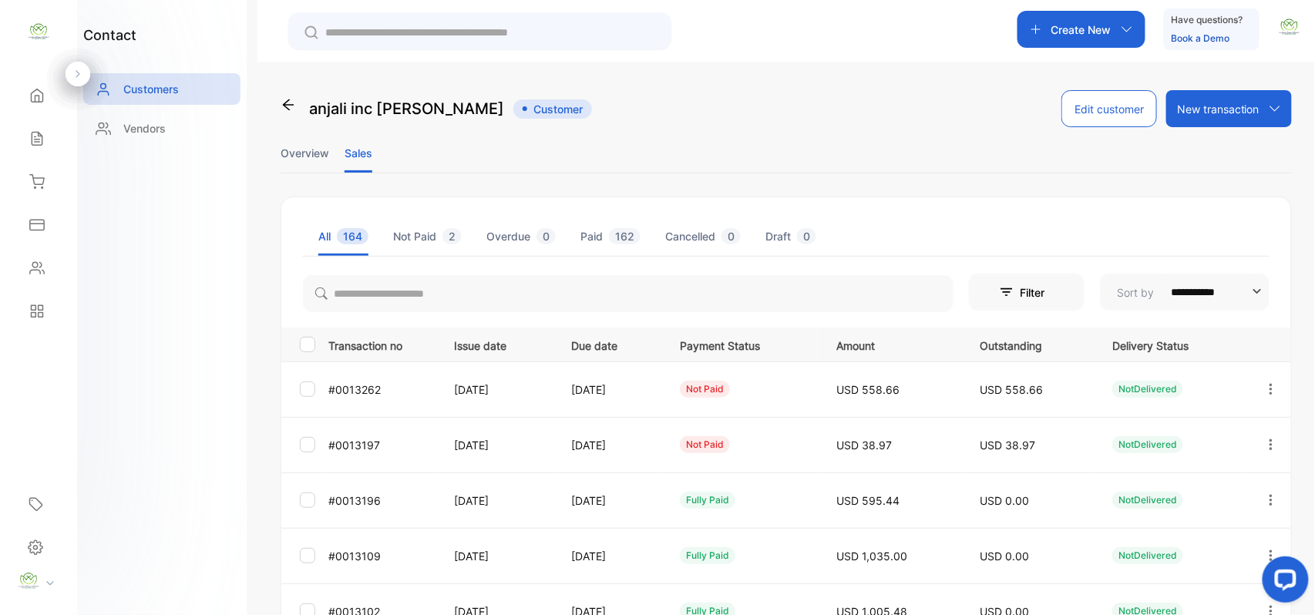
click at [1267, 379] on button "button" at bounding box center [1271, 389] width 14 height 37
click at [1179, 481] on span "Add payment" at bounding box center [1166, 480] width 79 height 18
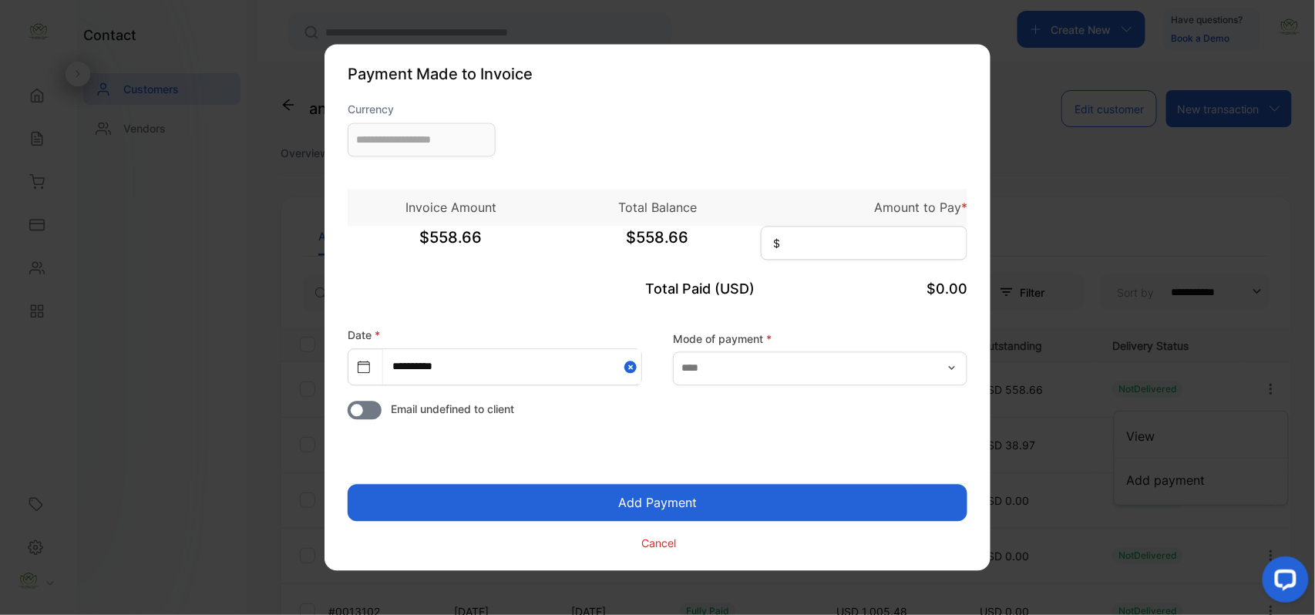
type input "**********"
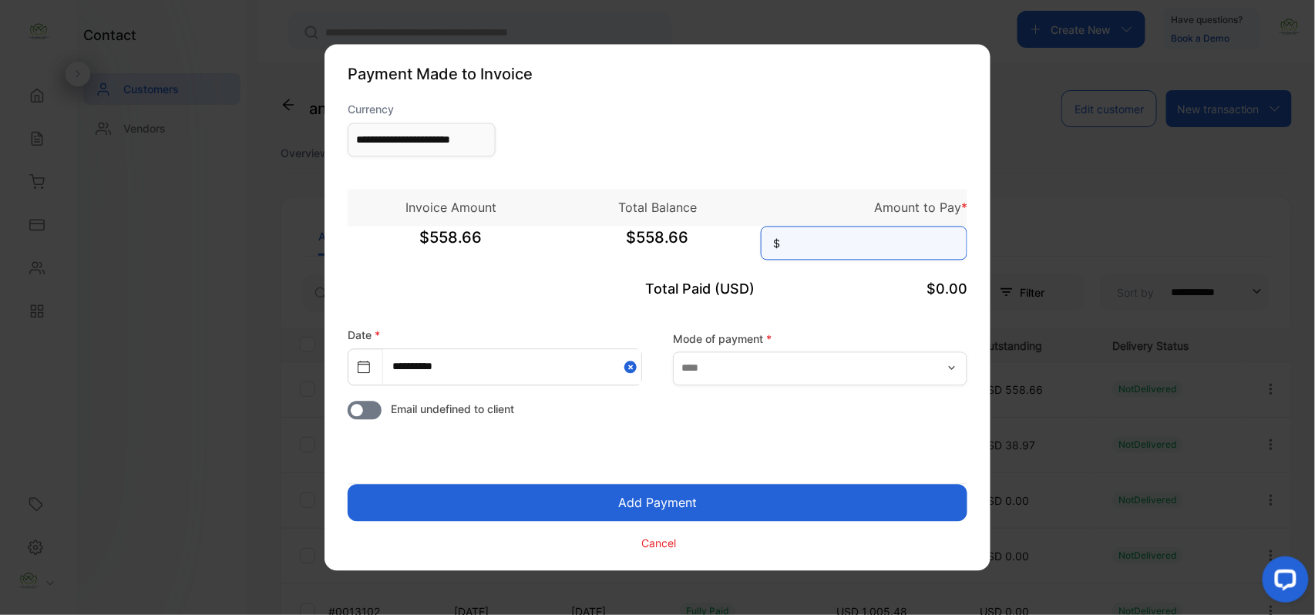
click at [849, 244] on input at bounding box center [864, 244] width 207 height 34
type input "******"
click at [707, 495] on button "Add Payment" at bounding box center [658, 503] width 620 height 37
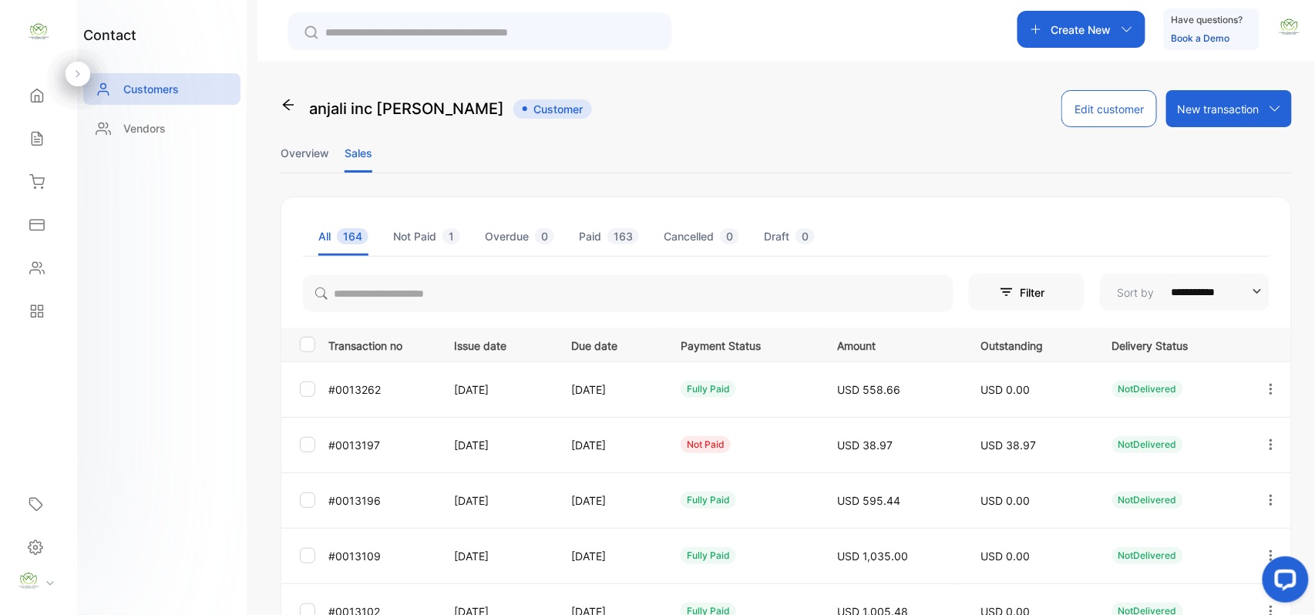
click at [1272, 386] on icon "button" at bounding box center [1271, 389] width 14 height 14
click at [1239, 427] on div "View" at bounding box center [1201, 436] width 173 height 31
click at [1224, 432] on div "View" at bounding box center [1201, 436] width 173 height 31
click at [1136, 439] on span "View" at bounding box center [1141, 436] width 29 height 18
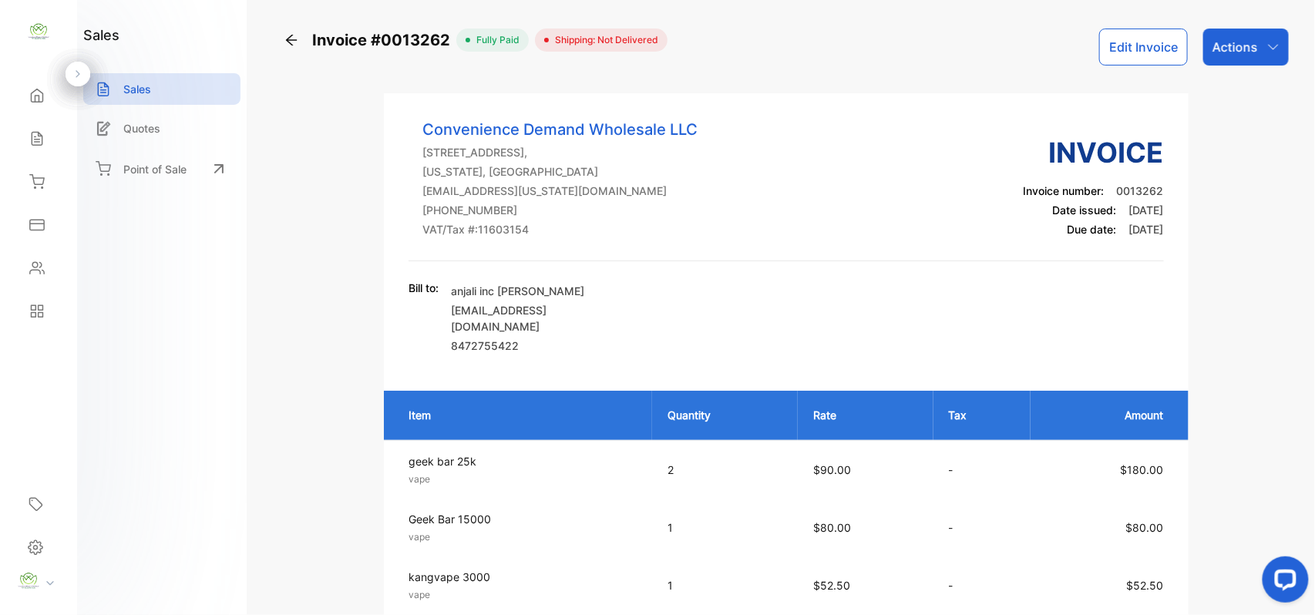
click at [1256, 57] on div "Actions" at bounding box center [1246, 47] width 86 height 37
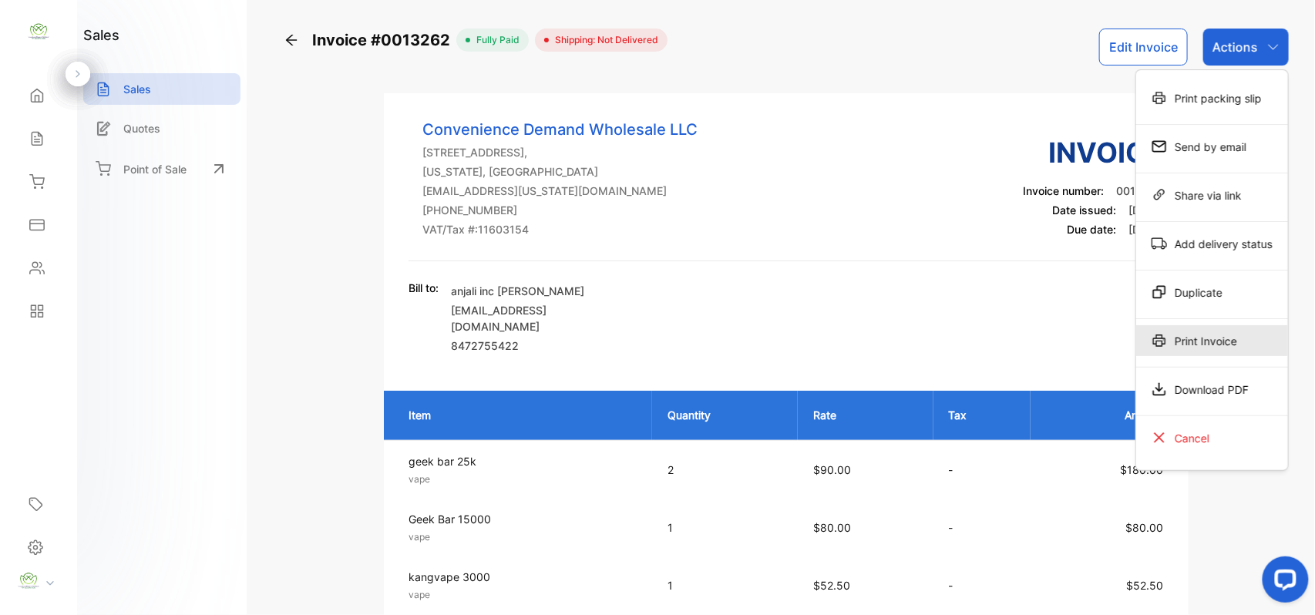
click at [1210, 334] on div "Print Invoice" at bounding box center [1212, 340] width 152 height 31
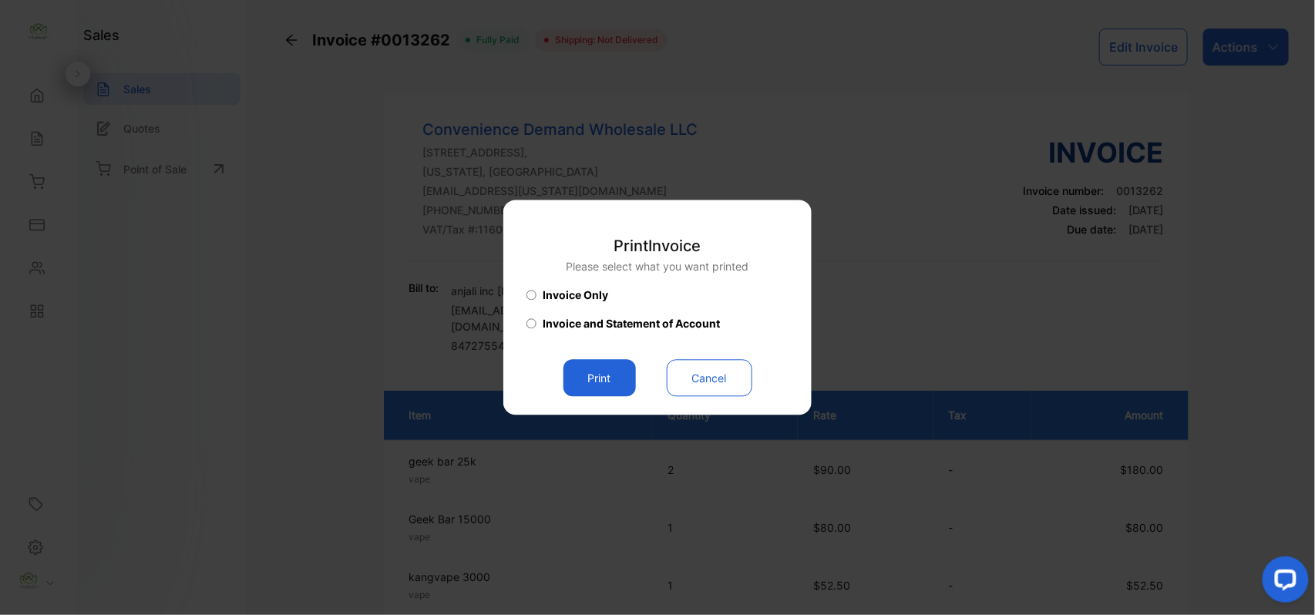
click at [609, 374] on button "Print" at bounding box center [599, 378] width 72 height 37
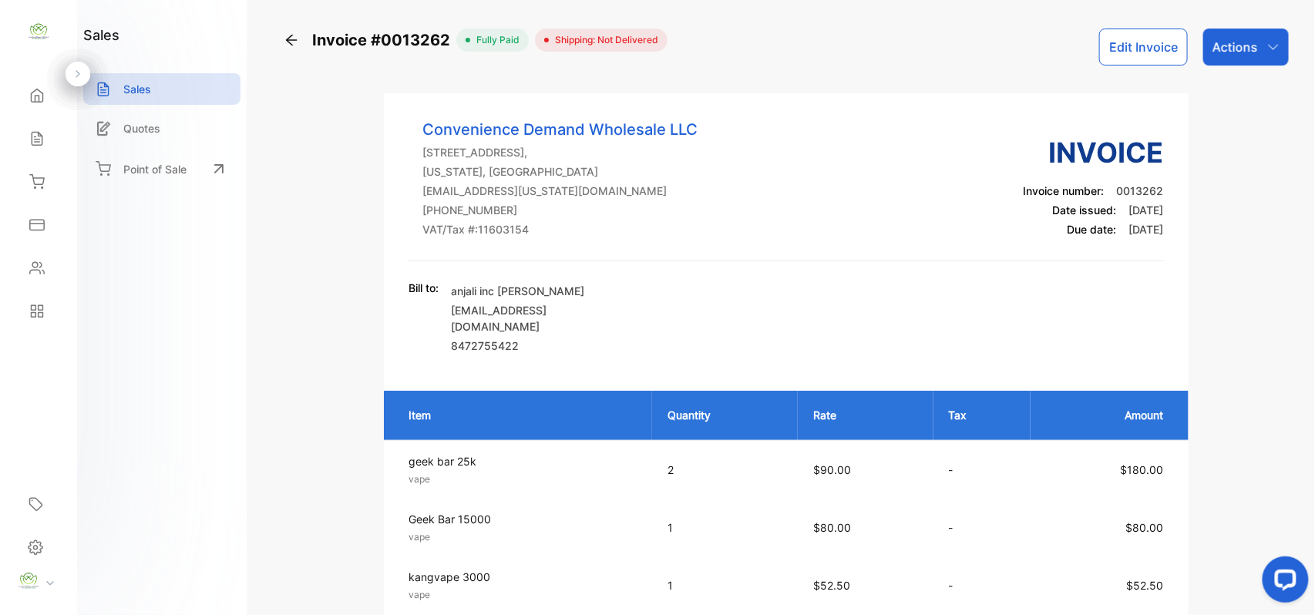
click at [26, 143] on div "Sales" at bounding box center [35, 138] width 20 height 15
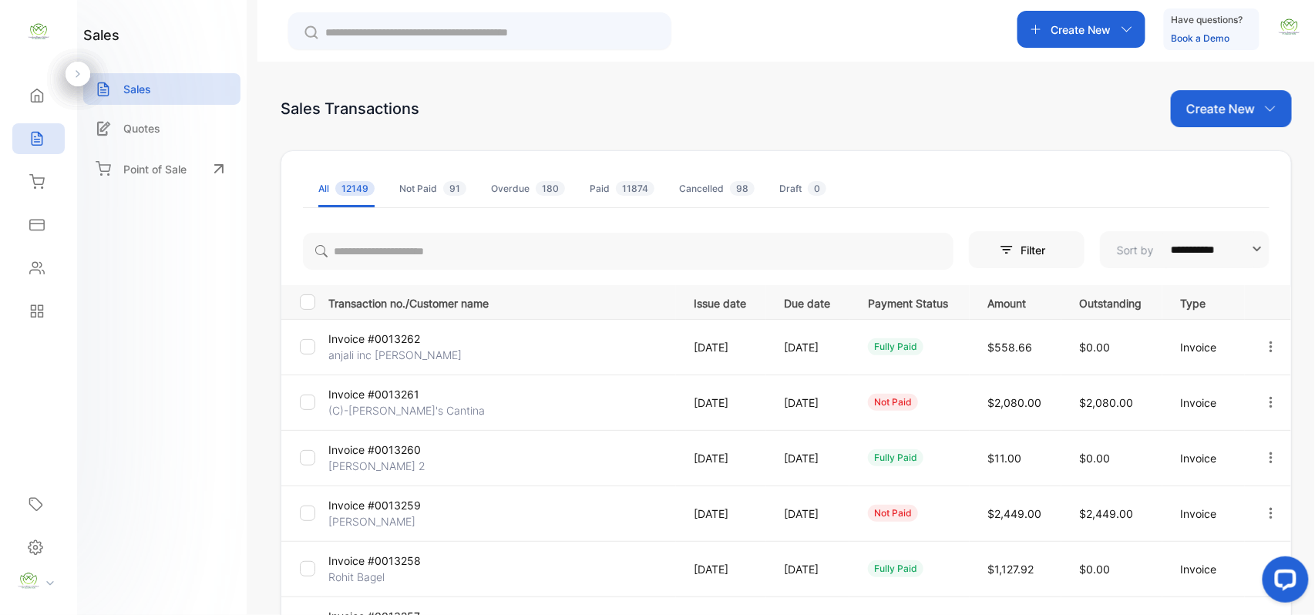
drag, startPoint x: 11, startPoint y: 263, endPoint x: 35, endPoint y: 267, distance: 25.0
click at [35, 267] on div "Home Home Sales Sales Inventory Inventory Expenses Expenses Contacts Contacts R…" at bounding box center [38, 203] width 77 height 259
click at [35, 267] on icon at bounding box center [36, 268] width 15 height 15
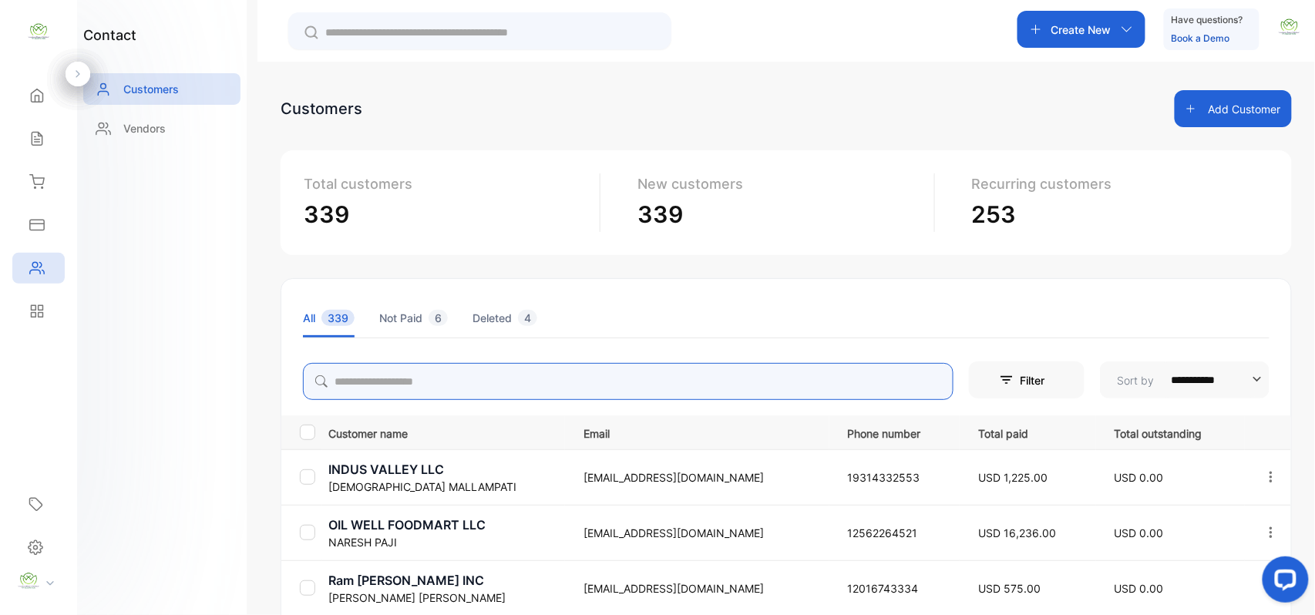
click at [608, 385] on input "search" at bounding box center [628, 381] width 651 height 37
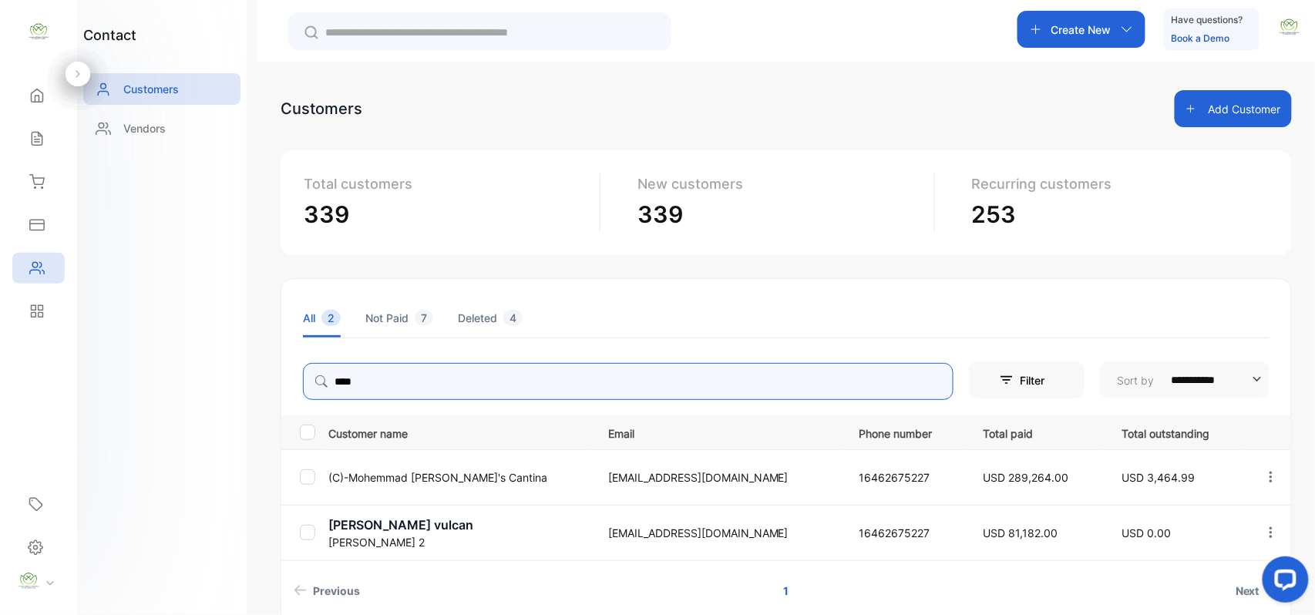
type input "****"
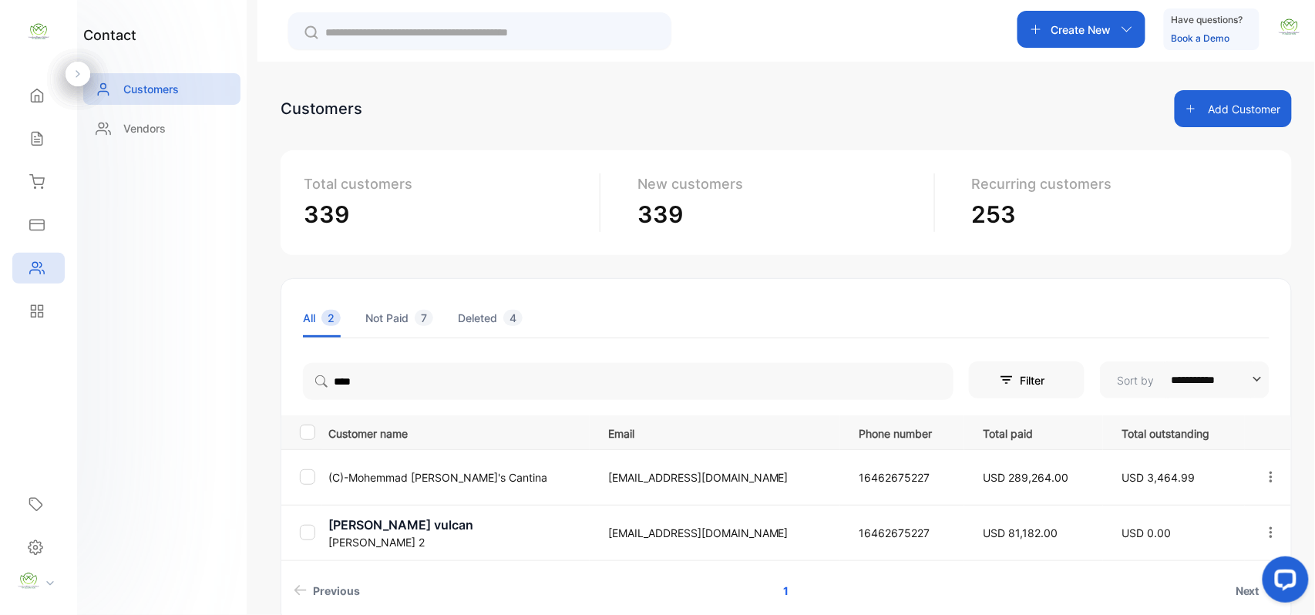
drag, startPoint x: 166, startPoint y: 417, endPoint x: 183, endPoint y: 412, distance: 17.1
click at [168, 417] on div "contact Customers Vendors" at bounding box center [162, 307] width 170 height 615
click at [399, 470] on p "(C)-Mohemmad Rosie's Cantina" at bounding box center [458, 477] width 261 height 16
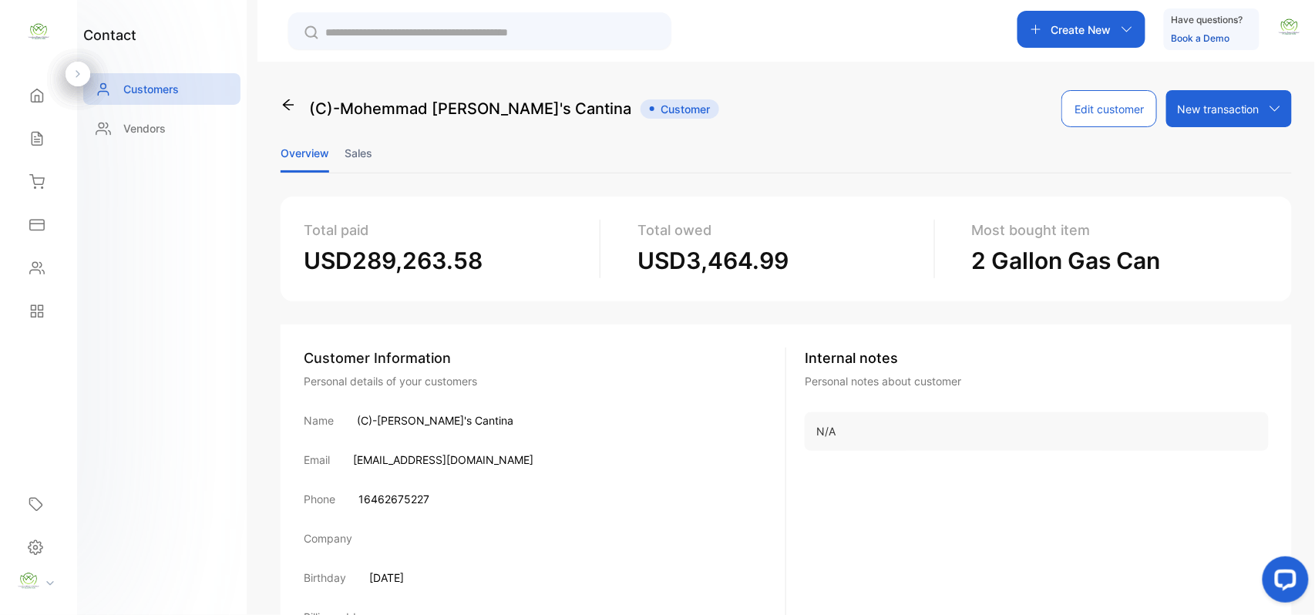
click at [355, 151] on li "Sales" at bounding box center [359, 152] width 28 height 39
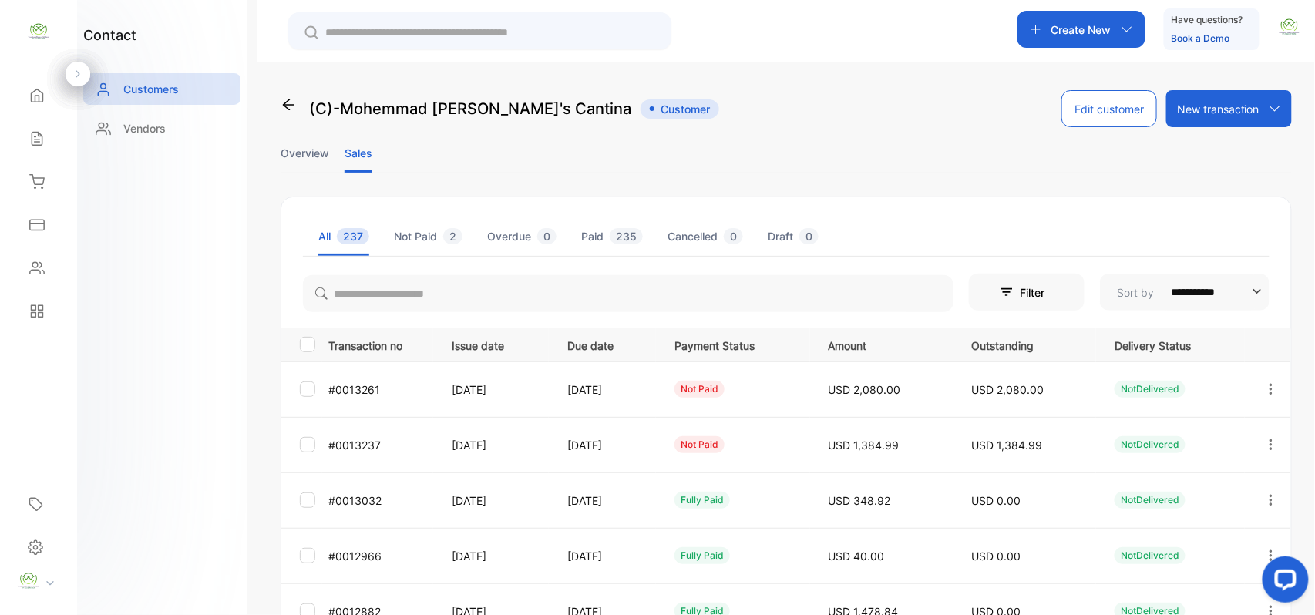
click at [1271, 439] on icon "button" at bounding box center [1271, 445] width 14 height 14
click at [1194, 540] on span "Add payment" at bounding box center [1166, 535] width 79 height 18
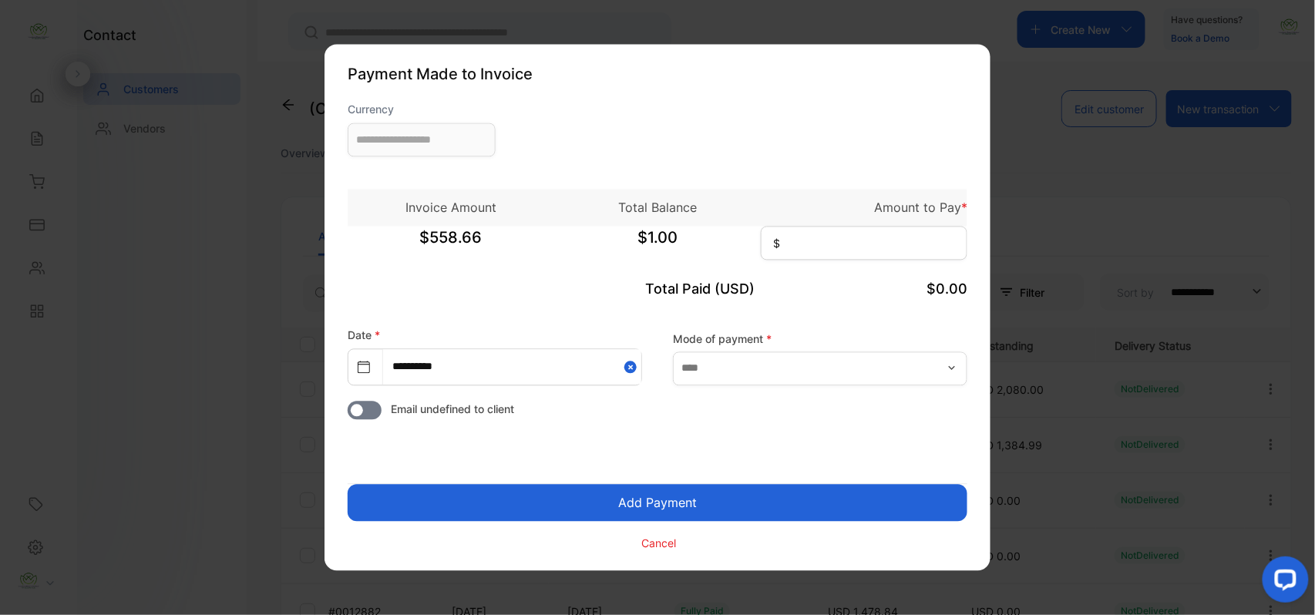
type input "**********"
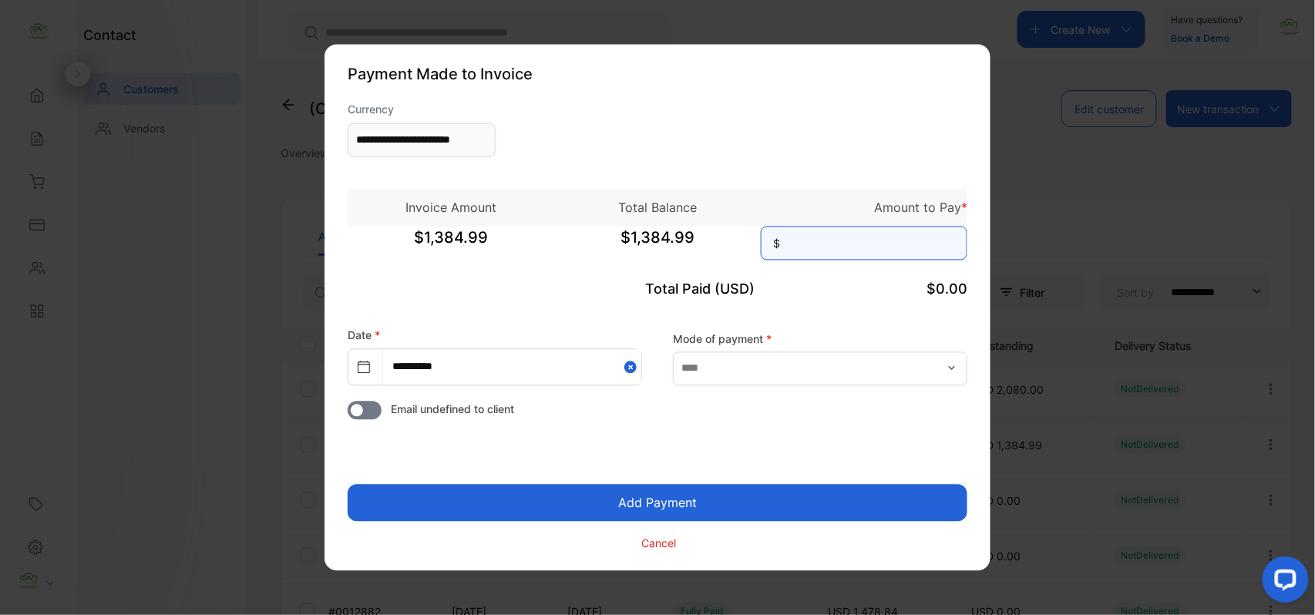
click at [880, 259] on input at bounding box center [864, 244] width 207 height 34
click at [348, 485] on button "Add Payment" at bounding box center [658, 503] width 620 height 37
click at [799, 242] on input "********" at bounding box center [864, 244] width 207 height 34
type input "*"
type input "********"
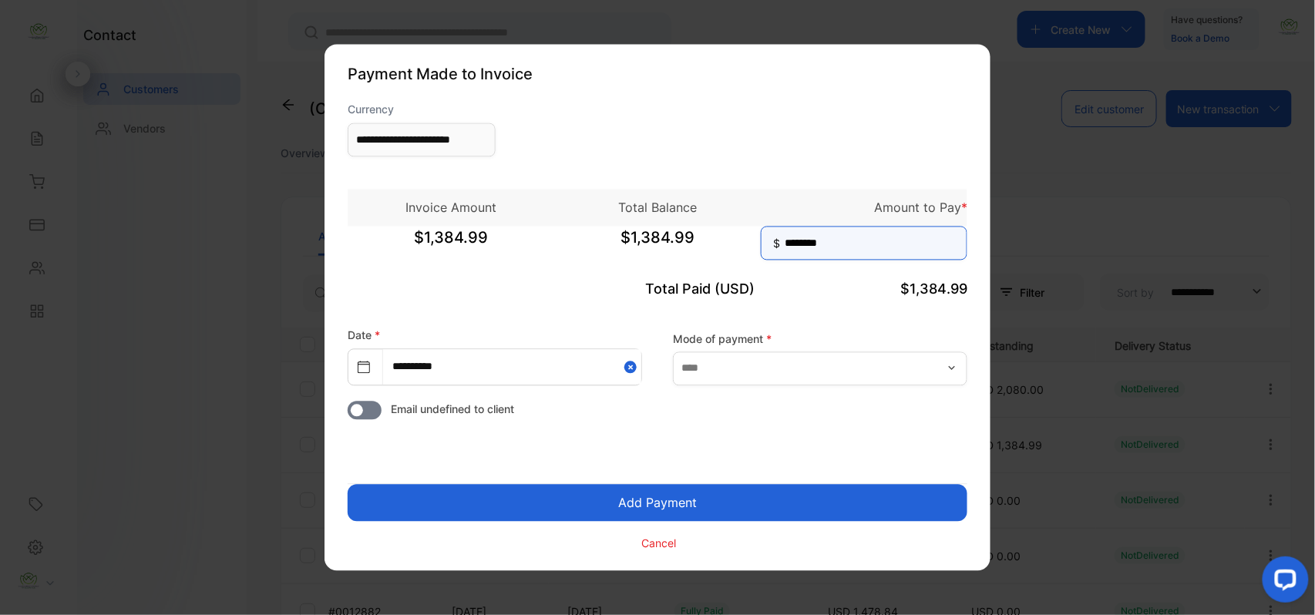
click at [348, 485] on button "Add Payment" at bounding box center [658, 503] width 620 height 37
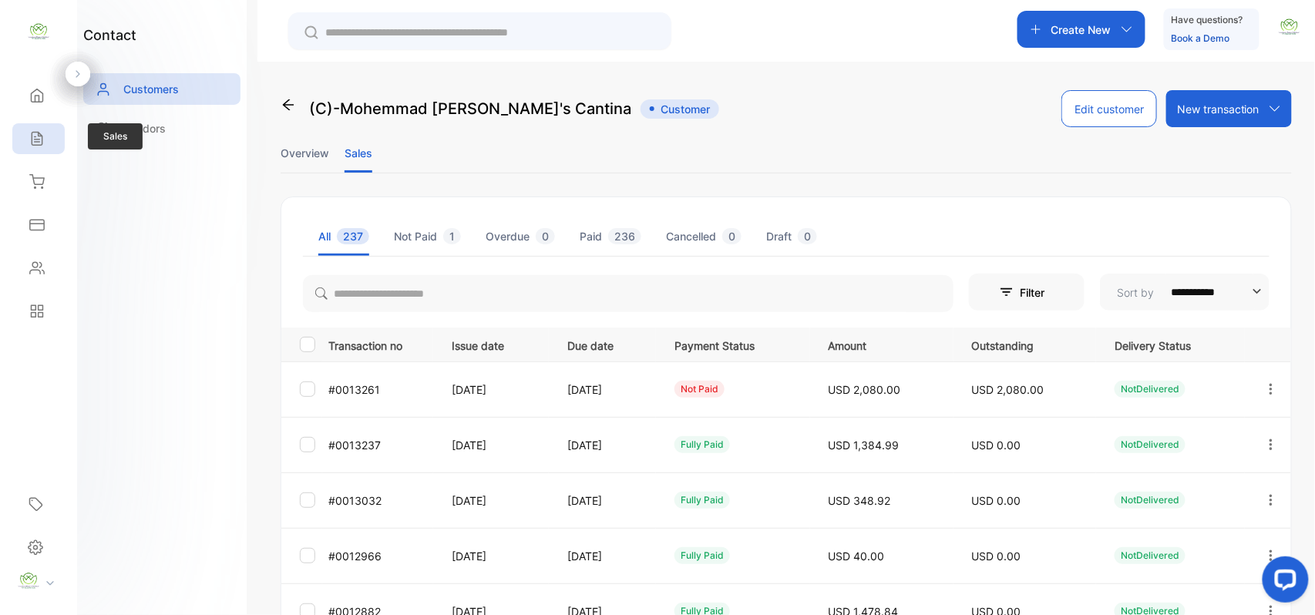
drag, startPoint x: 53, startPoint y: 123, endPoint x: 44, endPoint y: 126, distance: 9.8
click at [49, 124] on div "Sales" at bounding box center [38, 138] width 52 height 31
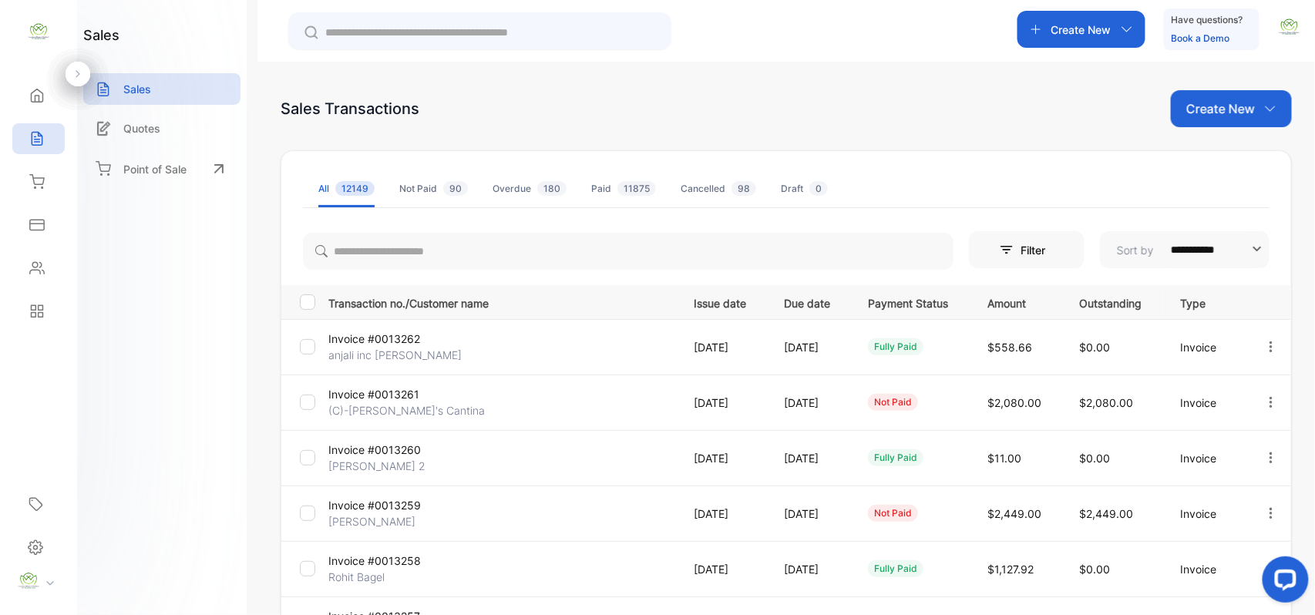
click at [1235, 112] on p "Create New" at bounding box center [1220, 108] width 69 height 18
click at [1223, 157] on span "Invoice" at bounding box center [1234, 160] width 36 height 16
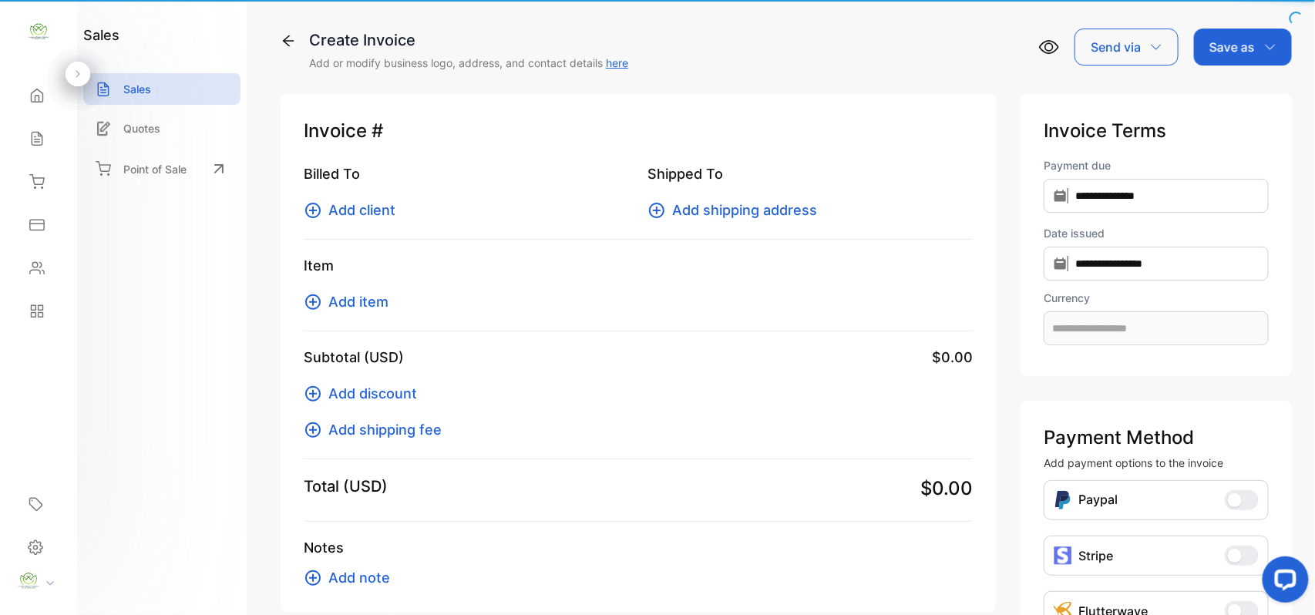
type input "**********"
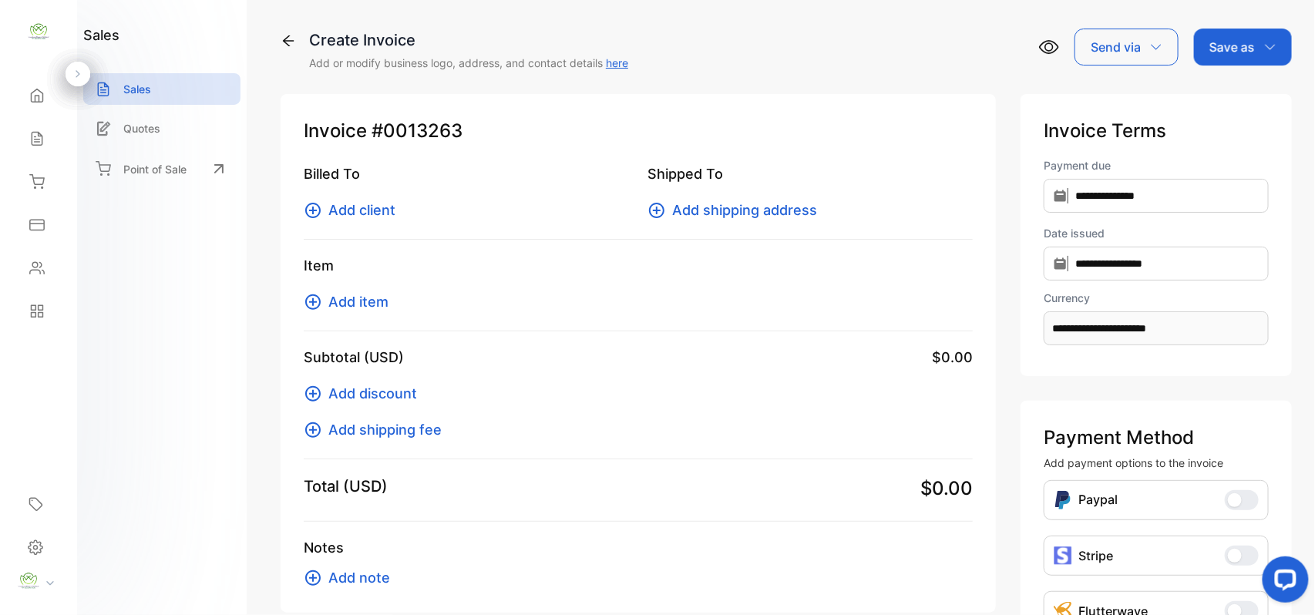
click at [349, 208] on span "Add client" at bounding box center [361, 210] width 67 height 21
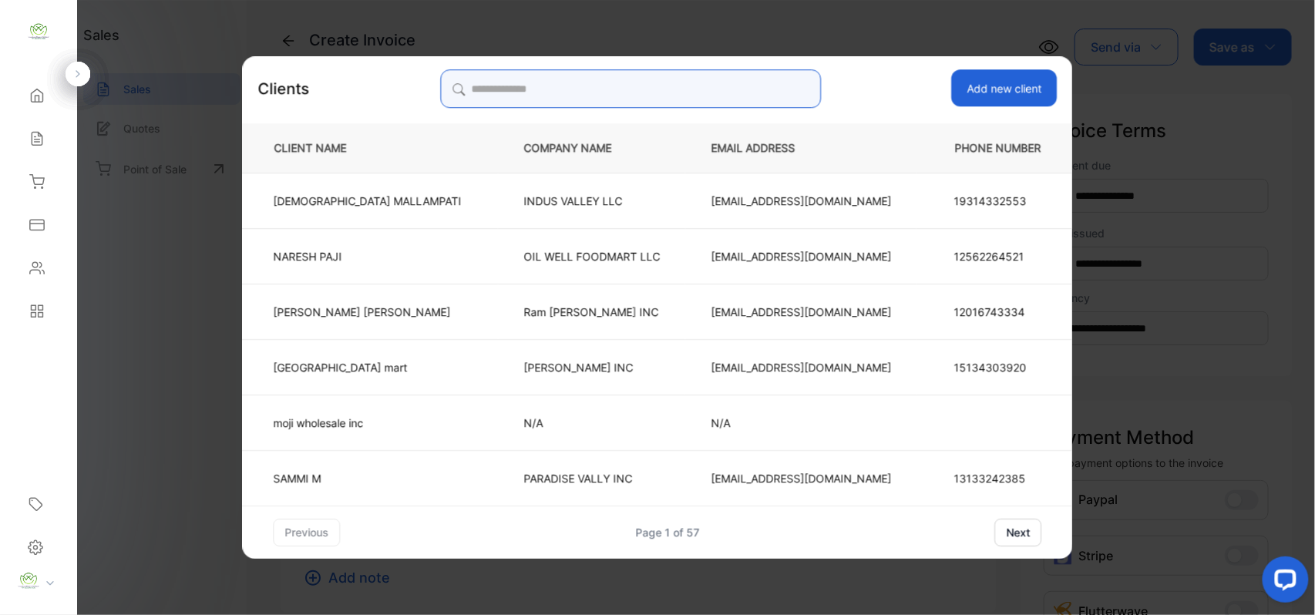
click at [645, 80] on input "search" at bounding box center [630, 88] width 381 height 39
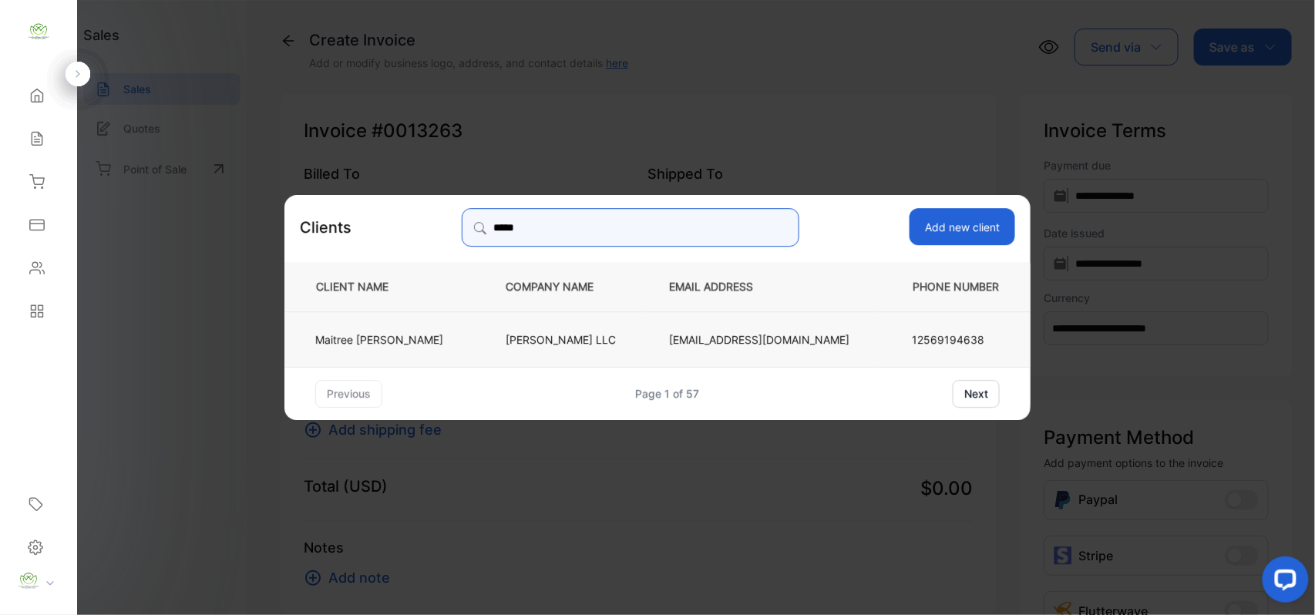
type input "*****"
click at [445, 321] on td "Maitree Patel" at bounding box center [382, 338] width 196 height 55
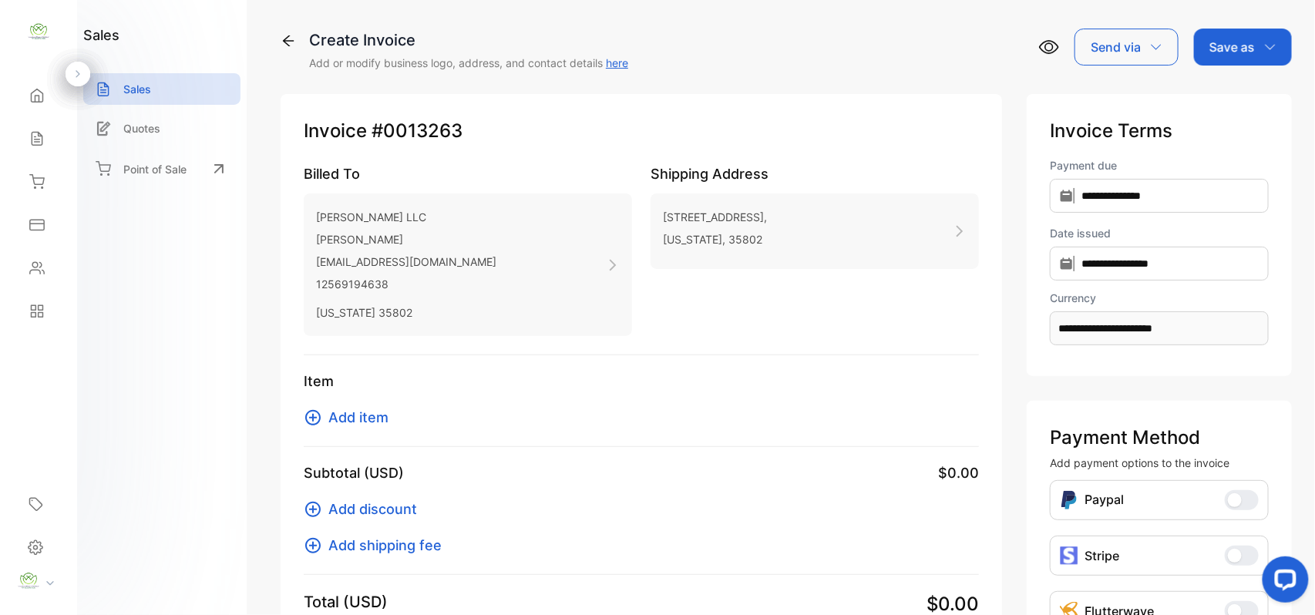
click at [370, 415] on span "Add item" at bounding box center [358, 417] width 60 height 21
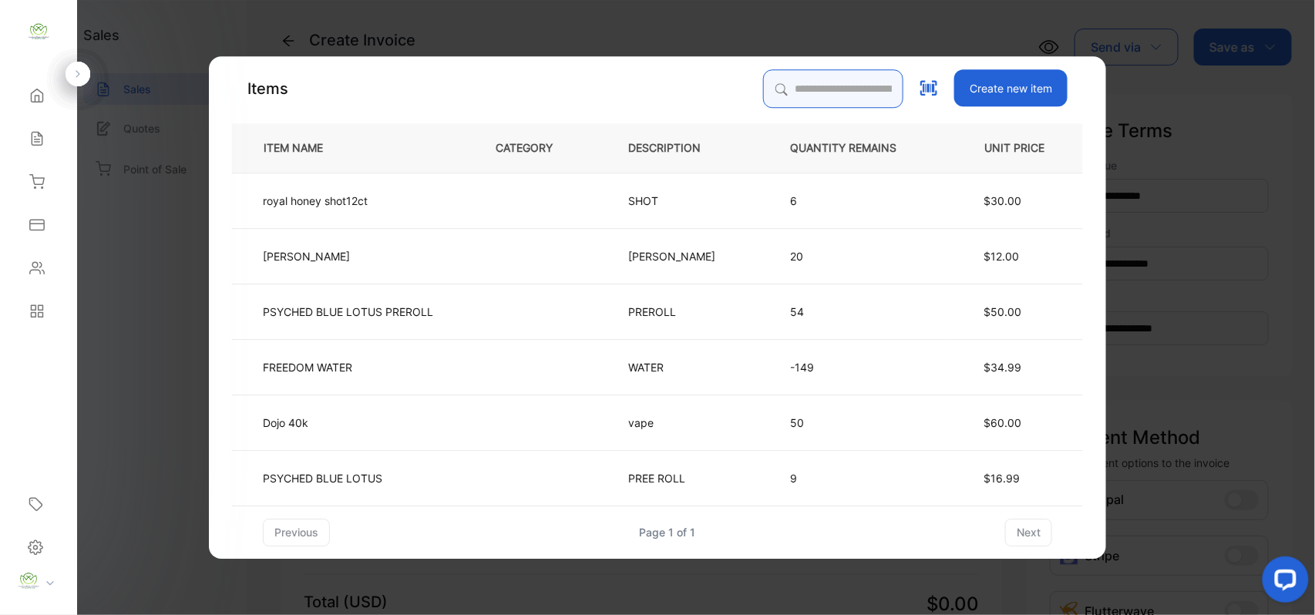
click at [809, 85] on input "search" at bounding box center [833, 88] width 140 height 39
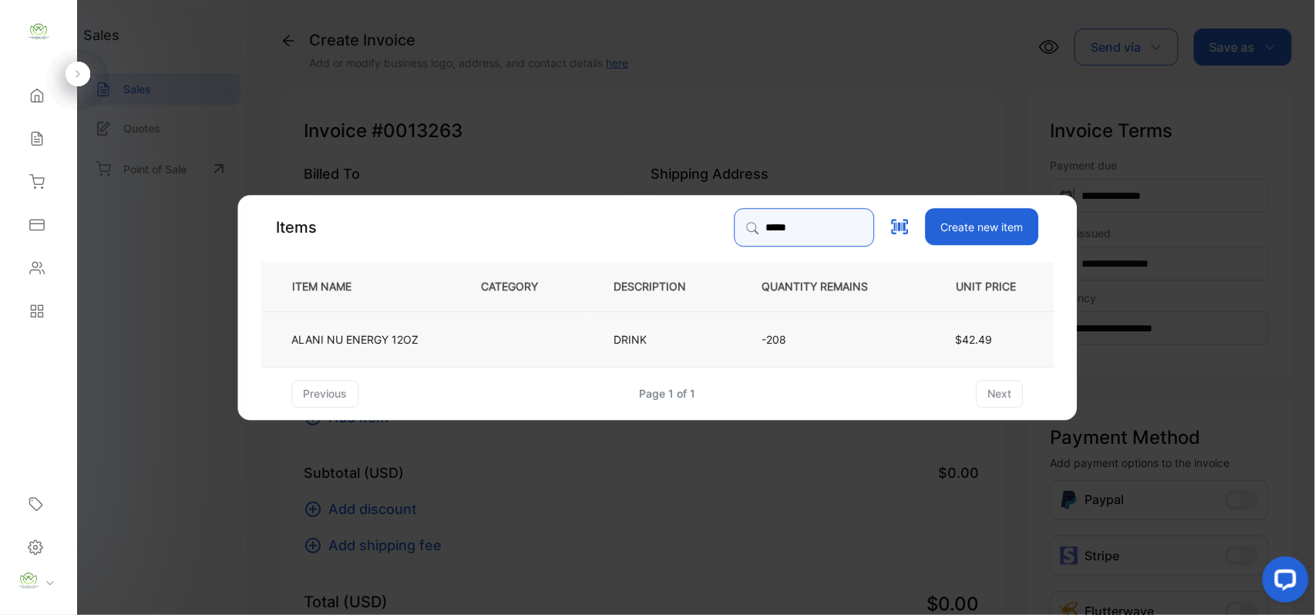
type input "*****"
click at [447, 341] on td "ALANI NU ENERGY 12OZ" at bounding box center [358, 338] width 195 height 55
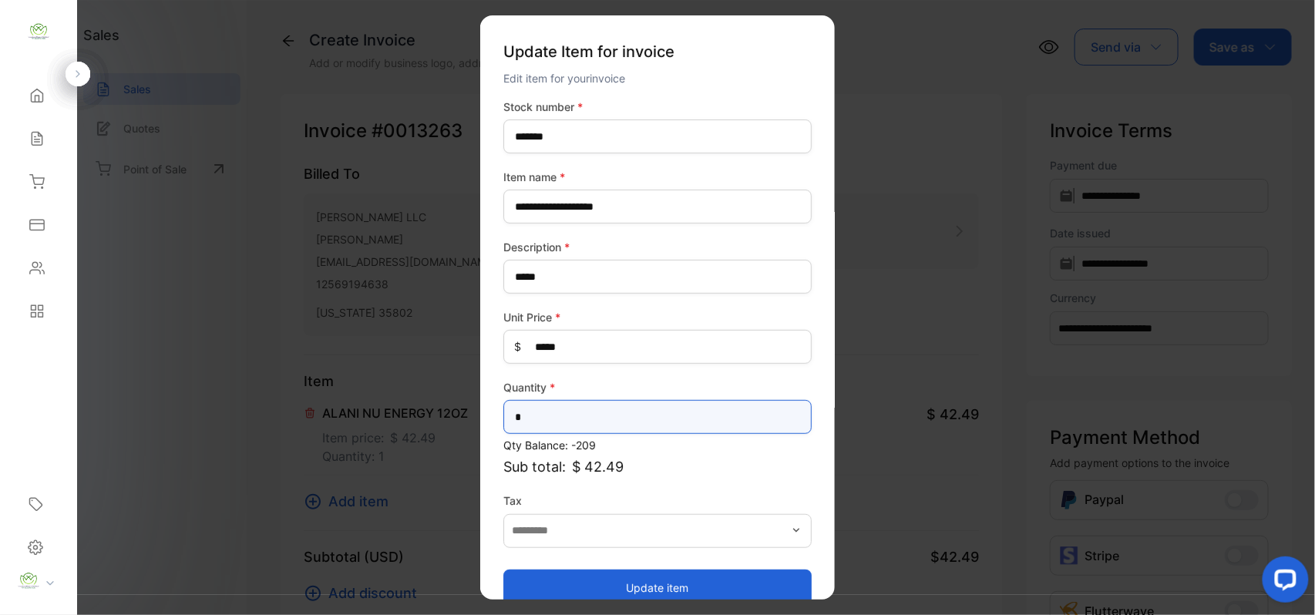
click at [609, 422] on input "*" at bounding box center [657, 417] width 308 height 34
type input "**"
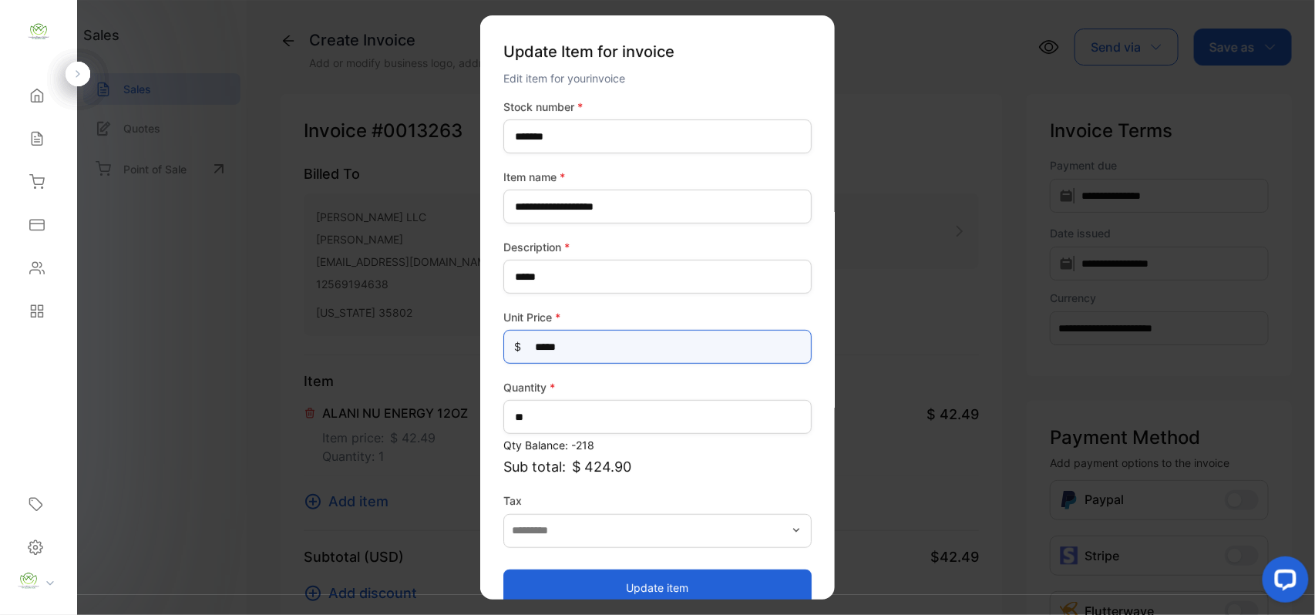
drag, startPoint x: 637, startPoint y: 345, endPoint x: 641, endPoint y: 335, distance: 11.7
click at [641, 335] on Price-inputprice "*****" at bounding box center [657, 347] width 308 height 34
type Price-inputprice "*"
type Price-inputprice "**"
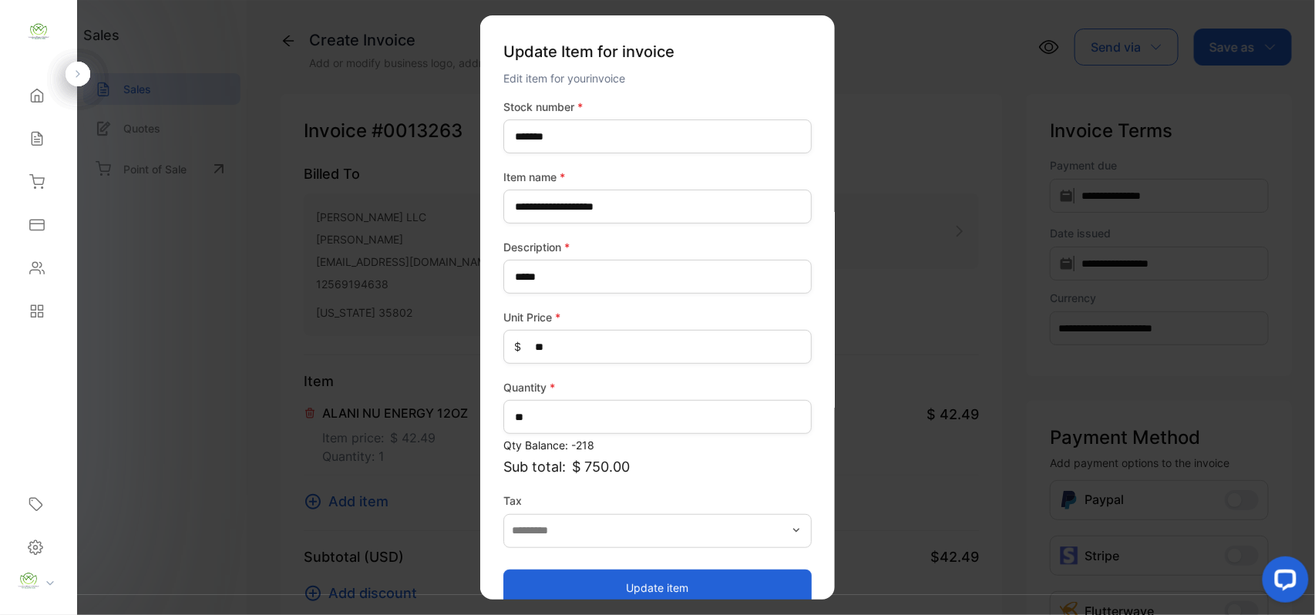
click at [636, 584] on button "Update item" at bounding box center [657, 587] width 308 height 37
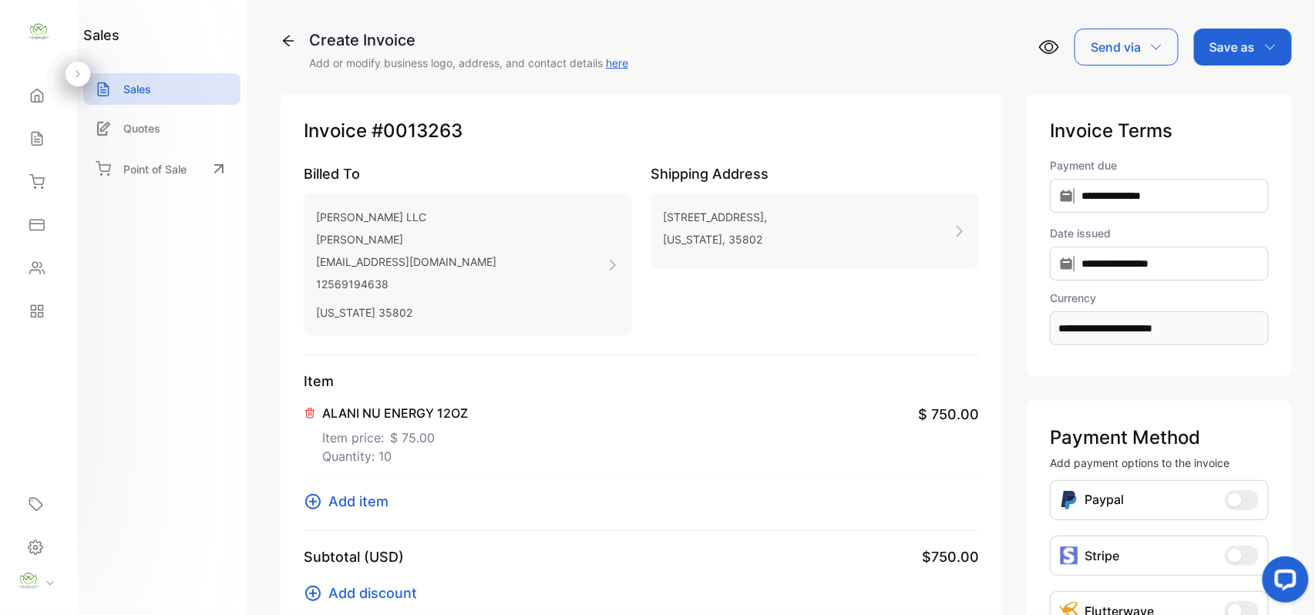
drag, startPoint x: 1246, startPoint y: 49, endPoint x: 1253, endPoint y: 66, distance: 17.3
click at [1253, 47] on div "Save as" at bounding box center [1243, 47] width 98 height 37
click at [1250, 96] on div "Invoice" at bounding box center [1239, 97] width 89 height 31
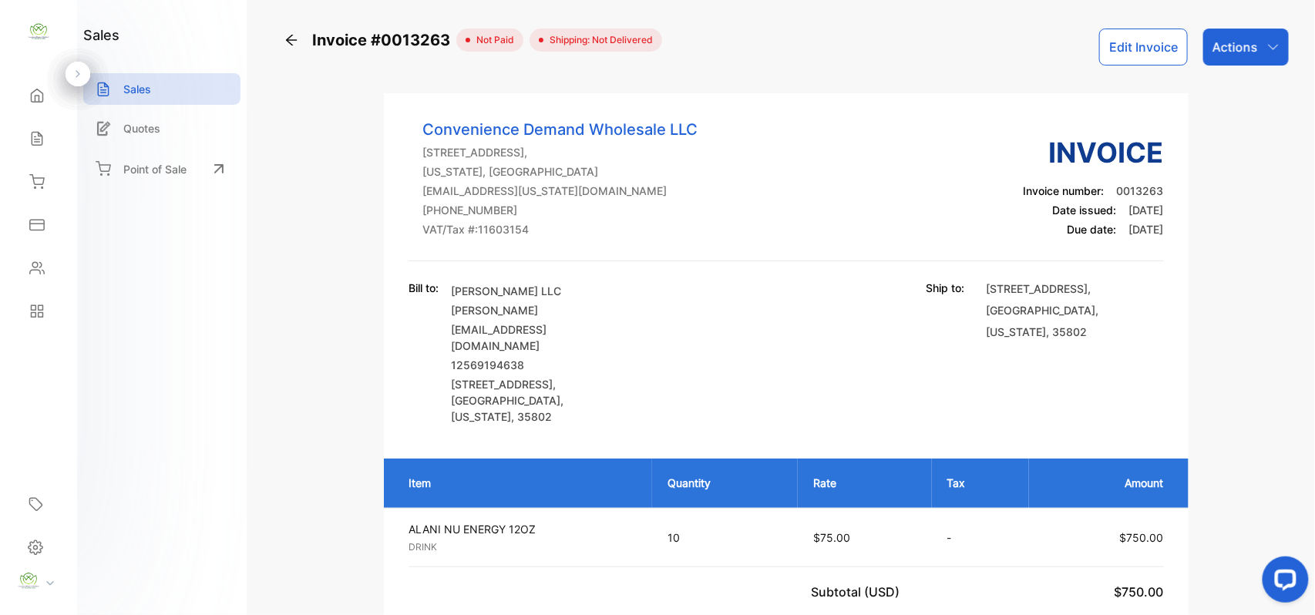
click at [1267, 41] on icon "button" at bounding box center [1273, 47] width 12 height 12
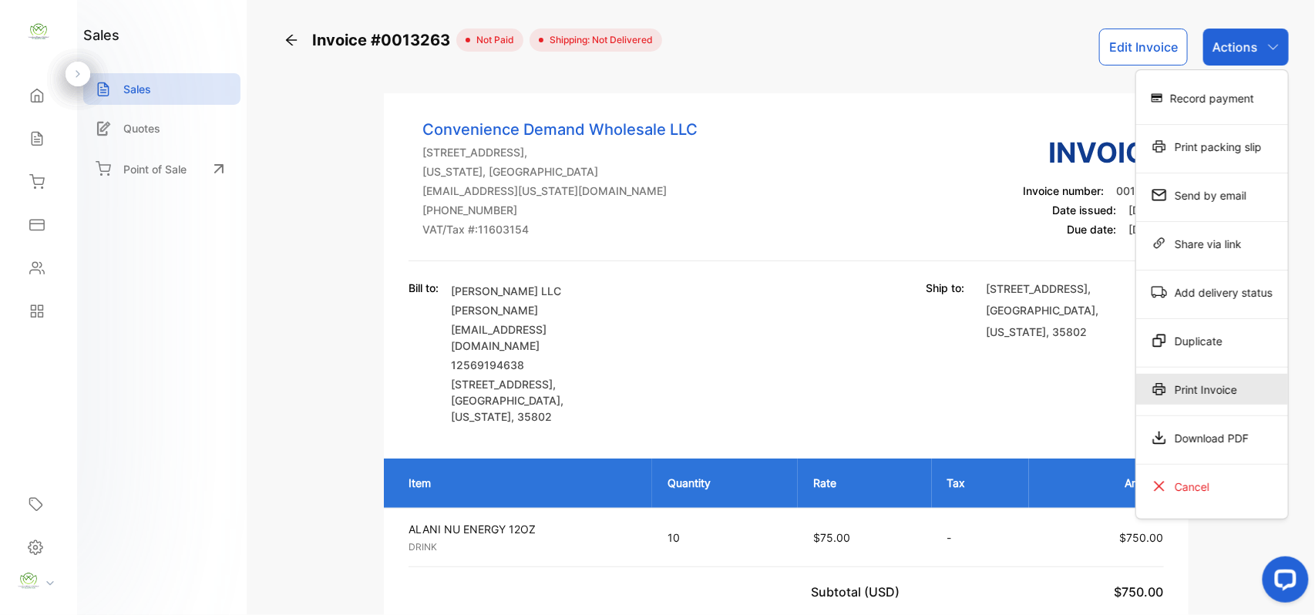
click at [1218, 396] on div "Print Invoice" at bounding box center [1212, 389] width 152 height 31
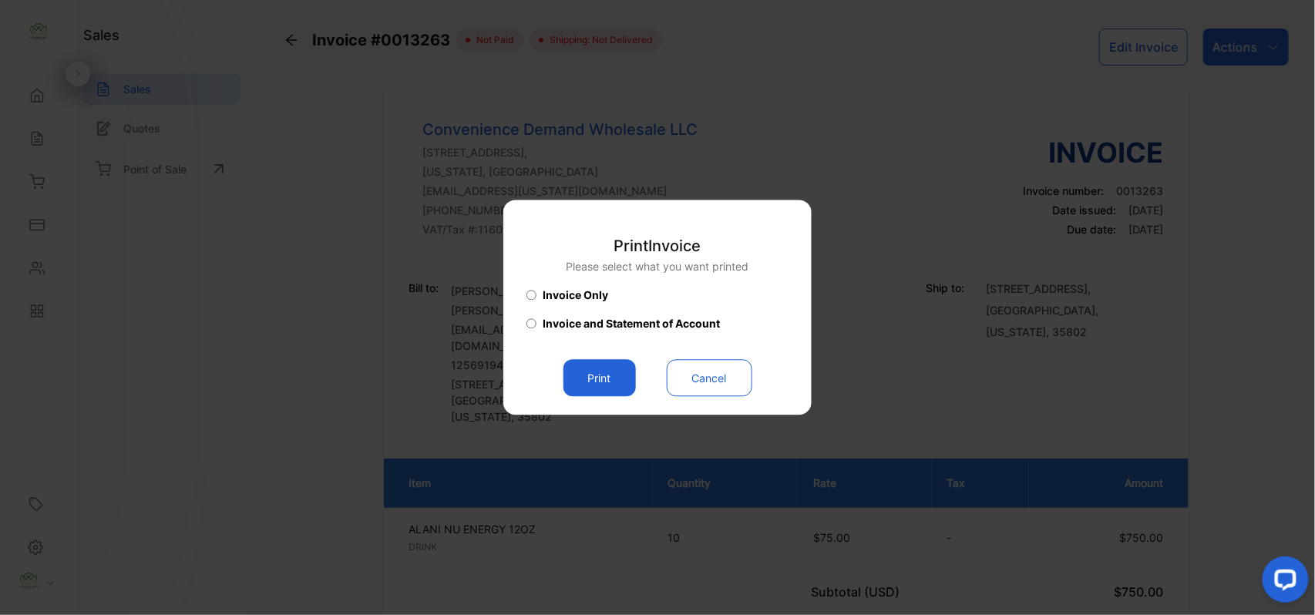
click at [578, 373] on button "Print" at bounding box center [599, 378] width 72 height 37
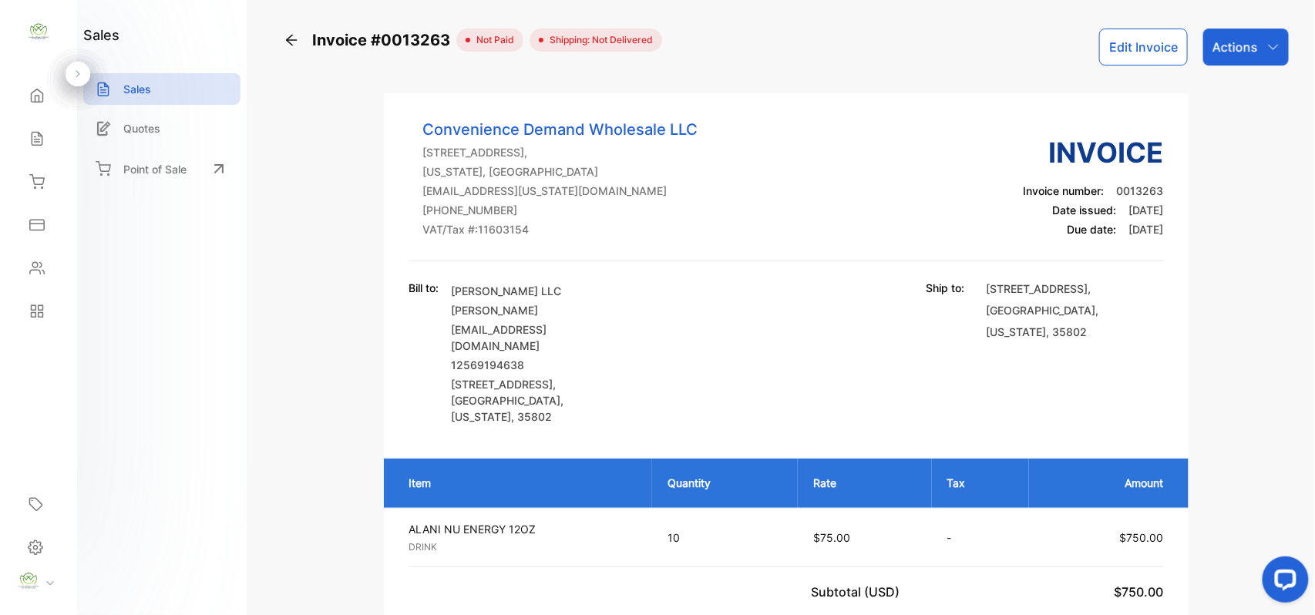
click at [56, 134] on div "Sales" at bounding box center [38, 138] width 52 height 31
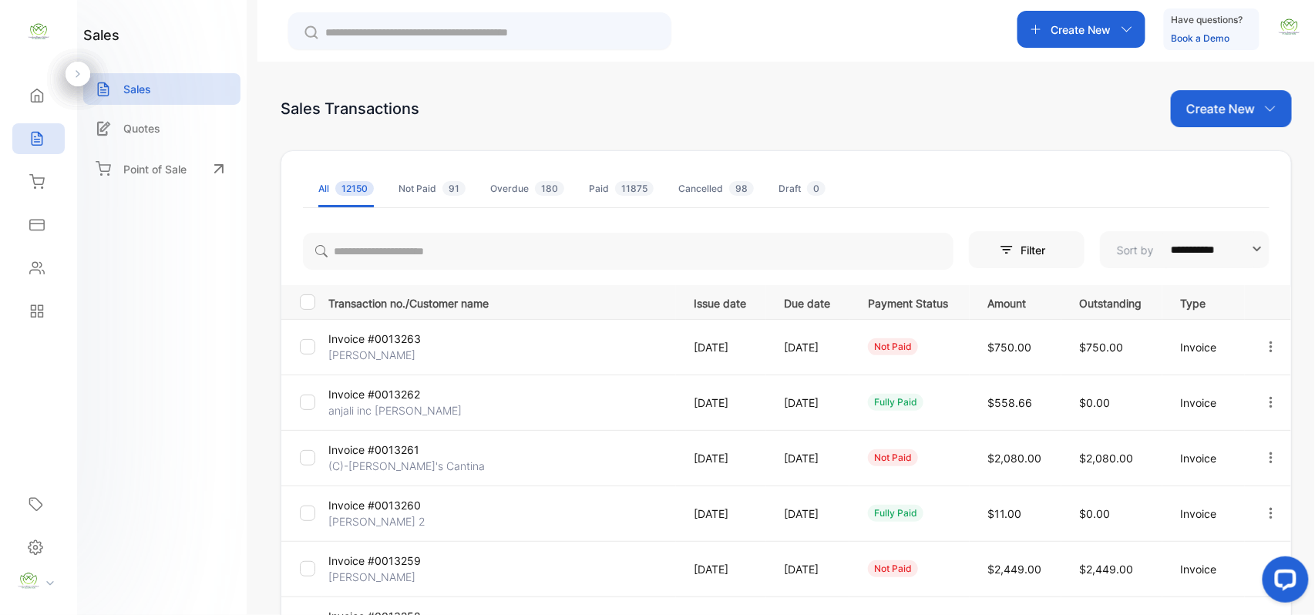
click at [46, 277] on div "Contacts" at bounding box center [38, 268] width 52 height 31
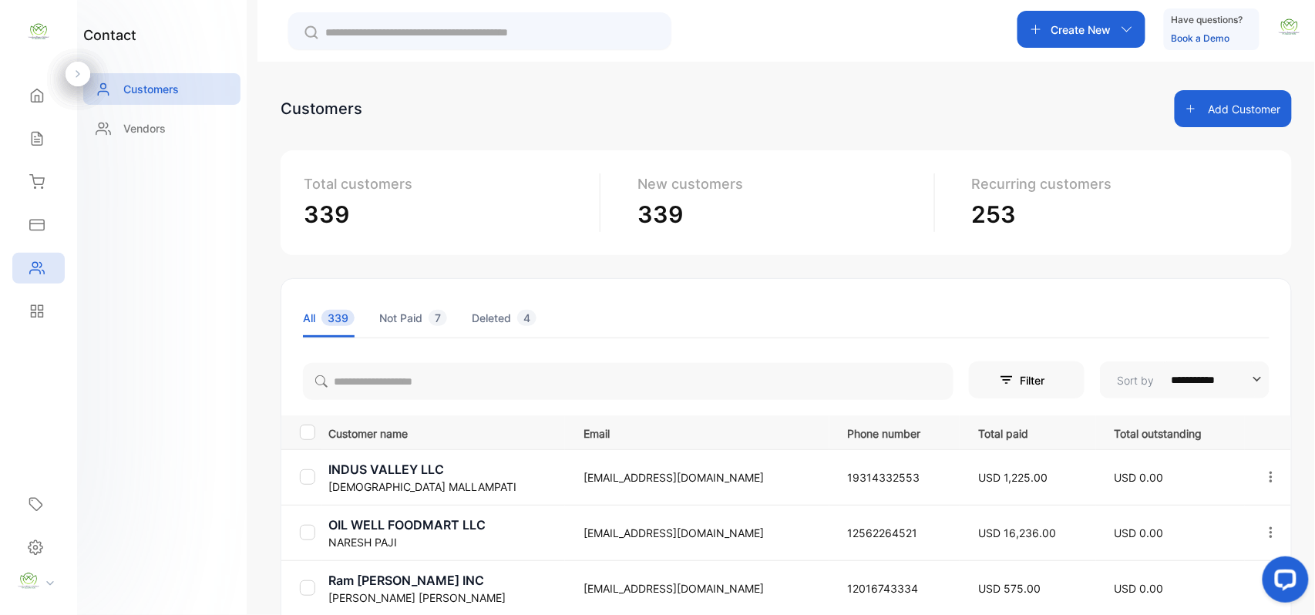
click at [479, 358] on div at bounding box center [628, 378] width 651 height 43
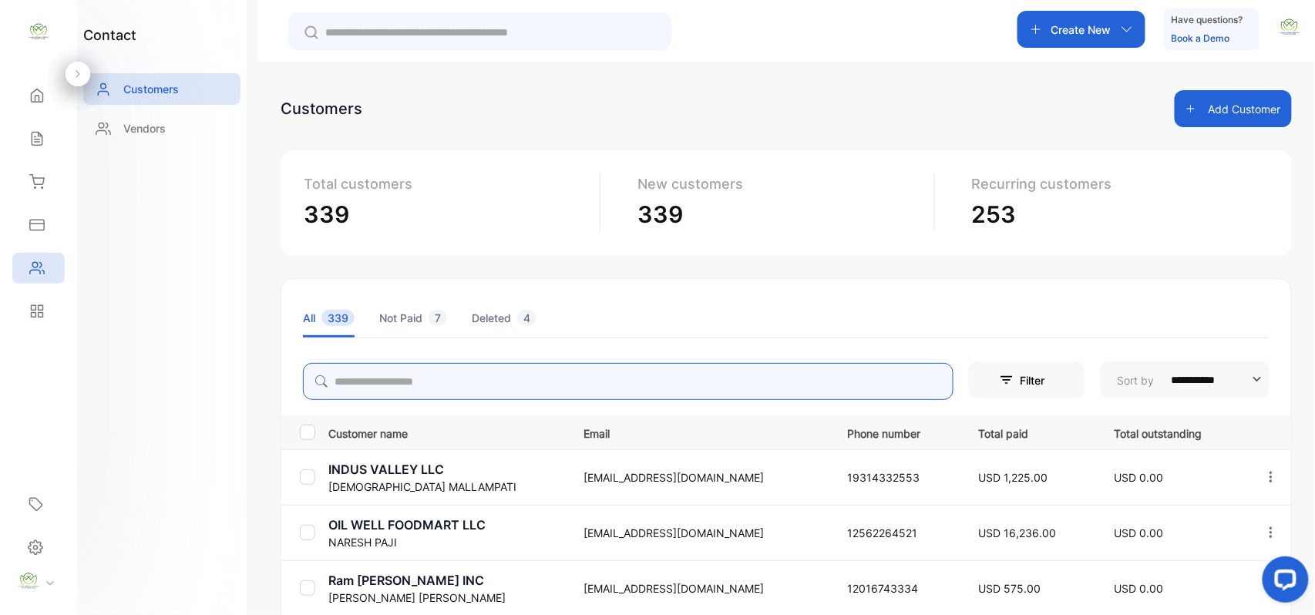
click at [478, 384] on input "search" at bounding box center [628, 381] width 651 height 37
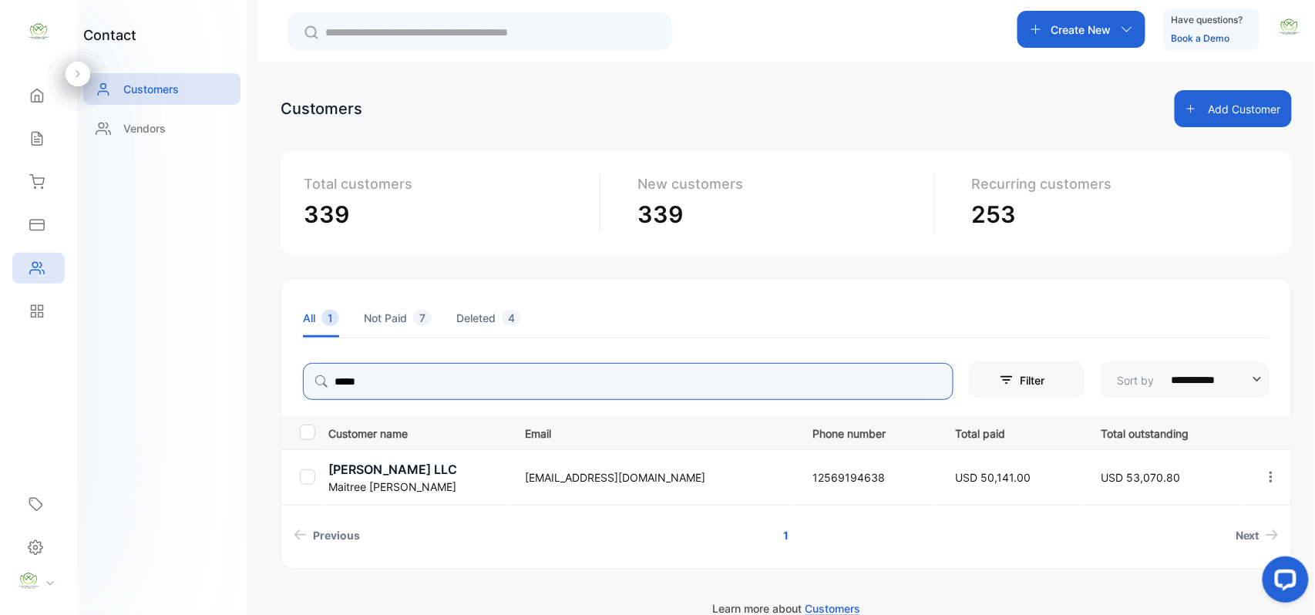
type input "*****"
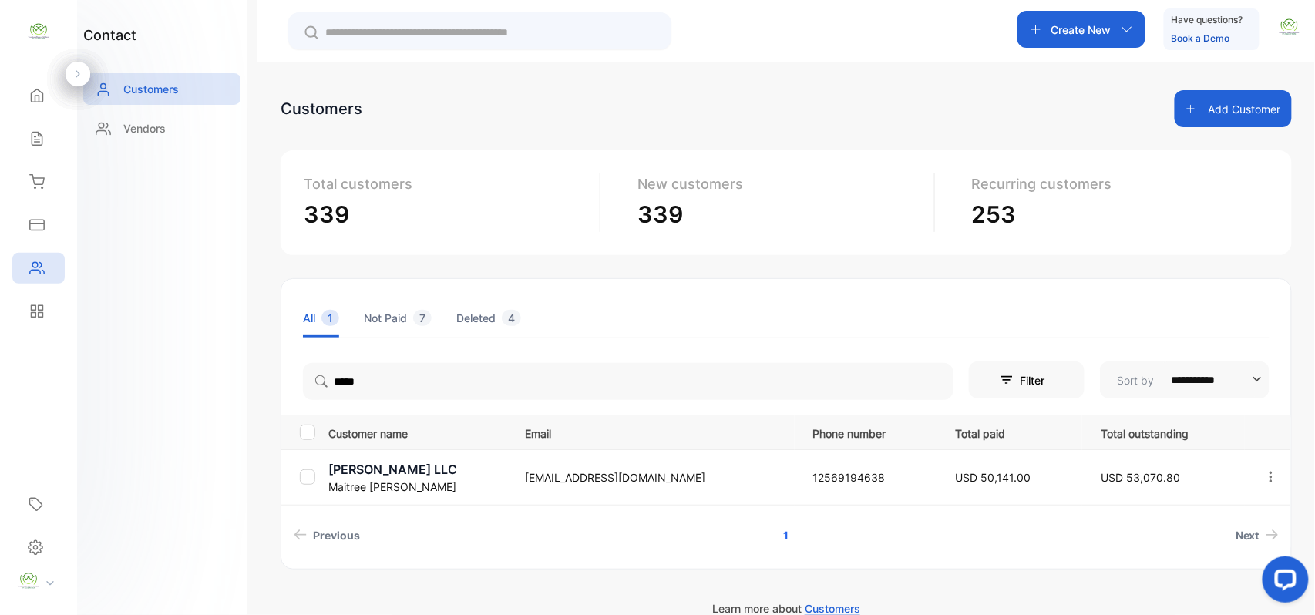
drag, startPoint x: 240, startPoint y: 435, endPoint x: 257, endPoint y: 429, distance: 17.8
click at [244, 432] on div "contact Customers Vendors" at bounding box center [162, 307] width 170 height 615
click at [395, 464] on p "Shree Mahalaxmi LLC" at bounding box center [416, 469] width 177 height 18
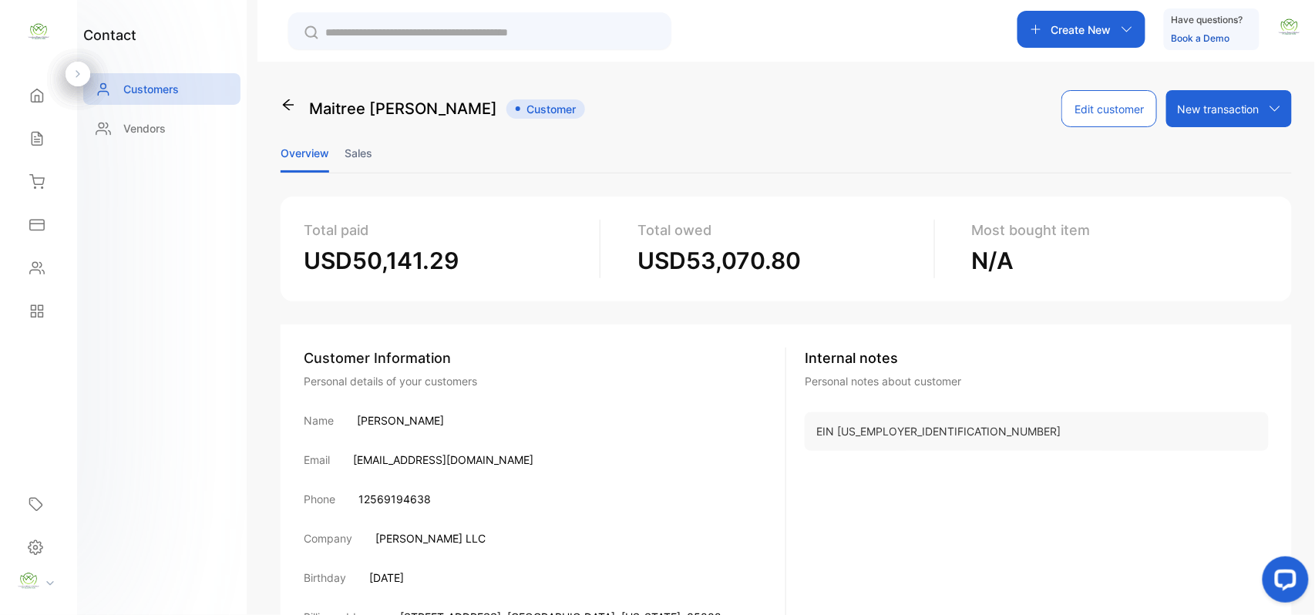
click at [376, 159] on ul "Overview Sales" at bounding box center [786, 153] width 1011 height 40
click at [362, 148] on li "Sales" at bounding box center [359, 152] width 28 height 39
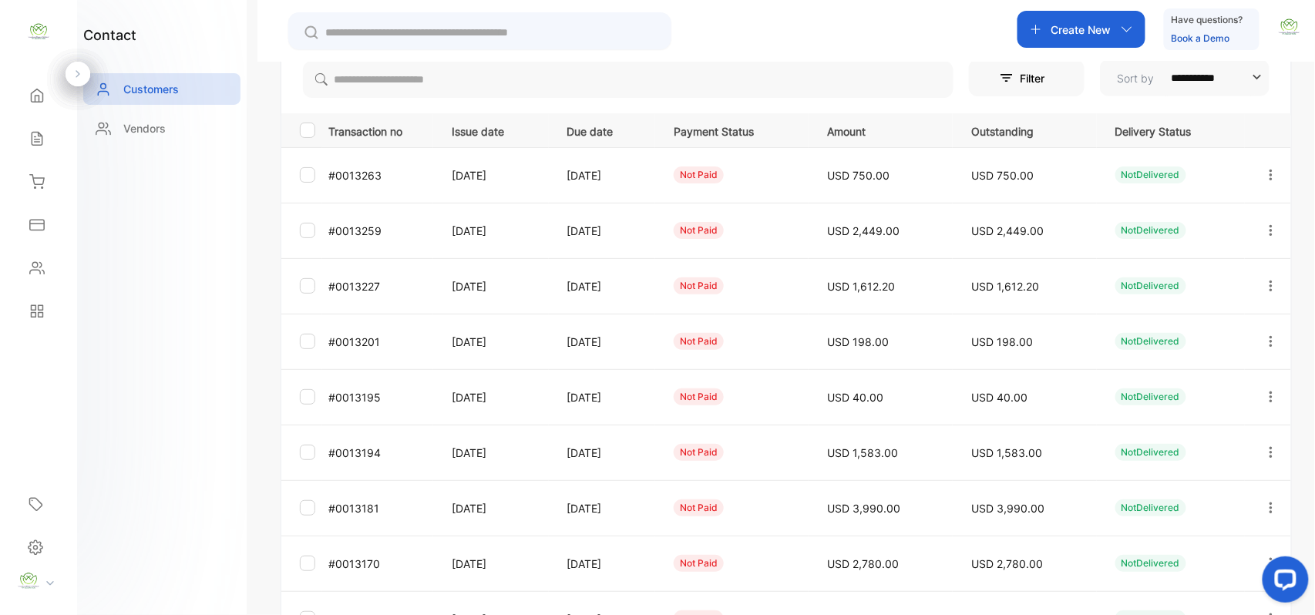
scroll to position [410, 0]
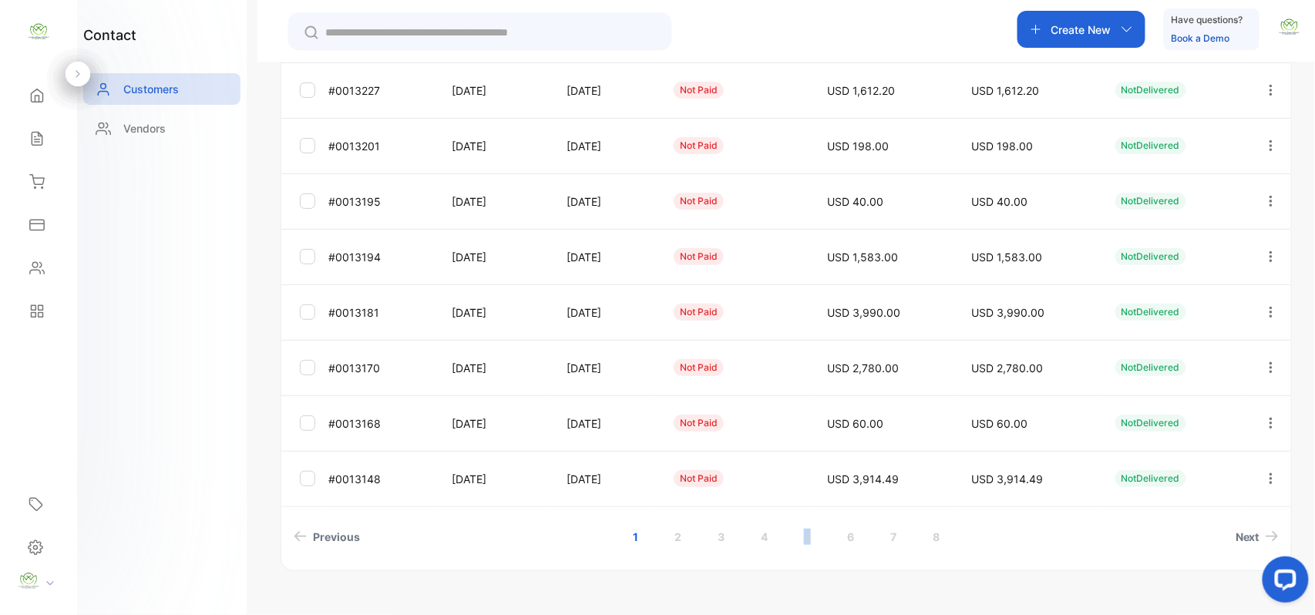
drag, startPoint x: 809, startPoint y: 535, endPoint x: 800, endPoint y: 534, distance: 9.3
click at [800, 534] on link "5" at bounding box center [807, 537] width 44 height 29
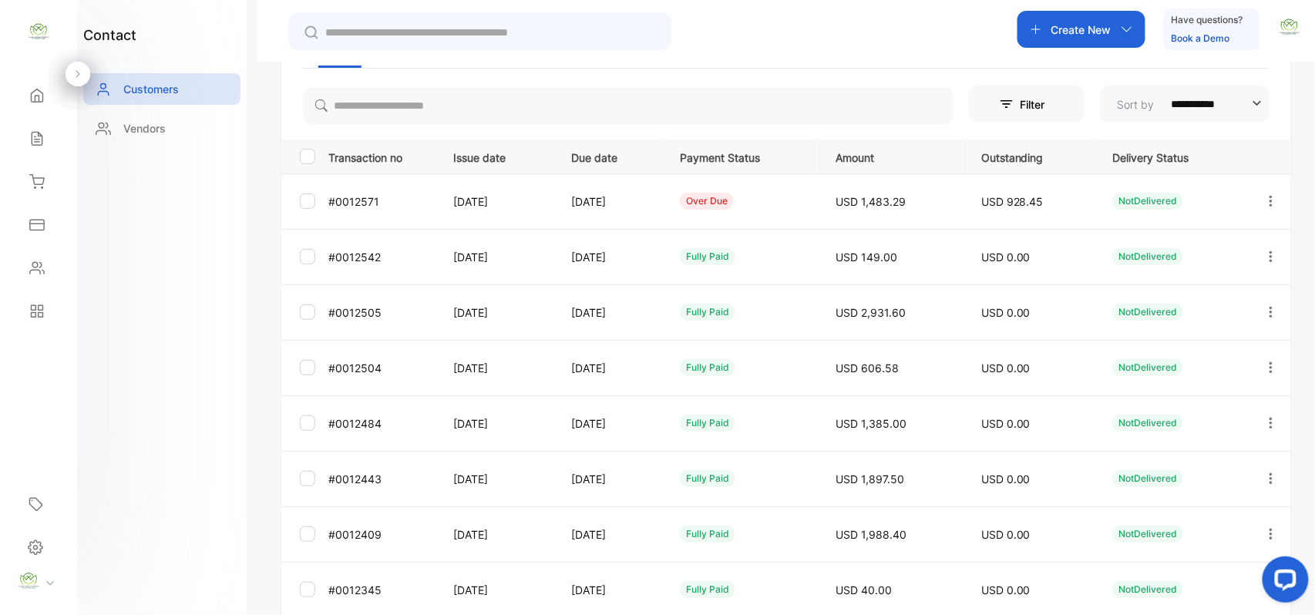
scroll to position [143, 0]
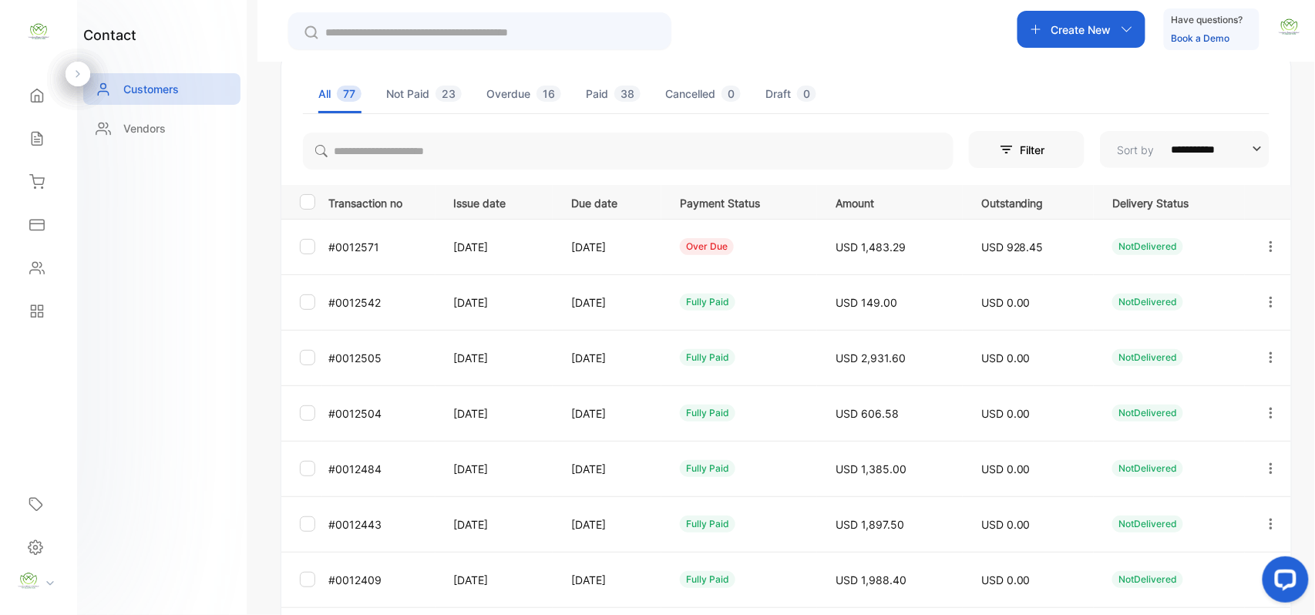
click at [1264, 240] on icon "button" at bounding box center [1271, 247] width 14 height 14
click at [1235, 331] on div "Add payment" at bounding box center [1201, 337] width 173 height 31
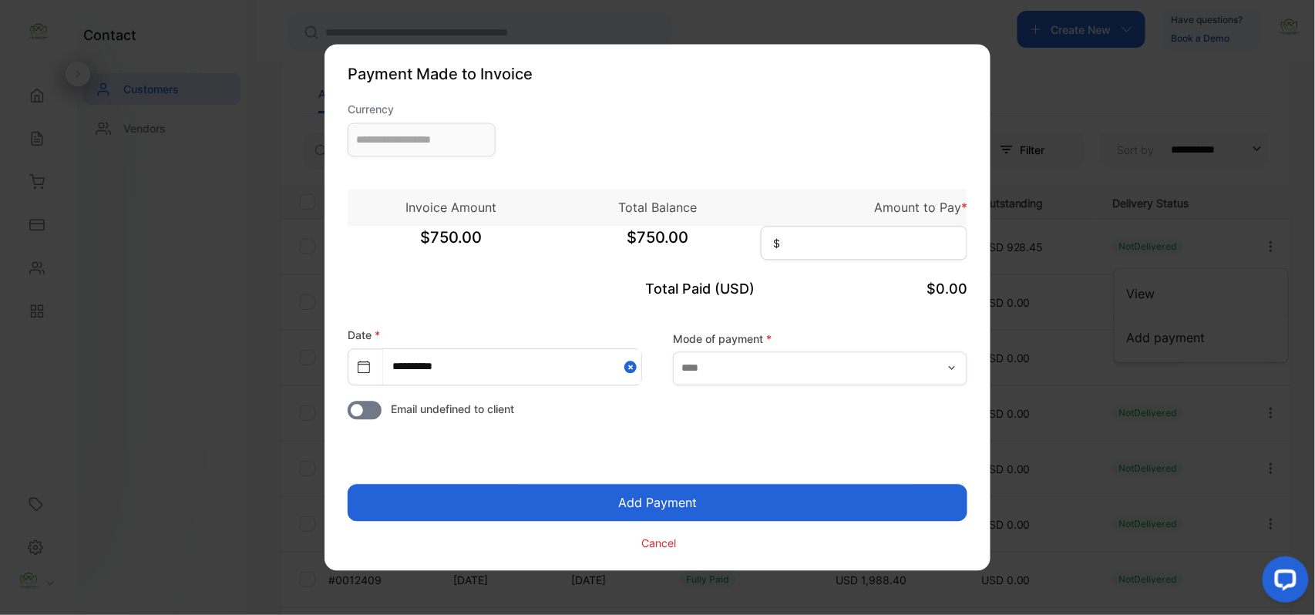
type input "**********"
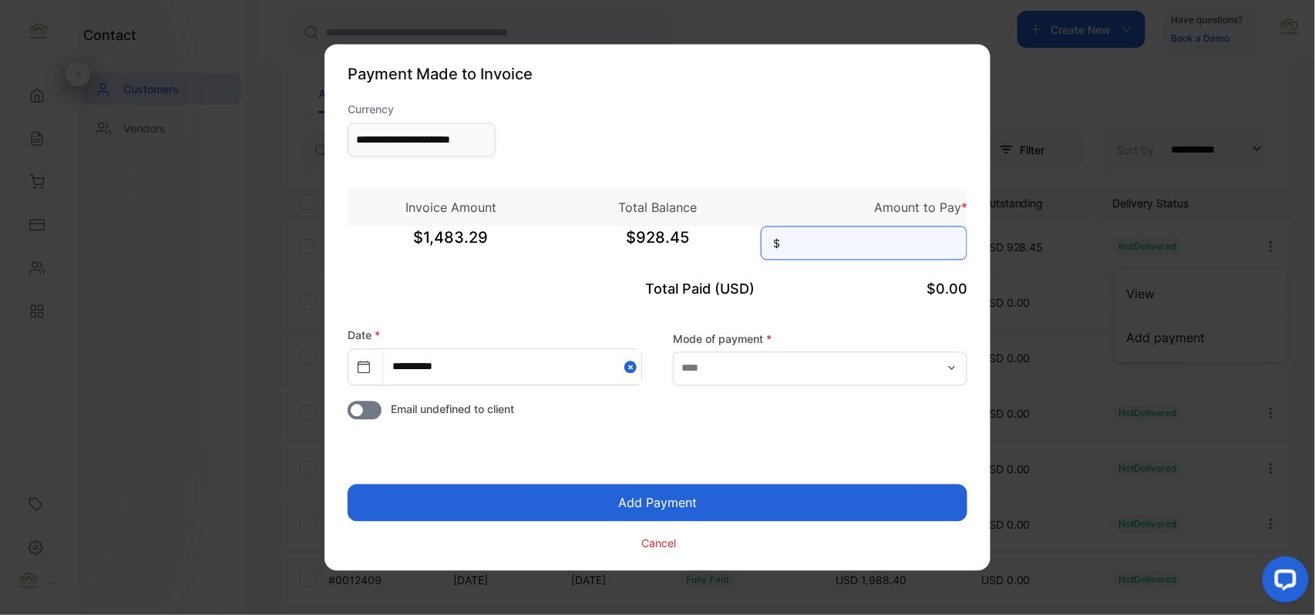
click at [886, 242] on input at bounding box center [864, 244] width 207 height 34
type input "***"
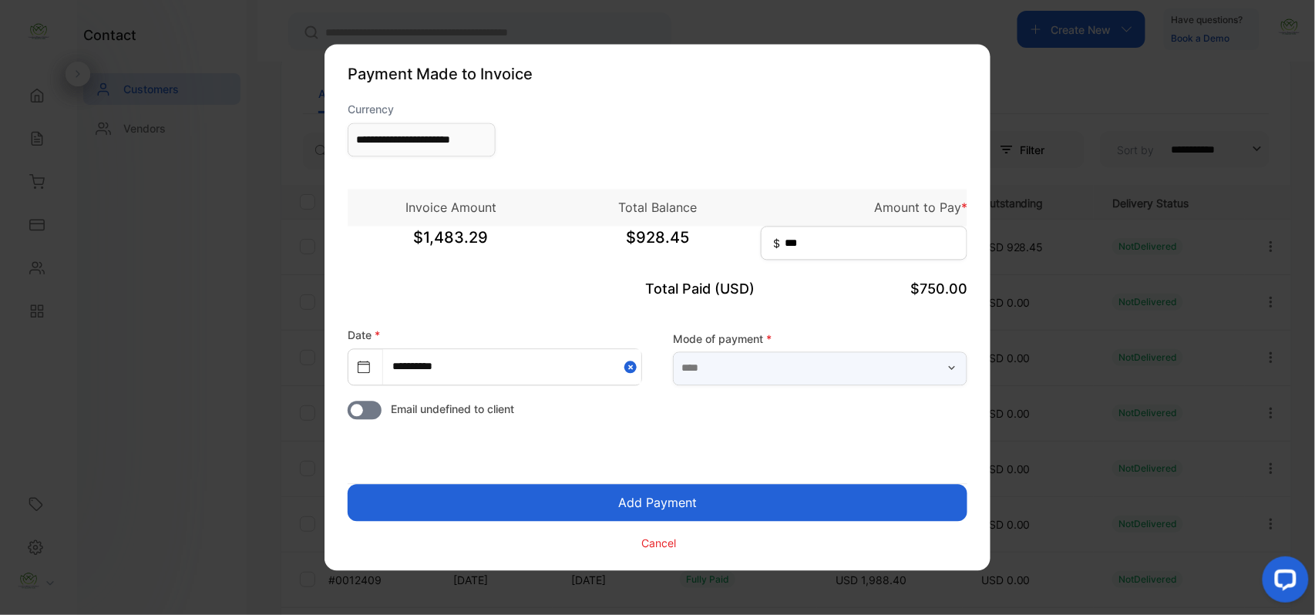
drag, startPoint x: 785, startPoint y: 374, endPoint x: 787, endPoint y: 385, distance: 11.8
click at [786, 383] on input "text" at bounding box center [820, 368] width 294 height 34
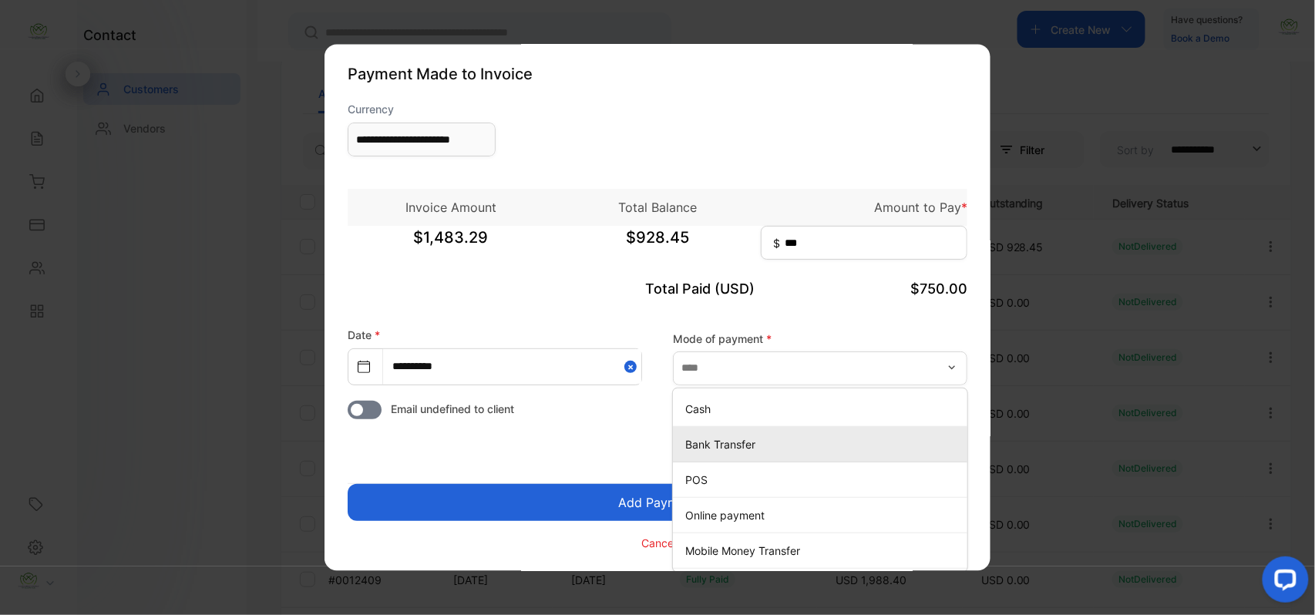
drag, startPoint x: 726, startPoint y: 438, endPoint x: 709, endPoint y: 467, distance: 33.8
click at [725, 446] on p "Bank Transfer" at bounding box center [823, 444] width 276 height 16
type input "**********"
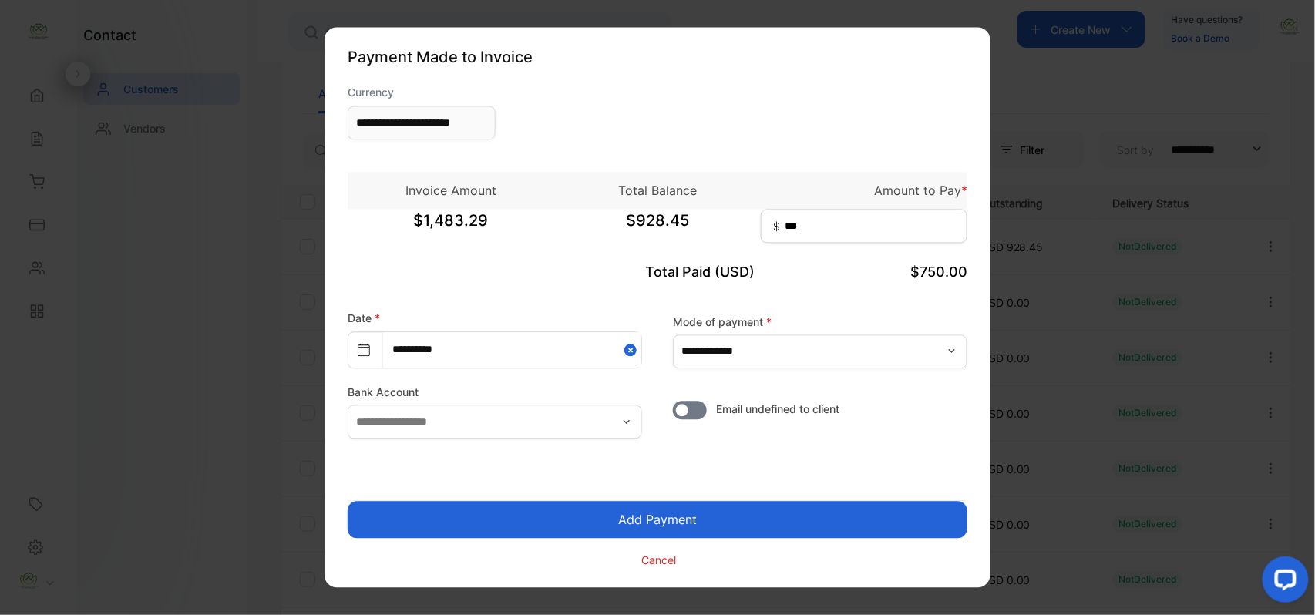
click at [695, 525] on button "Add Payment" at bounding box center [658, 520] width 620 height 37
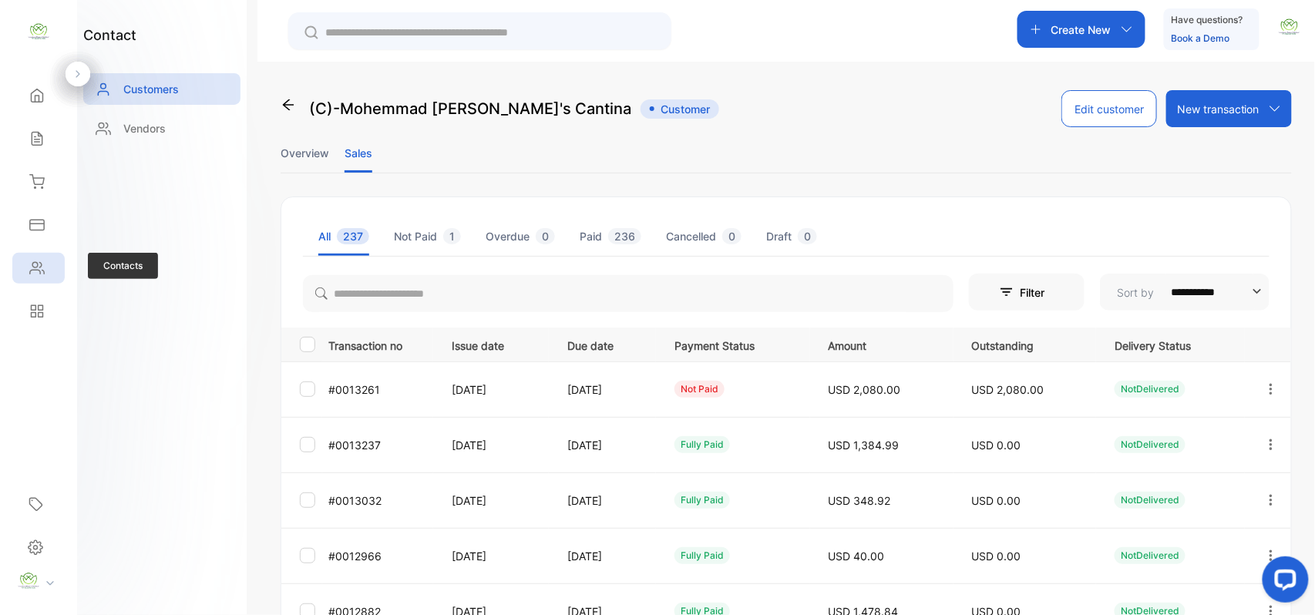
drag, startPoint x: 52, startPoint y: 270, endPoint x: 59, endPoint y: 259, distance: 12.8
click at [52, 270] on div "Contacts" at bounding box center [38, 268] width 52 height 31
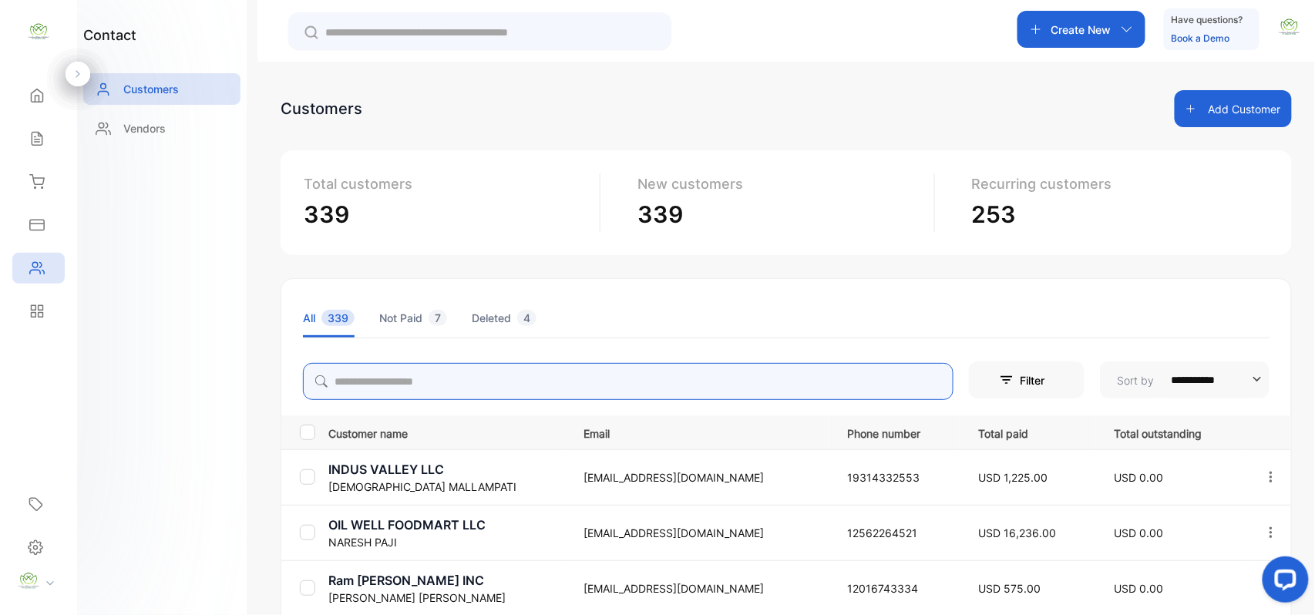
click at [393, 383] on input "search" at bounding box center [628, 381] width 651 height 37
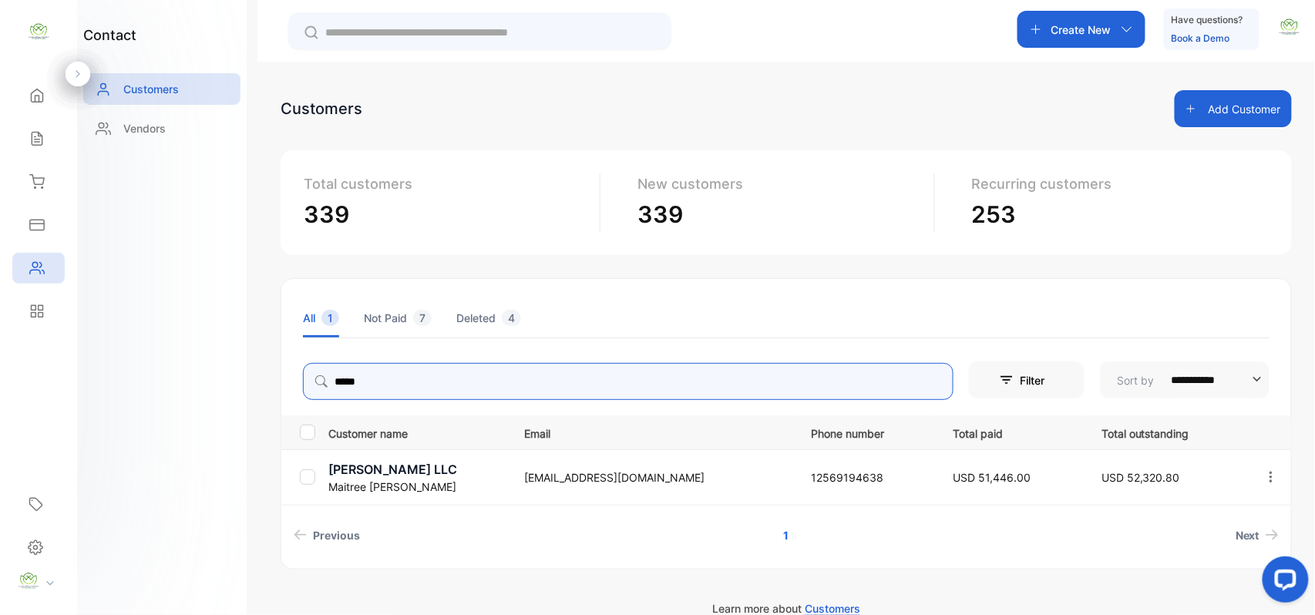
type input "*****"
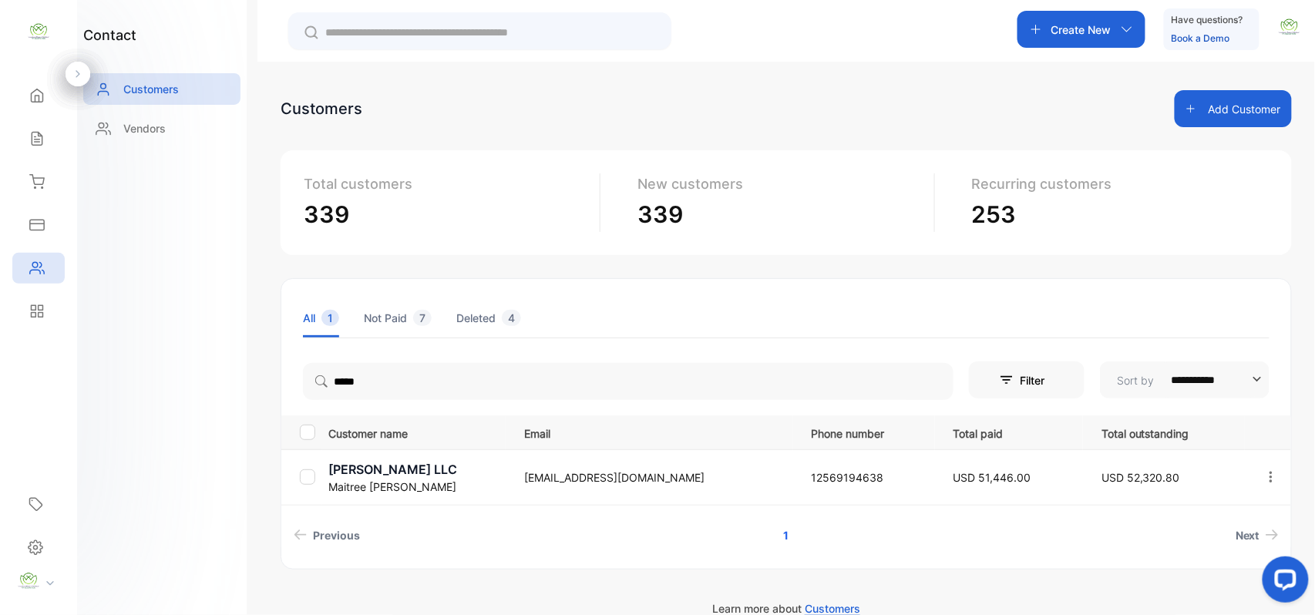
drag, startPoint x: 192, startPoint y: 361, endPoint x: 211, endPoint y: 368, distance: 20.5
click at [203, 365] on div "contact Customers Vendors" at bounding box center [162, 307] width 170 height 615
click at [362, 464] on p "[PERSON_NAME] LLC" at bounding box center [416, 469] width 177 height 18
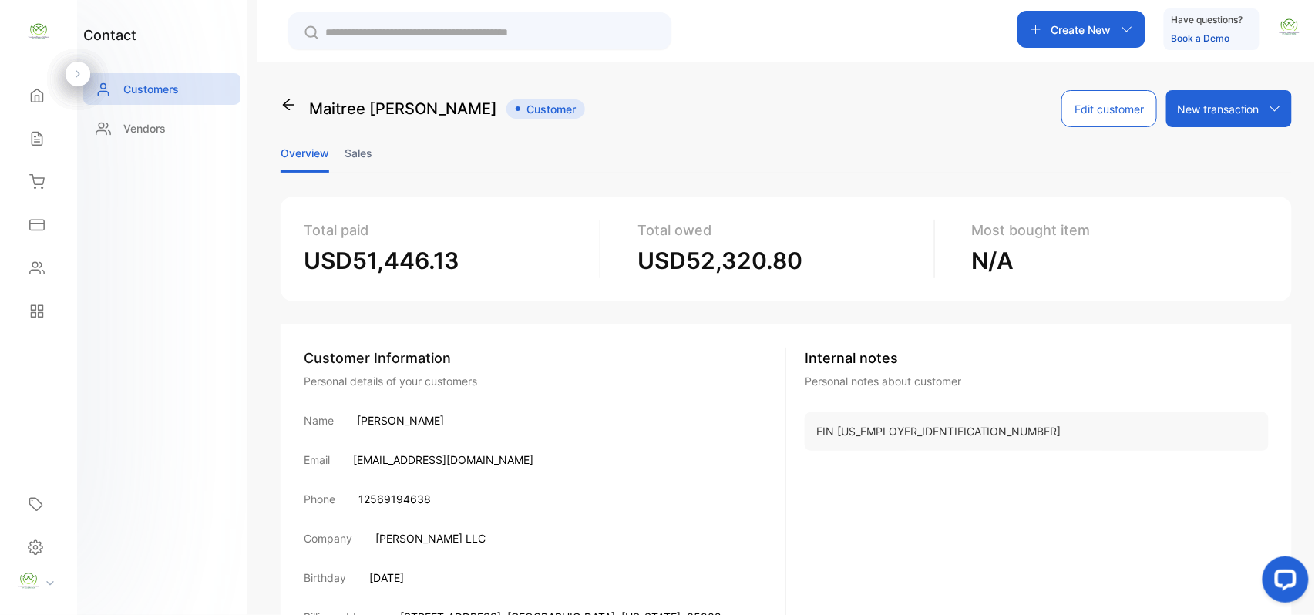
click at [362, 157] on li "Sales" at bounding box center [359, 152] width 28 height 39
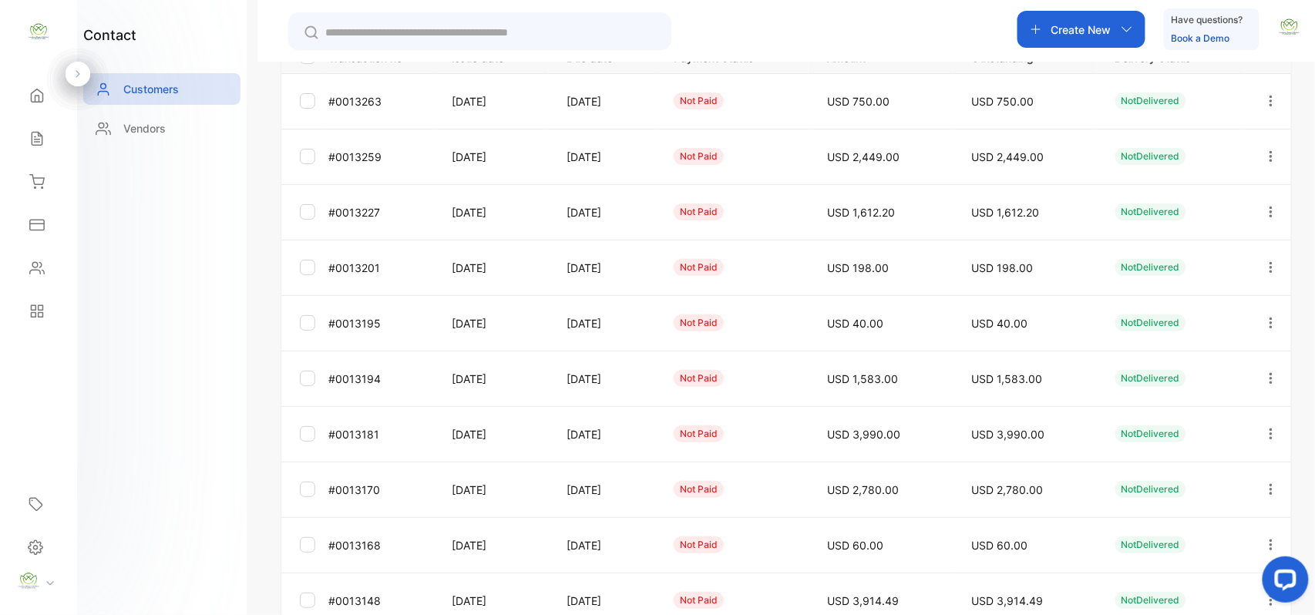
scroll to position [382, 0]
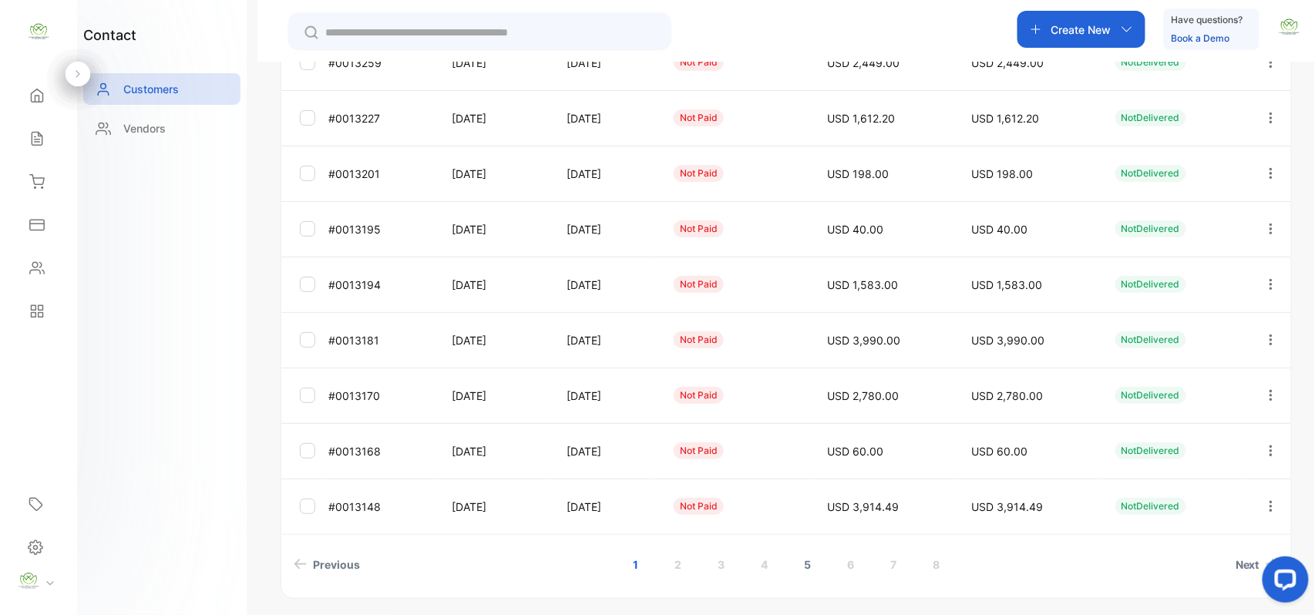
click at [794, 559] on link "5" at bounding box center [807, 564] width 44 height 29
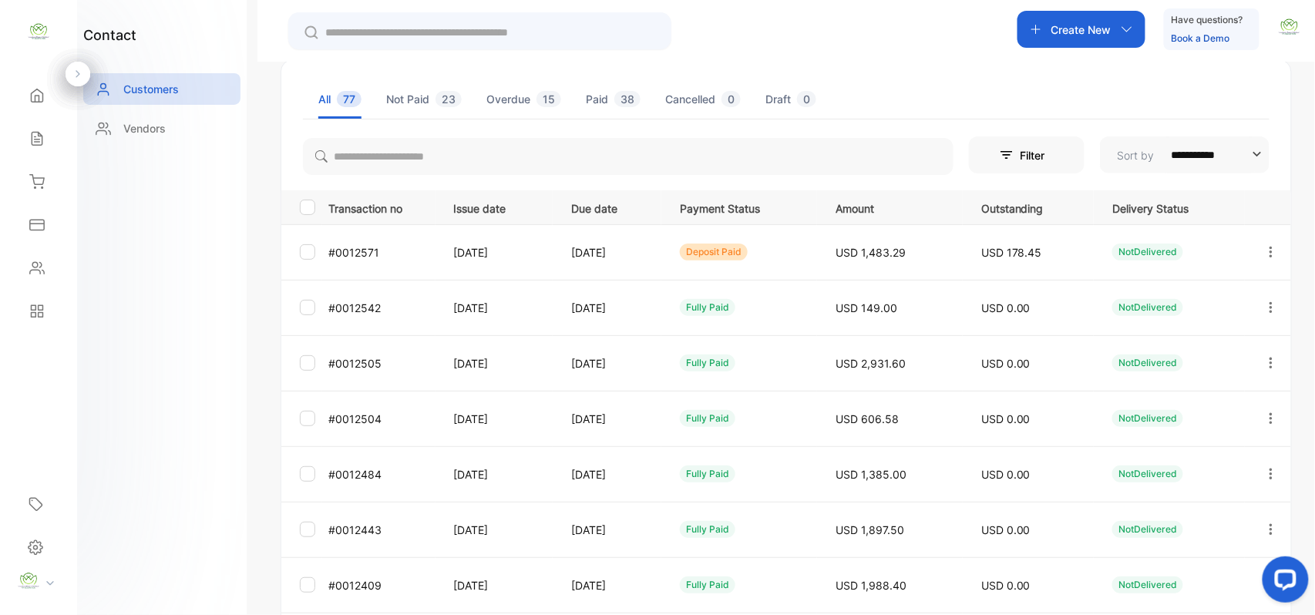
scroll to position [0, 0]
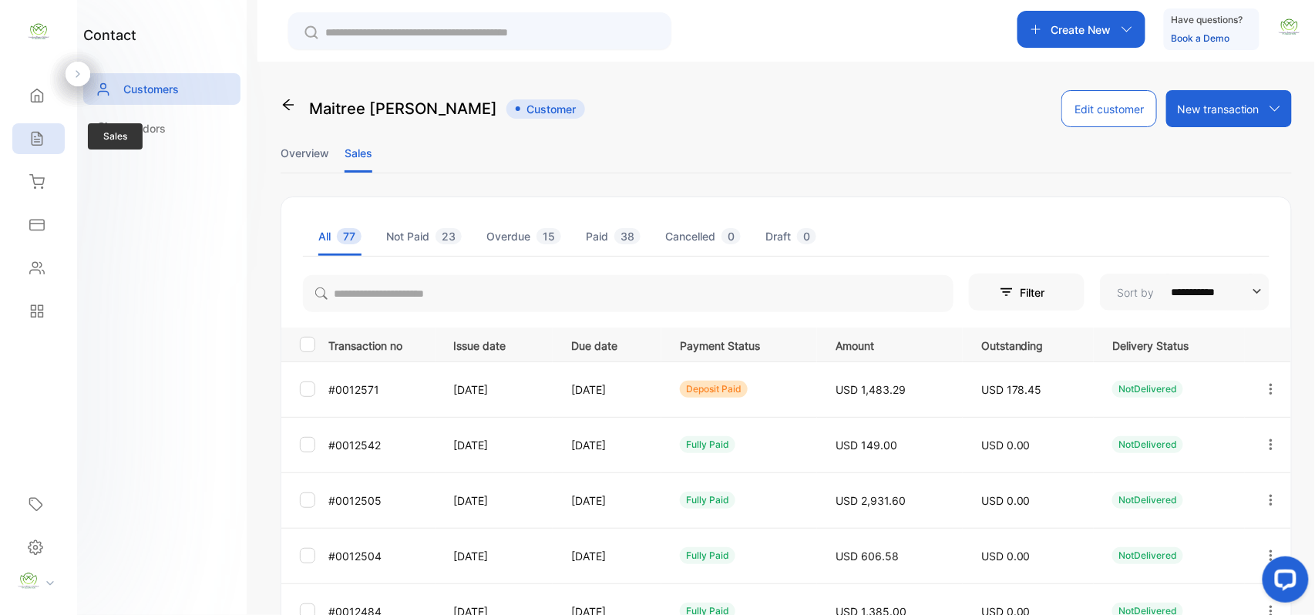
click at [47, 146] on div "Sales" at bounding box center [38, 138] width 52 height 31
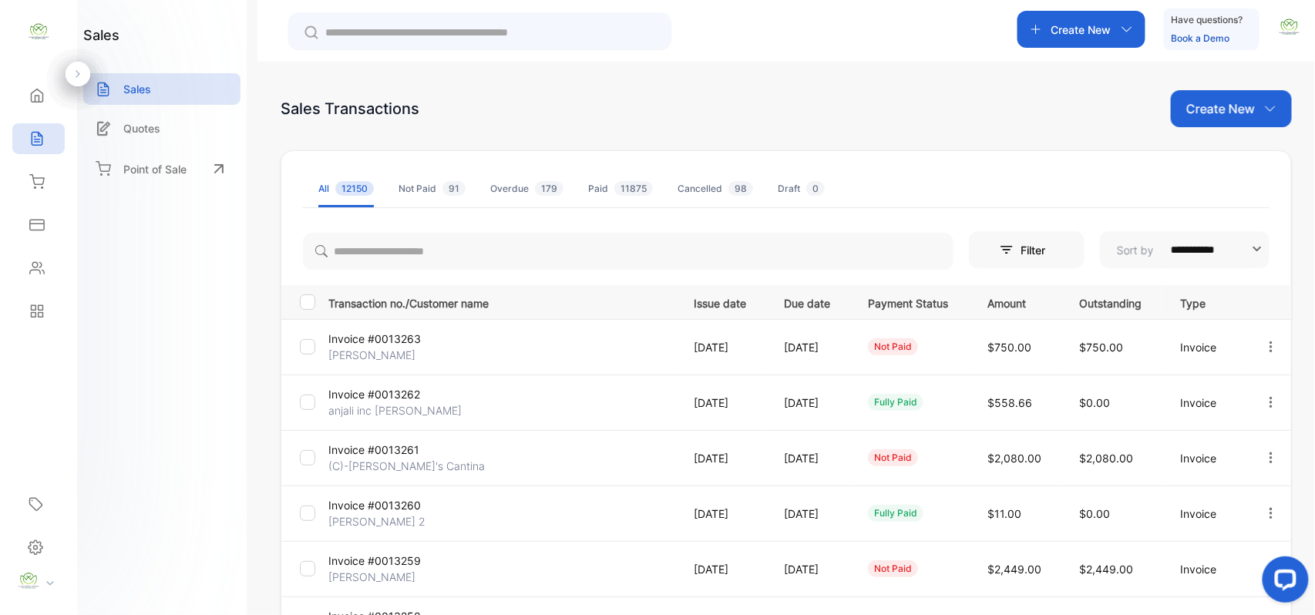
click at [1243, 116] on p "Create New" at bounding box center [1220, 108] width 69 height 18
click at [1237, 164] on span "Invoice" at bounding box center [1234, 160] width 36 height 16
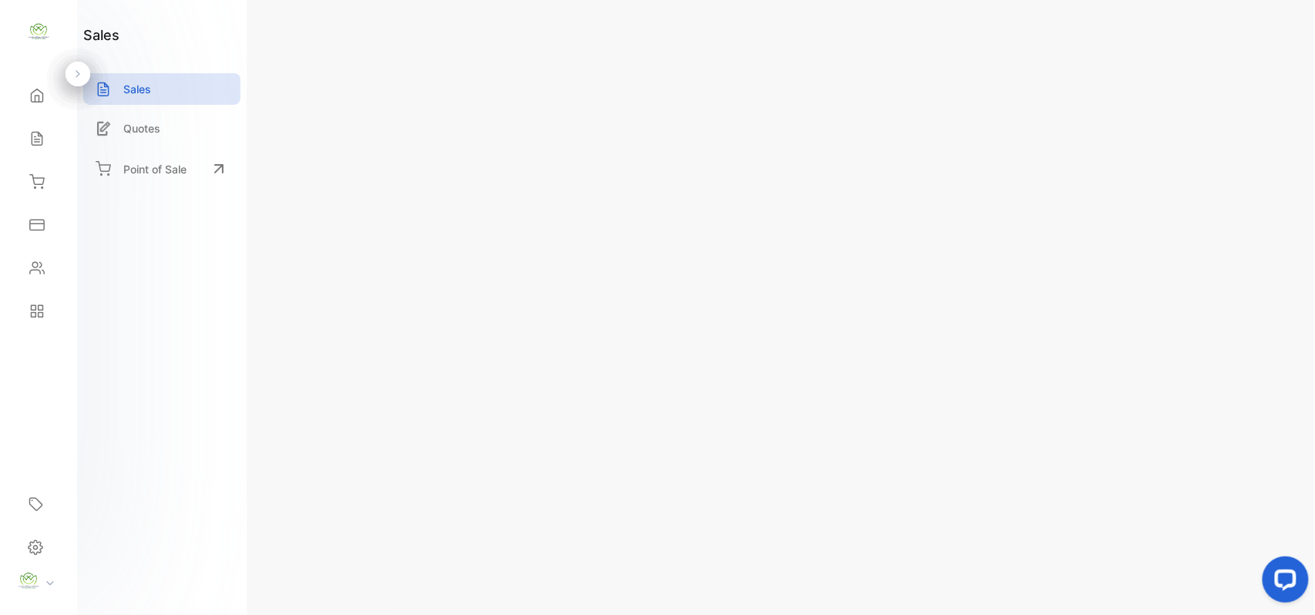
type input "**********"
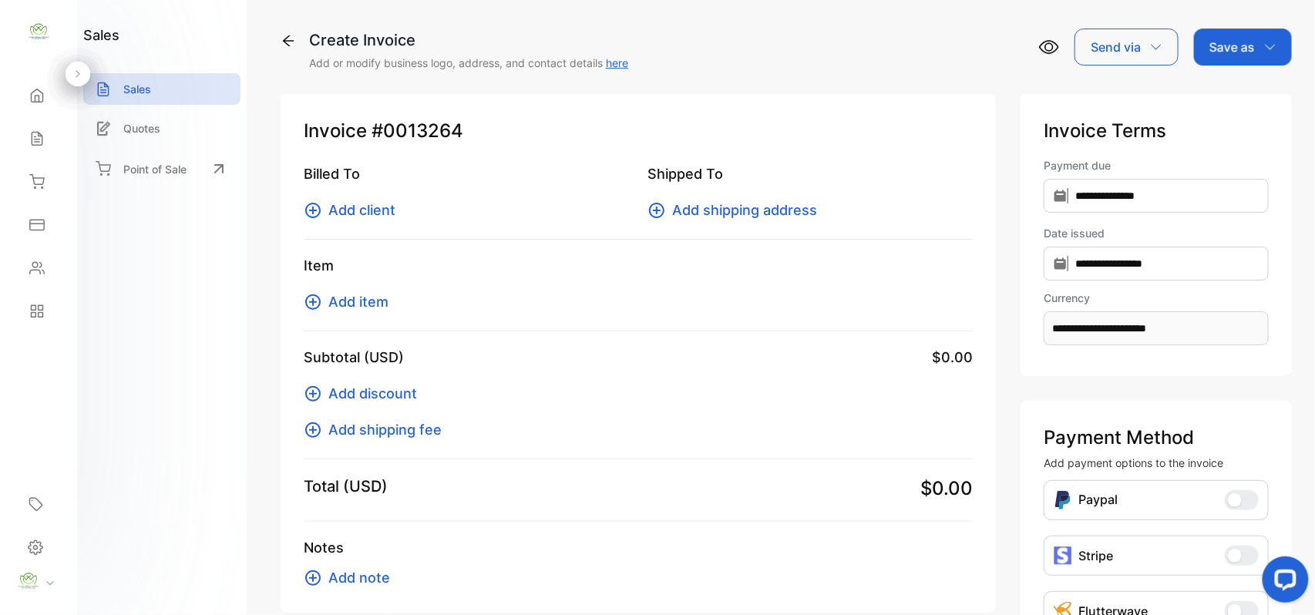
click at [341, 202] on span "Add client" at bounding box center [361, 210] width 67 height 21
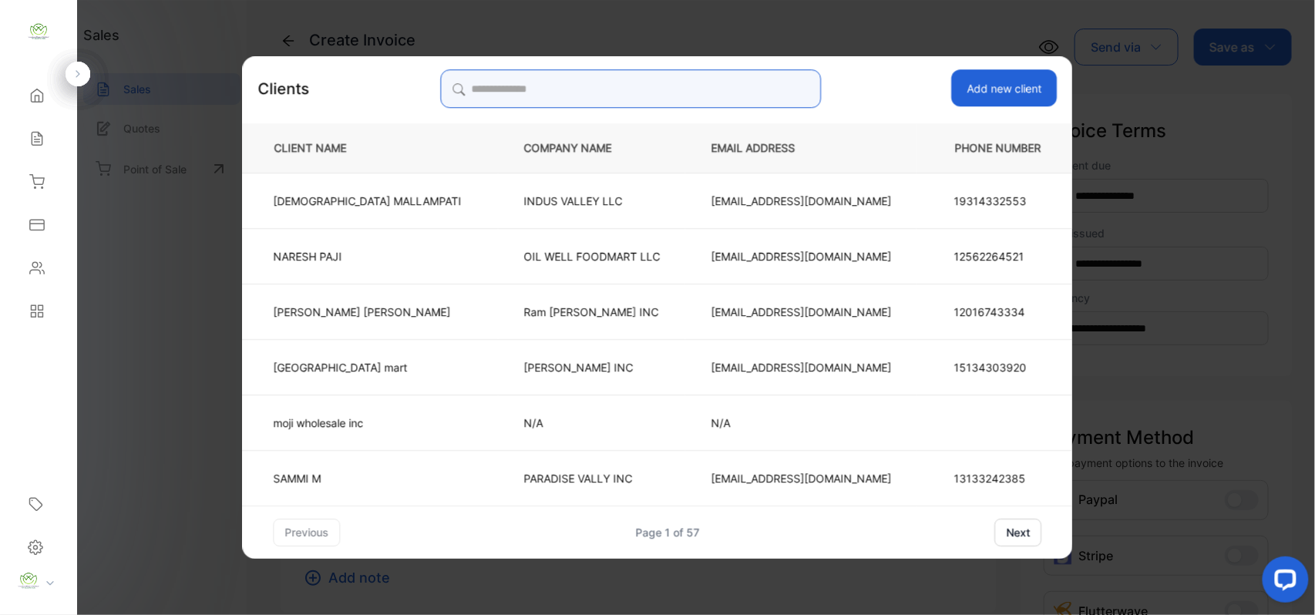
click at [641, 87] on input "search" at bounding box center [630, 88] width 381 height 39
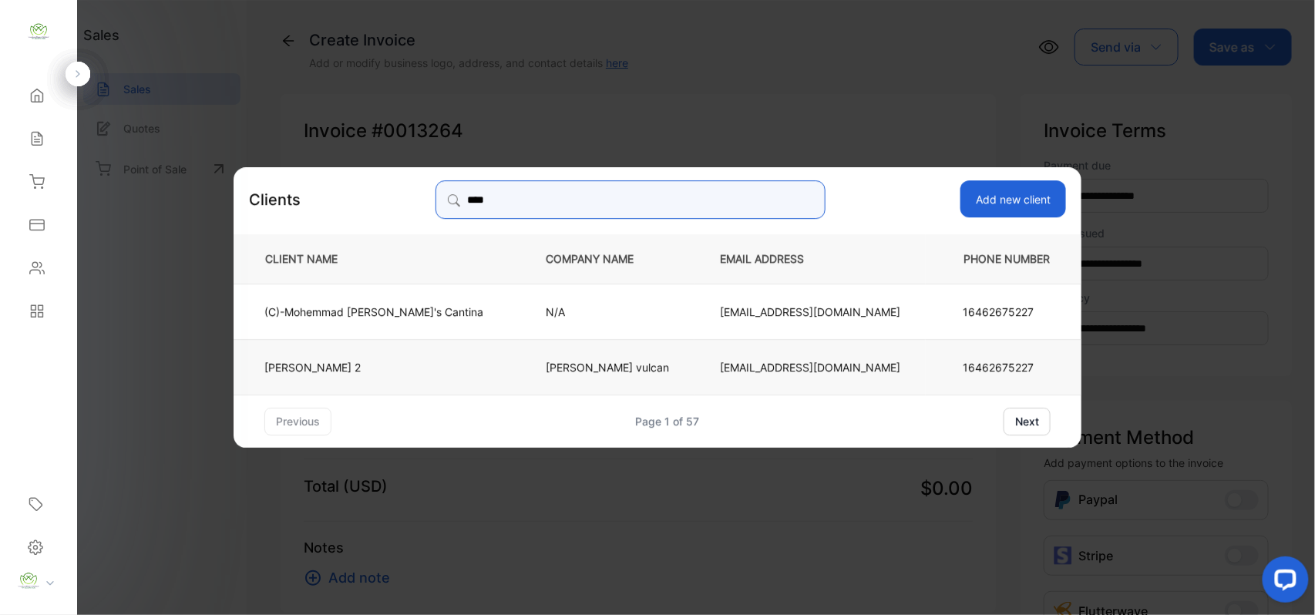
type input "****"
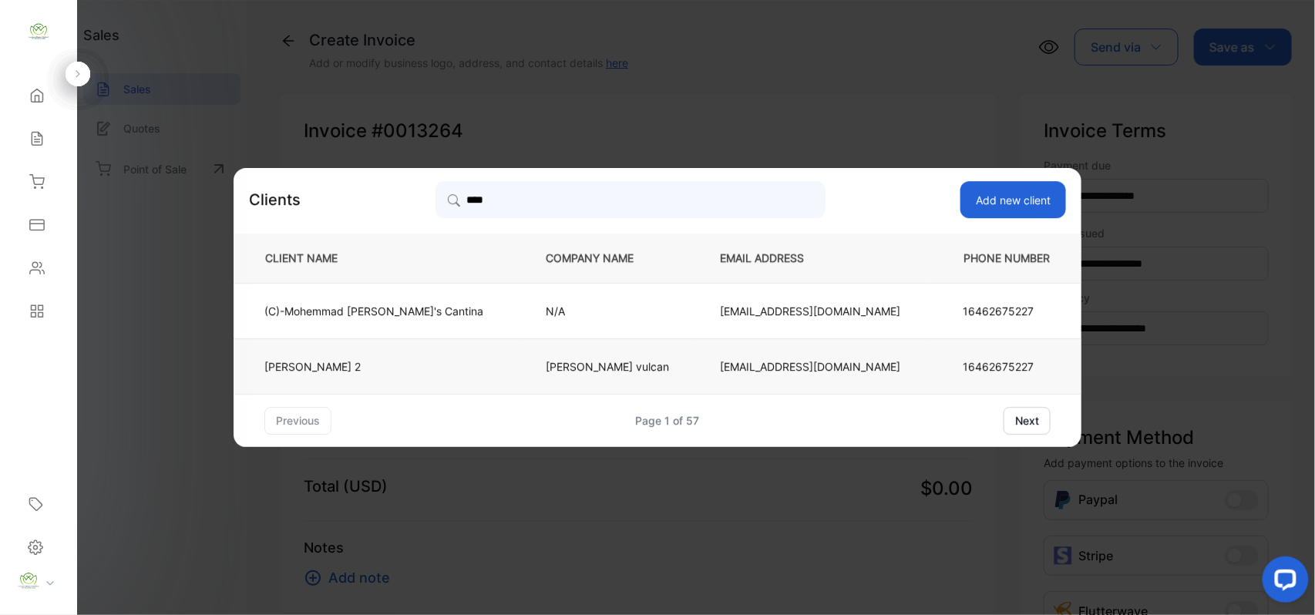
click at [430, 359] on p "[PERSON_NAME] 2" at bounding box center [373, 366] width 219 height 16
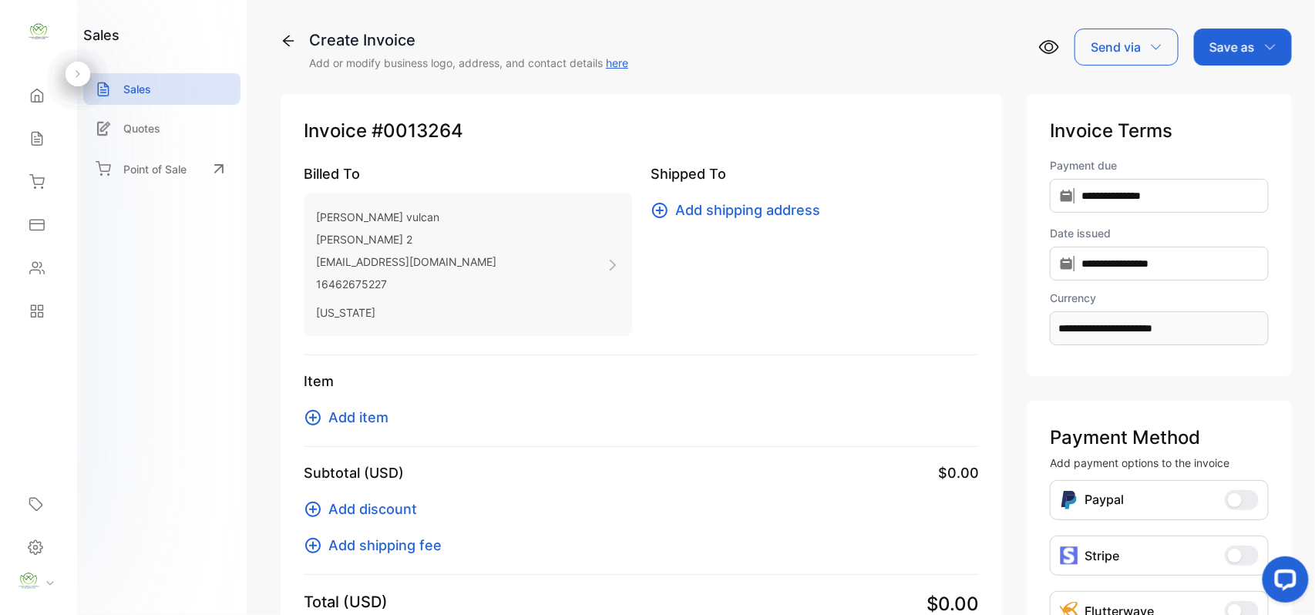
click at [364, 417] on span "Add item" at bounding box center [358, 417] width 60 height 21
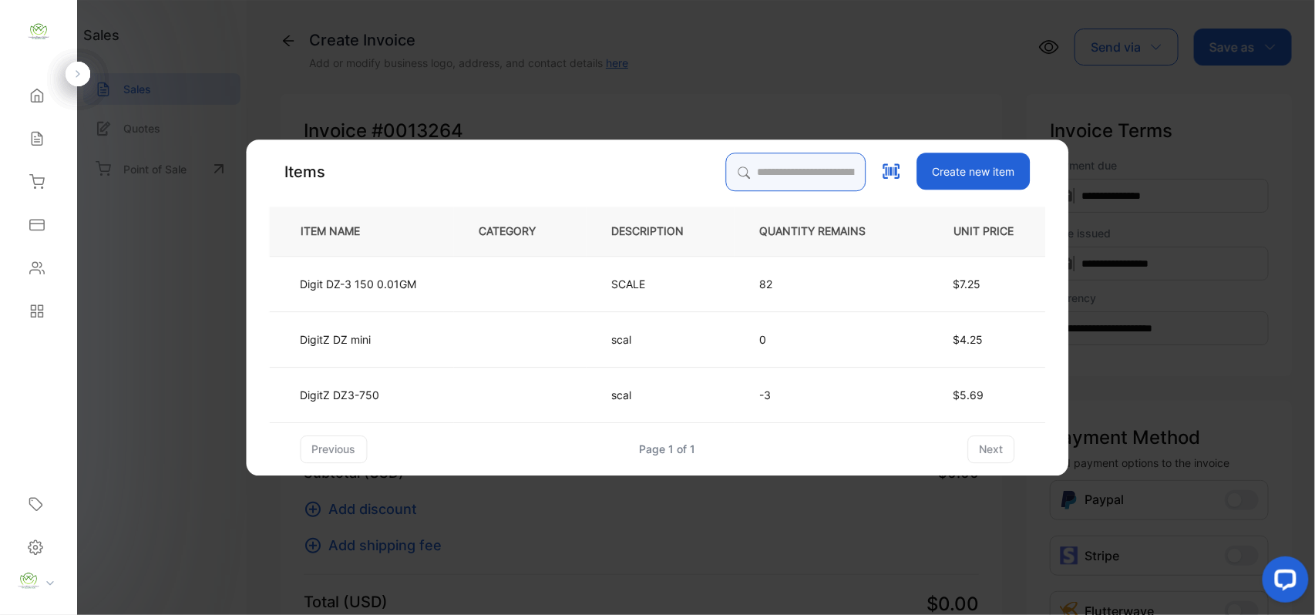
click at [778, 163] on input "search" at bounding box center [796, 172] width 140 height 39
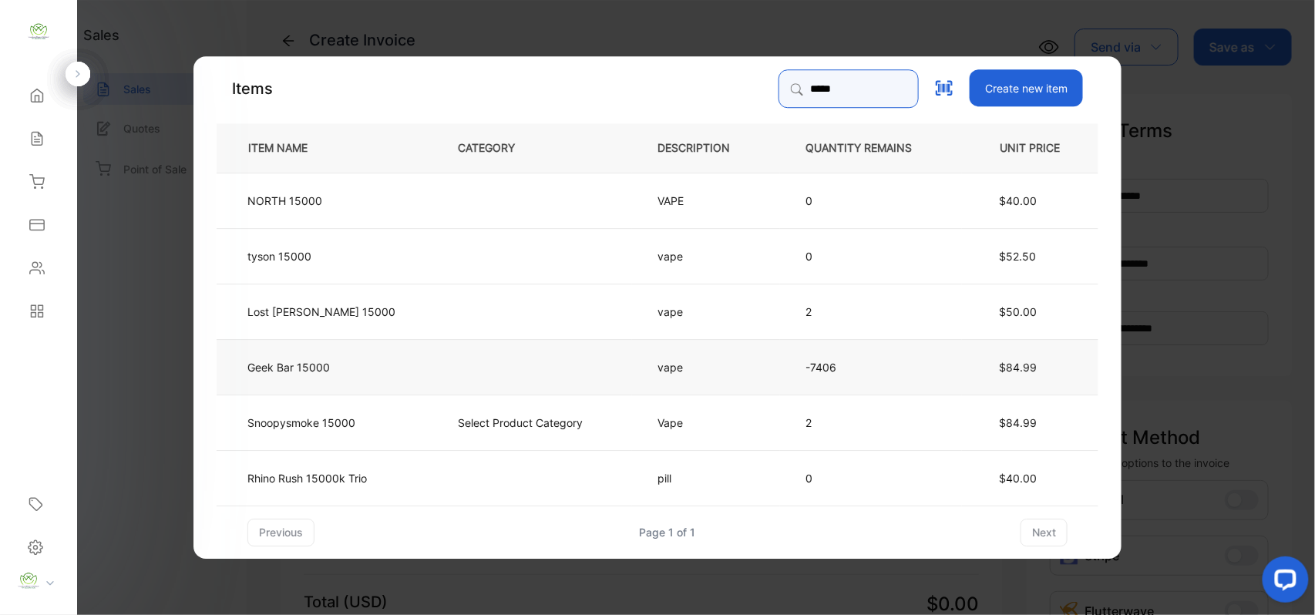
type input "*****"
click at [408, 376] on td "Geek Bar 15000" at bounding box center [325, 365] width 216 height 55
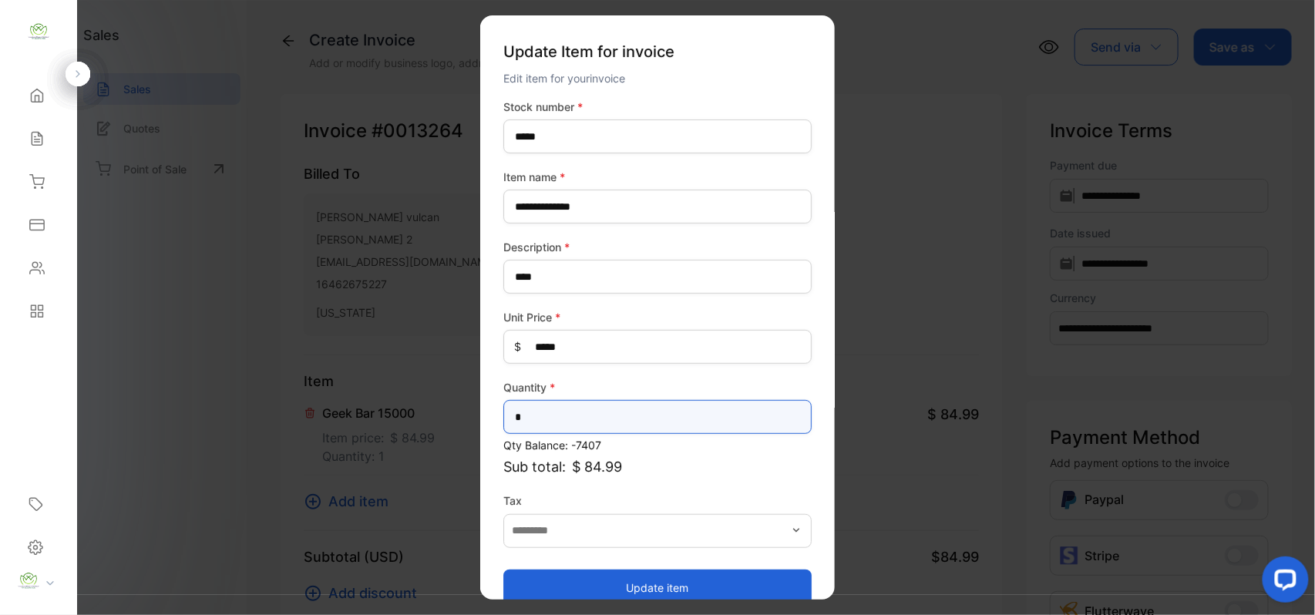
click at [528, 413] on input "*" at bounding box center [657, 417] width 308 height 34
type input "*"
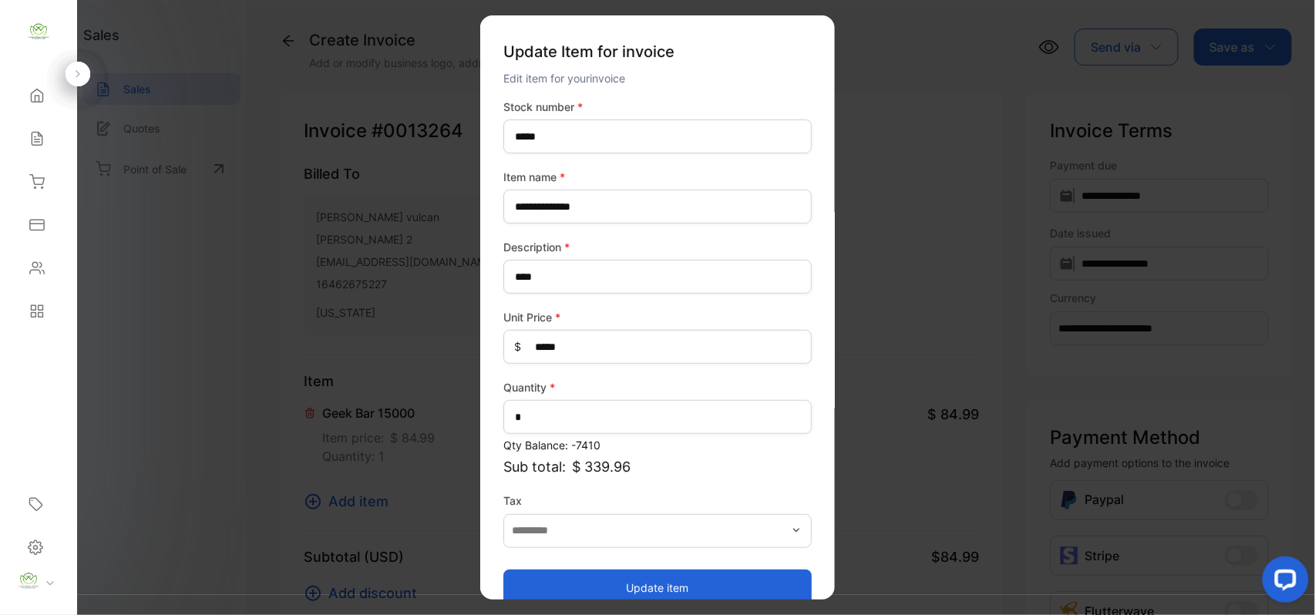
click at [602, 578] on button "Update item" at bounding box center [657, 587] width 308 height 37
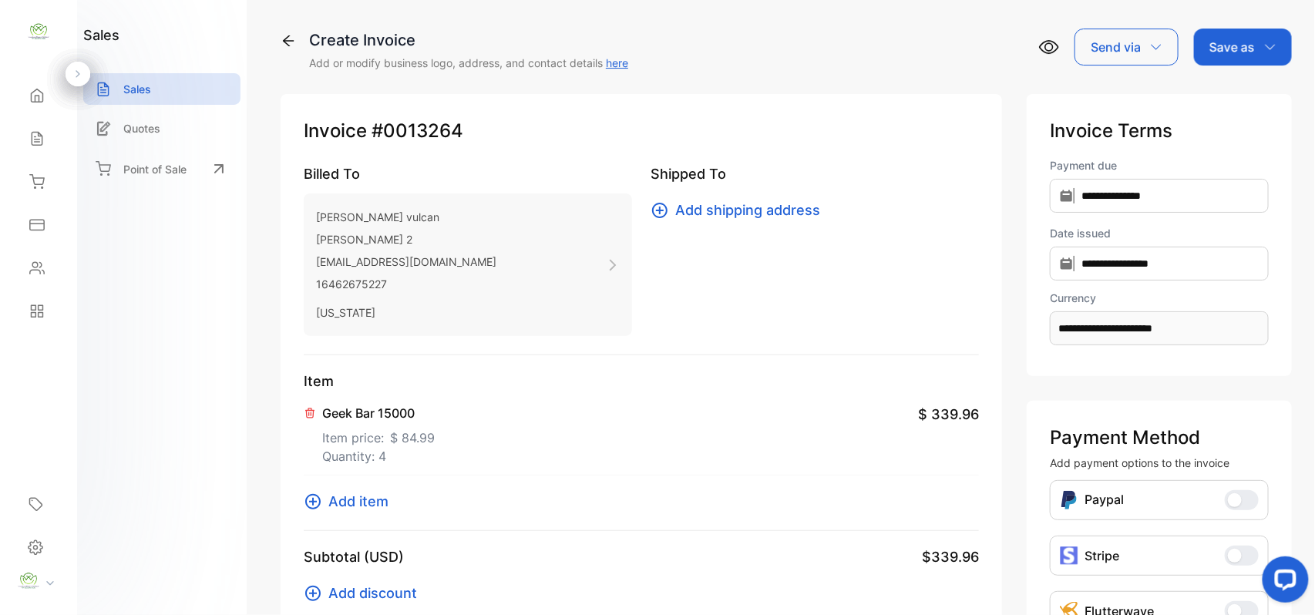
click at [364, 503] on span "Add item" at bounding box center [358, 501] width 60 height 21
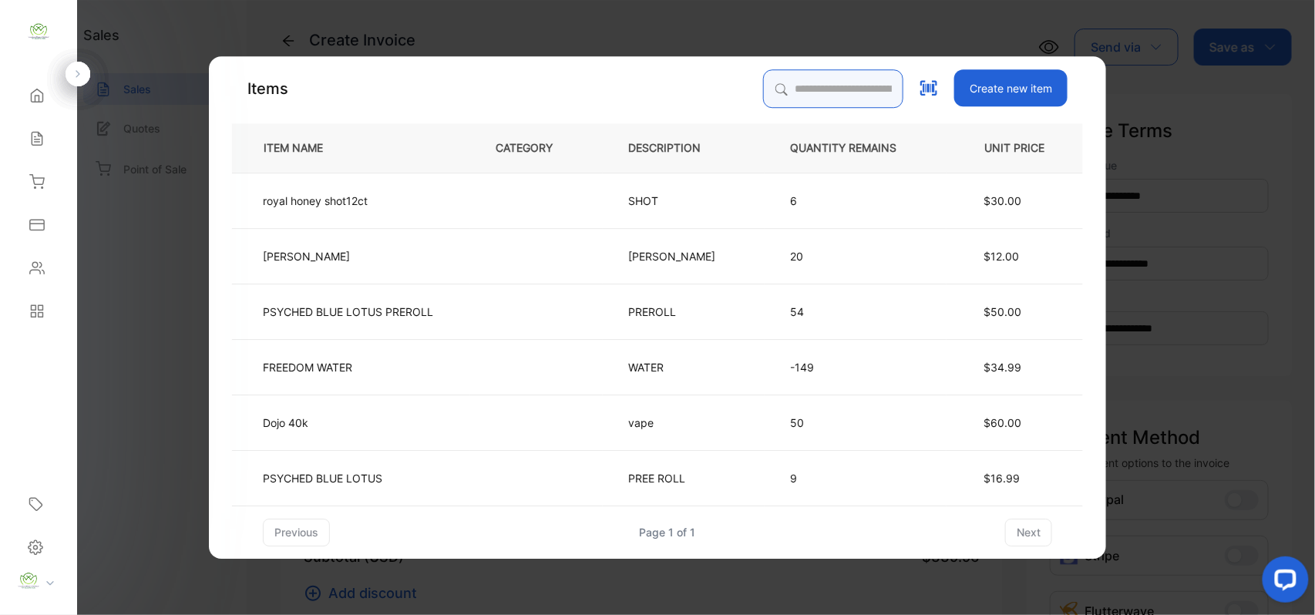
click at [763, 102] on input "search" at bounding box center [833, 88] width 140 height 39
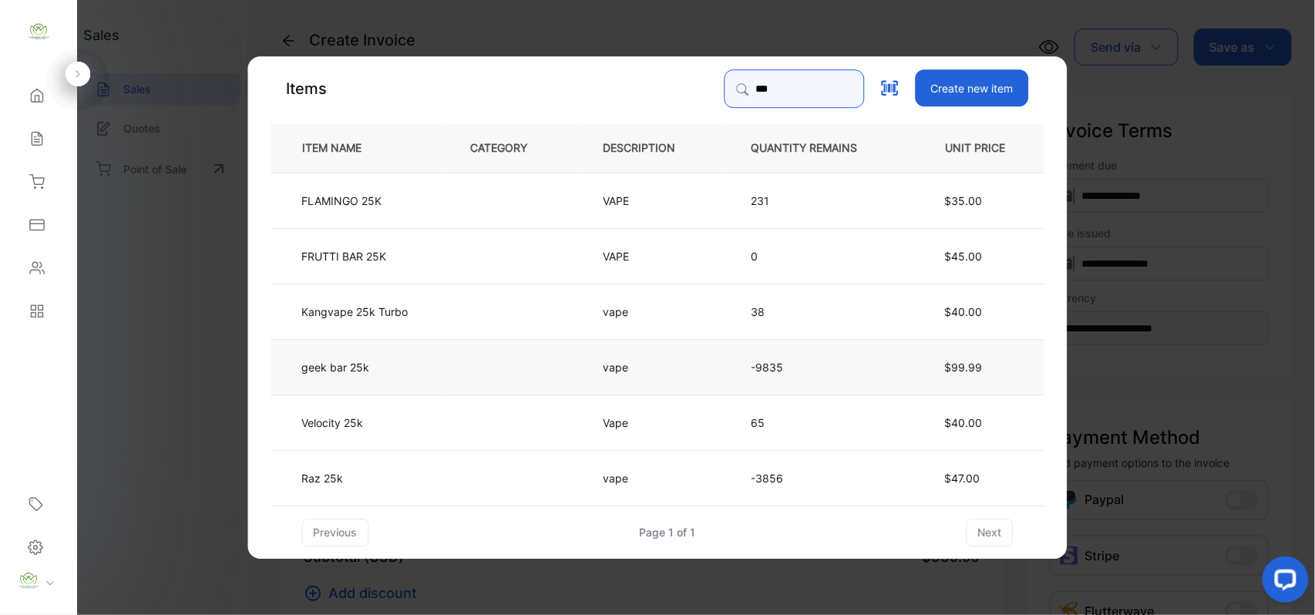
type input "***"
click at [651, 361] on td "vape" at bounding box center [652, 365] width 148 height 55
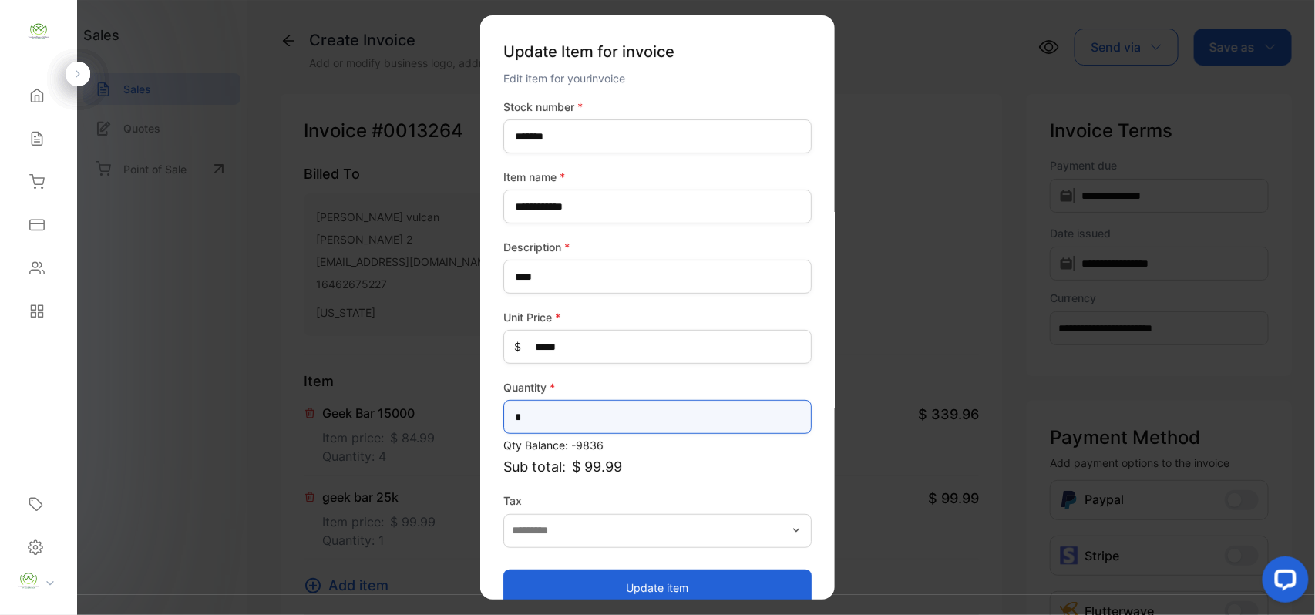
click at [668, 411] on input "*" at bounding box center [657, 417] width 308 height 34
type input "*"
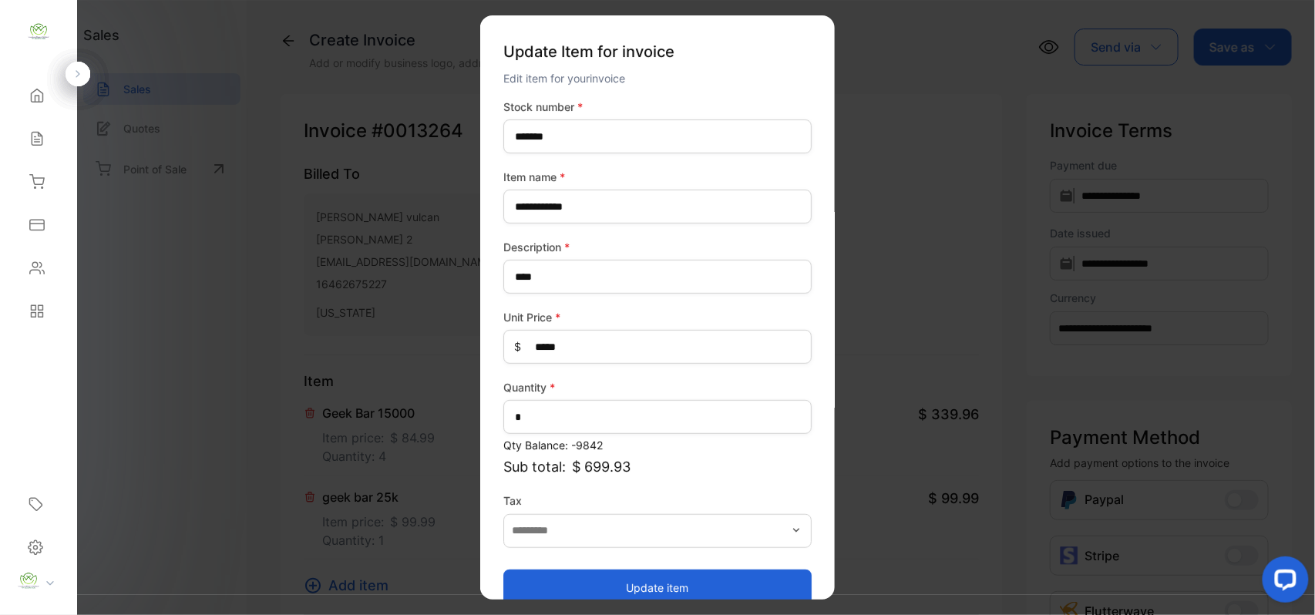
click at [608, 590] on button "Update item" at bounding box center [657, 587] width 308 height 37
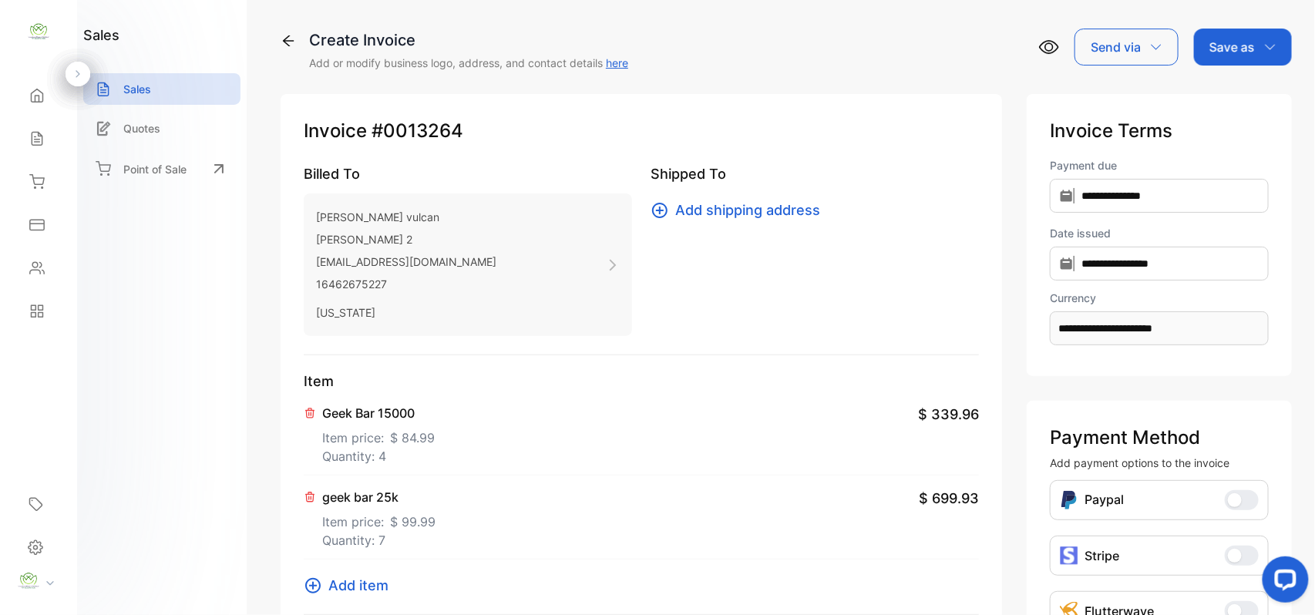
click at [1244, 49] on p "Save as" at bounding box center [1231, 47] width 45 height 18
click at [1234, 85] on div "Invoice" at bounding box center [1239, 97] width 89 height 31
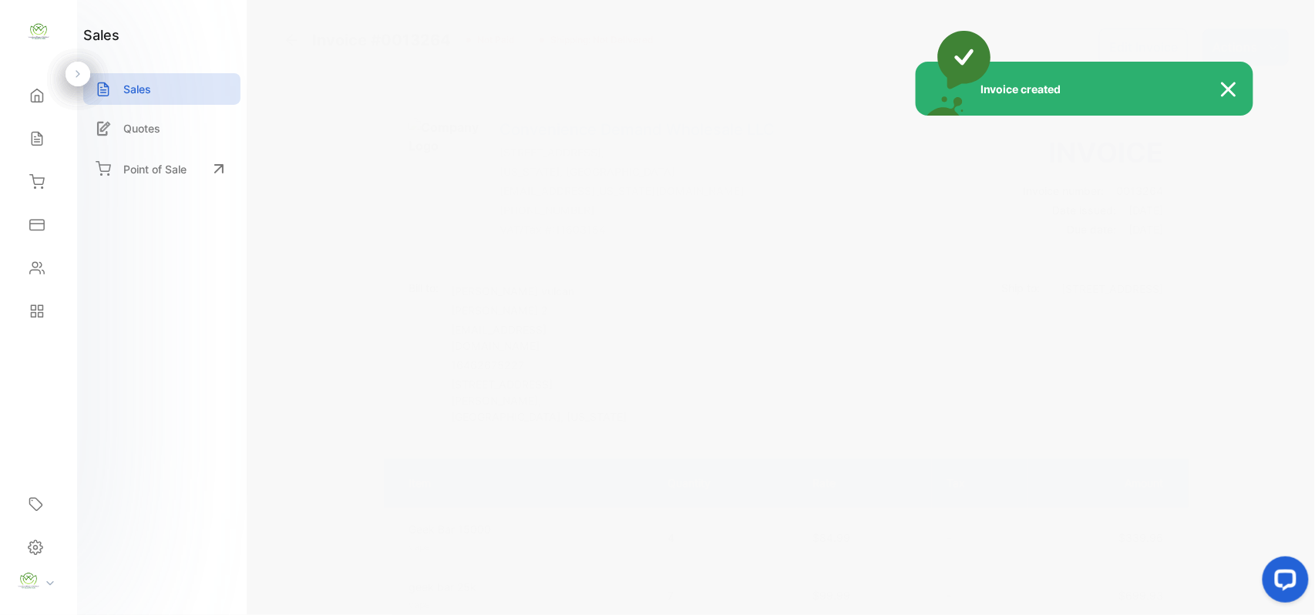
click at [1264, 38] on div "Invoice created" at bounding box center [657, 307] width 1315 height 615
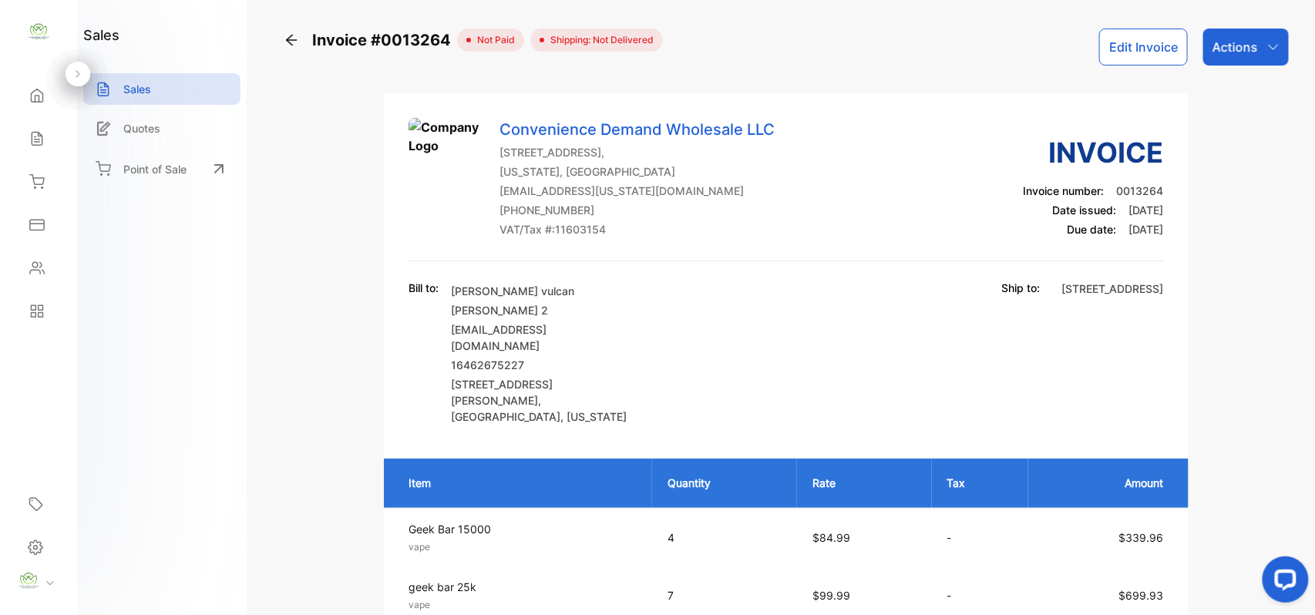
drag, startPoint x: 1264, startPoint y: 38, endPoint x: 1274, endPoint y: 40, distance: 10.3
click at [1274, 39] on div "Actions" at bounding box center [1246, 47] width 86 height 37
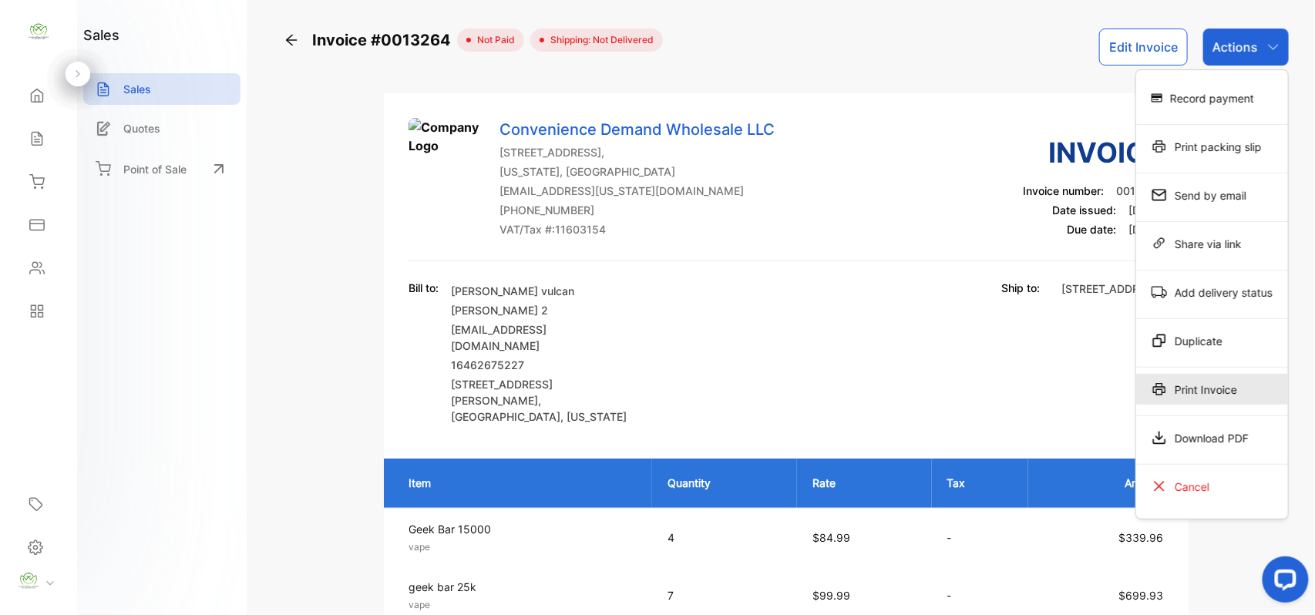
click at [1222, 395] on div "Print Invoice" at bounding box center [1212, 389] width 152 height 31
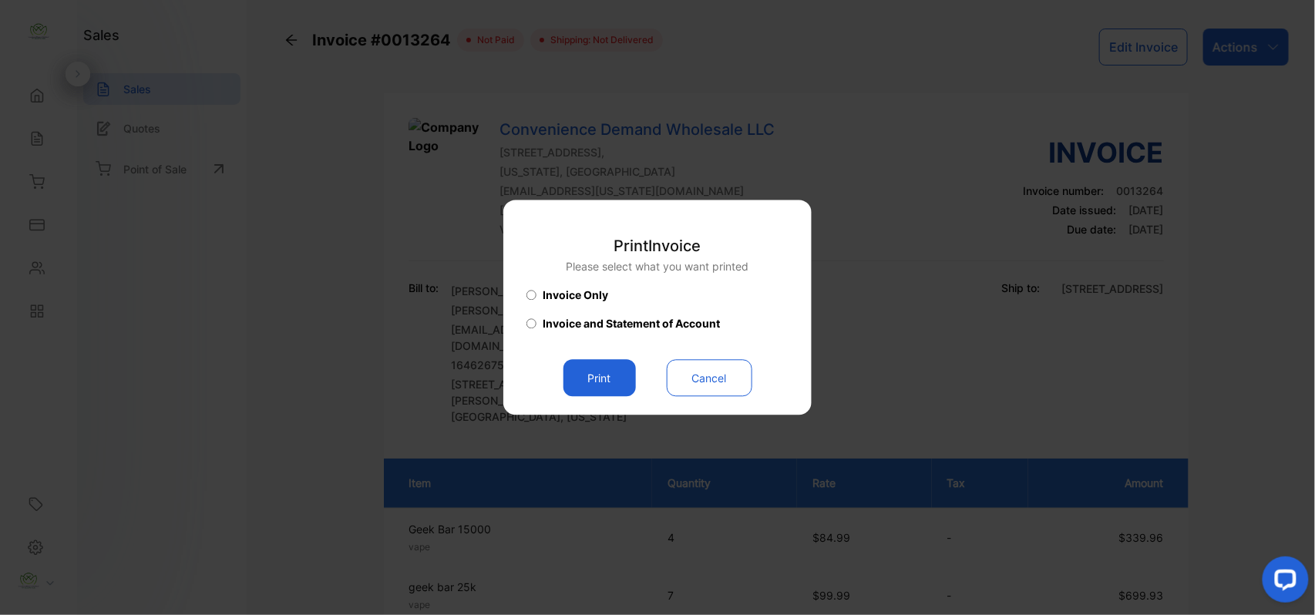
drag, startPoint x: 598, startPoint y: 376, endPoint x: 615, endPoint y: 370, distance: 18.0
click at [603, 370] on button "Print" at bounding box center [599, 378] width 72 height 37
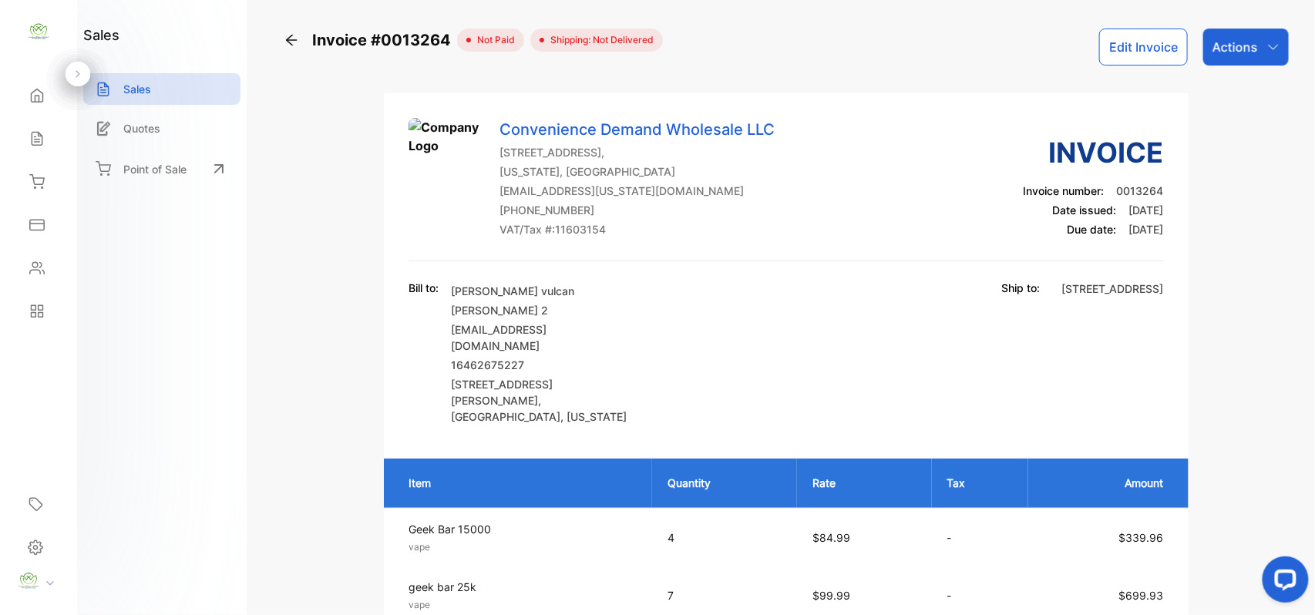
click at [1246, 46] on p "Actions" at bounding box center [1235, 47] width 45 height 18
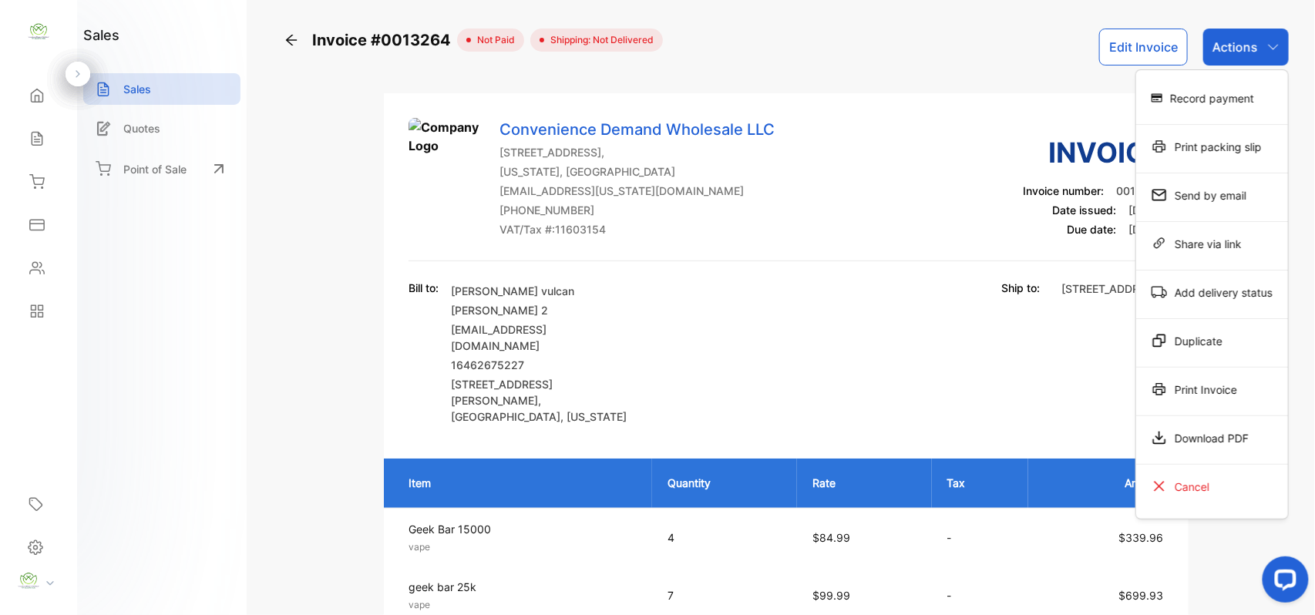
click at [1223, 100] on div "Record payment" at bounding box center [1212, 97] width 152 height 31
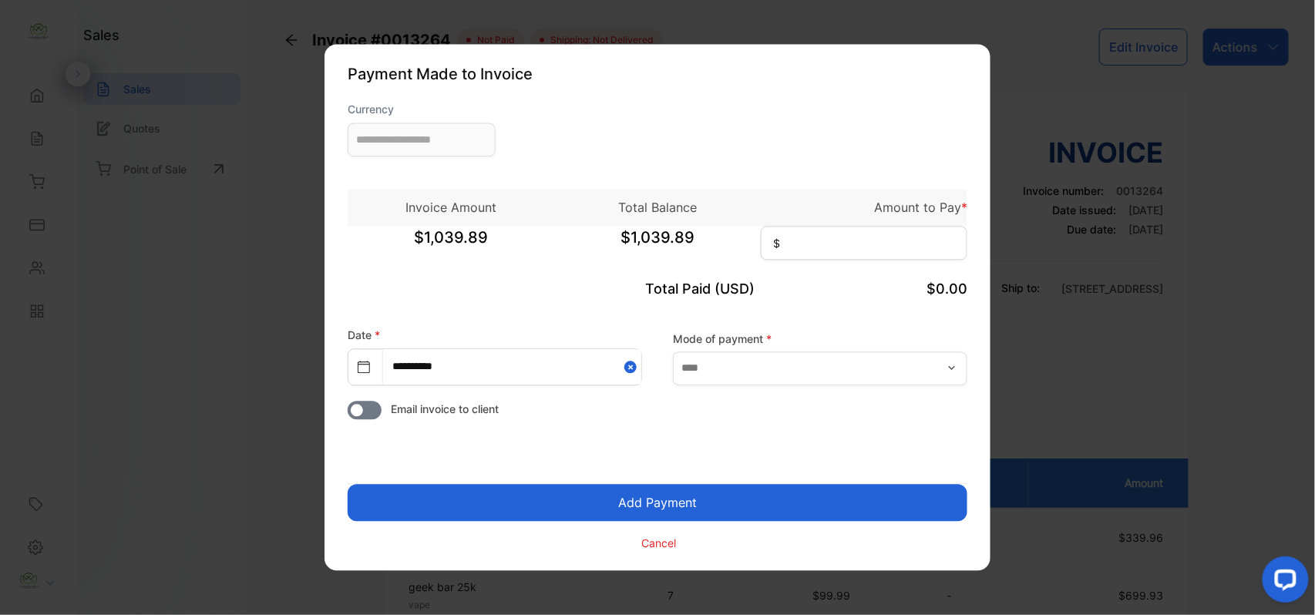
type input "**********"
click at [831, 245] on input at bounding box center [864, 244] width 207 height 34
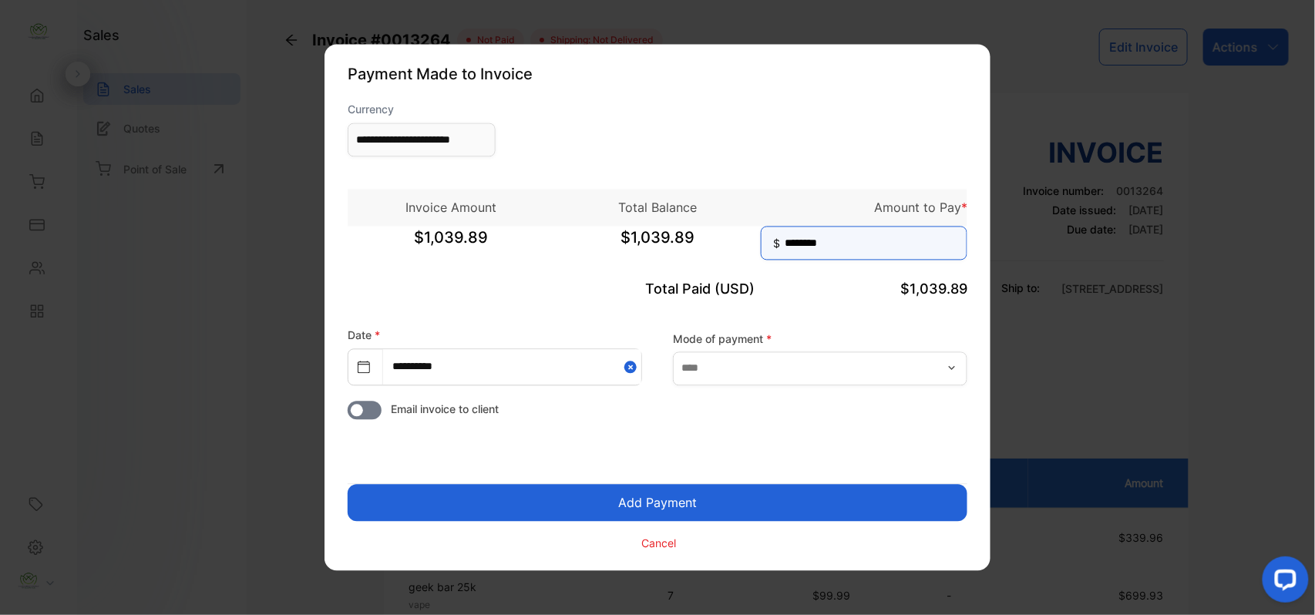
type input "********"
click at [348, 485] on button "Add Payment" at bounding box center [658, 503] width 620 height 37
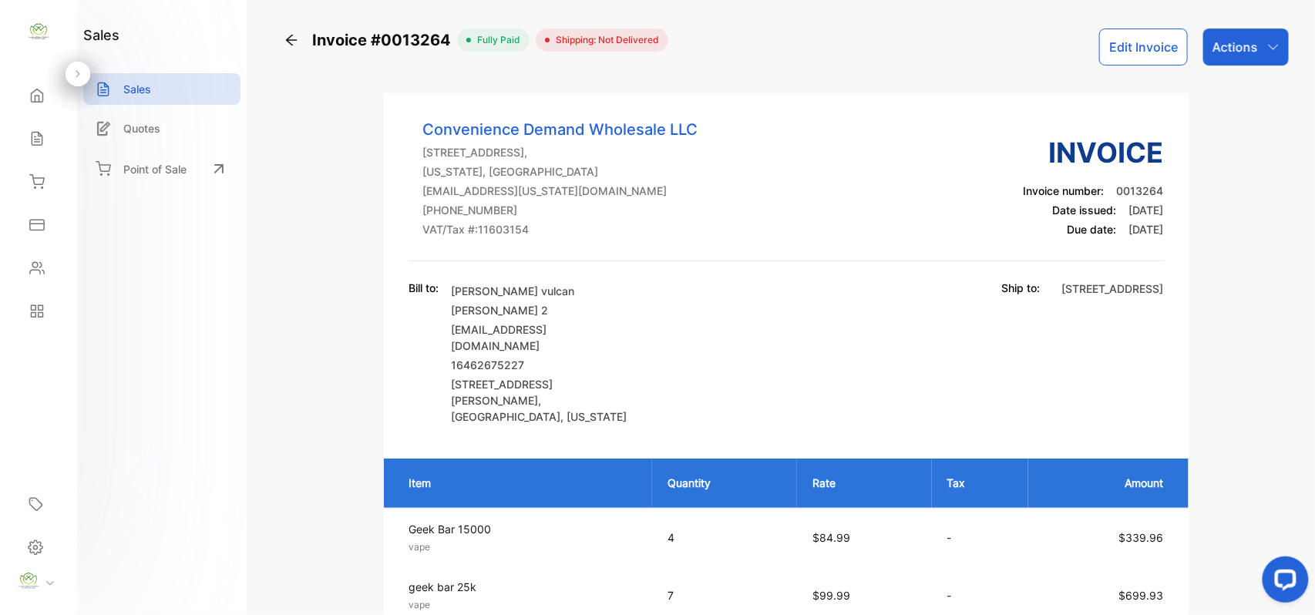
click at [1253, 47] on p "Actions" at bounding box center [1235, 47] width 45 height 18
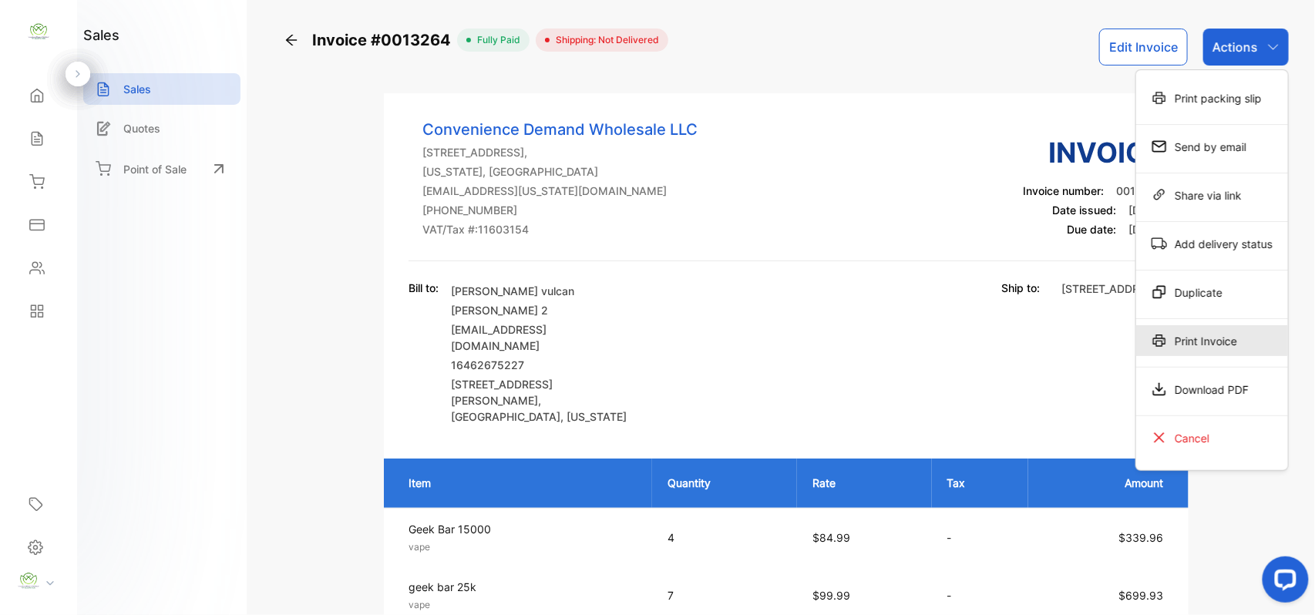
click at [1199, 345] on div "Print Invoice" at bounding box center [1212, 340] width 152 height 31
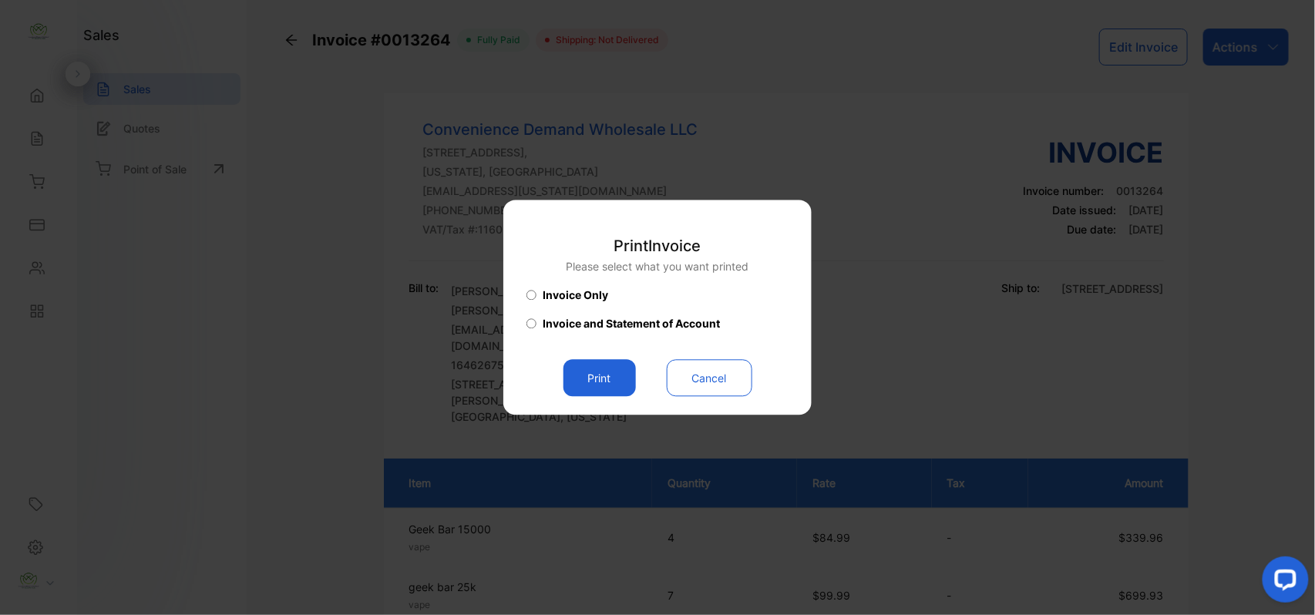
click at [590, 379] on button "Print" at bounding box center [599, 378] width 72 height 37
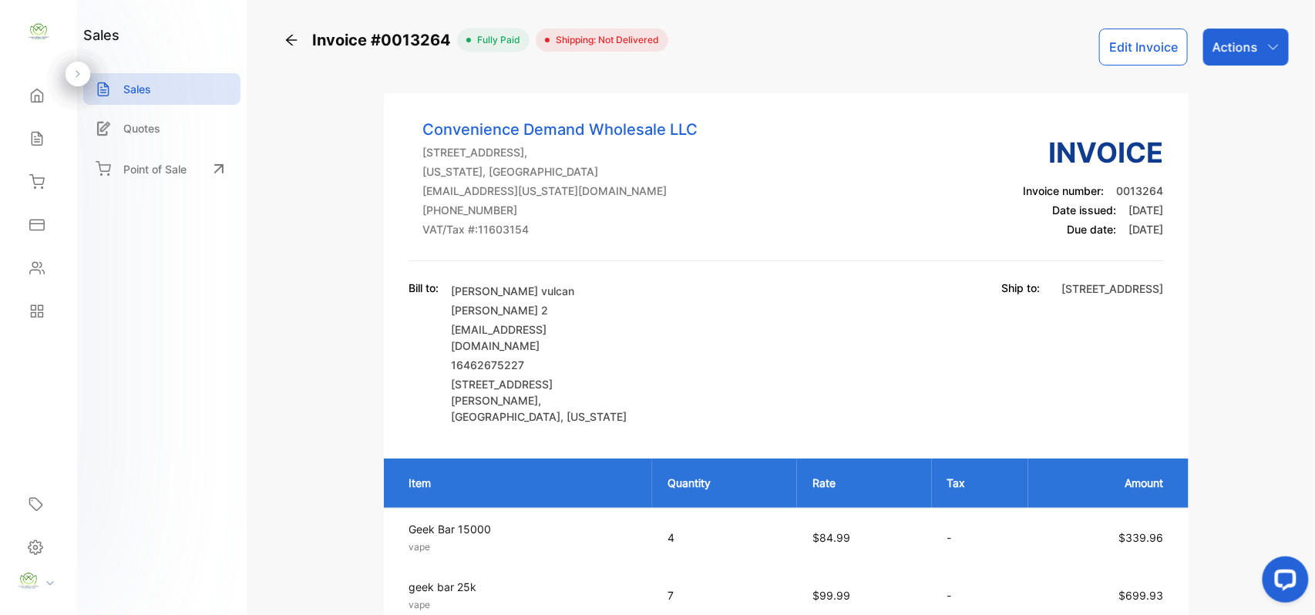
drag, startPoint x: 23, startPoint y: 140, endPoint x: 28, endPoint y: 148, distance: 9.7
click at [28, 146] on div "Sales" at bounding box center [38, 138] width 52 height 31
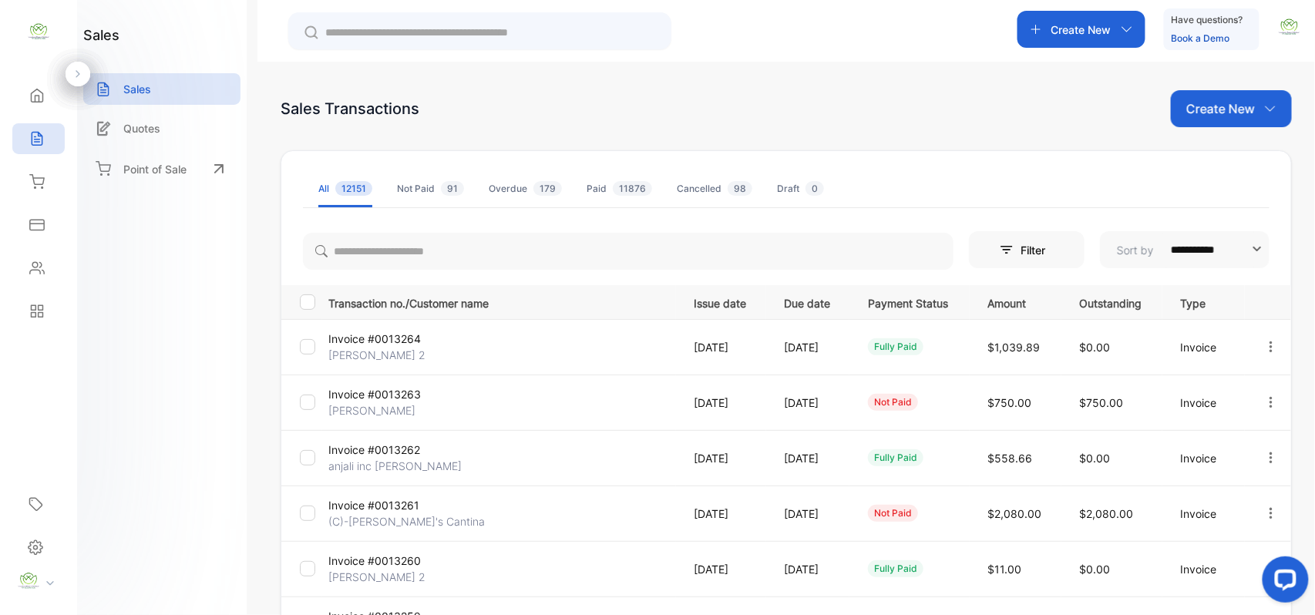
click at [1226, 105] on p "Create New" at bounding box center [1220, 108] width 69 height 18
click at [1215, 150] on div "Invoice" at bounding box center [1237, 159] width 108 height 31
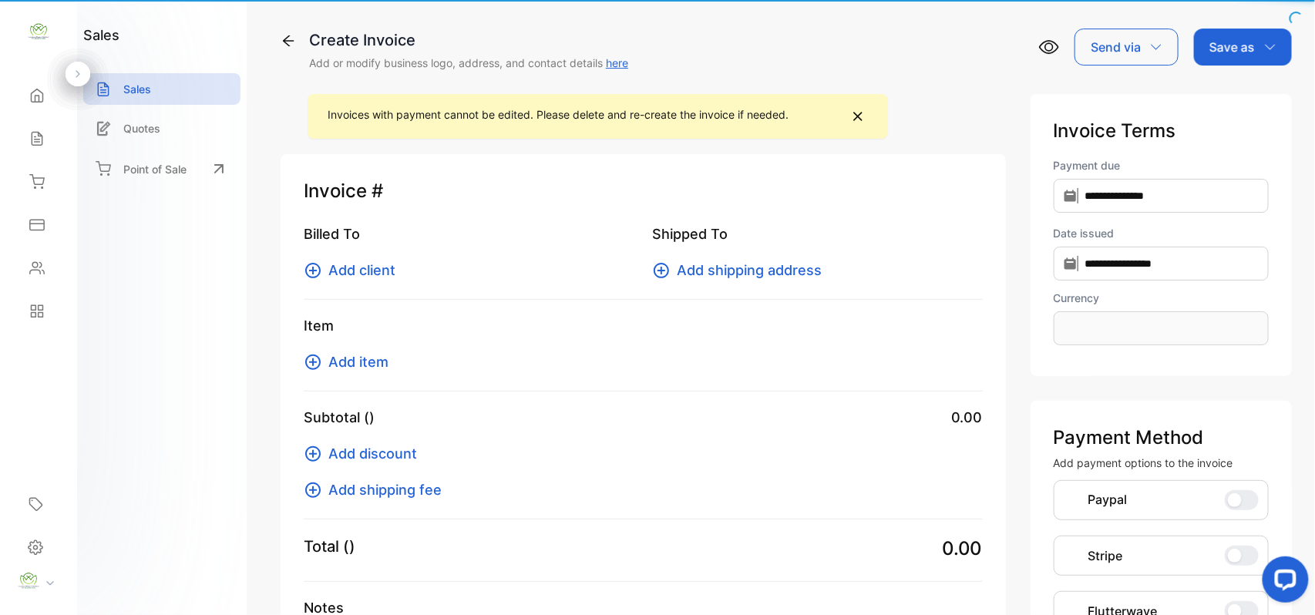
type input "**********"
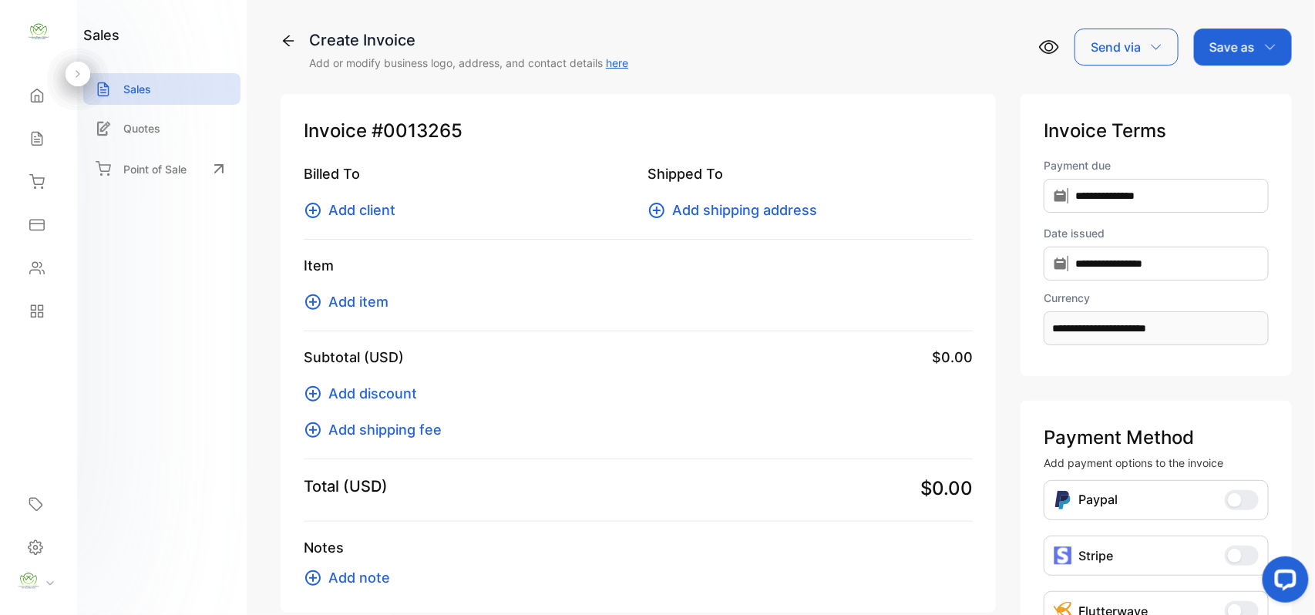
click at [344, 203] on span "Add client" at bounding box center [361, 210] width 67 height 21
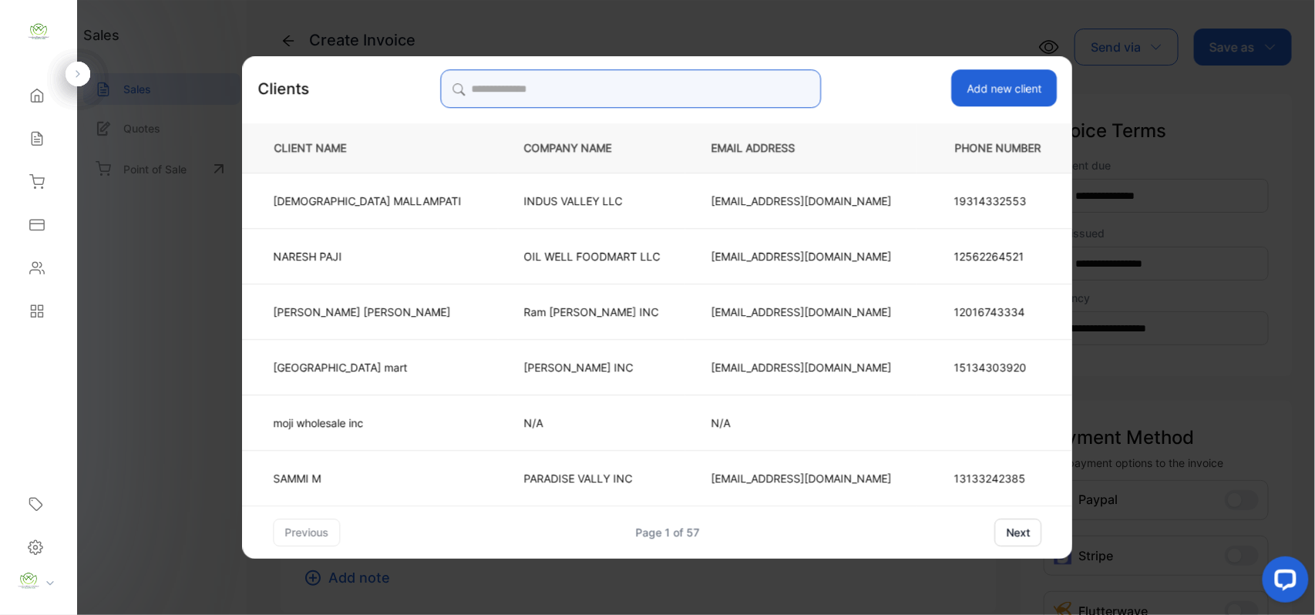
click at [635, 83] on input "search" at bounding box center [630, 88] width 381 height 39
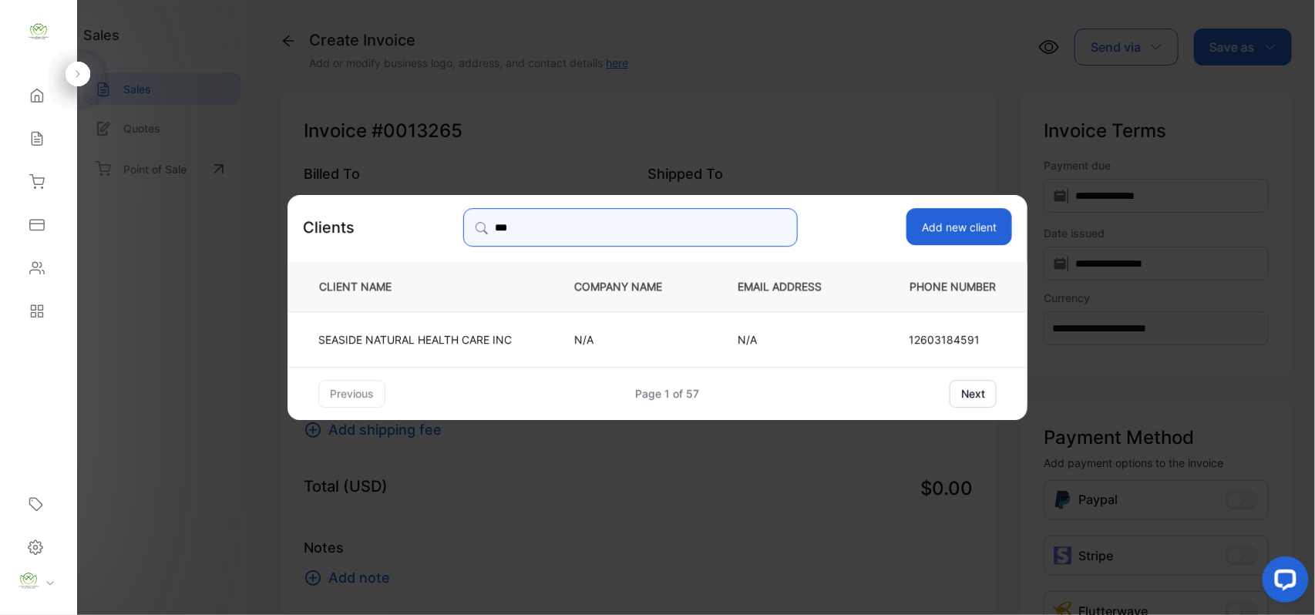
type input "***"
click at [429, 337] on p "SEASIDE NATURAL HEALTH CARE INC" at bounding box center [414, 339] width 193 height 16
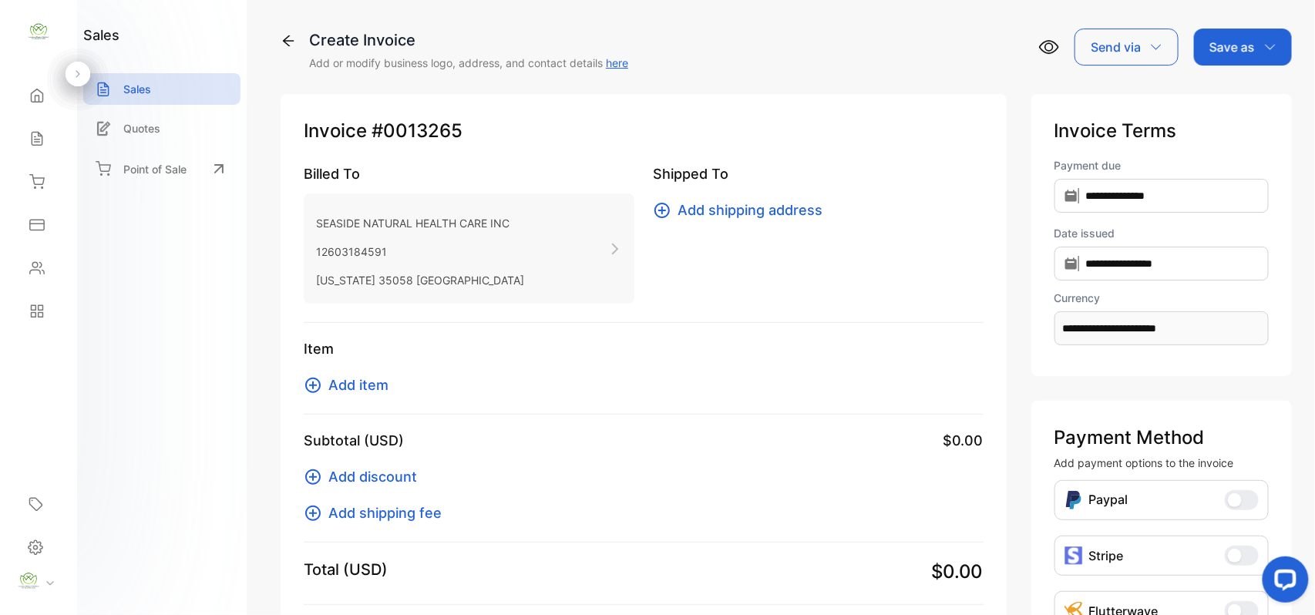
click at [372, 375] on span "Add item" at bounding box center [358, 385] width 60 height 21
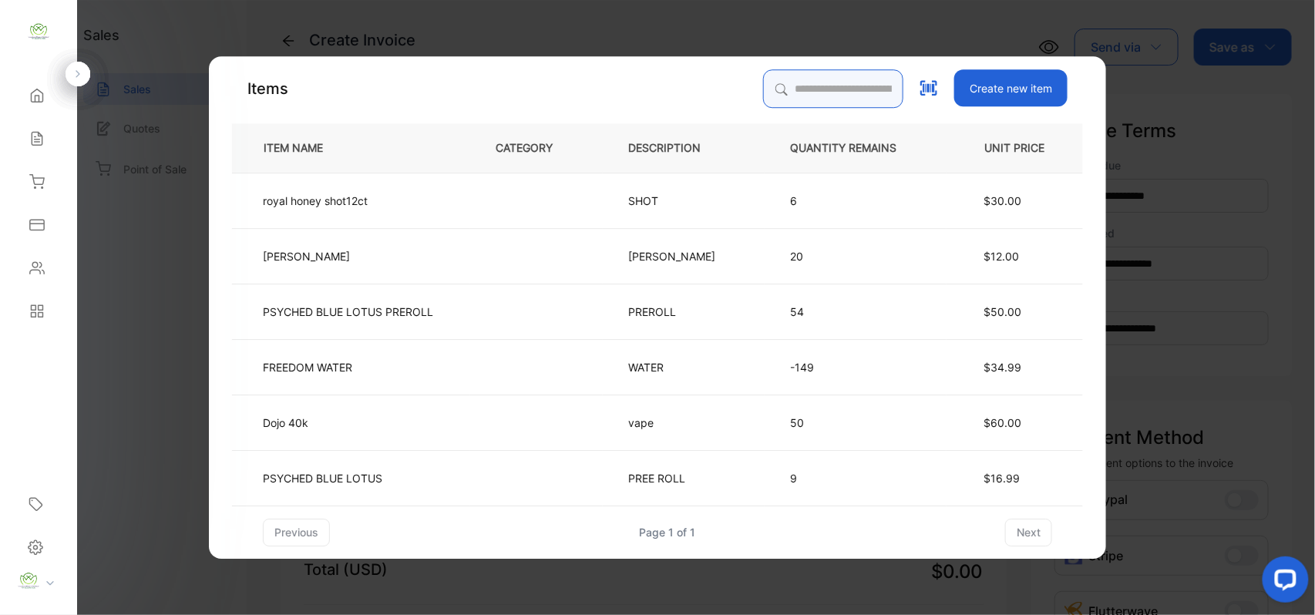
click at [789, 91] on input "search" at bounding box center [833, 88] width 140 height 39
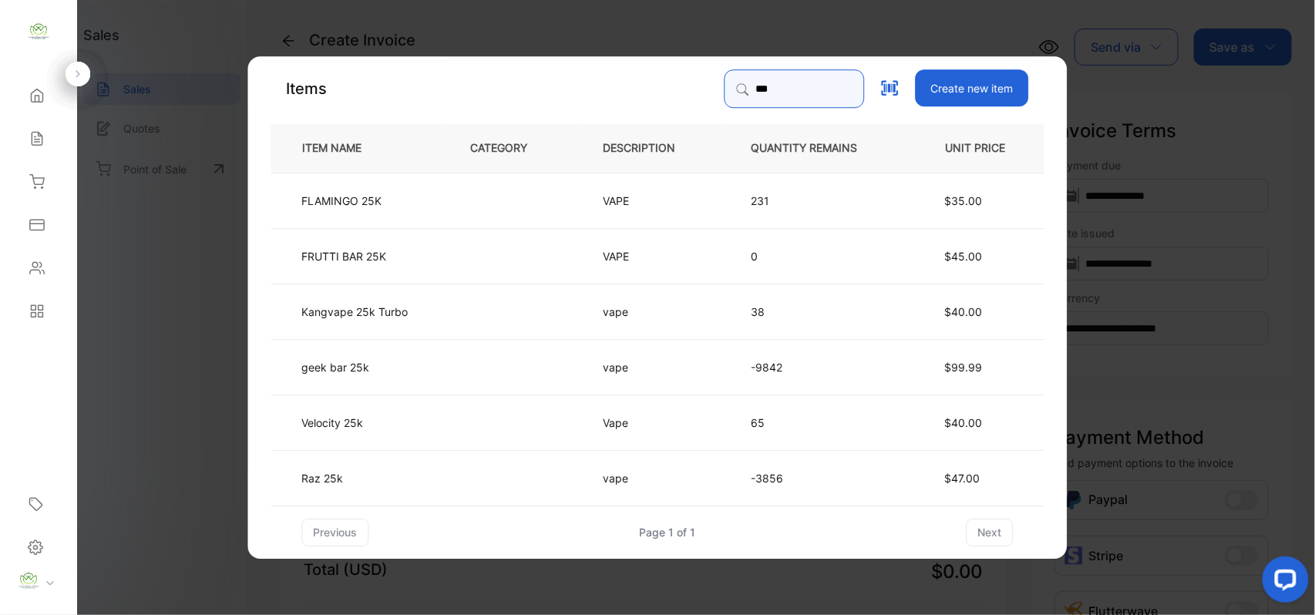
type input "***"
drag, startPoint x: 424, startPoint y: 362, endPoint x: 425, endPoint y: 370, distance: 7.9
click at [425, 370] on td "geek bar 25k" at bounding box center [358, 365] width 174 height 55
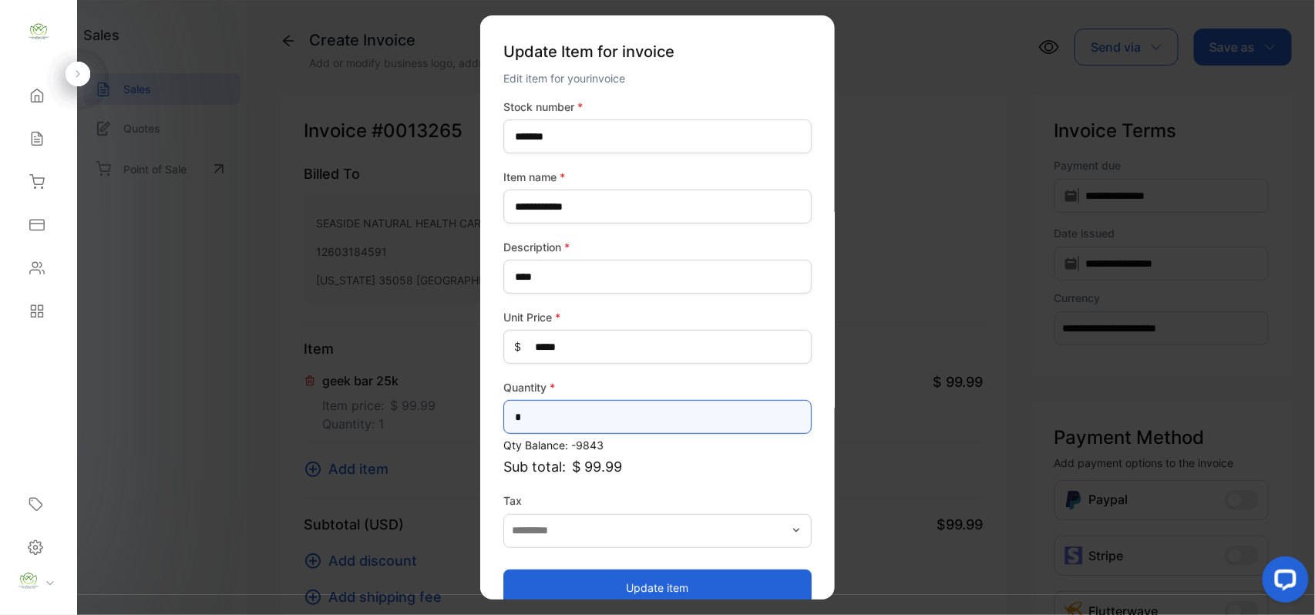
click at [594, 405] on input "*" at bounding box center [657, 417] width 308 height 34
type input "**"
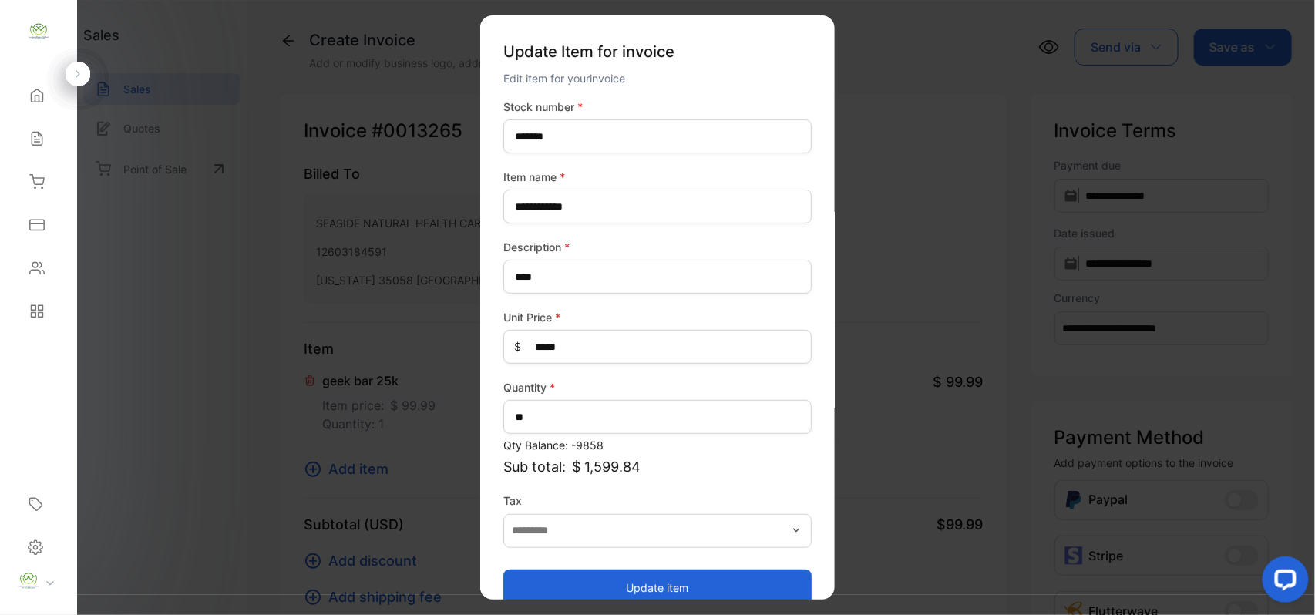
click at [534, 581] on button "Update item" at bounding box center [657, 587] width 308 height 37
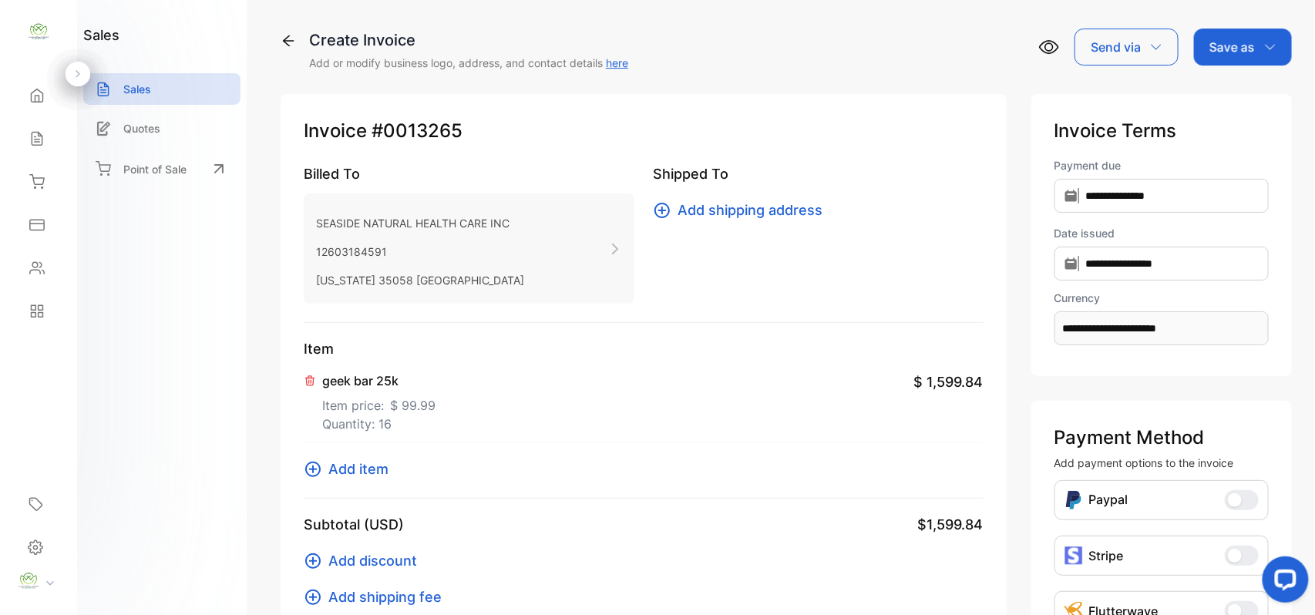
click at [382, 472] on span "Add item" at bounding box center [358, 469] width 60 height 21
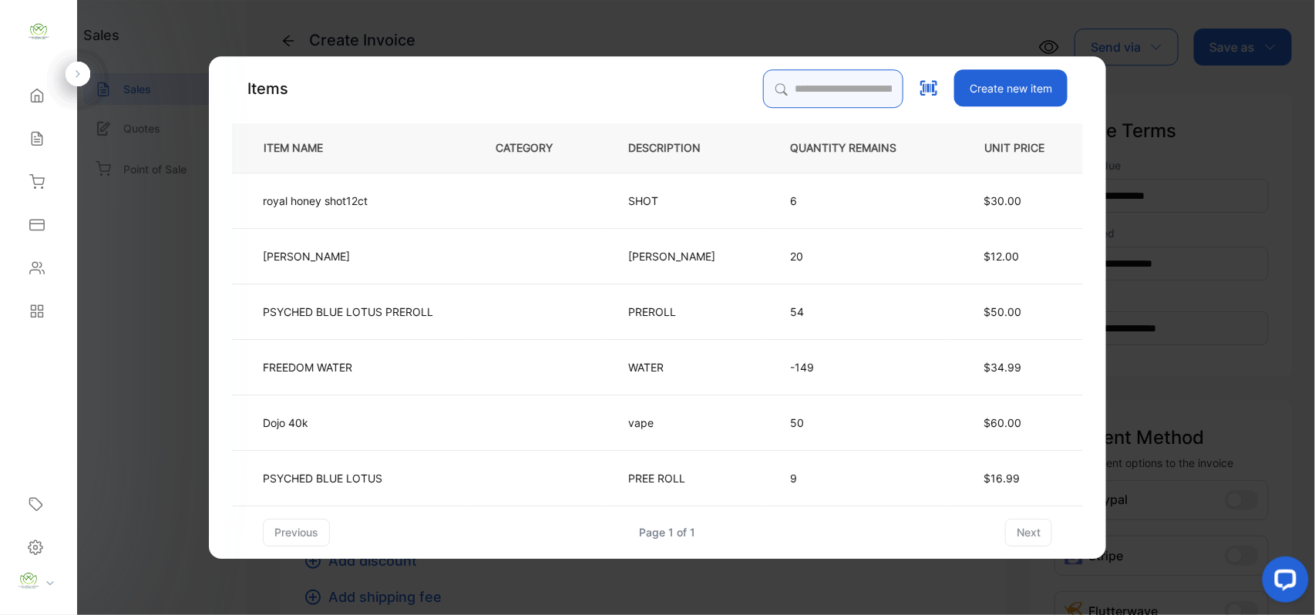
click at [799, 75] on input "search" at bounding box center [833, 88] width 140 height 39
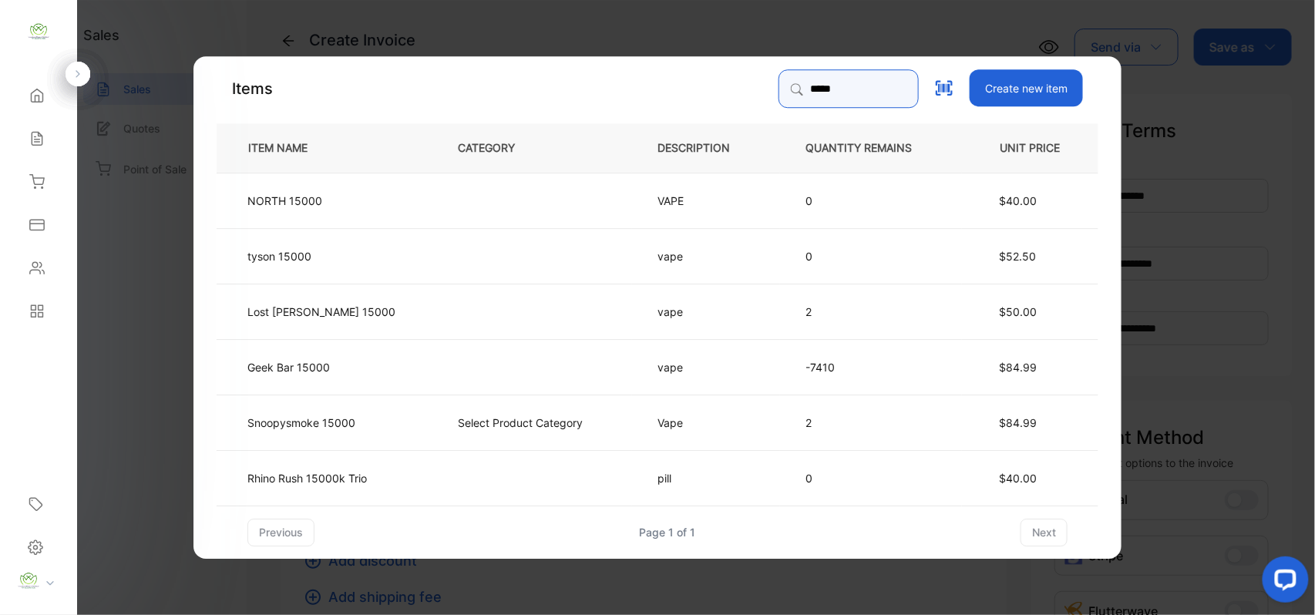
type input "*****"
drag, startPoint x: 430, startPoint y: 362, endPoint x: 439, endPoint y: 368, distance: 11.1
click at [439, 368] on td at bounding box center [532, 365] width 200 height 55
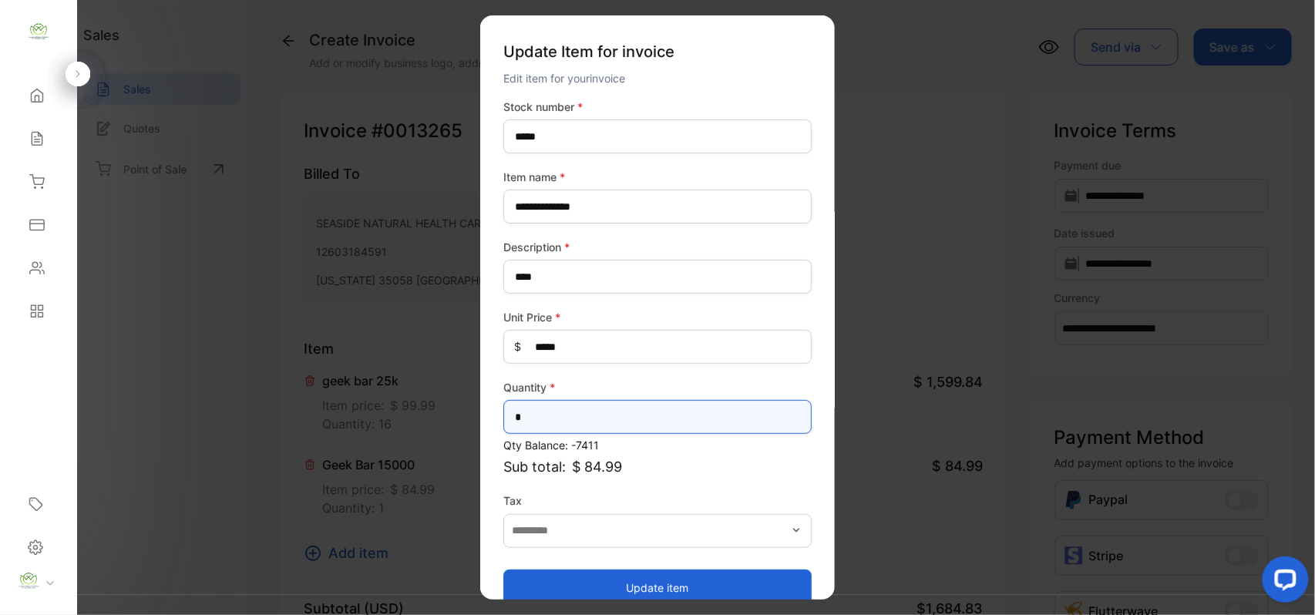
click at [571, 410] on input "*" at bounding box center [657, 417] width 308 height 34
type input "*"
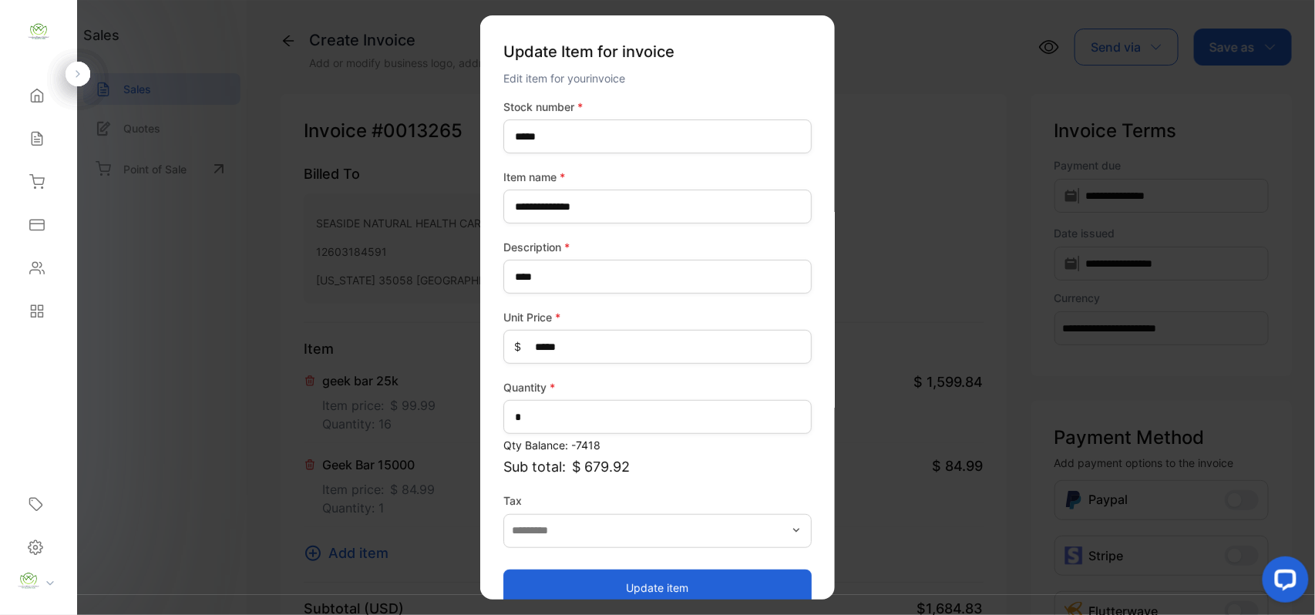
click at [587, 571] on button "Update item" at bounding box center [657, 587] width 308 height 37
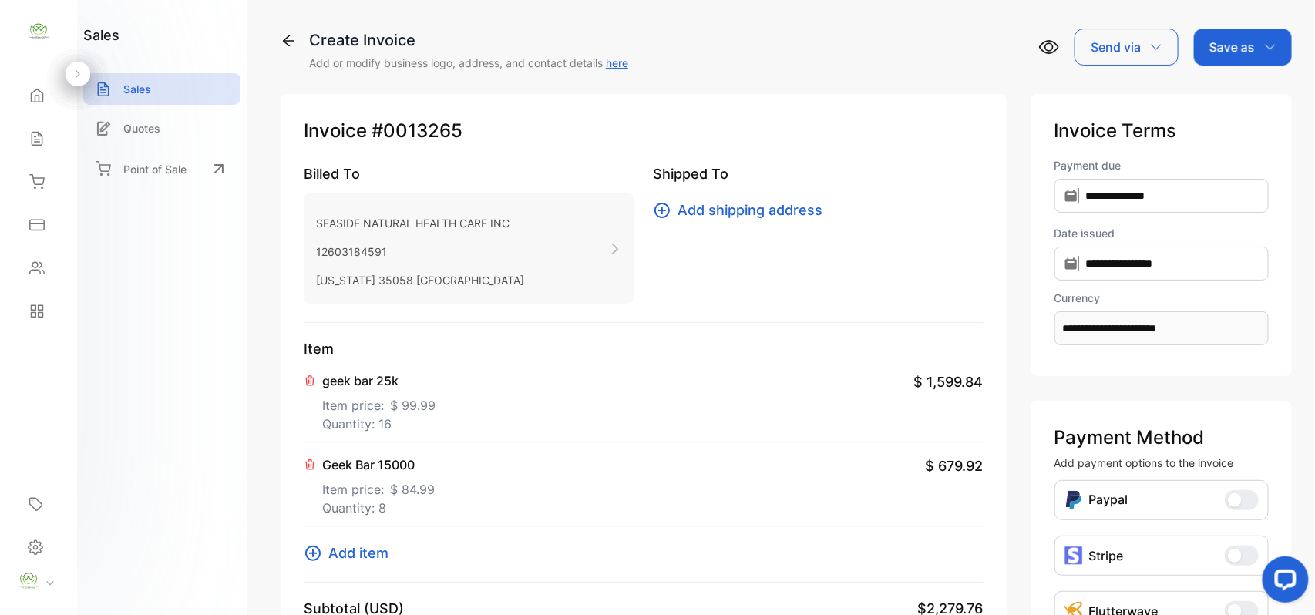
click at [375, 547] on span "Add item" at bounding box center [358, 553] width 60 height 21
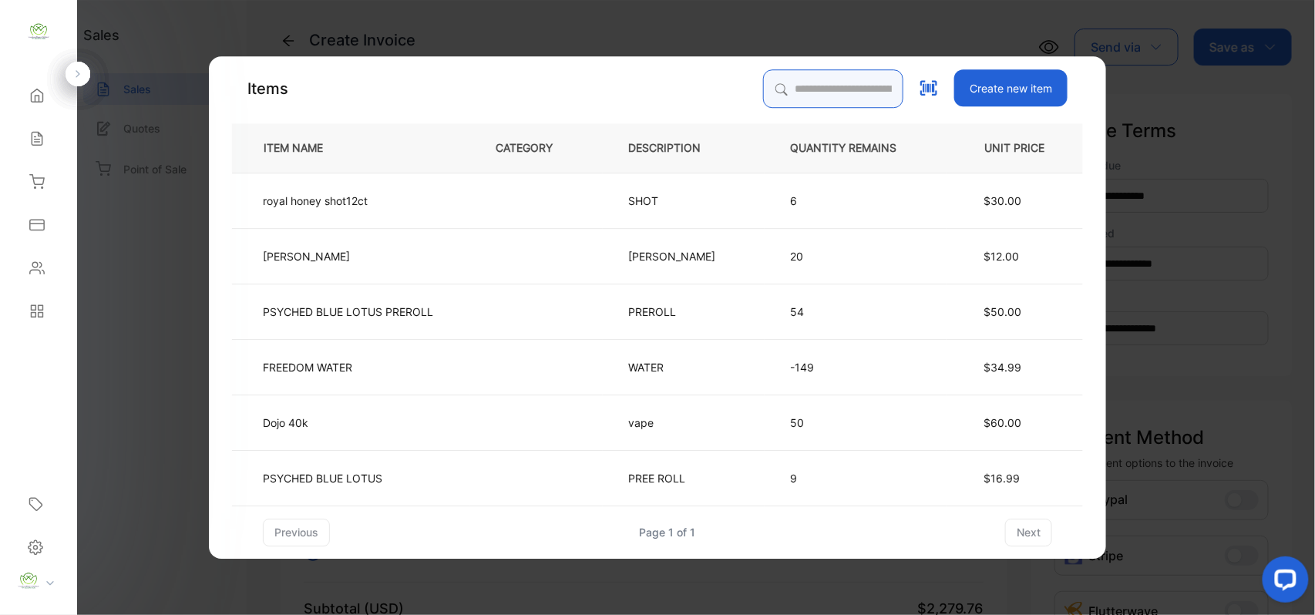
click at [828, 85] on input "search" at bounding box center [833, 88] width 140 height 39
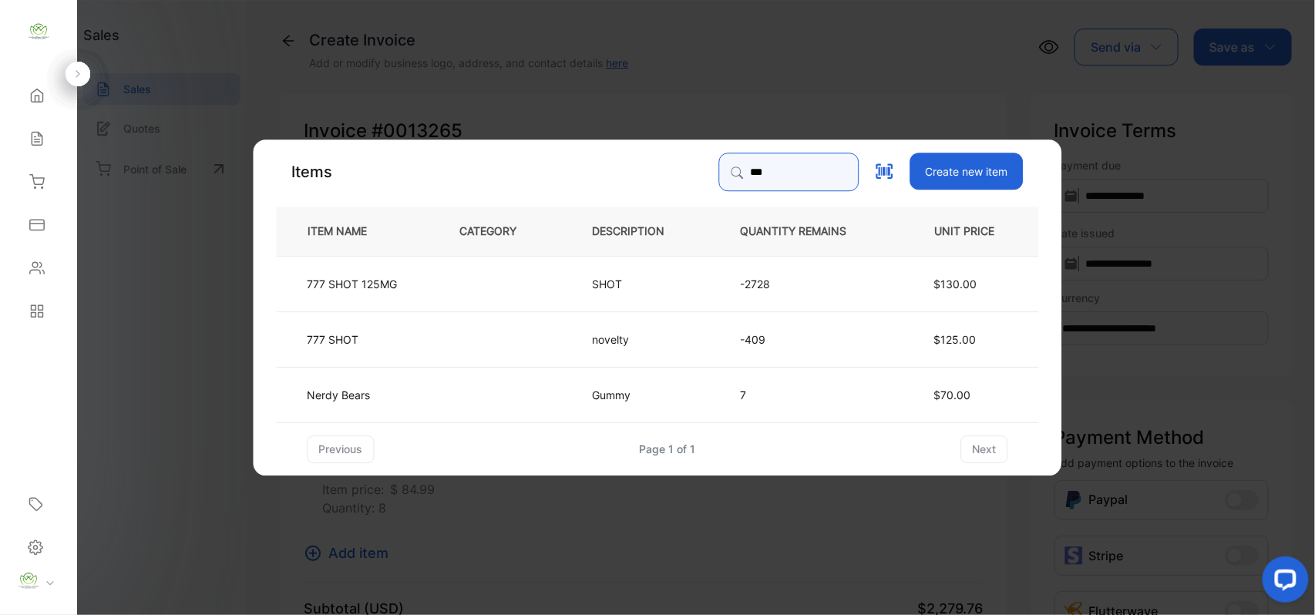
type input "***"
click at [615, 276] on td "SHOT" at bounding box center [641, 282] width 148 height 55
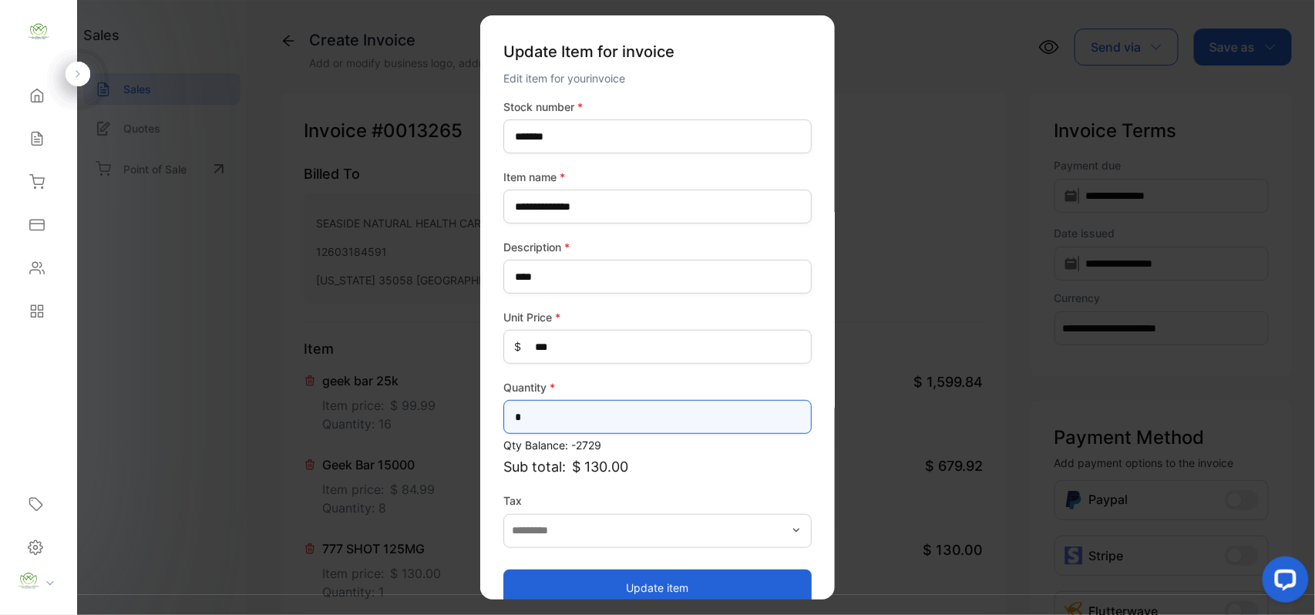
click at [605, 427] on input "*" at bounding box center [657, 417] width 308 height 34
type input "*"
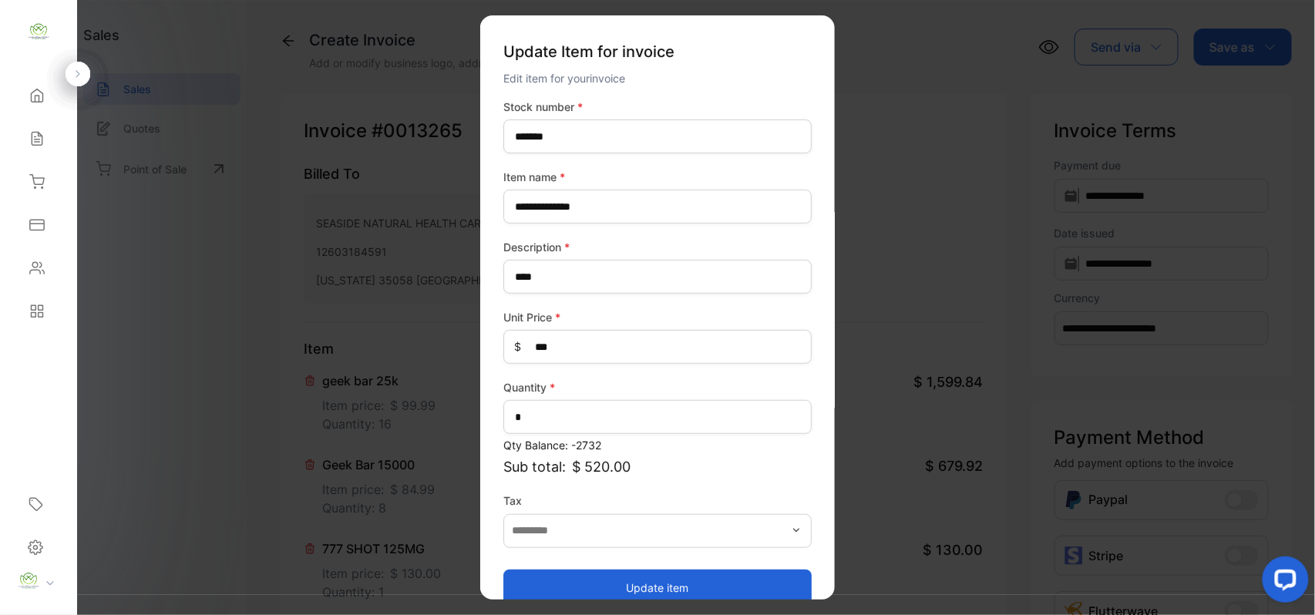
click at [611, 584] on button "Update item" at bounding box center [657, 587] width 308 height 37
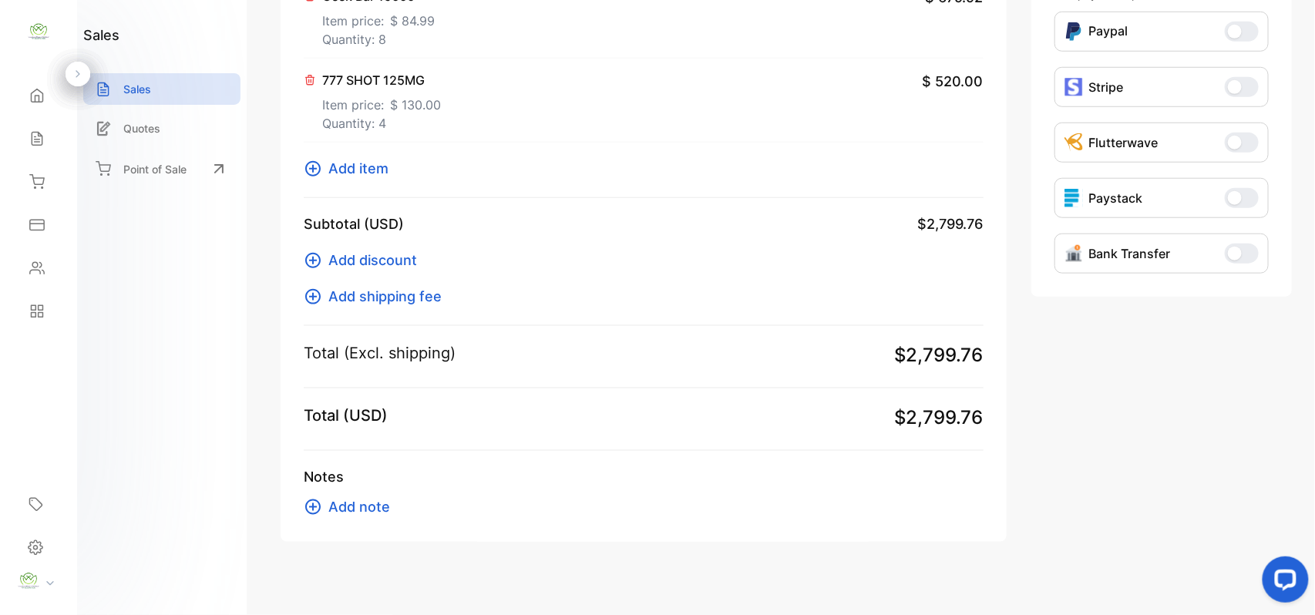
scroll to position [483, 0]
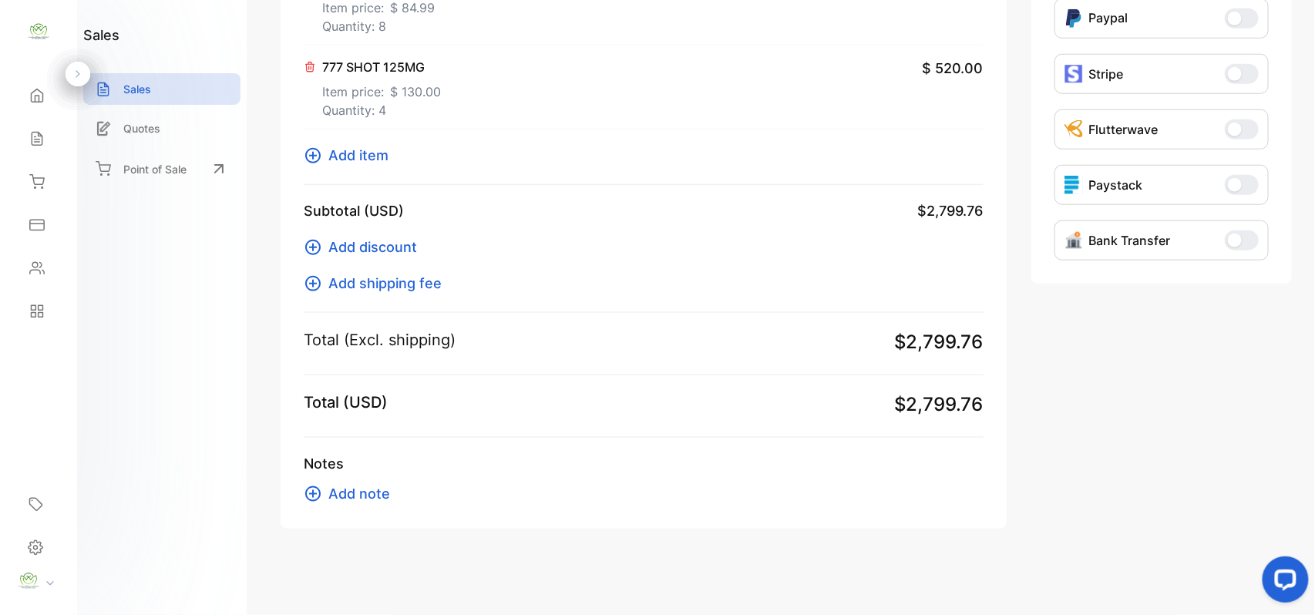
click at [352, 155] on span "Add item" at bounding box center [358, 155] width 60 height 21
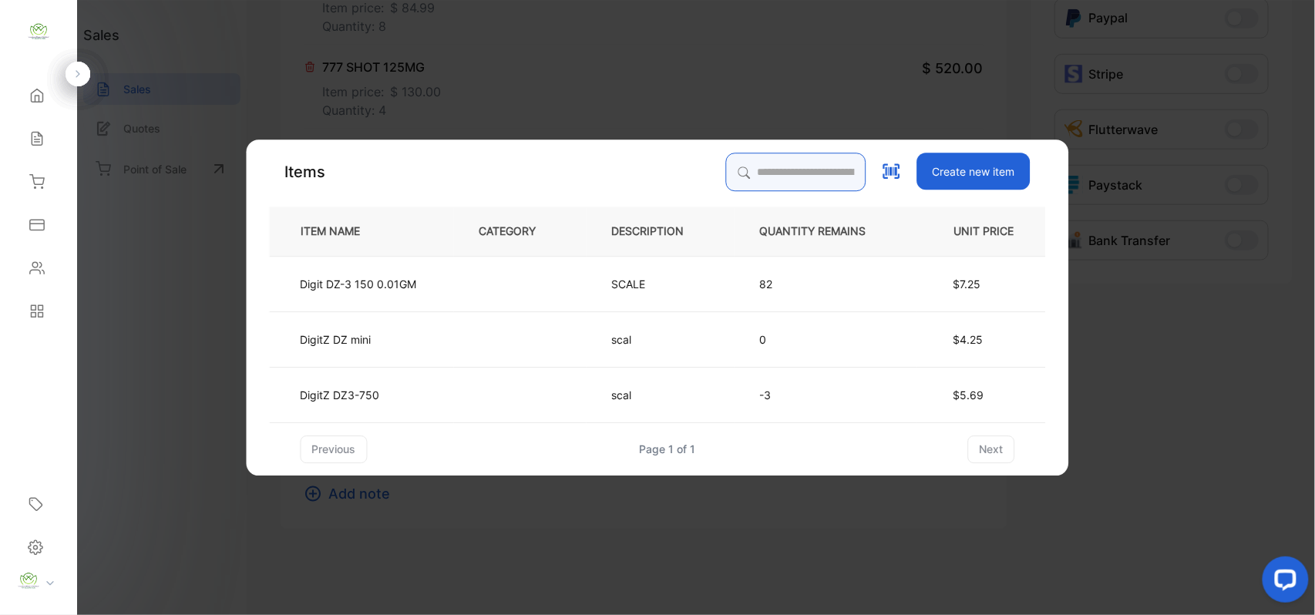
click at [782, 156] on input "search" at bounding box center [796, 172] width 140 height 39
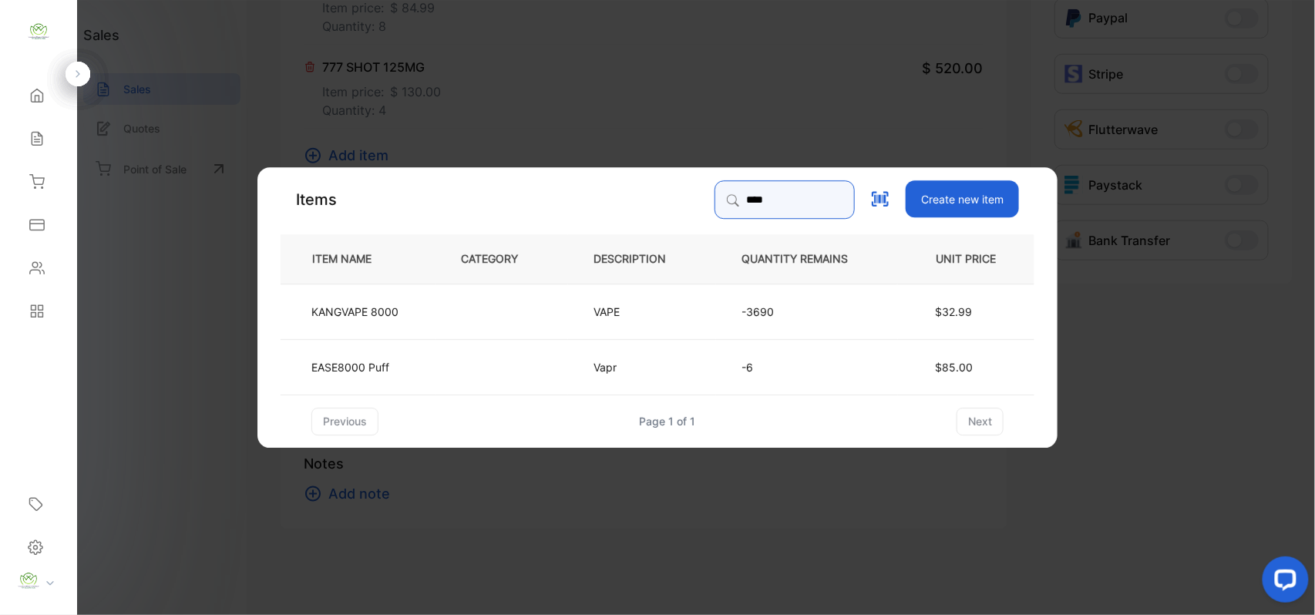
type input "****"
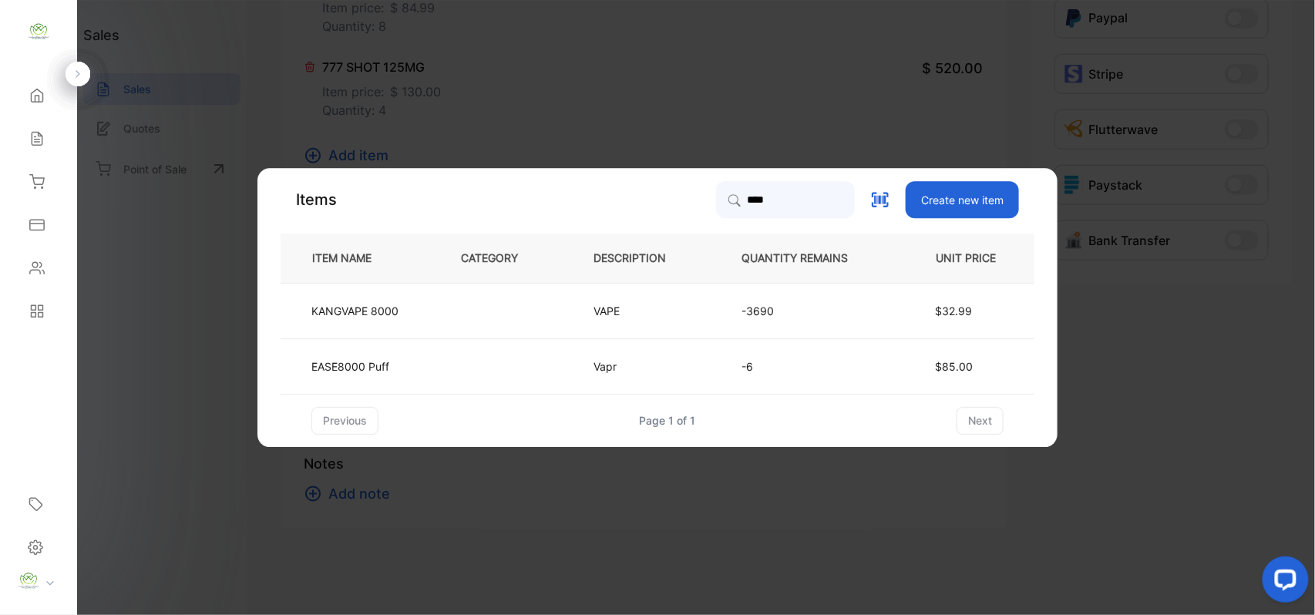
click at [526, 322] on td at bounding box center [502, 310] width 133 height 55
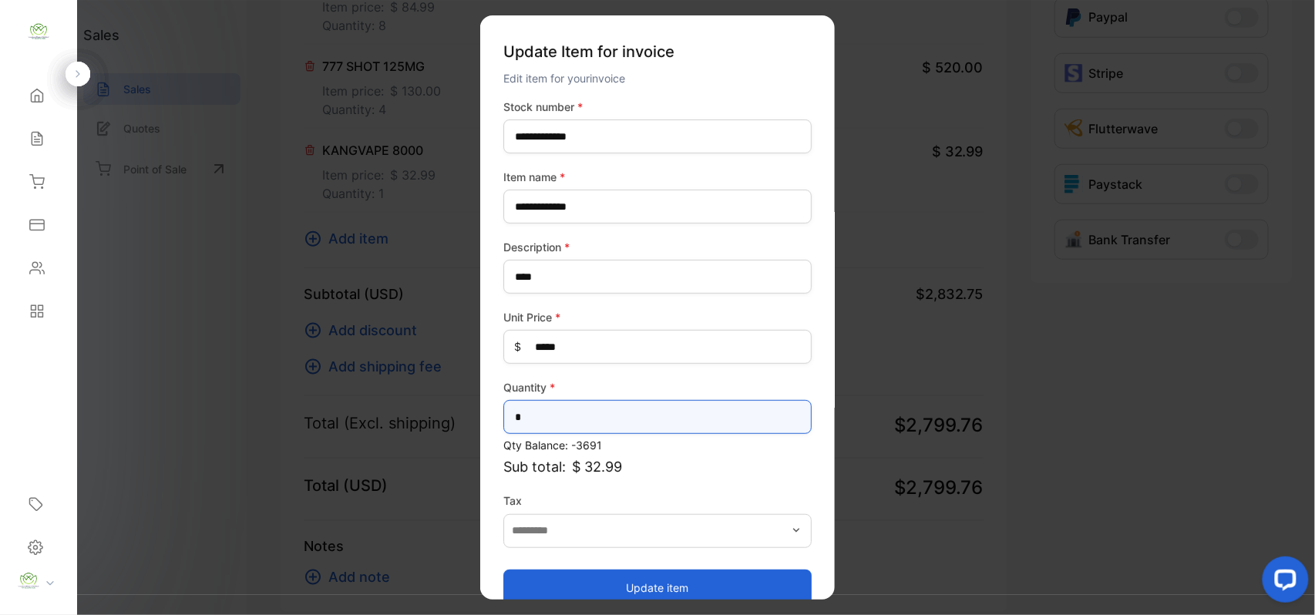
click at [563, 418] on input "*" at bounding box center [657, 417] width 308 height 34
type input "*"
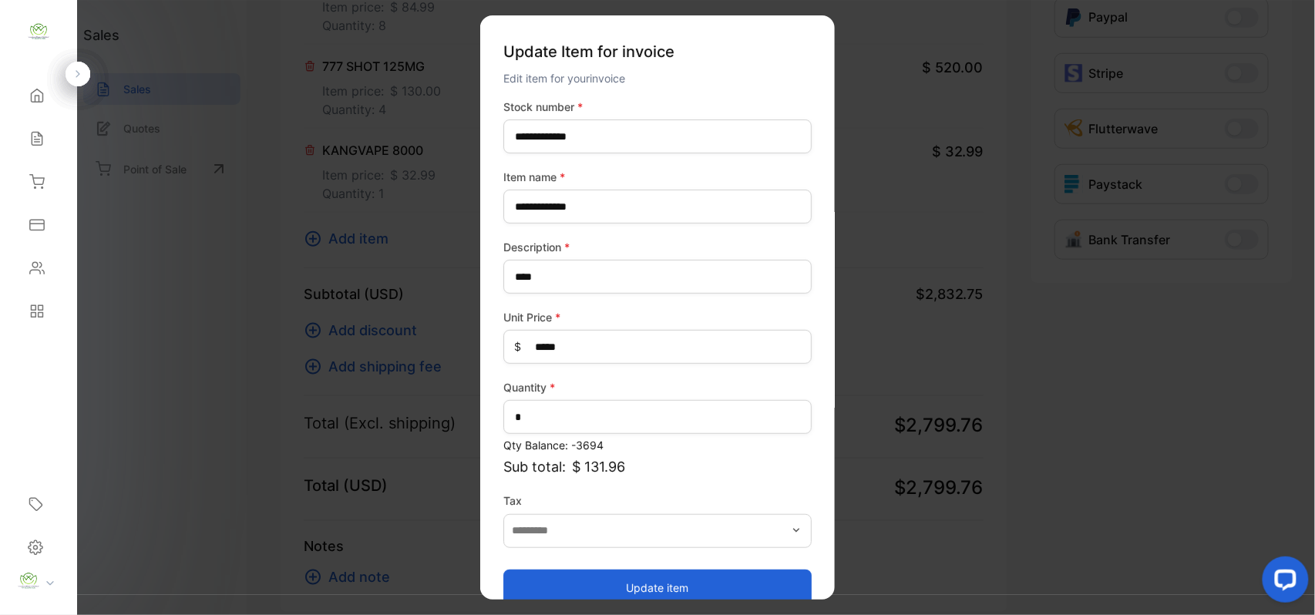
click at [601, 587] on button "Update item" at bounding box center [657, 587] width 308 height 37
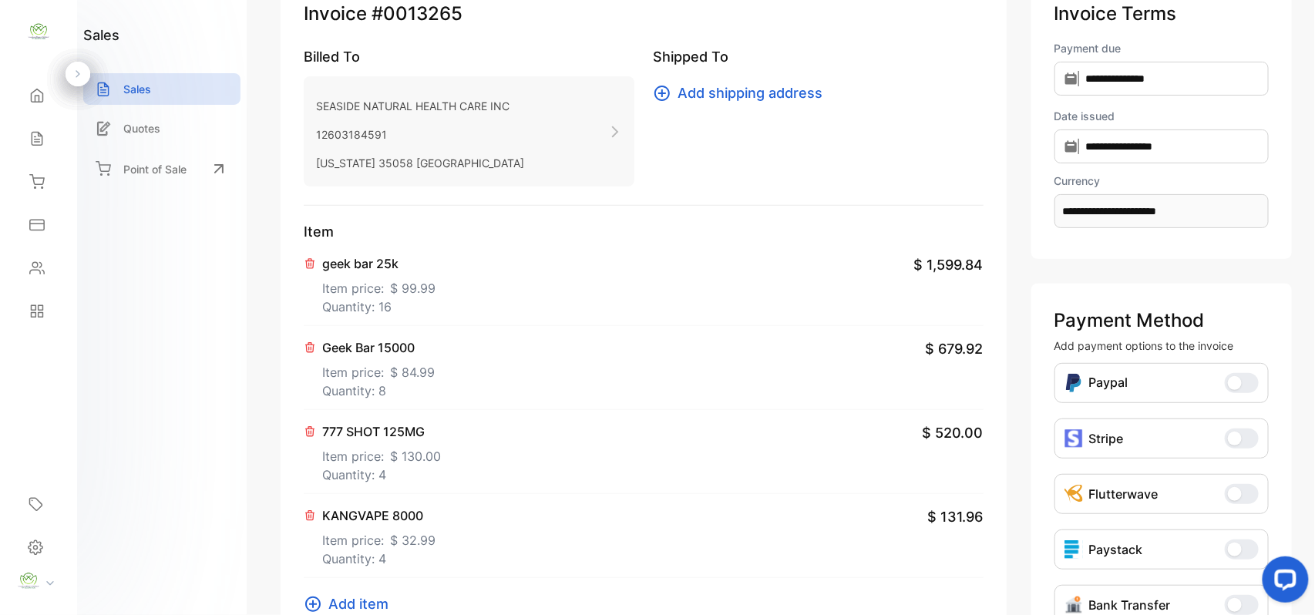
scroll to position [0, 0]
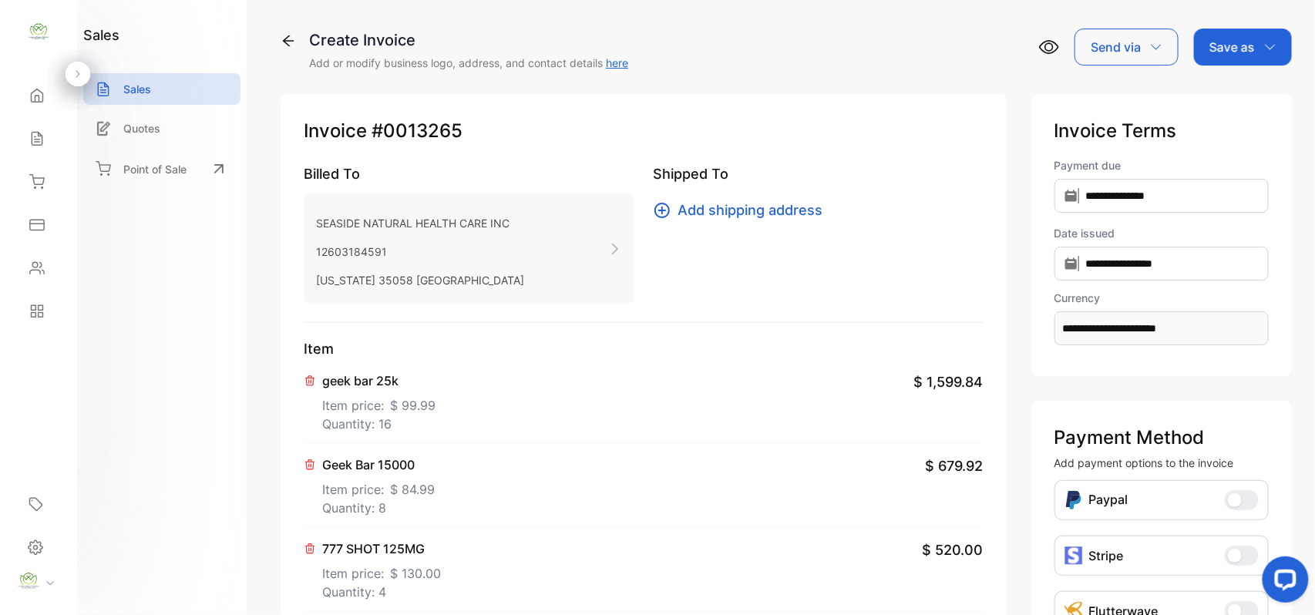
drag, startPoint x: 1228, startPoint y: 41, endPoint x: 1278, endPoint y: 69, distance: 57.7
click at [1234, 44] on p "Save as" at bounding box center [1231, 47] width 45 height 18
click at [1272, 86] on div "Invoice" at bounding box center [1239, 97] width 89 height 31
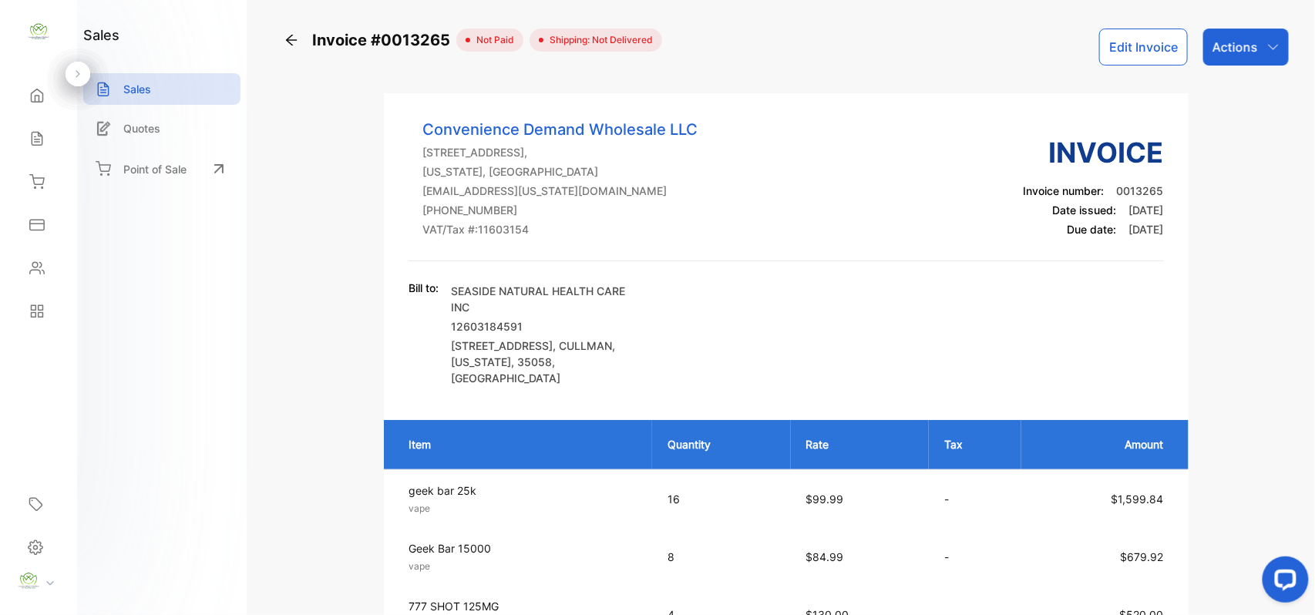
click at [1235, 38] on p "Actions" at bounding box center [1235, 47] width 45 height 18
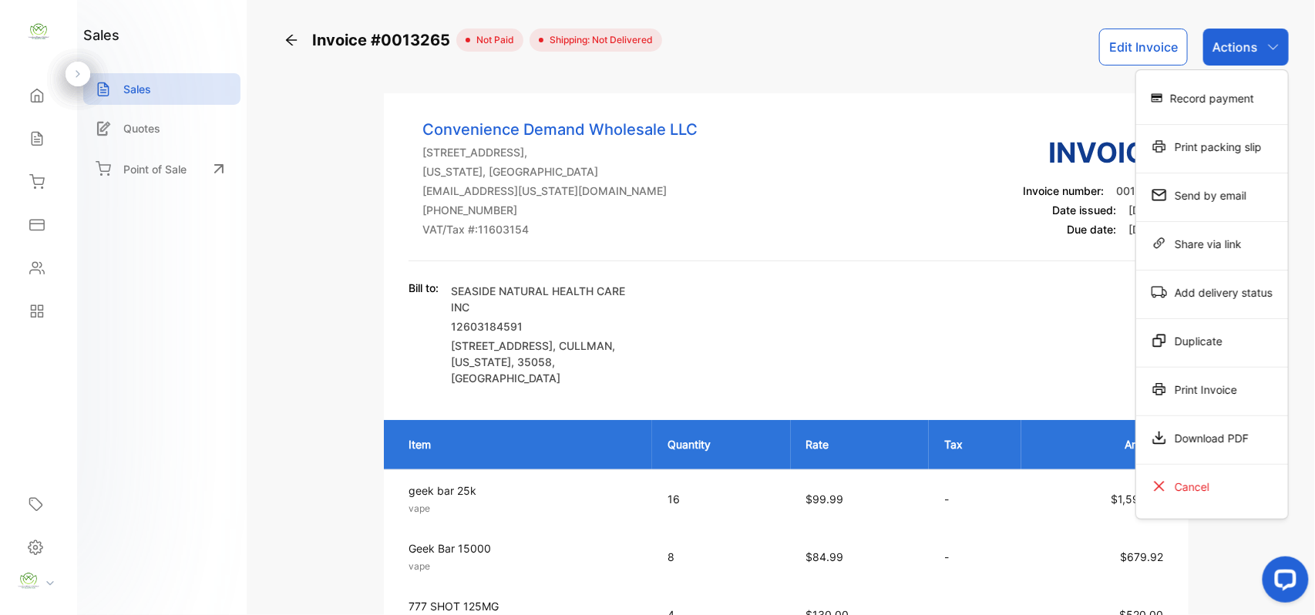
click at [1209, 387] on div "Print Invoice" at bounding box center [1212, 389] width 152 height 31
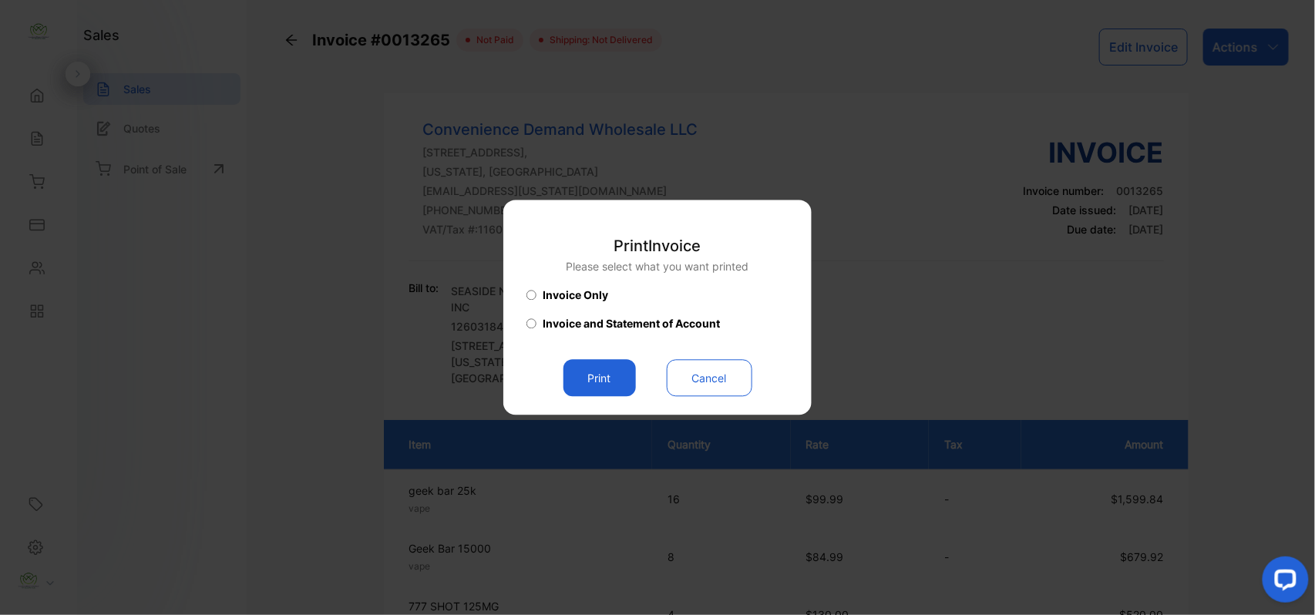
click at [627, 388] on button "Print" at bounding box center [599, 378] width 72 height 37
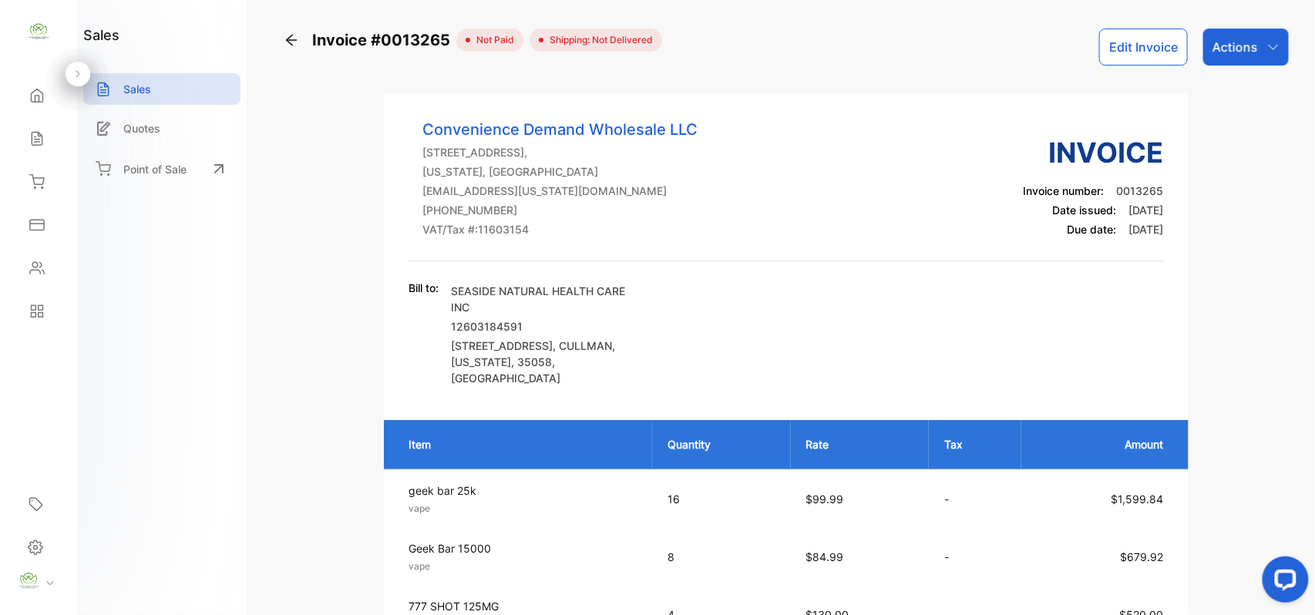
click at [22, 118] on div "Sales Sales" at bounding box center [38, 138] width 52 height 43
drag, startPoint x: 28, startPoint y: 137, endPoint x: 55, endPoint y: 156, distance: 33.4
click at [47, 143] on div "Sales" at bounding box center [38, 138] width 52 height 31
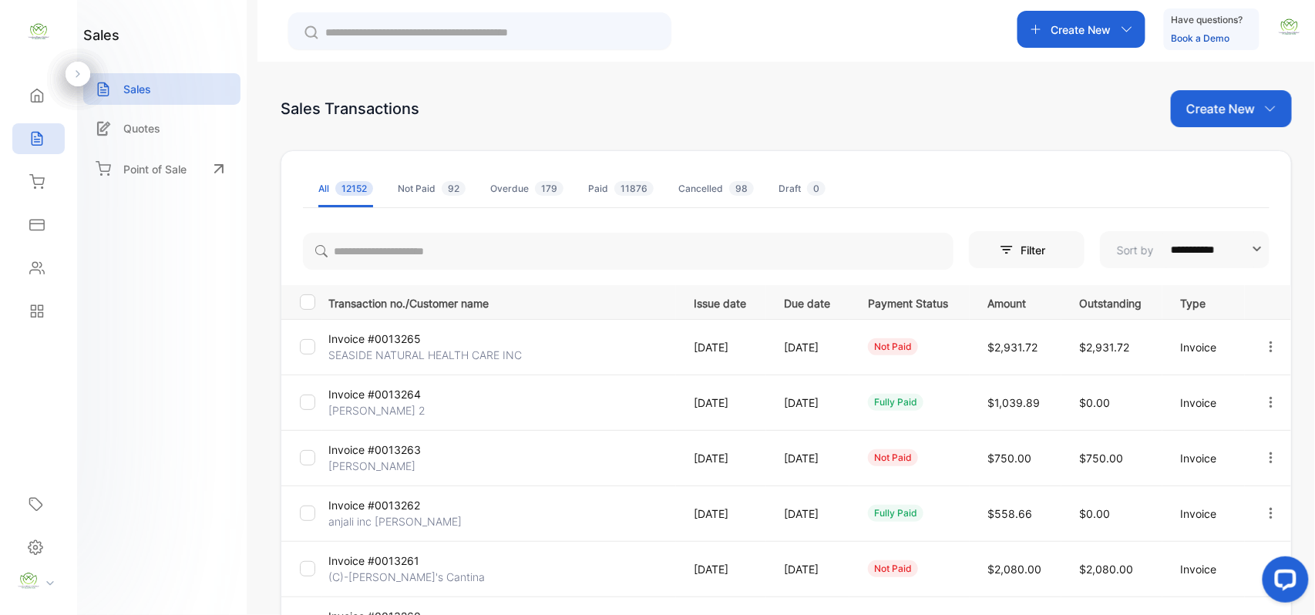
drag, startPoint x: 1202, startPoint y: 106, endPoint x: 1237, endPoint y: 126, distance: 40.5
click at [1231, 122] on div "Create New" at bounding box center [1231, 108] width 121 height 37
click at [1233, 157] on span "Invoice" at bounding box center [1234, 160] width 36 height 16
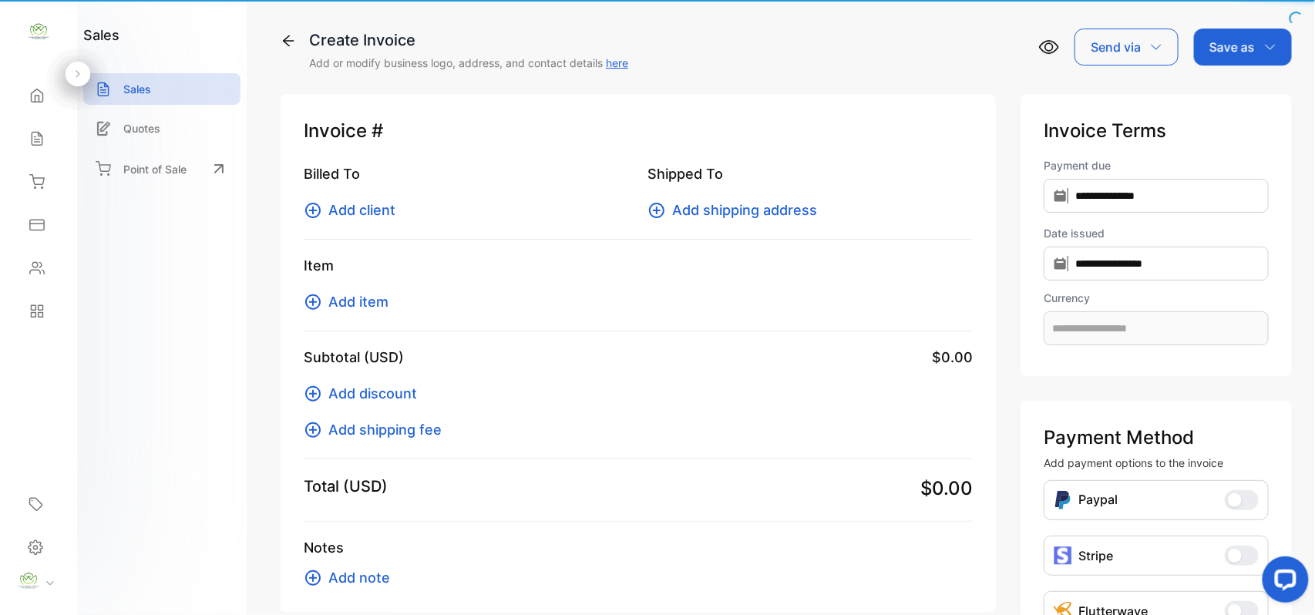
type input "**********"
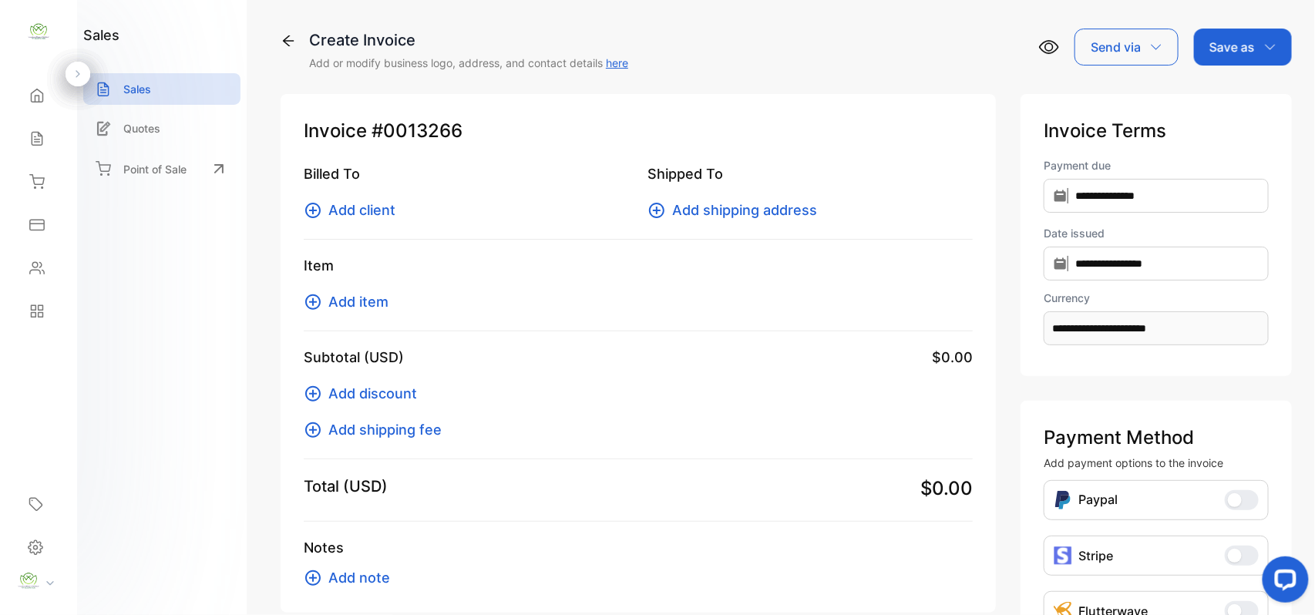
click at [384, 214] on span "Add client" at bounding box center [361, 210] width 67 height 21
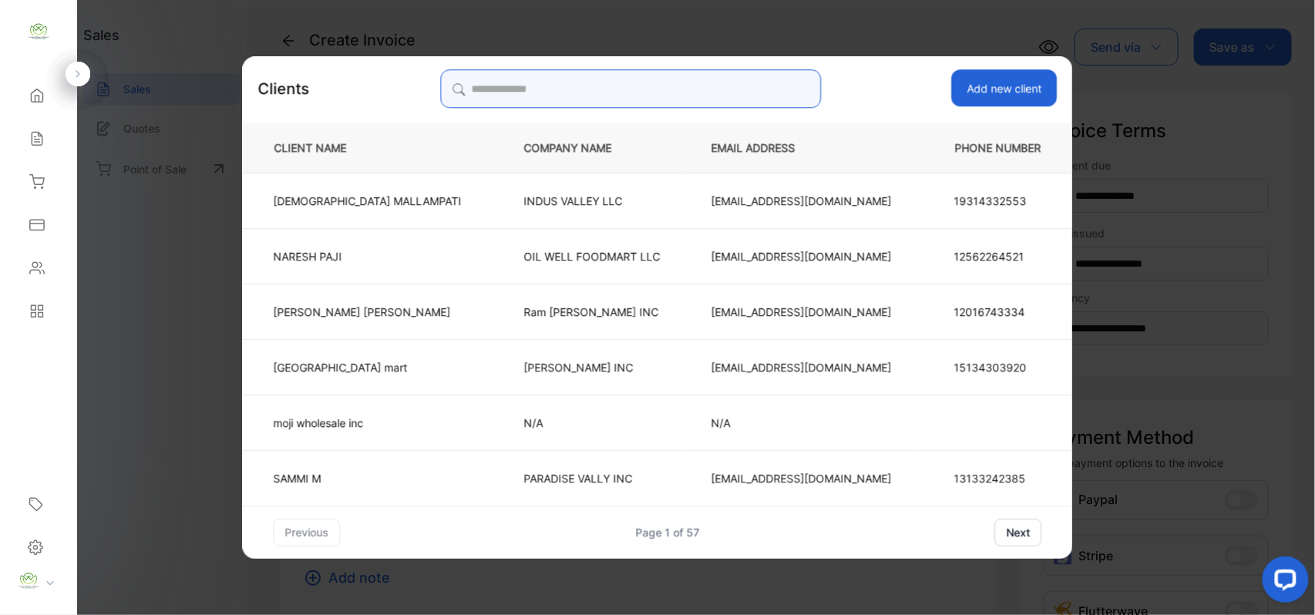
click at [713, 84] on input "search" at bounding box center [630, 88] width 381 height 39
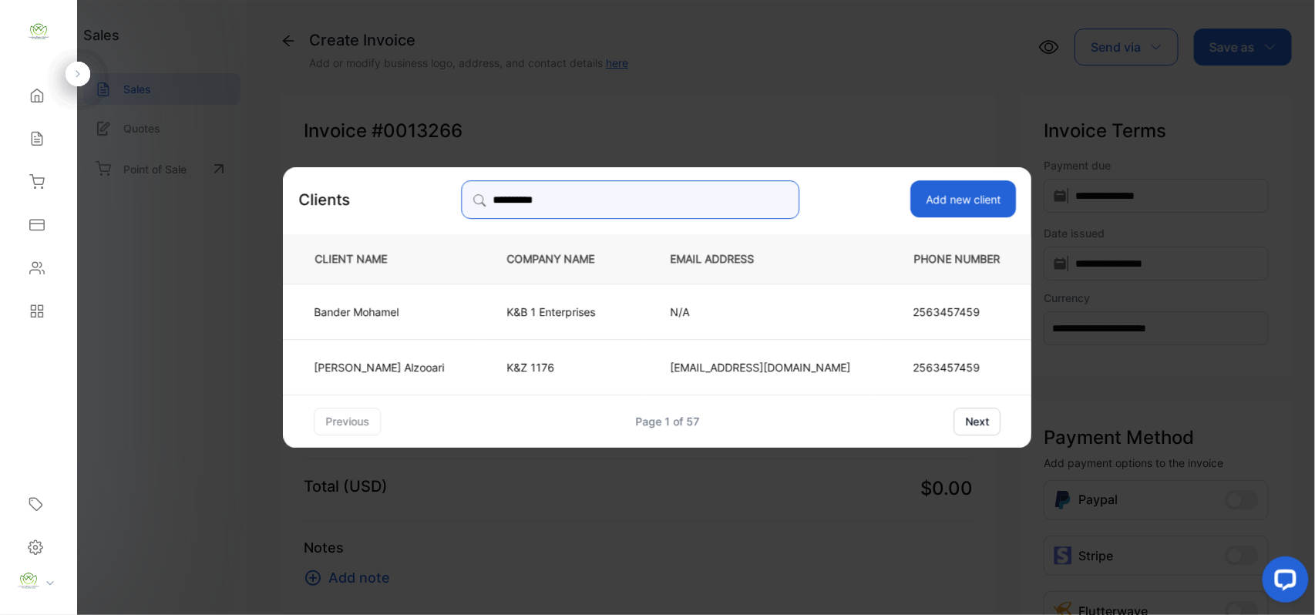
type input "**********"
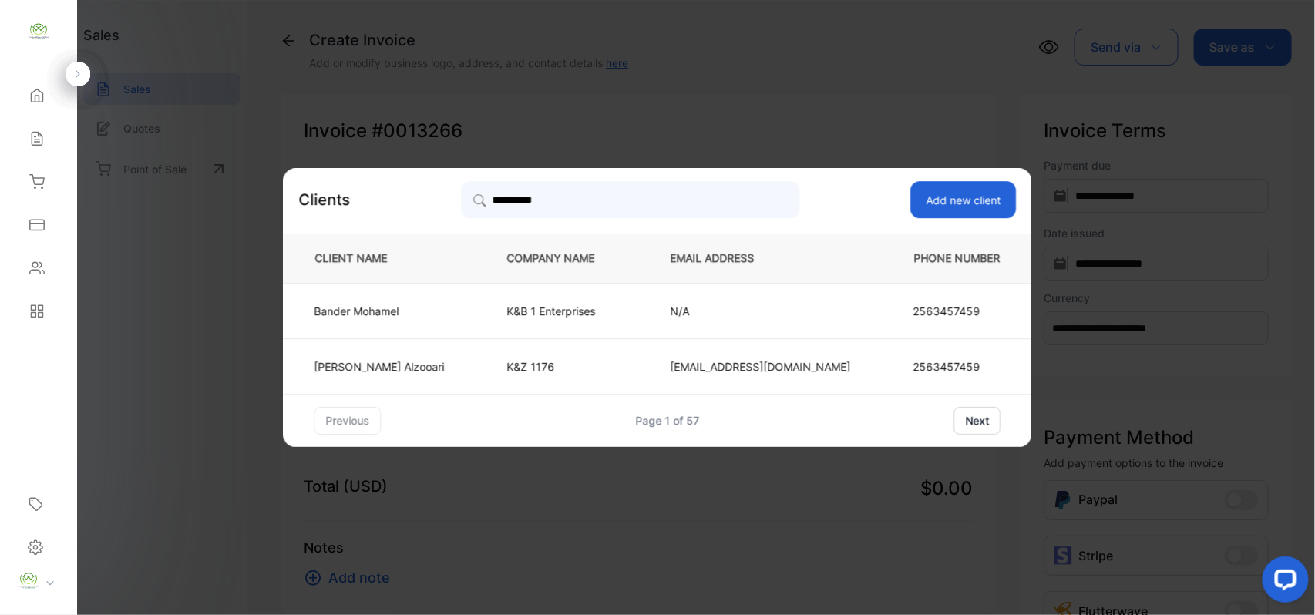
click at [566, 310] on p "K&B 1 Enterprises" at bounding box center [563, 311] width 113 height 16
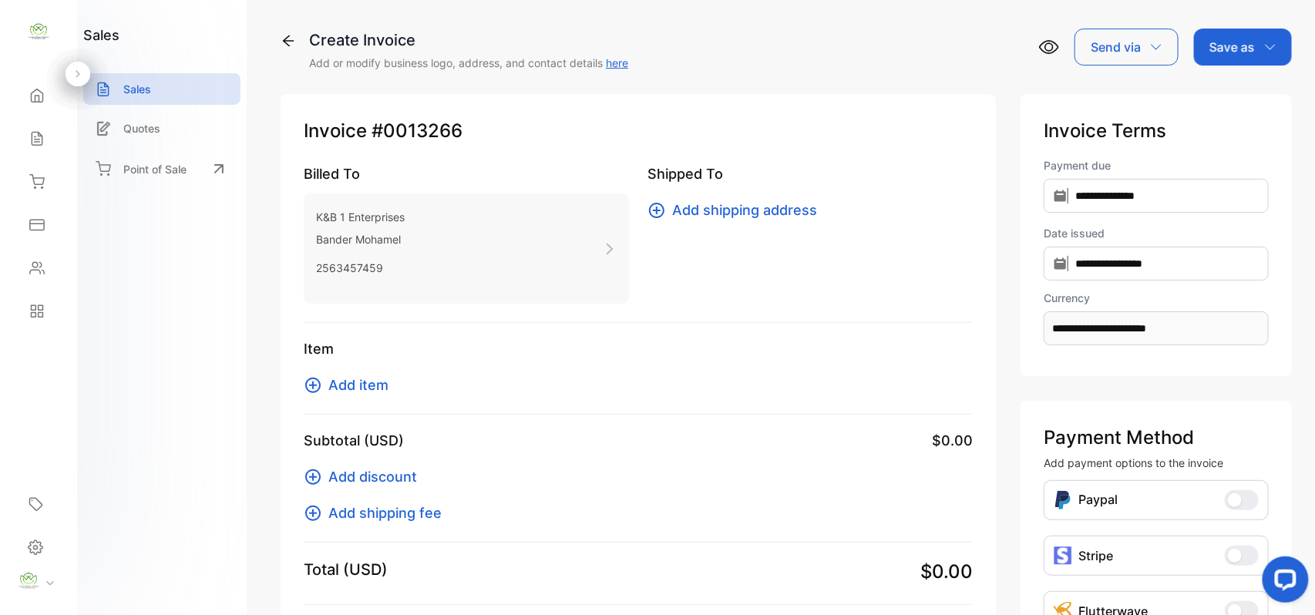
click at [380, 262] on p "2563457459" at bounding box center [360, 268] width 89 height 22
drag, startPoint x: 385, startPoint y: 266, endPoint x: 311, endPoint y: 261, distance: 74.2
click at [311, 261] on div "K&B 1 Enterprises Bander Mohamel 2563457459" at bounding box center [466, 248] width 325 height 110
copy p "2563457459"
click at [592, 510] on div "Add discount Add shipping fee" at bounding box center [638, 487] width 669 height 72
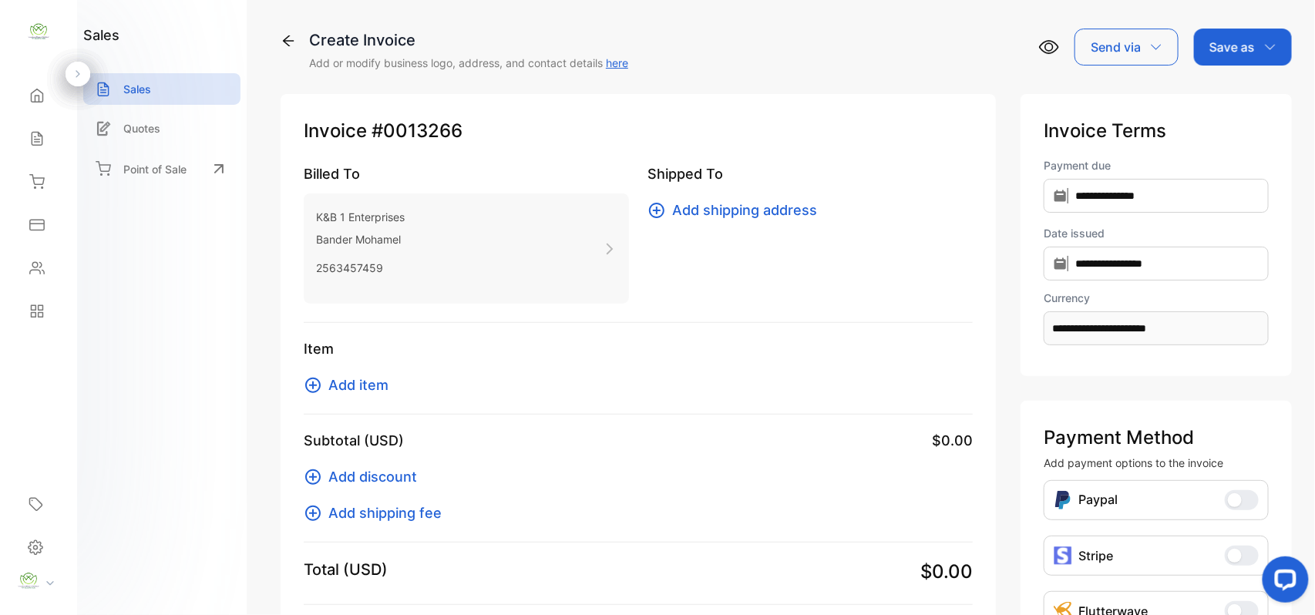
click at [381, 386] on span "Add item" at bounding box center [358, 385] width 60 height 21
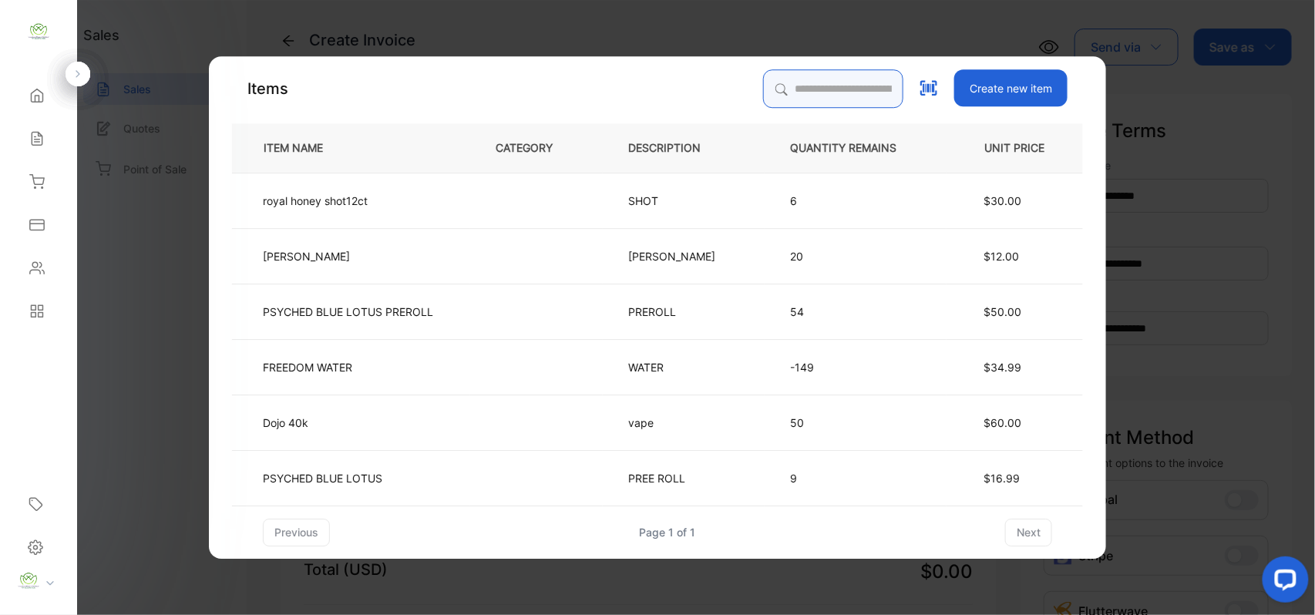
click at [812, 79] on input "search" at bounding box center [833, 88] width 140 height 39
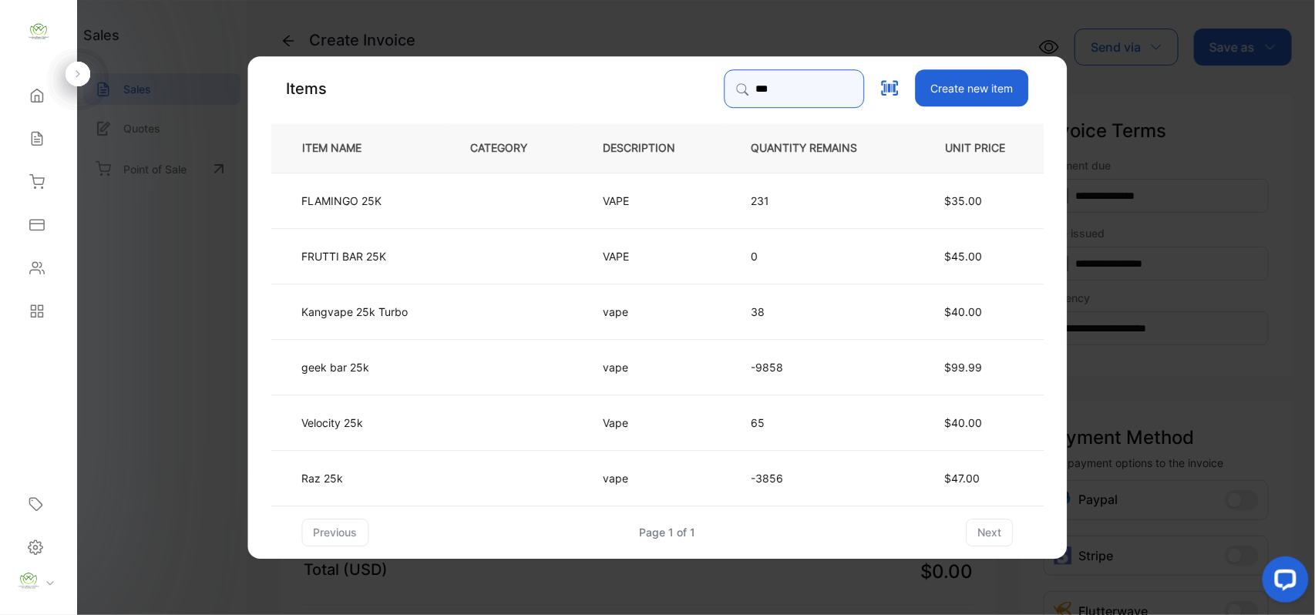
type input "***"
drag, startPoint x: 432, startPoint y: 368, endPoint x: 444, endPoint y: 368, distance: 11.6
click at [444, 368] on td "geek bar 25k" at bounding box center [358, 365] width 174 height 55
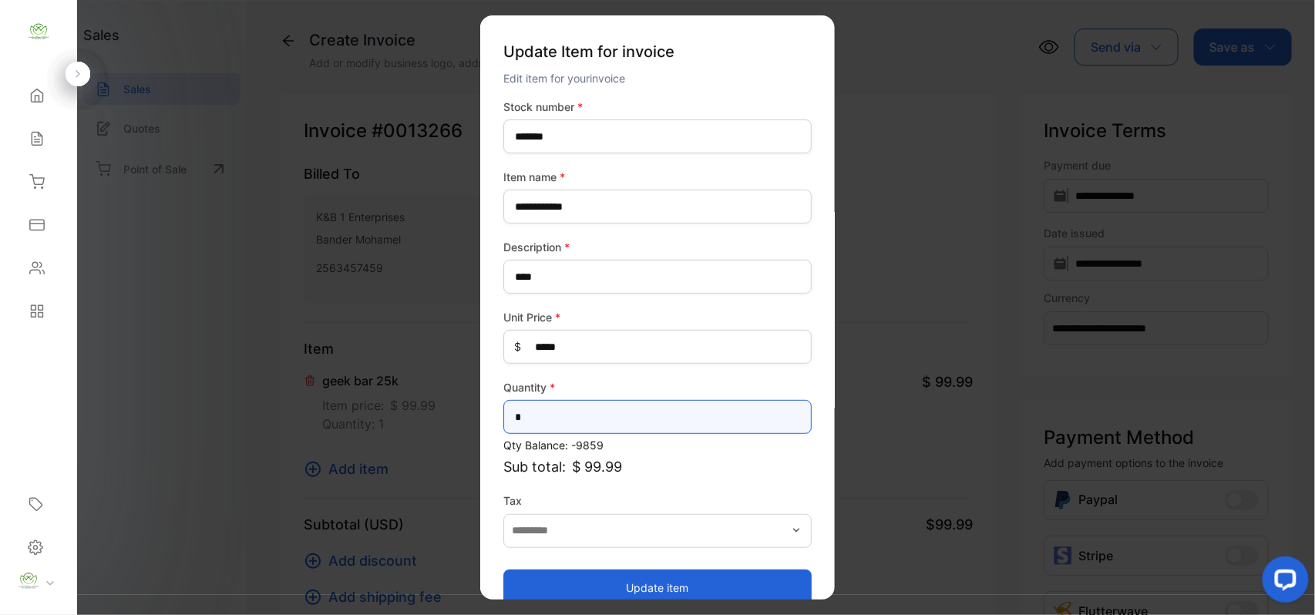
click at [658, 420] on input "*" at bounding box center [657, 417] width 308 height 34
type input "**"
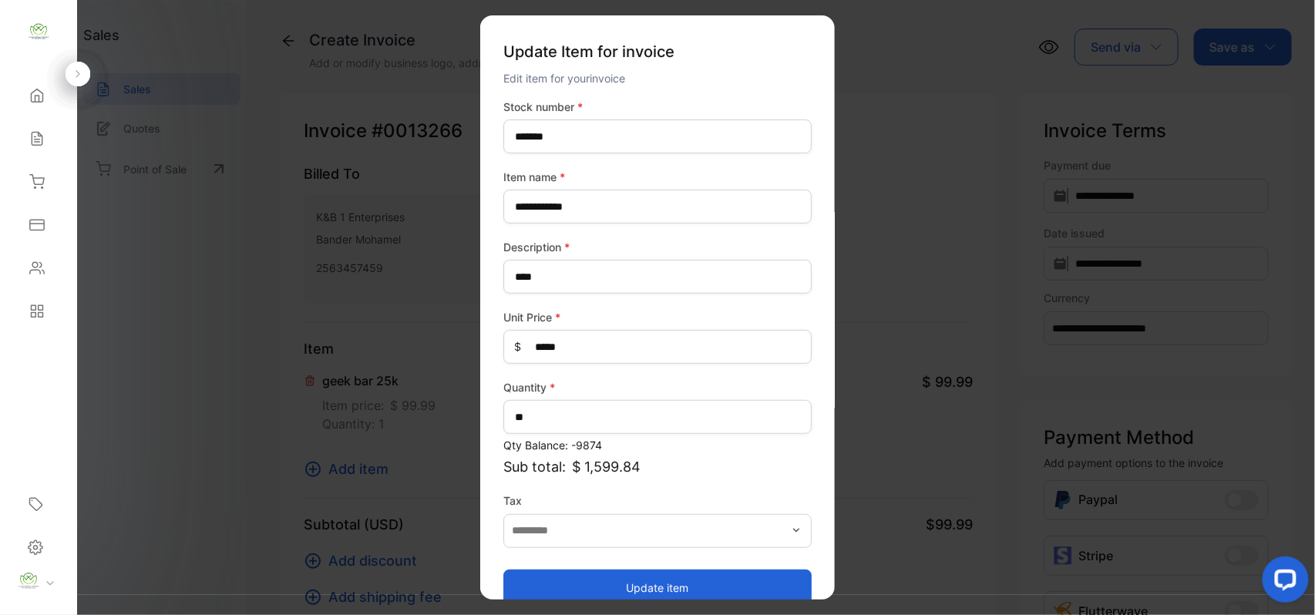
click at [538, 573] on button "Update item" at bounding box center [657, 587] width 308 height 37
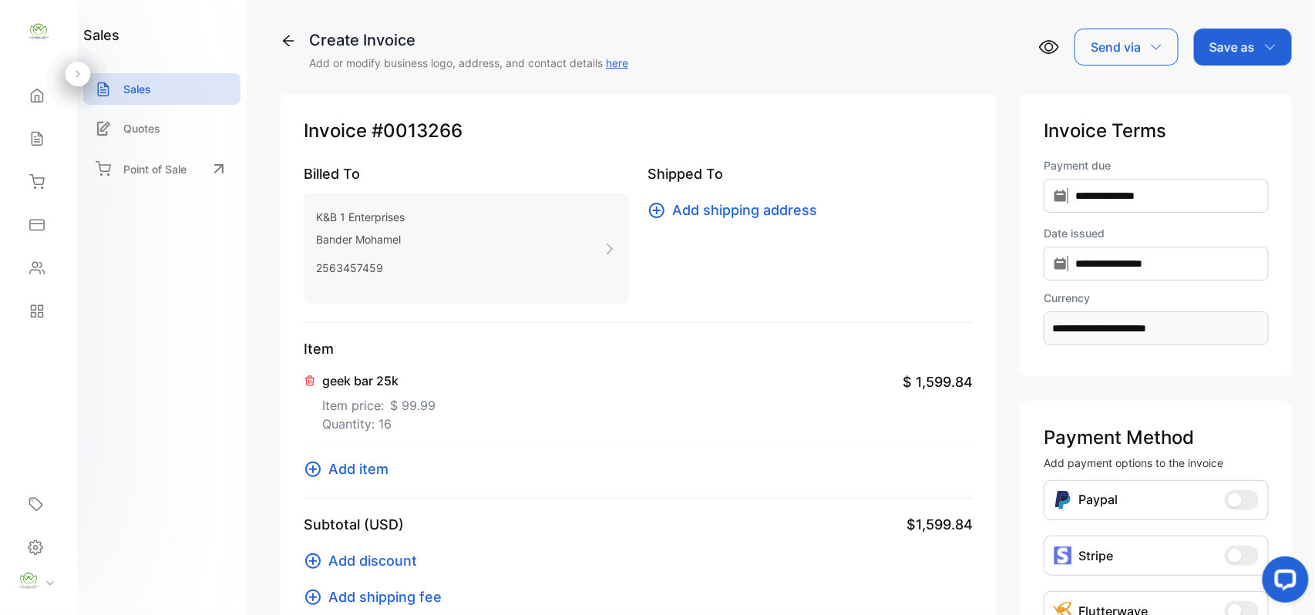
click at [382, 467] on span "Add item" at bounding box center [358, 469] width 60 height 21
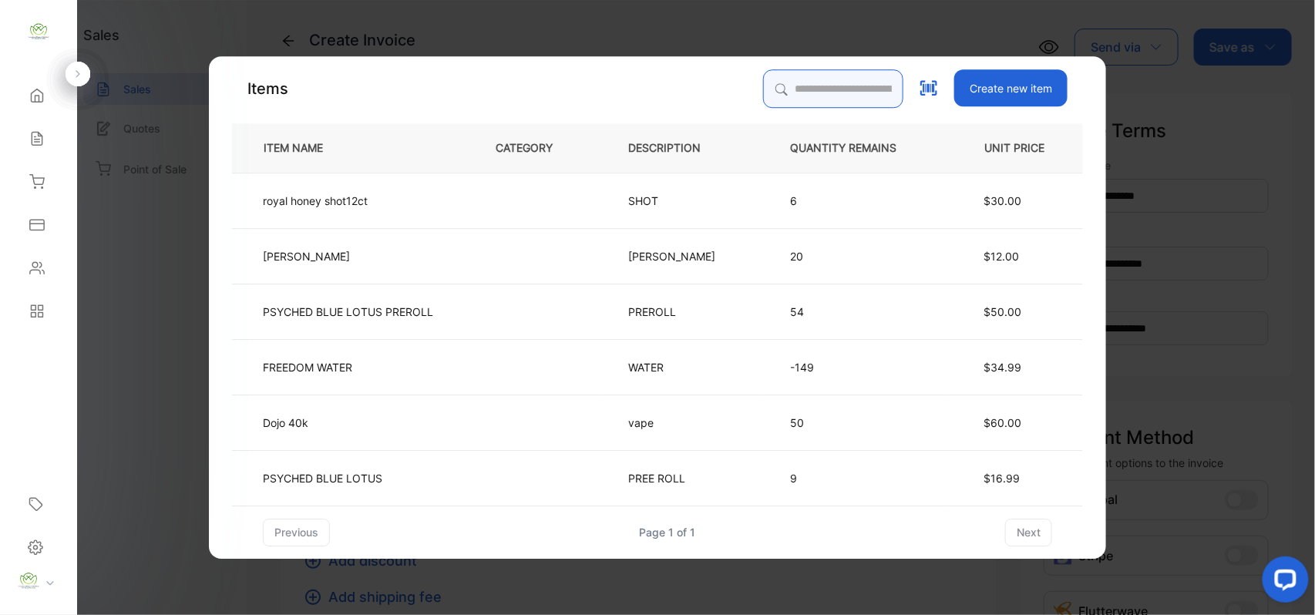
click at [816, 78] on input "search" at bounding box center [833, 88] width 140 height 39
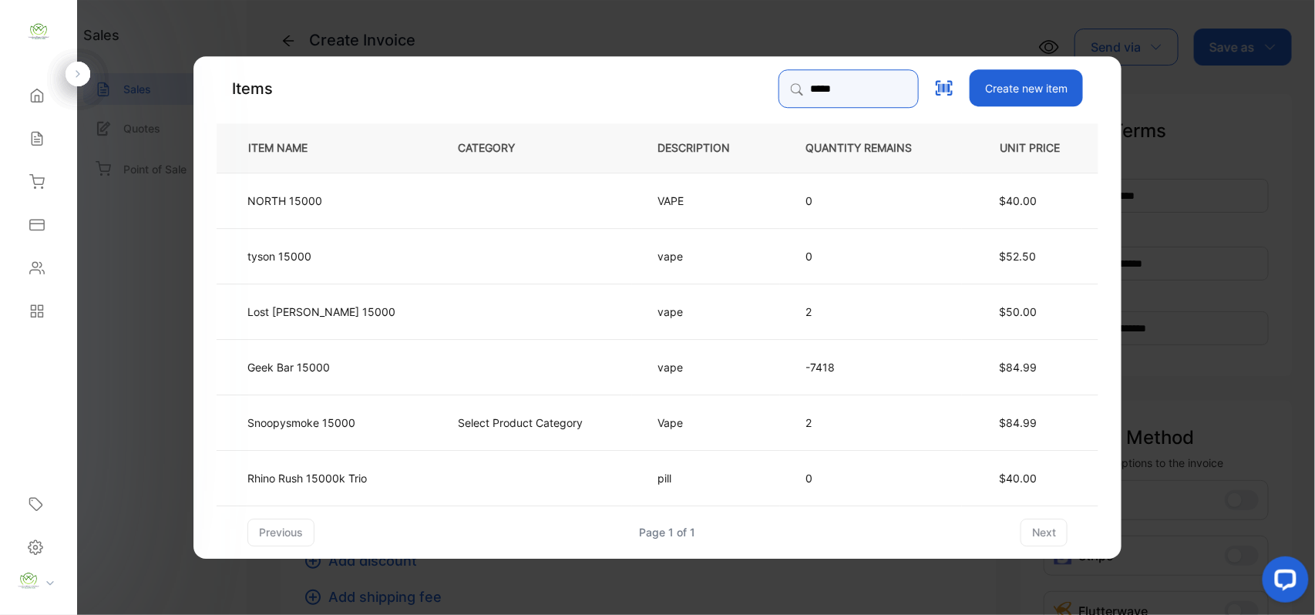
type input "*****"
click at [399, 358] on td "Geek Bar 15000" at bounding box center [325, 365] width 216 height 55
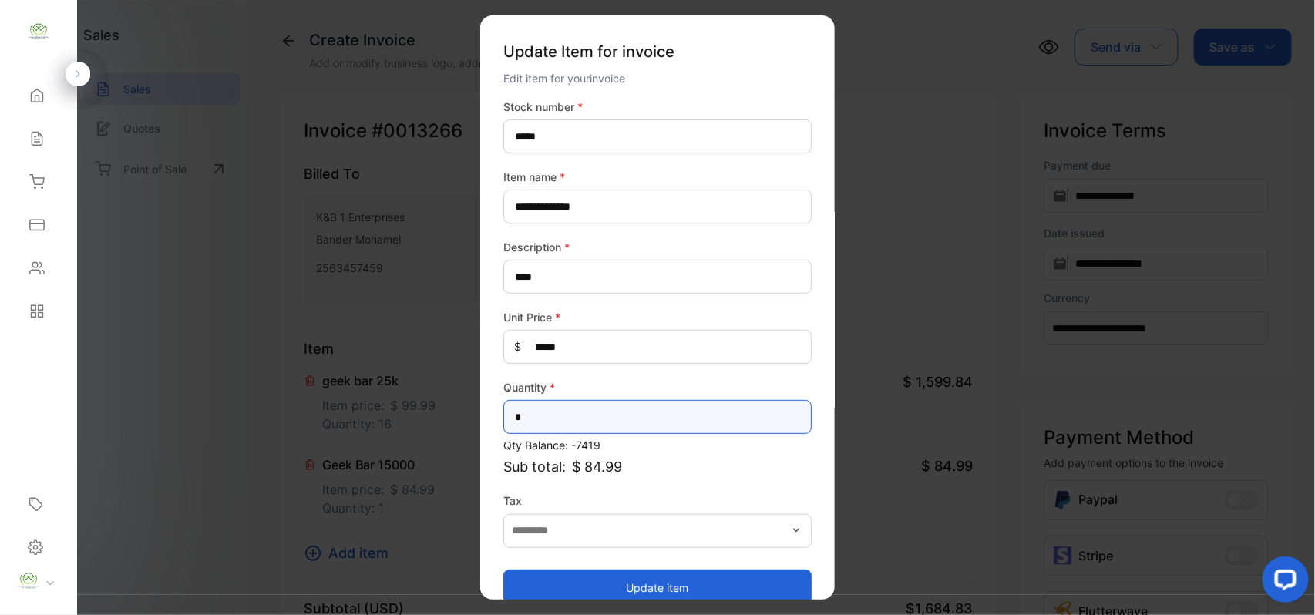
click at [644, 419] on input "*" at bounding box center [657, 417] width 308 height 34
type input "*"
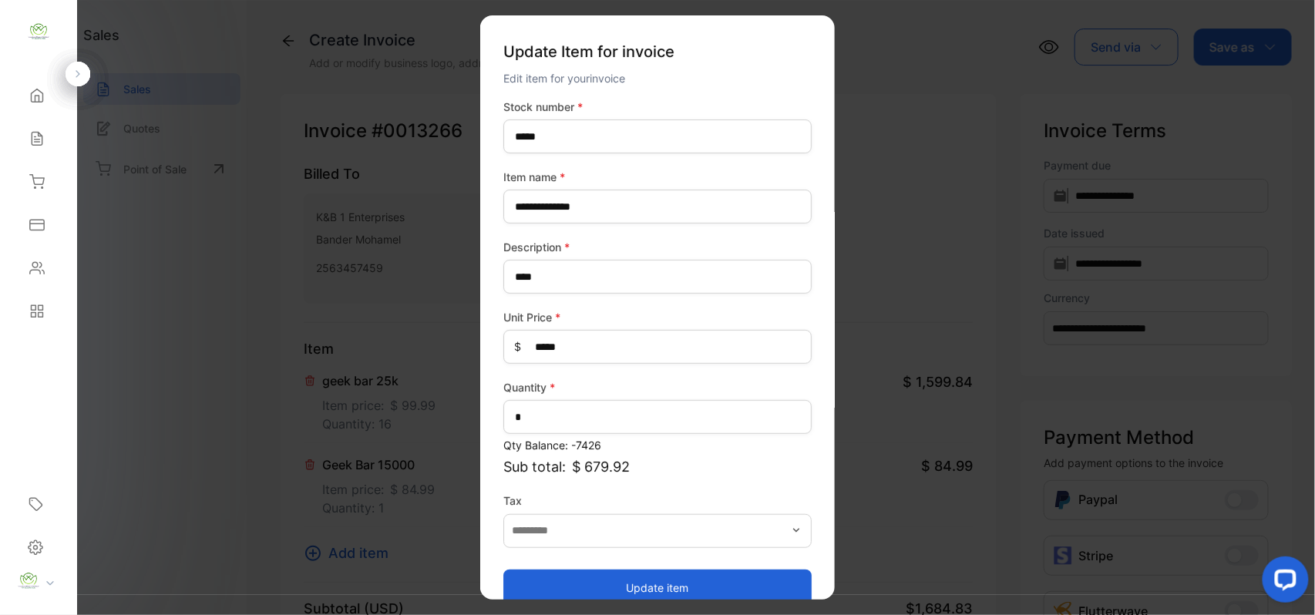
drag, startPoint x: 646, startPoint y: 577, endPoint x: 627, endPoint y: 577, distance: 18.5
click at [646, 577] on button "Update item" at bounding box center [657, 587] width 308 height 37
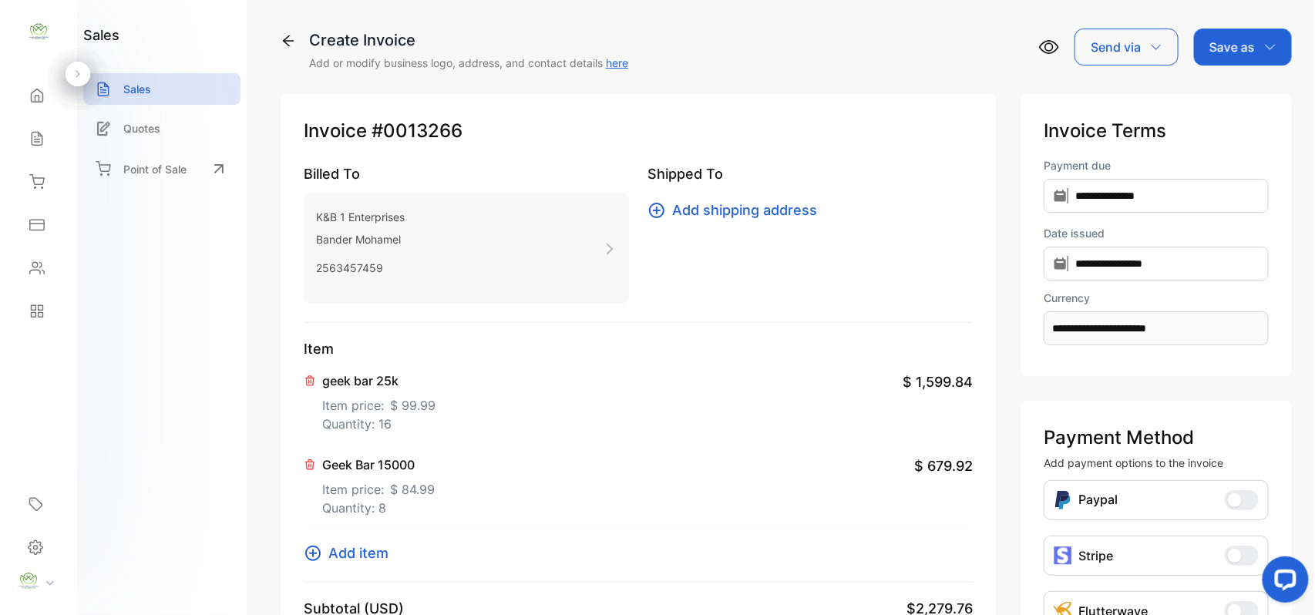
click at [373, 553] on span "Add item" at bounding box center [358, 553] width 60 height 21
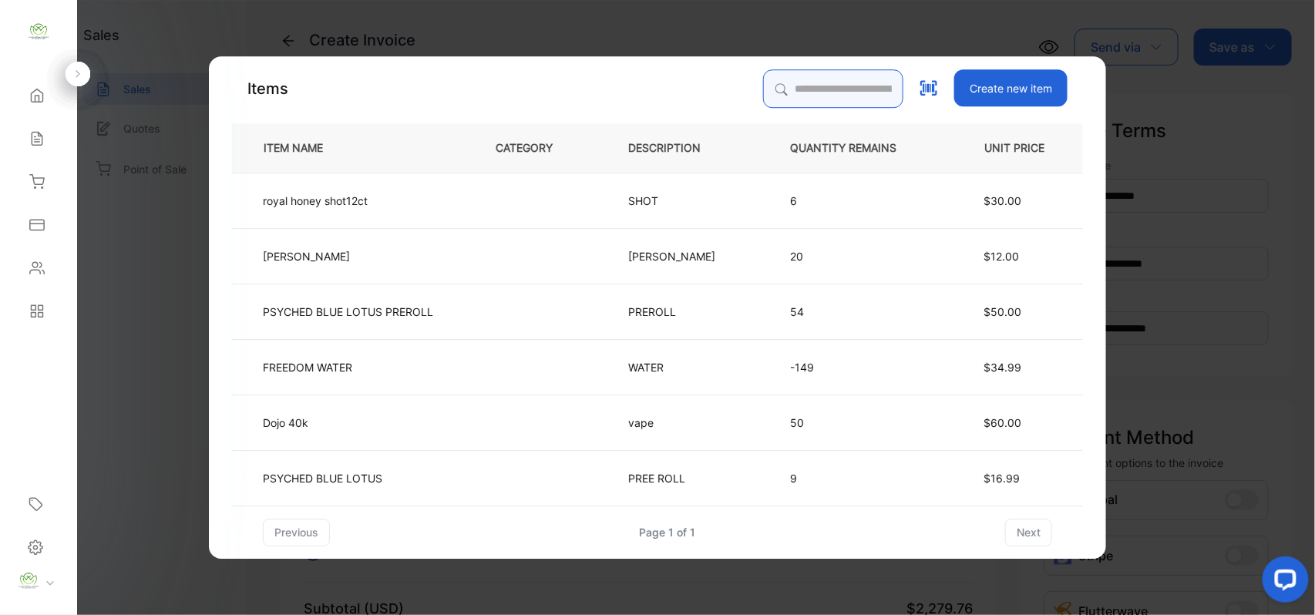
click at [783, 84] on input "search" at bounding box center [833, 88] width 140 height 39
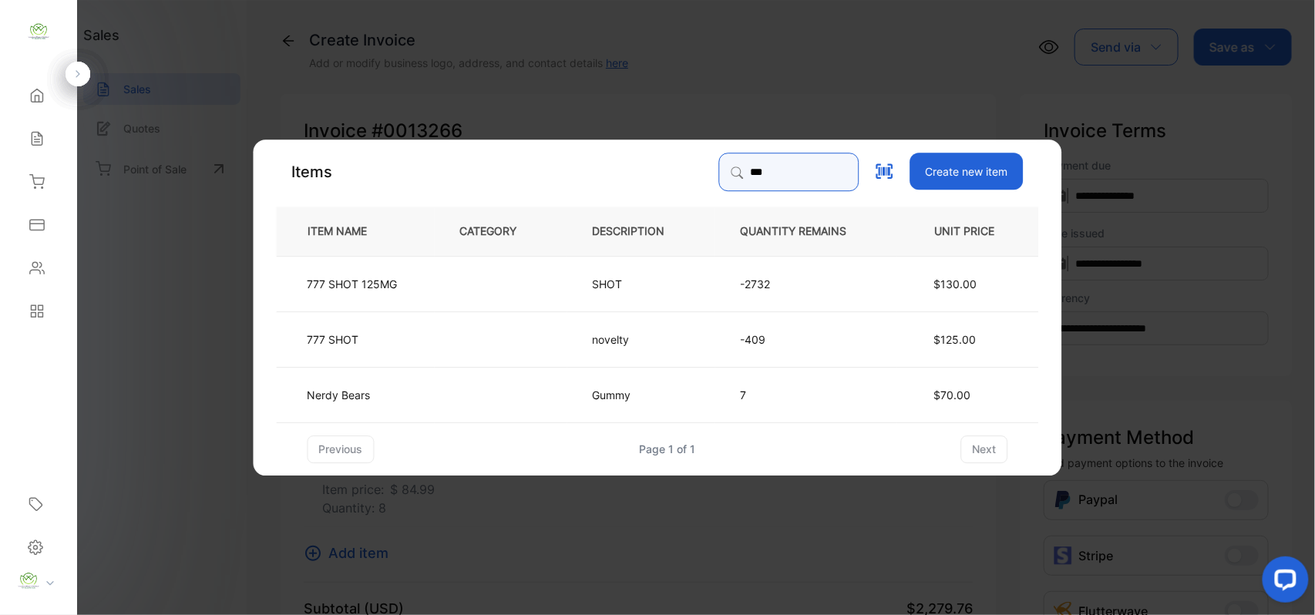
type input "***"
drag, startPoint x: 504, startPoint y: 276, endPoint x: 527, endPoint y: 296, distance: 30.6
click at [527, 296] on td at bounding box center [501, 282] width 133 height 55
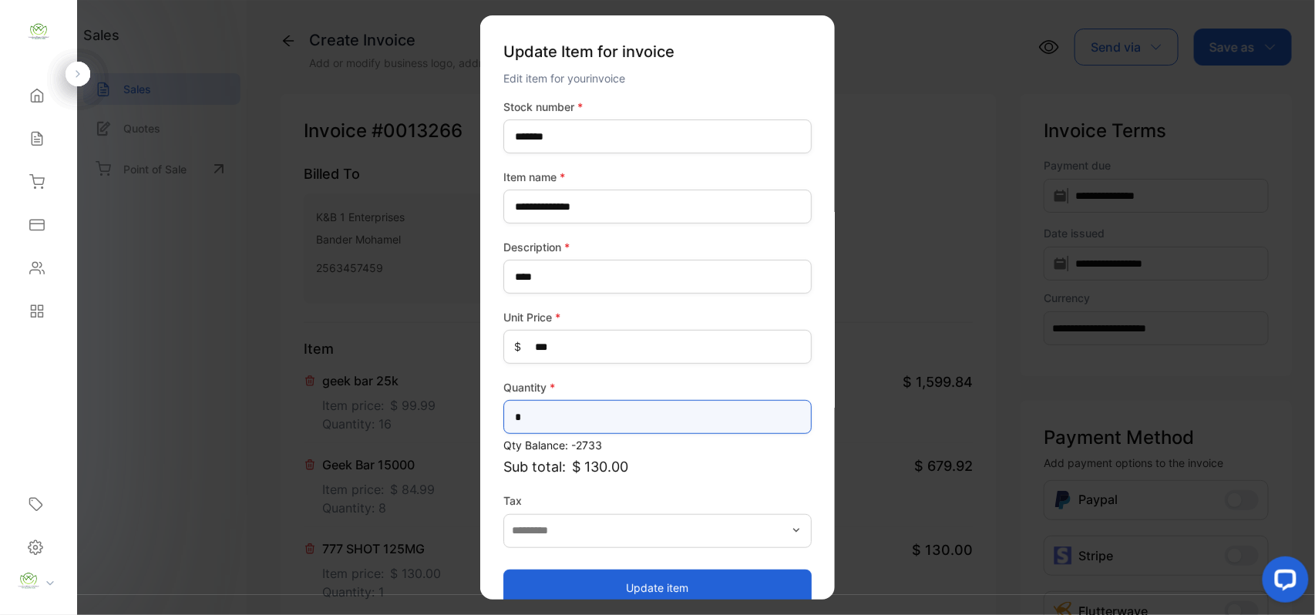
click at [623, 421] on input "*" at bounding box center [657, 417] width 308 height 34
type input "*"
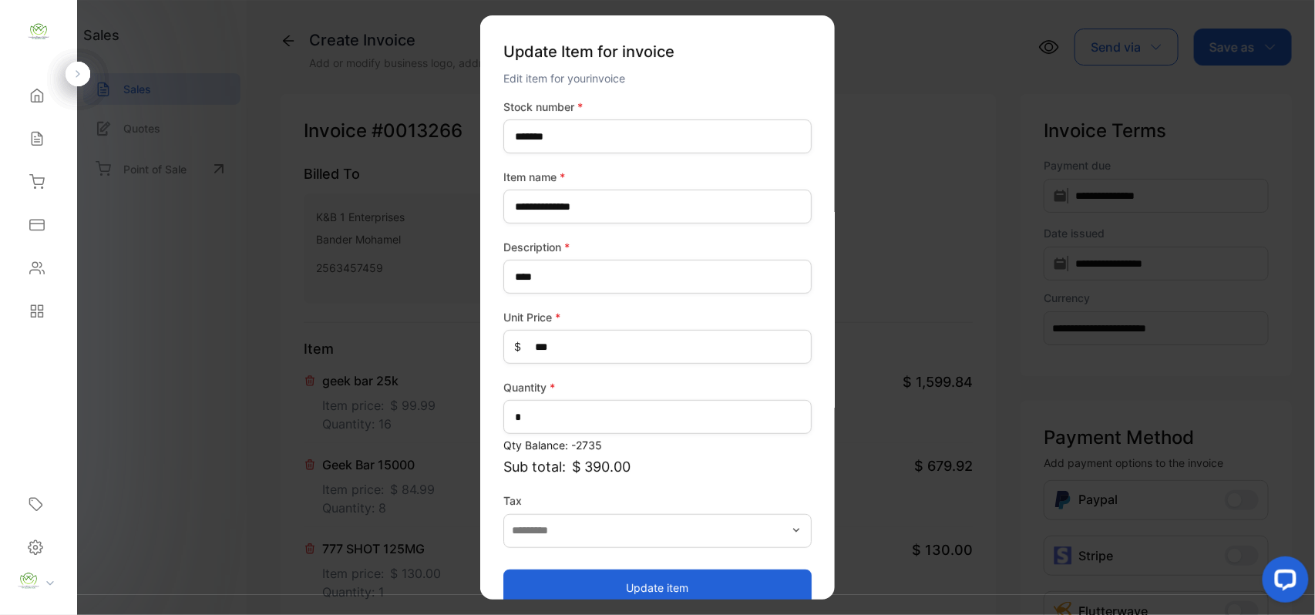
click at [618, 587] on button "Update item" at bounding box center [657, 587] width 308 height 37
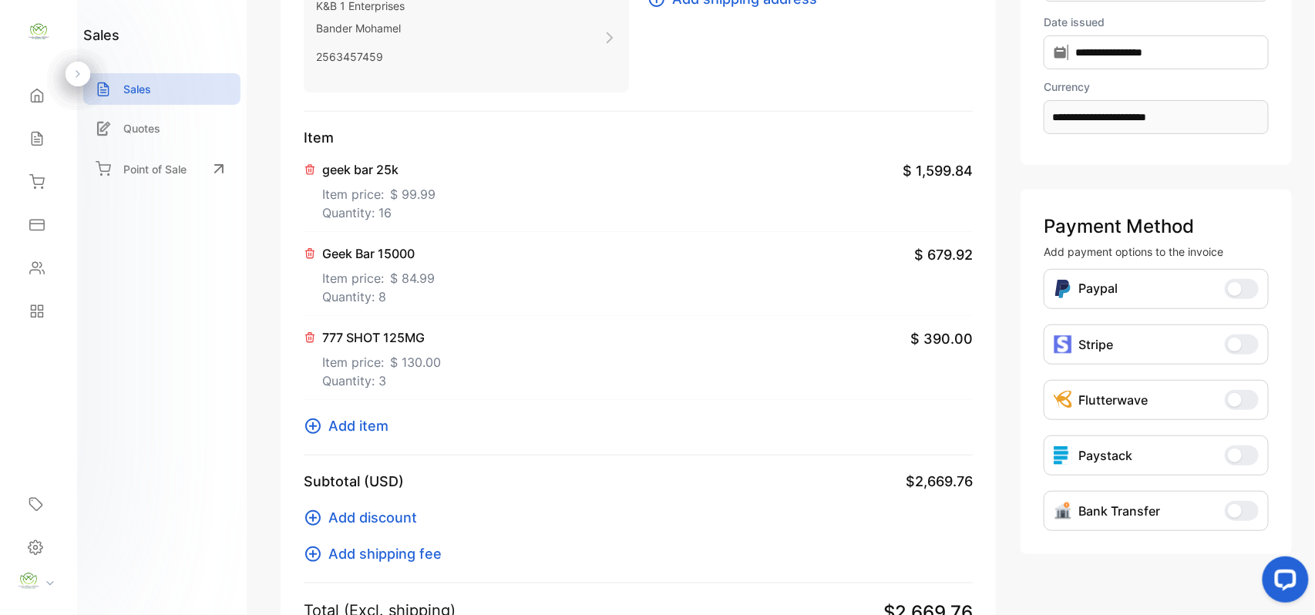
scroll to position [239, 0]
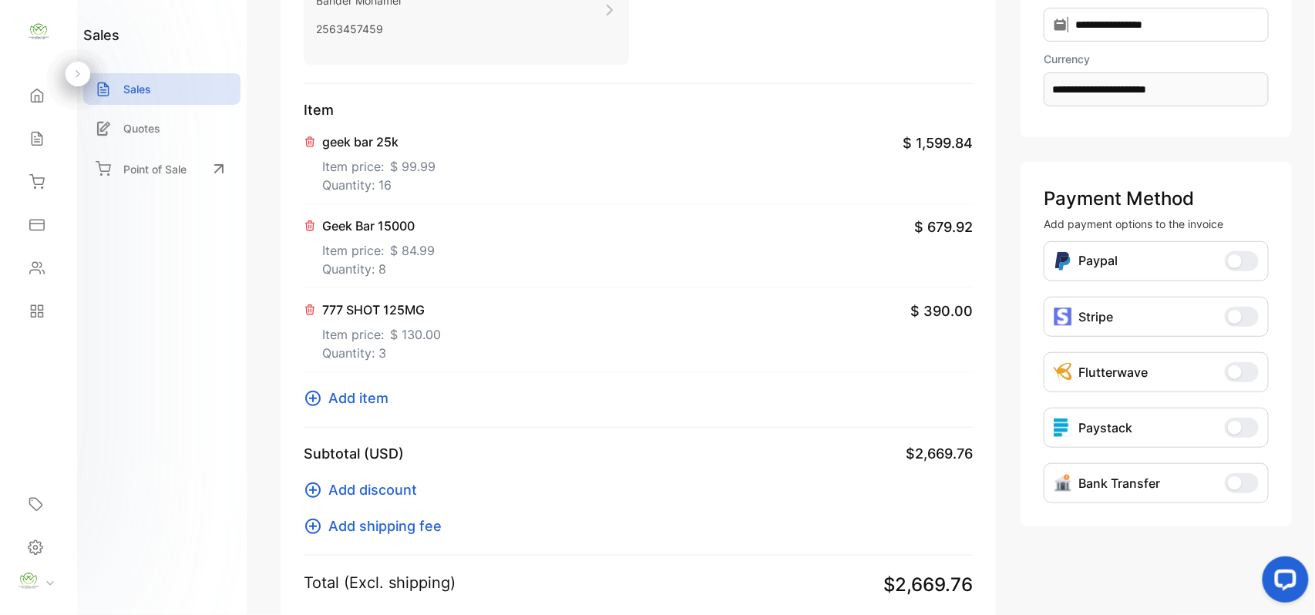
click at [364, 399] on span "Add item" at bounding box center [358, 398] width 60 height 21
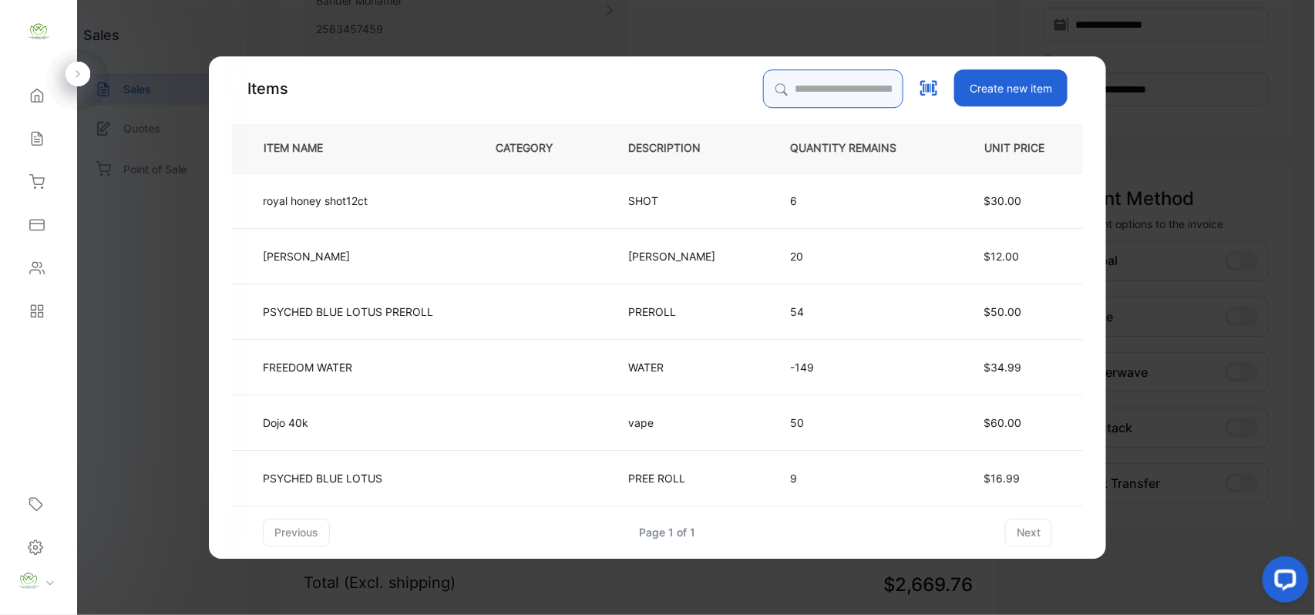
click at [824, 75] on input "search" at bounding box center [833, 88] width 140 height 39
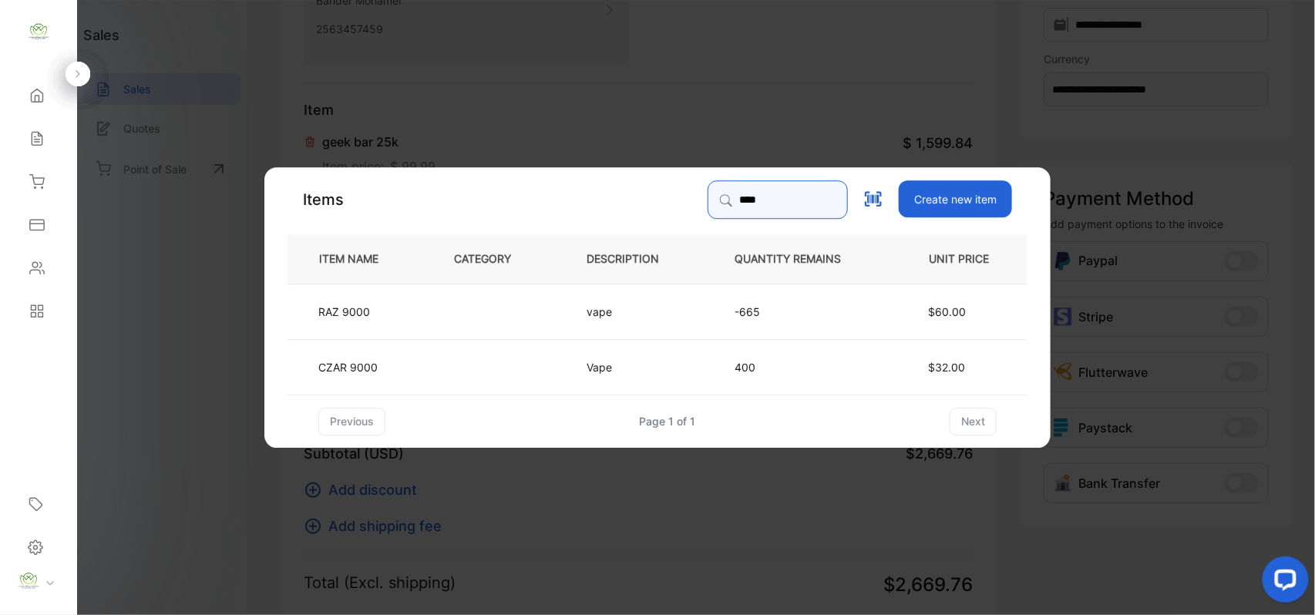
type input "****"
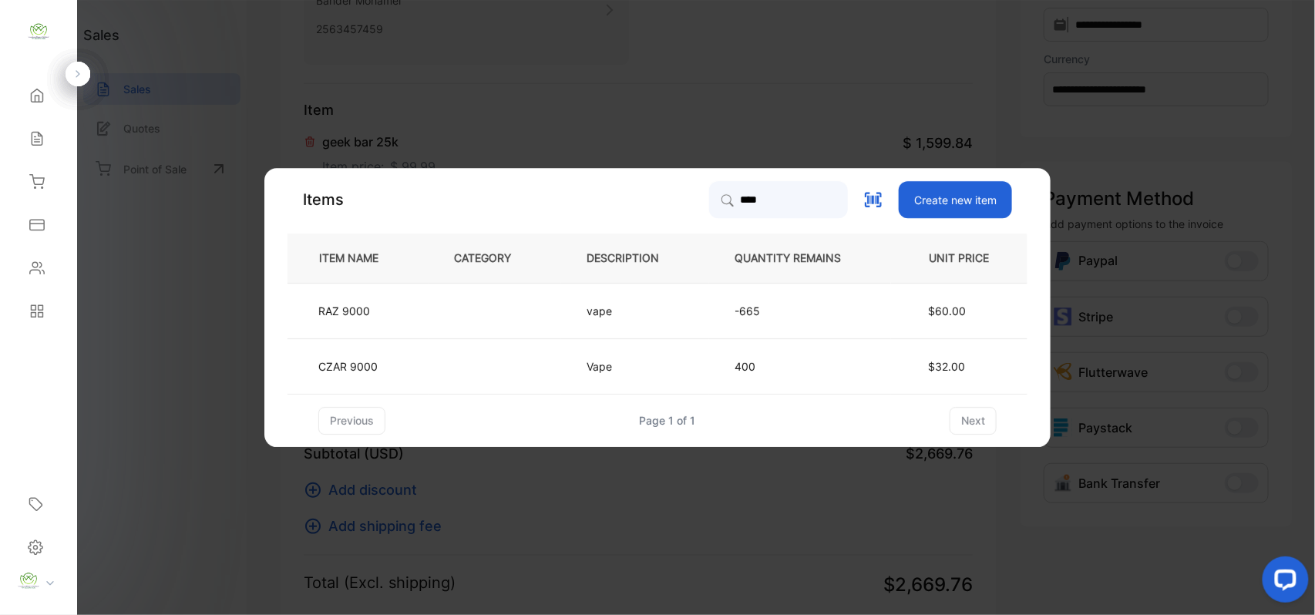
click at [436, 311] on td at bounding box center [495, 310] width 133 height 55
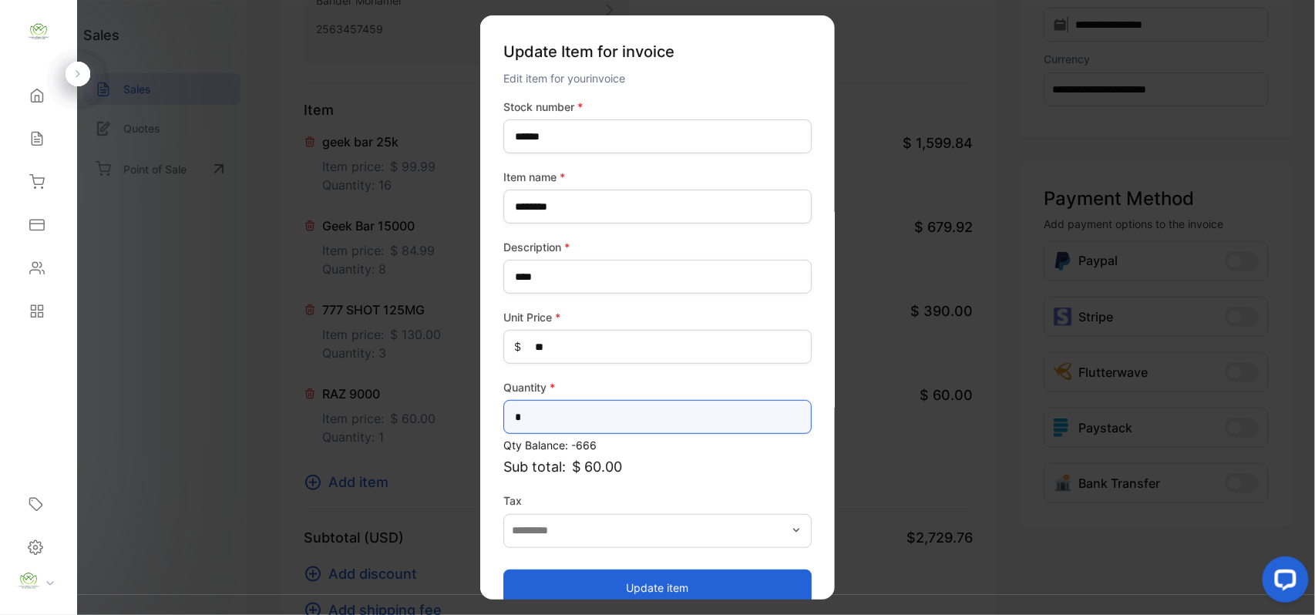
click at [570, 409] on input "*" at bounding box center [657, 417] width 308 height 34
type input "*"
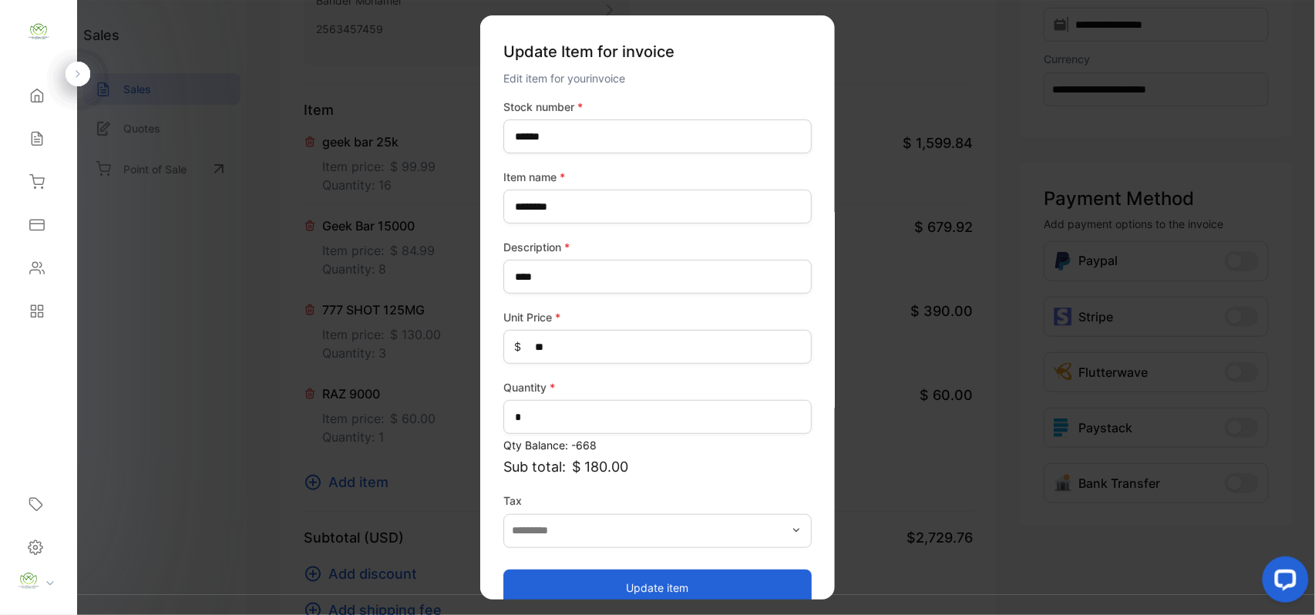
click at [571, 581] on button "Update item" at bounding box center [657, 587] width 308 height 37
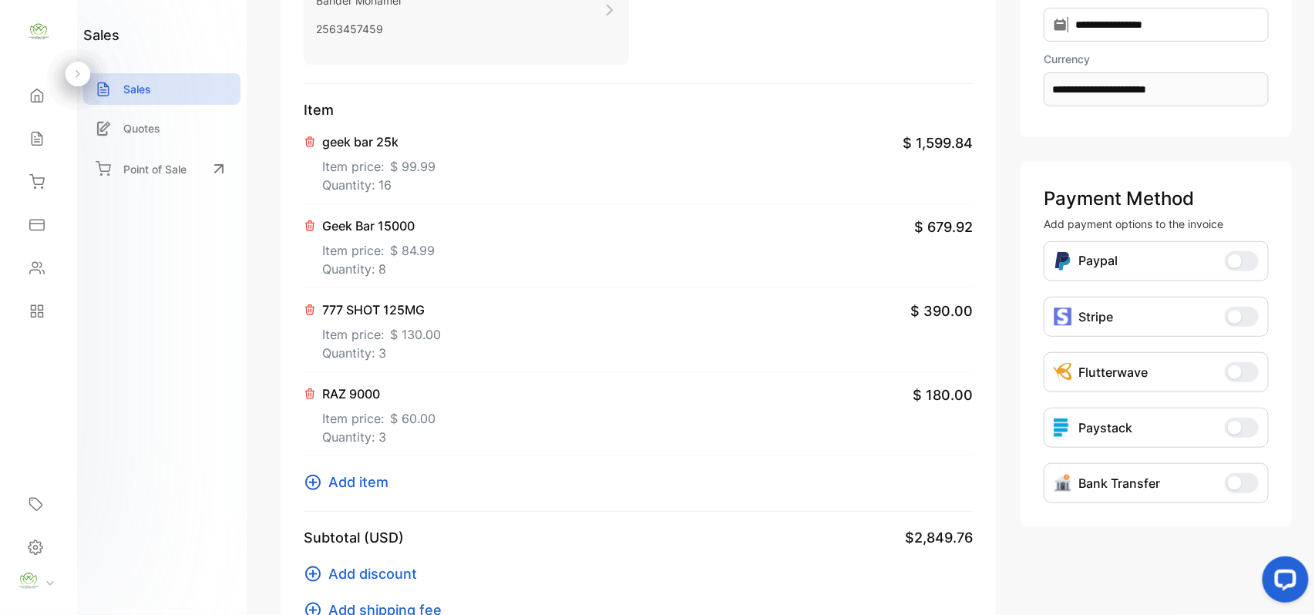
click at [358, 481] on span "Add item" at bounding box center [358, 482] width 60 height 21
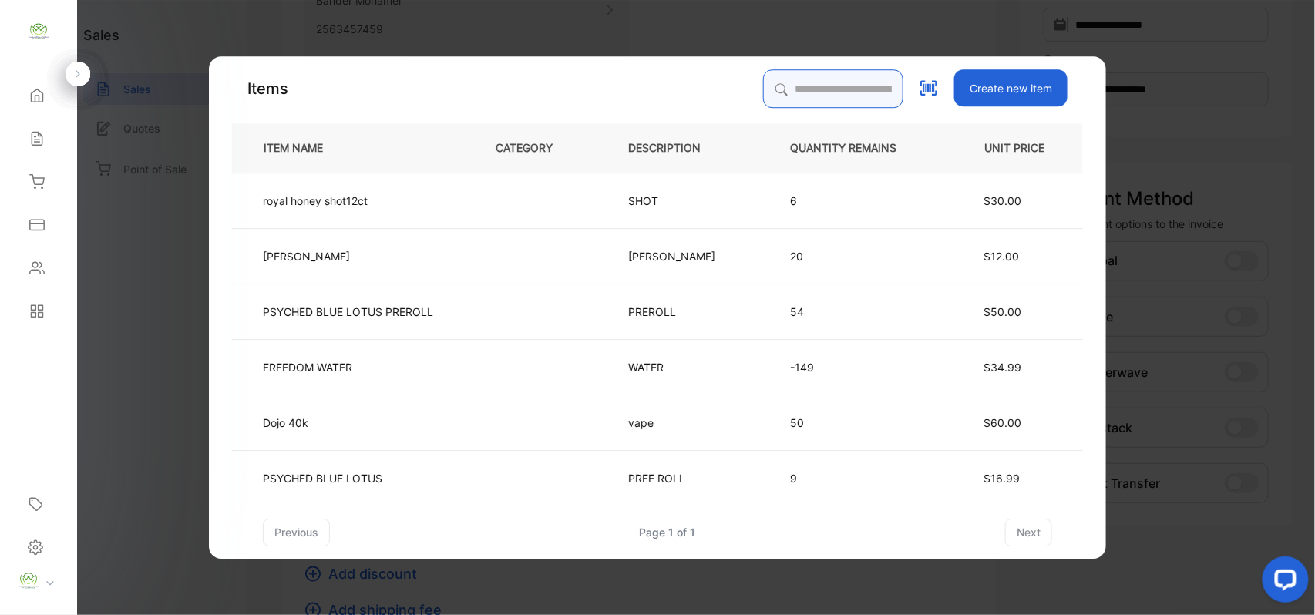
click at [831, 78] on input "search" at bounding box center [833, 88] width 140 height 39
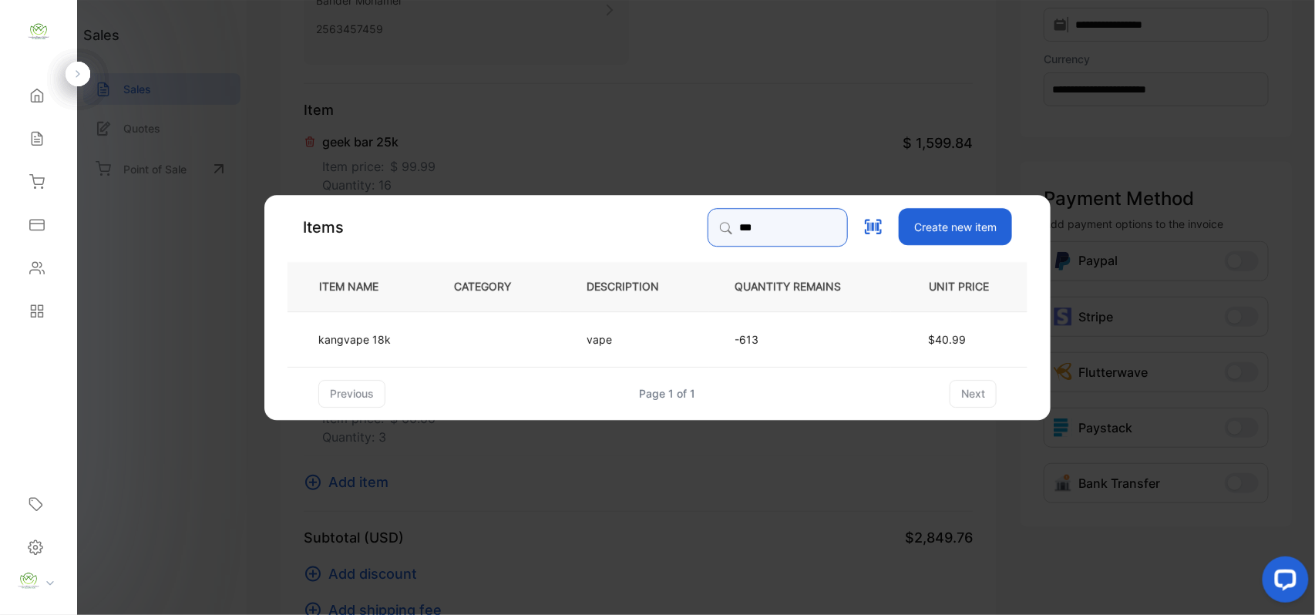
type input "***"
click at [547, 336] on td at bounding box center [495, 338] width 133 height 55
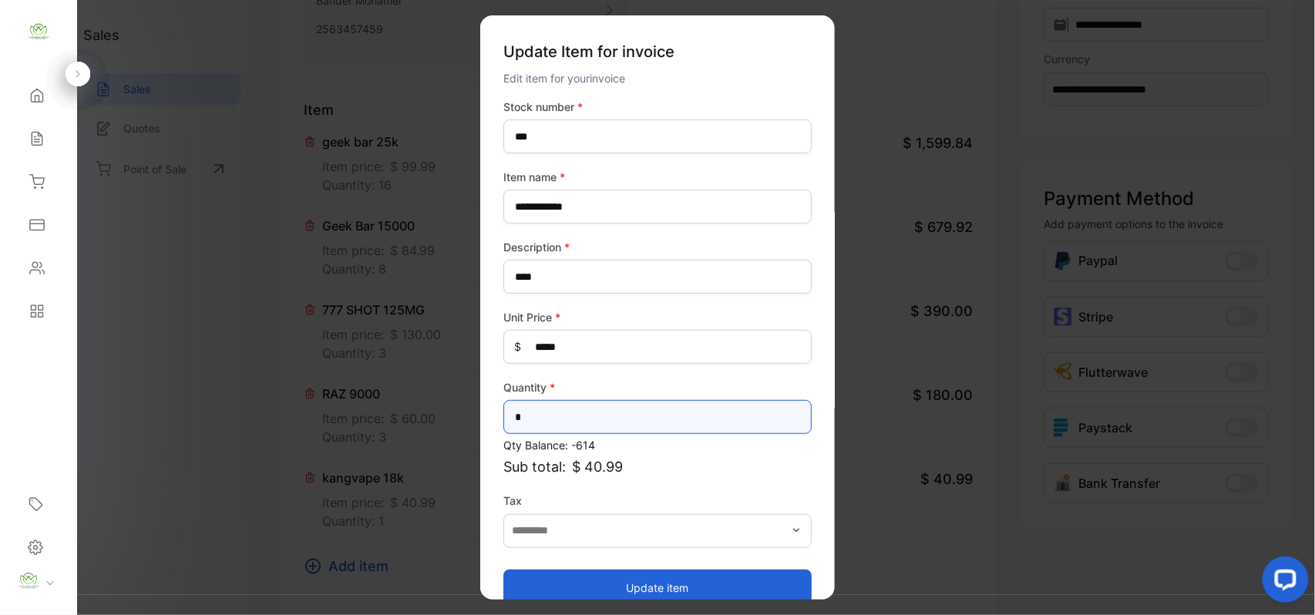
click at [670, 413] on input "*" at bounding box center [657, 417] width 308 height 34
type input "*"
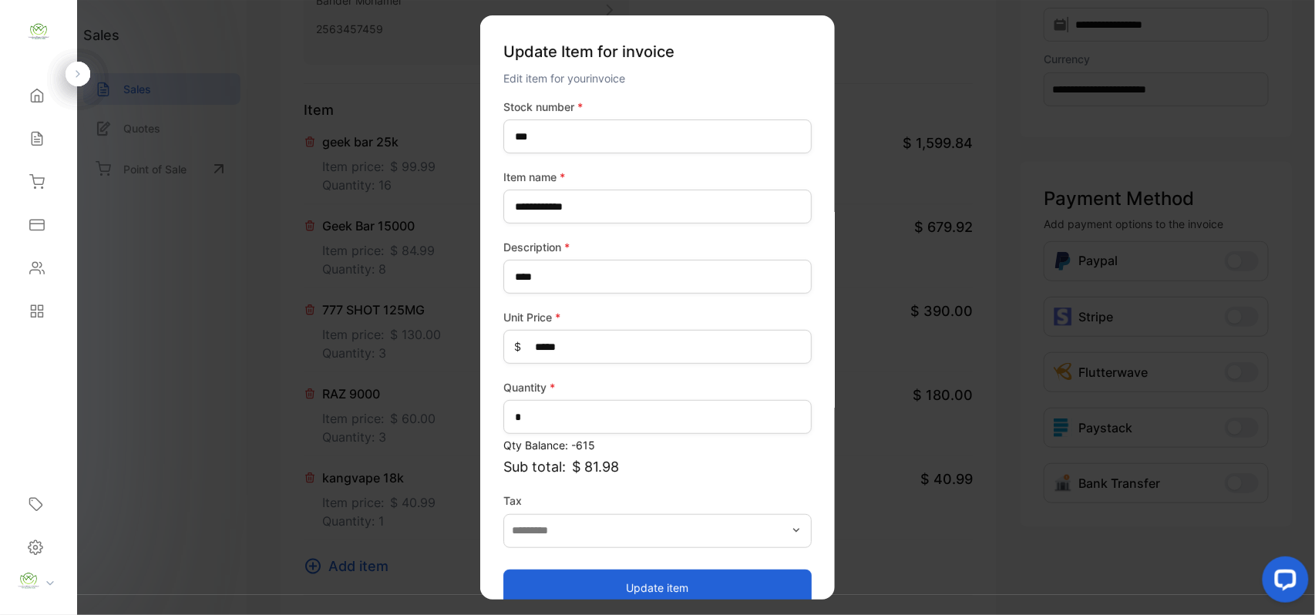
click at [649, 583] on button "Update item" at bounding box center [657, 587] width 308 height 37
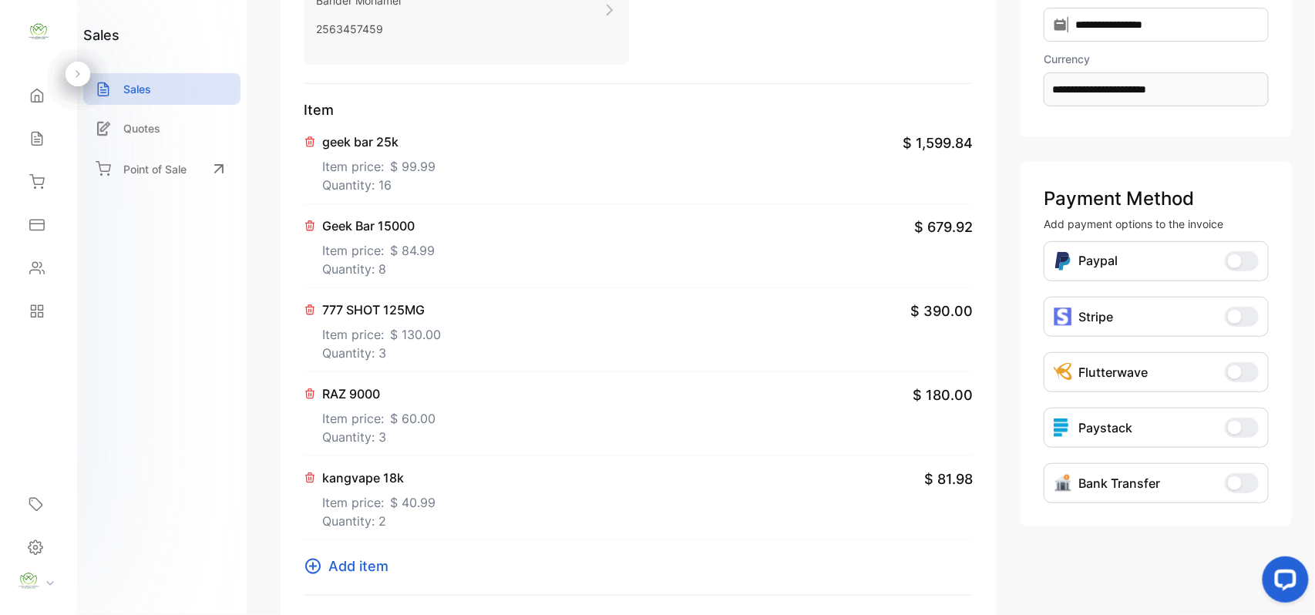
click at [347, 560] on span "Add item" at bounding box center [358, 566] width 60 height 21
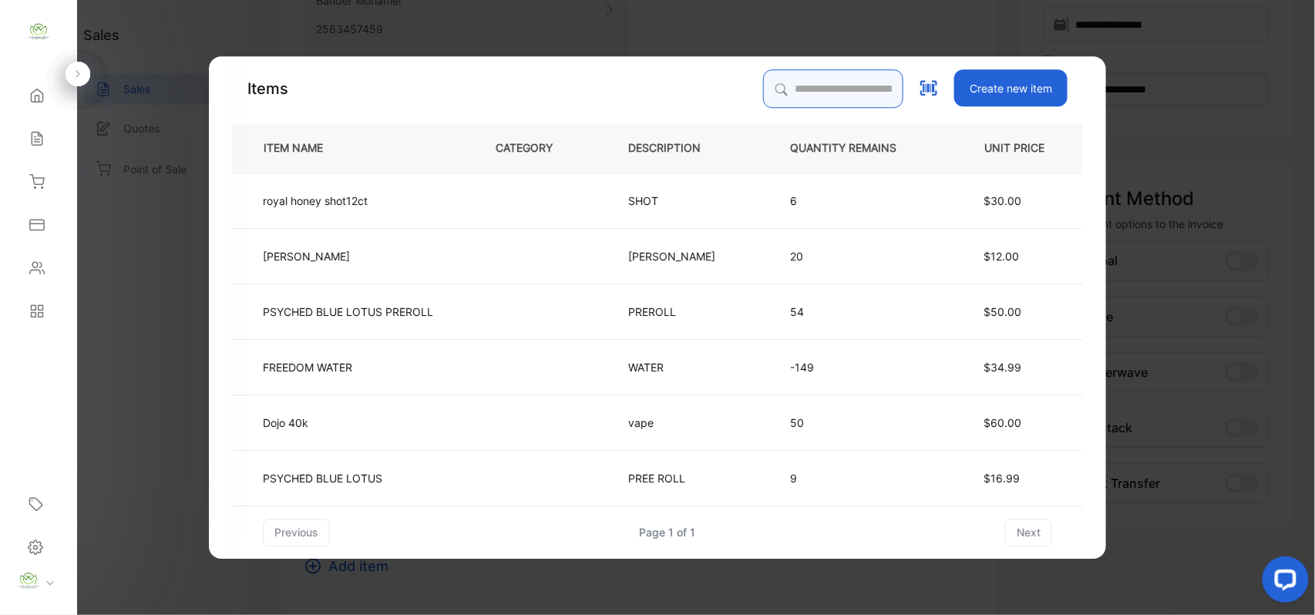
click at [802, 90] on input "search" at bounding box center [833, 88] width 140 height 39
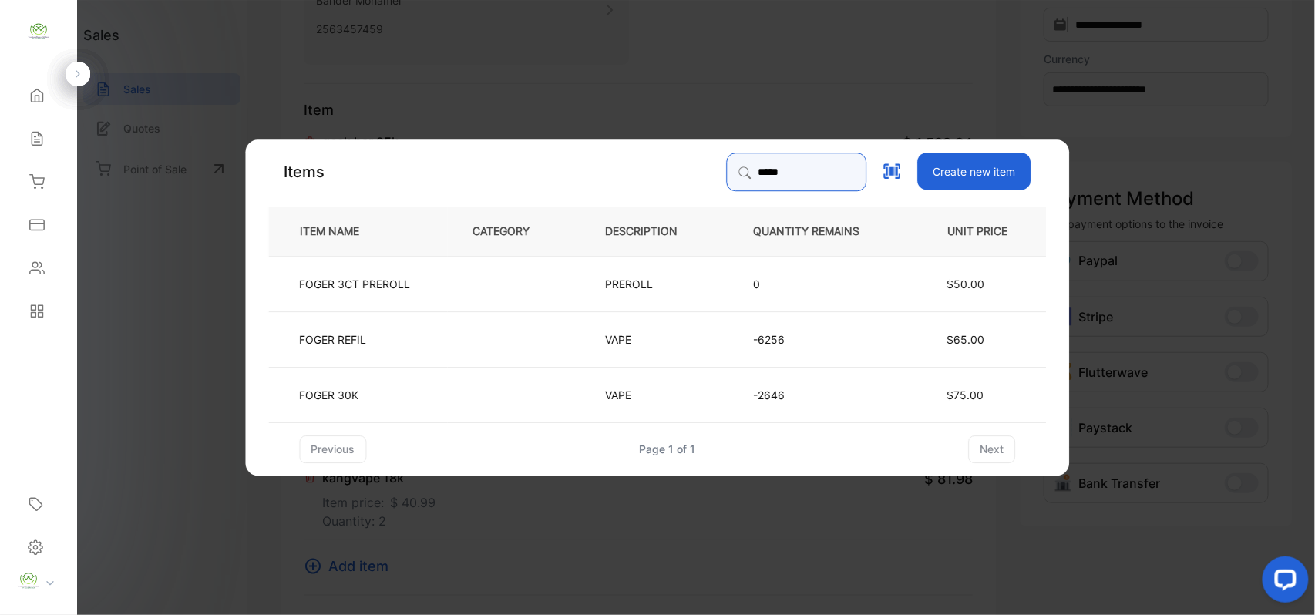
type input "*****"
click at [424, 383] on td "FOGER 30K" at bounding box center [358, 393] width 179 height 55
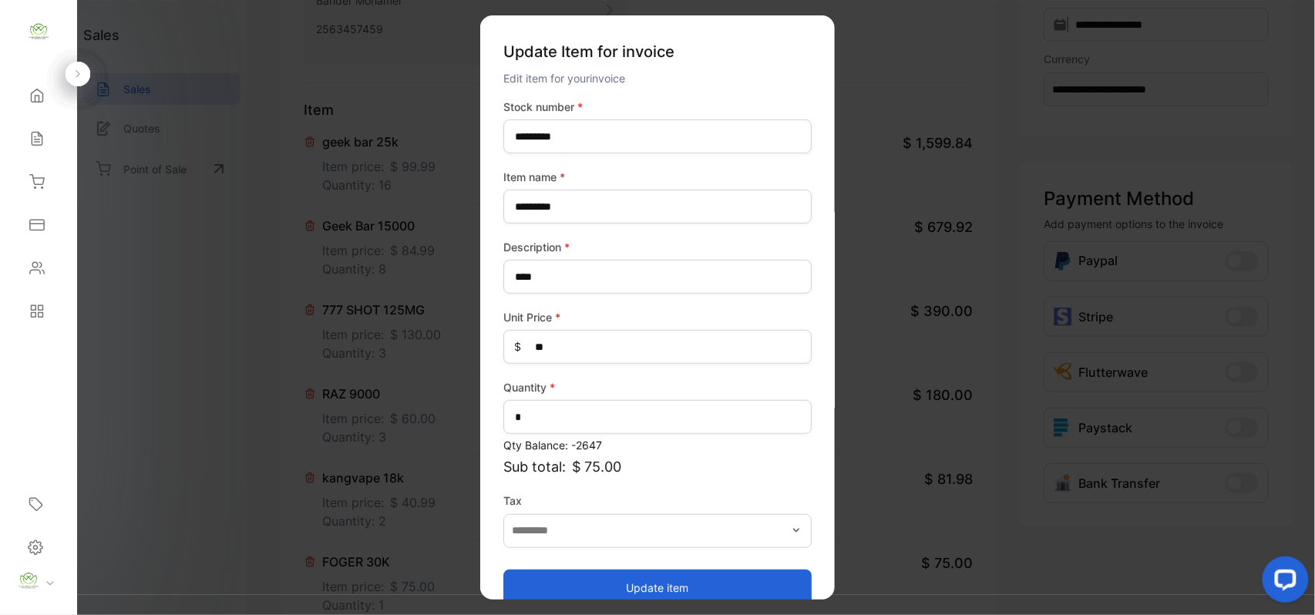
click at [553, 597] on button "Update item" at bounding box center [657, 587] width 308 height 37
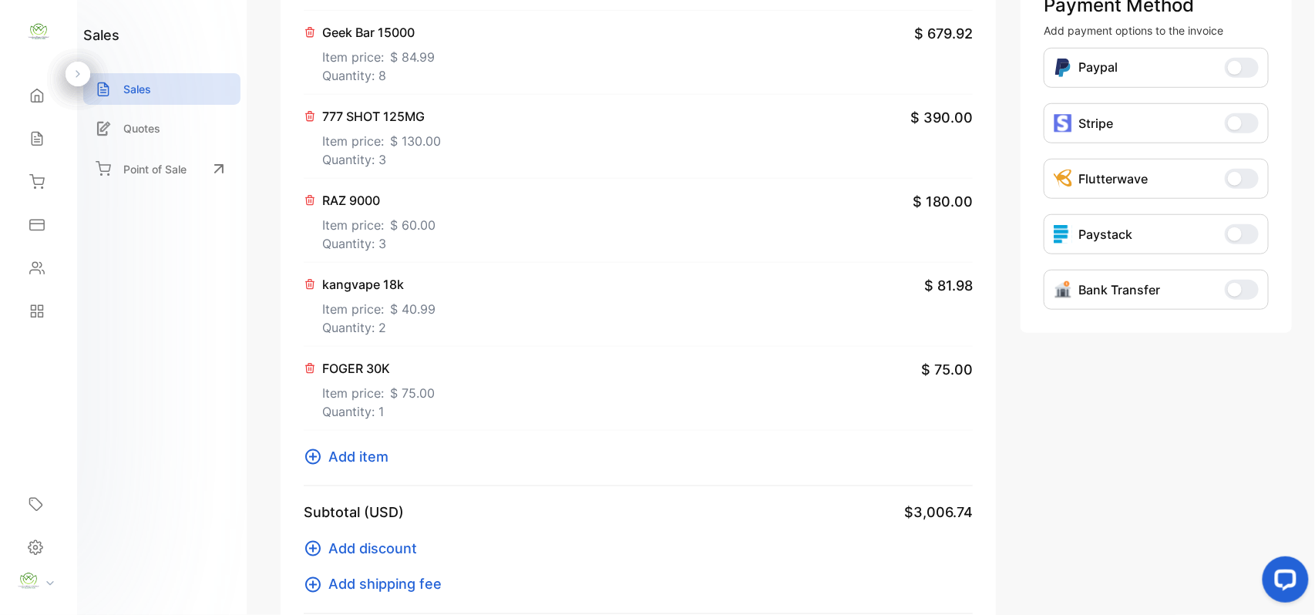
scroll to position [479, 0]
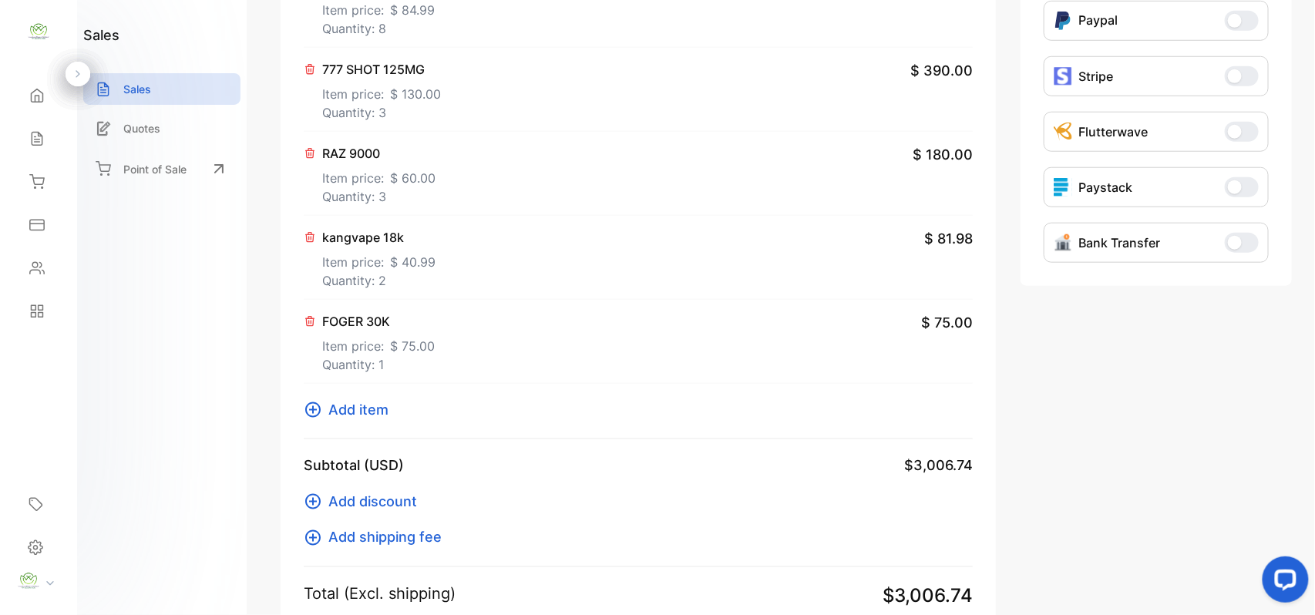
click at [358, 407] on span "Add item" at bounding box center [358, 409] width 60 height 21
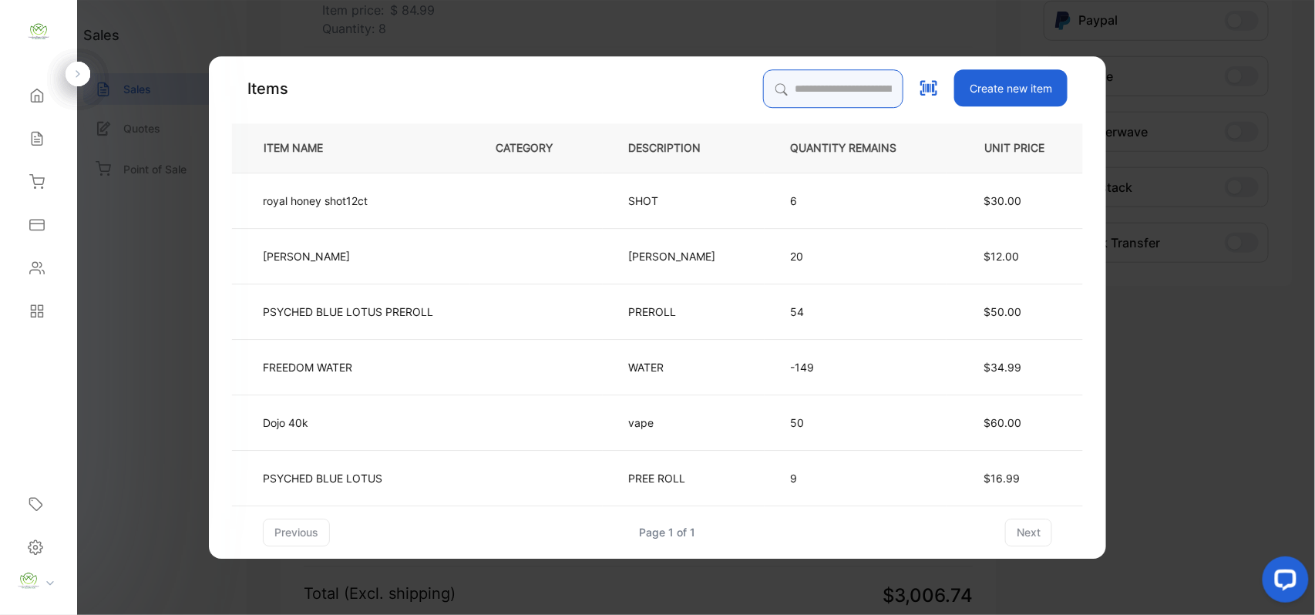
click at [808, 87] on input "search" at bounding box center [833, 88] width 140 height 39
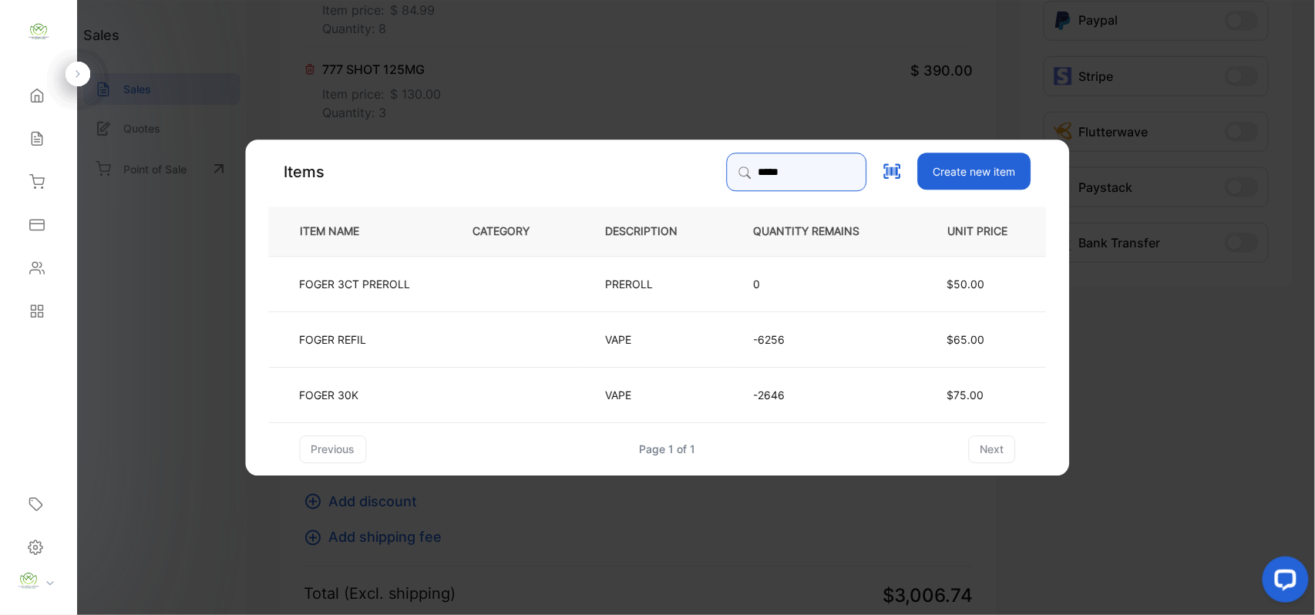
type input "*****"
click at [420, 331] on td "FOGER REFIL" at bounding box center [358, 338] width 179 height 55
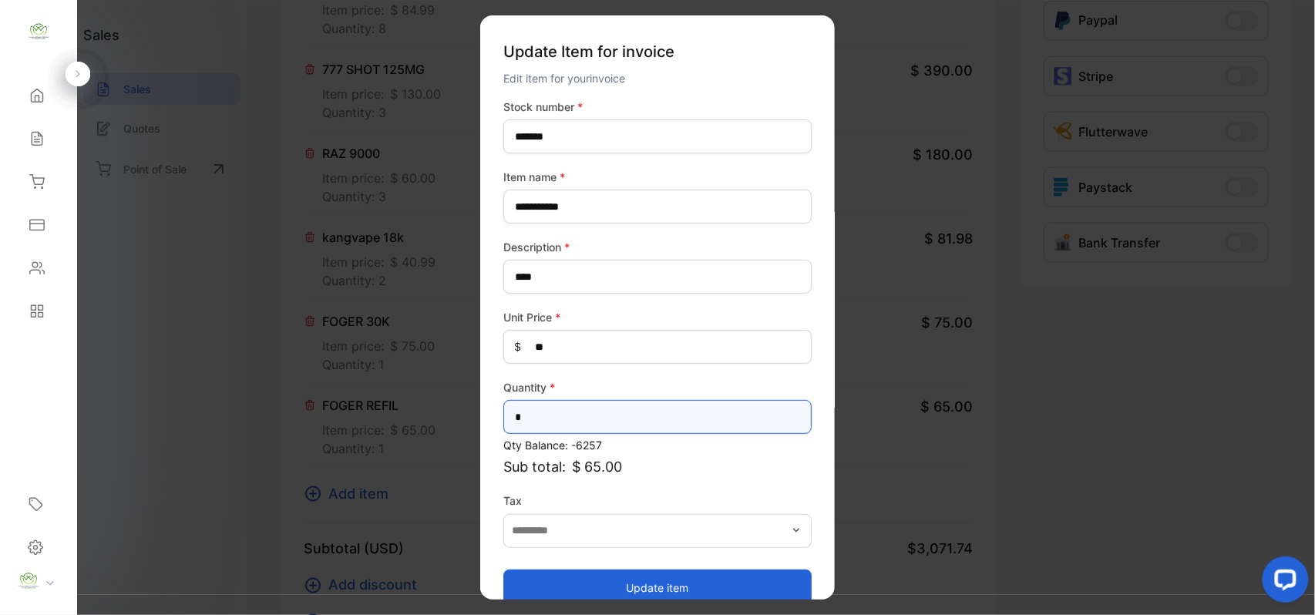
click at [671, 423] on input "*" at bounding box center [657, 417] width 308 height 34
type input "**"
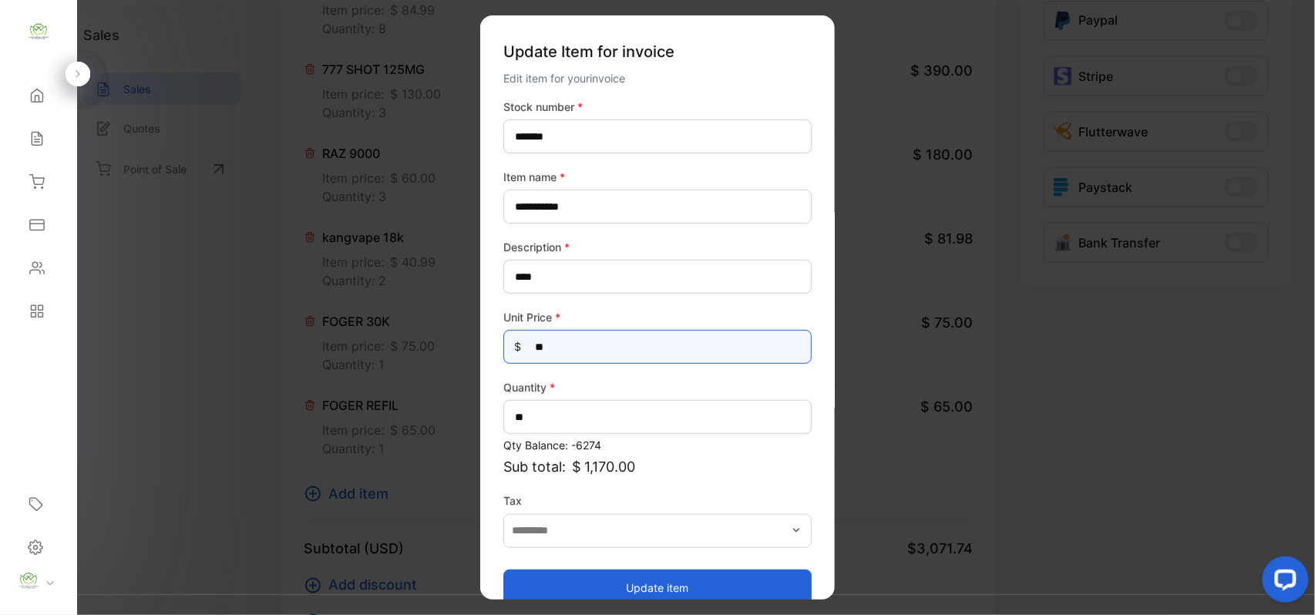
click at [596, 337] on Price-inputprice "**" at bounding box center [657, 347] width 308 height 34
type Price-inputprice "*"
type Price-inputprice "**"
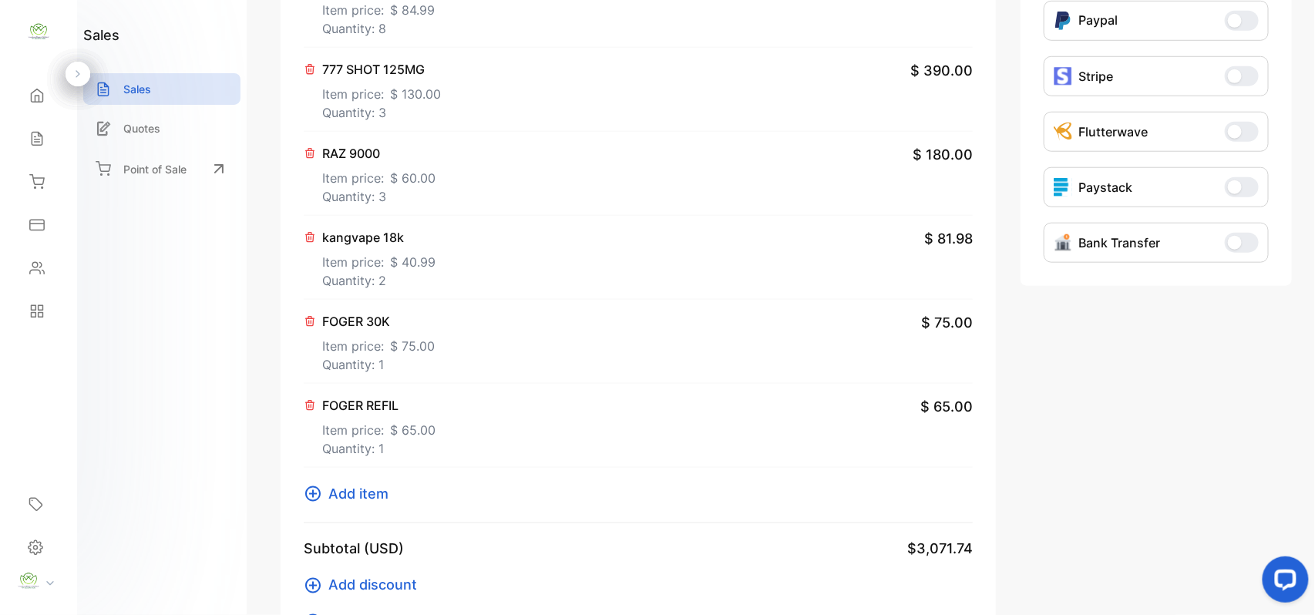
click at [409, 339] on span "$ 75.00" at bounding box center [412, 346] width 45 height 18
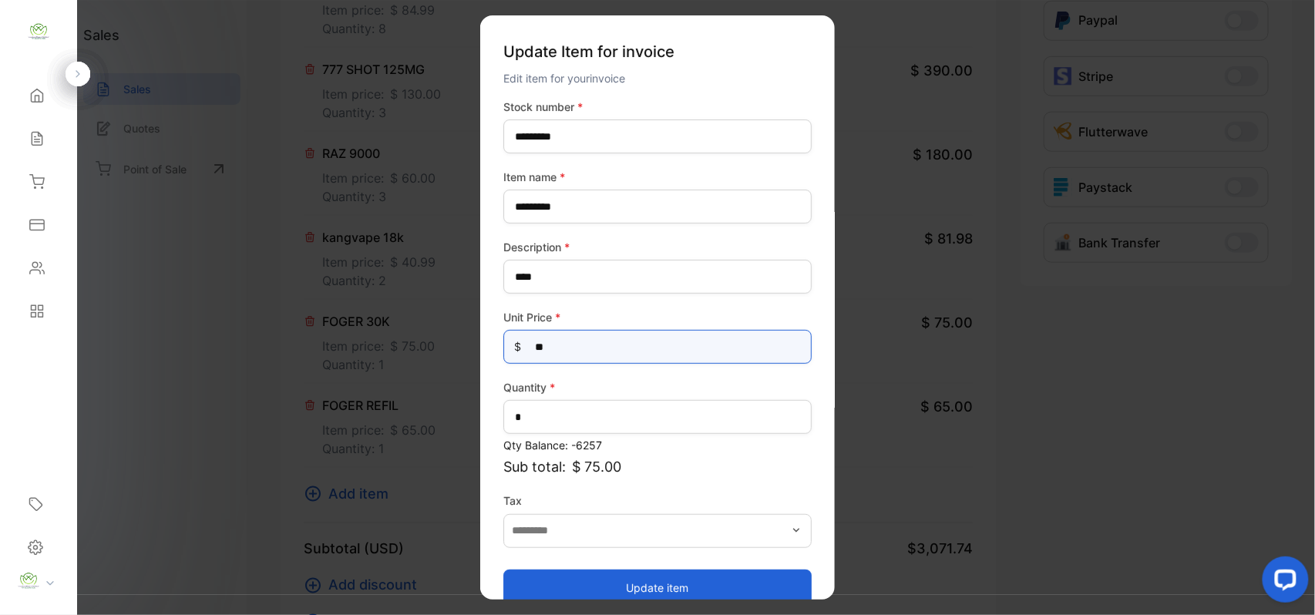
click at [580, 344] on Price-inputprice "**" at bounding box center [657, 347] width 308 height 34
type Price-inputprice "*"
type Price-inputprice "**"
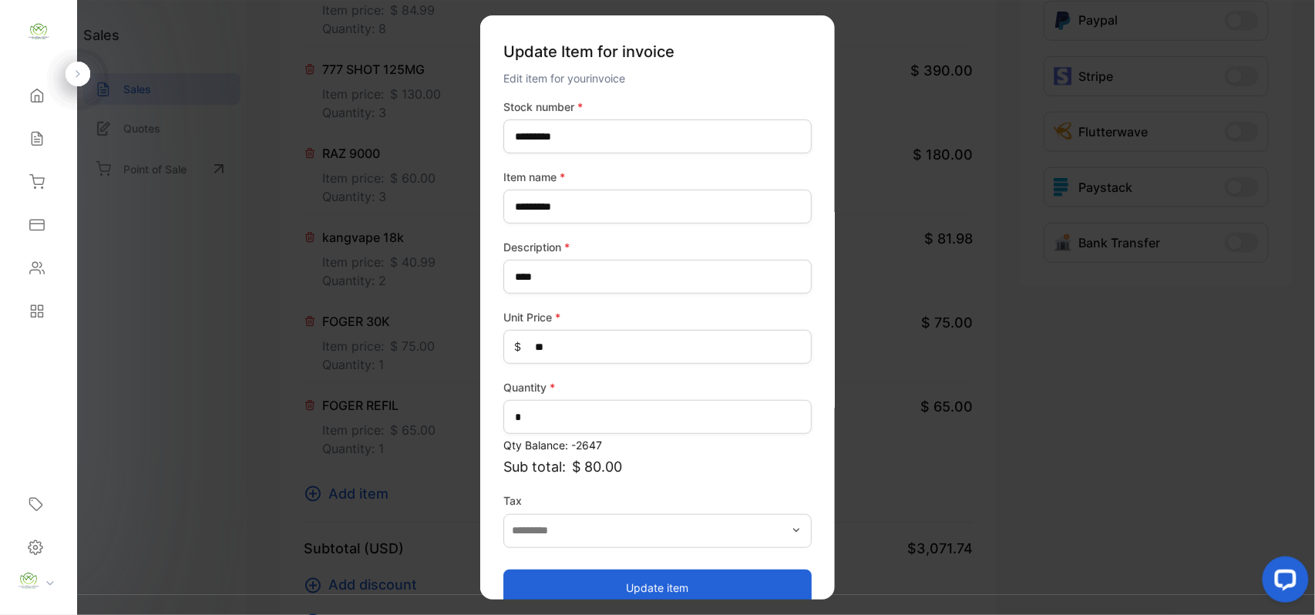
click at [691, 587] on button "Update item" at bounding box center [657, 587] width 308 height 37
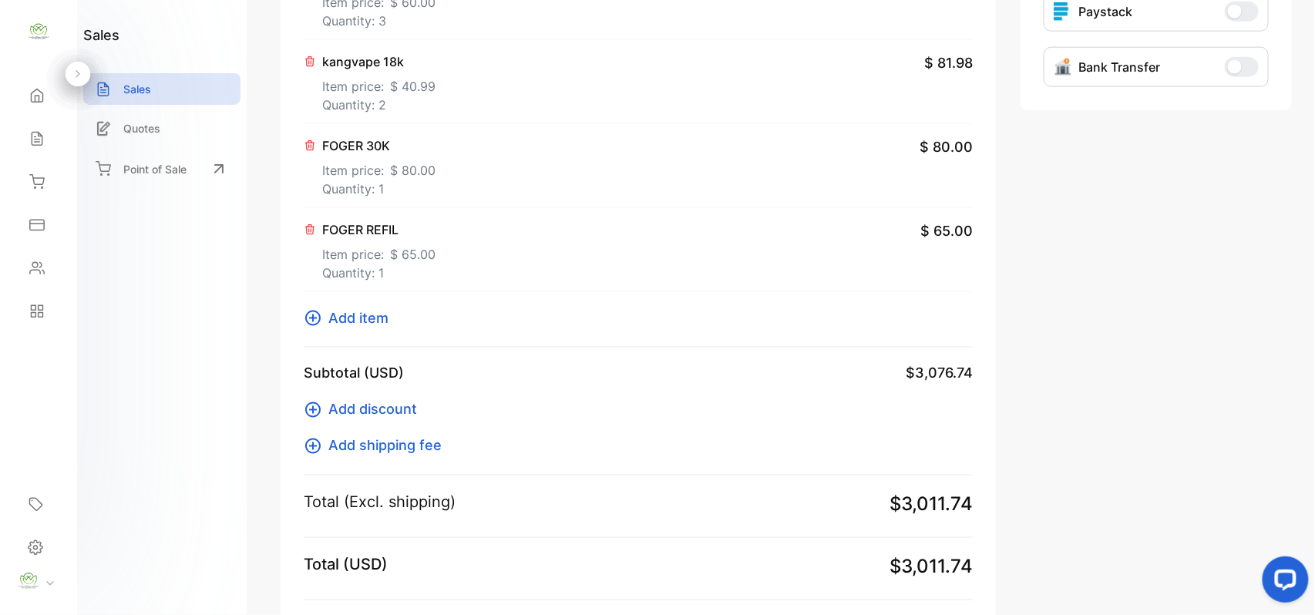
scroll to position [719, 0]
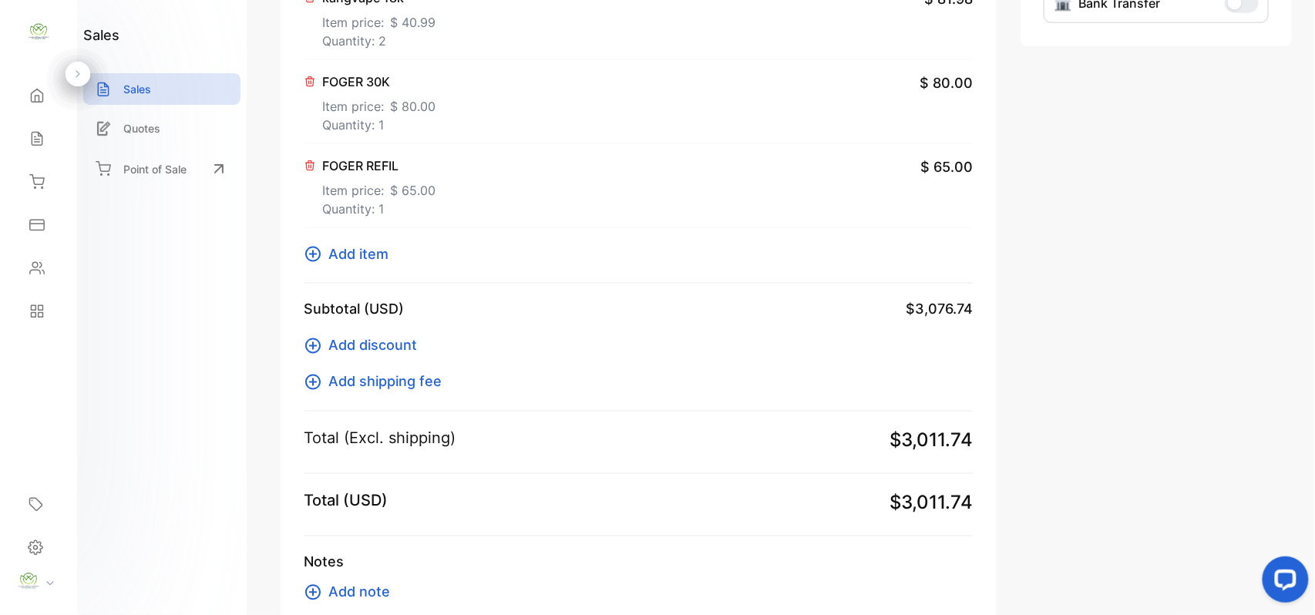
click at [373, 251] on span "Add item" at bounding box center [358, 254] width 60 height 21
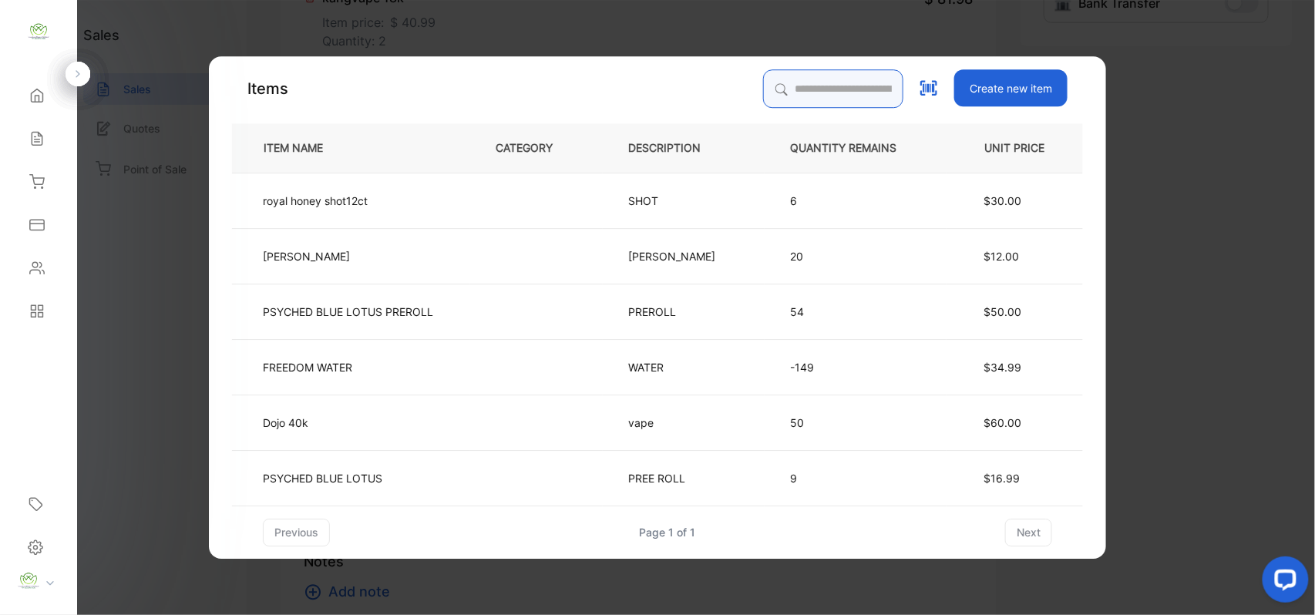
click at [812, 86] on input "search" at bounding box center [833, 88] width 140 height 39
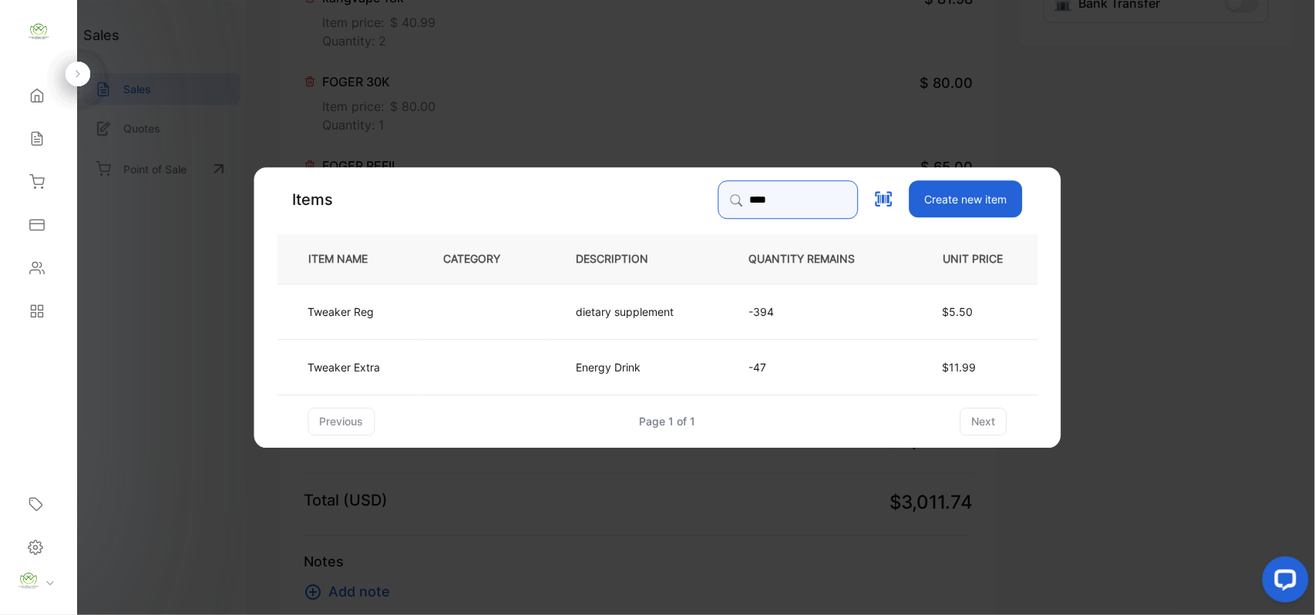
type input "****"
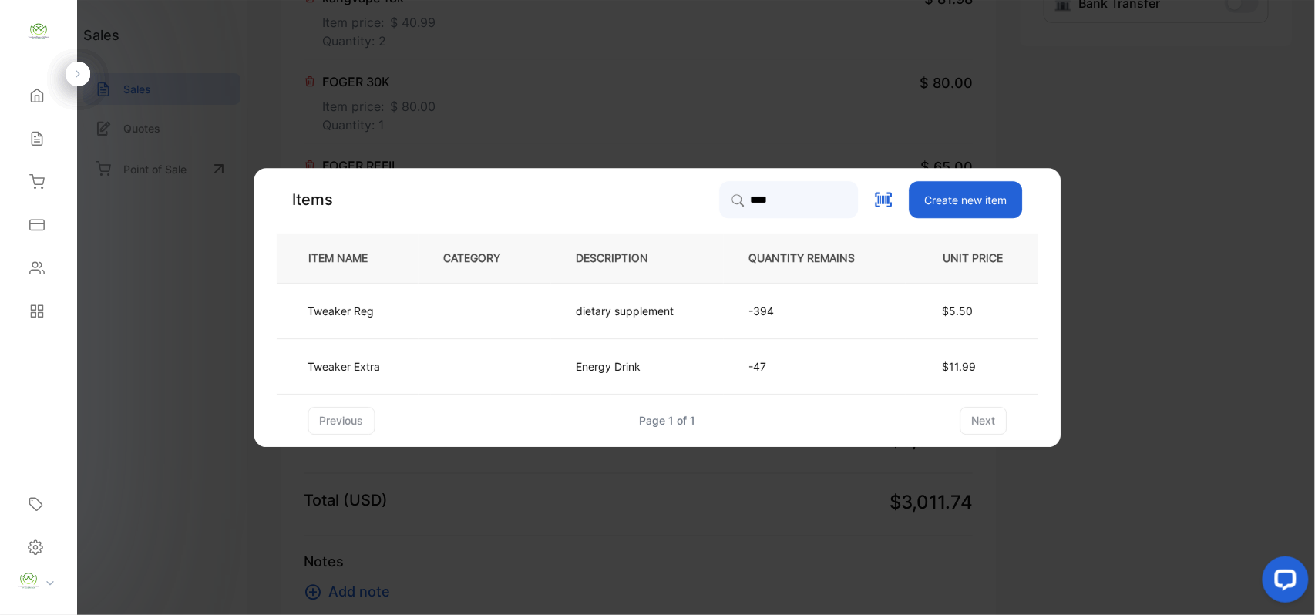
drag, startPoint x: 408, startPoint y: 318, endPoint x: 416, endPoint y: 321, distance: 9.3
click at [416, 321] on td "Tweaker Reg" at bounding box center [347, 310] width 141 height 55
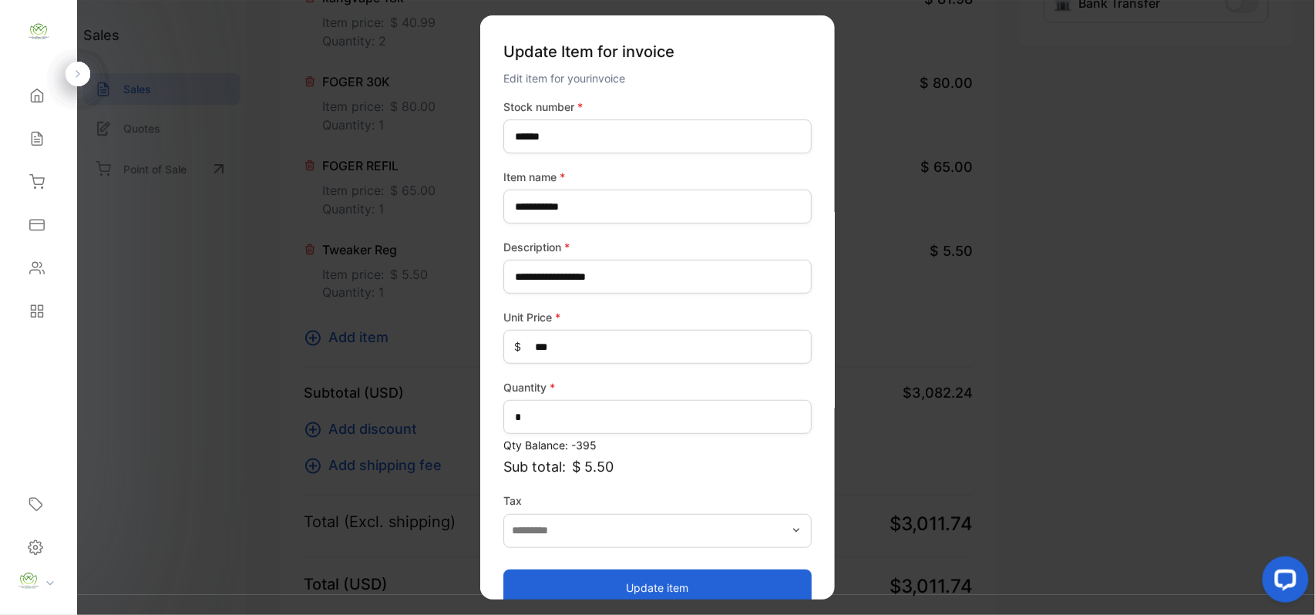
click at [697, 584] on button "Update item" at bounding box center [657, 587] width 308 height 37
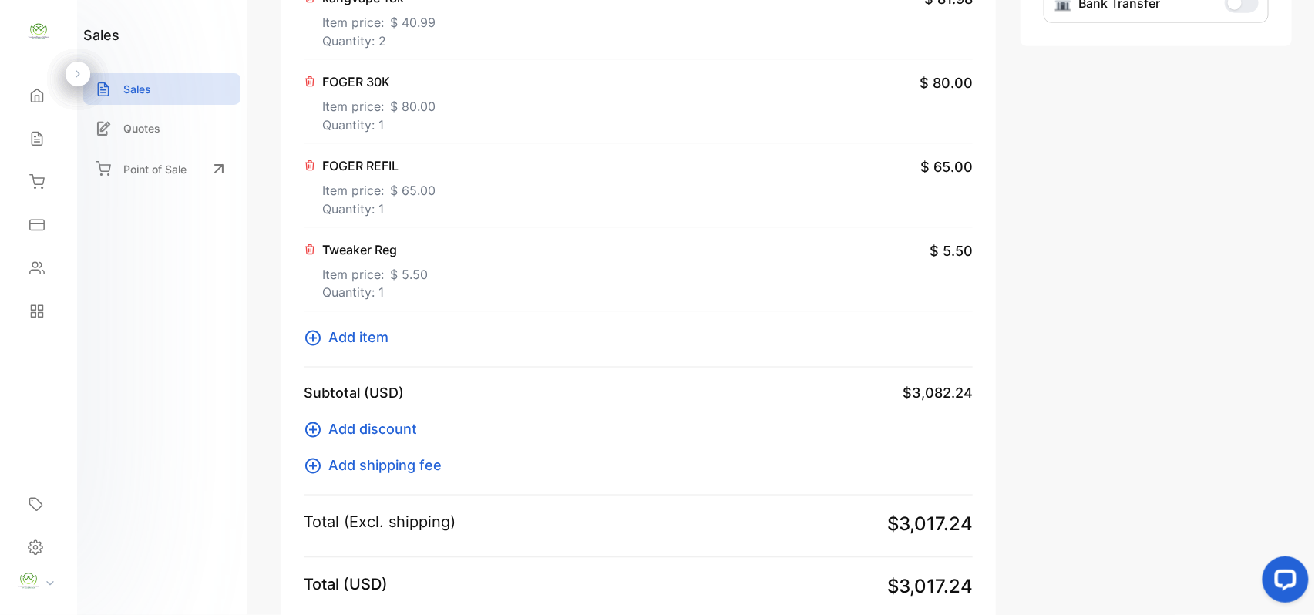
click at [381, 340] on span "Add item" at bounding box center [358, 338] width 60 height 21
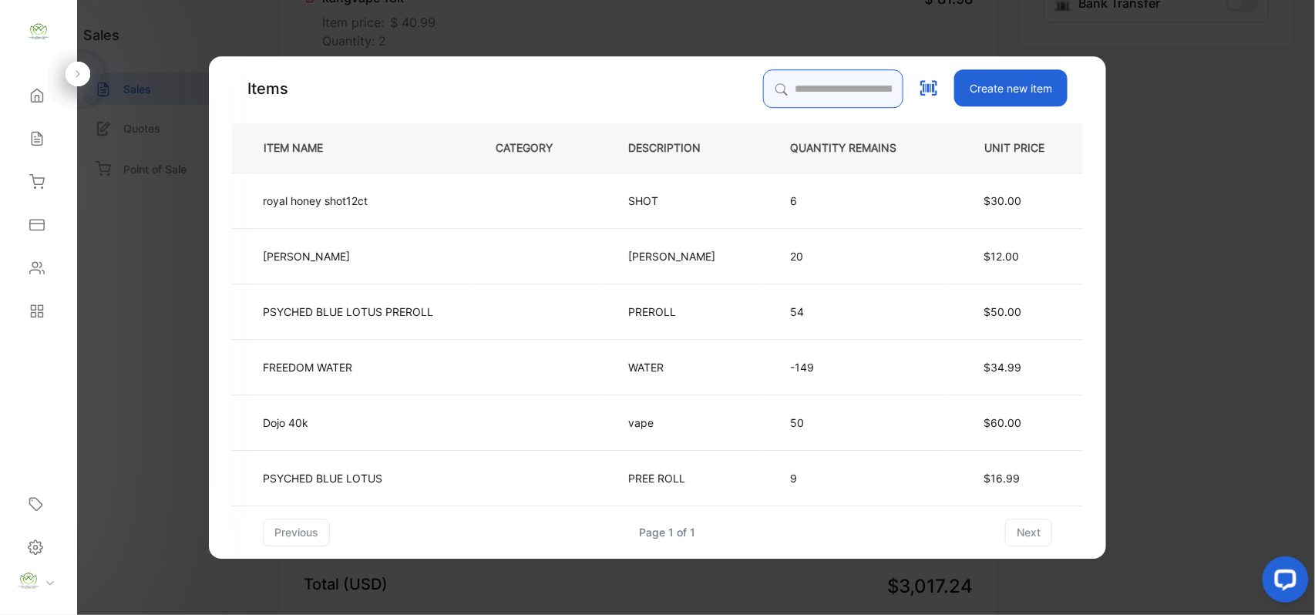
click at [786, 83] on input "search" at bounding box center [833, 88] width 140 height 39
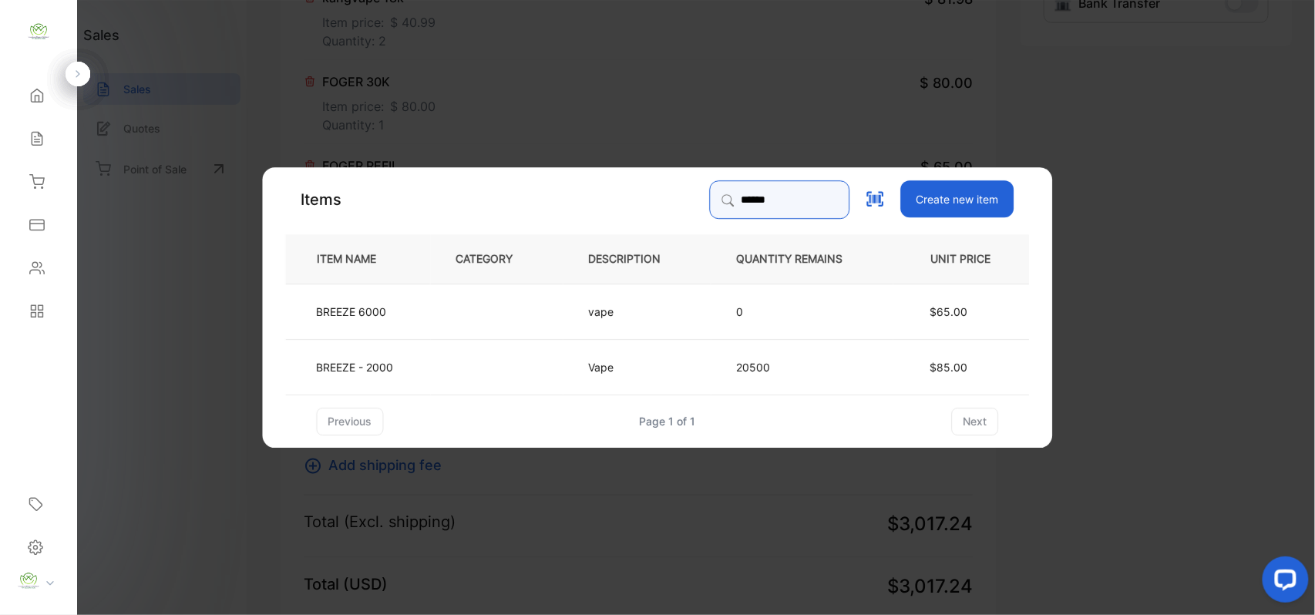
type input "******"
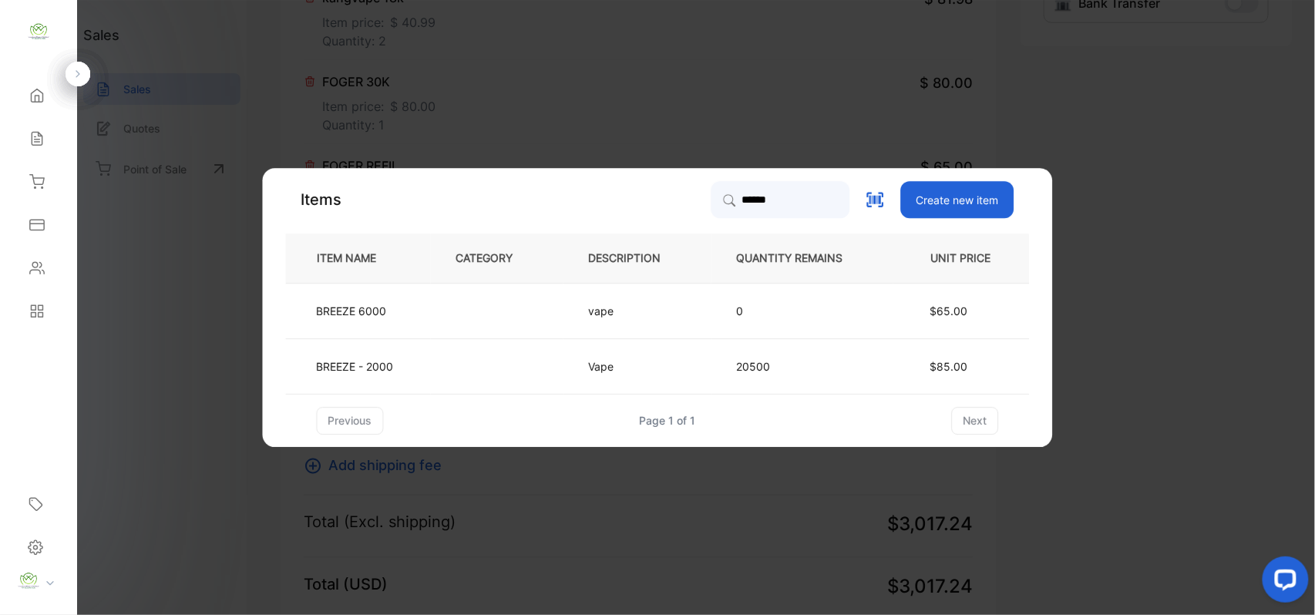
click at [478, 351] on td at bounding box center [497, 365] width 133 height 55
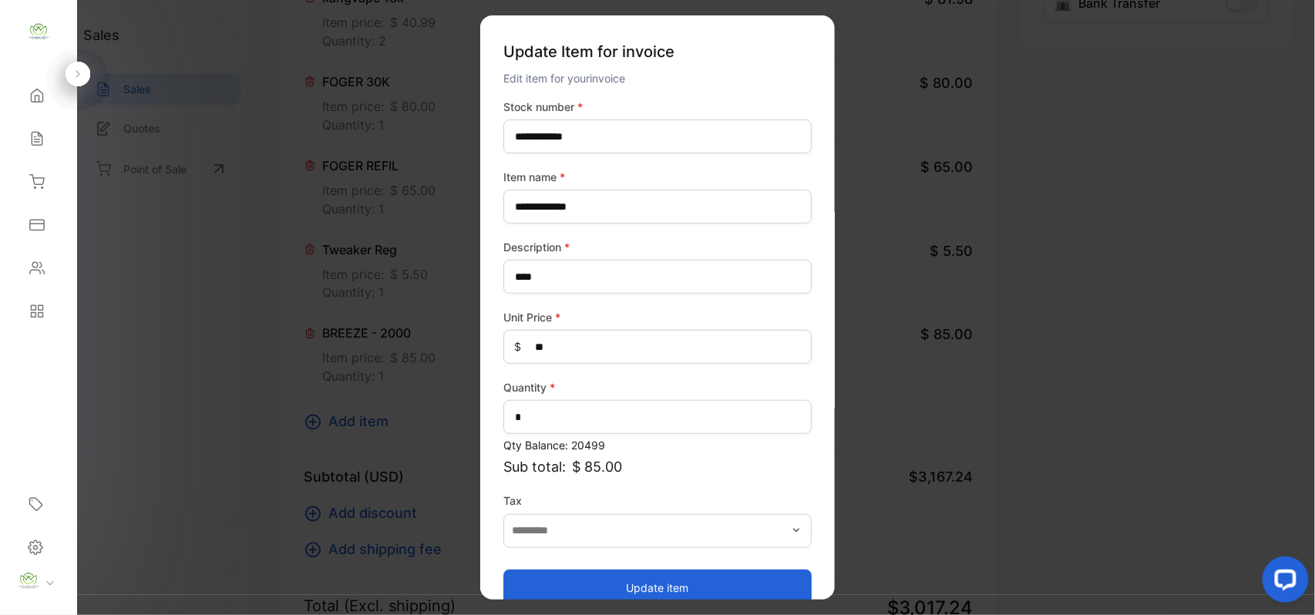
click at [637, 590] on button "Update item" at bounding box center [657, 587] width 308 height 37
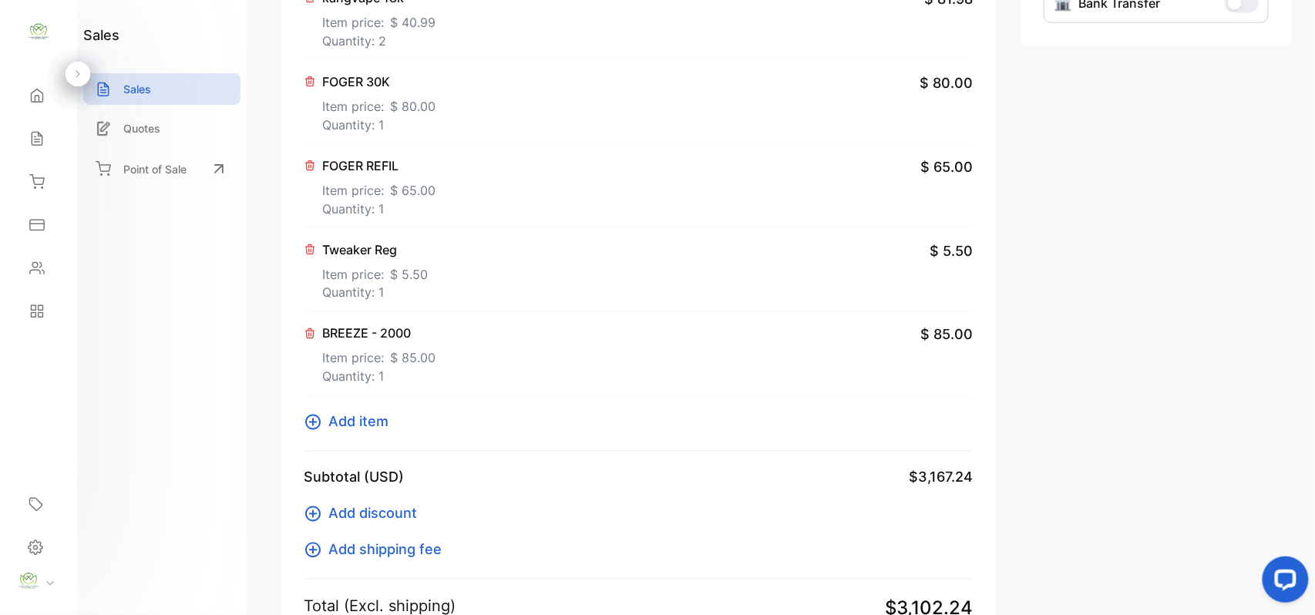
click at [327, 421] on button "Add item" at bounding box center [351, 422] width 94 height 21
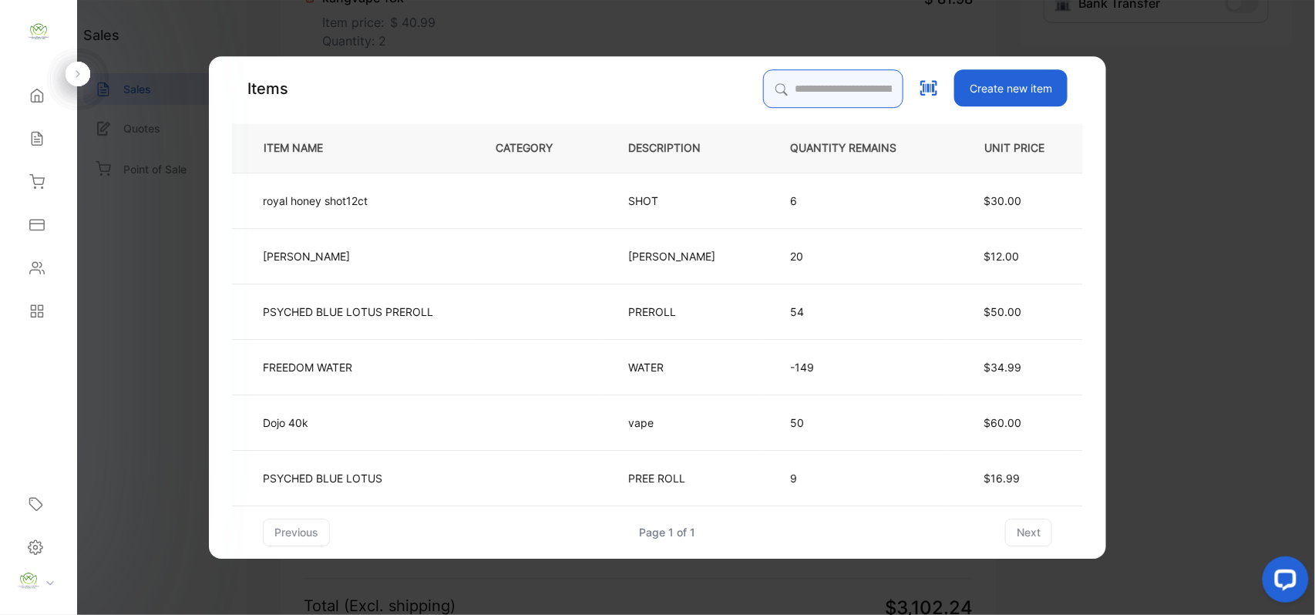
click at [797, 77] on input "search" at bounding box center [833, 88] width 140 height 39
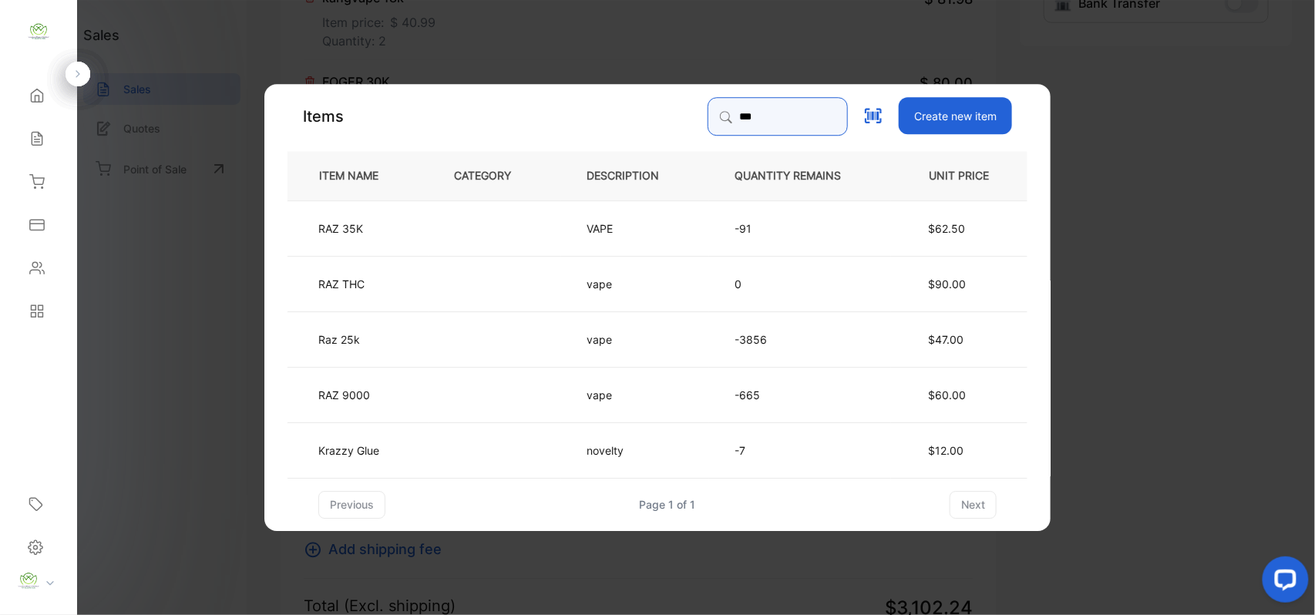
type input "***"
drag, startPoint x: 571, startPoint y: 240, endPoint x: 578, endPoint y: 247, distance: 9.3
click at [578, 247] on td "VAPE" at bounding box center [635, 227] width 148 height 55
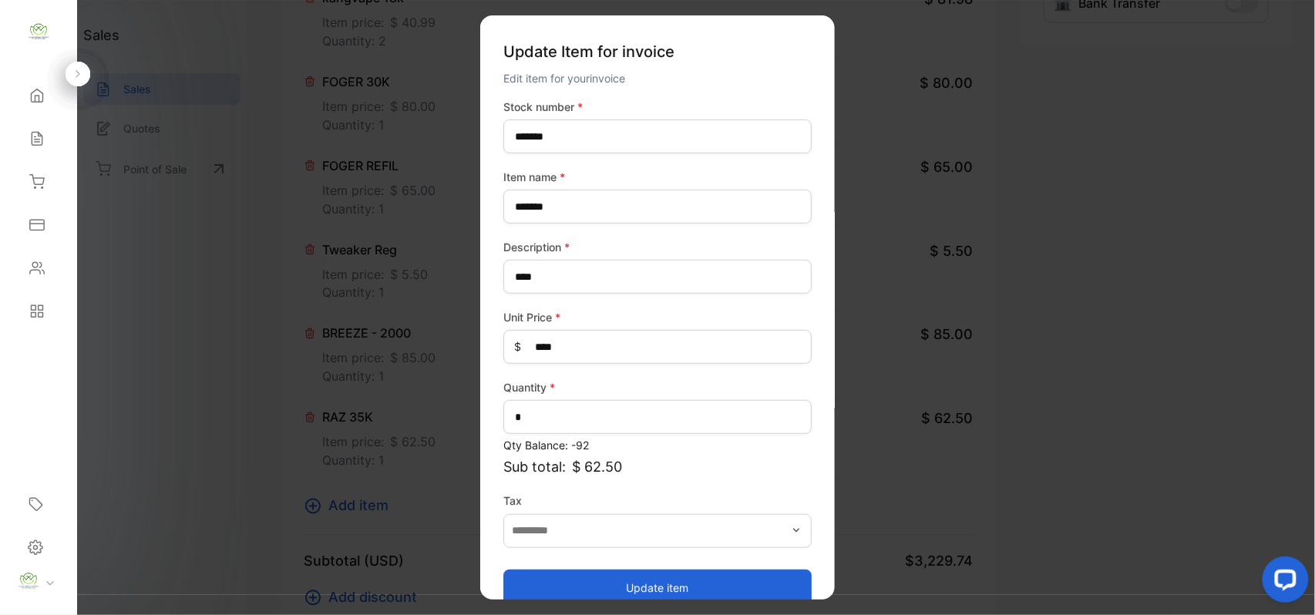
click at [595, 586] on button "Update item" at bounding box center [657, 587] width 308 height 37
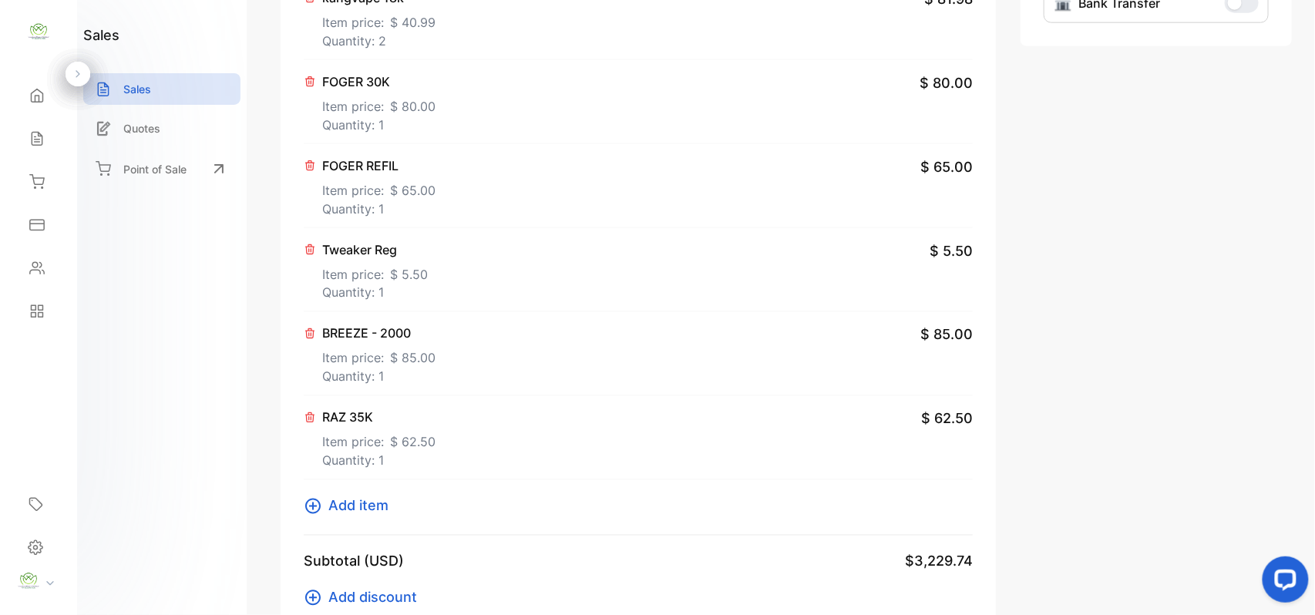
click at [396, 499] on button "Add item" at bounding box center [351, 506] width 94 height 21
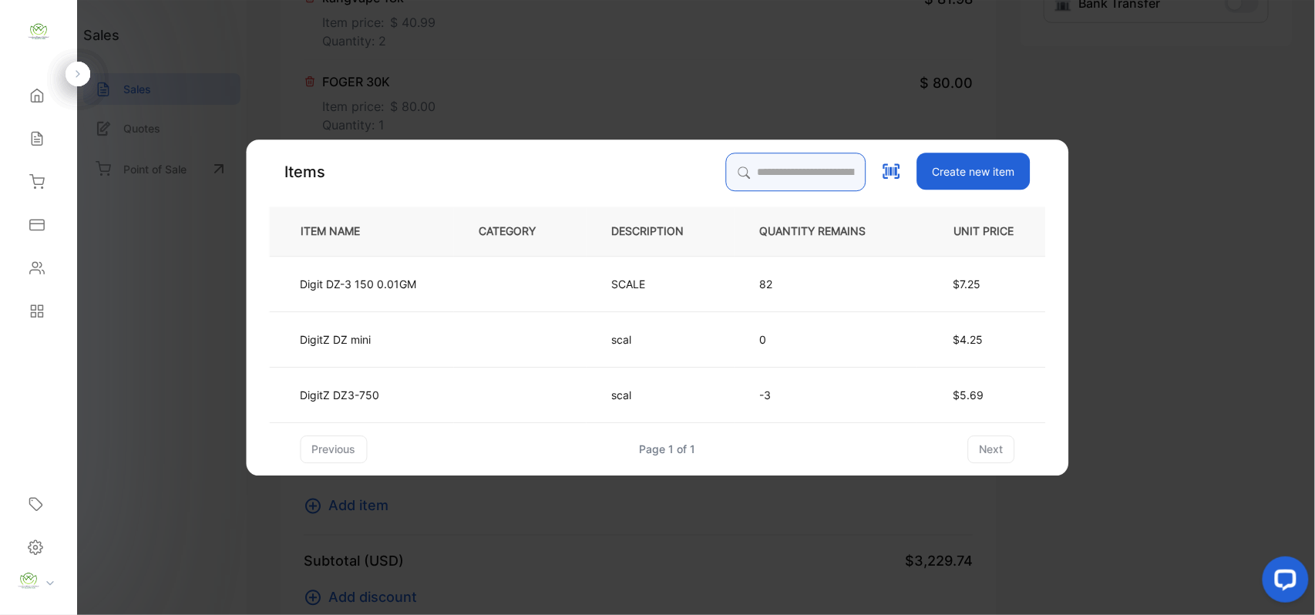
click at [805, 165] on input "search" at bounding box center [796, 172] width 140 height 39
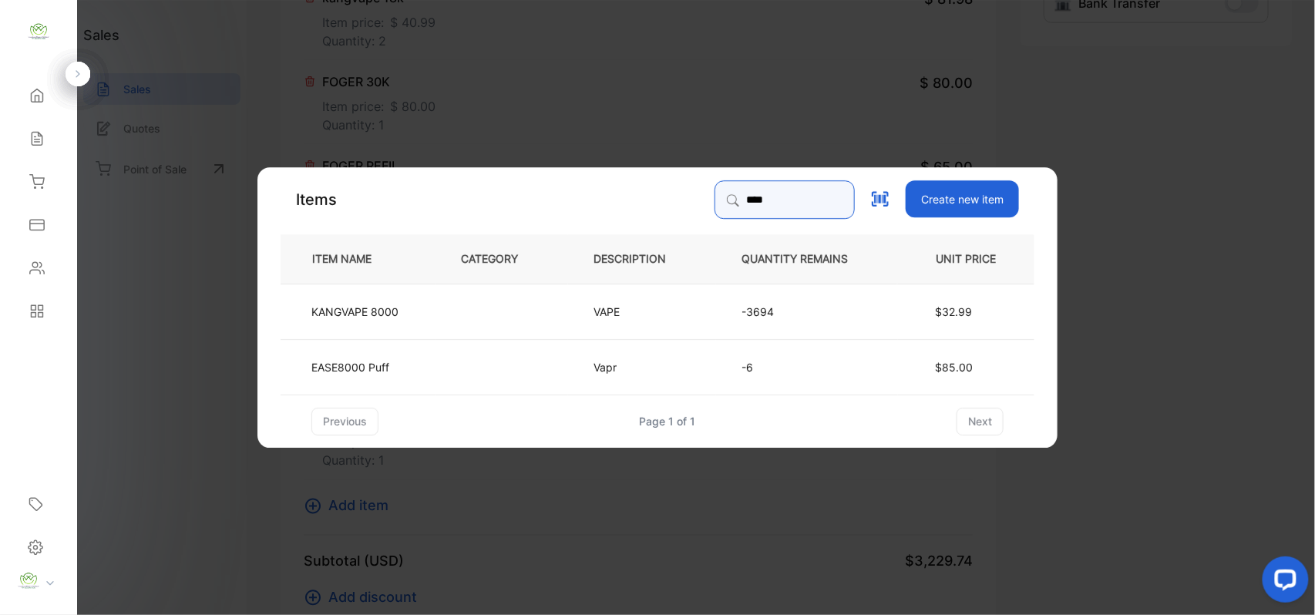
type input "****"
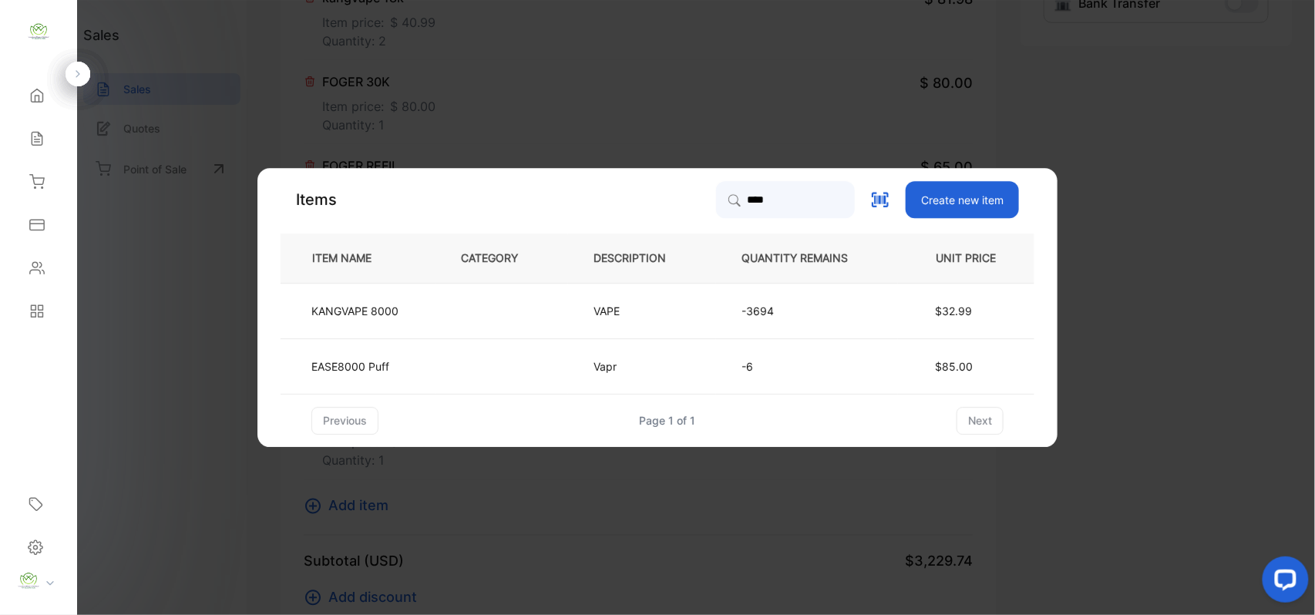
click at [559, 306] on td at bounding box center [502, 310] width 133 height 55
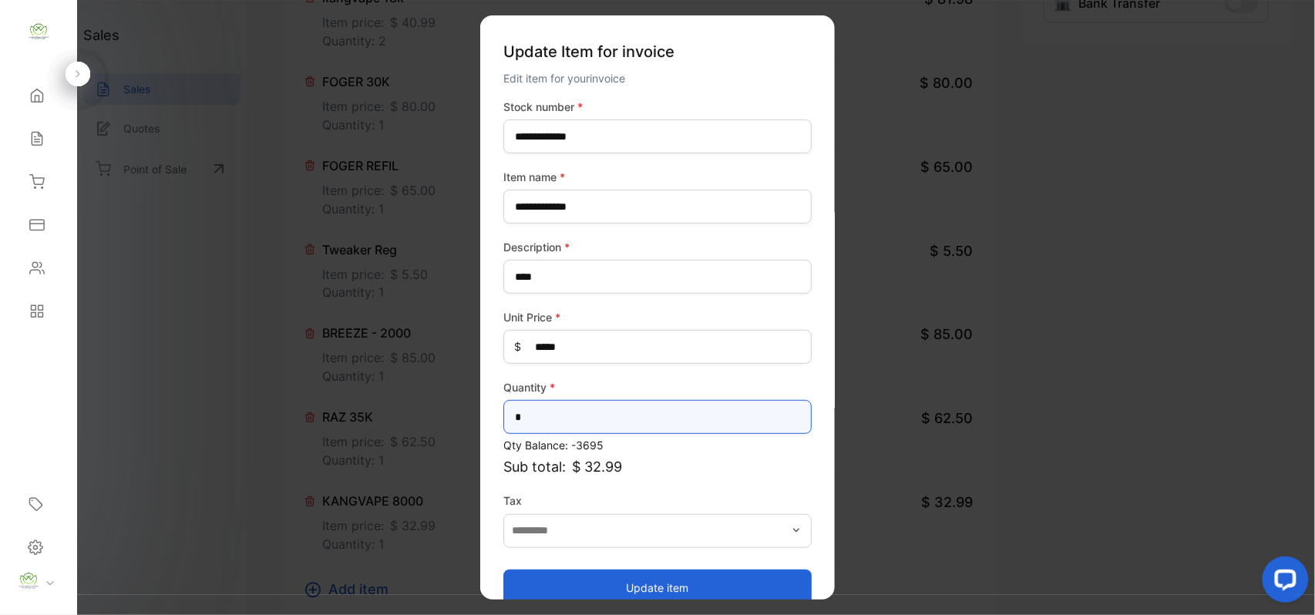
click at [594, 416] on input "*" at bounding box center [657, 417] width 308 height 34
type input "*"
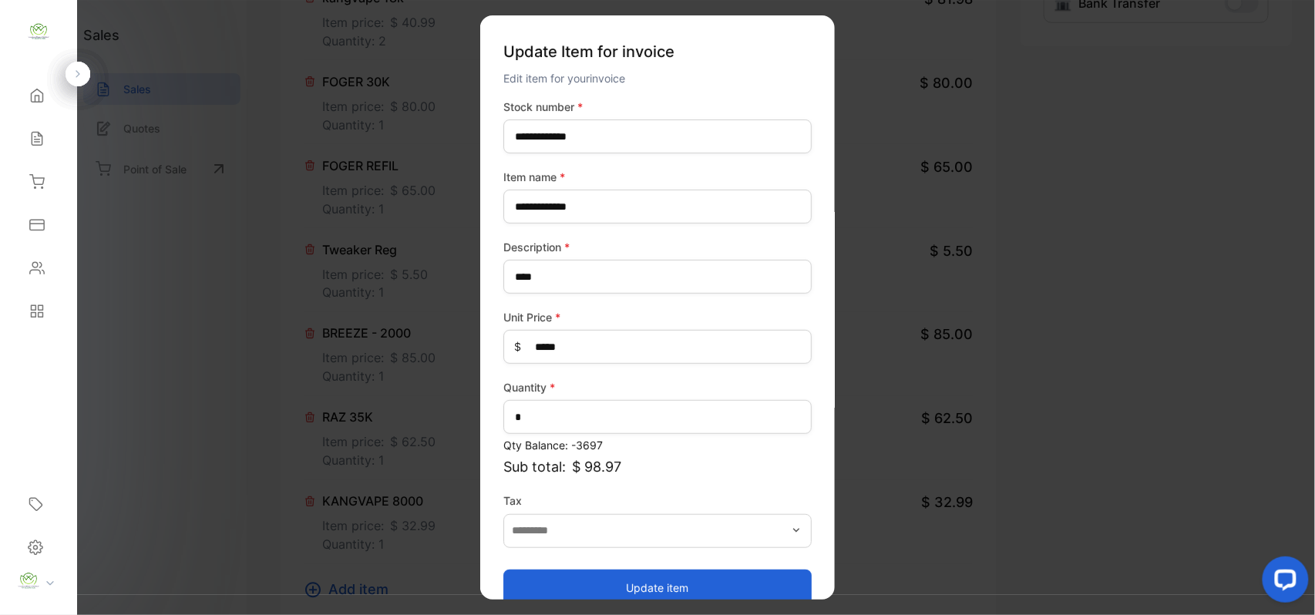
click at [586, 589] on button "Update item" at bounding box center [657, 587] width 308 height 37
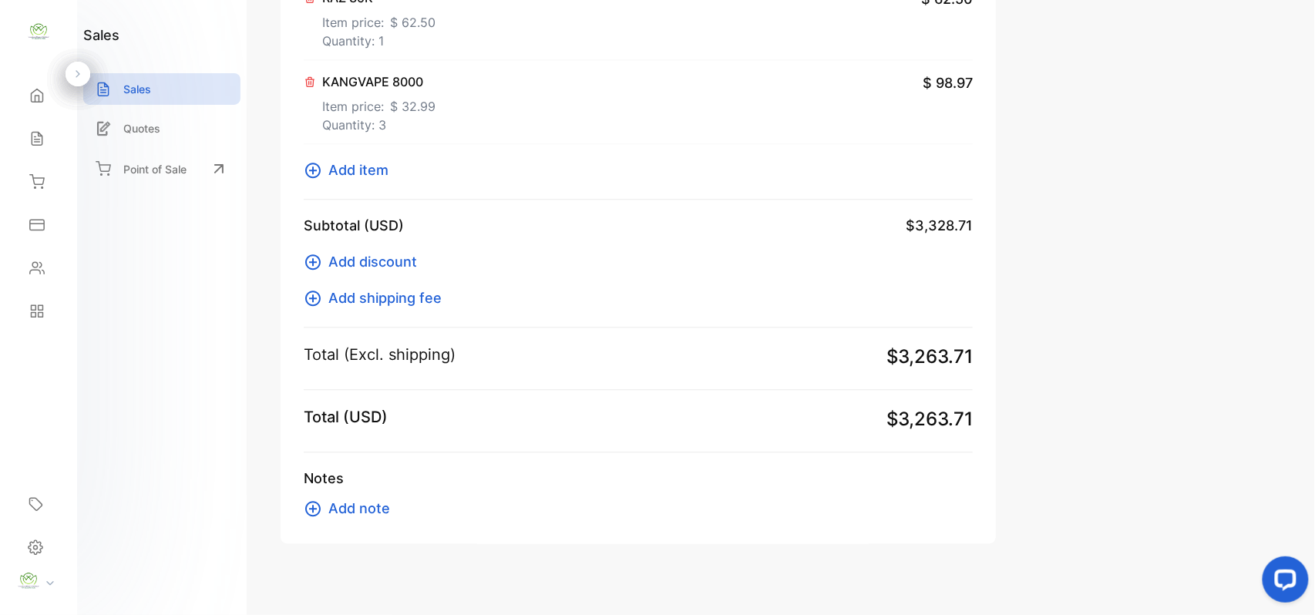
scroll to position [1157, 0]
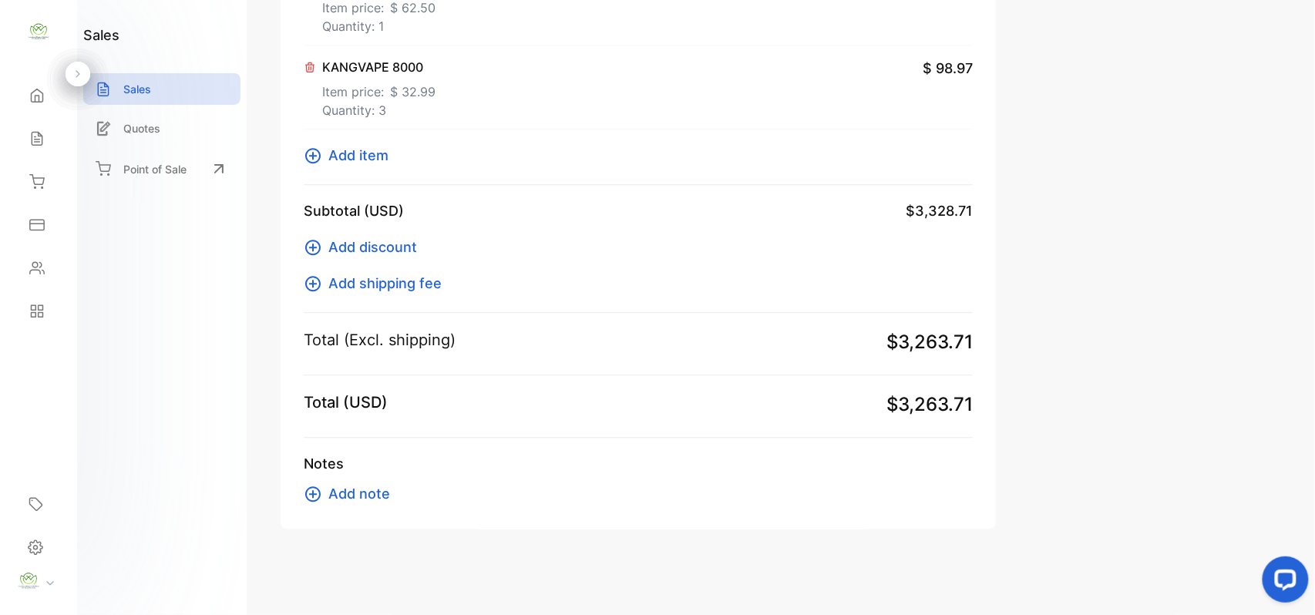
drag, startPoint x: 343, startPoint y: 149, endPoint x: 352, endPoint y: 149, distance: 9.2
click at [352, 149] on span "Add item" at bounding box center [358, 155] width 60 height 21
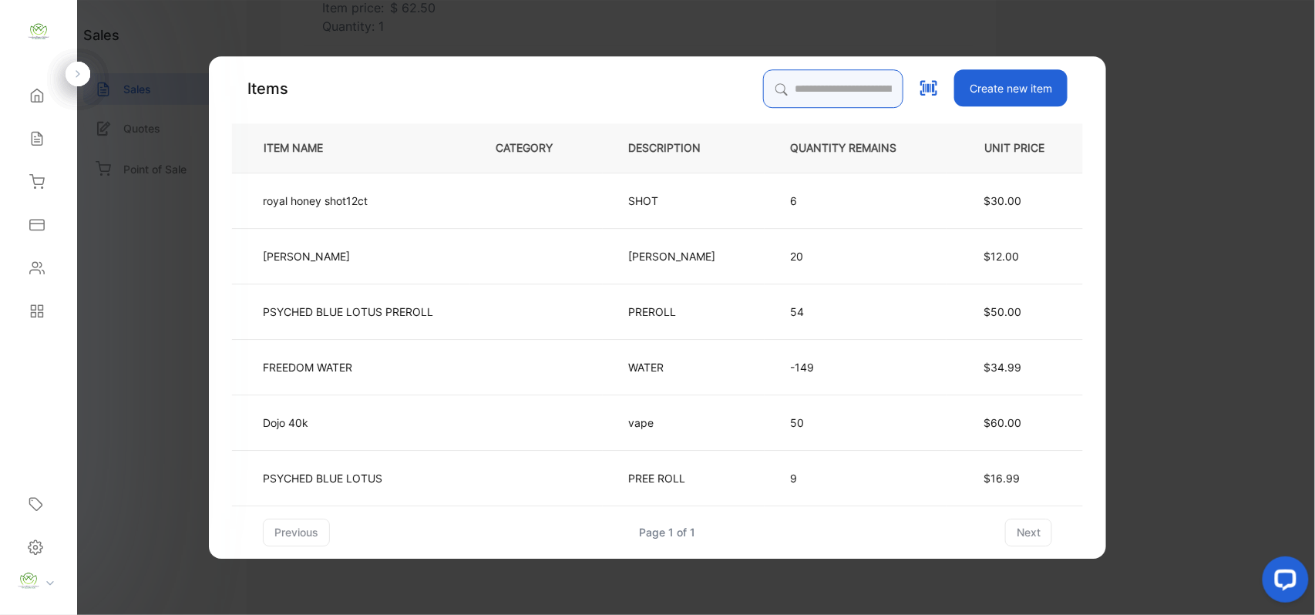
click at [803, 78] on input "search" at bounding box center [833, 88] width 140 height 39
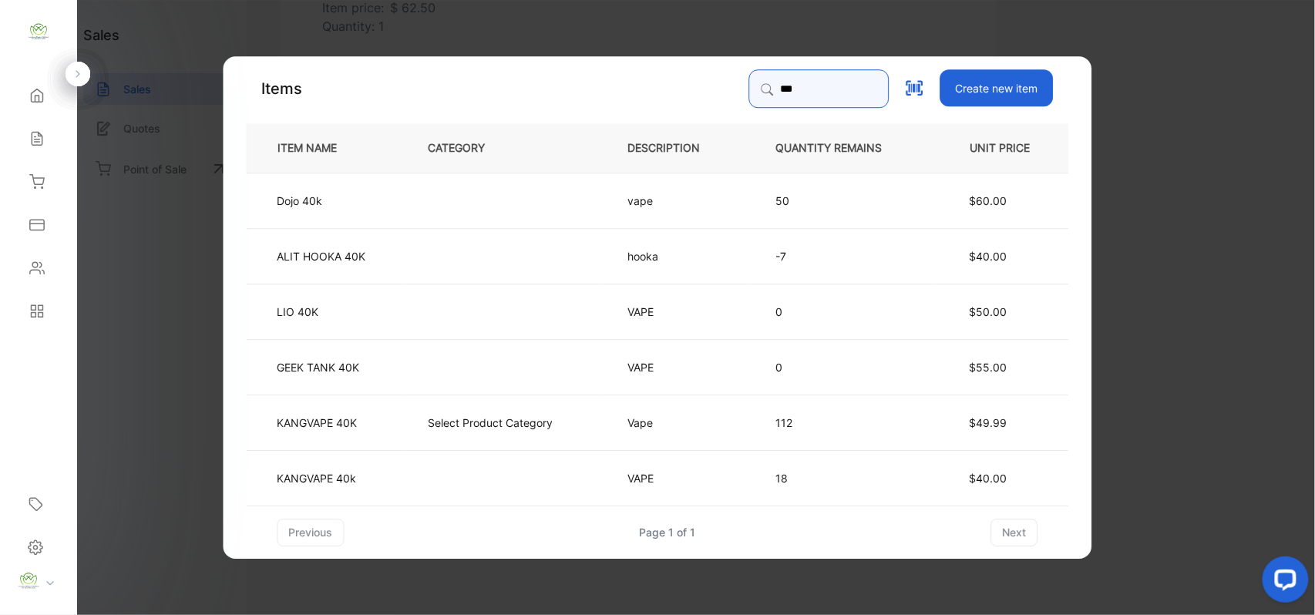
type input "***"
click at [479, 421] on p "Select Product Category" at bounding box center [491, 422] width 125 height 16
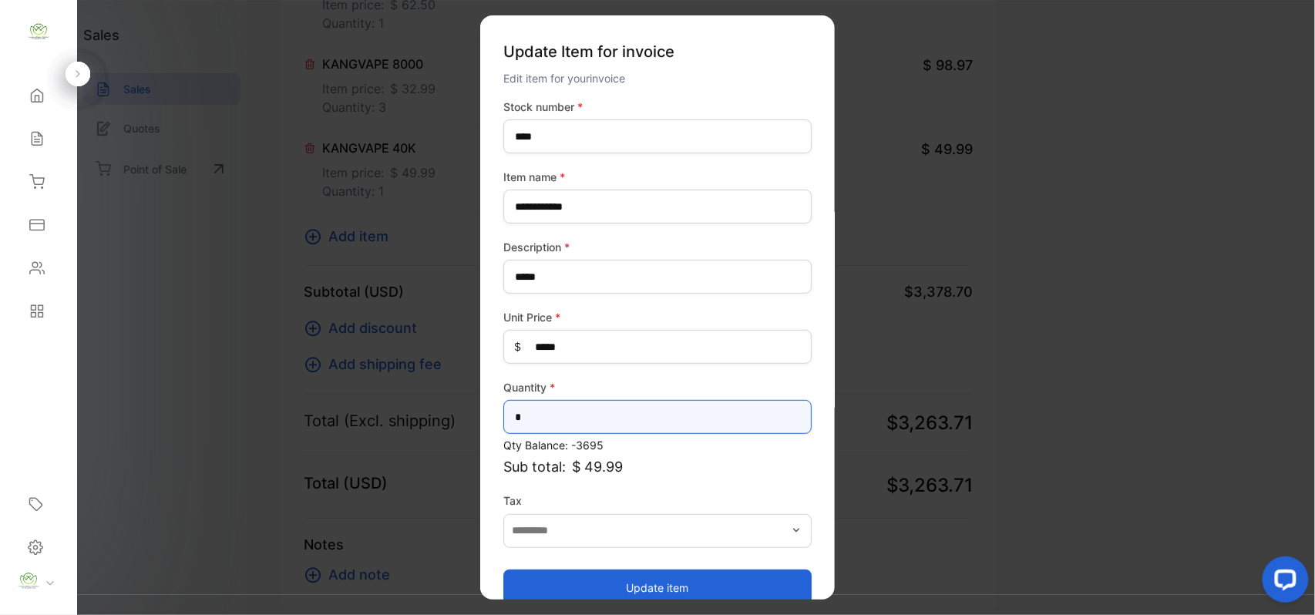
click at [624, 418] on input "*" at bounding box center [657, 417] width 308 height 34
type input "*"
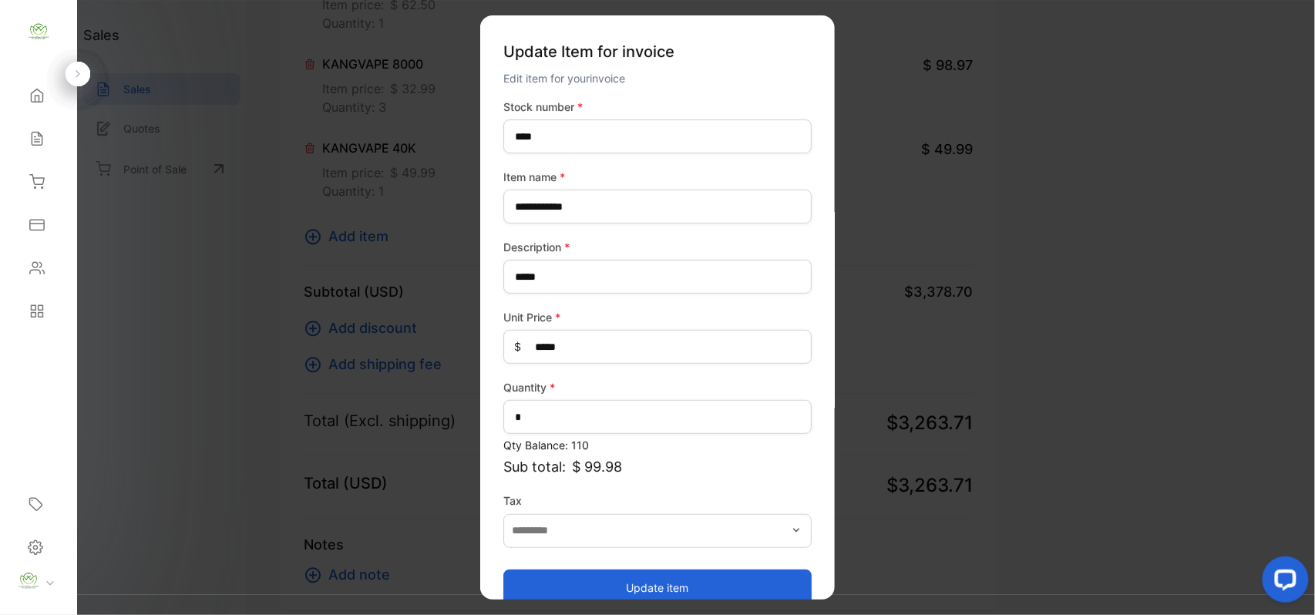
click at [630, 586] on button "Update item" at bounding box center [657, 587] width 308 height 37
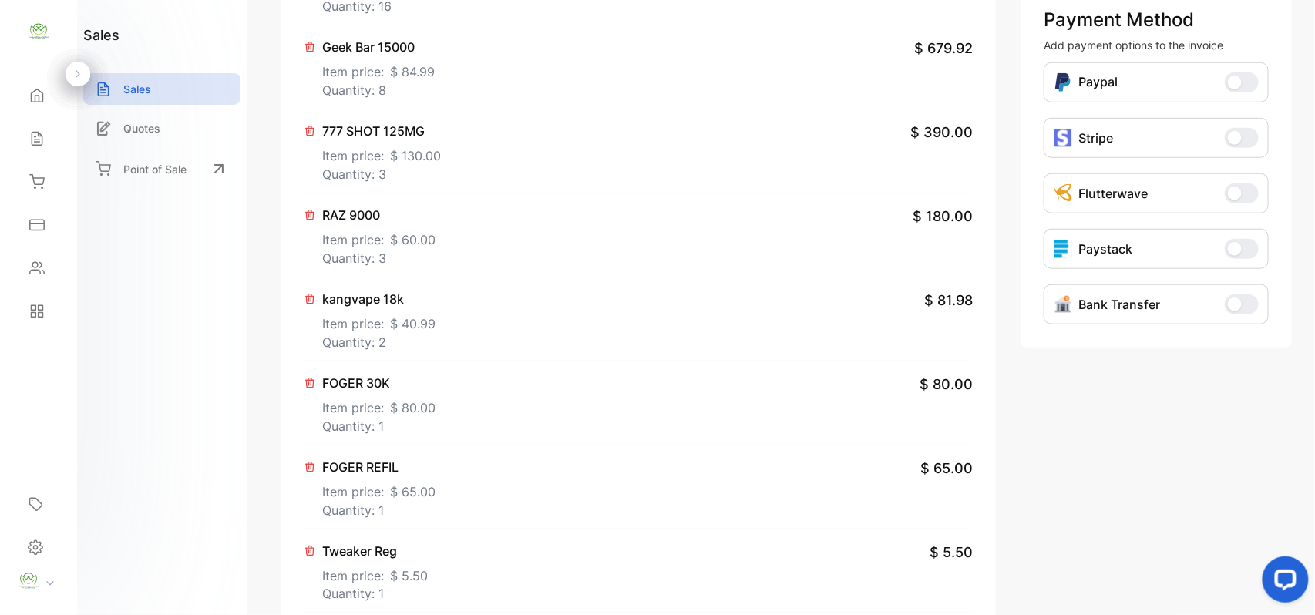
scroll to position [0, 0]
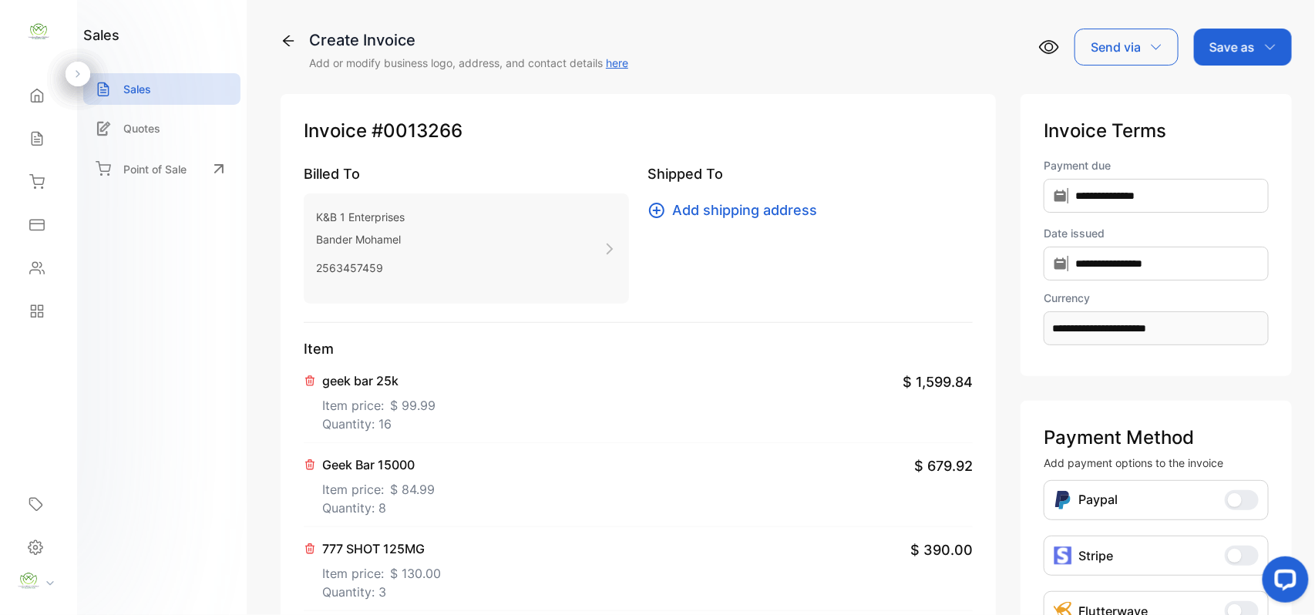
drag, startPoint x: 1255, startPoint y: 48, endPoint x: 1260, endPoint y: 57, distance: 10.3
click at [1256, 50] on div "Save as" at bounding box center [1243, 47] width 98 height 37
click at [1237, 91] on div "Invoice" at bounding box center [1239, 97] width 89 height 31
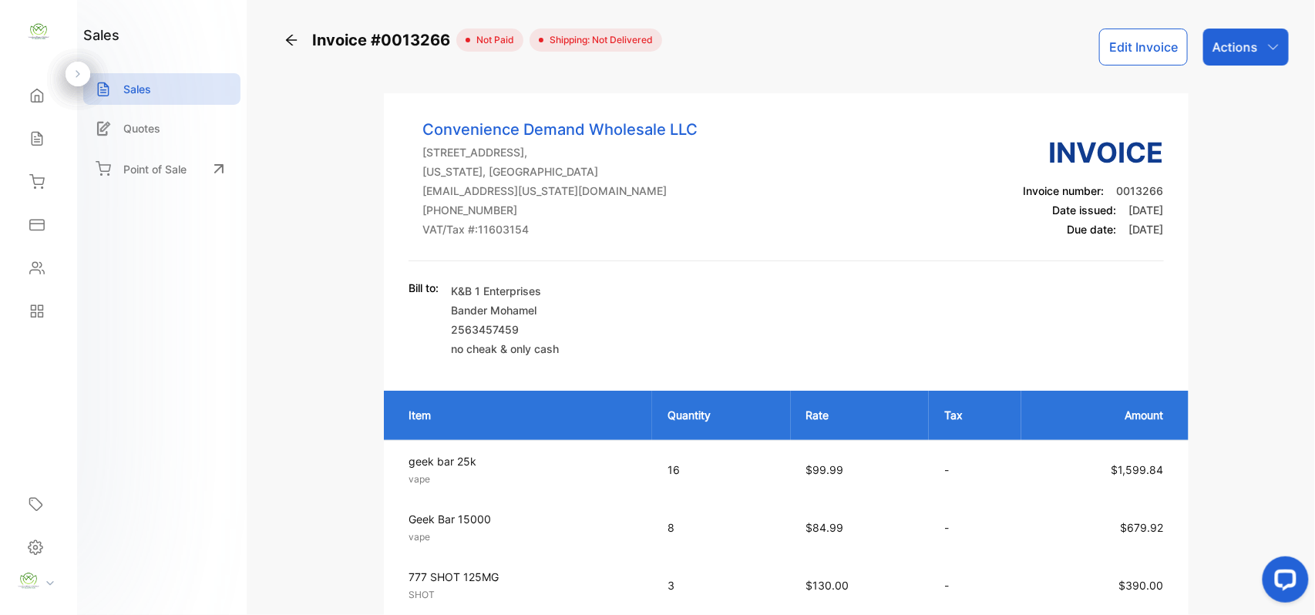
click at [285, 35] on icon at bounding box center [291, 39] width 15 height 15
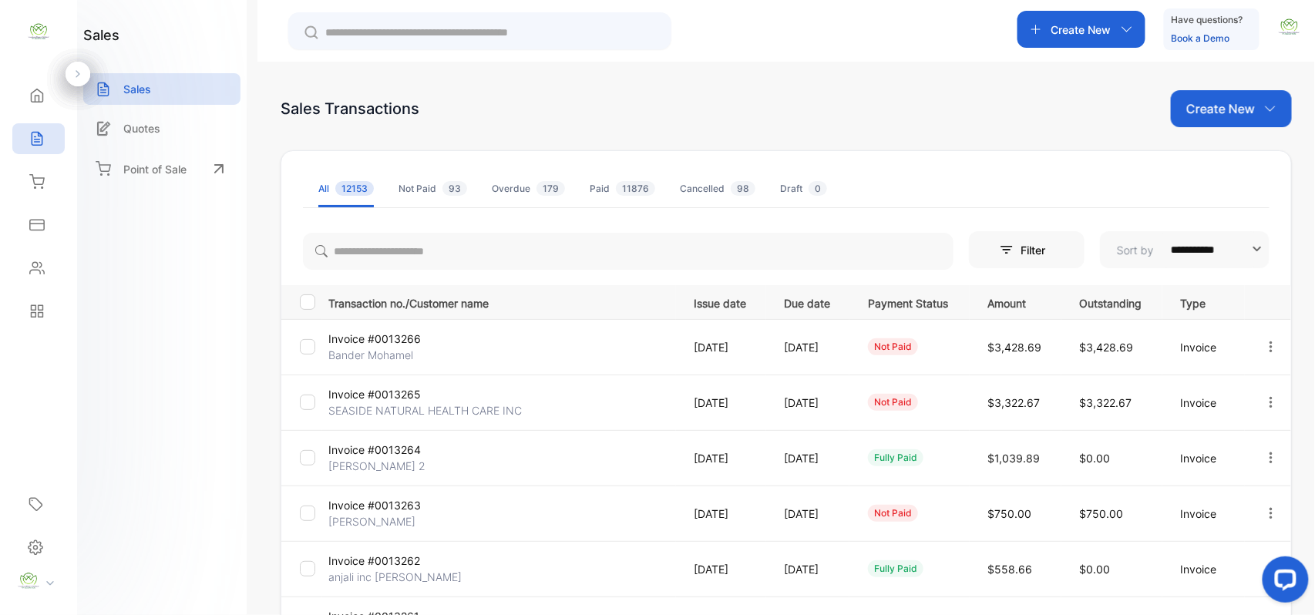
click at [1264, 404] on icon "button" at bounding box center [1271, 402] width 14 height 14
click at [1201, 528] on span "Print" at bounding box center [1192, 534] width 27 height 18
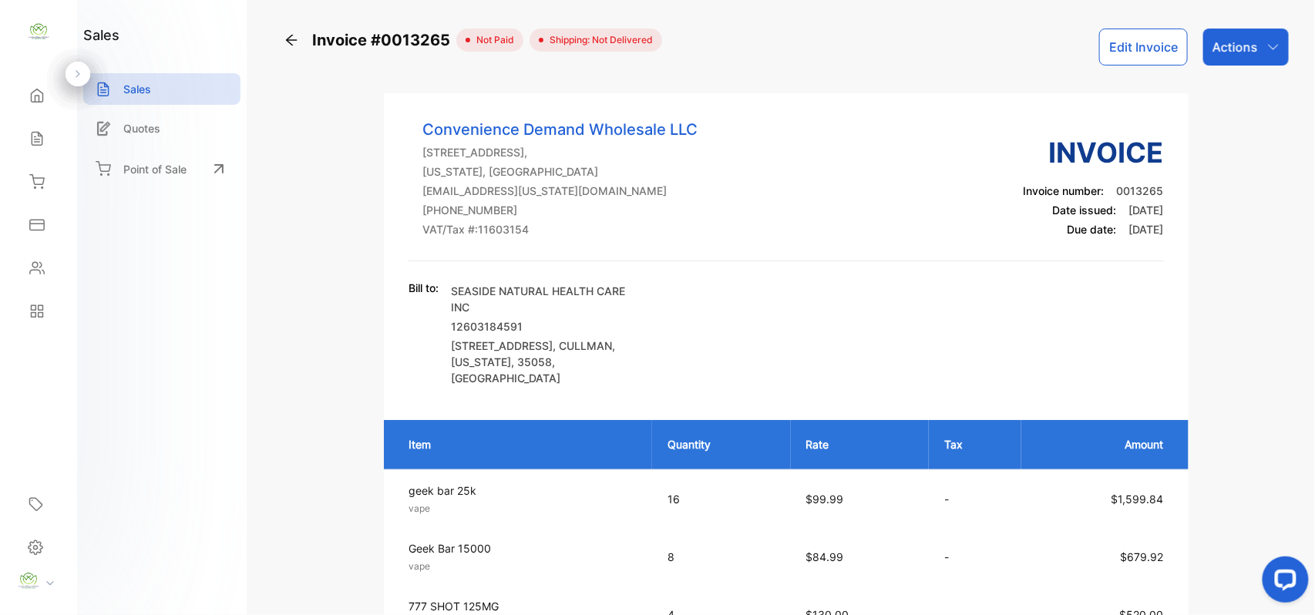
click at [1147, 47] on button "Edit Invoice" at bounding box center [1143, 47] width 89 height 37
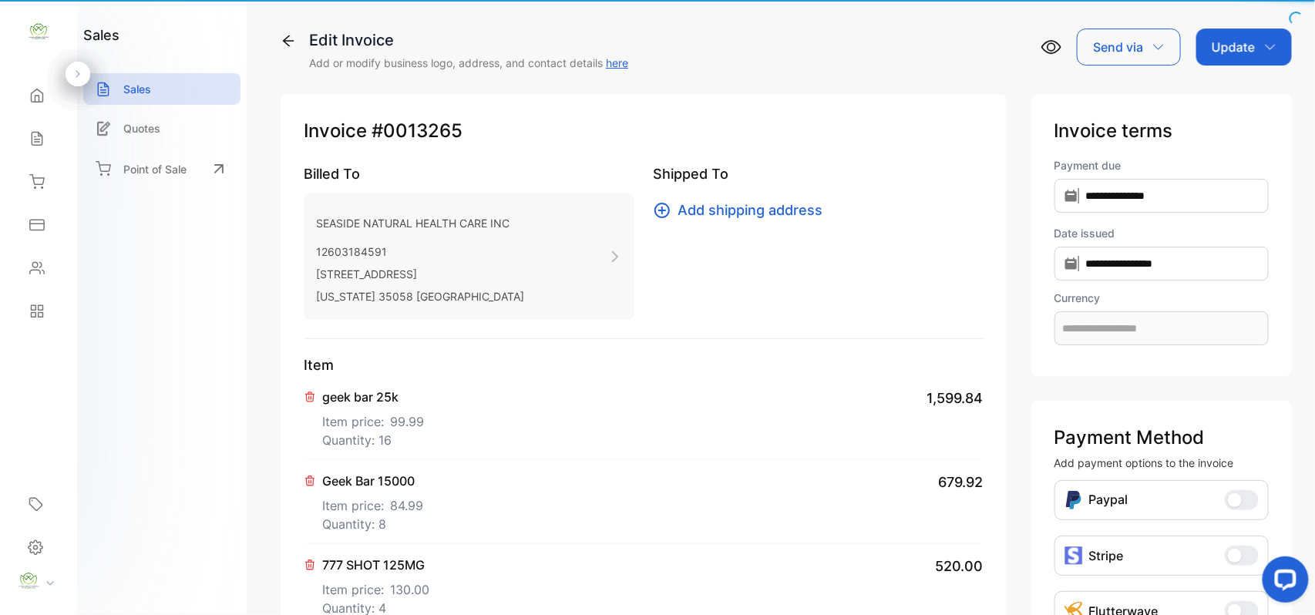
type input "**********"
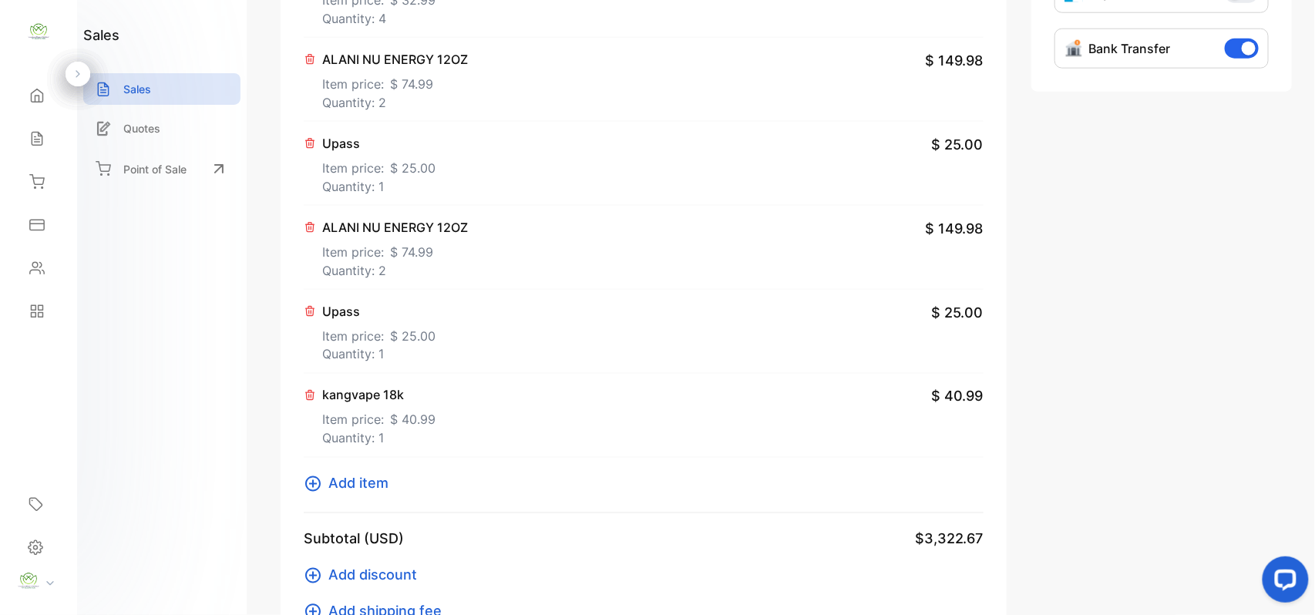
scroll to position [719, 0]
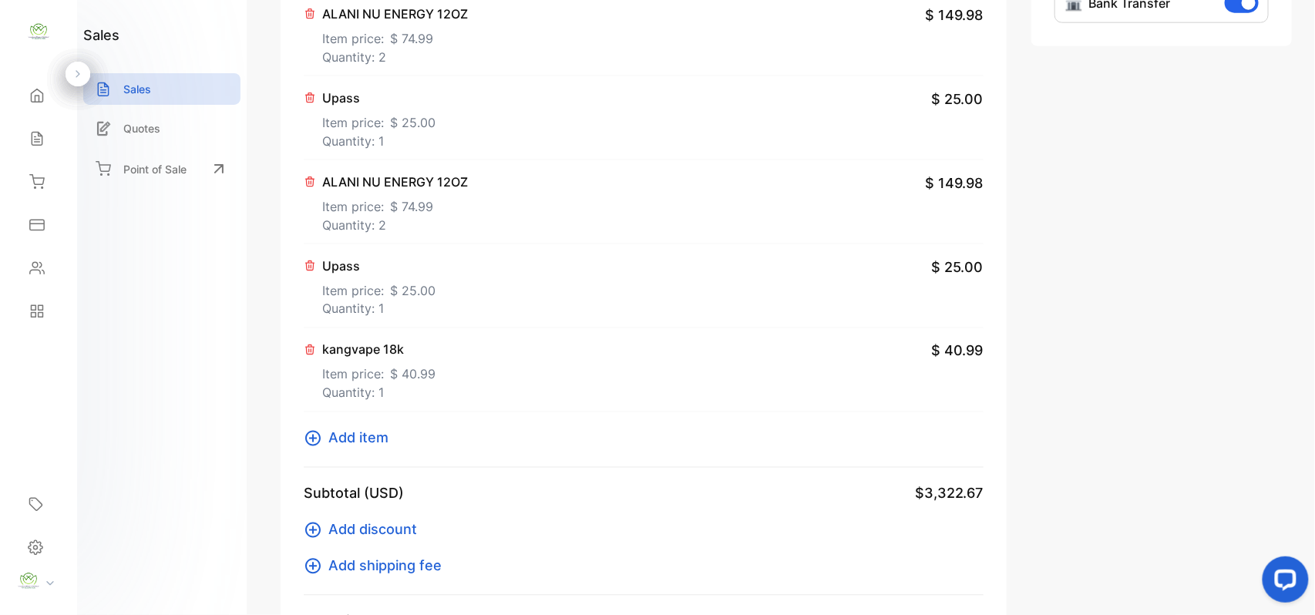
click at [309, 269] on icon at bounding box center [310, 265] width 8 height 9
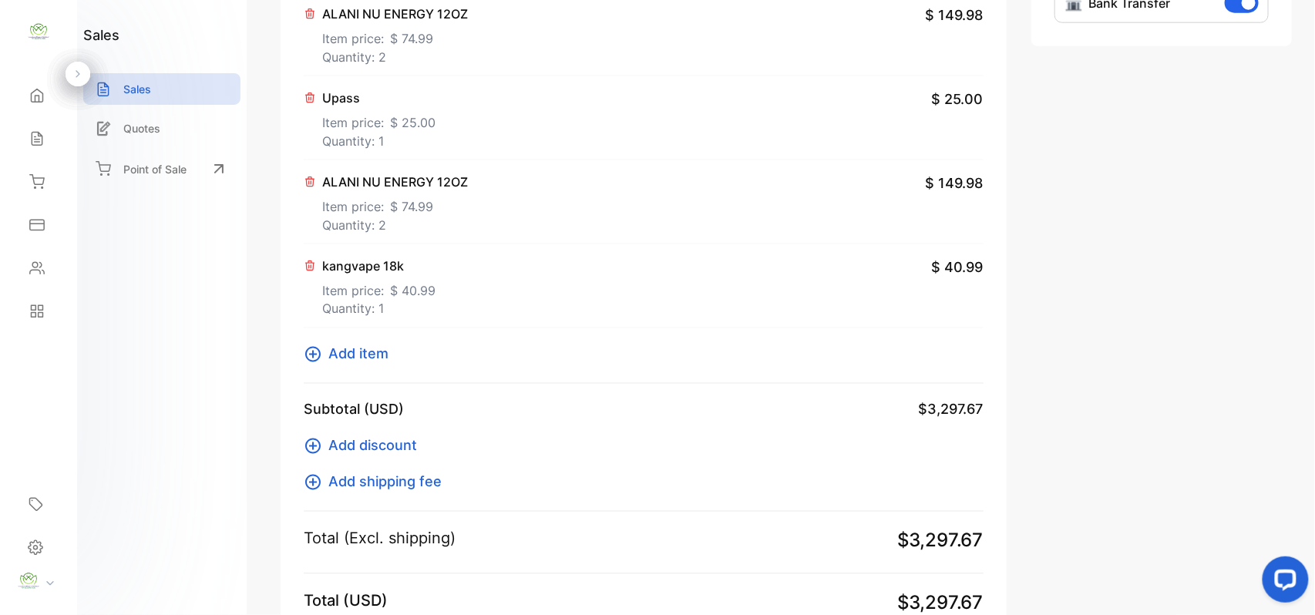
click at [313, 186] on icon at bounding box center [310, 181] width 8 height 9
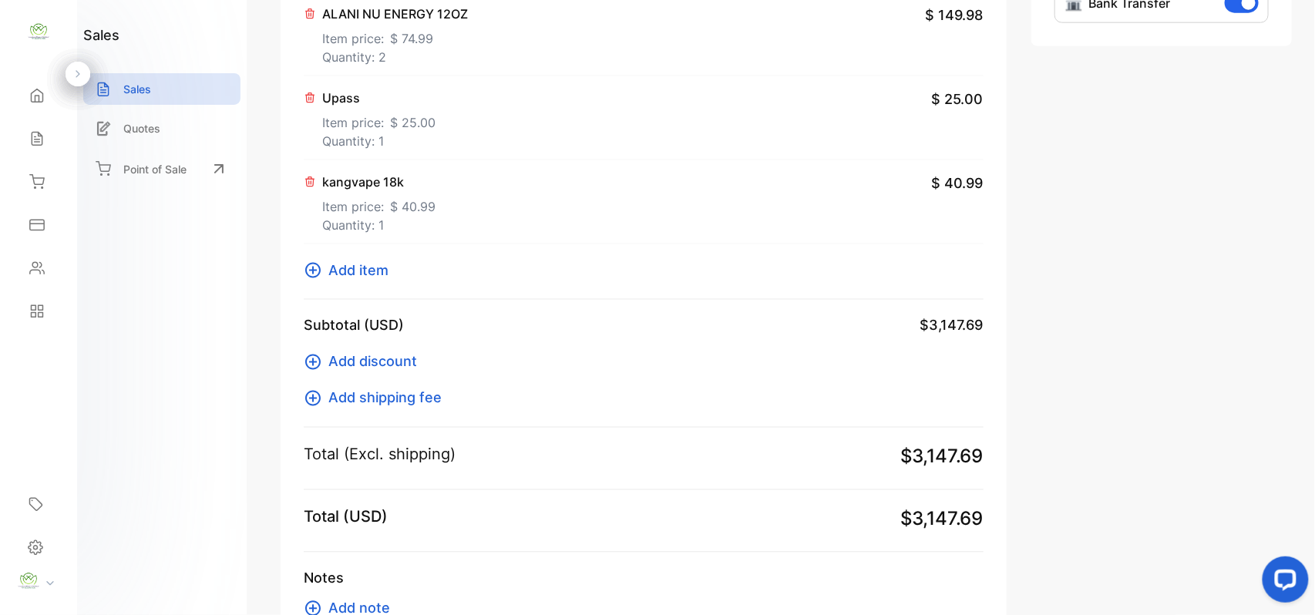
click at [392, 37] on span "$ 74.99" at bounding box center [411, 38] width 43 height 18
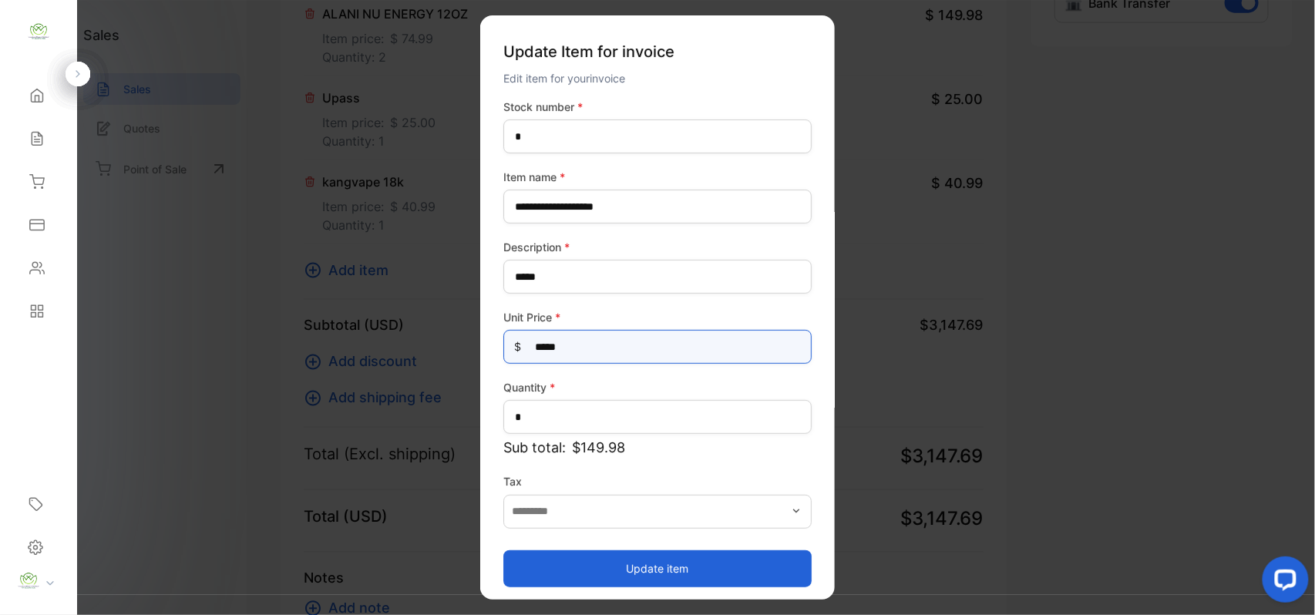
drag, startPoint x: 602, startPoint y: 346, endPoint x: 318, endPoint y: 340, distance: 284.5
type Price-inputprice "**"
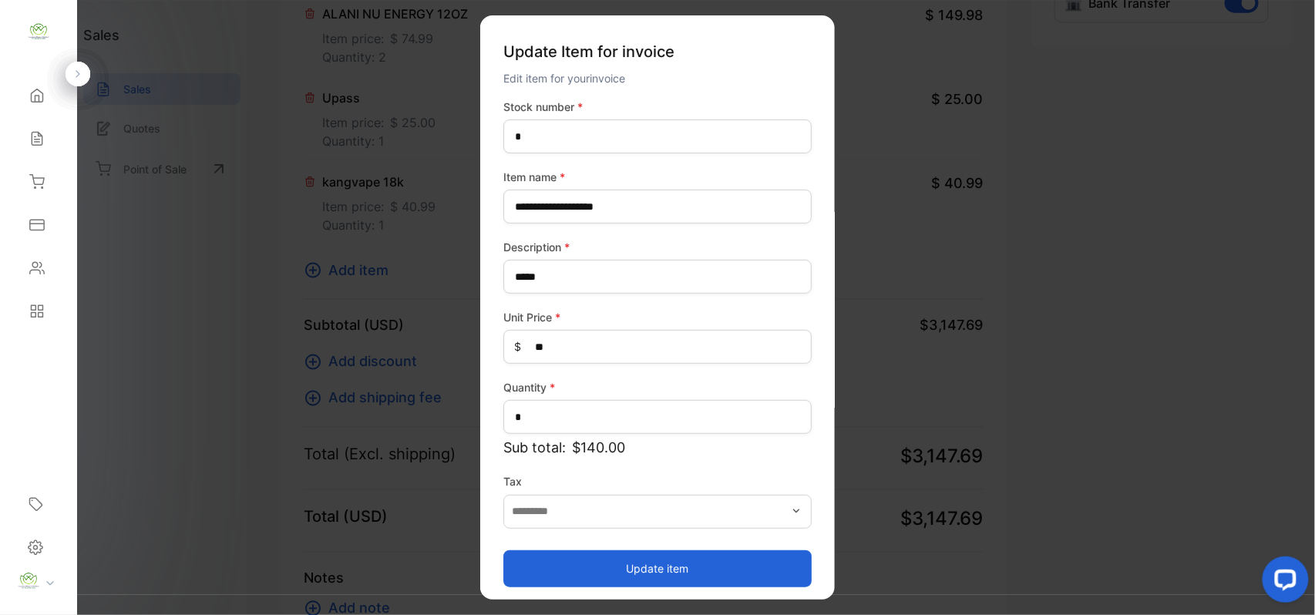
click at [541, 563] on button "Update item" at bounding box center [657, 568] width 308 height 37
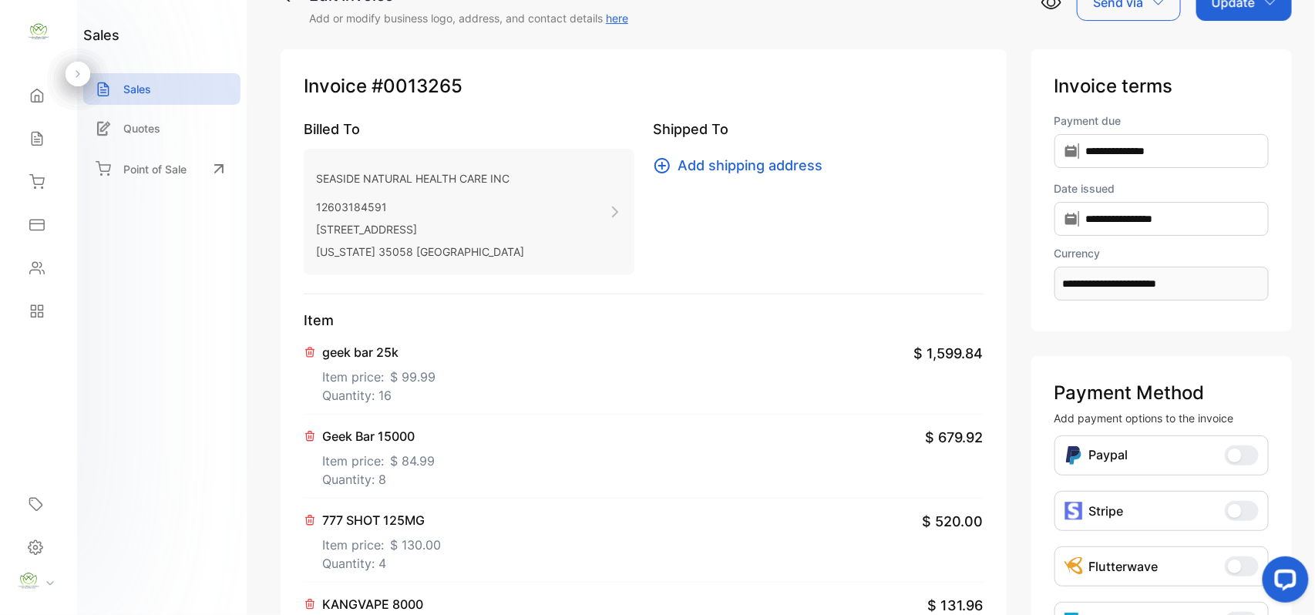
scroll to position [0, 0]
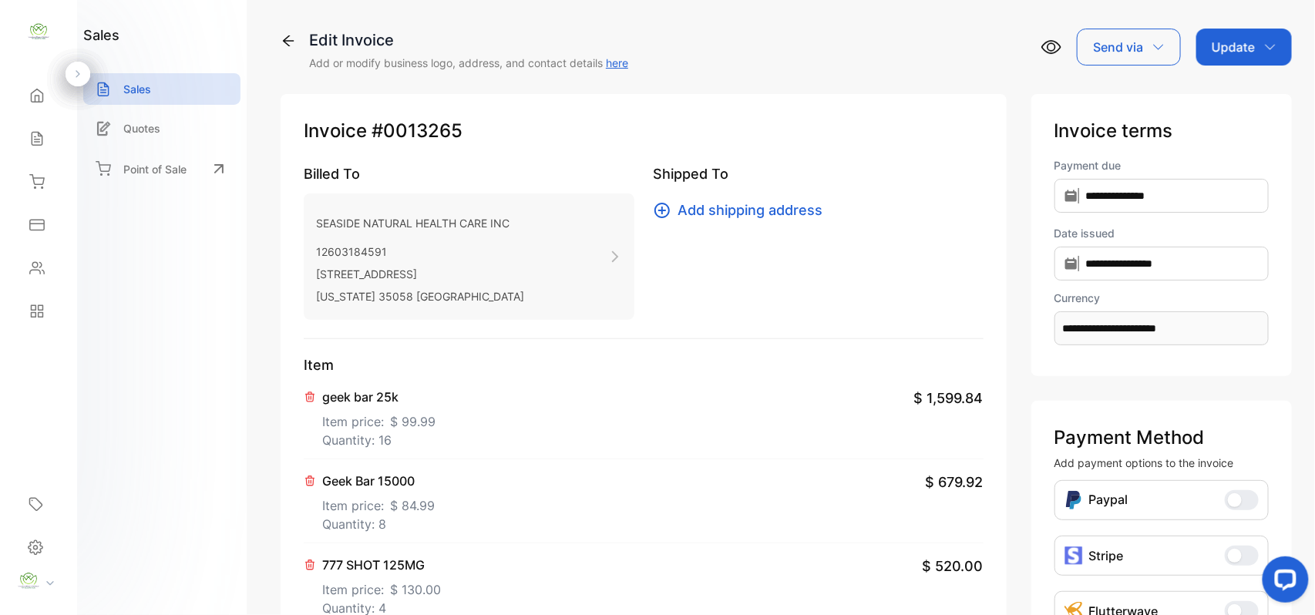
click at [1229, 35] on div "Update" at bounding box center [1244, 47] width 96 height 37
click at [1237, 92] on div "Invoice" at bounding box center [1246, 97] width 89 height 31
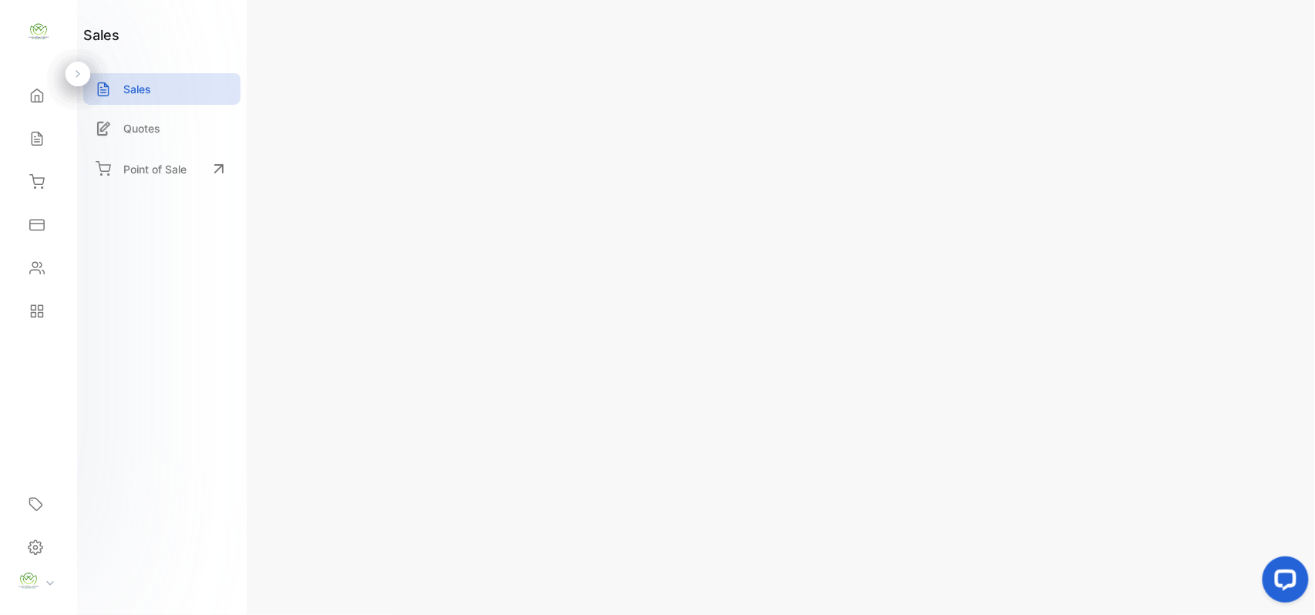
click at [1246, 56] on div "Actions" at bounding box center [1246, 47] width 86 height 37
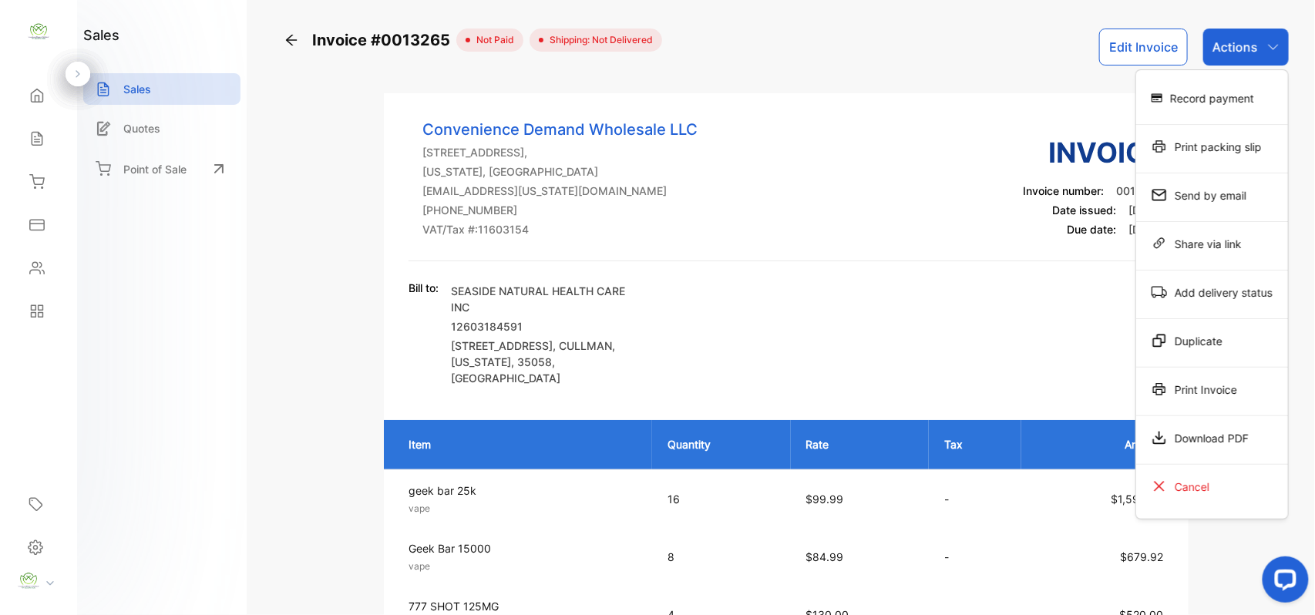
click at [1159, 396] on div "Print Invoice" at bounding box center [1212, 389] width 152 height 31
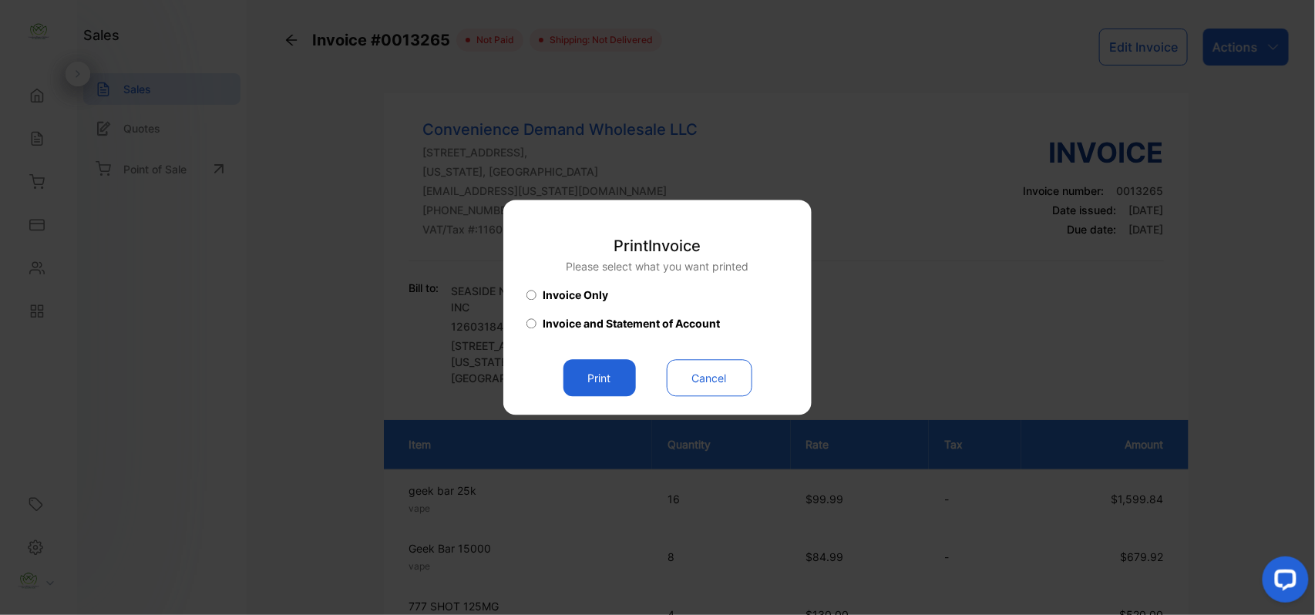
click at [581, 379] on button "Print" at bounding box center [599, 378] width 72 height 37
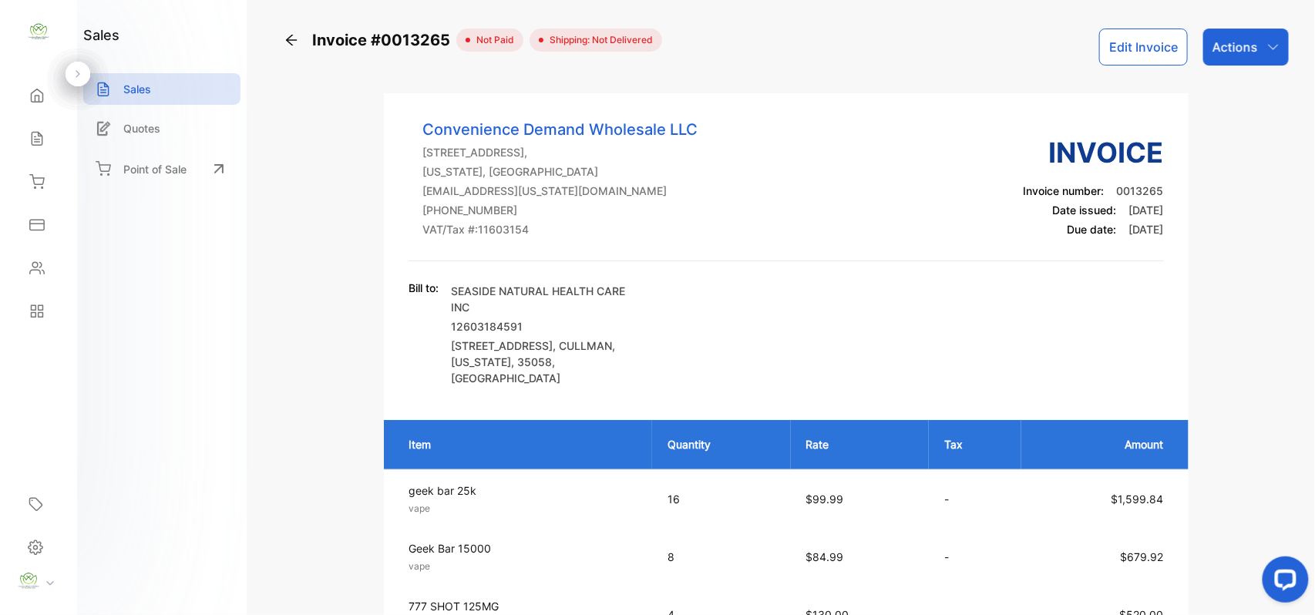
click at [297, 44] on icon at bounding box center [291, 39] width 15 height 15
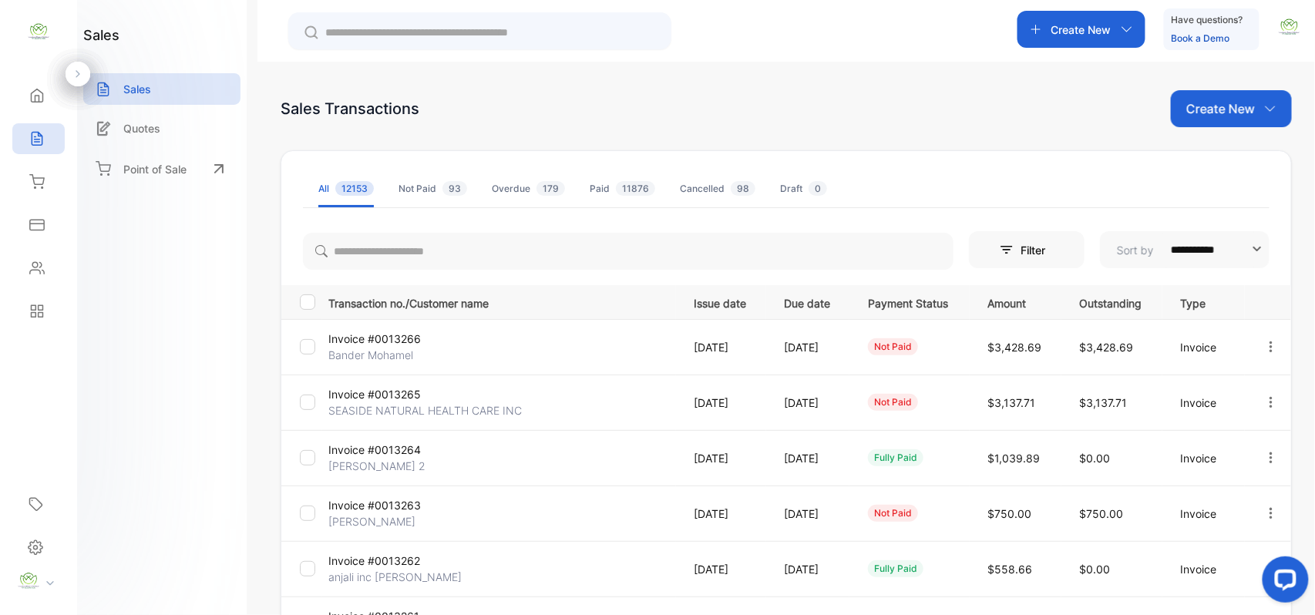
click at [1270, 347] on icon "button" at bounding box center [1271, 346] width 3 height 11
click at [1235, 398] on span "View / Edit Invoice" at bounding box center [1233, 391] width 109 height 18
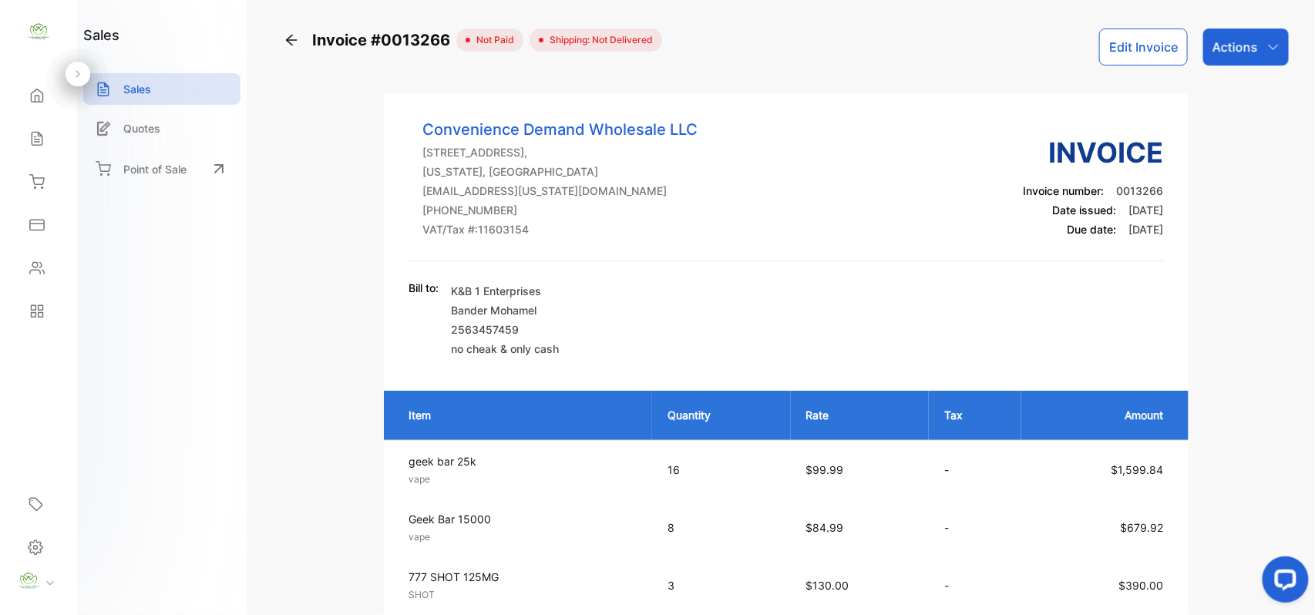
click at [1142, 52] on button "Edit Invoice" at bounding box center [1143, 47] width 89 height 37
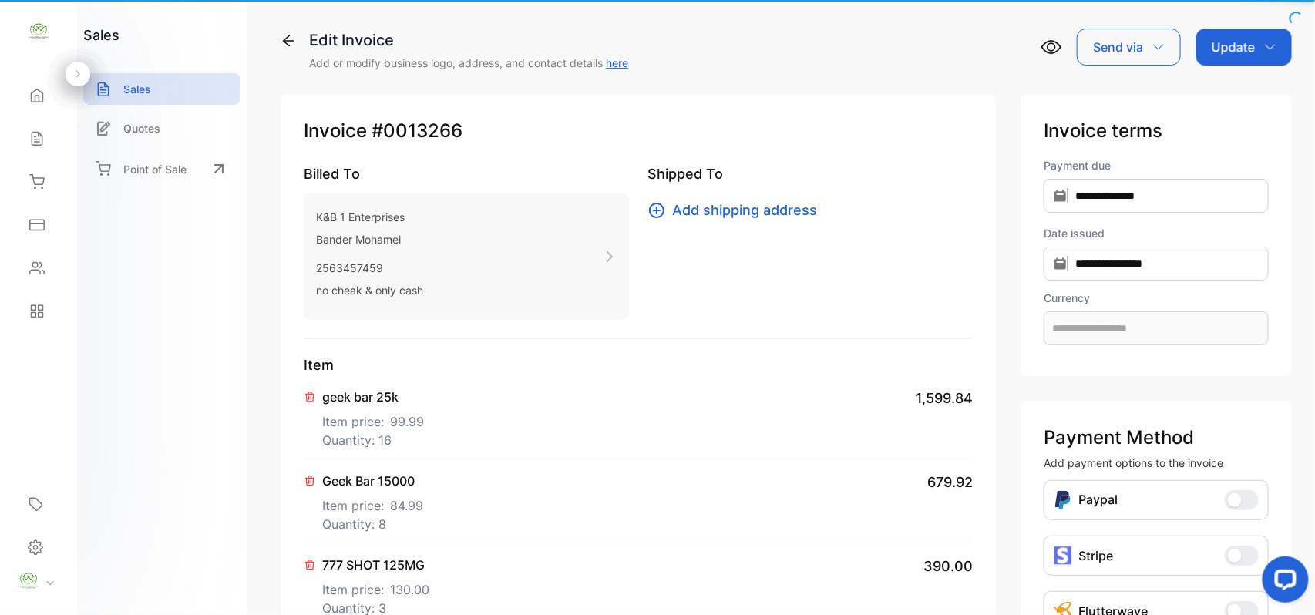
type input "**********"
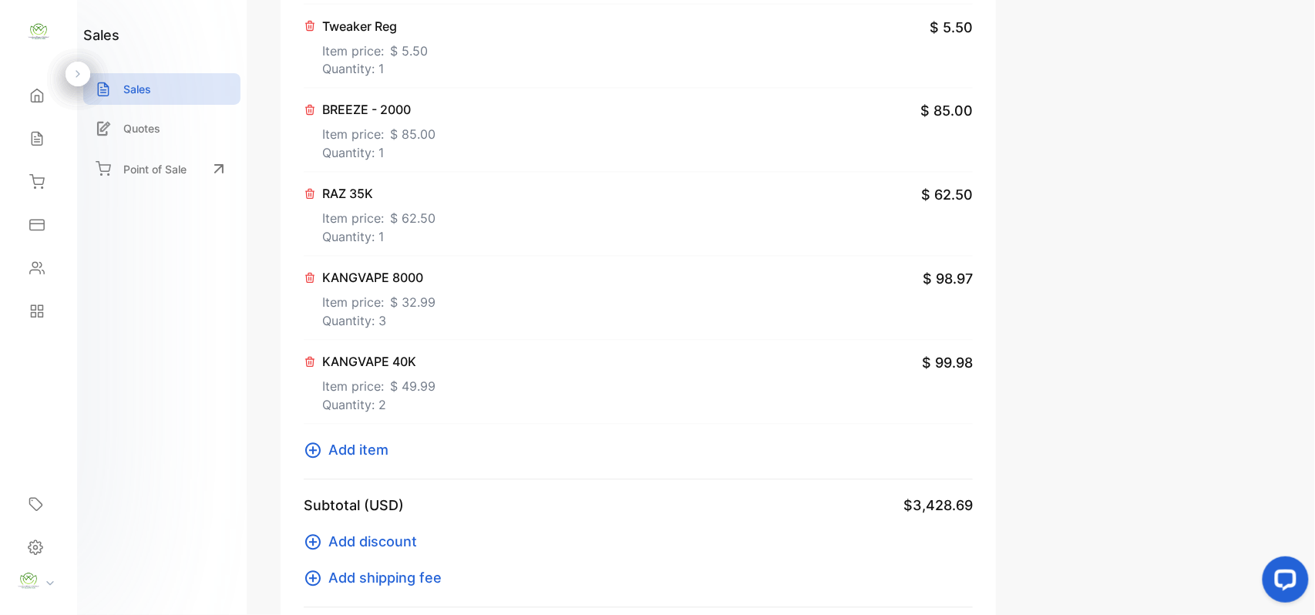
scroll to position [719, 0]
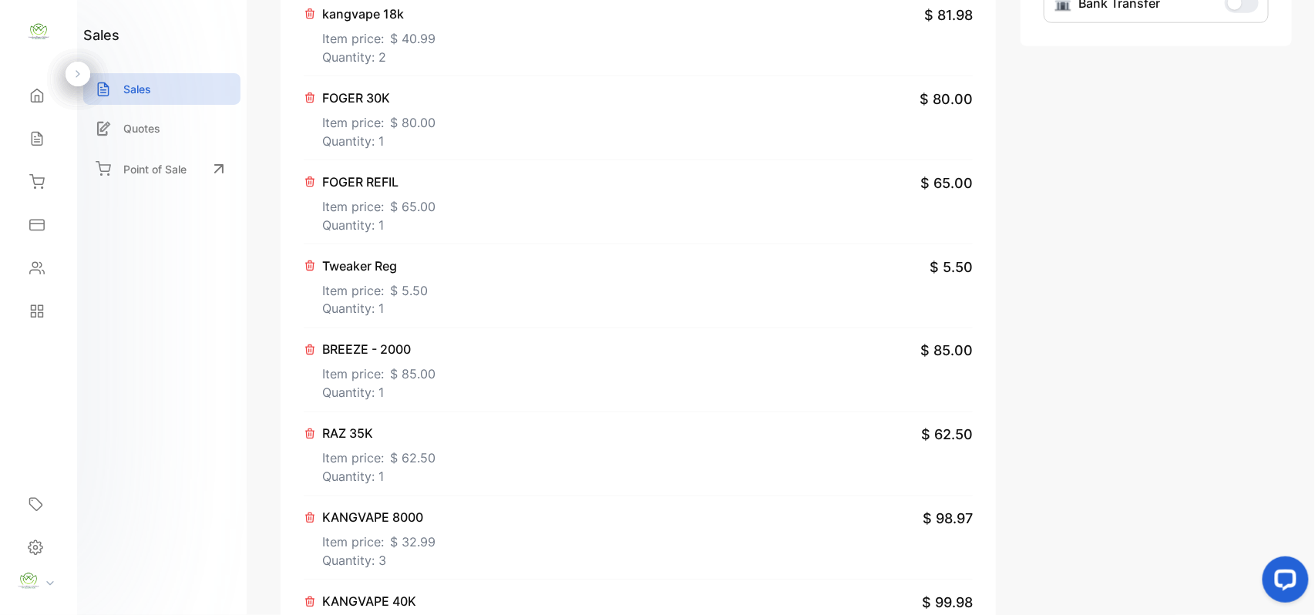
click at [385, 210] on p "Item price: $ 65.00" at bounding box center [378, 203] width 113 height 25
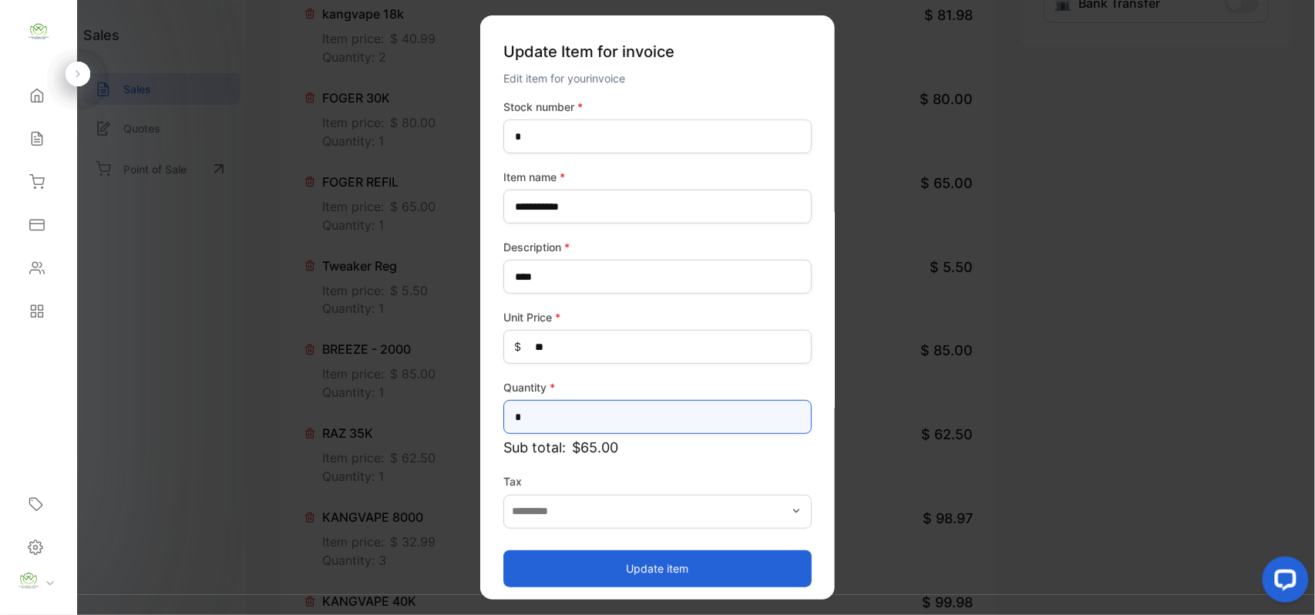
click at [584, 410] on input "*" at bounding box center [657, 417] width 308 height 34
type input "**"
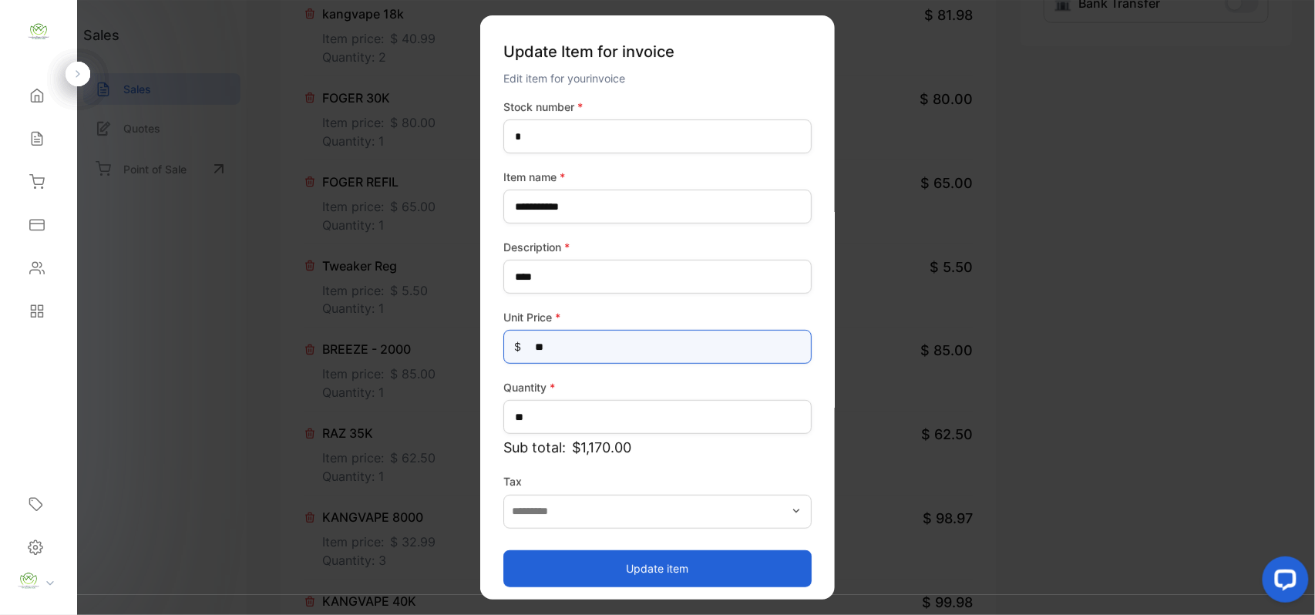
drag, startPoint x: 328, startPoint y: 333, endPoint x: 281, endPoint y: 338, distance: 47.2
type Price-inputprice "**"
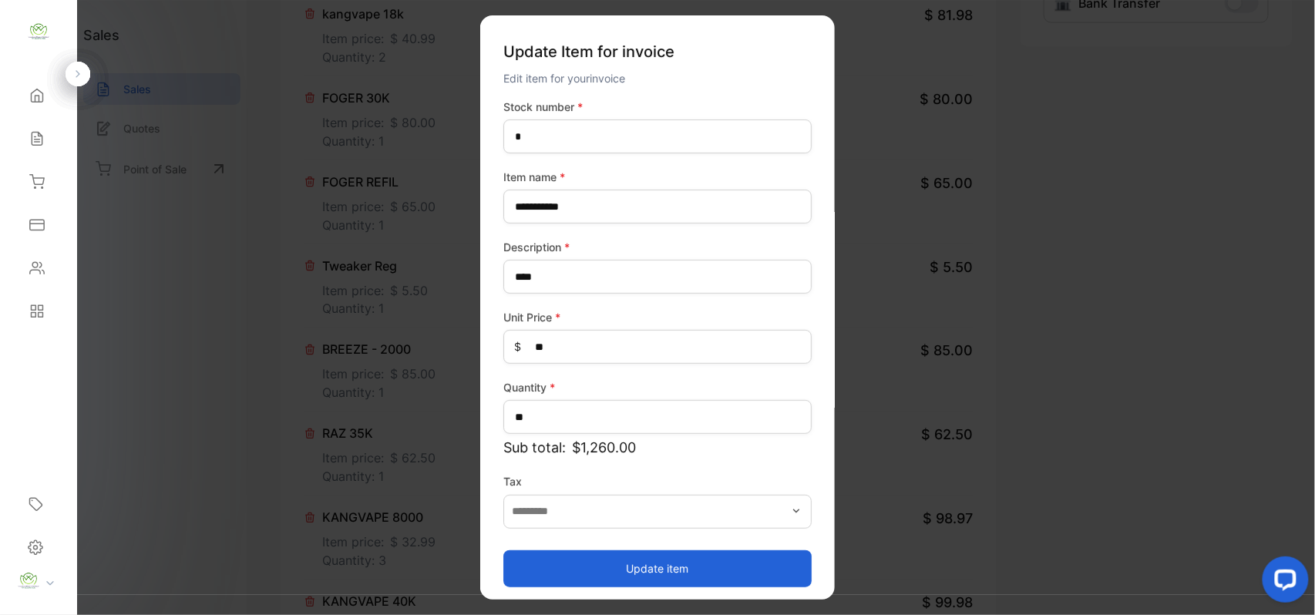
click at [553, 561] on button "Update item" at bounding box center [657, 568] width 308 height 37
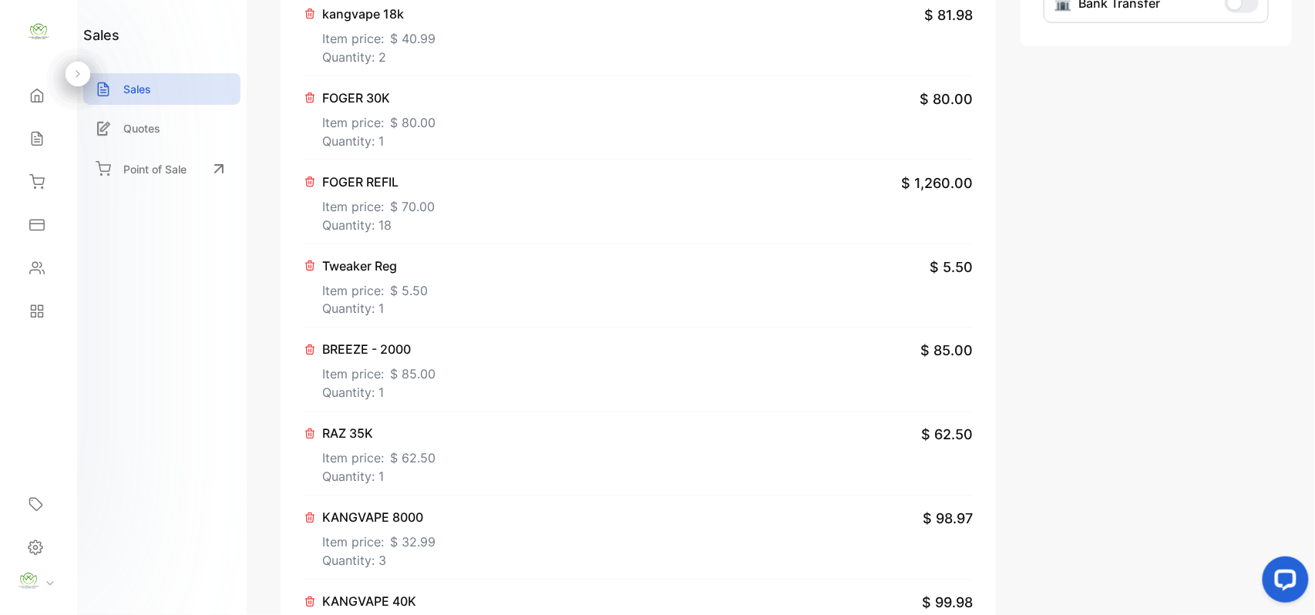
click at [387, 32] on p "Item price: $ 40.99" at bounding box center [378, 35] width 113 height 25
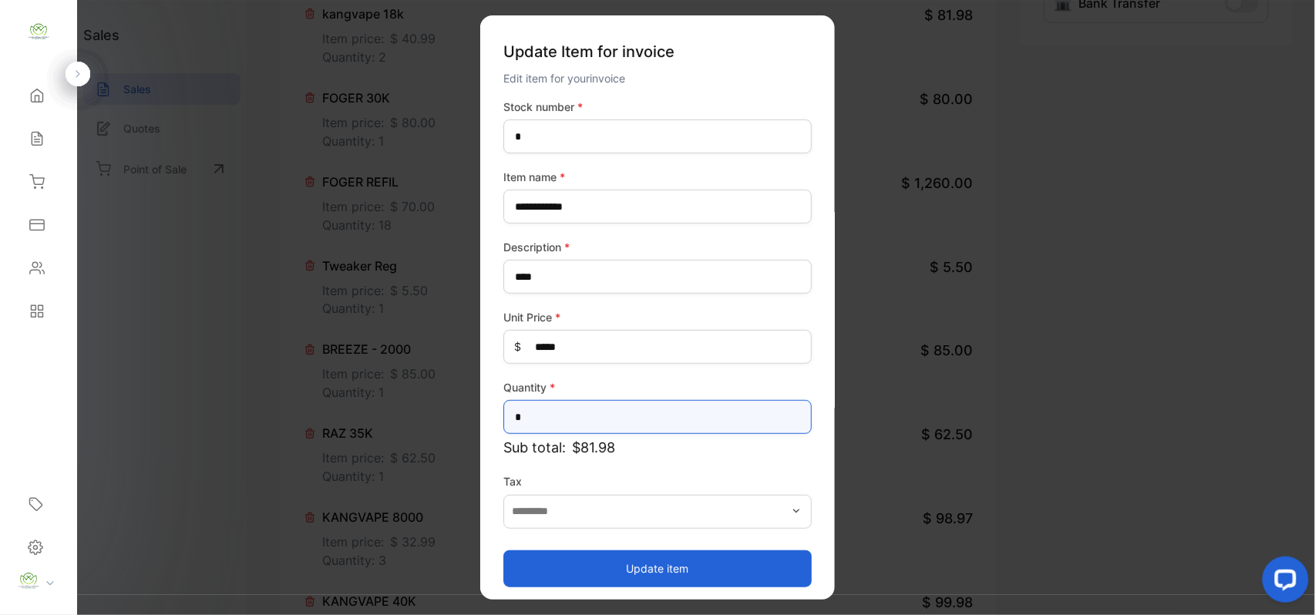
drag, startPoint x: 580, startPoint y: 425, endPoint x: 164, endPoint y: 427, distance: 415.5
type input "*"
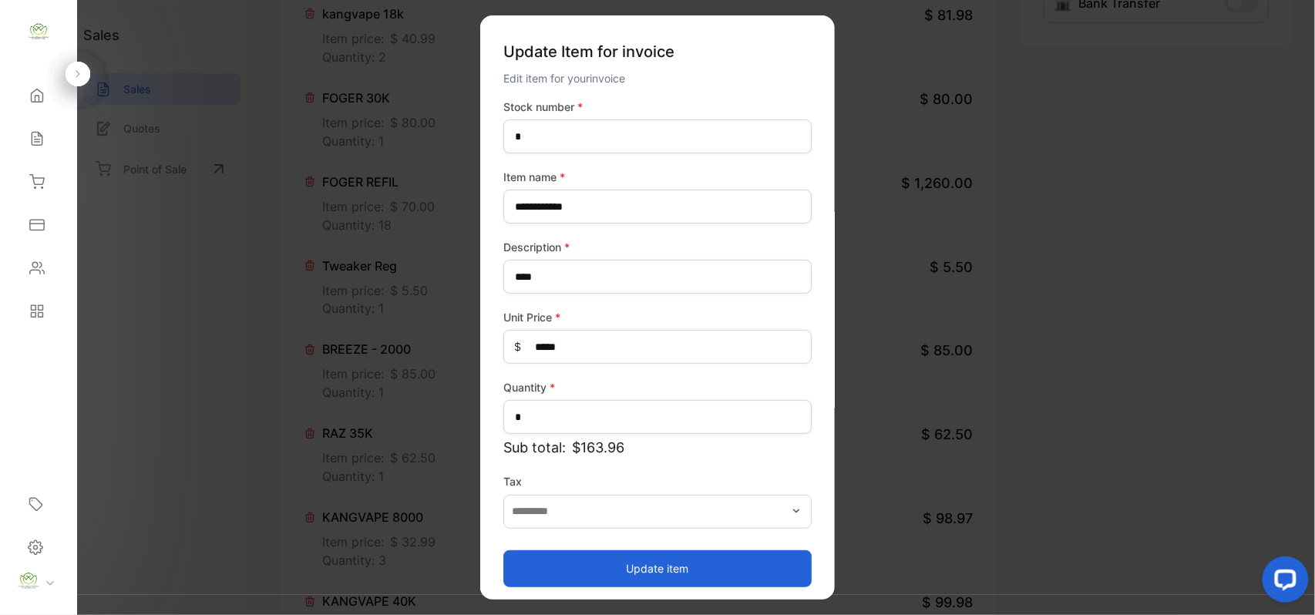
click at [538, 560] on button "Update item" at bounding box center [657, 568] width 308 height 37
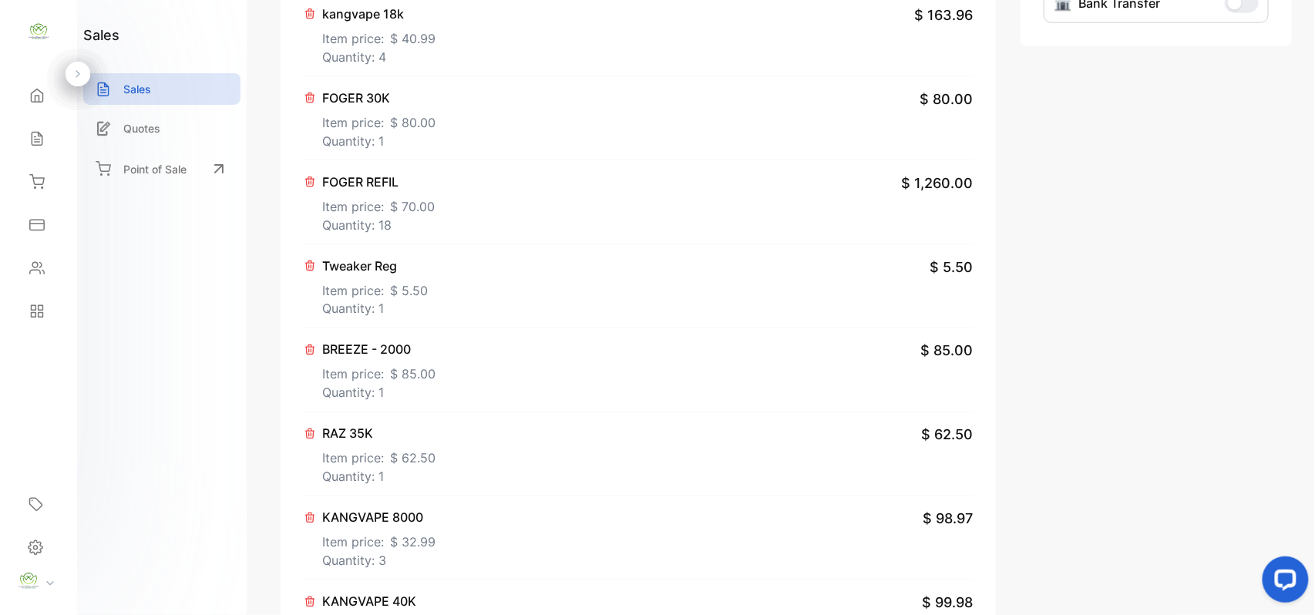
click at [389, 362] on p "Item price: $ 85.00" at bounding box center [378, 371] width 113 height 25
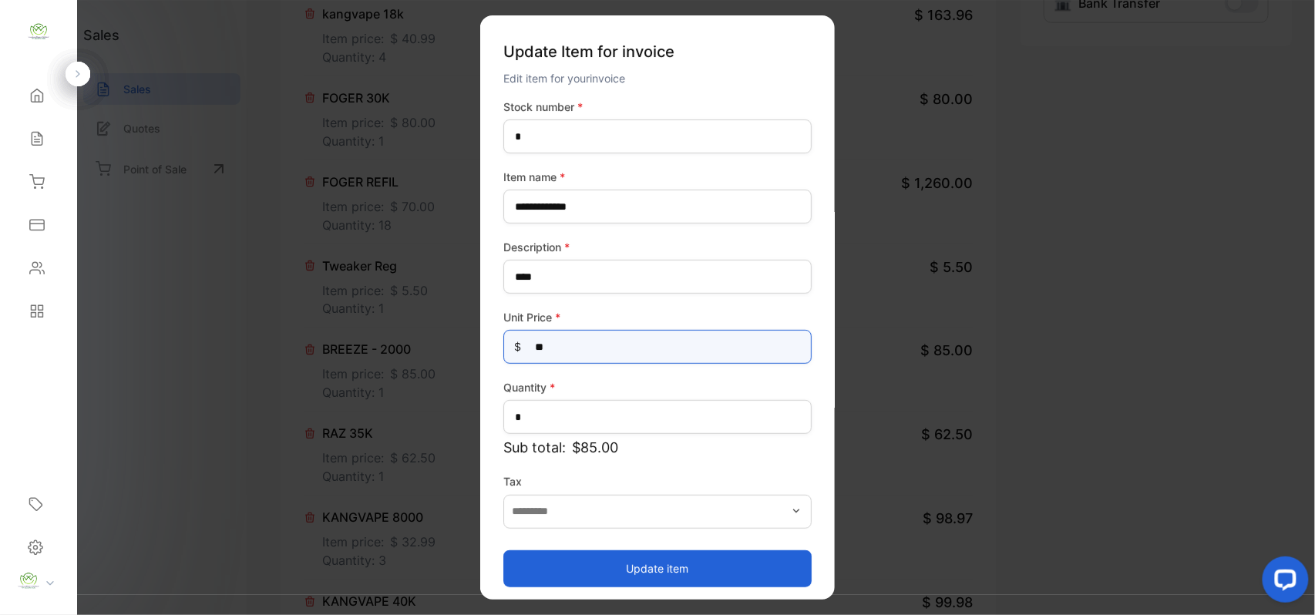
drag, startPoint x: 594, startPoint y: 352, endPoint x: 153, endPoint y: 351, distance: 440.9
type Price-inputprice "***"
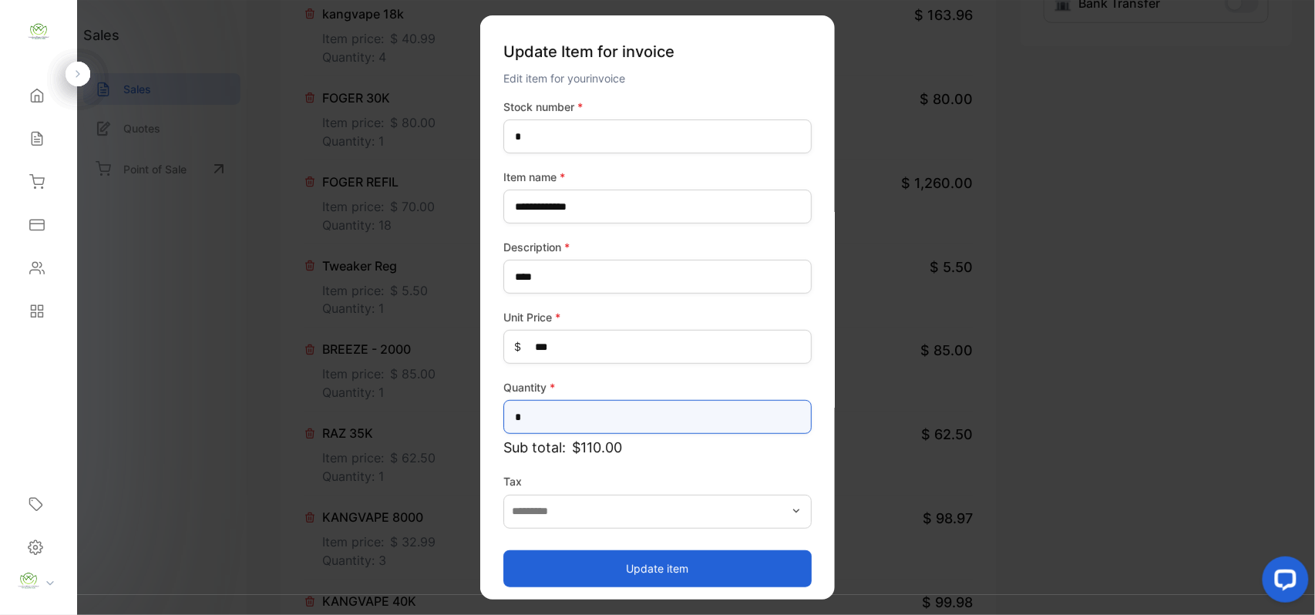
drag, startPoint x: 534, startPoint y: 412, endPoint x: 239, endPoint y: 436, distance: 296.3
type input "*"
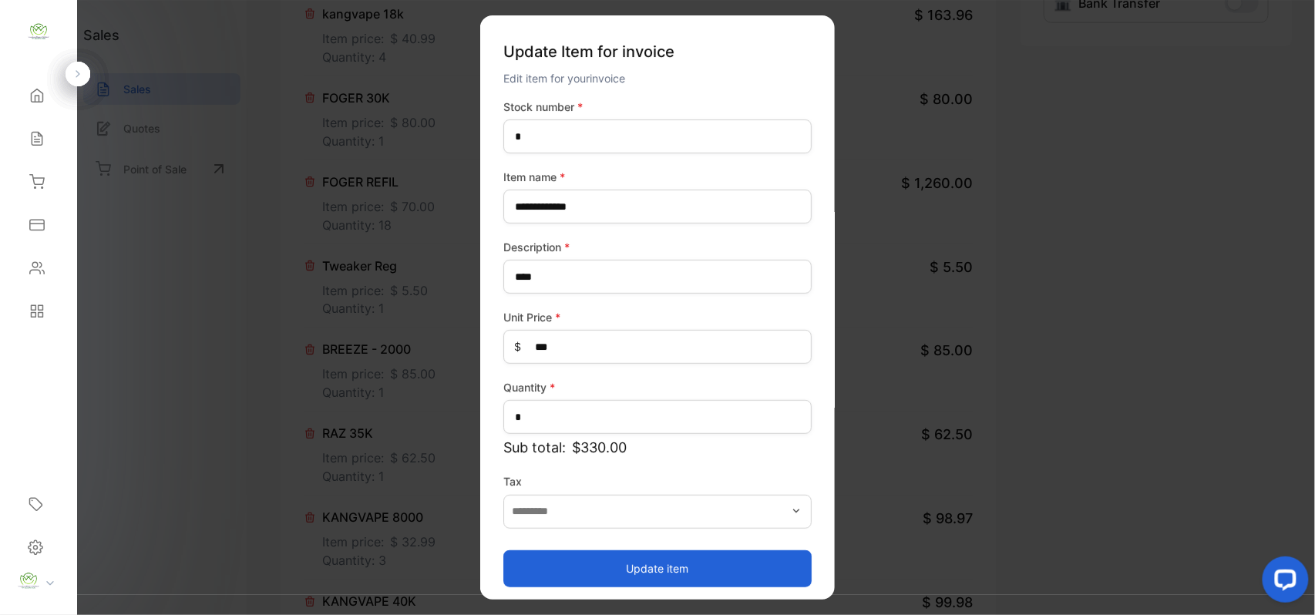
click at [562, 556] on button "Update item" at bounding box center [657, 568] width 308 height 37
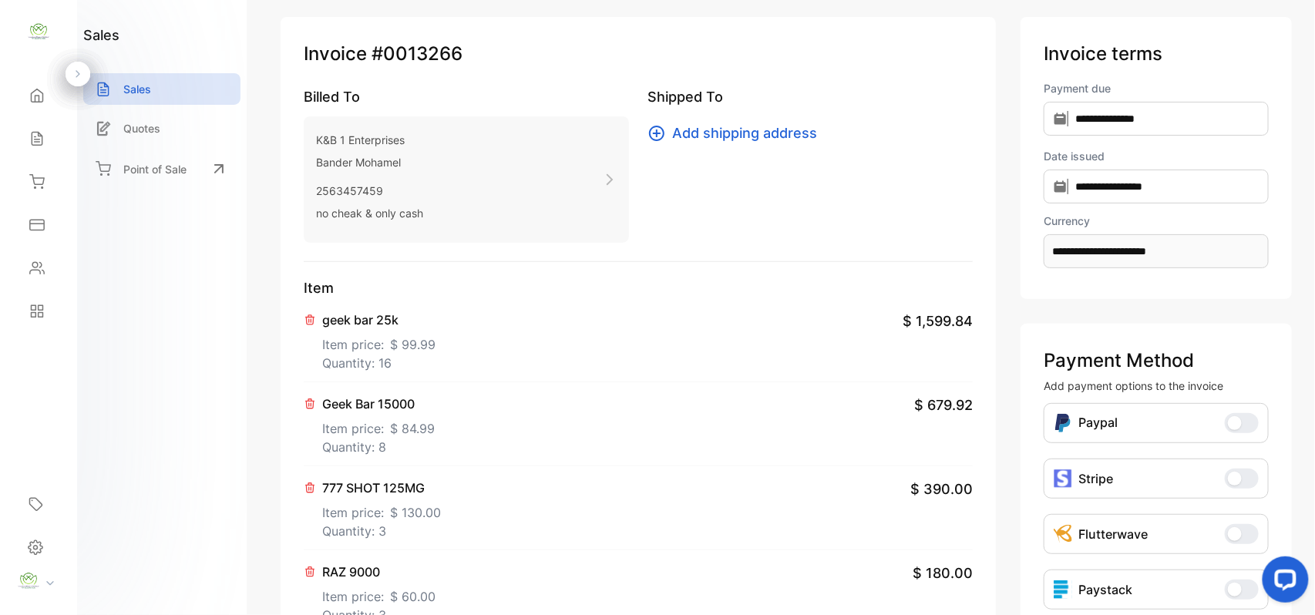
scroll to position [0, 0]
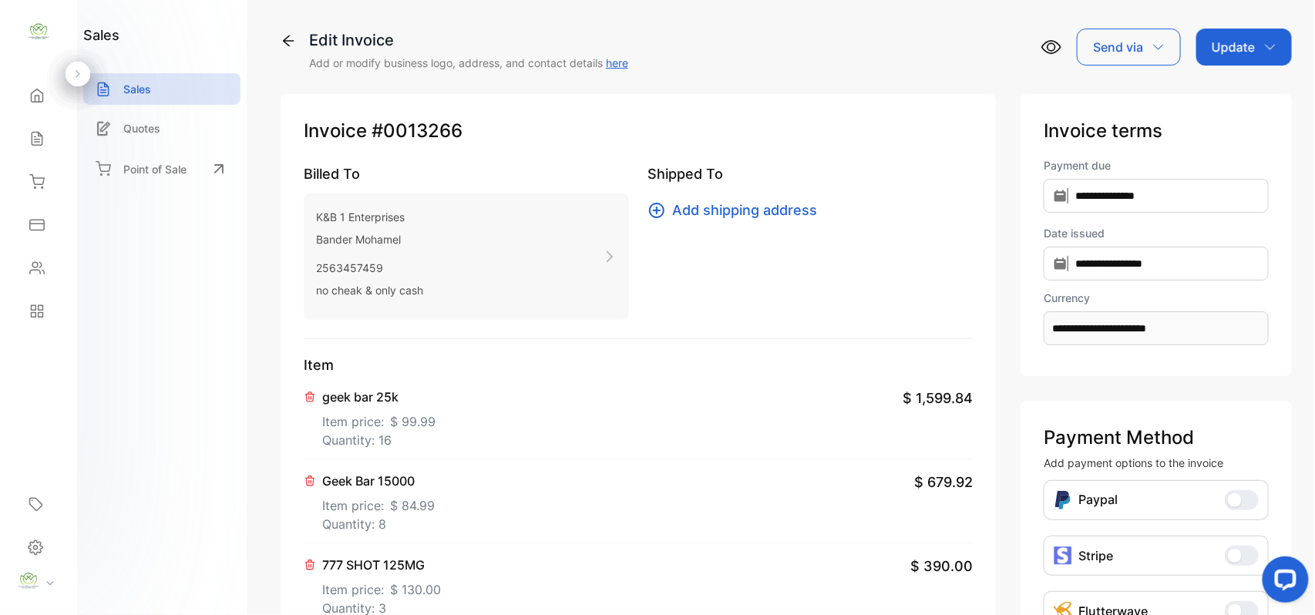
drag, startPoint x: 1224, startPoint y: 52, endPoint x: 1227, endPoint y: 69, distance: 16.5
click at [1225, 52] on p "Update" at bounding box center [1233, 47] width 43 height 18
click at [1229, 96] on div "Invoice" at bounding box center [1246, 97] width 89 height 31
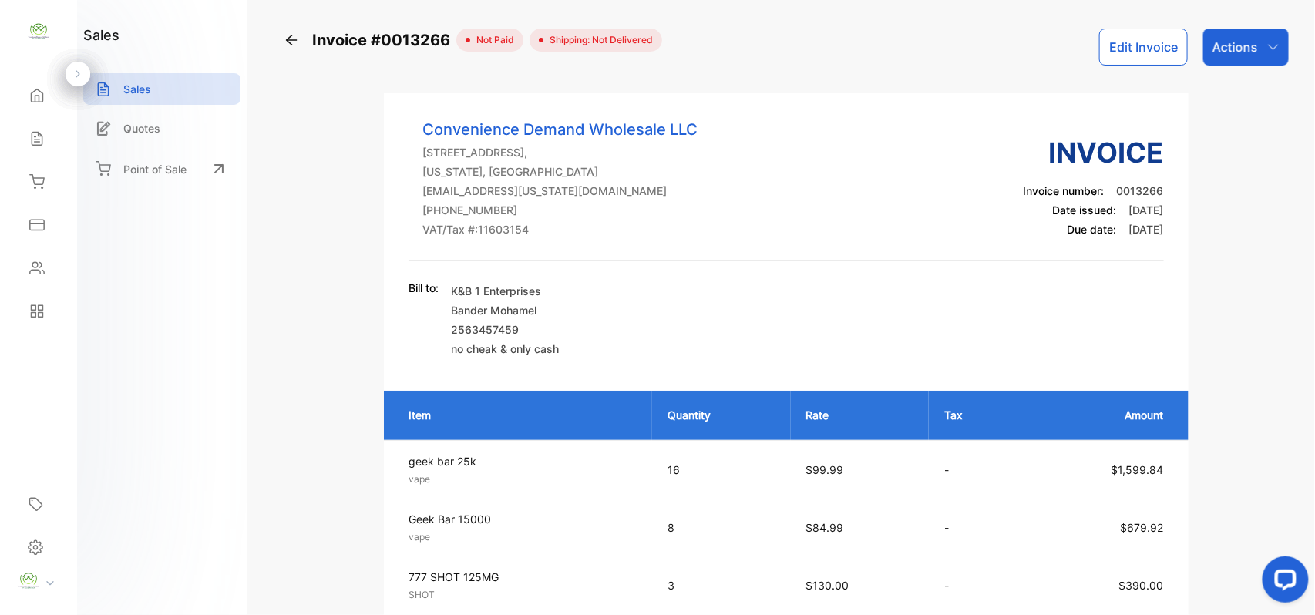
scroll to position [479, 0]
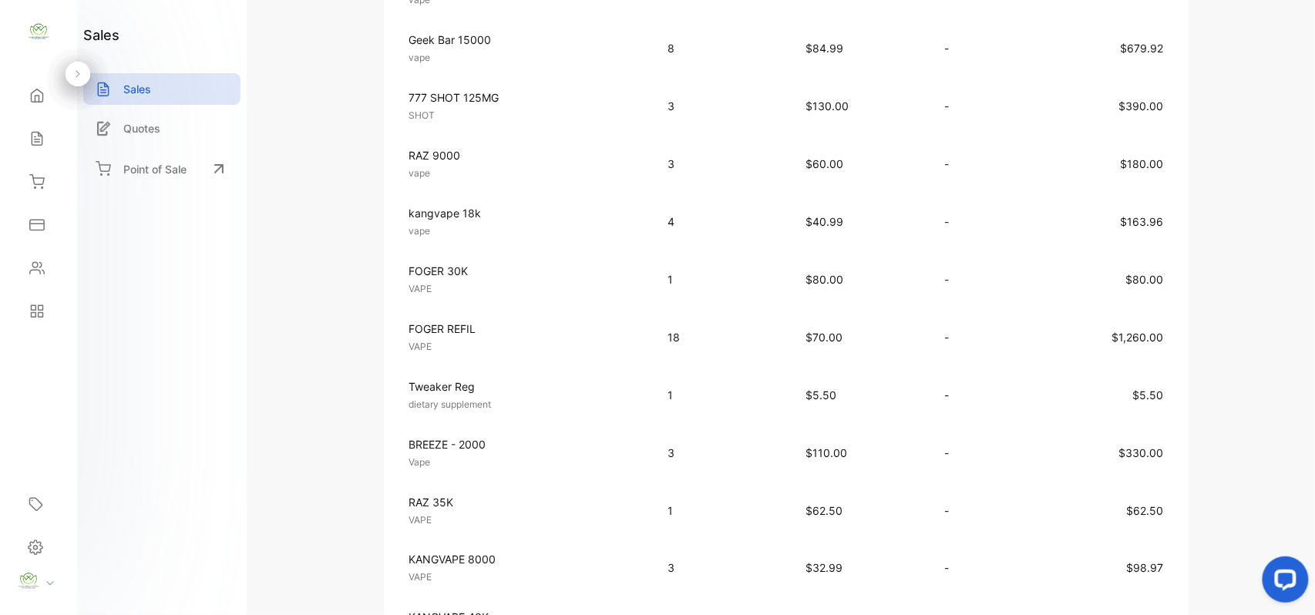
click at [56, 130] on div "Sales" at bounding box center [38, 138] width 52 height 31
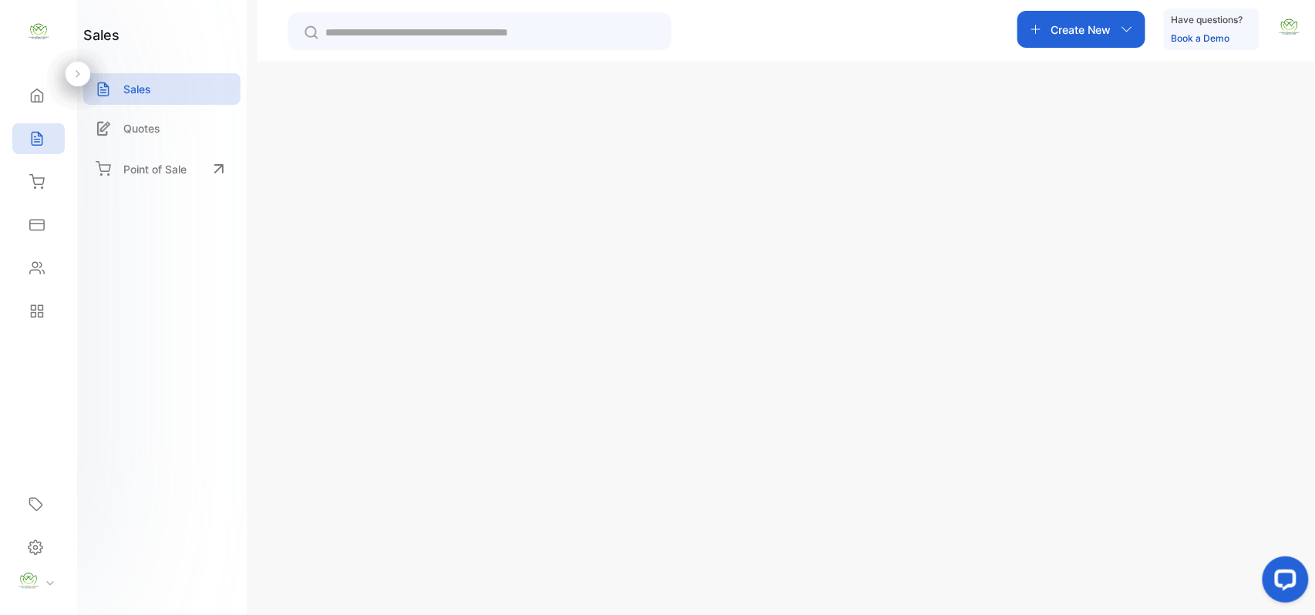
scroll to position [395, 0]
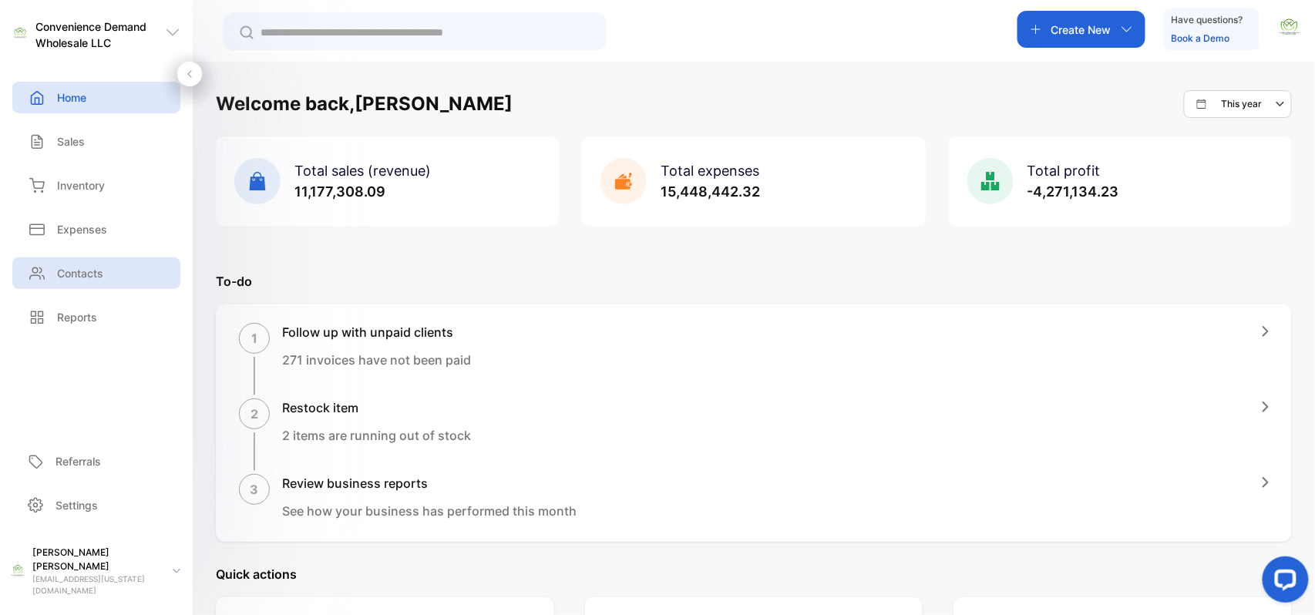
click at [100, 267] on p "Contacts" at bounding box center [80, 273] width 46 height 16
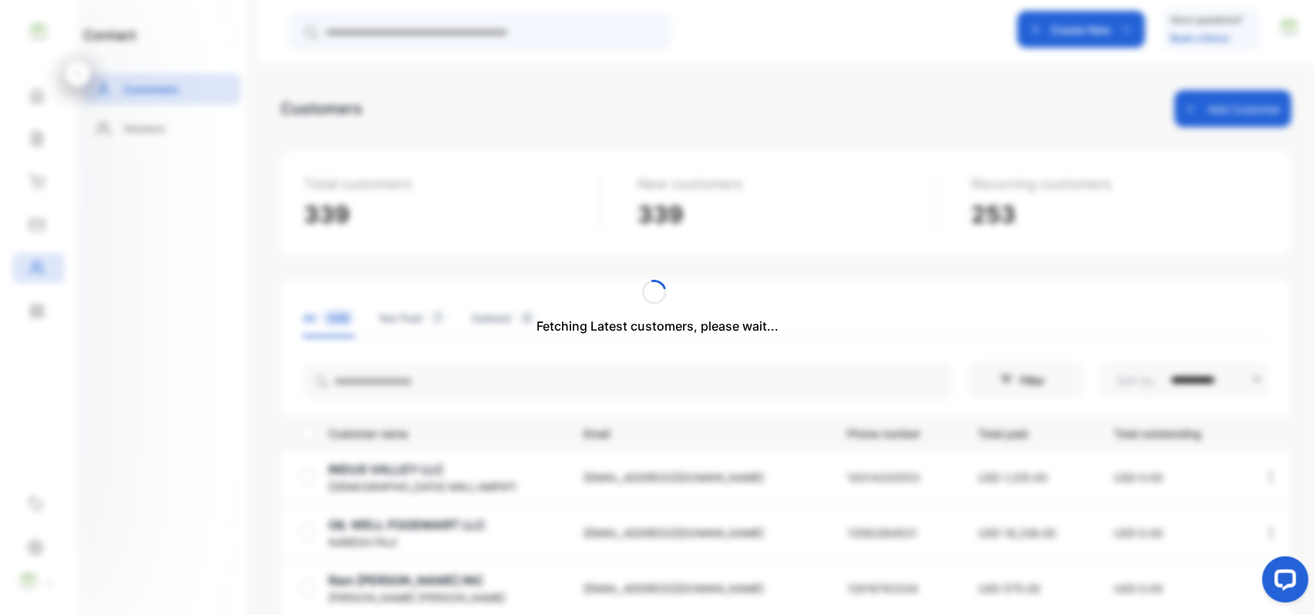
click at [473, 395] on div "Fetching Latest customers, please wait..." at bounding box center [657, 307] width 1315 height 615
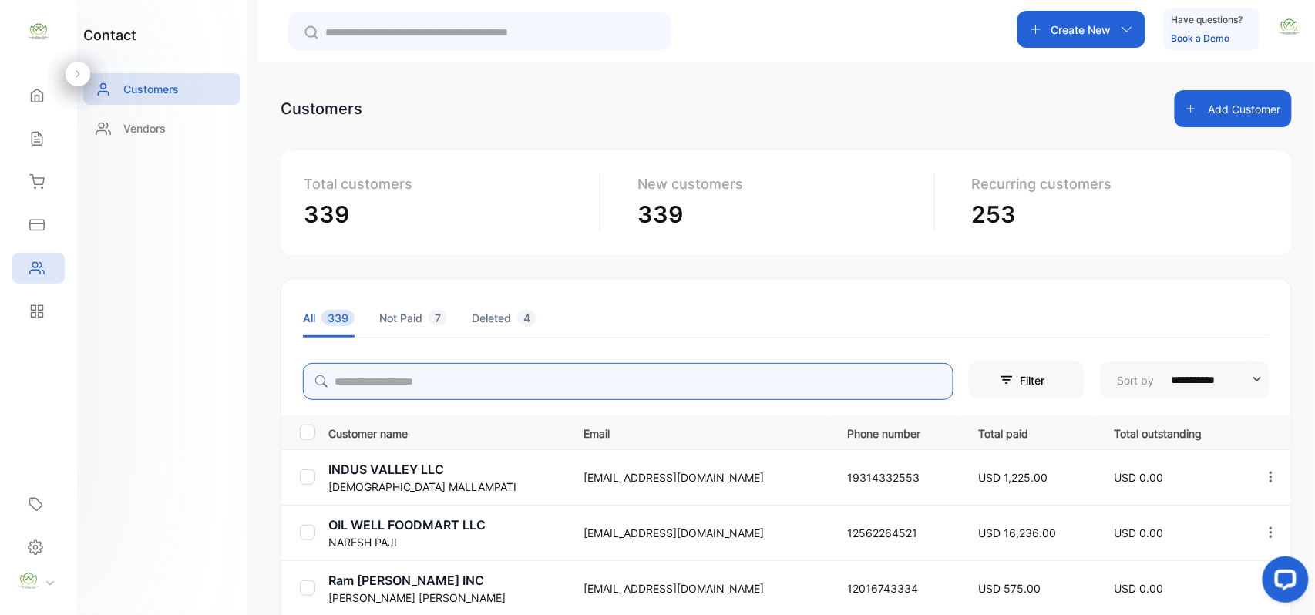
click at [479, 380] on input "search" at bounding box center [628, 381] width 651 height 37
paste input "**********"
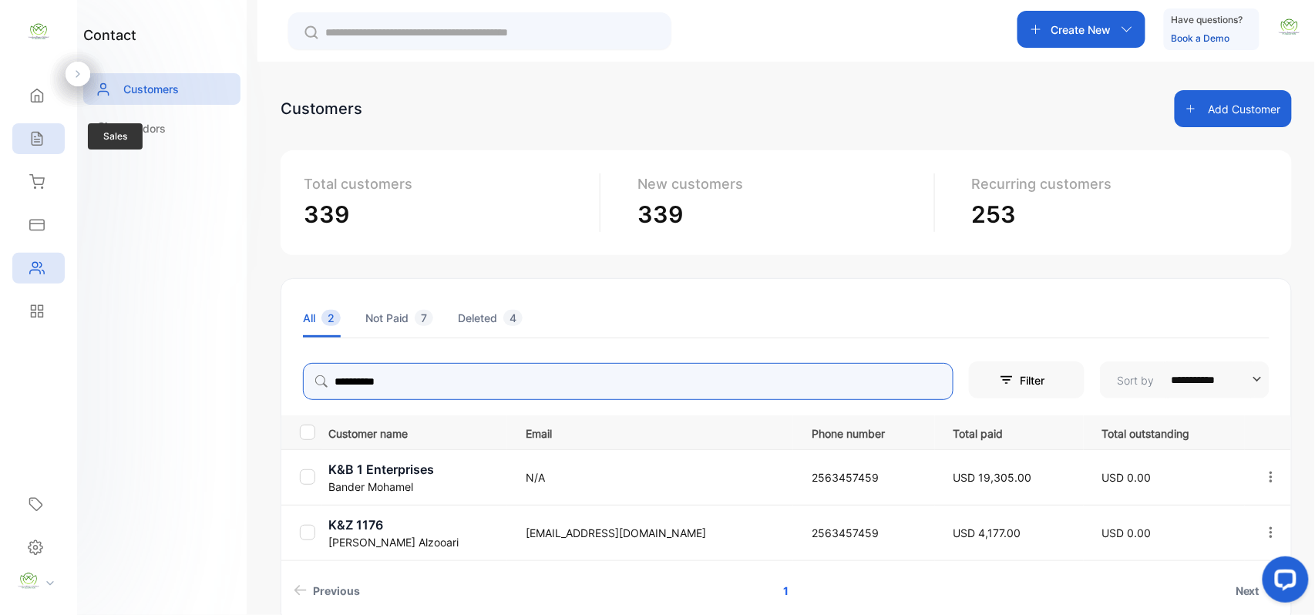
type input "**********"
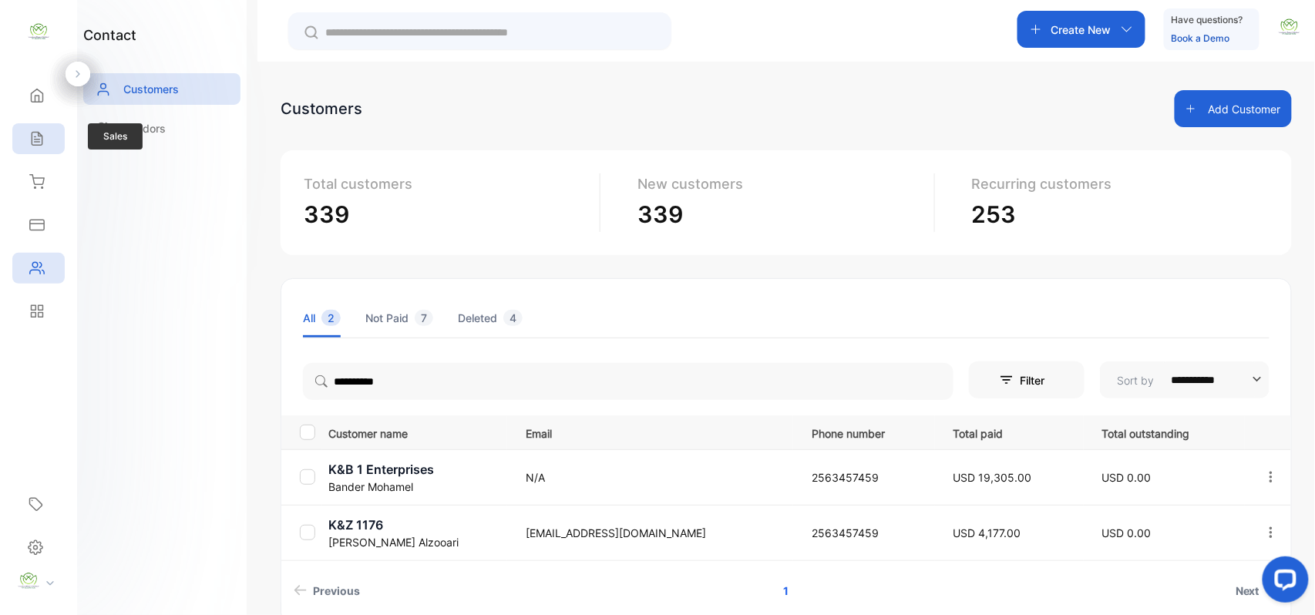
click at [43, 136] on icon at bounding box center [36, 138] width 15 height 15
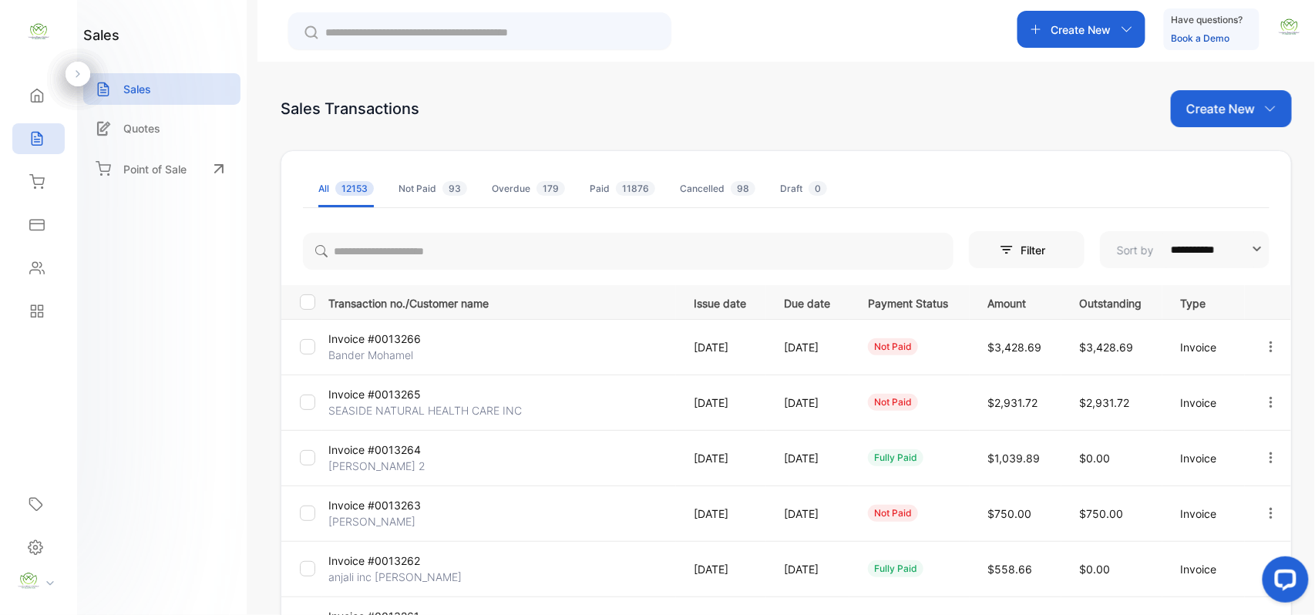
click at [389, 356] on p "Bander Mohamel" at bounding box center [386, 355] width 116 height 16
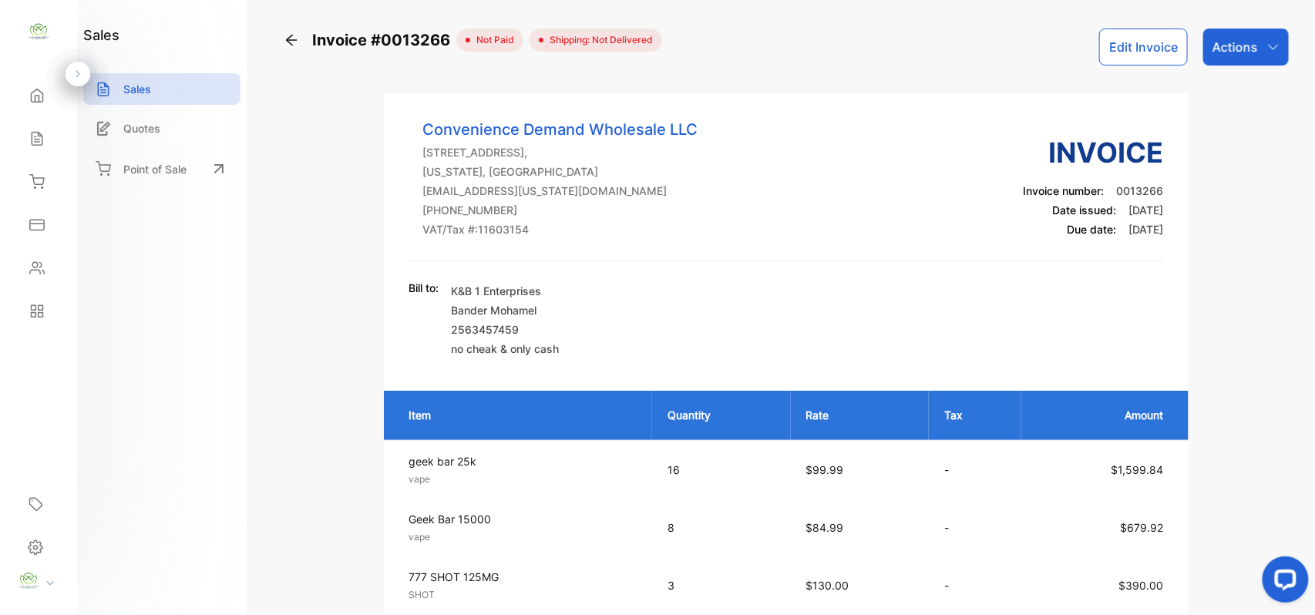
drag, startPoint x: 1225, startPoint y: 45, endPoint x: 1263, endPoint y: 62, distance: 41.4
click at [1262, 59] on div "Actions" at bounding box center [1246, 47] width 86 height 37
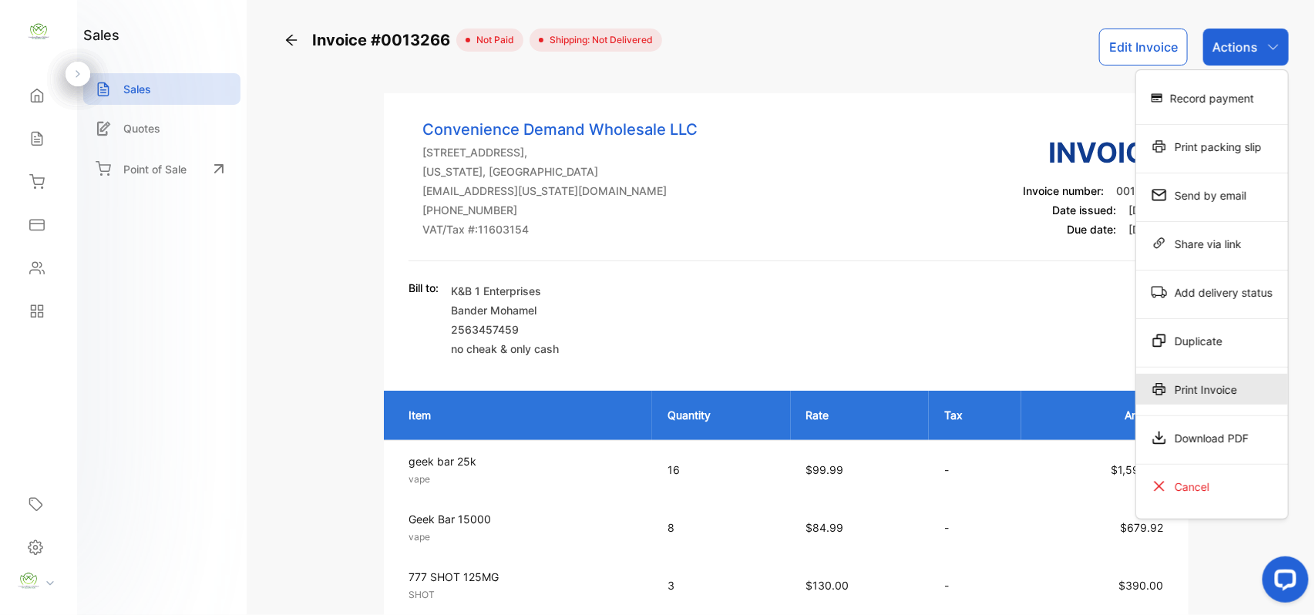
click at [1253, 386] on div "Print Invoice" at bounding box center [1212, 389] width 152 height 31
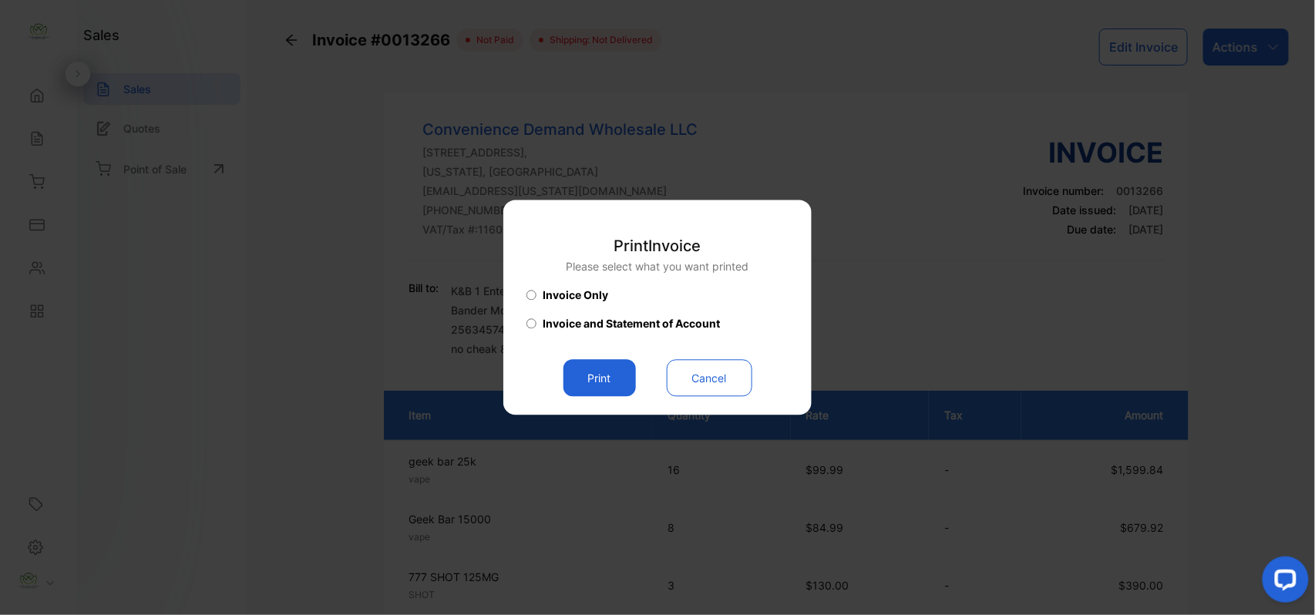
click at [596, 372] on button "Print" at bounding box center [599, 378] width 72 height 37
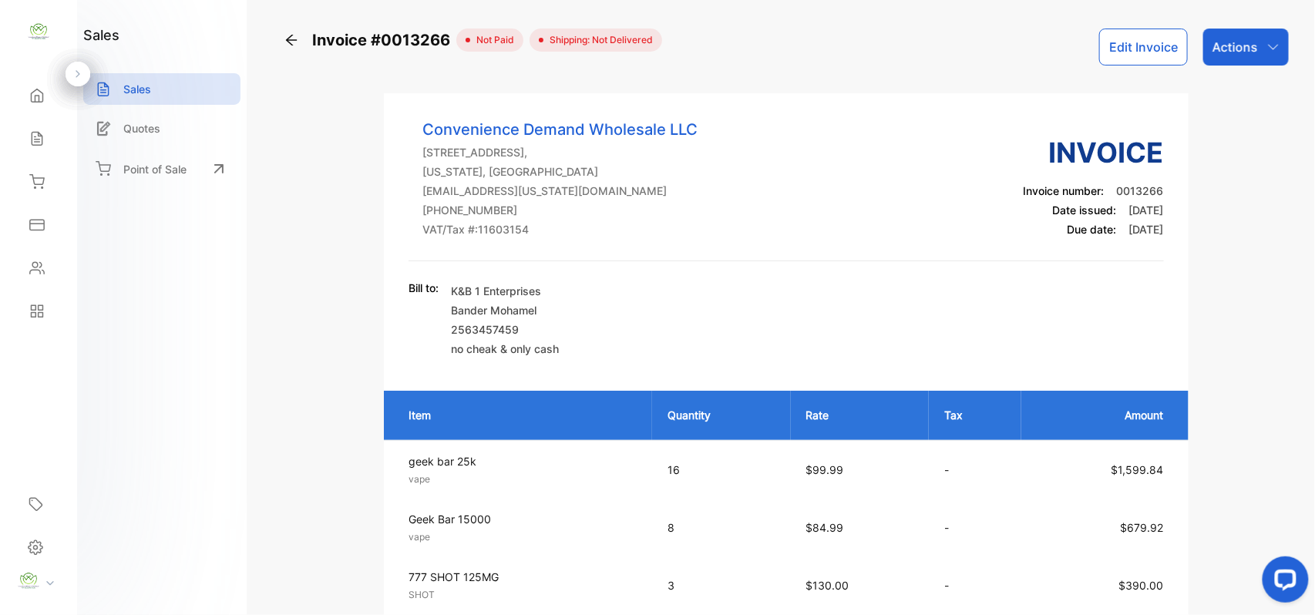
click at [291, 37] on icon at bounding box center [291, 40] width 11 height 11
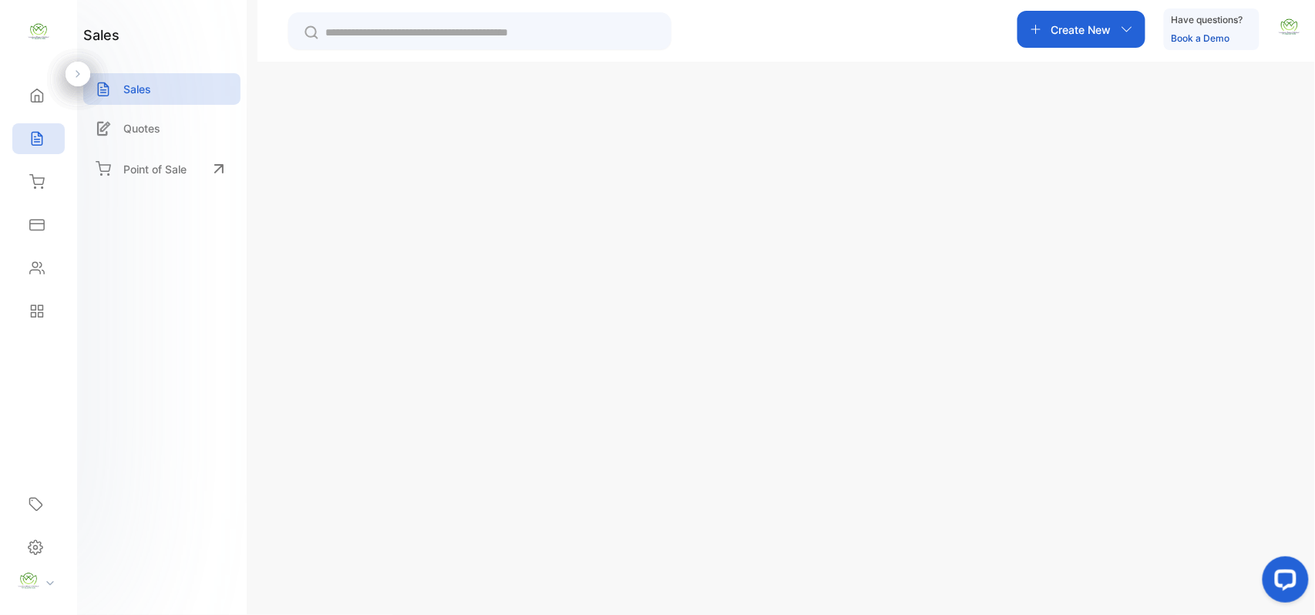
click at [1273, 395] on icon "button" at bounding box center [1271, 402] width 14 height 14
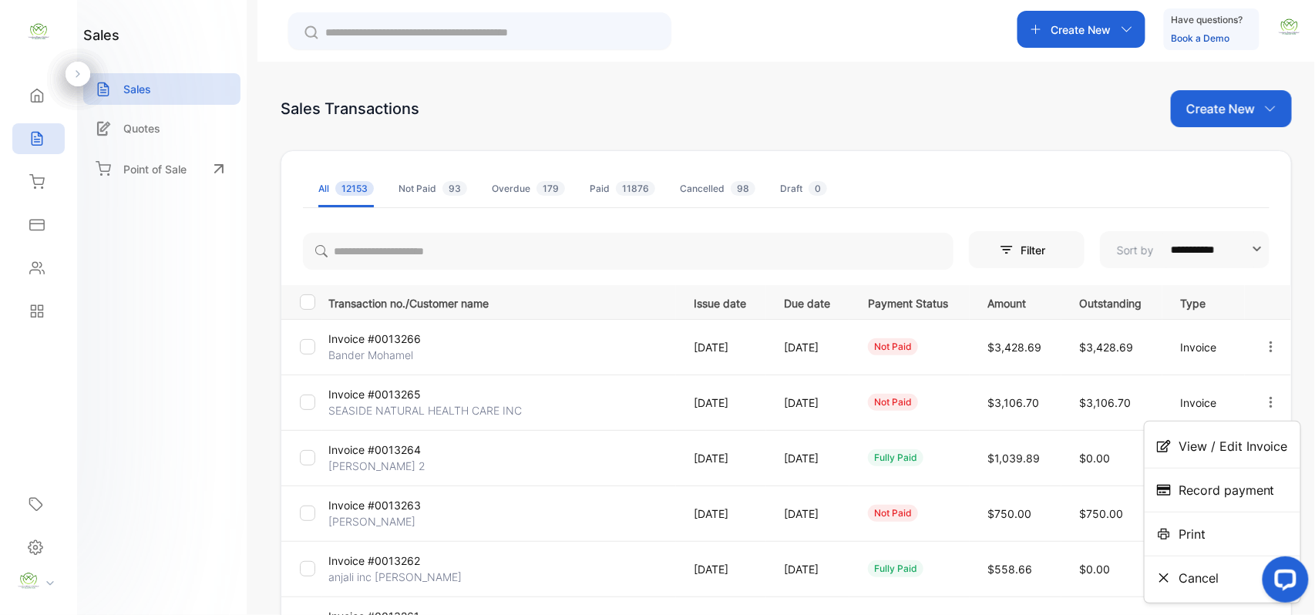
click at [1229, 445] on span "View / Edit Invoice" at bounding box center [1233, 446] width 109 height 18
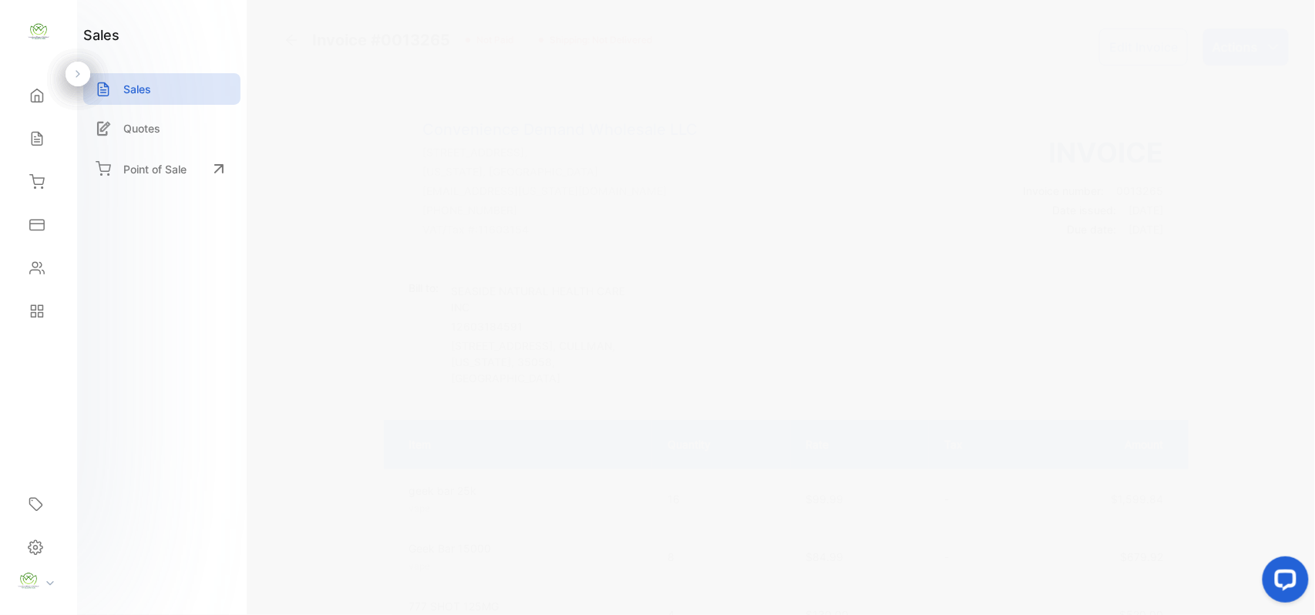
click at [1132, 42] on button "Edit Invoice" at bounding box center [1143, 47] width 89 height 37
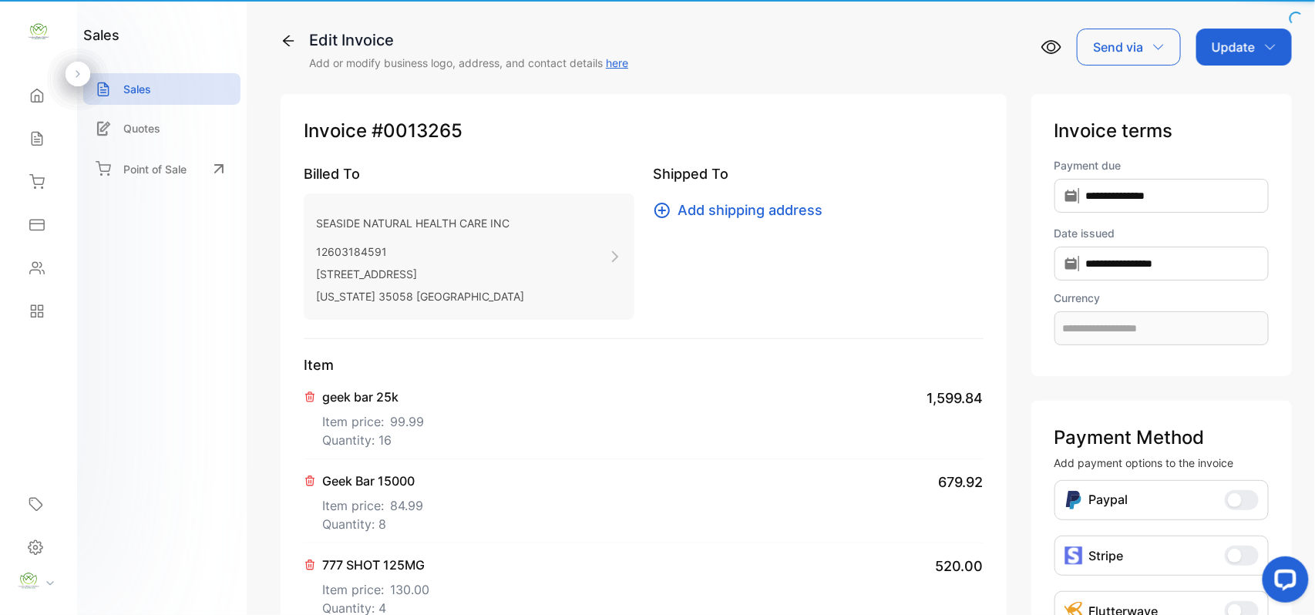
type input "**********"
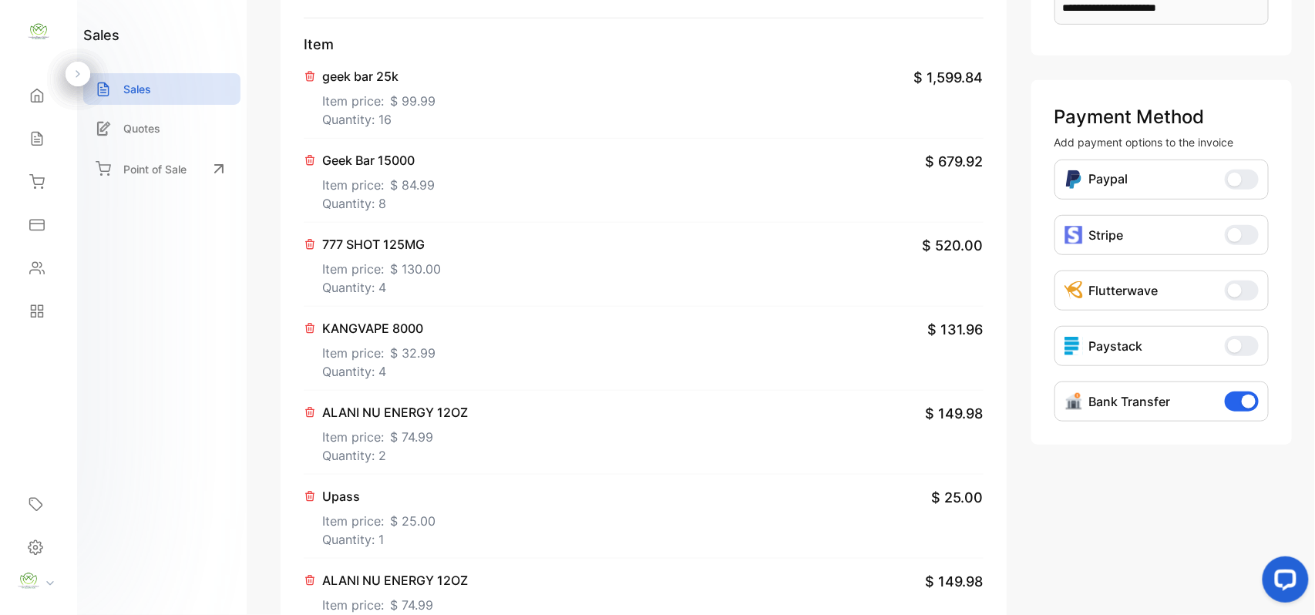
scroll to position [479, 0]
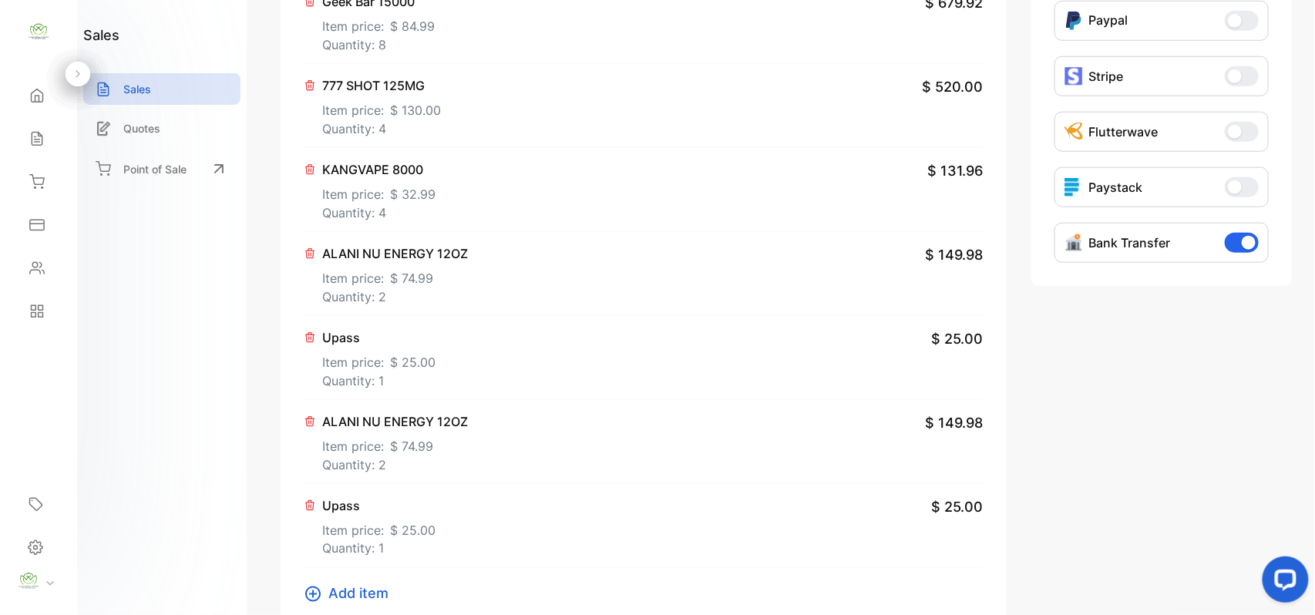
click at [364, 590] on span "Add item" at bounding box center [358, 594] width 60 height 21
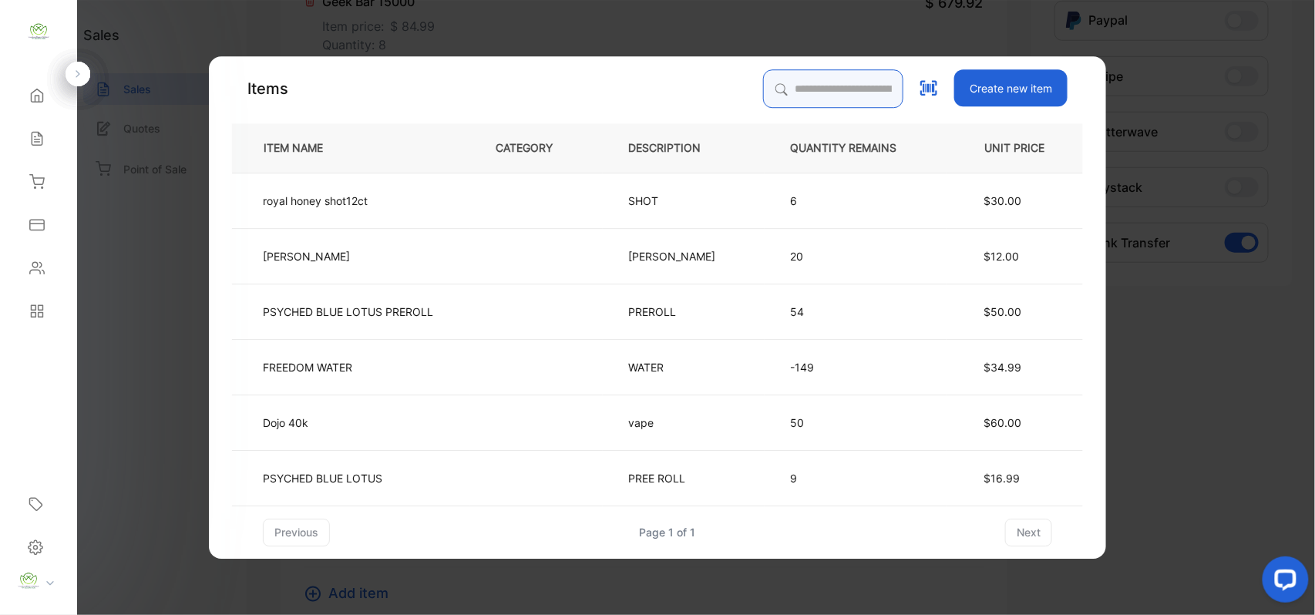
click at [803, 75] on input "search" at bounding box center [833, 88] width 140 height 39
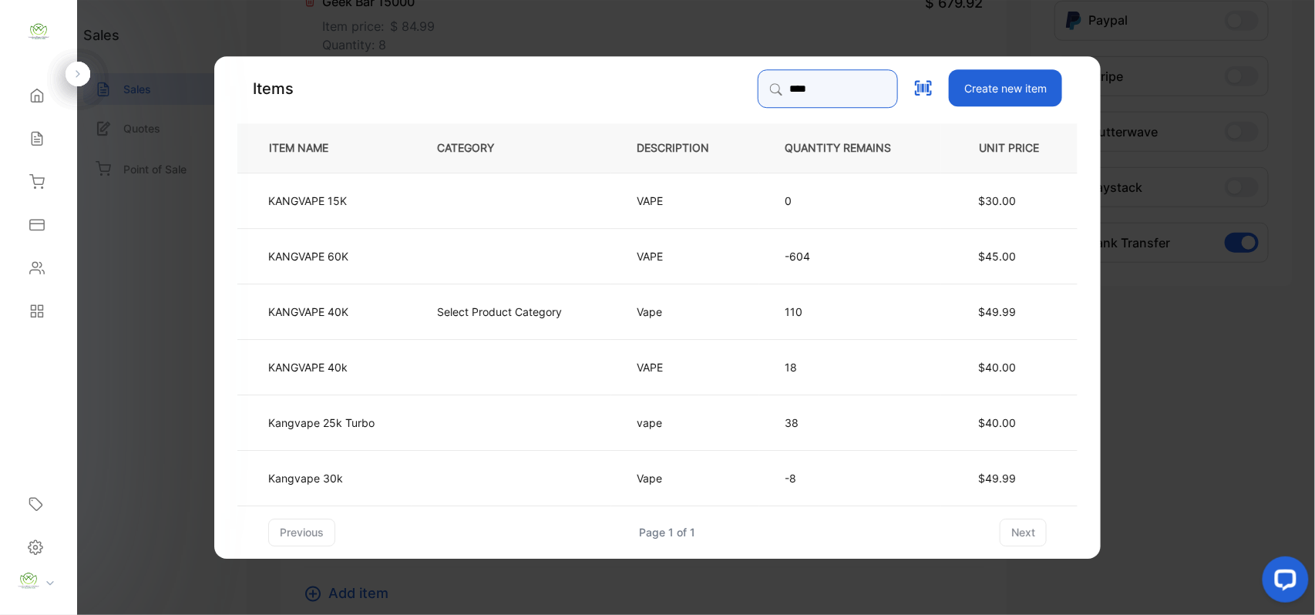
type input "**********"
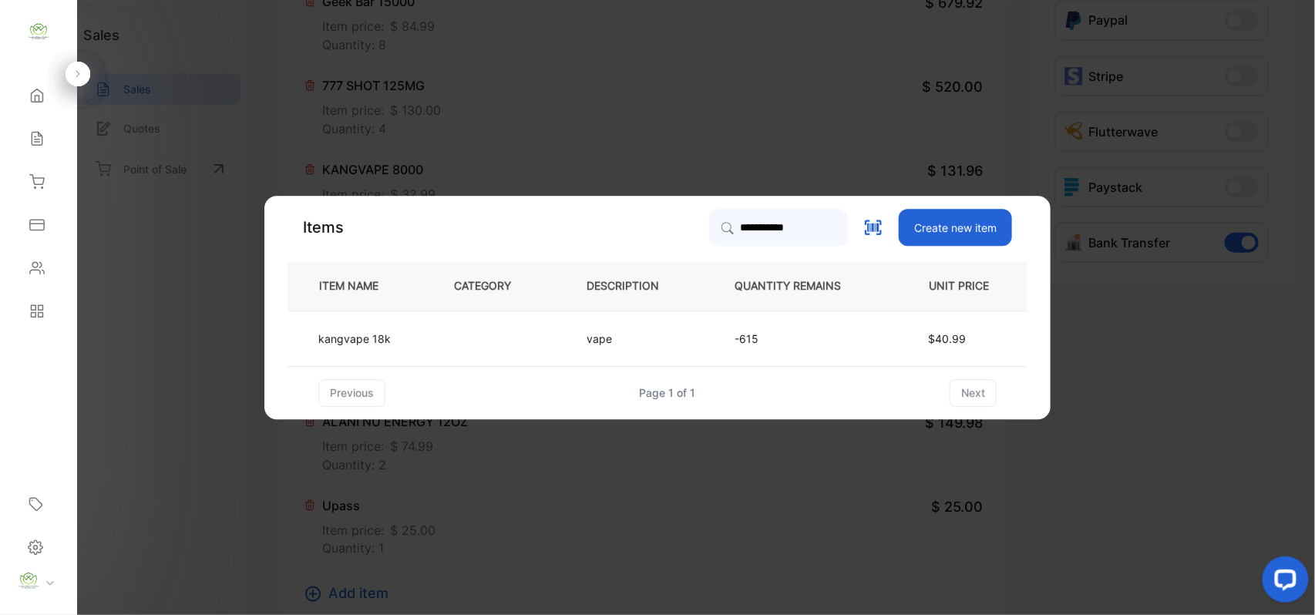
click at [497, 355] on td at bounding box center [495, 338] width 133 height 55
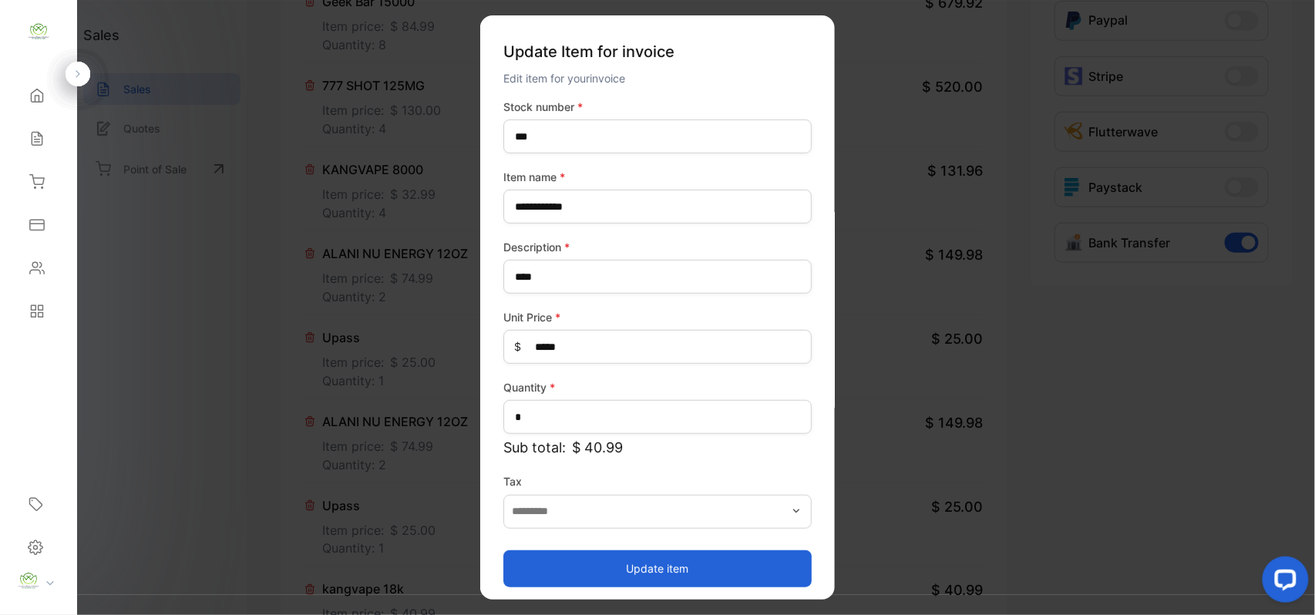
click at [627, 566] on button "Update item" at bounding box center [657, 568] width 308 height 37
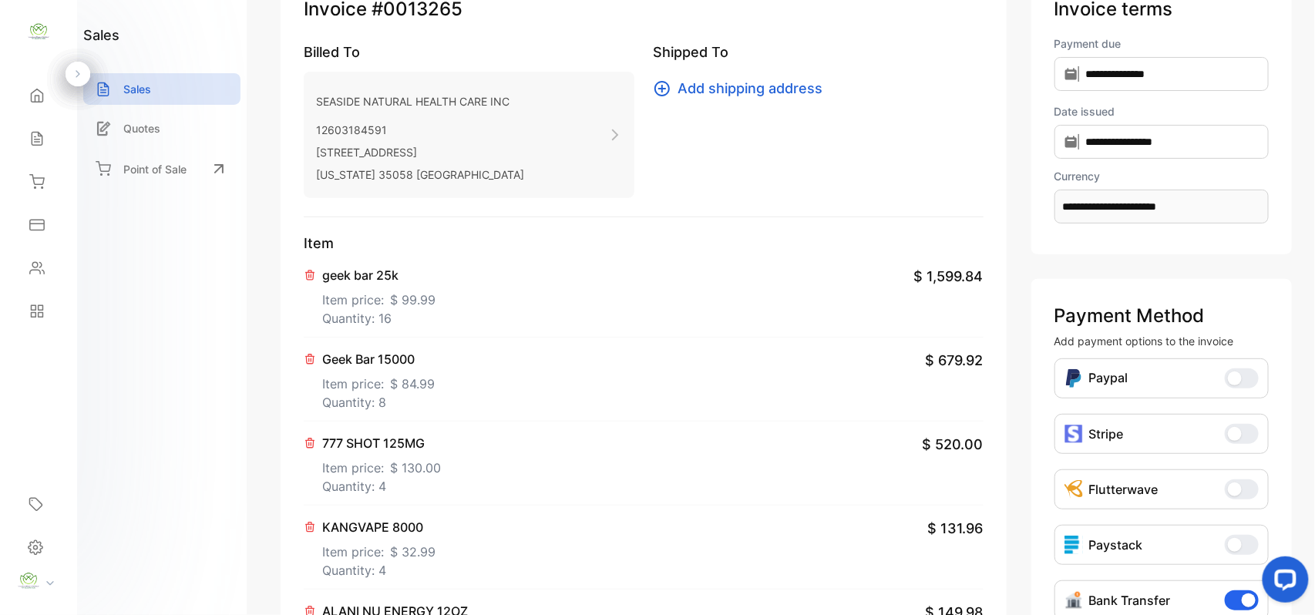
scroll to position [0, 0]
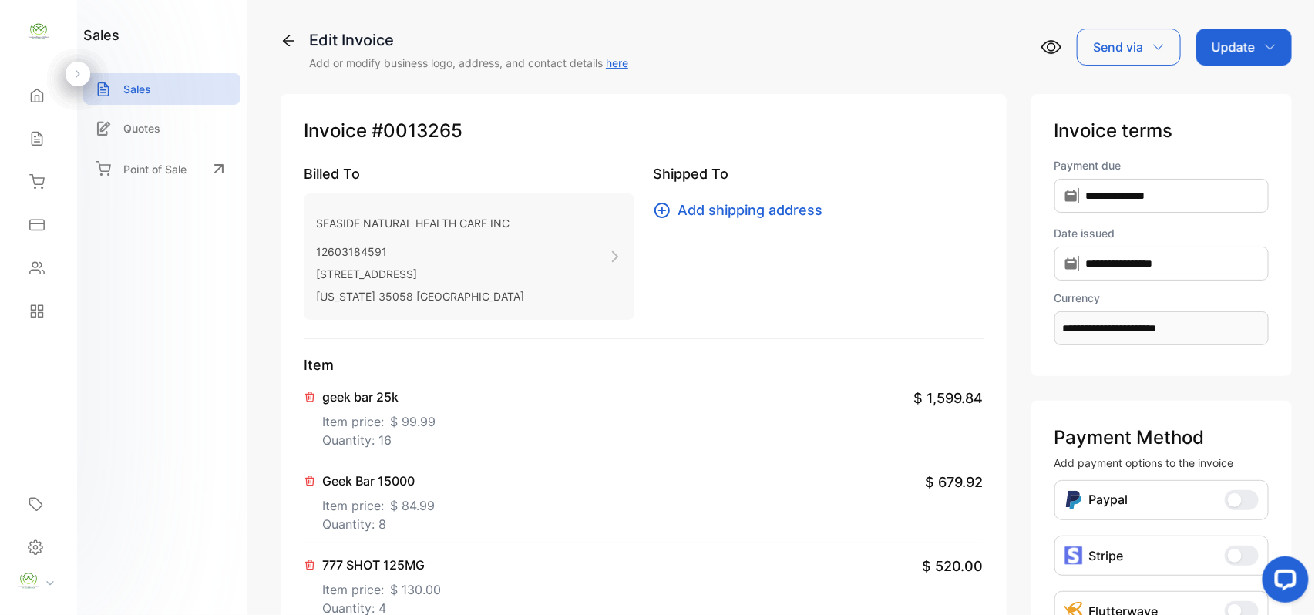
click at [1239, 38] on p "Update" at bounding box center [1233, 47] width 43 height 18
click at [1219, 111] on div "Invoice" at bounding box center [1246, 97] width 89 height 31
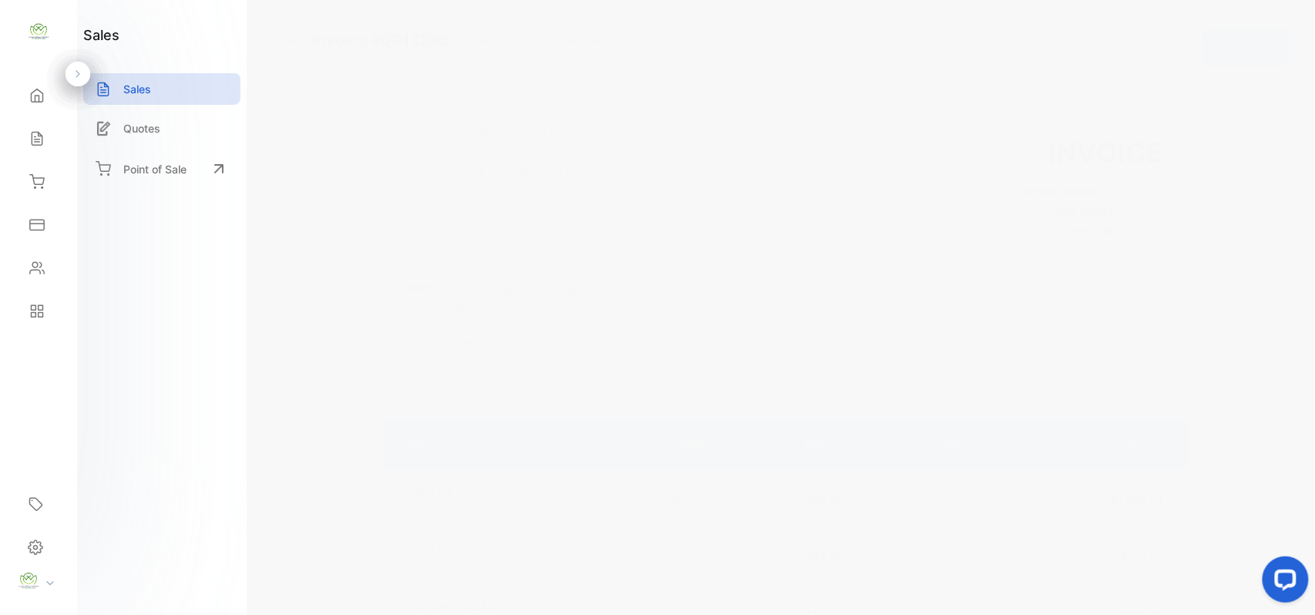
click at [291, 34] on icon at bounding box center [291, 39] width 15 height 15
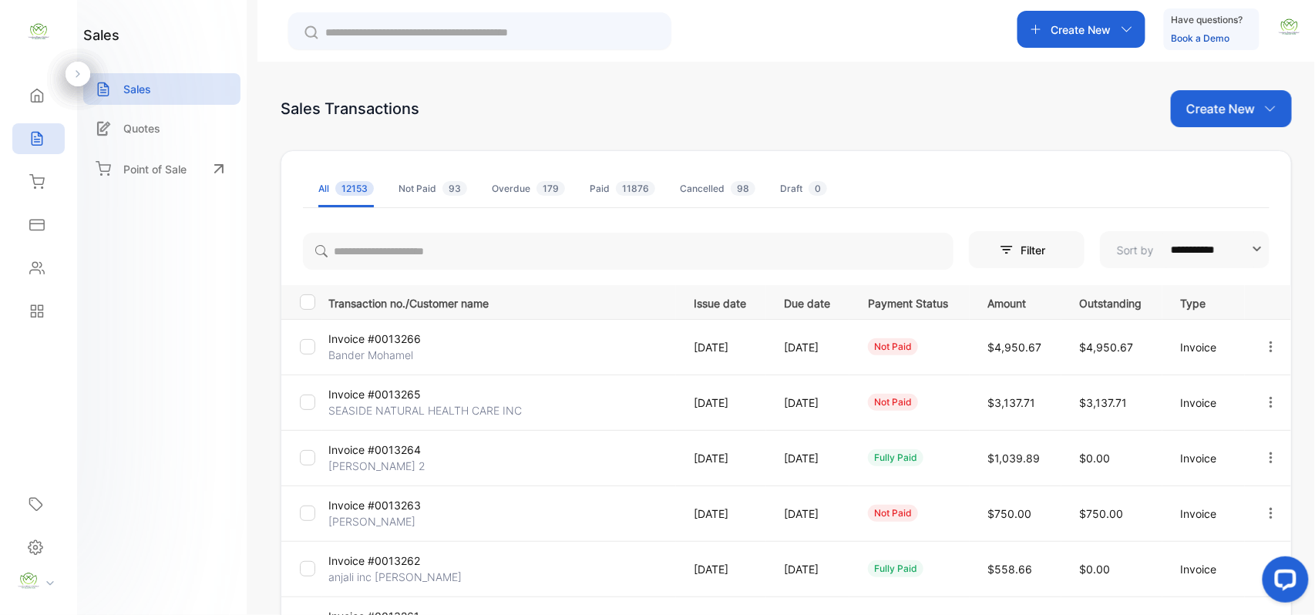
click at [1264, 345] on icon "button" at bounding box center [1271, 347] width 14 height 14
click at [1194, 476] on span "Print" at bounding box center [1192, 478] width 27 height 18
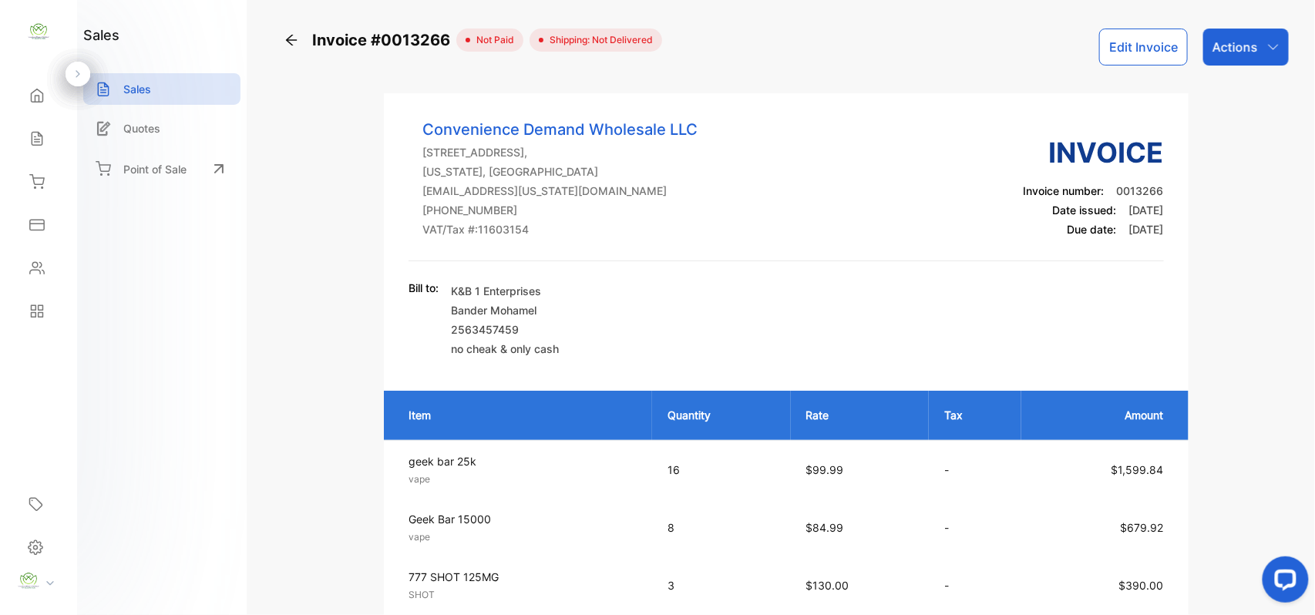
click at [293, 40] on icon at bounding box center [291, 40] width 11 height 11
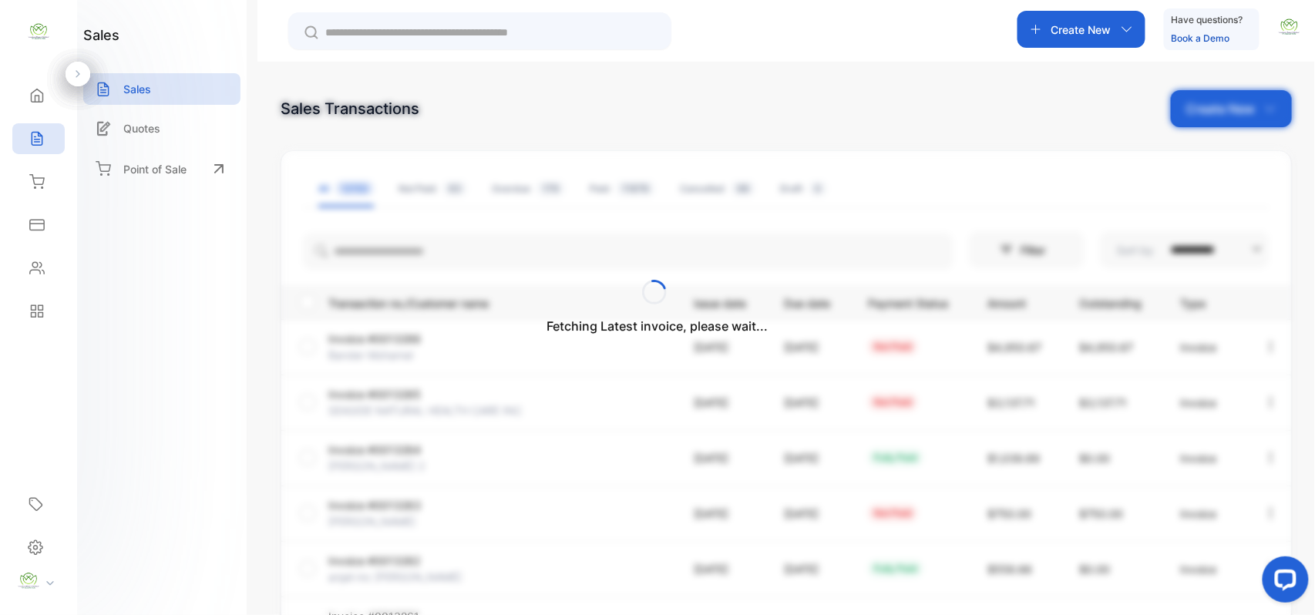
click at [1216, 109] on div "Fetching Latest invoice, please wait..." at bounding box center [657, 307] width 1315 height 615
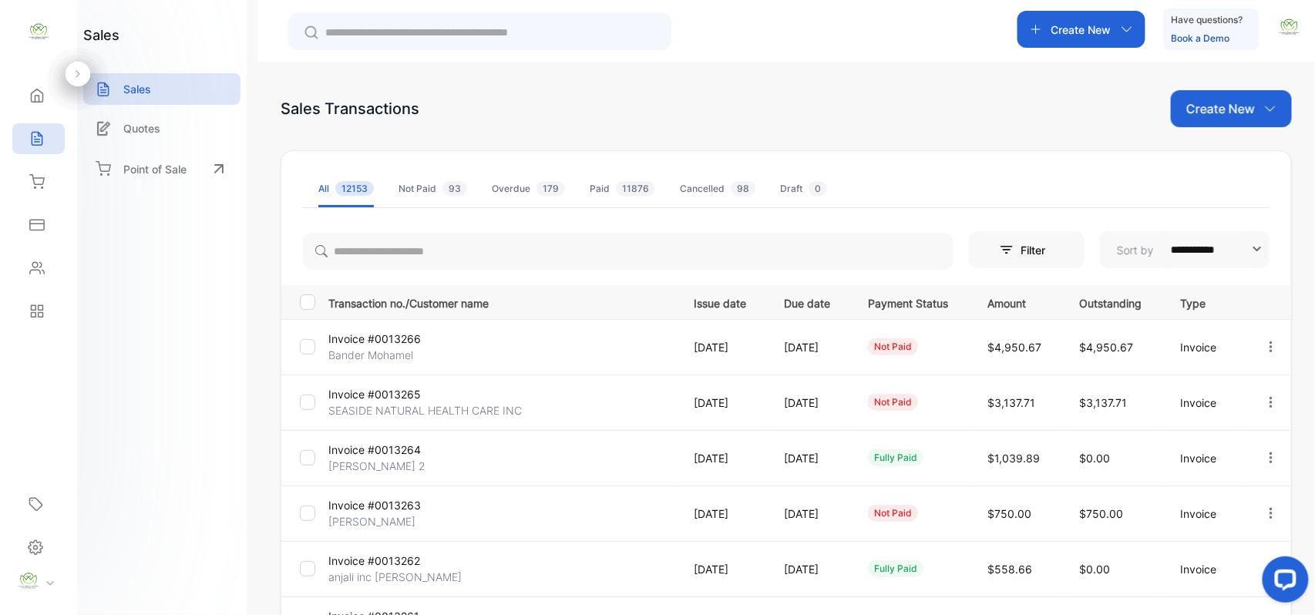
click at [1213, 116] on p "Create New" at bounding box center [1220, 108] width 69 height 18
click at [1204, 167] on div "Invoice" at bounding box center [1237, 159] width 108 height 31
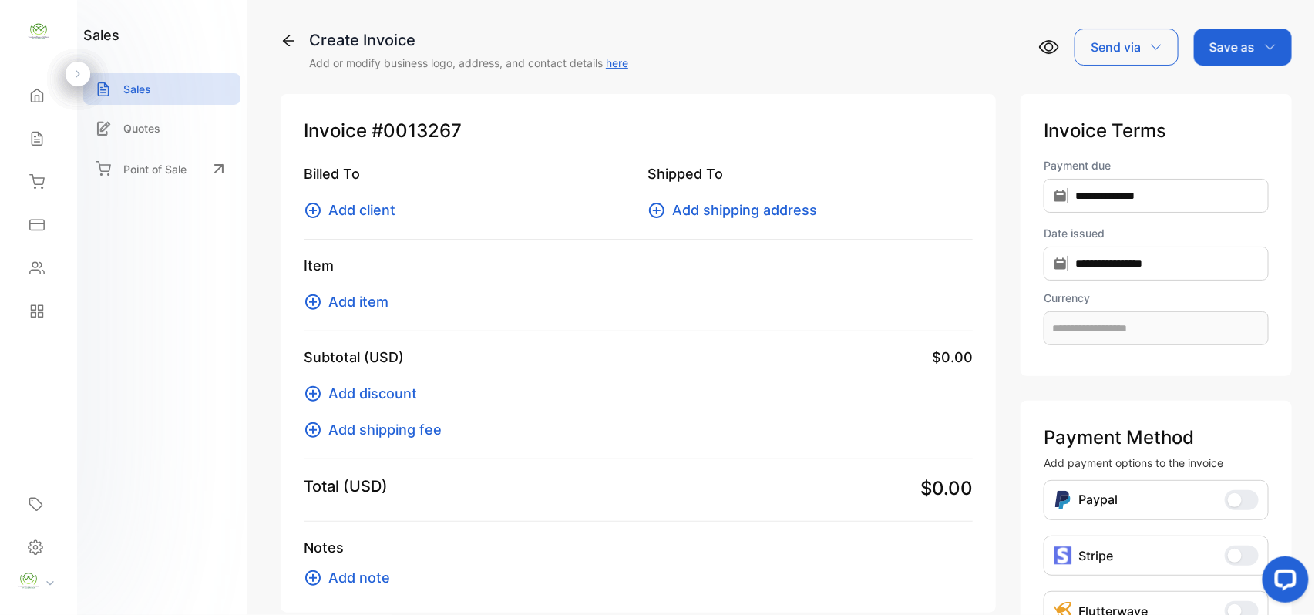
type input "**********"
click at [341, 207] on span "Add client" at bounding box center [361, 210] width 67 height 21
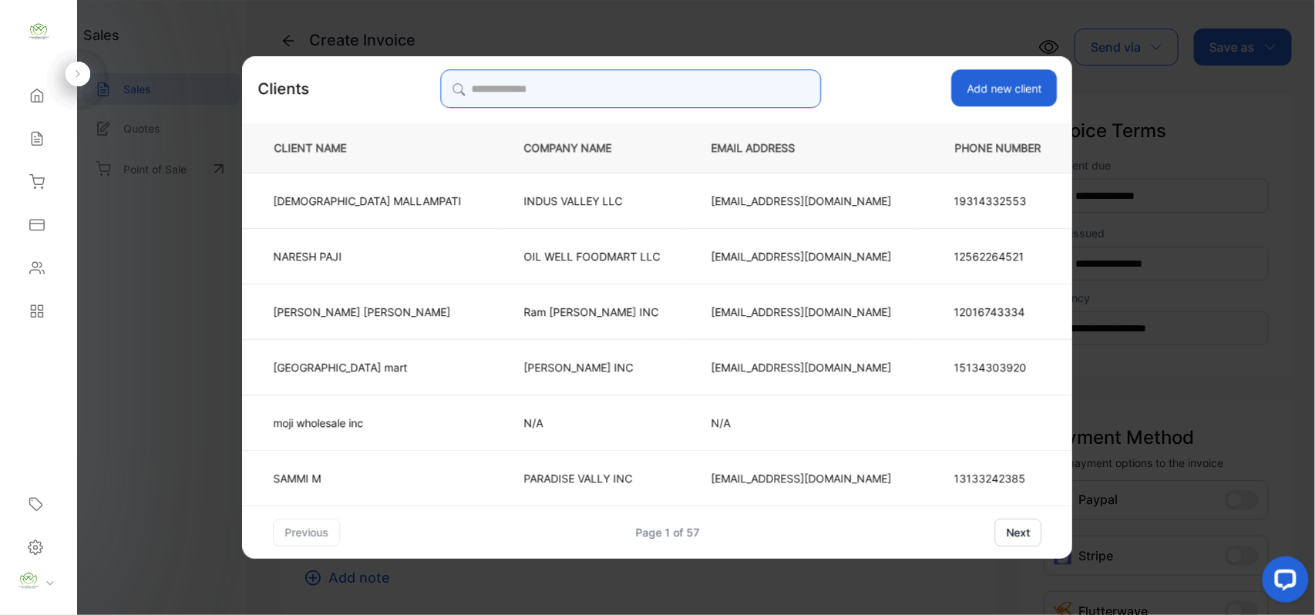
click at [594, 91] on input "search" at bounding box center [630, 88] width 381 height 39
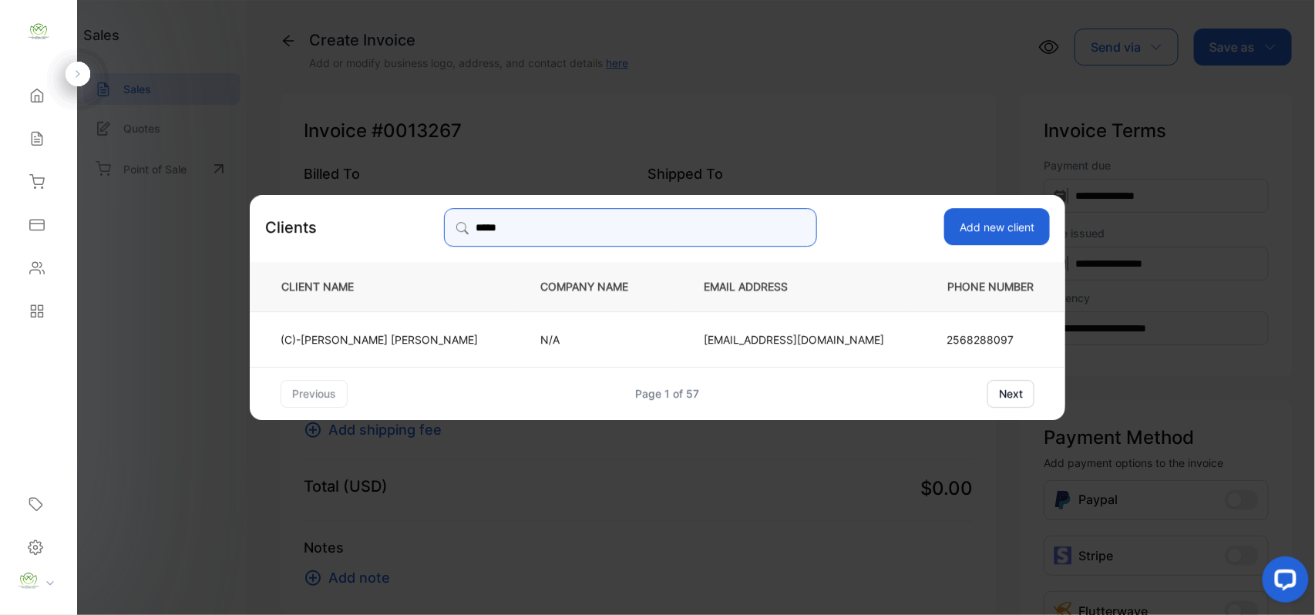
type input "*****"
click at [420, 340] on p "(C)-Sameer Patel" at bounding box center [379, 339] width 197 height 16
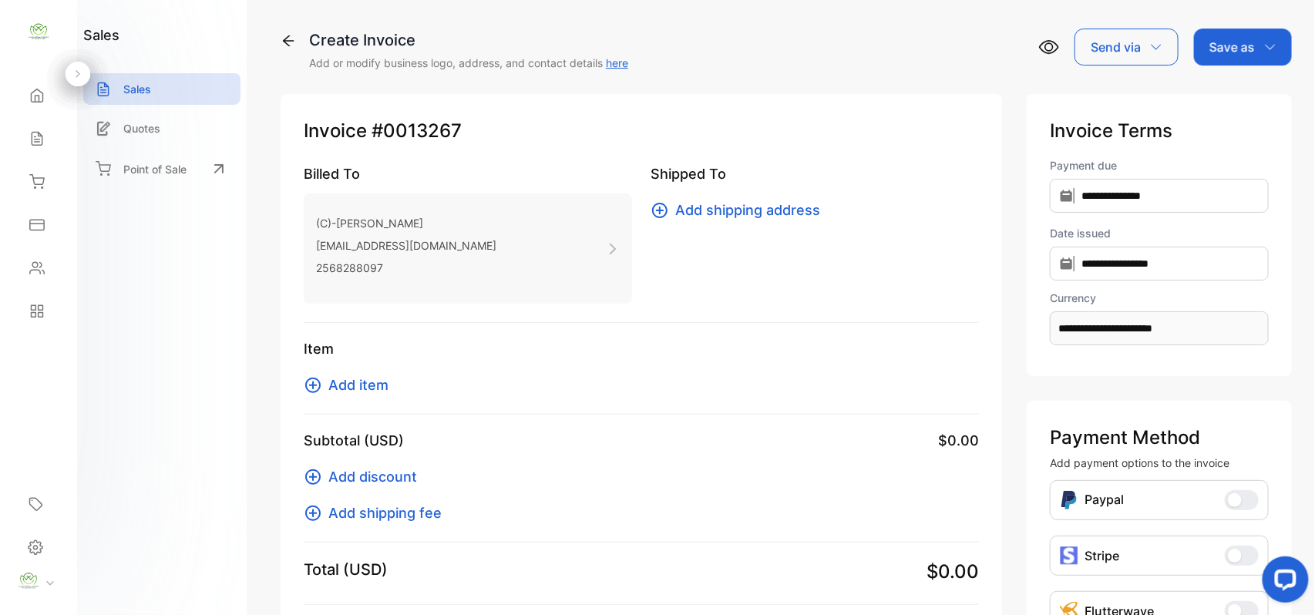
click at [362, 384] on span "Add item" at bounding box center [358, 385] width 60 height 21
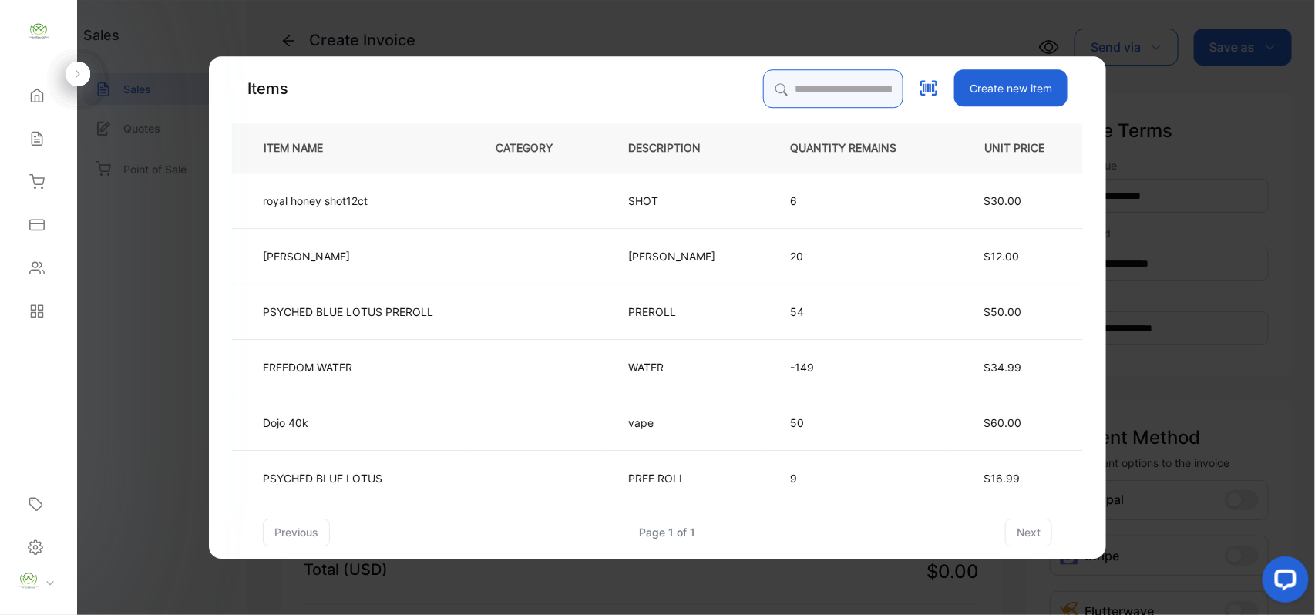
click at [779, 93] on input "search" at bounding box center [833, 88] width 140 height 39
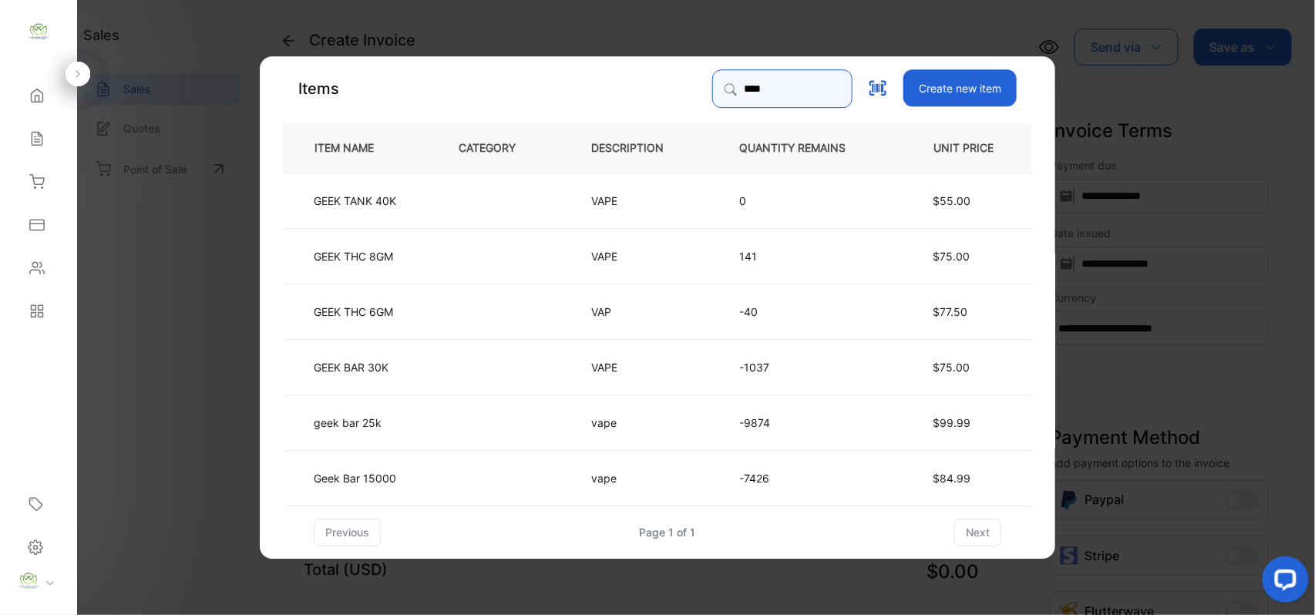
type input "****"
click at [590, 409] on td "vape" at bounding box center [640, 421] width 148 height 55
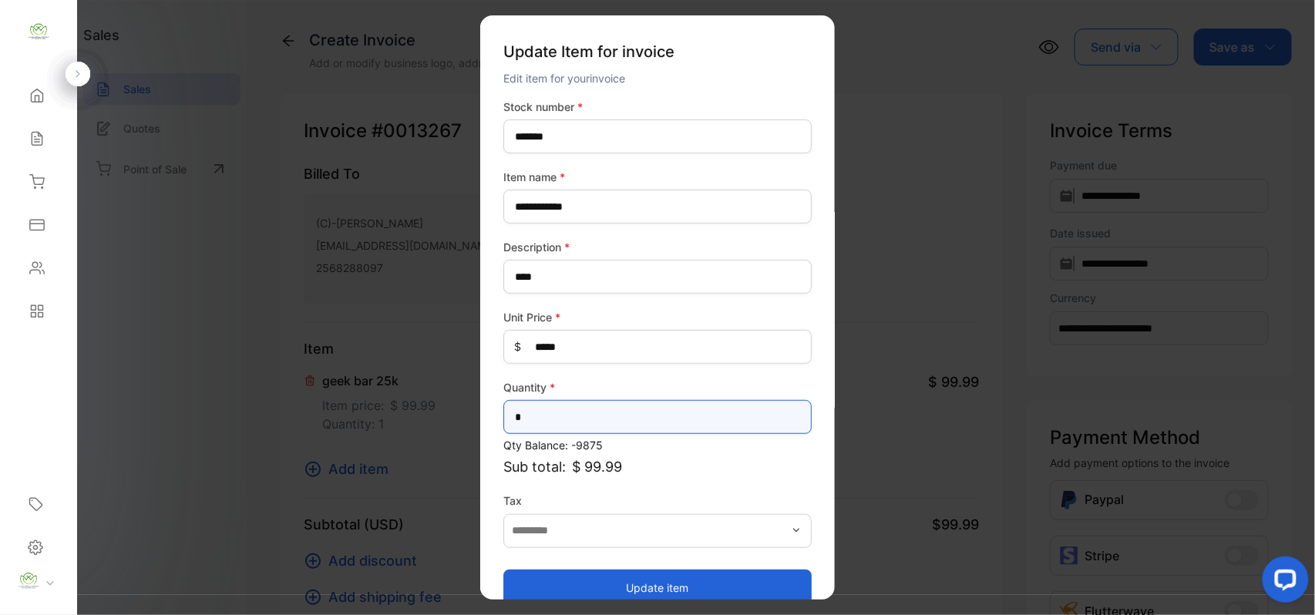
click at [587, 415] on input "*" at bounding box center [657, 417] width 308 height 34
type input "**"
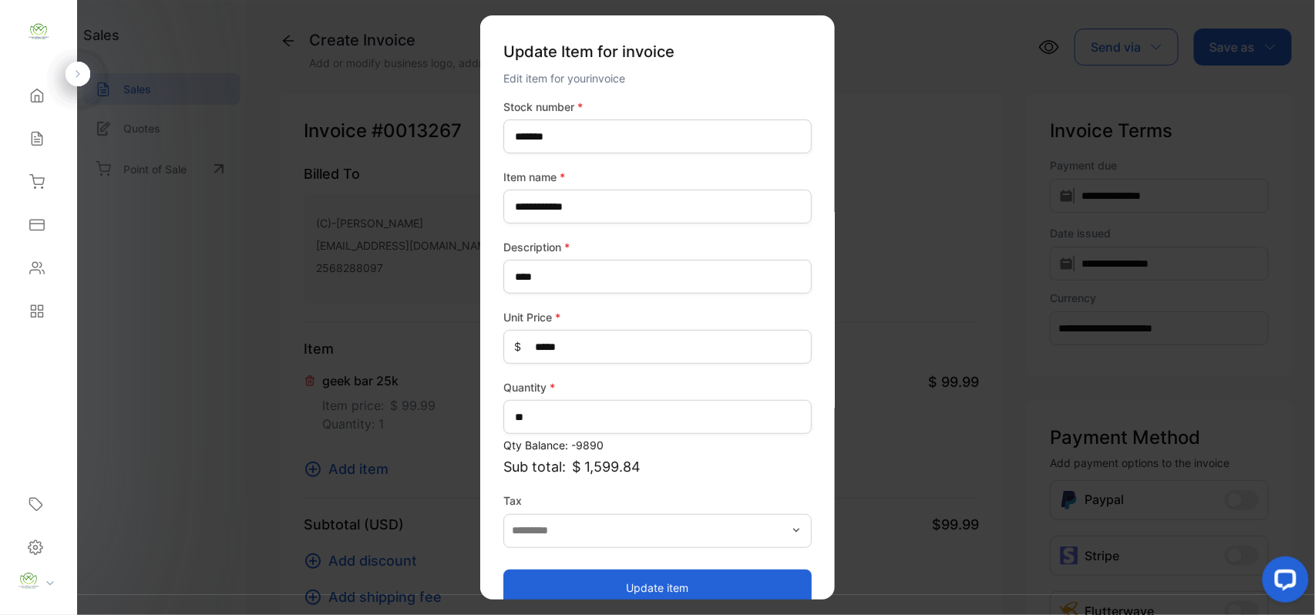
click at [581, 580] on button "Update item" at bounding box center [657, 587] width 308 height 37
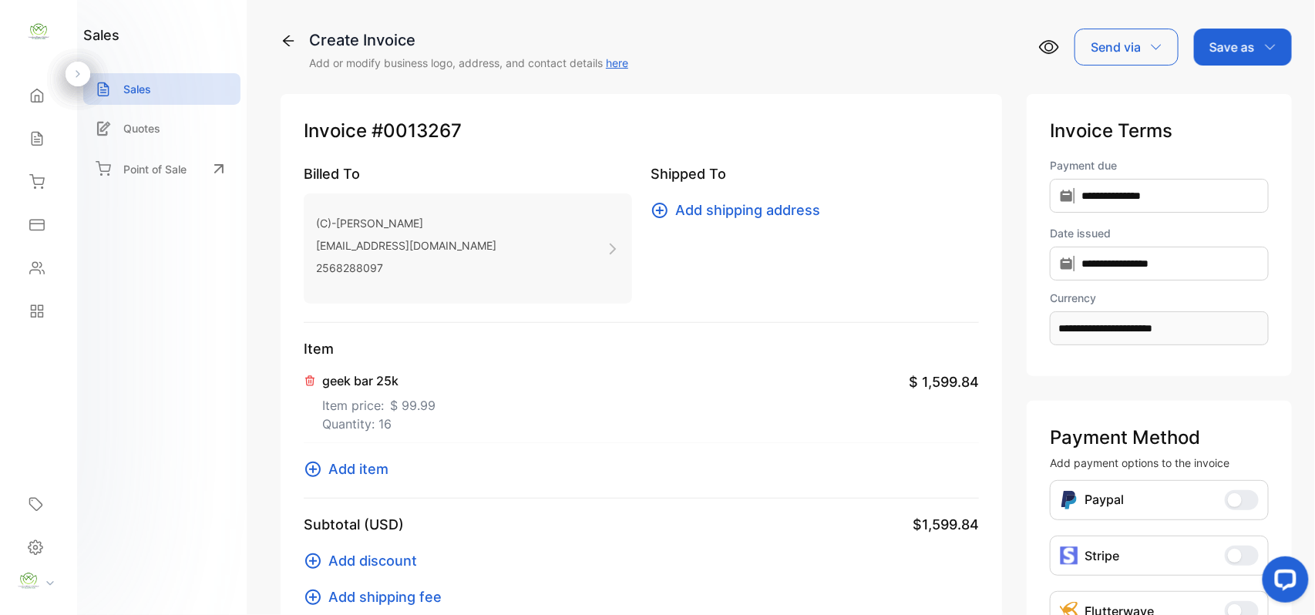
click at [362, 475] on span "Add item" at bounding box center [358, 469] width 60 height 21
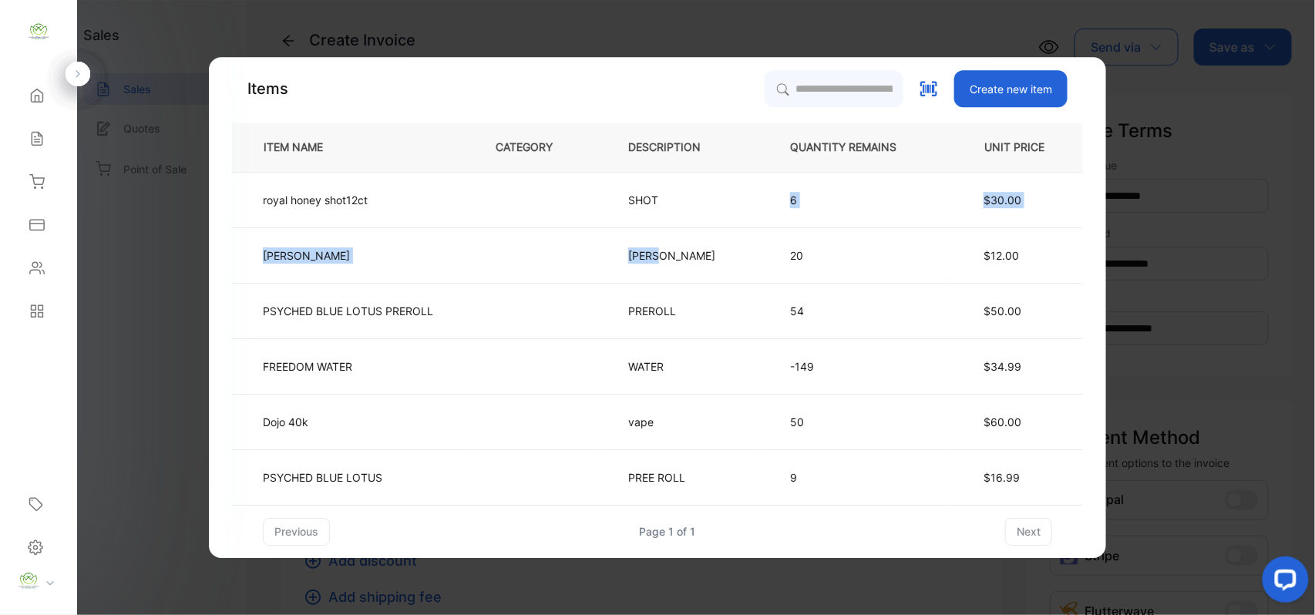
drag, startPoint x: 738, startPoint y: 254, endPoint x: 765, endPoint y: 220, distance: 43.2
click at [765, 220] on tbody "royal honey shot12ct SHOT 6 $30.00 Vimal vimal 20 $12.00 PSYCHED BLUE LOTUS PRE…" at bounding box center [657, 338] width 851 height 333
click at [824, 66] on div "Items Create new item ITEM NAME CATEGORY DESCRIPTION QUANTITY REMAINS UNIT PRIC…" at bounding box center [657, 307] width 897 height 501
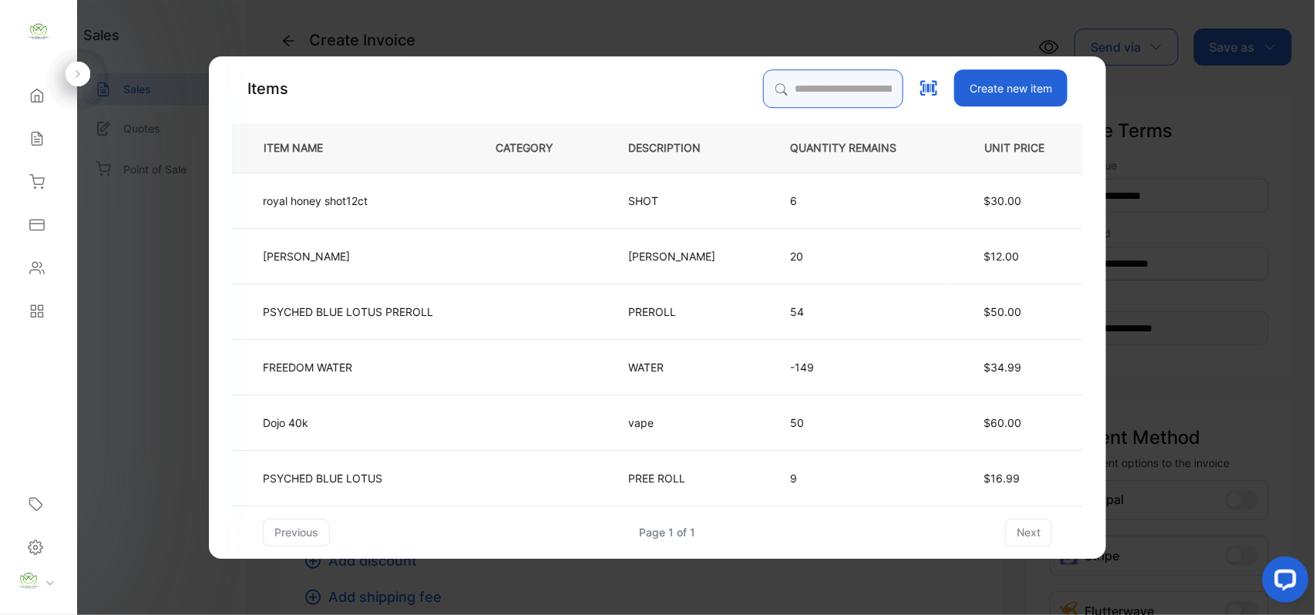
click at [824, 79] on input "search" at bounding box center [833, 88] width 140 height 39
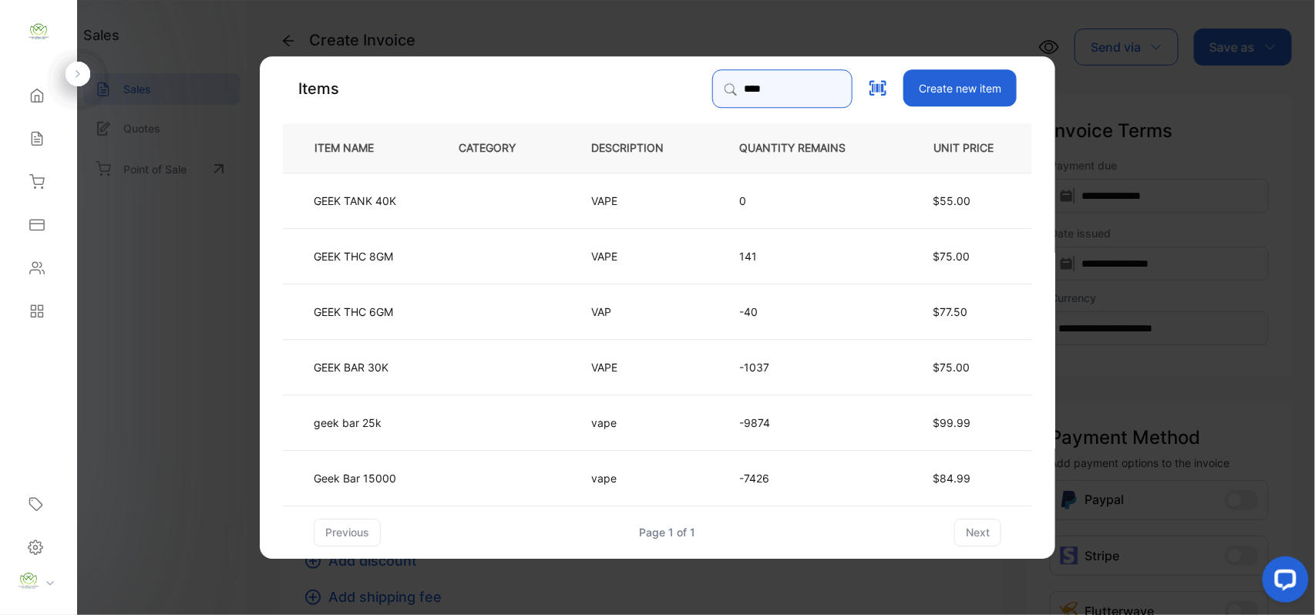
type input "****"
click at [424, 469] on td "Geek Bar 15000" at bounding box center [358, 476] width 150 height 55
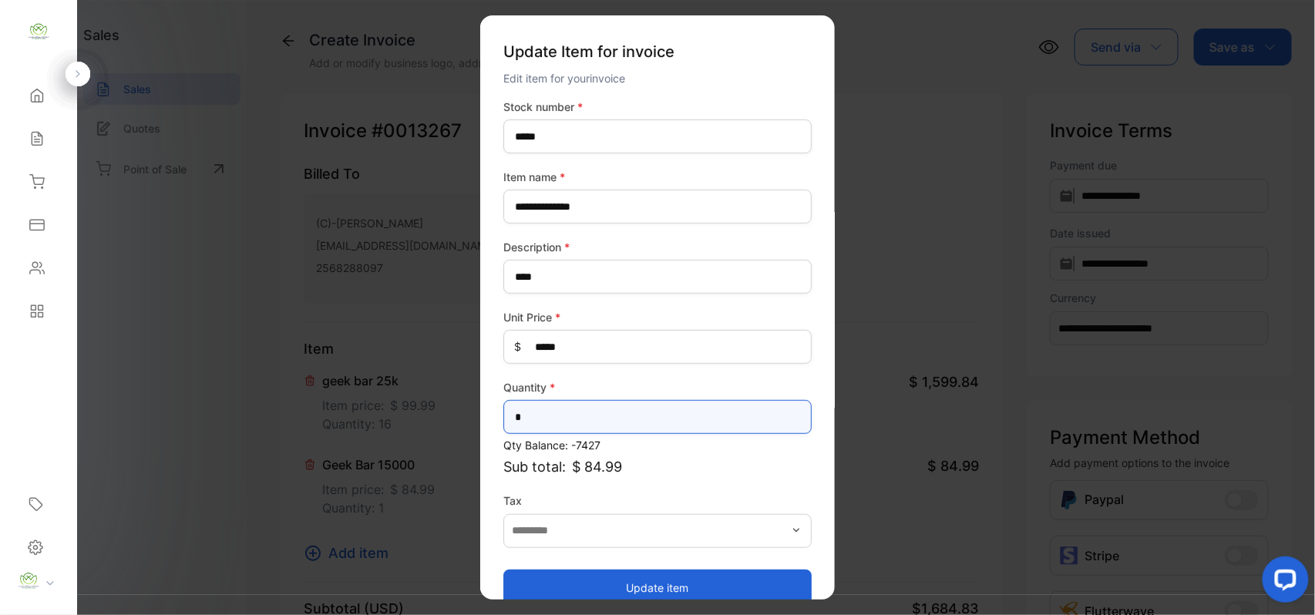
click at [549, 407] on input "*" at bounding box center [657, 417] width 308 height 34
type input "*"
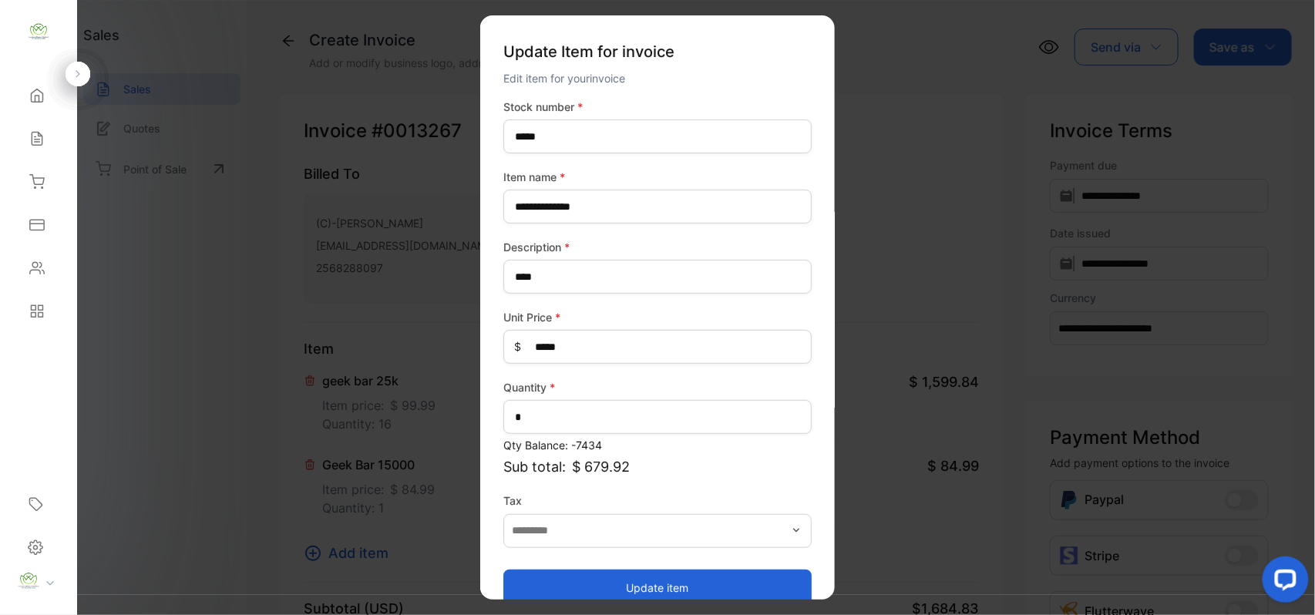
drag, startPoint x: 547, startPoint y: 584, endPoint x: 540, endPoint y: 580, distance: 7.9
click at [547, 584] on button "Update item" at bounding box center [657, 587] width 308 height 37
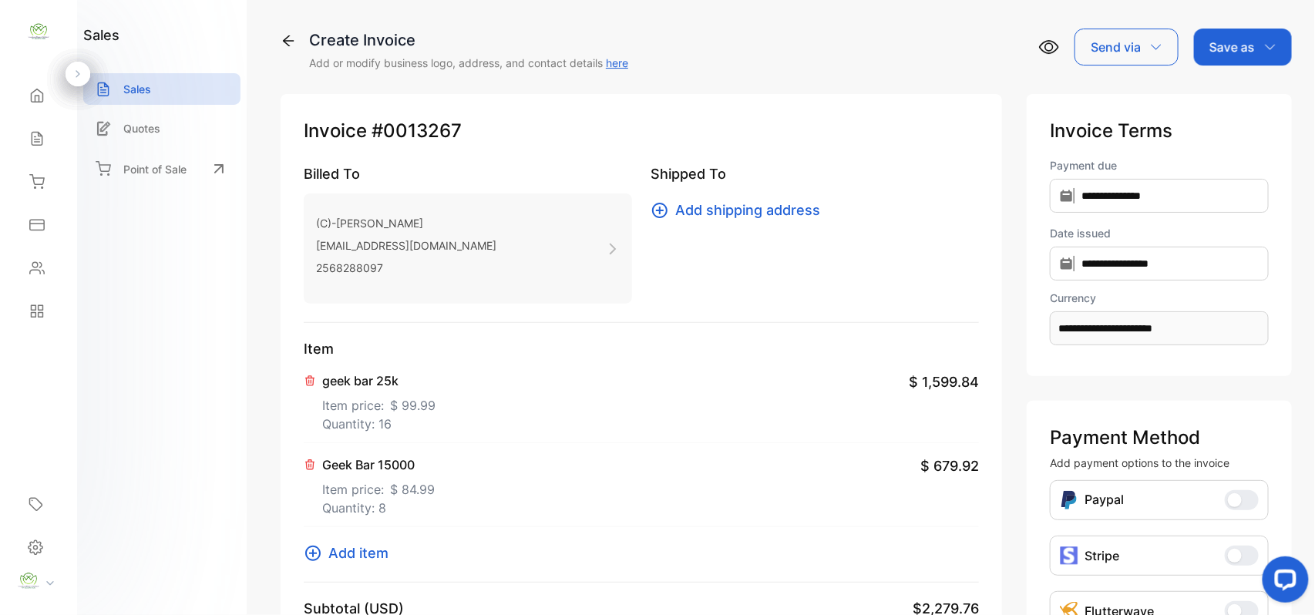
click at [379, 553] on span "Add item" at bounding box center [358, 553] width 60 height 21
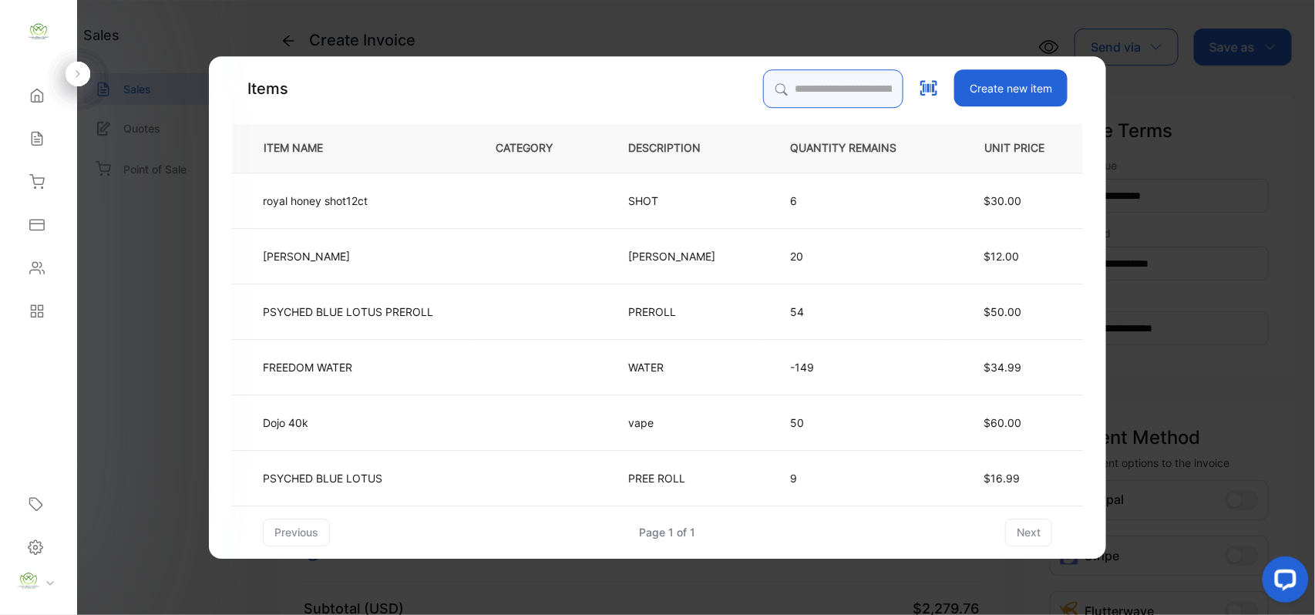
click at [778, 94] on input "search" at bounding box center [833, 88] width 140 height 39
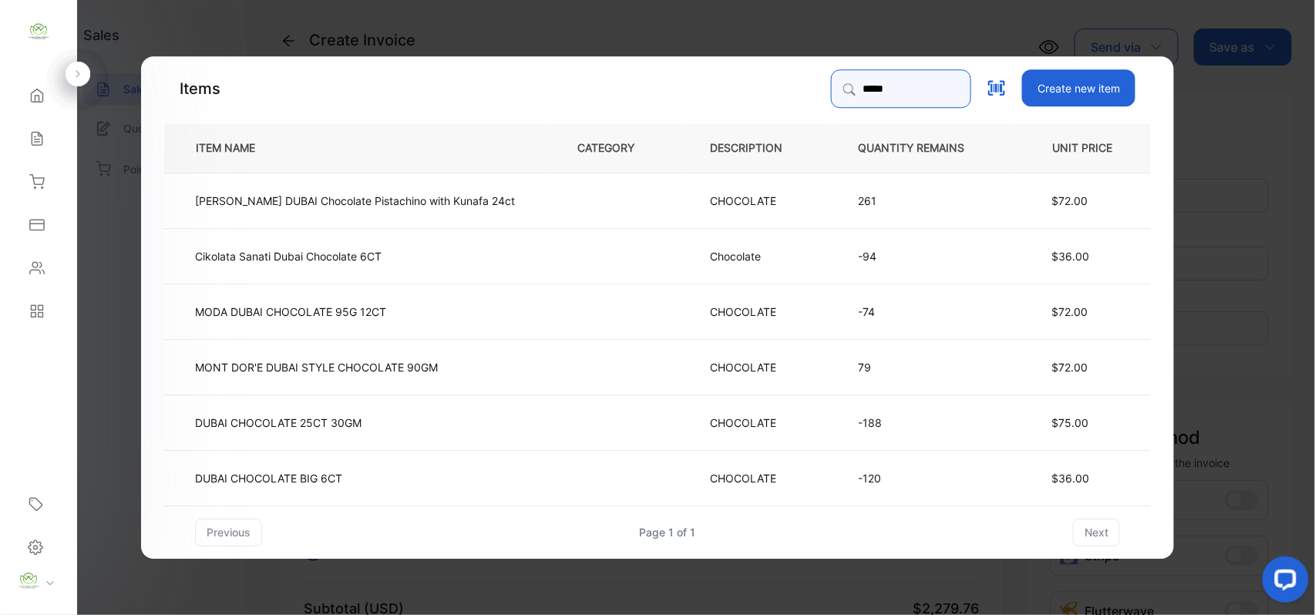
type input "*****"
click at [552, 217] on td at bounding box center [618, 199] width 133 height 55
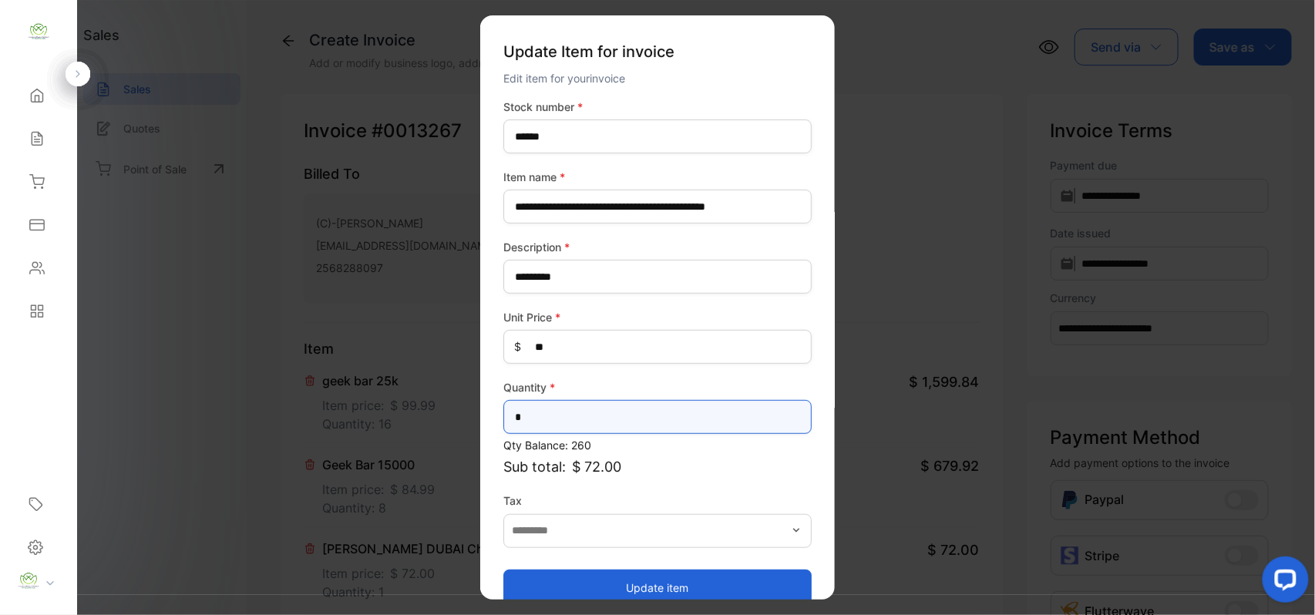
drag, startPoint x: 608, startPoint y: 407, endPoint x: 409, endPoint y: 408, distance: 199.6
type input "*"
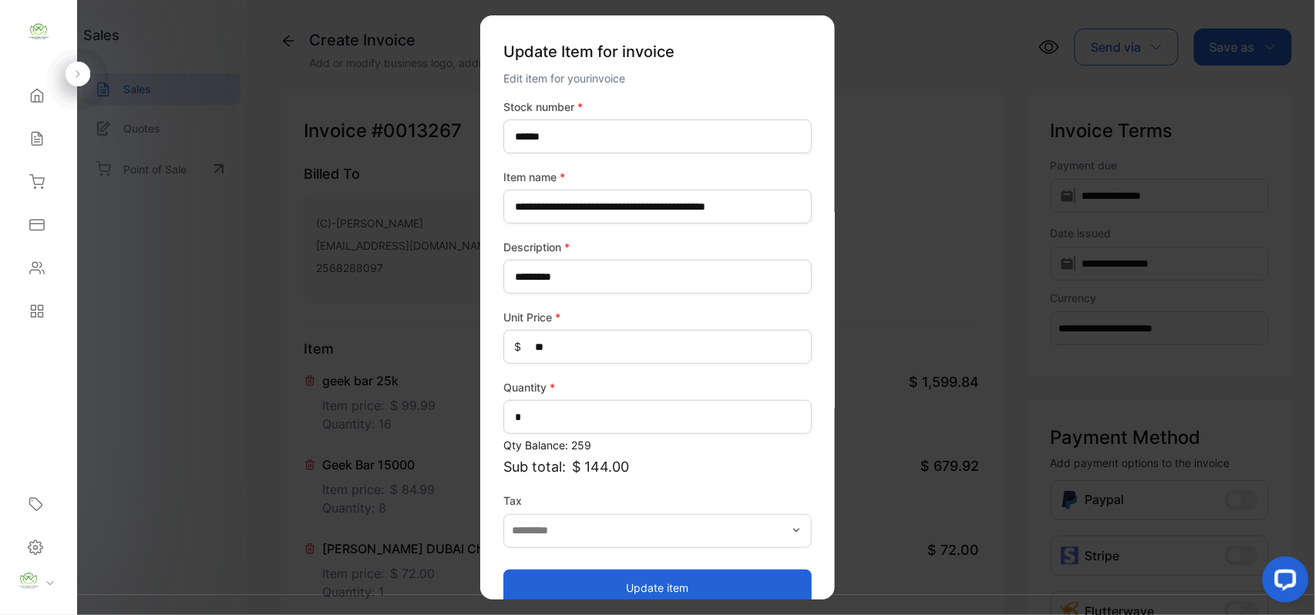
click at [634, 569] on button "Update item" at bounding box center [657, 587] width 308 height 37
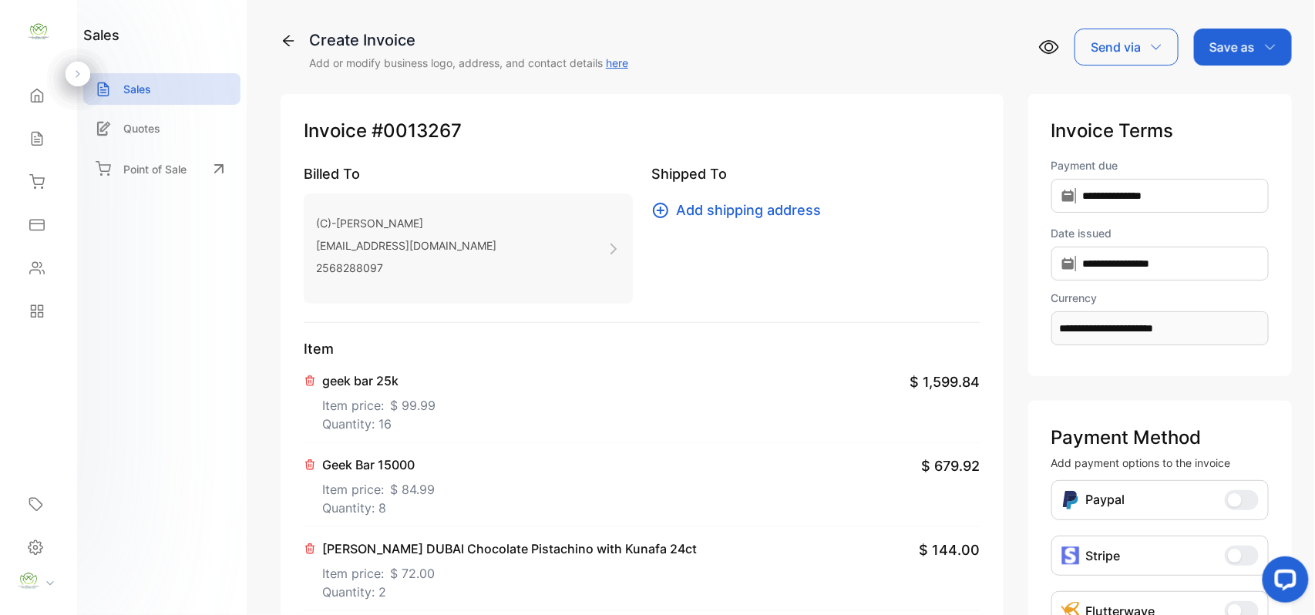
click at [1256, 46] on div "Save as" at bounding box center [1243, 47] width 98 height 37
click at [1222, 94] on div "Invoice" at bounding box center [1239, 97] width 89 height 31
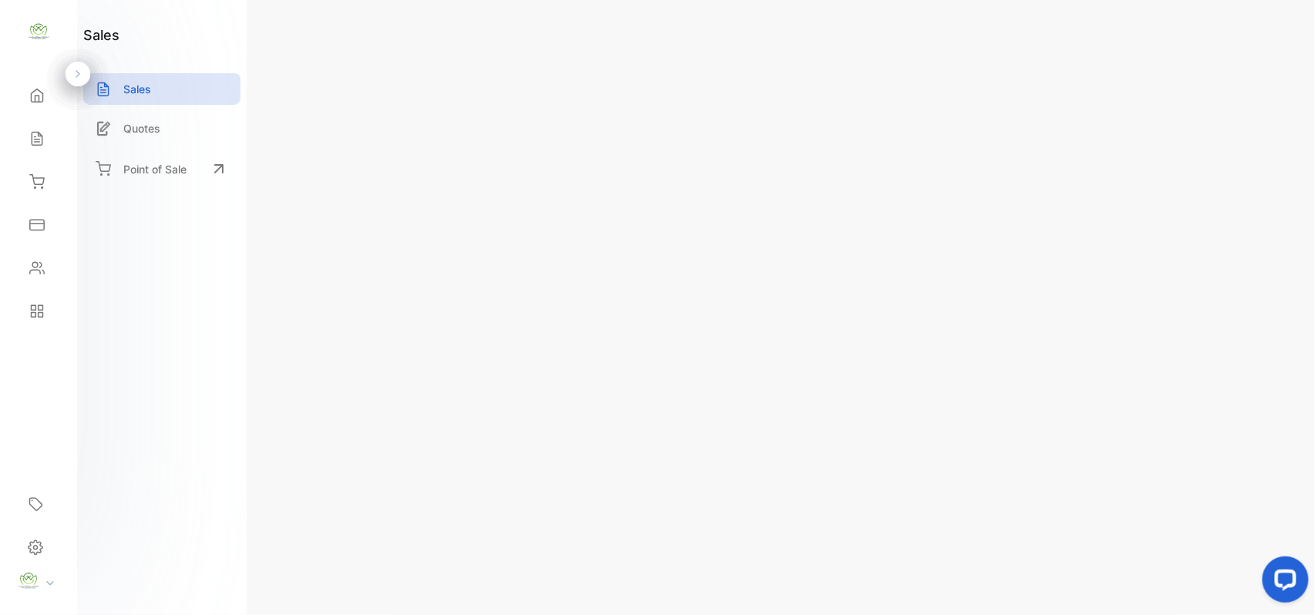
click at [1259, 45] on div "Actions" at bounding box center [1246, 47] width 86 height 37
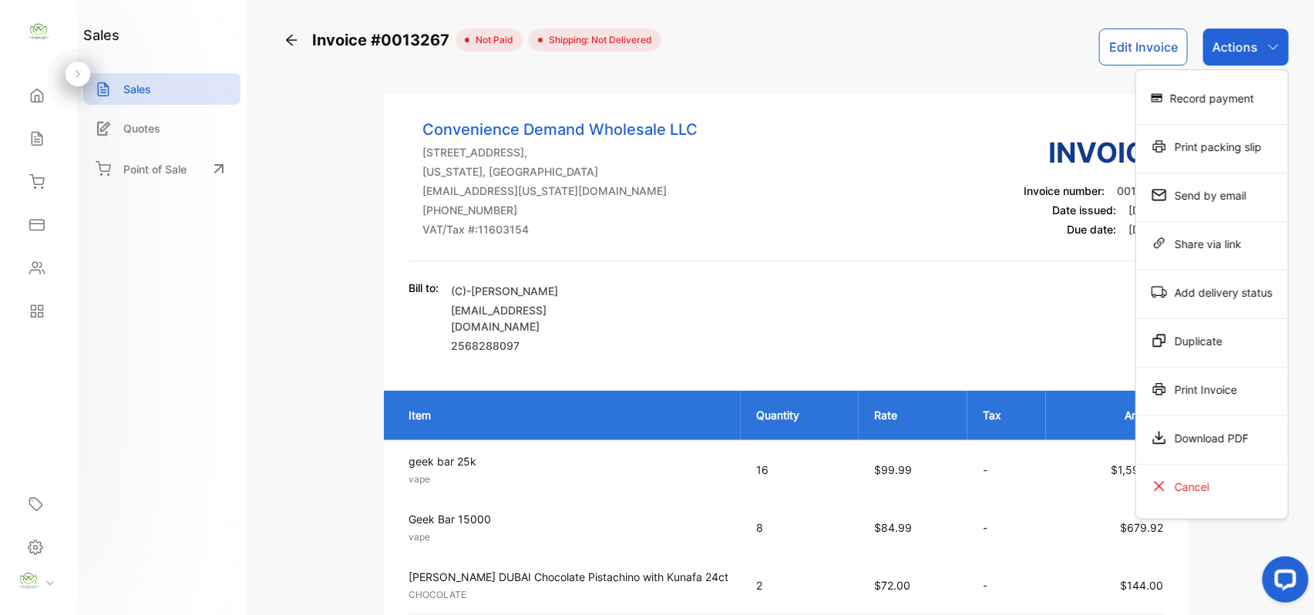
click at [1155, 385] on icon at bounding box center [1159, 389] width 12 height 12
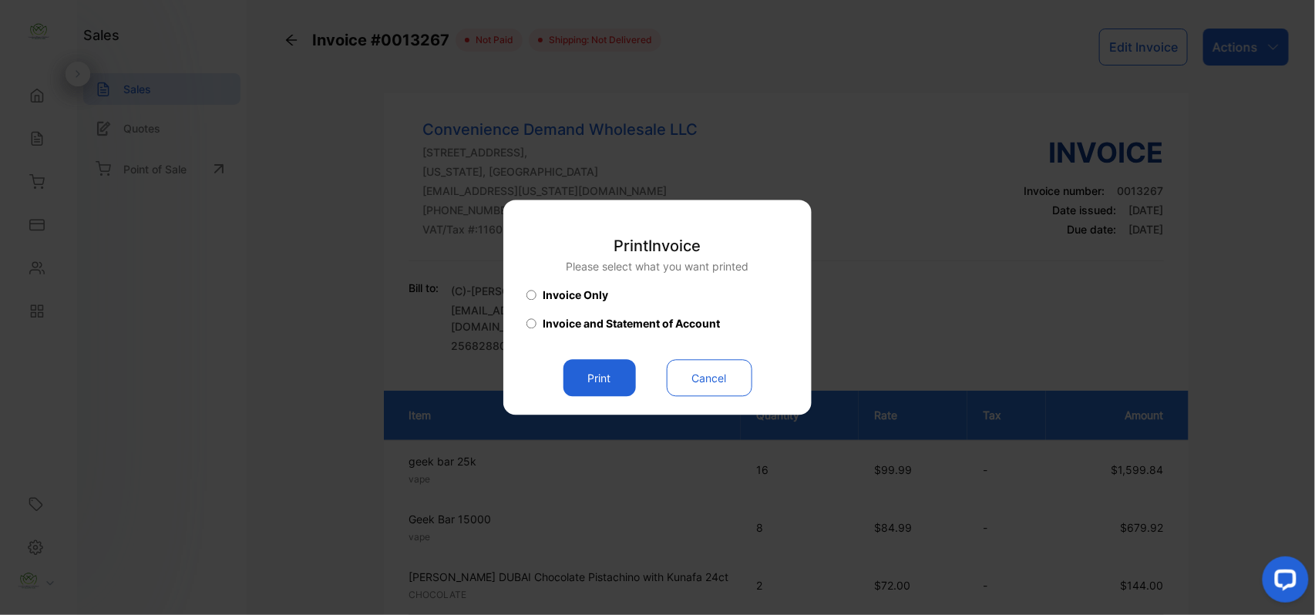
click at [570, 378] on button "Print" at bounding box center [599, 378] width 72 height 37
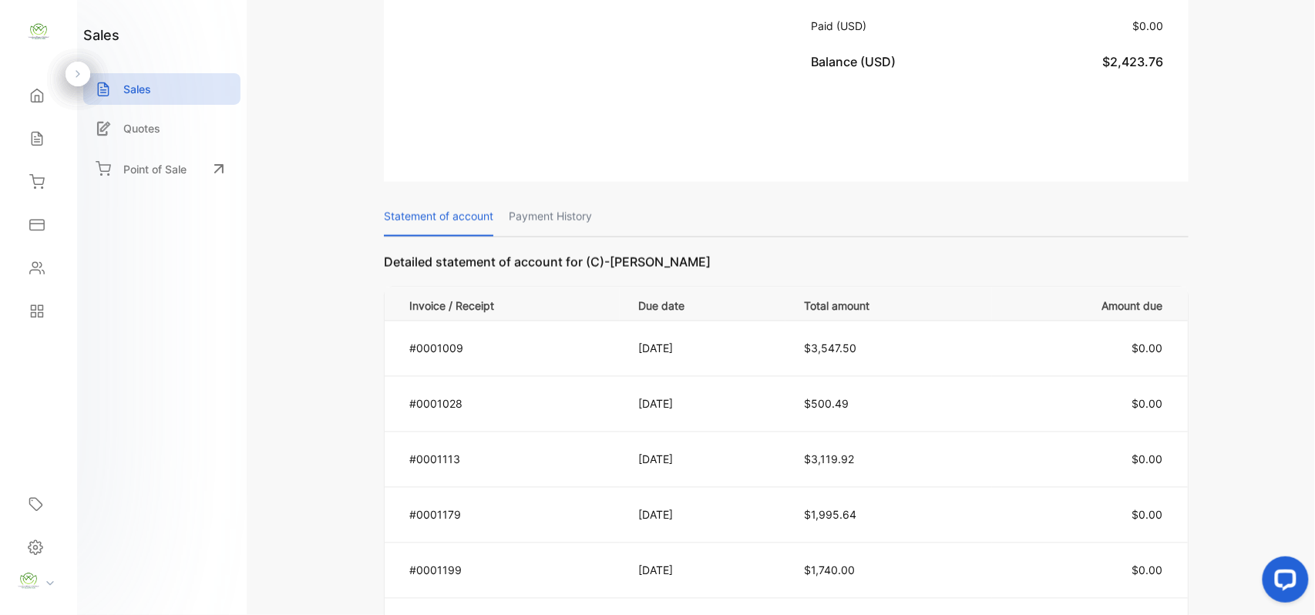
scroll to position [719, 0]
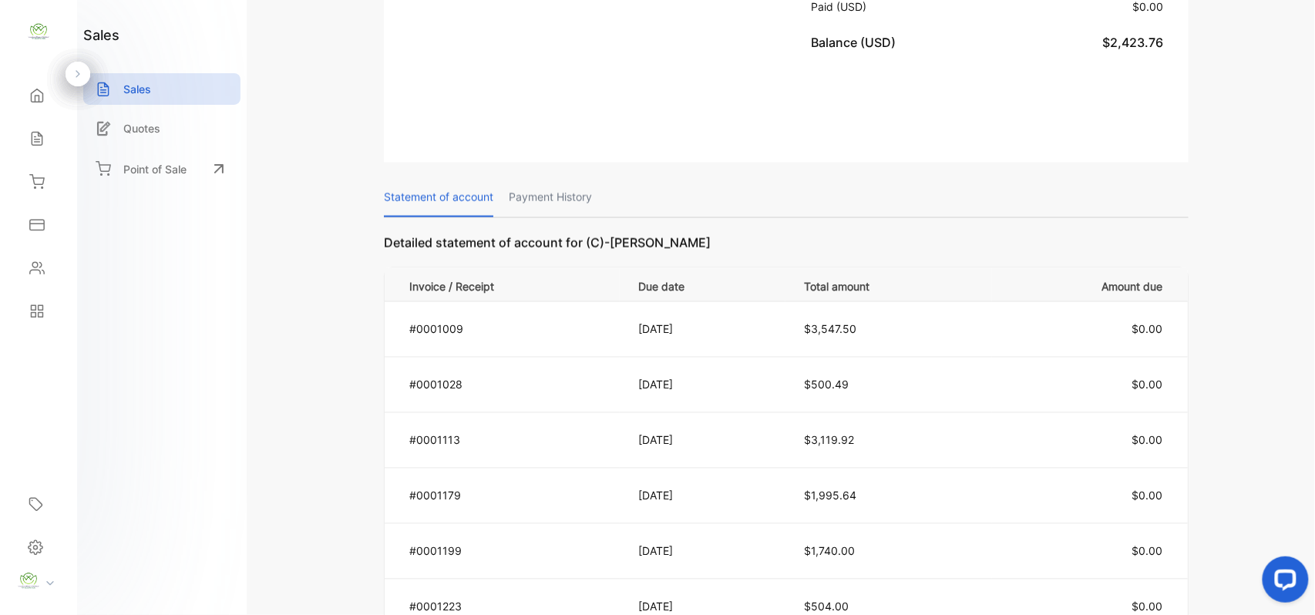
click at [29, 136] on icon at bounding box center [36, 138] width 15 height 15
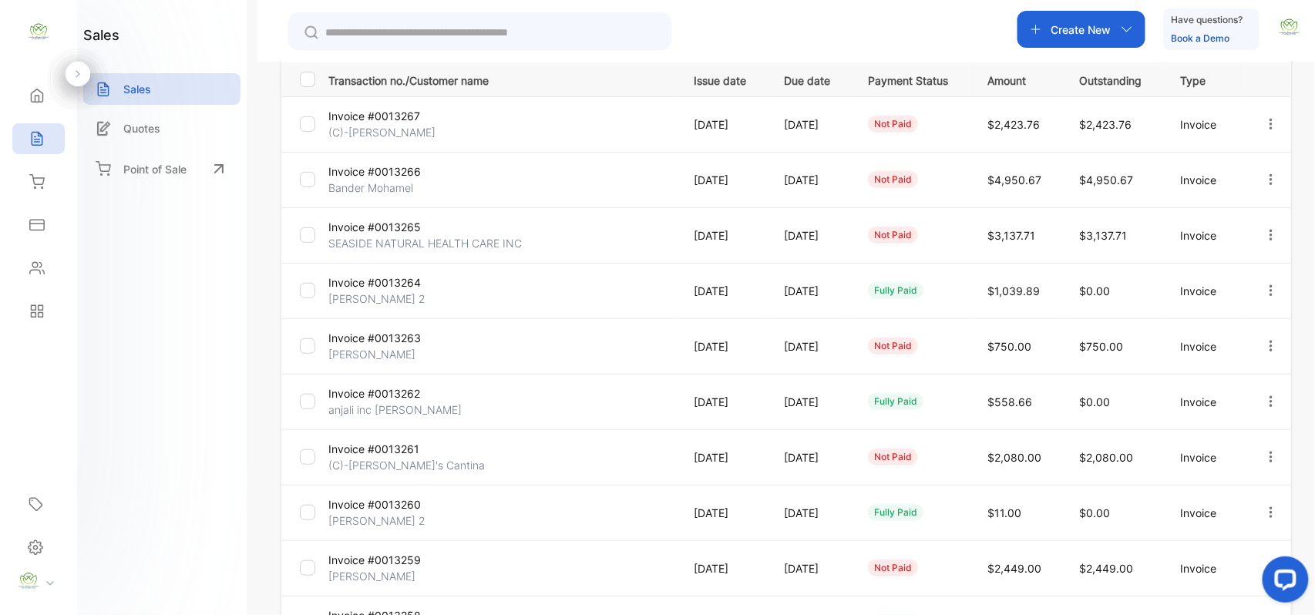
scroll to position [156, 0]
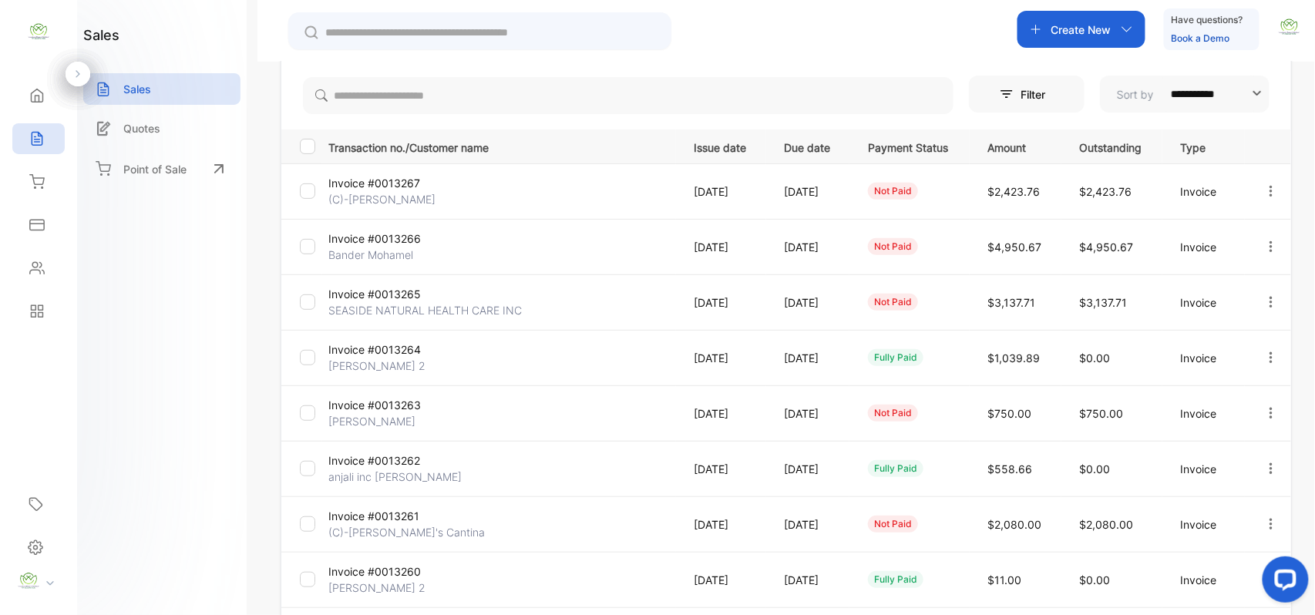
click at [1267, 299] on icon "button" at bounding box center [1271, 302] width 14 height 14
click at [1209, 383] on span "Record payment" at bounding box center [1227, 390] width 96 height 18
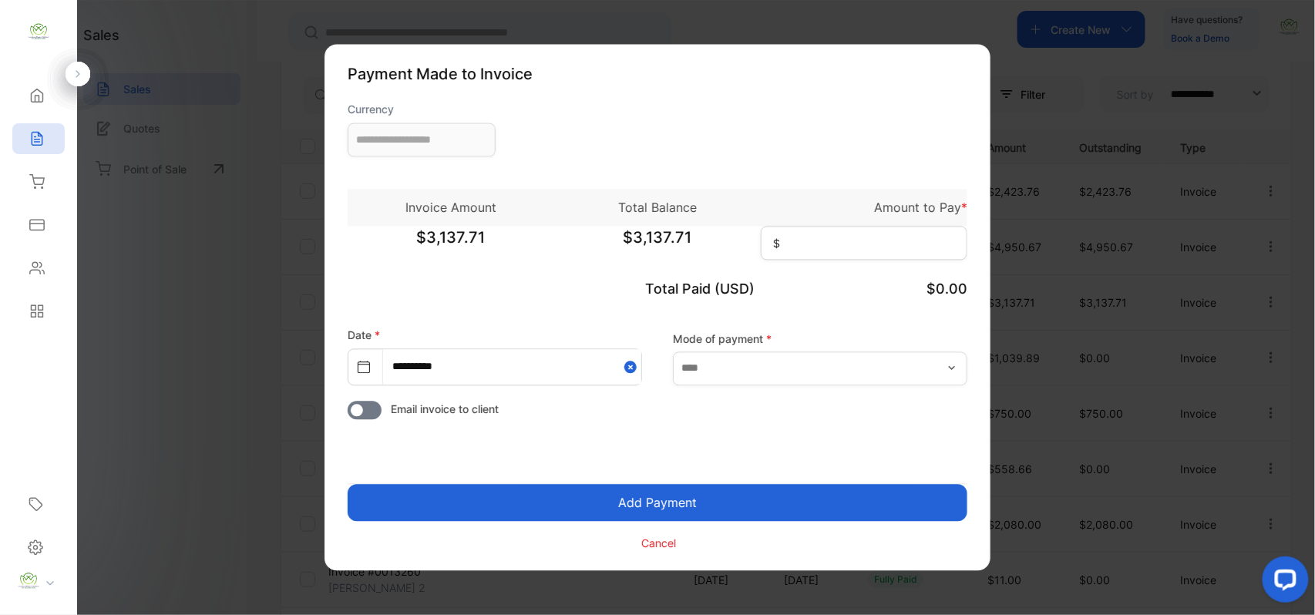
type input "**********"
click at [867, 241] on input at bounding box center [864, 244] width 207 height 34
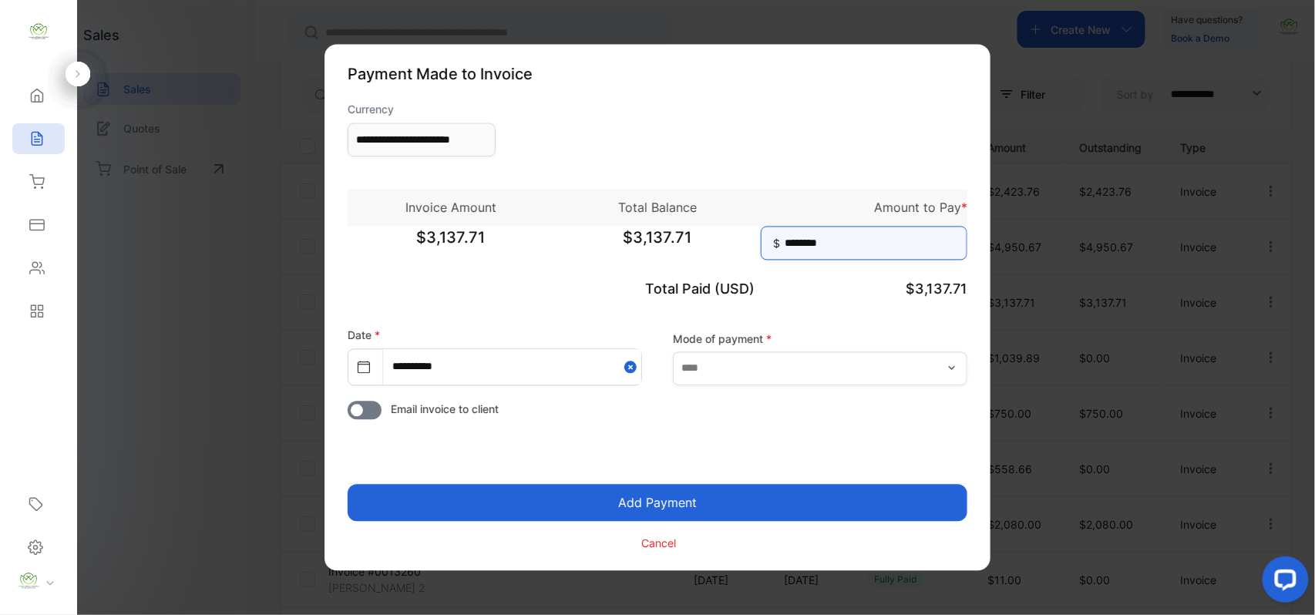
type input "********"
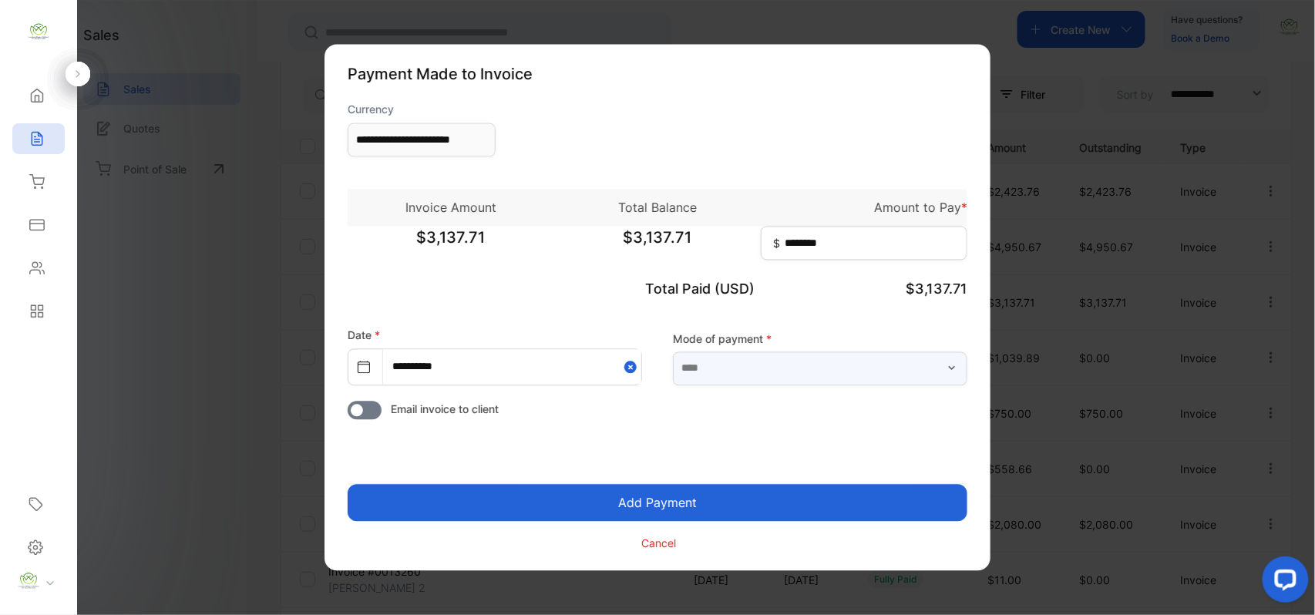
drag, startPoint x: 883, startPoint y: 374, endPoint x: 837, endPoint y: 379, distance: 45.8
click at [882, 374] on input "text" at bounding box center [820, 368] width 294 height 34
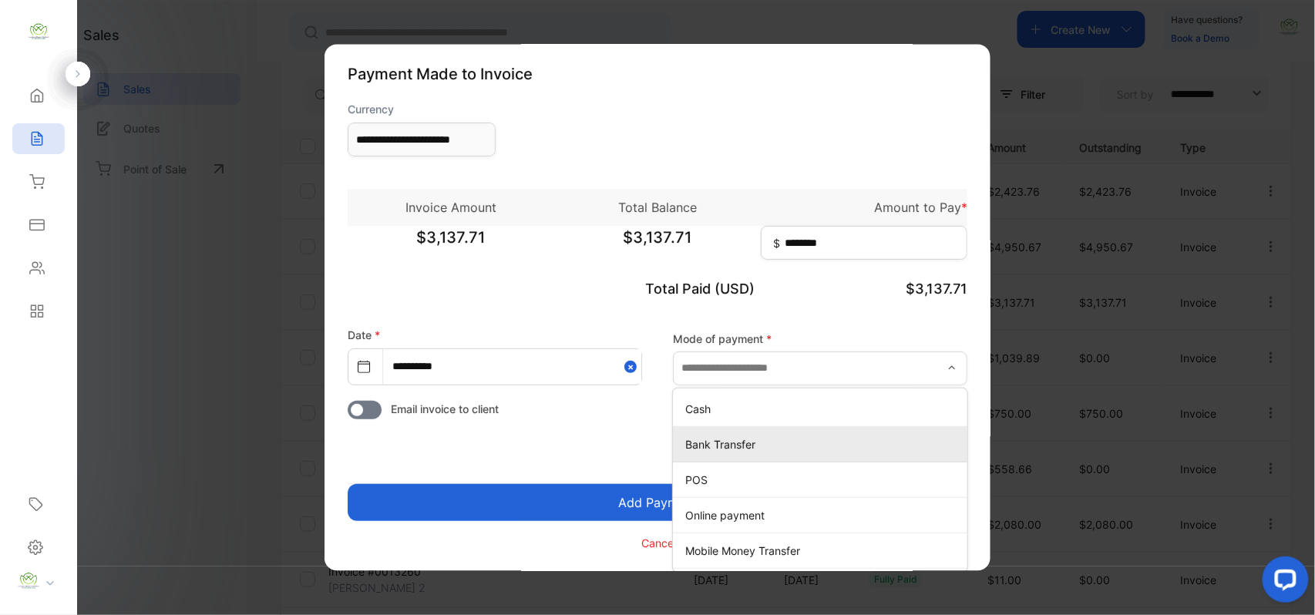
click at [752, 447] on p "Bank Transfer" at bounding box center [823, 444] width 276 height 16
type input "**********"
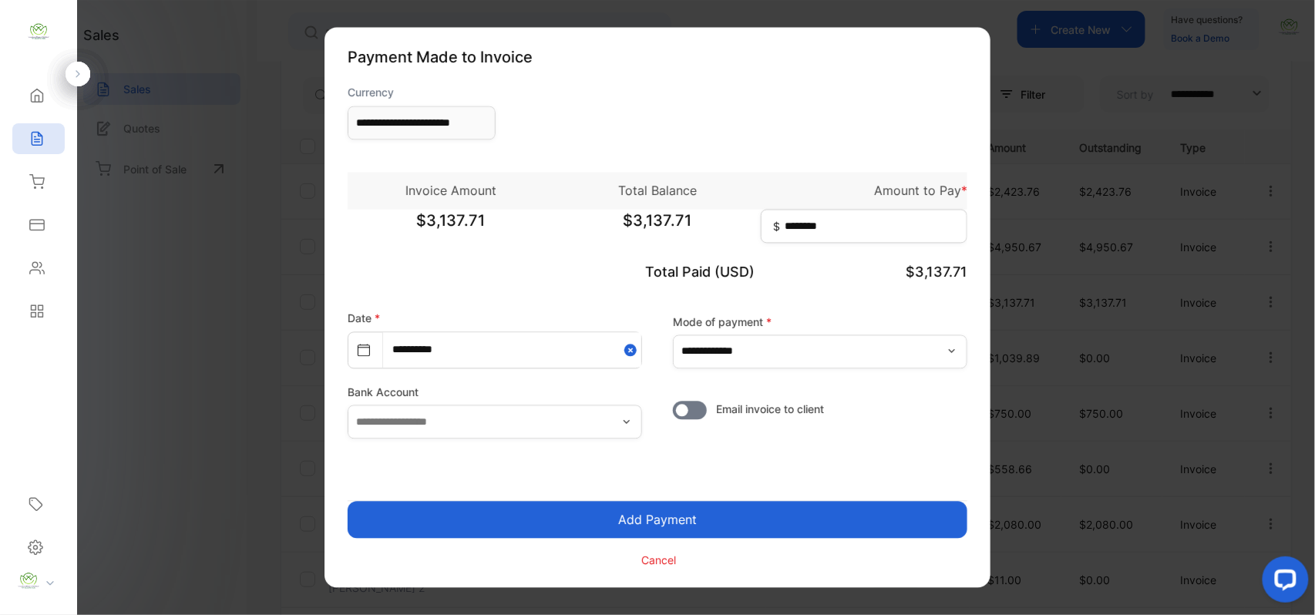
click at [618, 513] on button "Add Payment" at bounding box center [658, 520] width 620 height 37
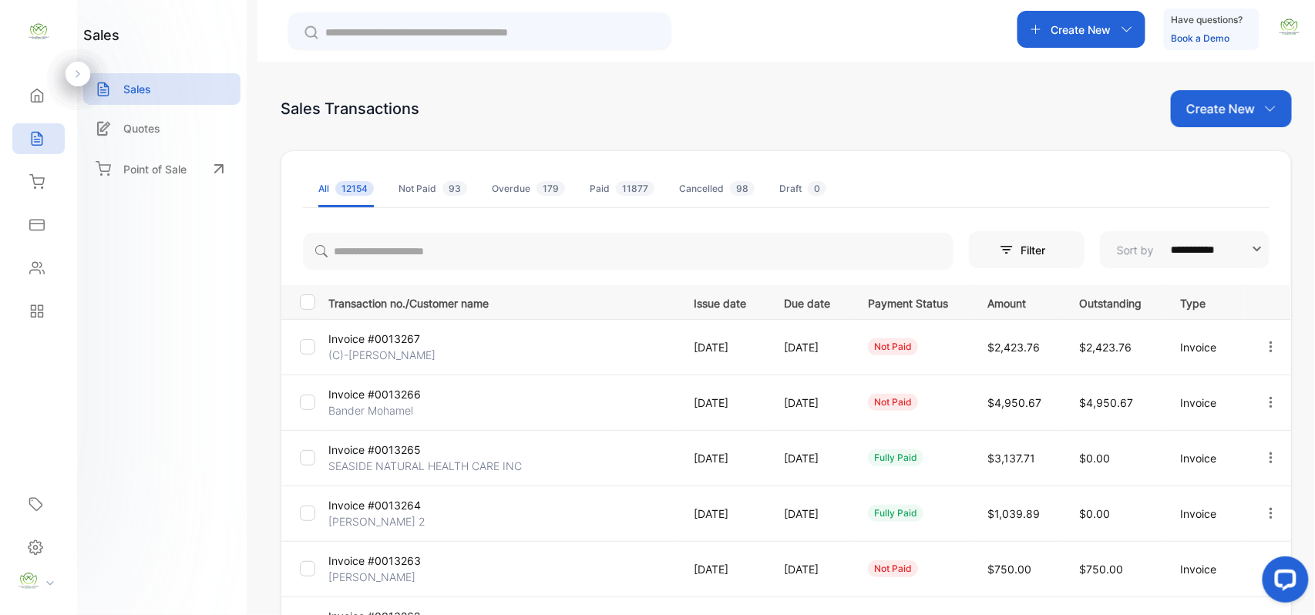
click at [106, 401] on div "sales Sales Quotes Point of Sale" at bounding box center [162, 307] width 170 height 615
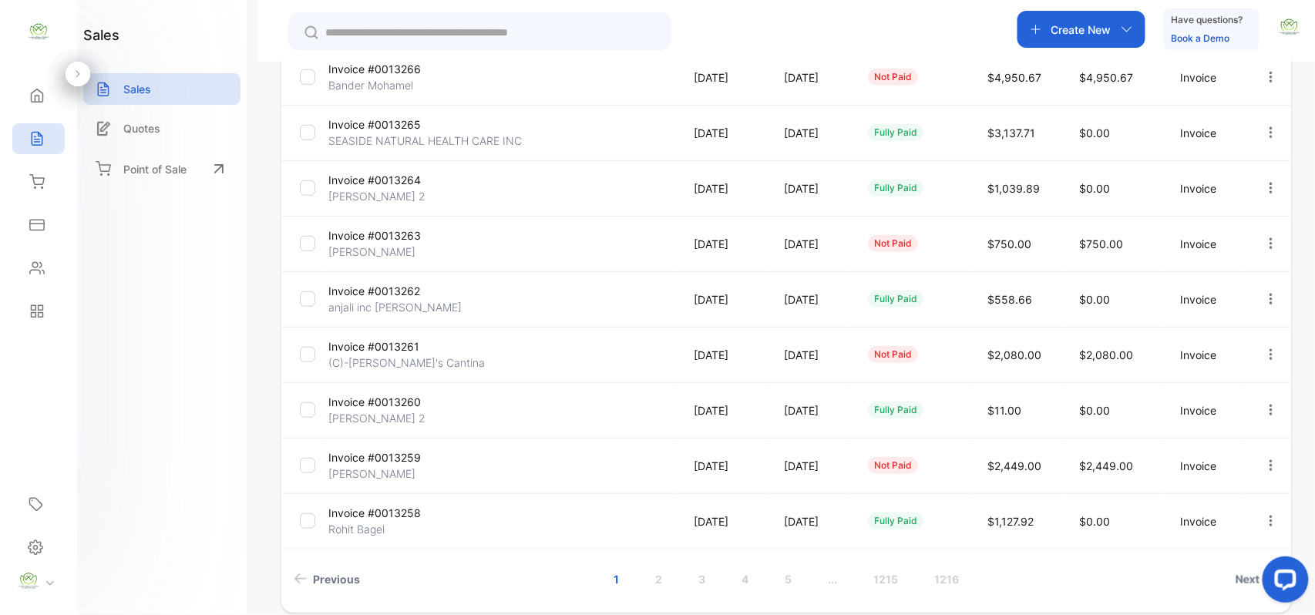
scroll to position [395, 0]
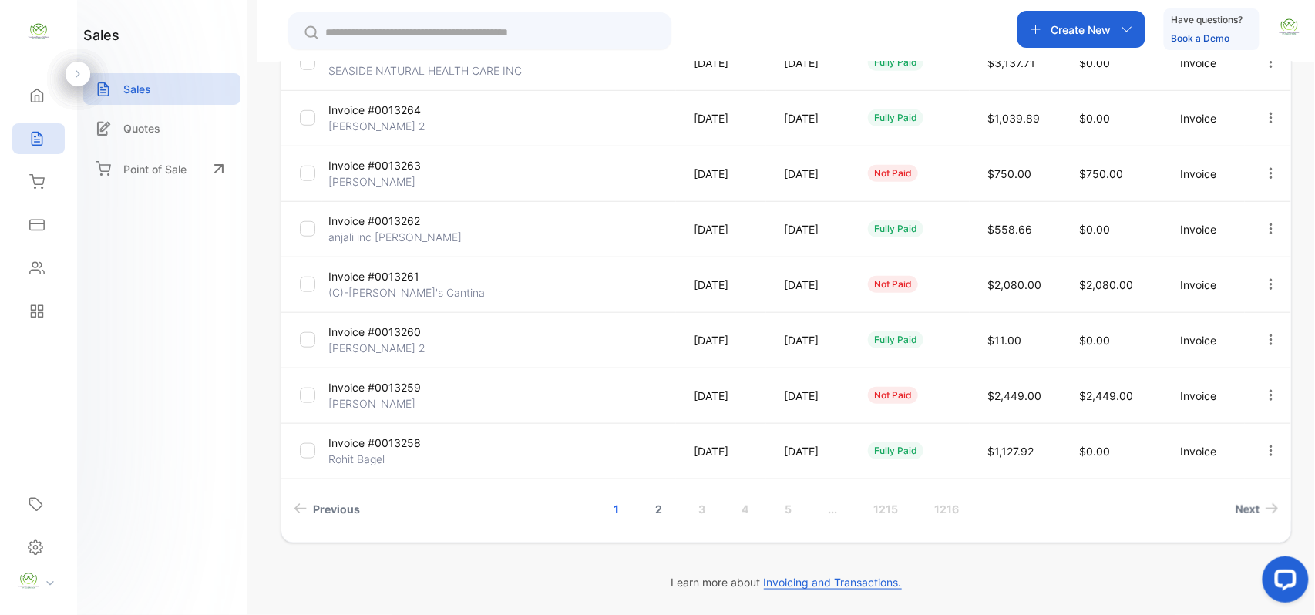
click at [648, 503] on link "2" at bounding box center [659, 509] width 44 height 29
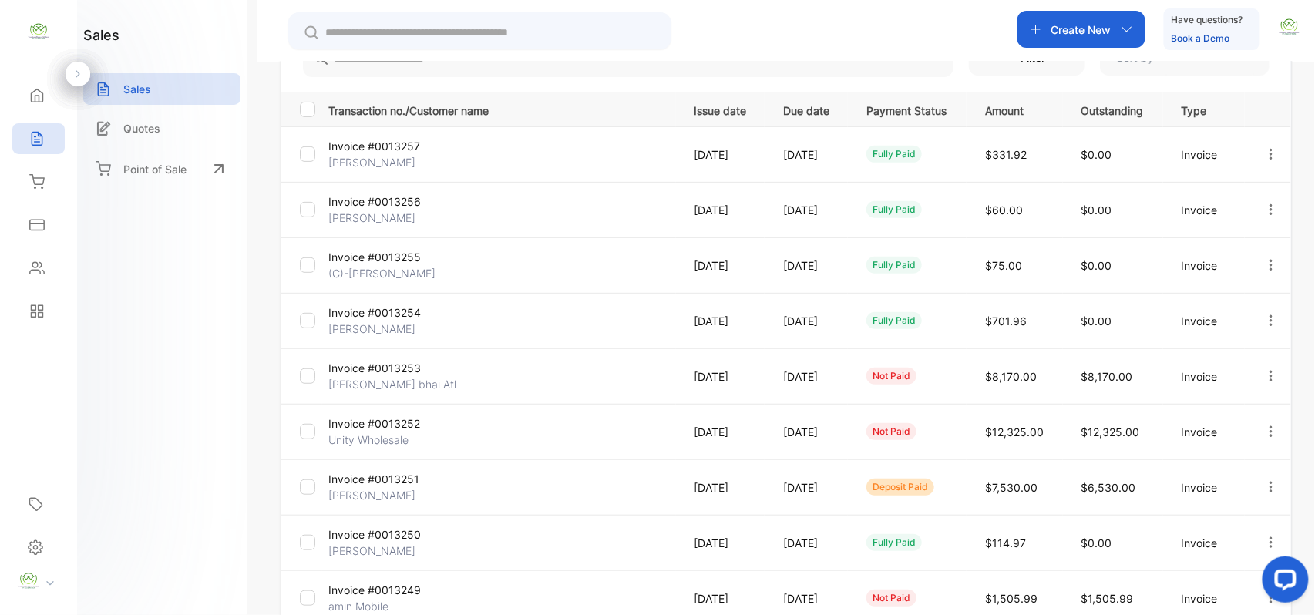
scroll to position [127, 0]
